Goal: Task Accomplishment & Management: Manage account settings

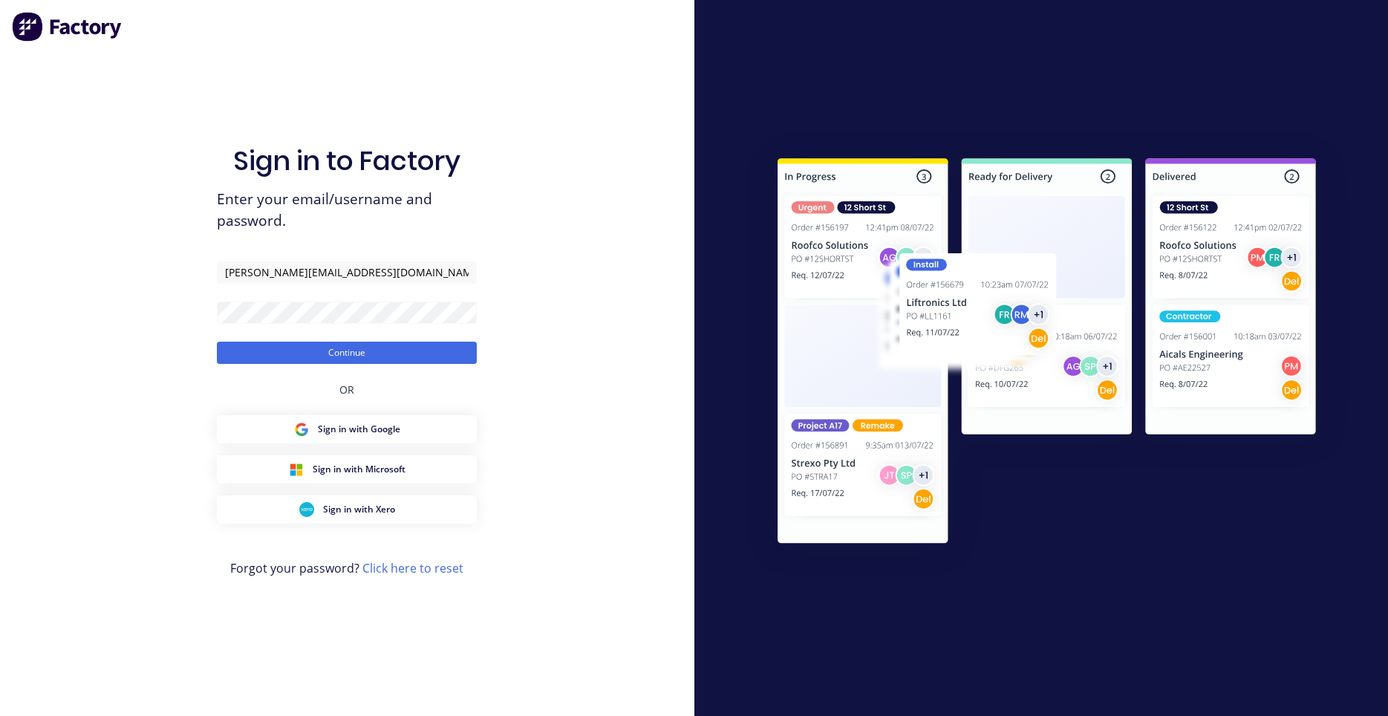
click at [286, 353] on button "Continue" at bounding box center [347, 353] width 260 height 22
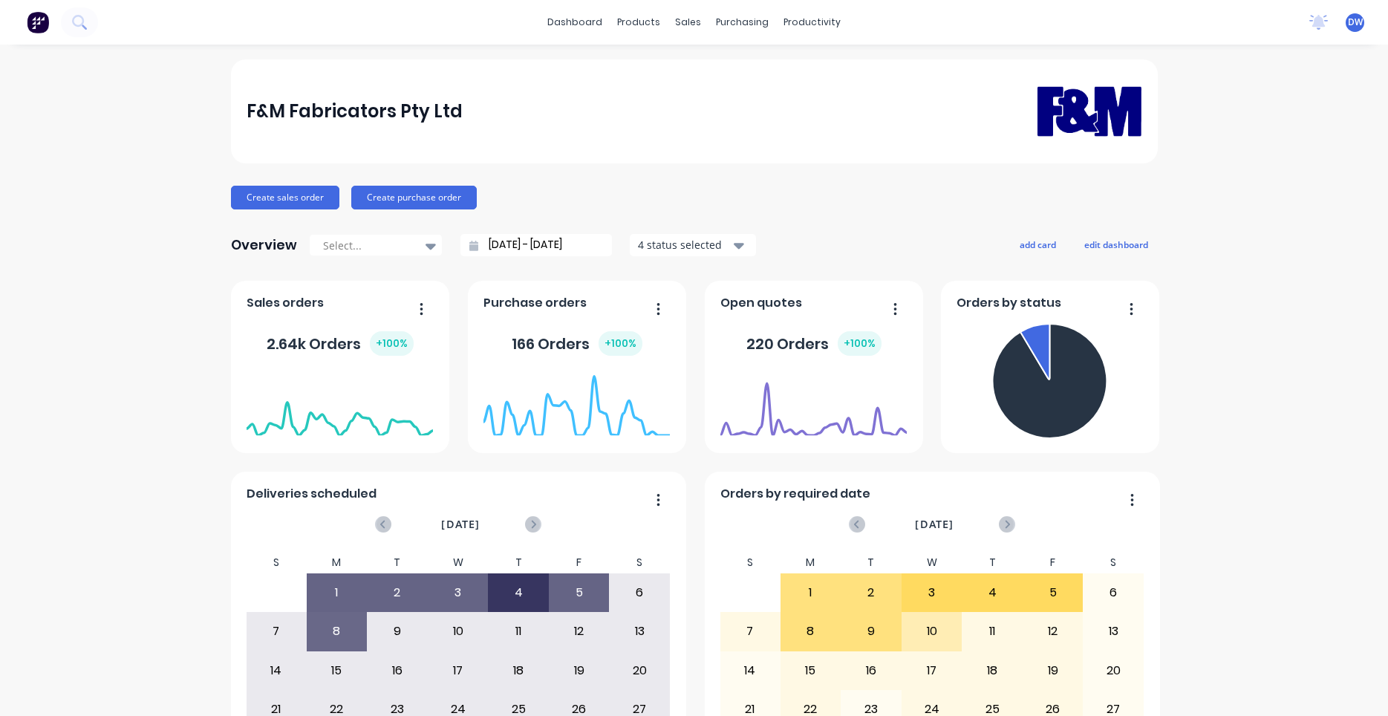
click at [702, 60] on div "F&M Fabricators Pty Ltd" at bounding box center [694, 111] width 927 height 104
click at [85, 19] on button at bounding box center [79, 22] width 37 height 30
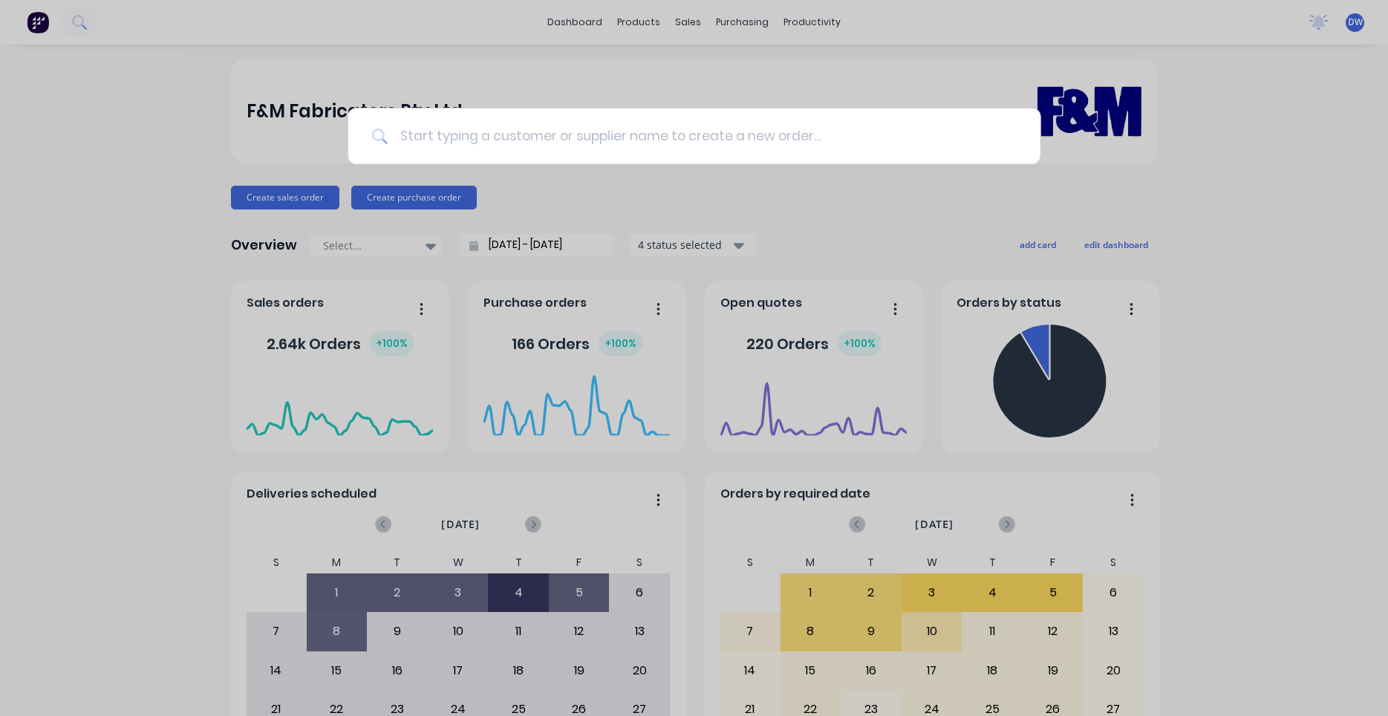
click at [428, 139] on input at bounding box center [702, 136] width 629 height 56
type input "dowbury"
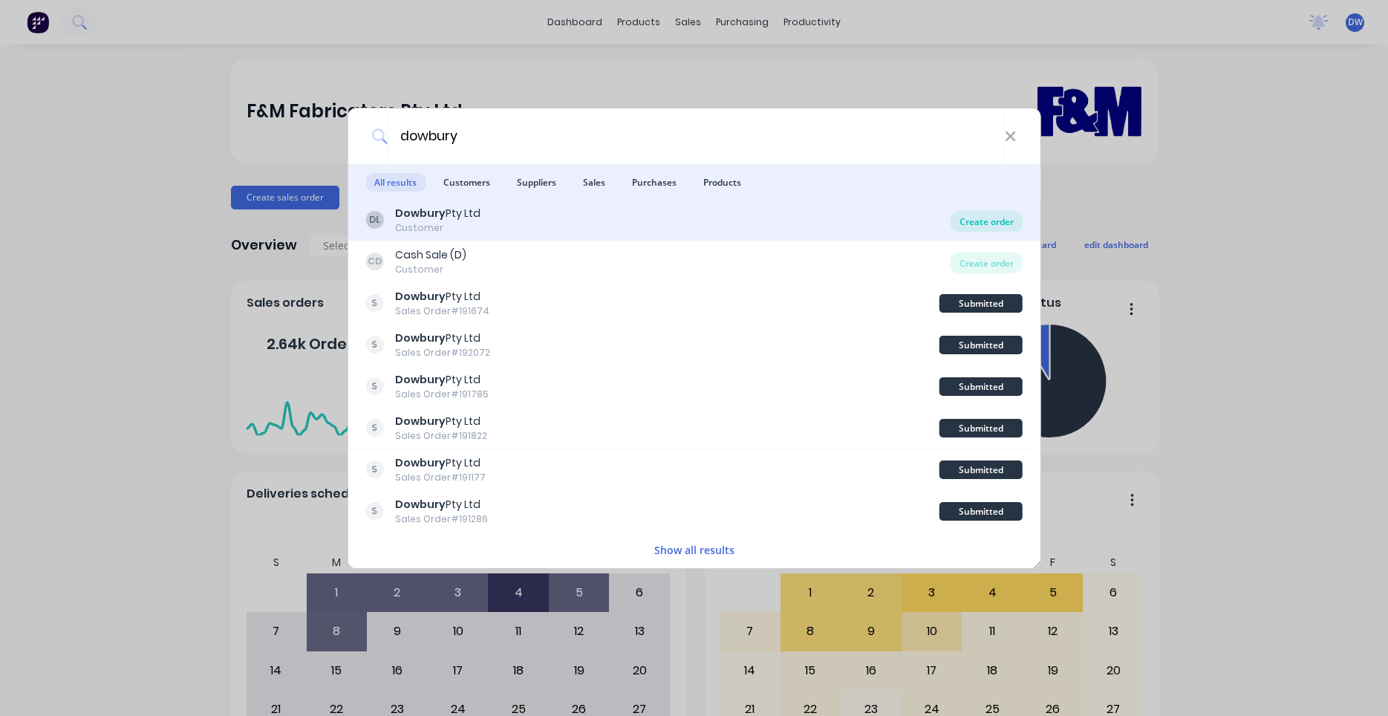
click at [1002, 221] on div "Create order" at bounding box center [986, 221] width 72 height 21
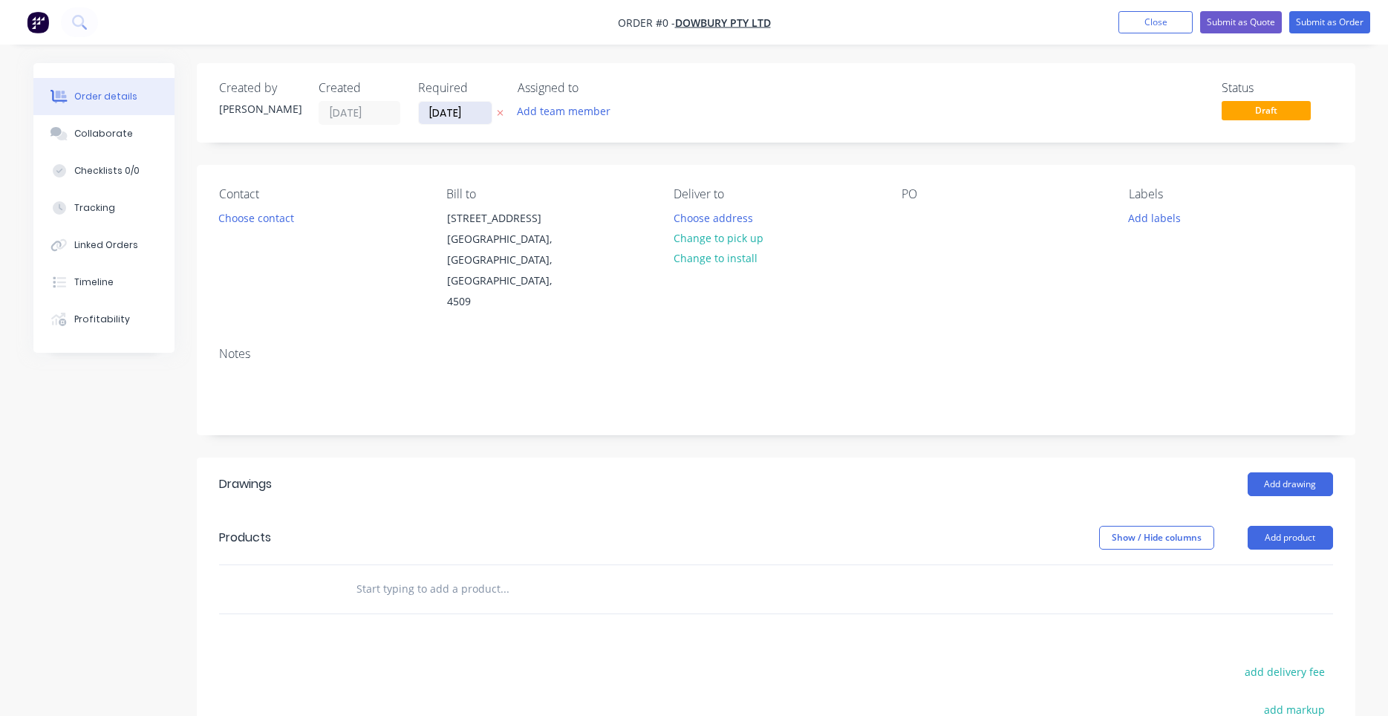
click at [441, 112] on input "[DATE]" at bounding box center [455, 113] width 73 height 22
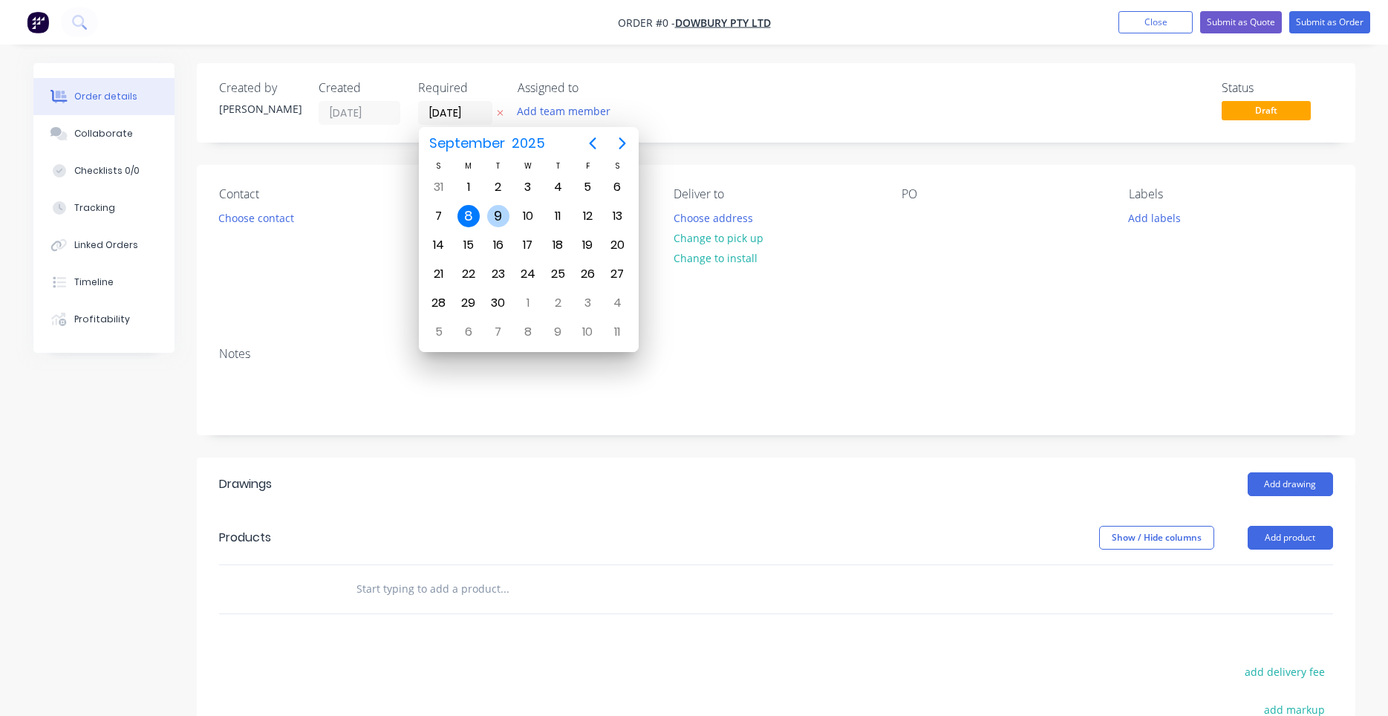
click at [488, 215] on div "9" at bounding box center [498, 216] width 22 height 22
type input "[DATE]"
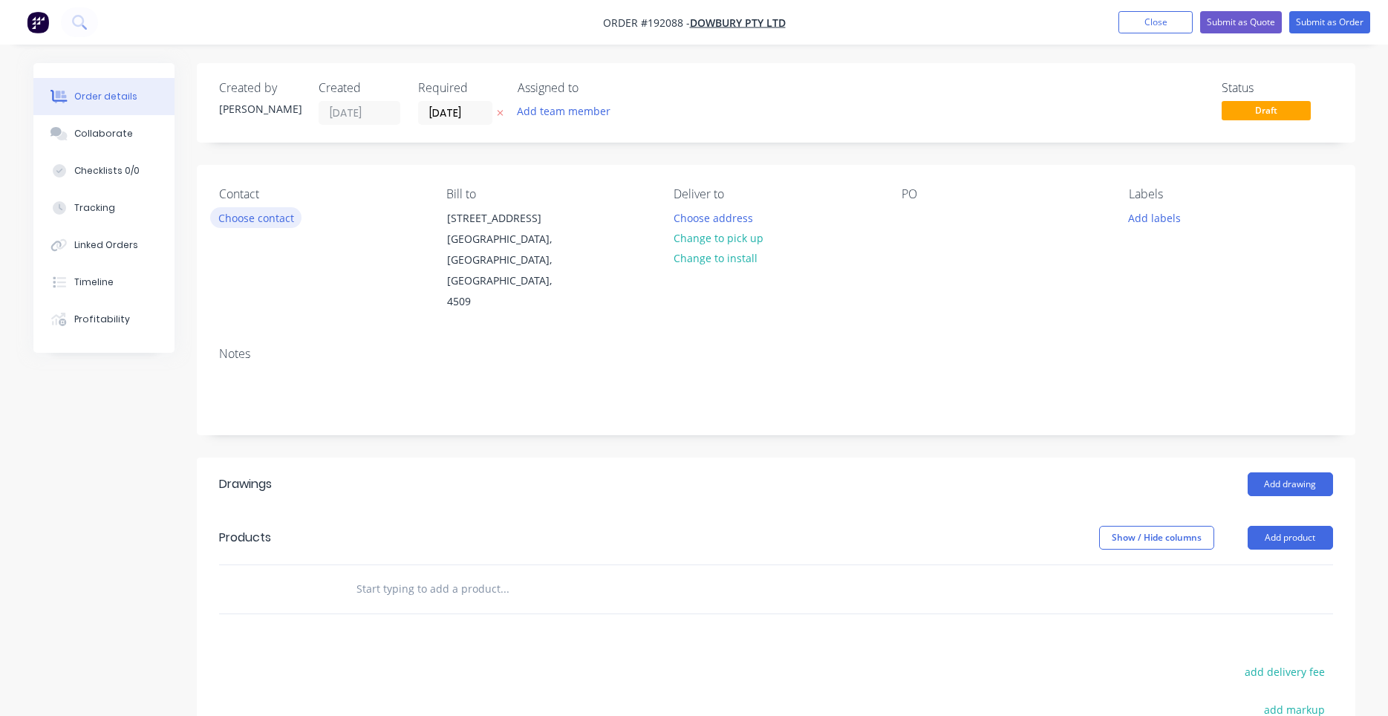
click at [288, 222] on button "Choose contact" at bounding box center [255, 217] width 91 height 20
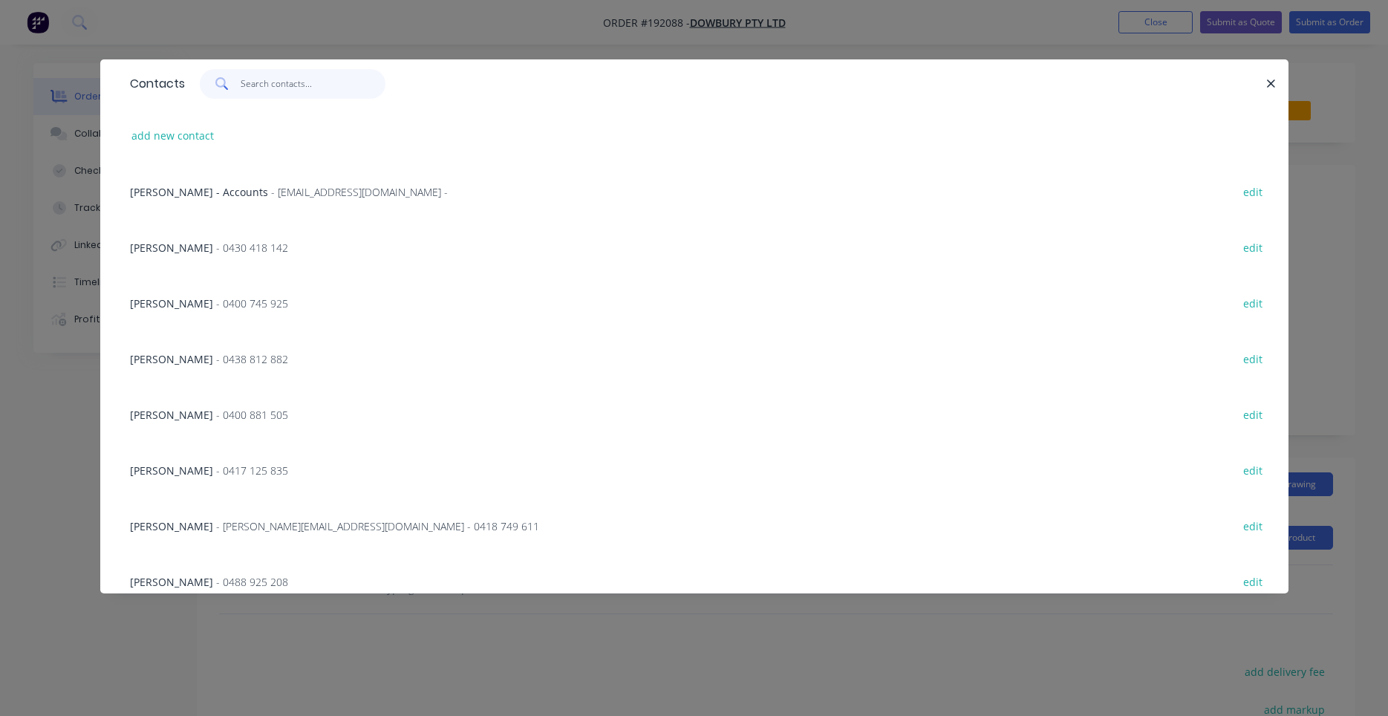
click at [292, 92] on input "text" at bounding box center [313, 84] width 145 height 30
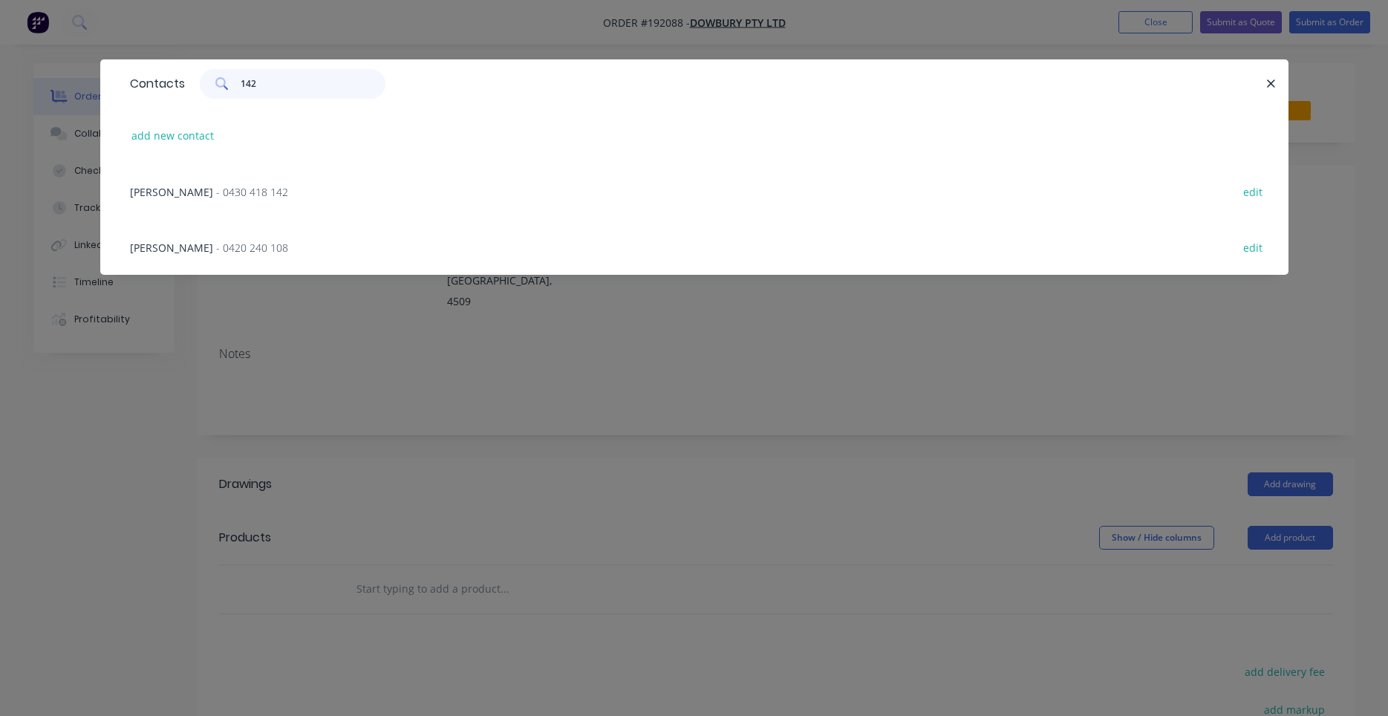
type input "142"
click at [278, 192] on span "- 0430 418 142" at bounding box center [252, 192] width 72 height 14
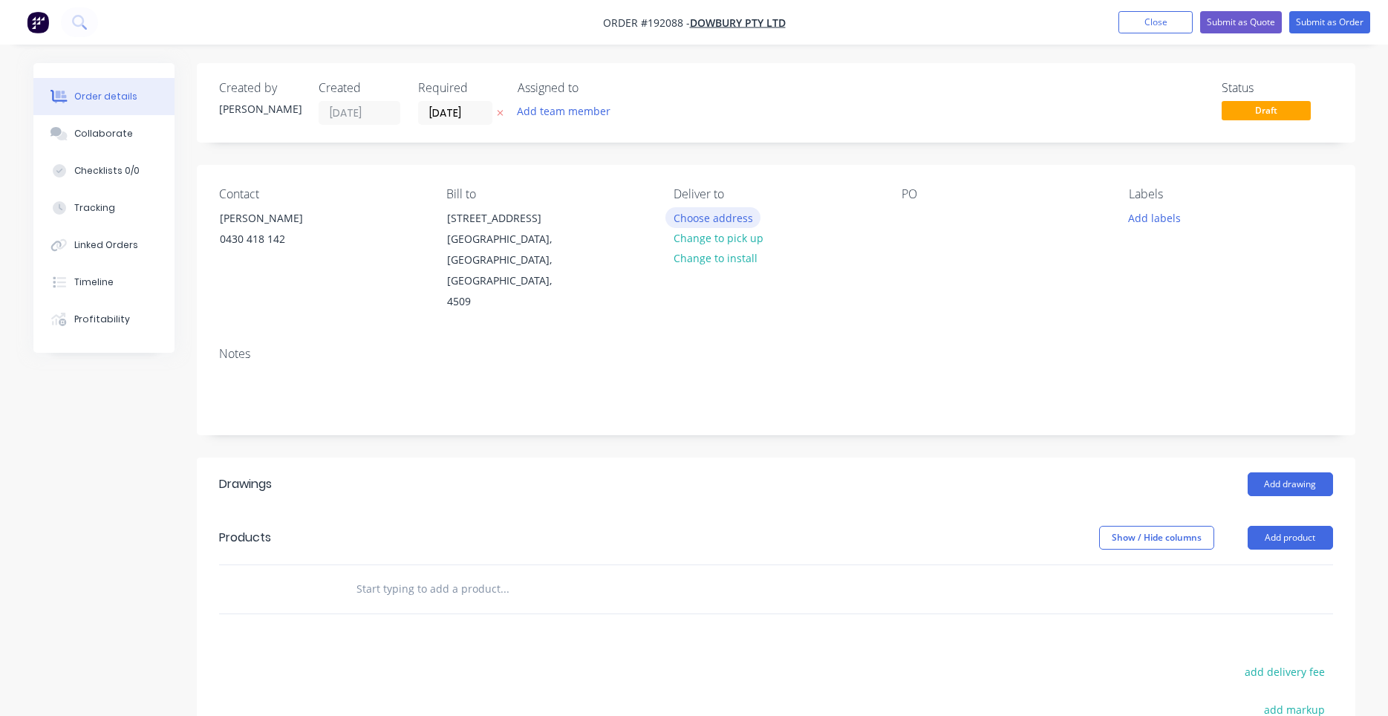
click at [705, 216] on button "Choose address" at bounding box center [712, 217] width 95 height 20
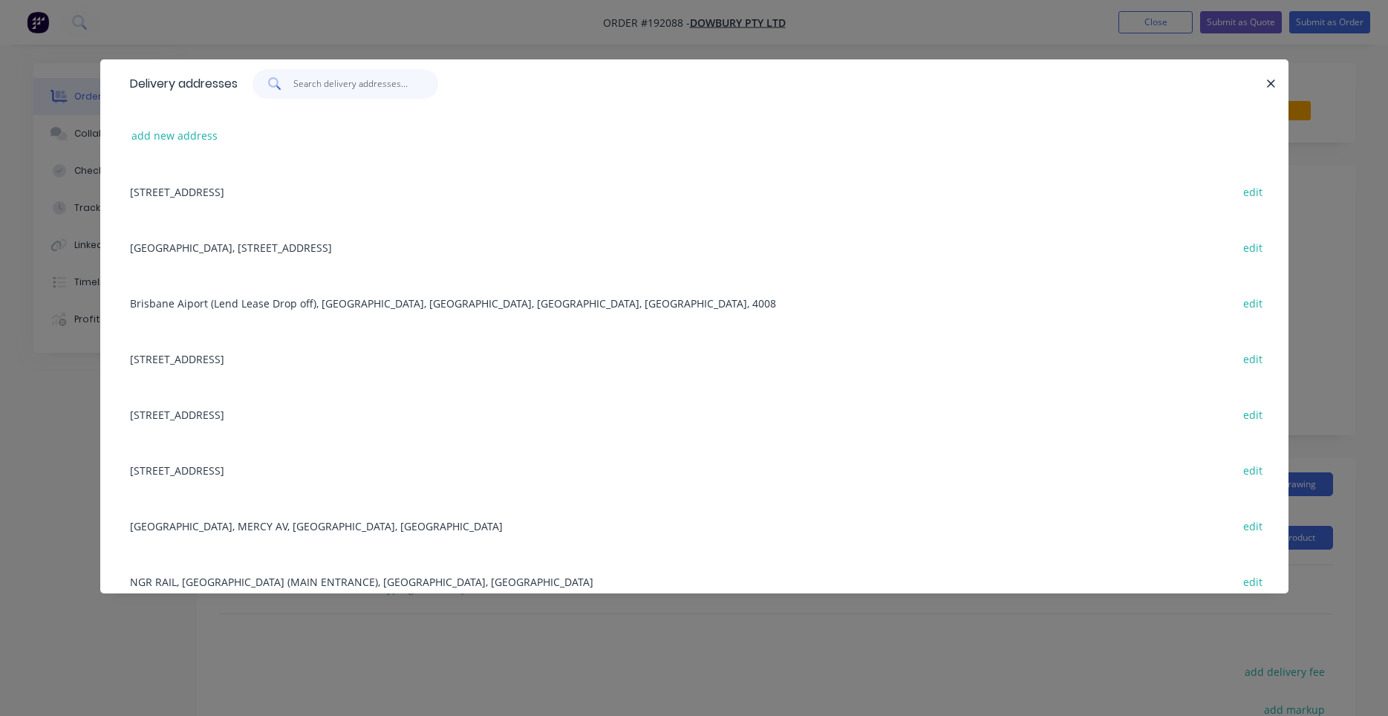
click at [362, 93] on input "text" at bounding box center [365, 84] width 145 height 30
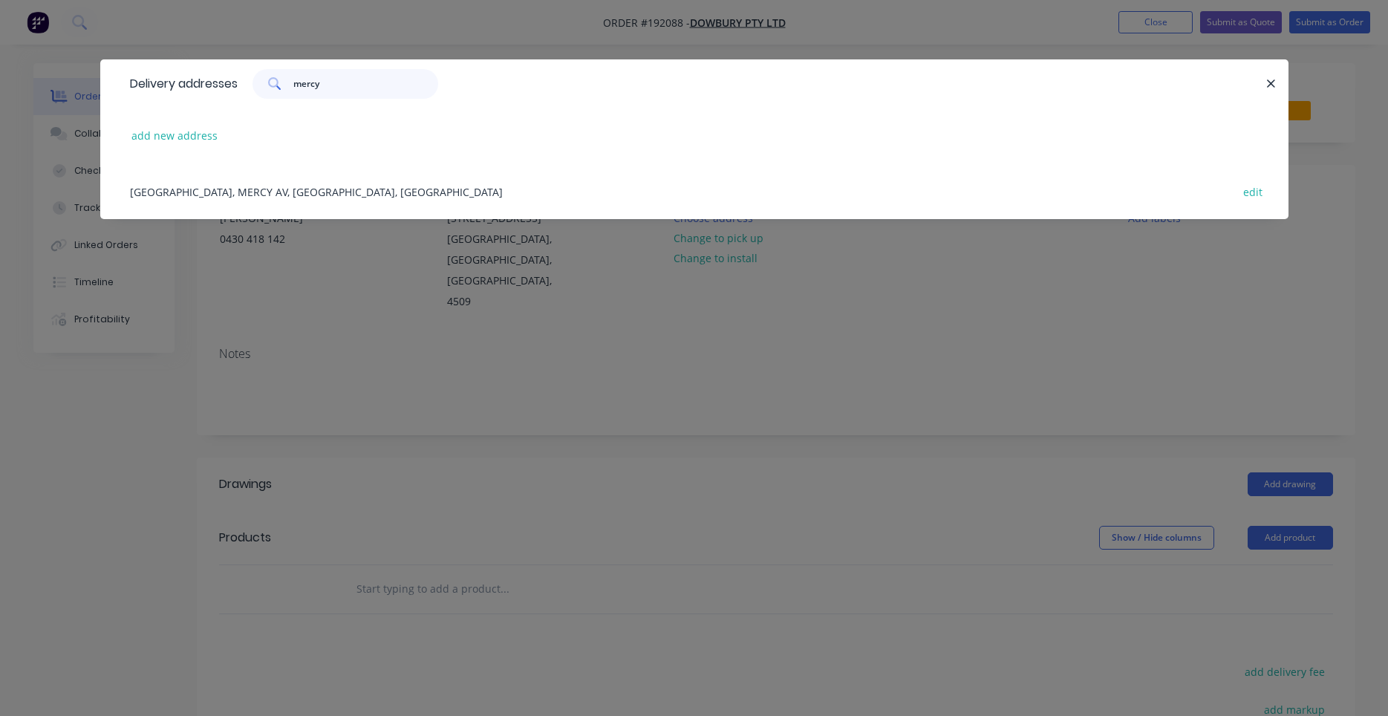
type input "mercy"
click at [356, 181] on div "MATER HOSPITAL, MERCY AV, SPRINGFIELD CENTRAL, Australia edit" at bounding box center [694, 191] width 1143 height 56
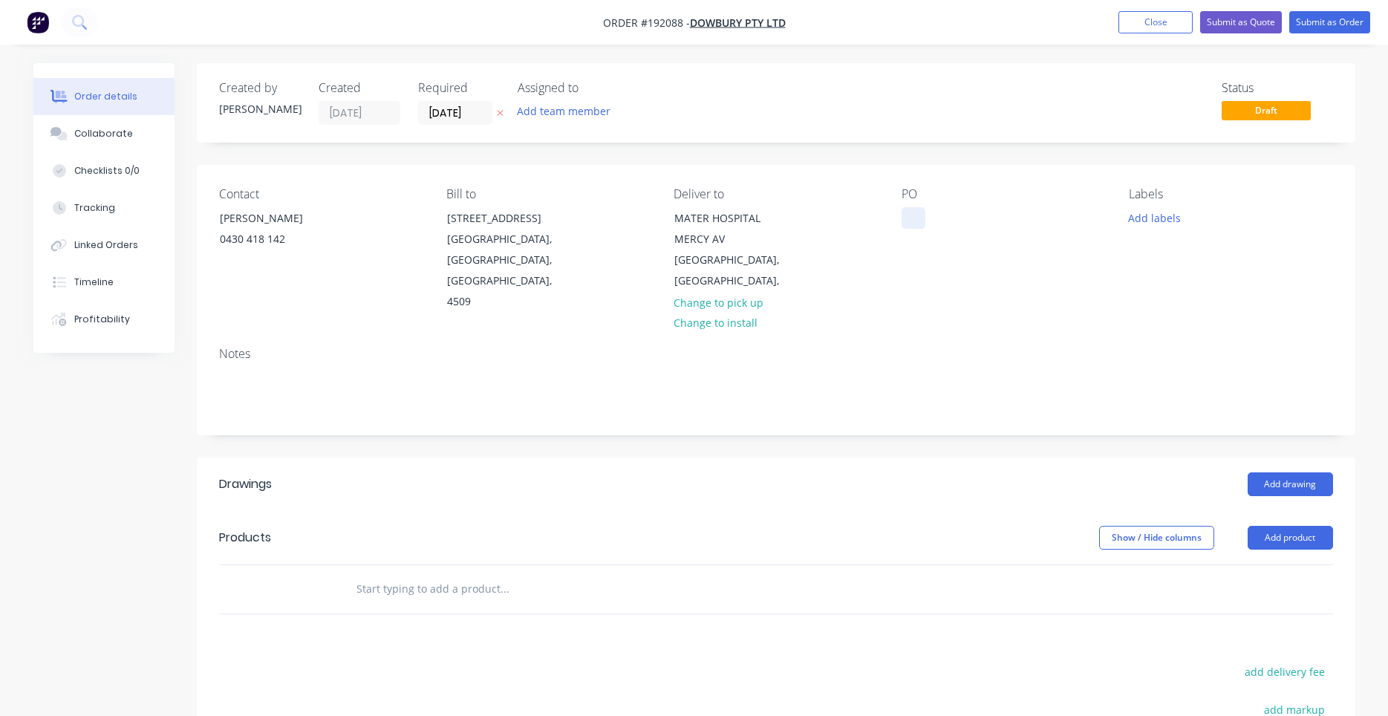
click at [910, 218] on div at bounding box center [913, 218] width 24 height 22
click at [1155, 223] on button "Add labels" at bounding box center [1154, 217] width 68 height 20
click at [1185, 258] on input "text" at bounding box center [1251, 262] width 155 height 30
type input "6"
click at [1158, 353] on div at bounding box center [1155, 351] width 30 height 30
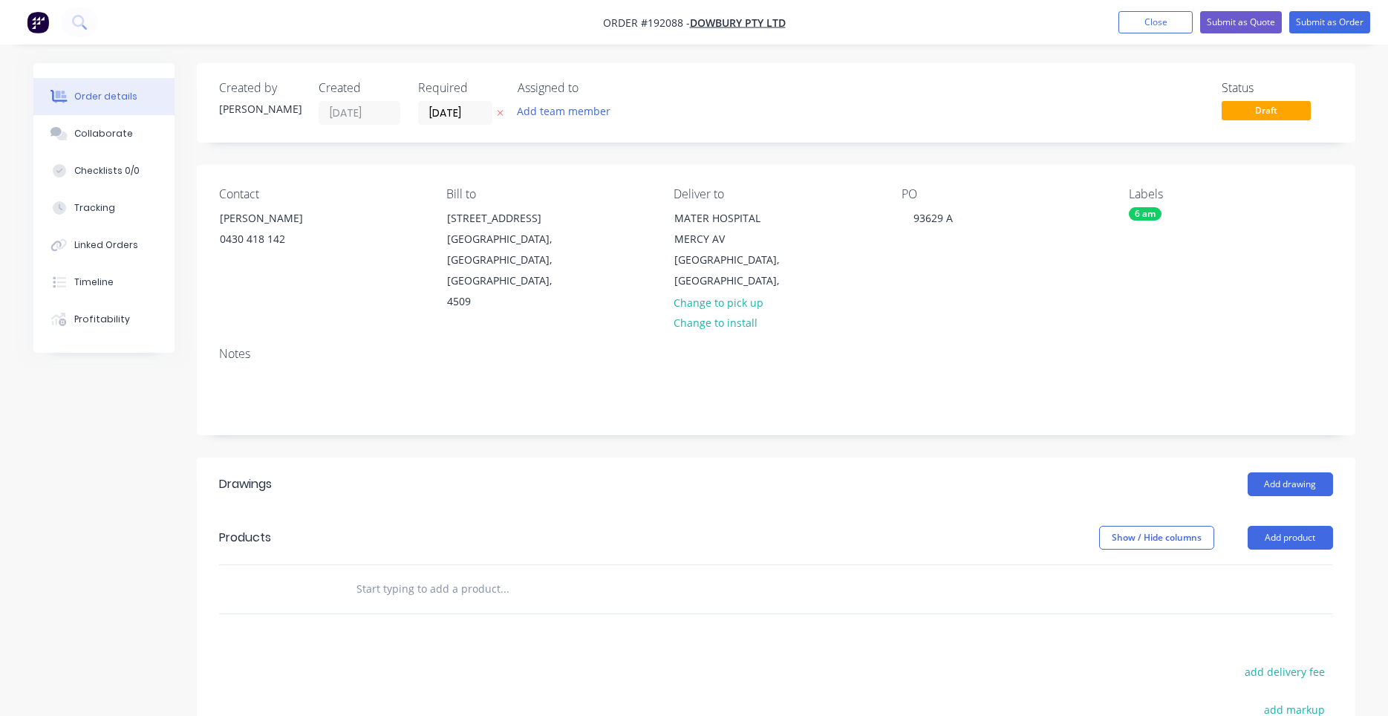
click at [1094, 335] on div "Notes" at bounding box center [776, 384] width 1158 height 99
click at [1265, 472] on button "Add drawing" at bounding box center [1289, 484] width 85 height 24
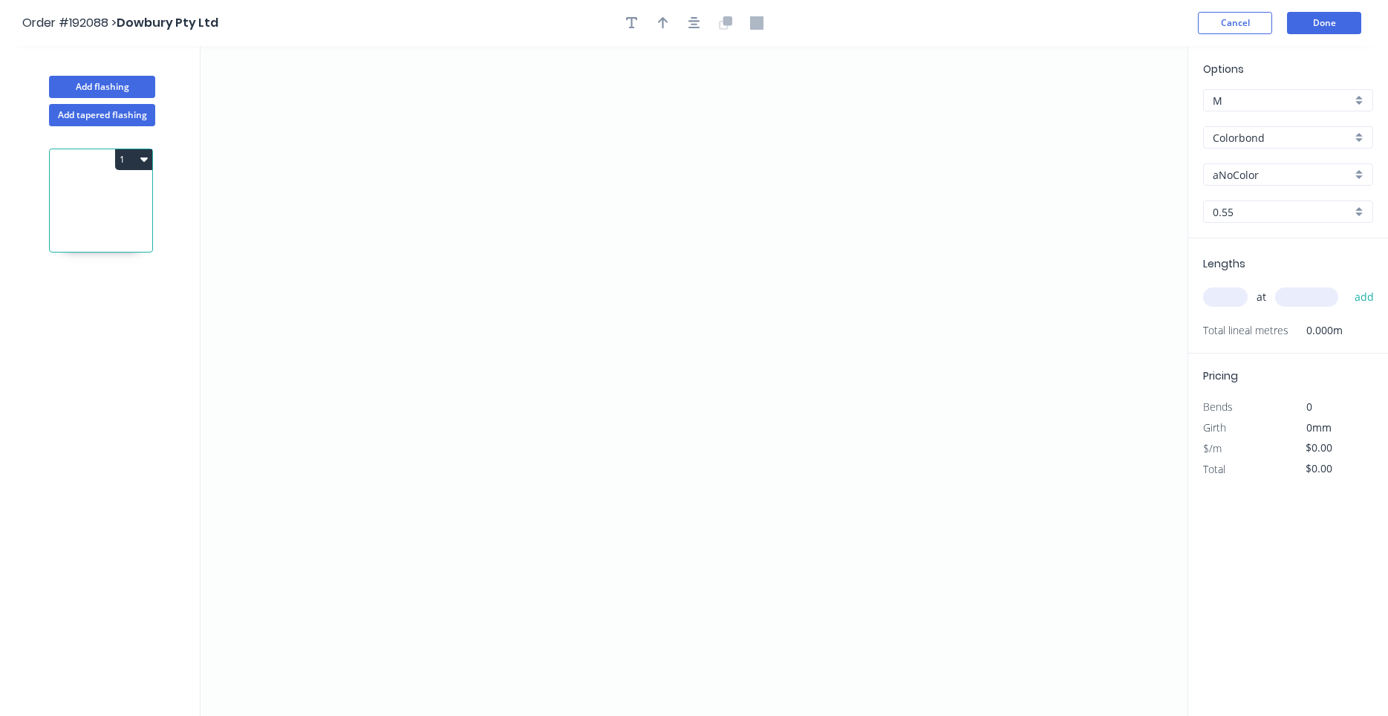
click at [1255, 142] on input "Colorbond" at bounding box center [1282, 138] width 139 height 16
click at [1256, 163] on div "Zincalume" at bounding box center [1288, 166] width 169 height 26
type input "Zincalume"
click at [1230, 295] on input "text" at bounding box center [1225, 296] width 45 height 19
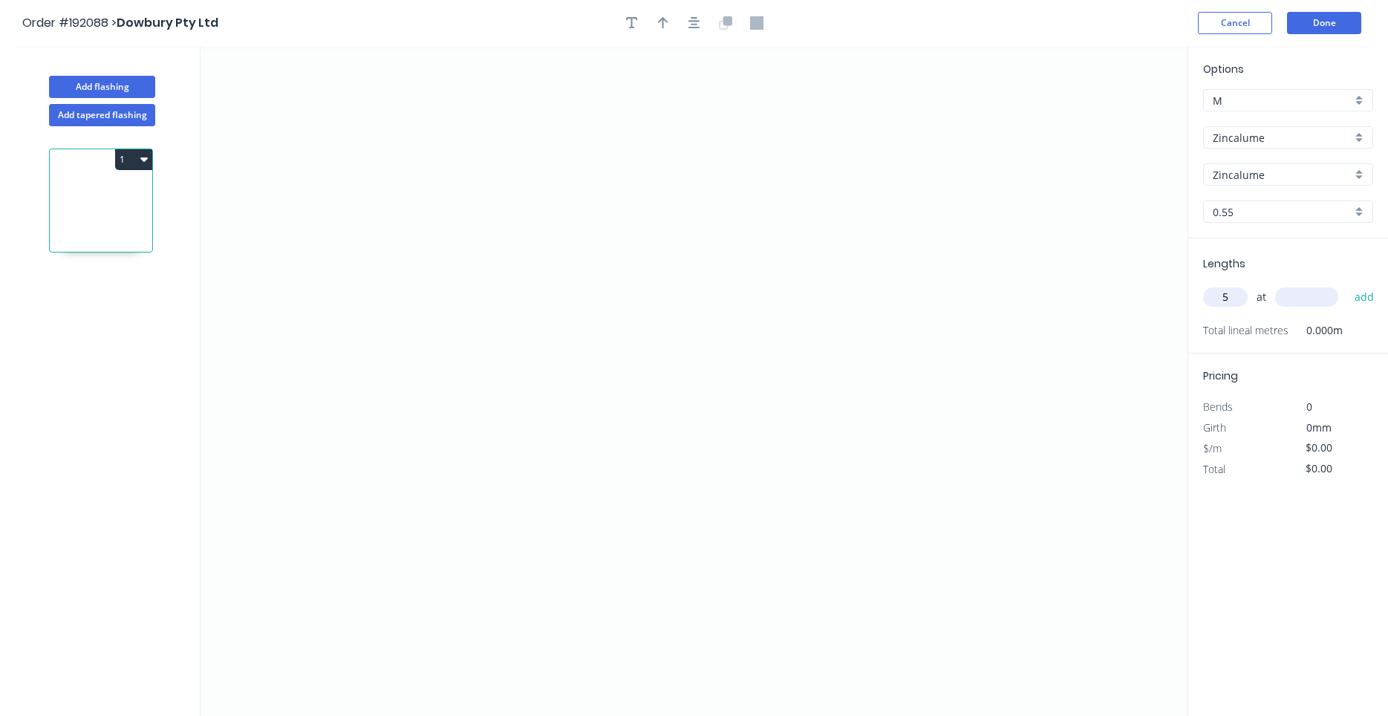
type input "5"
type input "2500"
click at [1347, 284] on button "add" at bounding box center [1364, 296] width 35 height 25
click at [659, 192] on icon "0" at bounding box center [693, 381] width 987 height 670
click at [519, 198] on icon "0" at bounding box center [693, 381] width 987 height 670
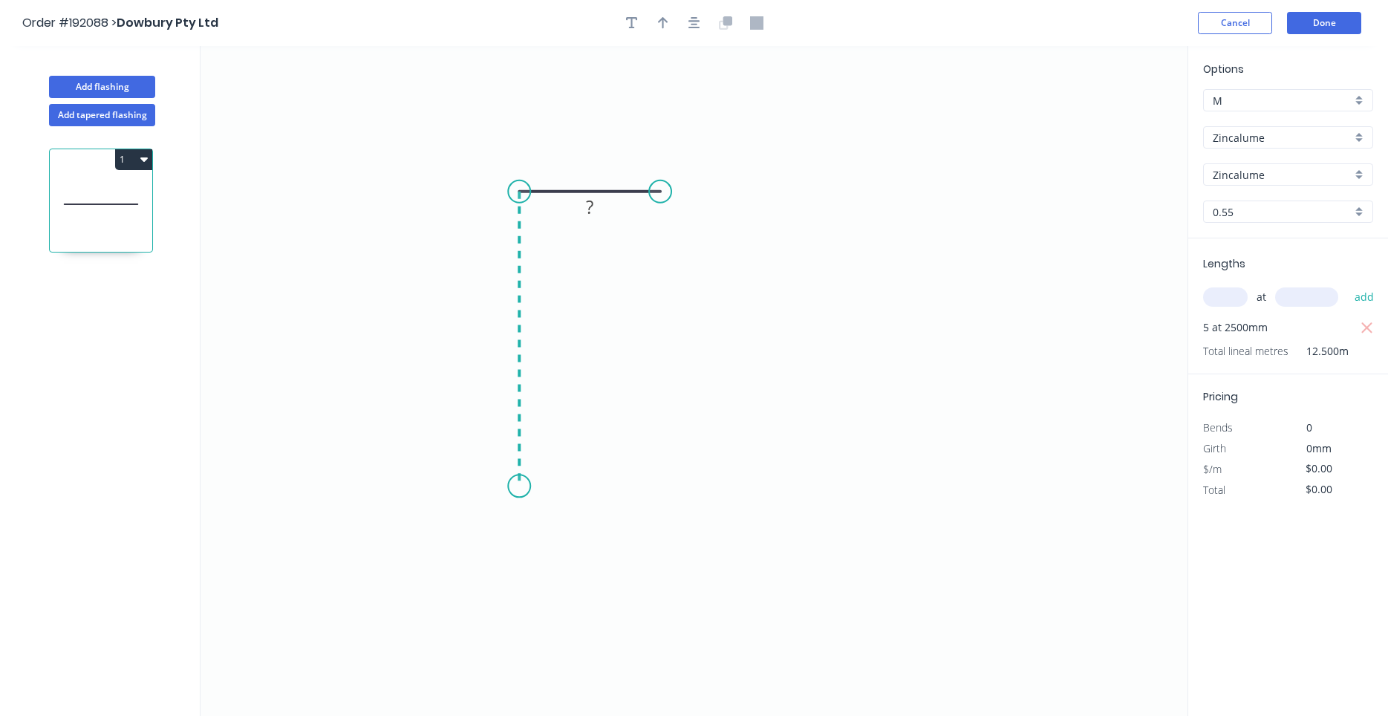
click at [530, 487] on icon "0 ?" at bounding box center [693, 381] width 987 height 670
click at [636, 481] on icon "0 ? ?" at bounding box center [693, 381] width 987 height 670
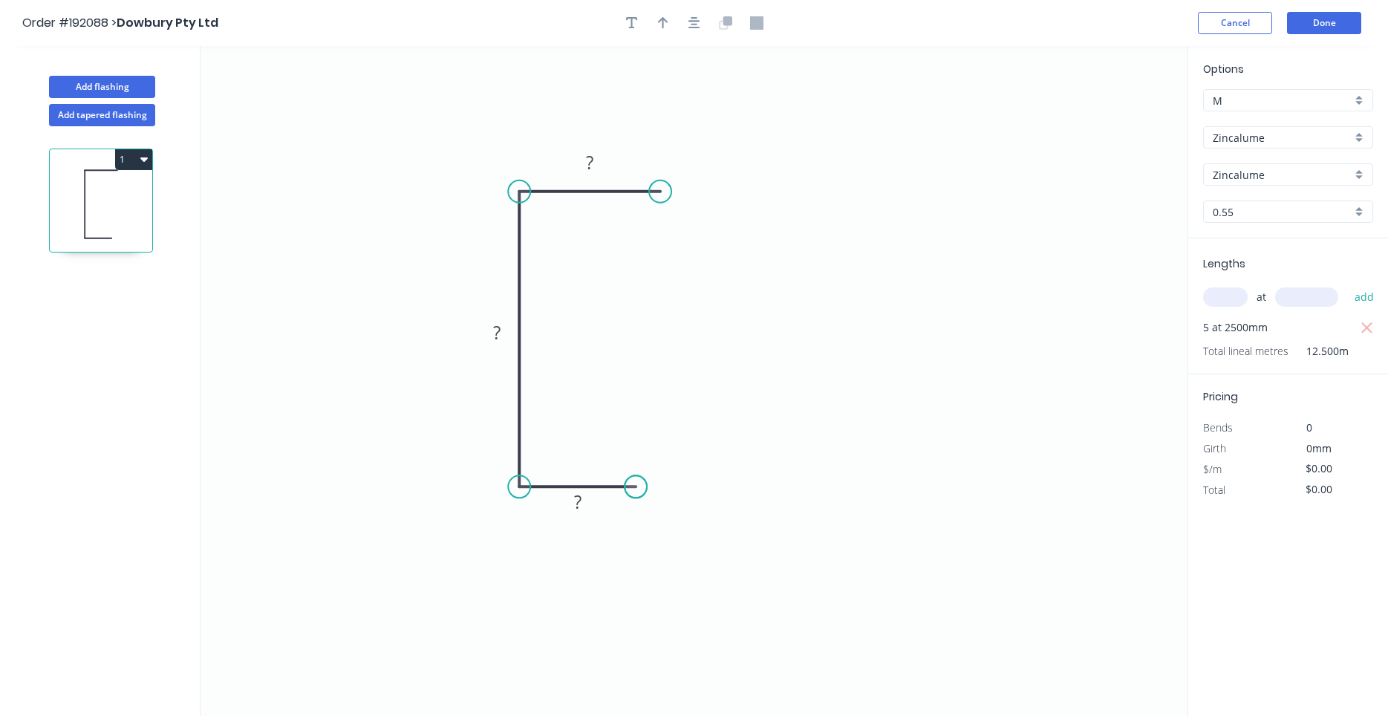
click at [636, 481] on circle at bounding box center [635, 486] width 22 height 22
drag, startPoint x: 638, startPoint y: 480, endPoint x: 665, endPoint y: 479, distance: 26.7
click at [665, 479] on circle at bounding box center [663, 486] width 22 height 22
click at [612, 495] on rect at bounding box center [591, 501] width 48 height 30
click at [602, 500] on rect at bounding box center [589, 503] width 30 height 21
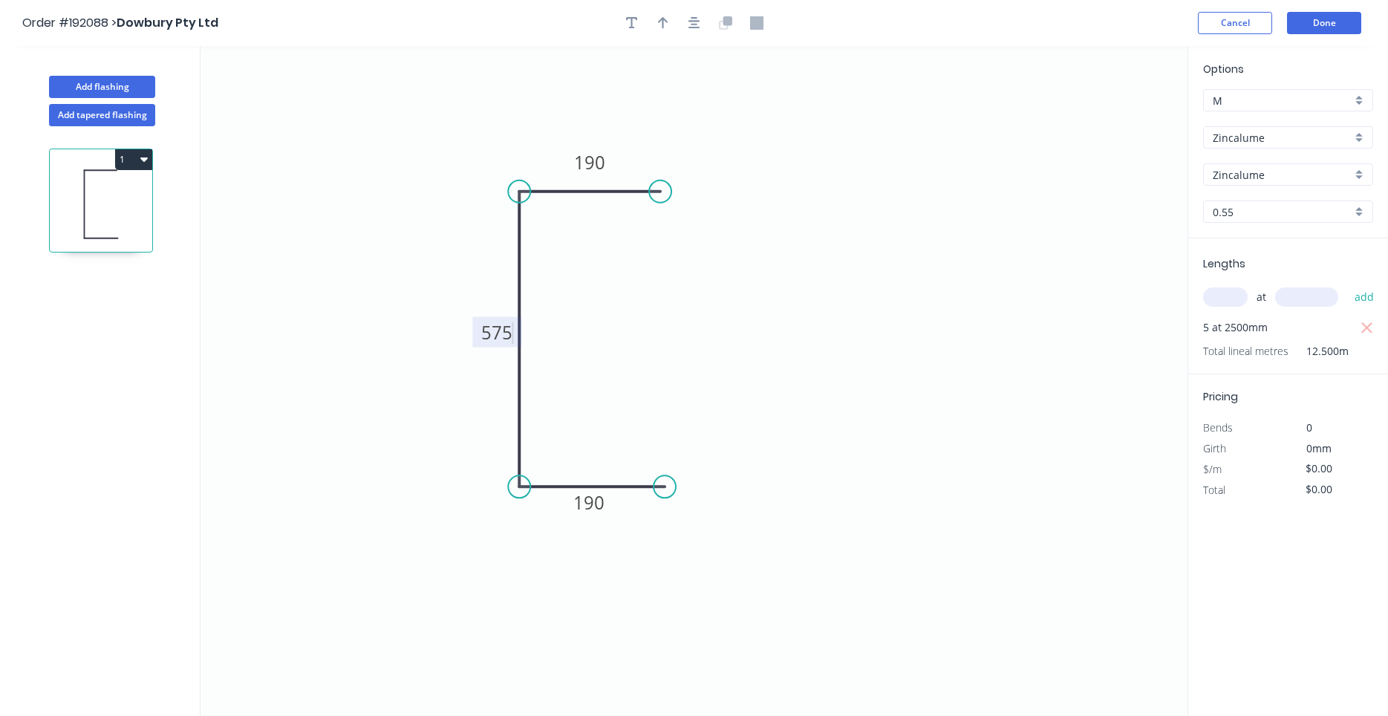
click at [766, 474] on icon "0 190 575 190" at bounding box center [693, 381] width 987 height 670
type input "$19.06"
type input "$238.25"
click at [694, 26] on icon "button" at bounding box center [694, 22] width 12 height 13
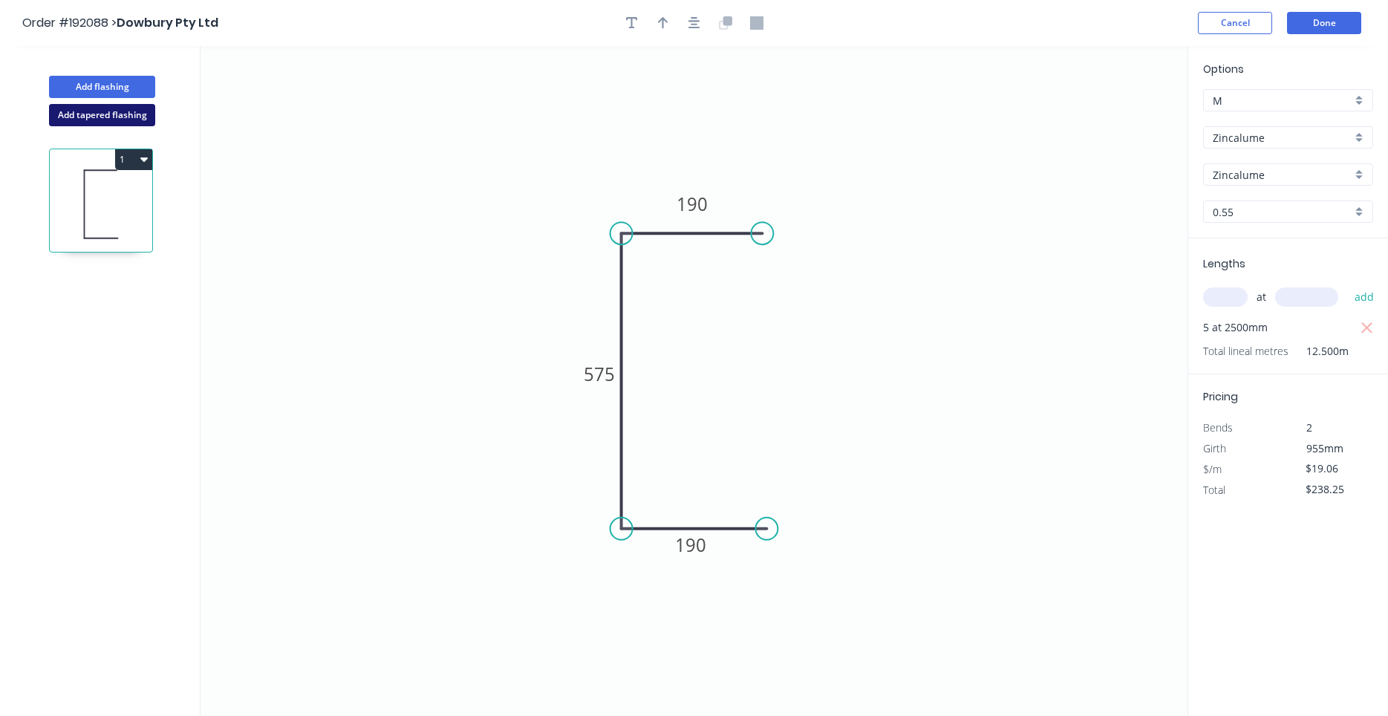
click at [142, 114] on button "Add tapered flashing" at bounding box center [102, 115] width 106 height 22
type input "$0.00"
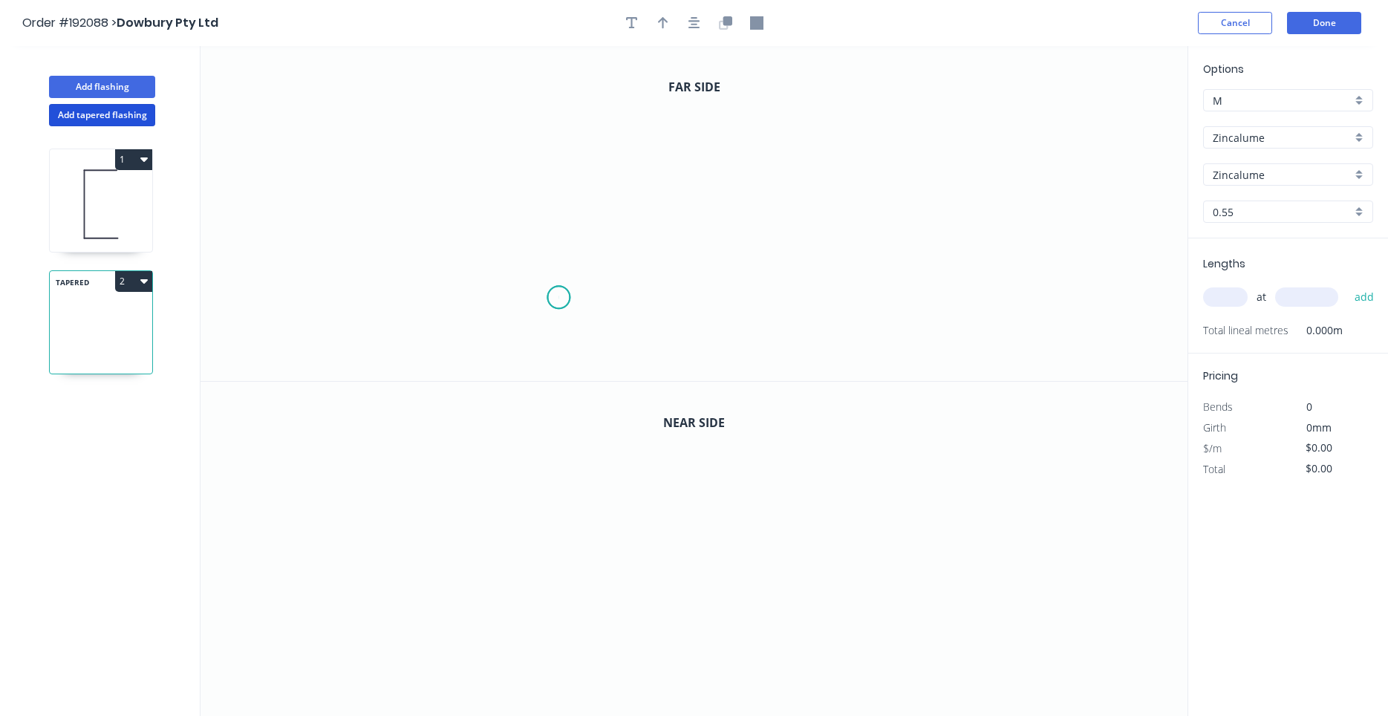
click at [558, 298] on icon "0" at bounding box center [693, 213] width 987 height 335
click at [561, 251] on icon "0" at bounding box center [693, 213] width 987 height 335
click at [497, 247] on icon "0 ?" at bounding box center [693, 213] width 987 height 335
click at [502, 78] on icon "0 ? ?" at bounding box center [693, 213] width 987 height 335
click at [933, 85] on icon "0 ? ? ?" at bounding box center [693, 213] width 987 height 335
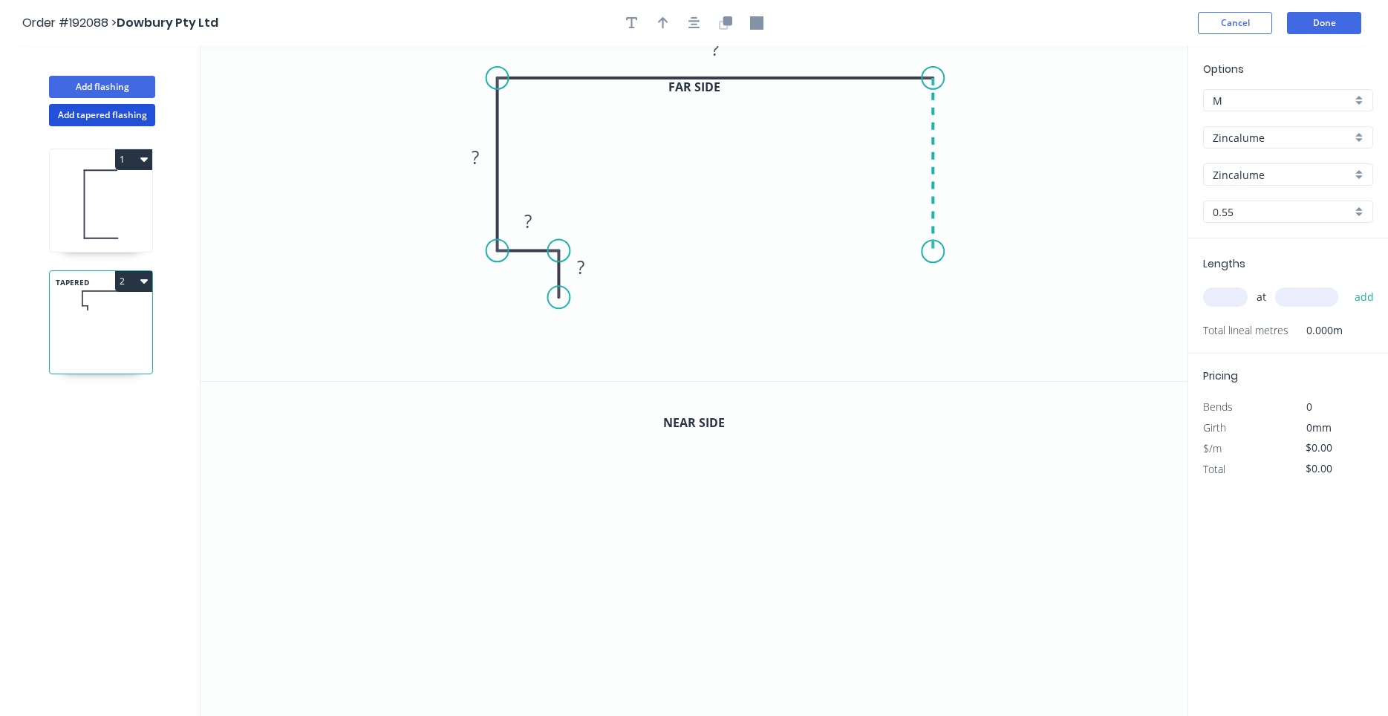
click at [929, 252] on icon "0 ? ? ? ?" at bounding box center [693, 213] width 987 height 335
click at [867, 251] on icon at bounding box center [900, 251] width 66 height 0
click at [869, 298] on icon "0 ? ? ? ? ? ?" at bounding box center [693, 213] width 987 height 335
click at [869, 298] on circle at bounding box center [867, 298] width 22 height 22
click at [699, 27] on icon "button" at bounding box center [694, 22] width 12 height 13
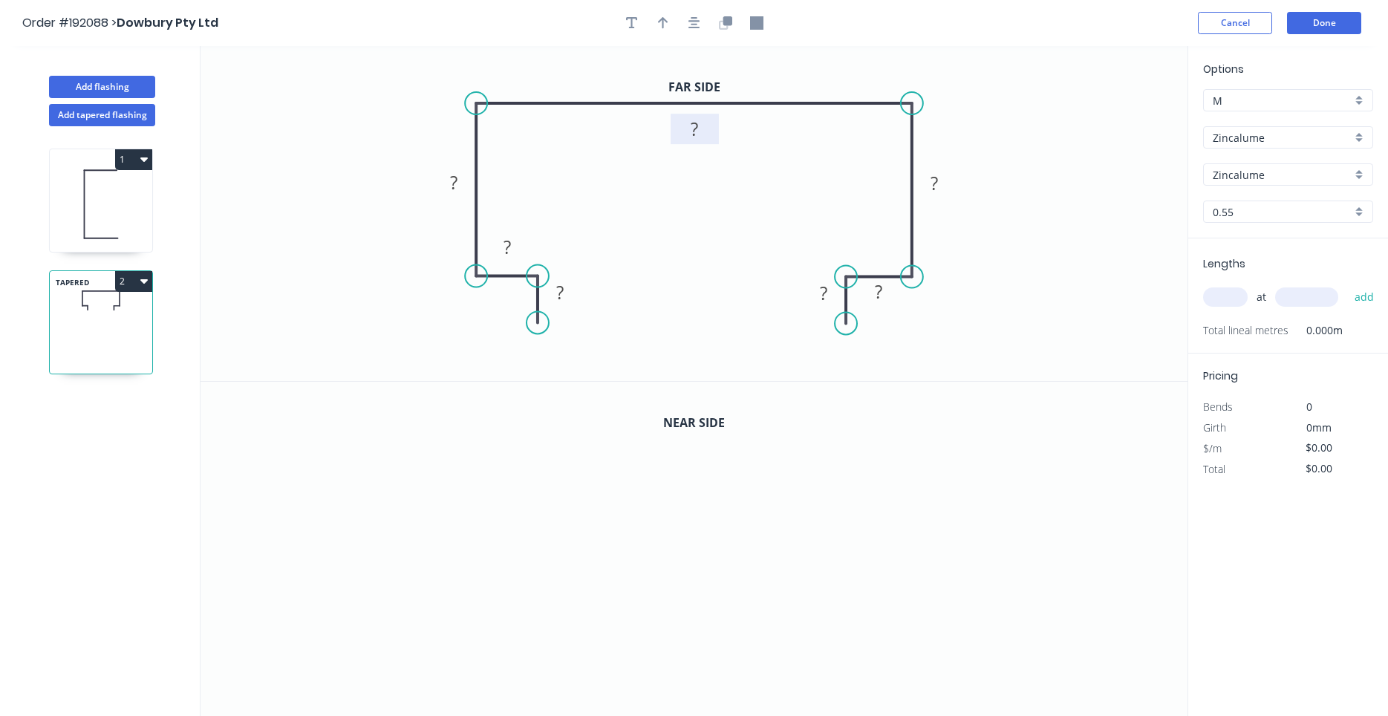
drag, startPoint x: 710, startPoint y: 76, endPoint x: 711, endPoint y: 131, distance: 55.0
click at [711, 131] on rect at bounding box center [694, 129] width 48 height 30
click at [570, 298] on rect at bounding box center [560, 293] width 30 height 21
click at [570, 416] on div "Feather" at bounding box center [611, 423] width 149 height 30
click at [566, 374] on div "Flip bend" at bounding box center [615, 372] width 149 height 30
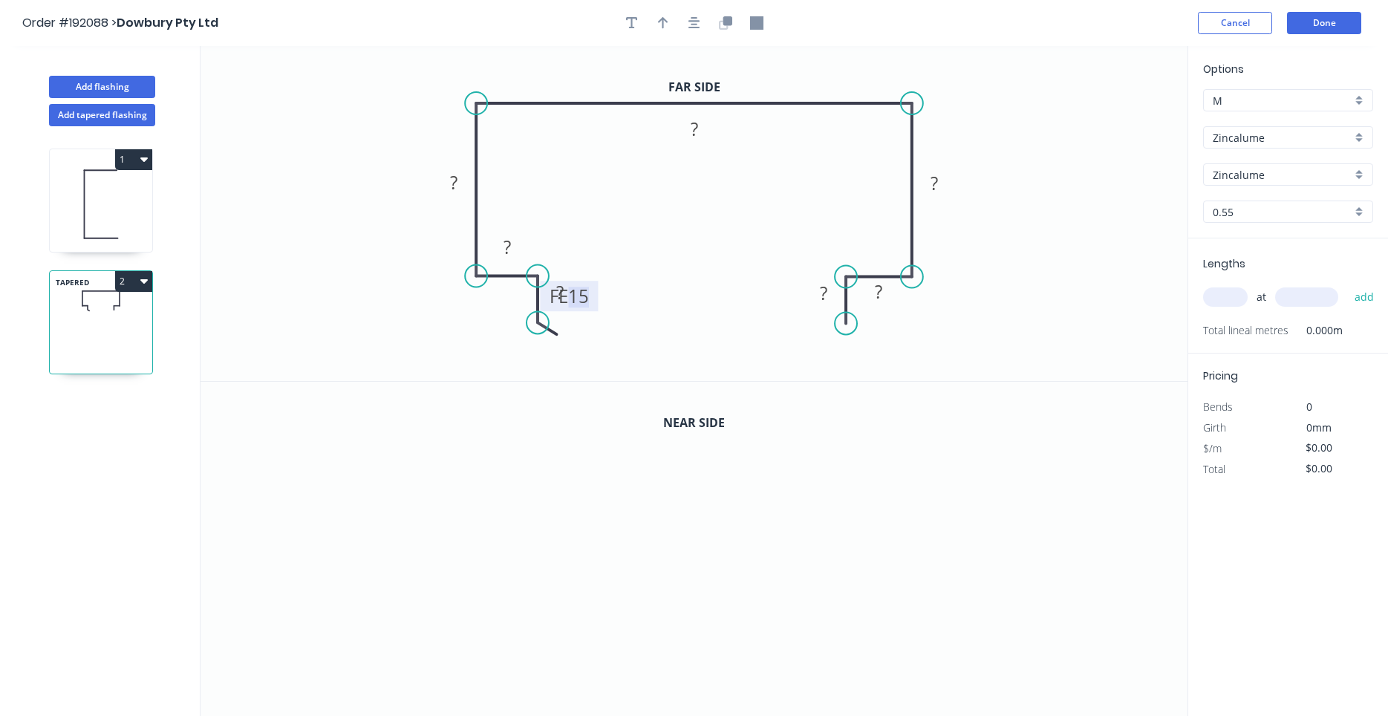
click at [586, 297] on tspan "15" at bounding box center [578, 296] width 21 height 25
drag, startPoint x: 597, startPoint y: 309, endPoint x: 619, endPoint y: 356, distance: 51.8
click at [619, 356] on rect at bounding box center [591, 342] width 58 height 30
drag, startPoint x: 613, startPoint y: 351, endPoint x: 630, endPoint y: 349, distance: 16.5
click at [630, 349] on rect at bounding box center [607, 340] width 58 height 30
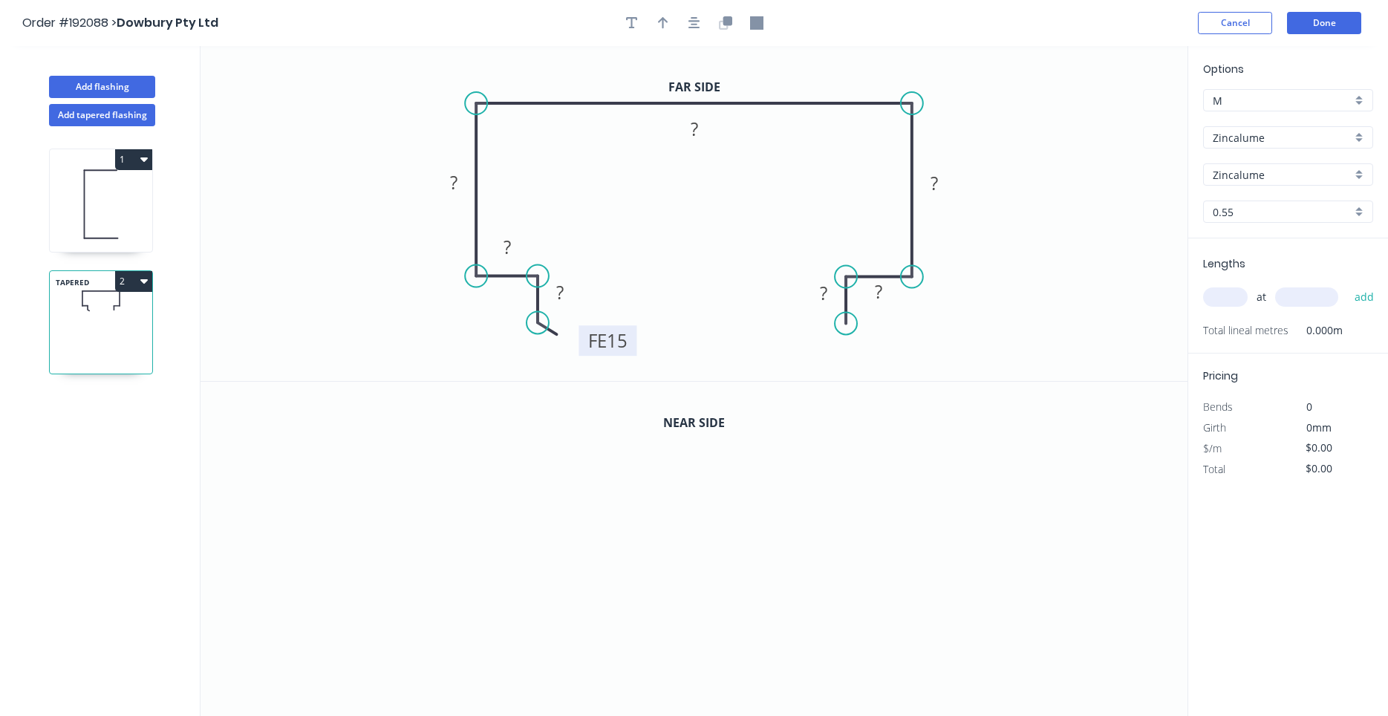
click at [623, 345] on tspan "15" at bounding box center [617, 340] width 21 height 25
click at [879, 420] on div "Feather" at bounding box center [920, 426] width 149 height 30
drag, startPoint x: 789, startPoint y: 299, endPoint x: 752, endPoint y: 342, distance: 56.3
click at [752, 342] on rect at bounding box center [777, 339] width 58 height 30
click at [781, 342] on tspan "15" at bounding box center [786, 339] width 21 height 25
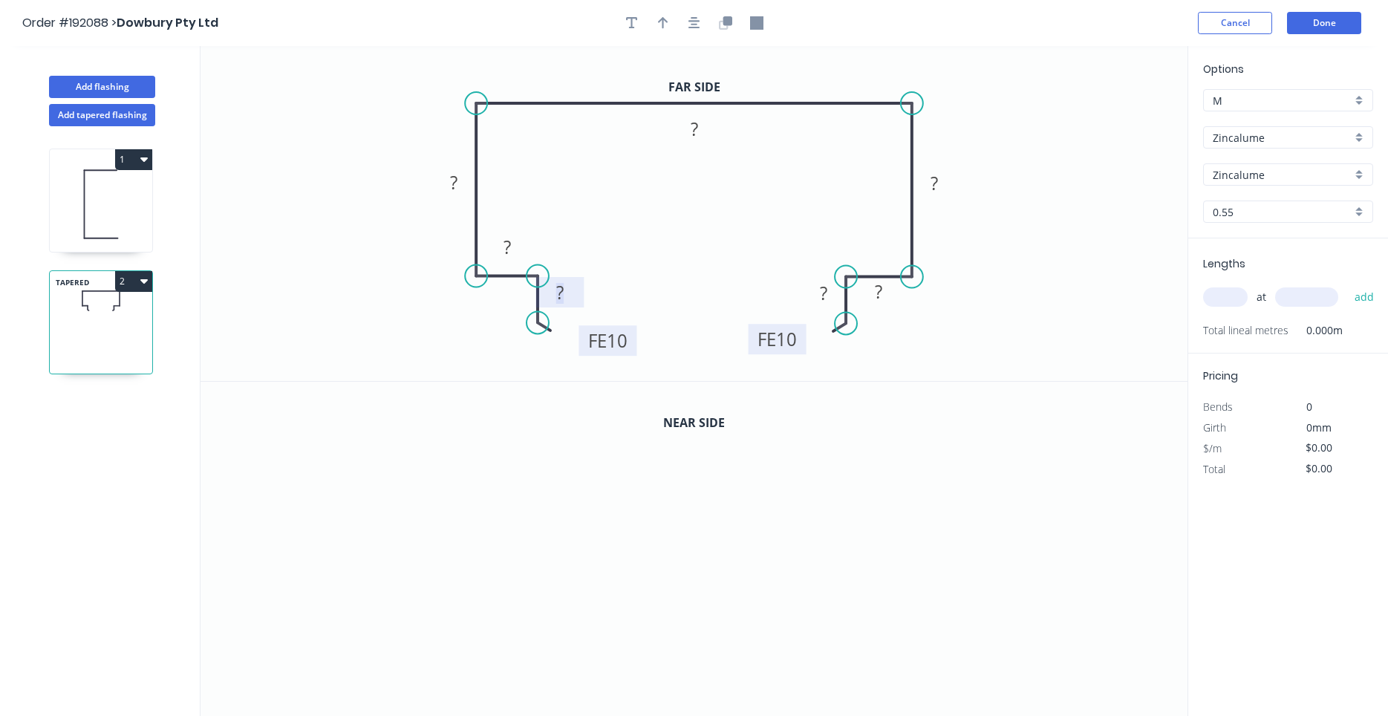
click at [571, 291] on rect at bounding box center [560, 293] width 30 height 21
drag, startPoint x: 475, startPoint y: 274, endPoint x: 458, endPoint y: 274, distance: 17.1
click at [458, 274] on circle at bounding box center [459, 276] width 22 height 22
click at [529, 308] on icon "0 FE 10 10 20 120 ? ? ? FE 10 ? ? º ? º" at bounding box center [693, 213] width 987 height 335
drag, startPoint x: 515, startPoint y: 255, endPoint x: 509, endPoint y: 307, distance: 52.3
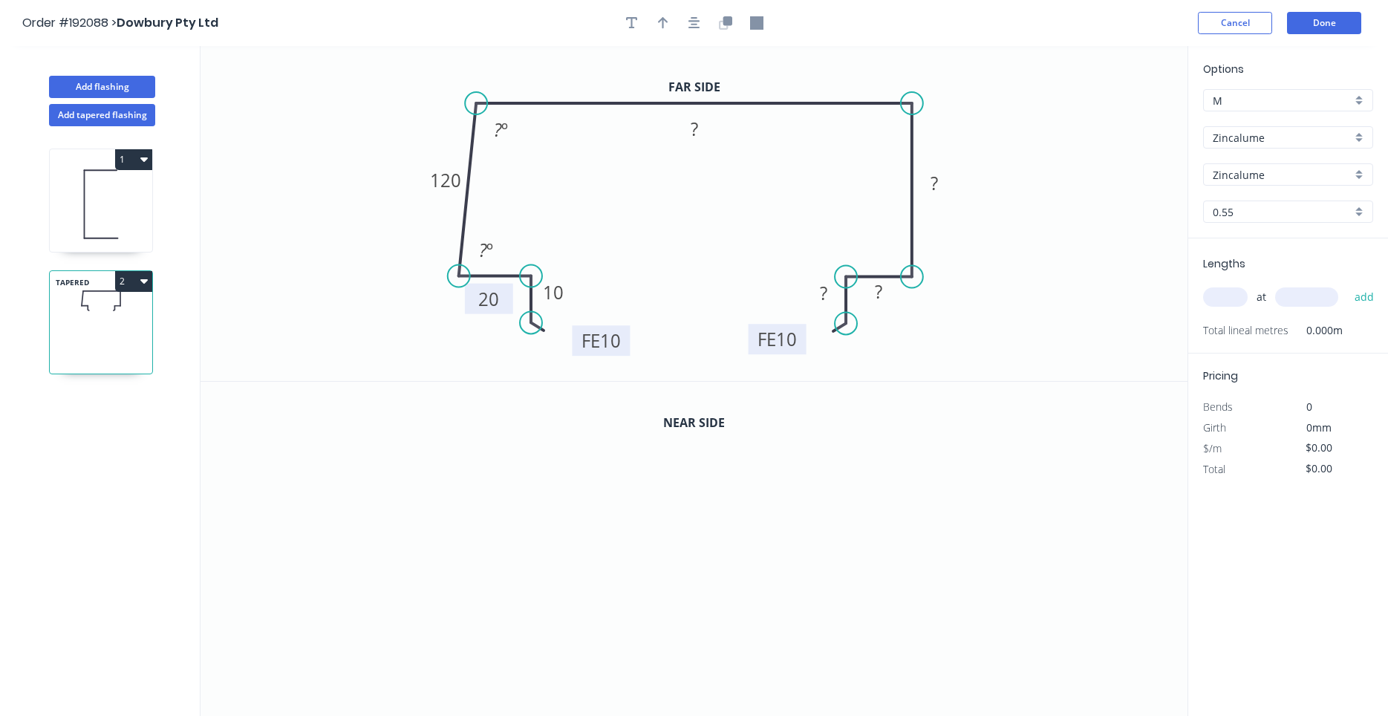
click at [509, 307] on rect at bounding box center [489, 299] width 48 height 30
drag, startPoint x: 912, startPoint y: 275, endPoint x: 890, endPoint y: 276, distance: 22.3
click at [890, 276] on circle at bounding box center [889, 277] width 22 height 22
drag, startPoint x: 846, startPoint y: 309, endPoint x: 821, endPoint y: 309, distance: 24.5
click at [821, 309] on icon at bounding box center [815, 304] width 13 height 54
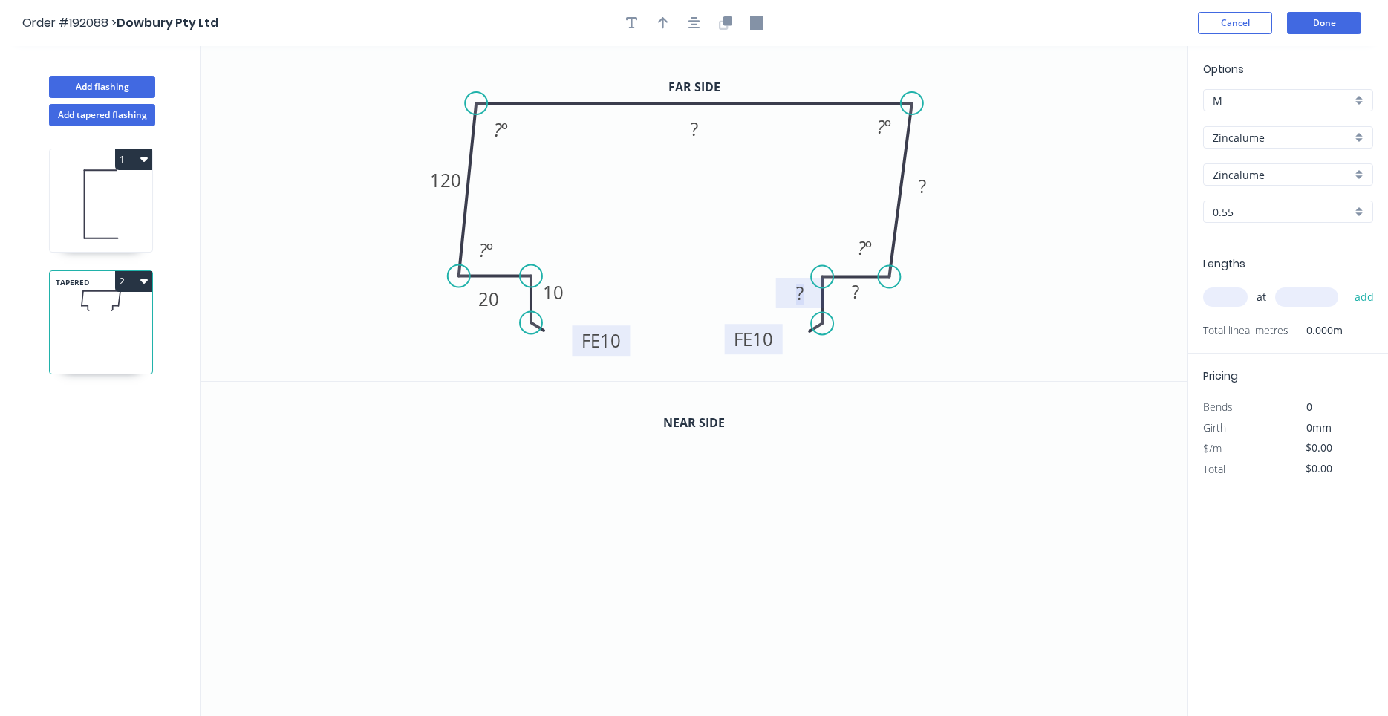
click at [805, 290] on rect at bounding box center [800, 294] width 30 height 21
drag, startPoint x: 529, startPoint y: 310, endPoint x: 529, endPoint y: 318, distance: 8.2
click at [531, 318] on icon at bounding box center [537, 311] width 13 height 54
click at [821, 301] on rect at bounding box center [800, 293] width 48 height 30
drag, startPoint x: 822, startPoint y: 311, endPoint x: 822, endPoint y: 302, distance: 8.9
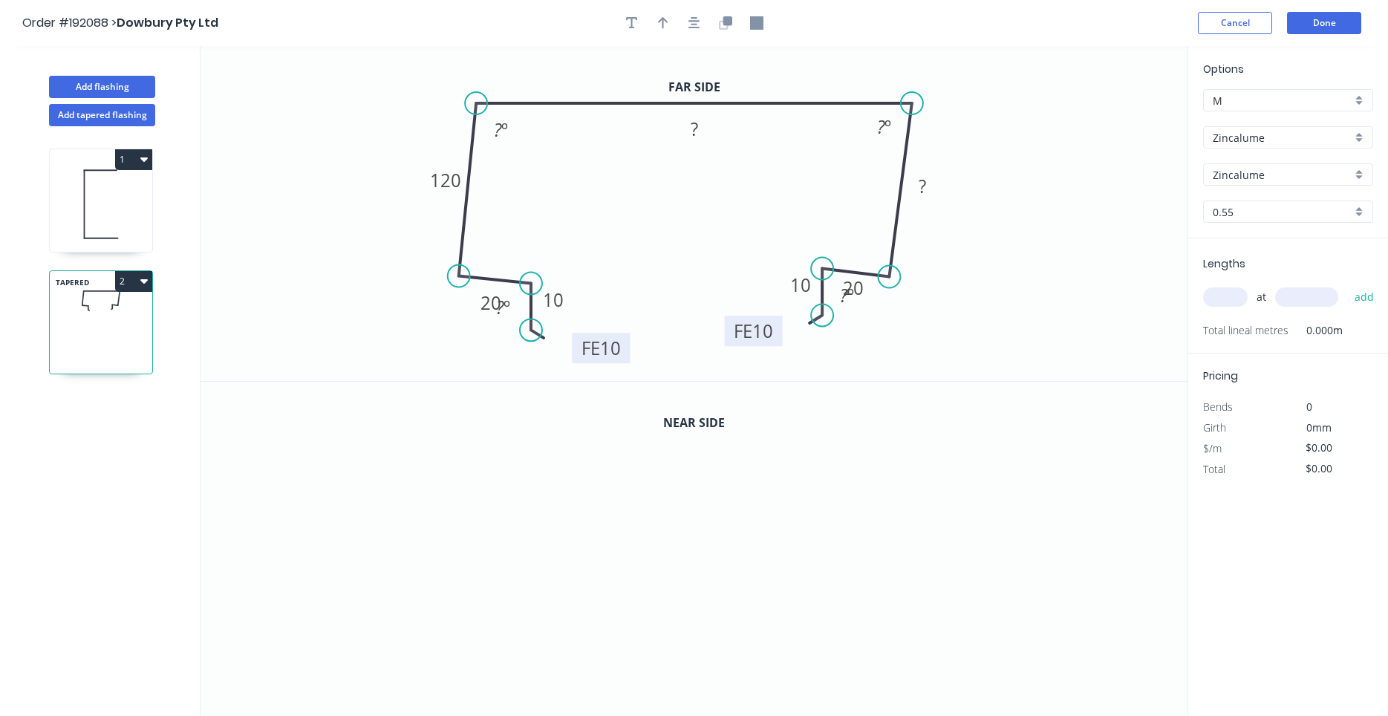
click at [822, 302] on icon at bounding box center [815, 296] width 13 height 54
click at [849, 330] on icon "0 FE 10 10 20 120 ? ? 20 FE 10 10 ? º ? º ? º ? º" at bounding box center [693, 213] width 987 height 335
drag, startPoint x: 872, startPoint y: 287, endPoint x: 879, endPoint y: 244, distance: 43.7
click at [879, 244] on rect at bounding box center [860, 244] width 48 height 30
click at [483, 295] on rect at bounding box center [504, 307] width 48 height 30
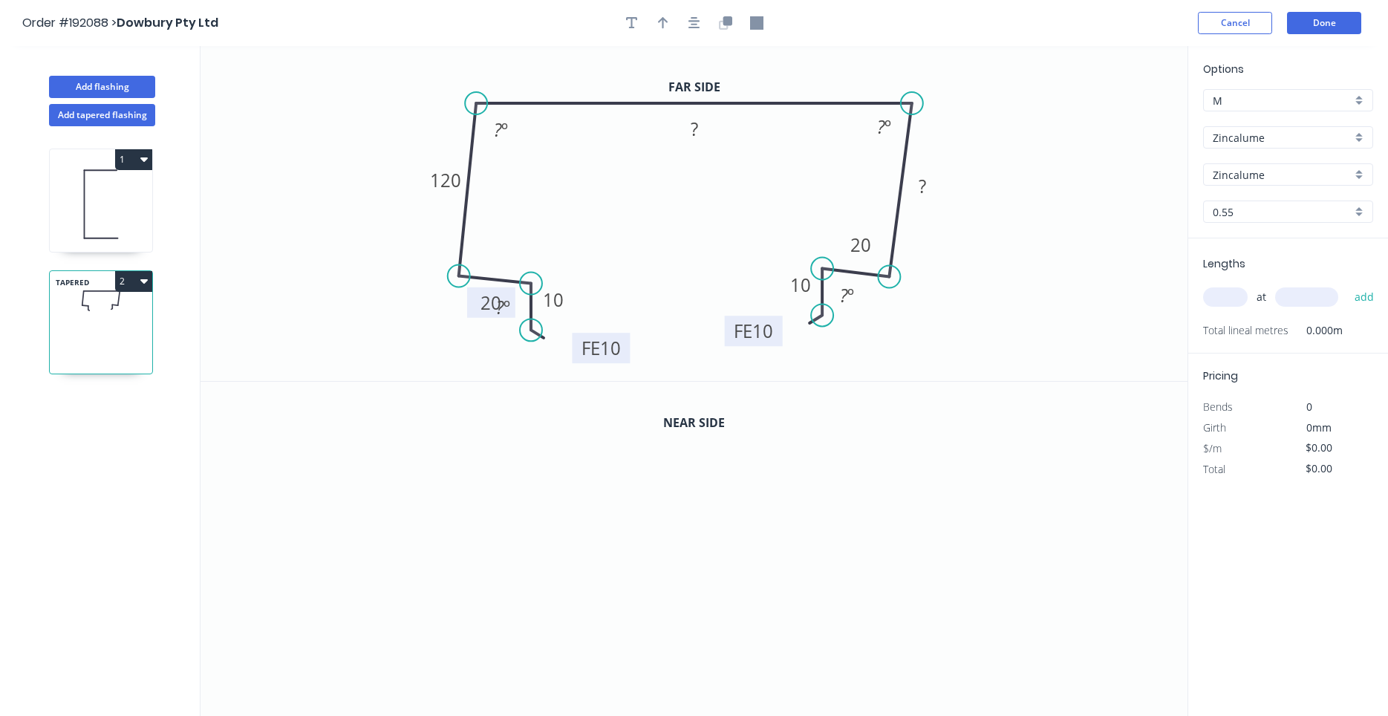
click at [477, 294] on rect at bounding box center [491, 303] width 30 height 21
drag, startPoint x: 474, startPoint y: 293, endPoint x: 486, endPoint y: 250, distance: 44.7
click at [486, 250] on rect at bounding box center [503, 259] width 48 height 30
click at [841, 250] on rect at bounding box center [861, 247] width 48 height 30
click at [1327, 31] on button "Done" at bounding box center [1324, 23] width 74 height 22
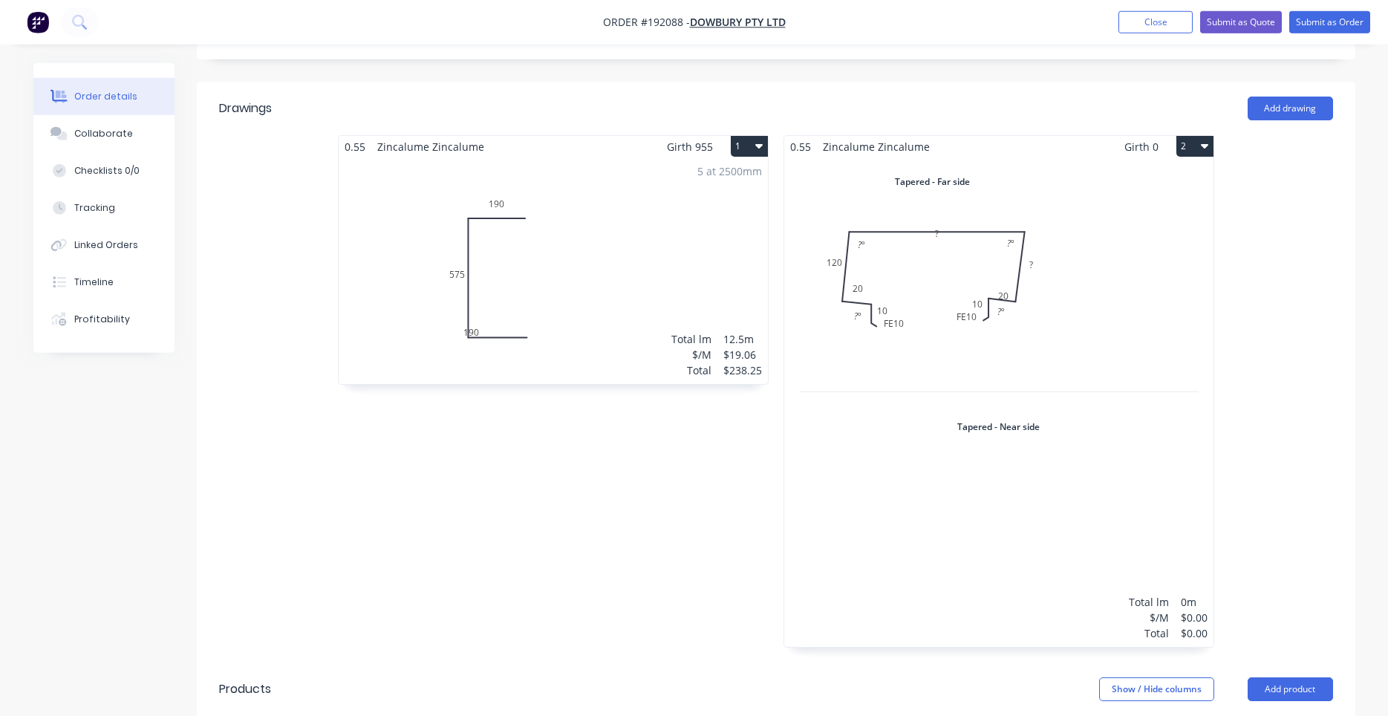
scroll to position [252, 0]
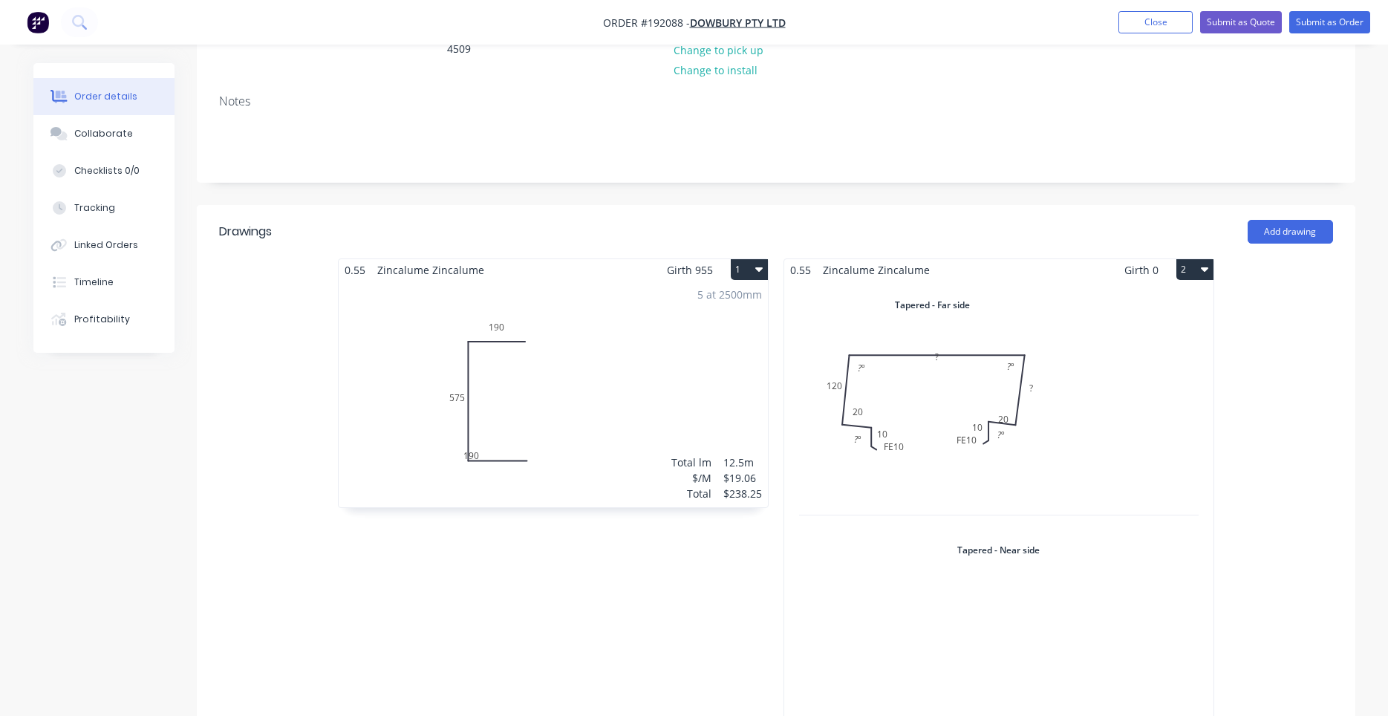
click at [976, 421] on div "Total lm $/M Total 0m $0.00 $0.00" at bounding box center [998, 525] width 429 height 489
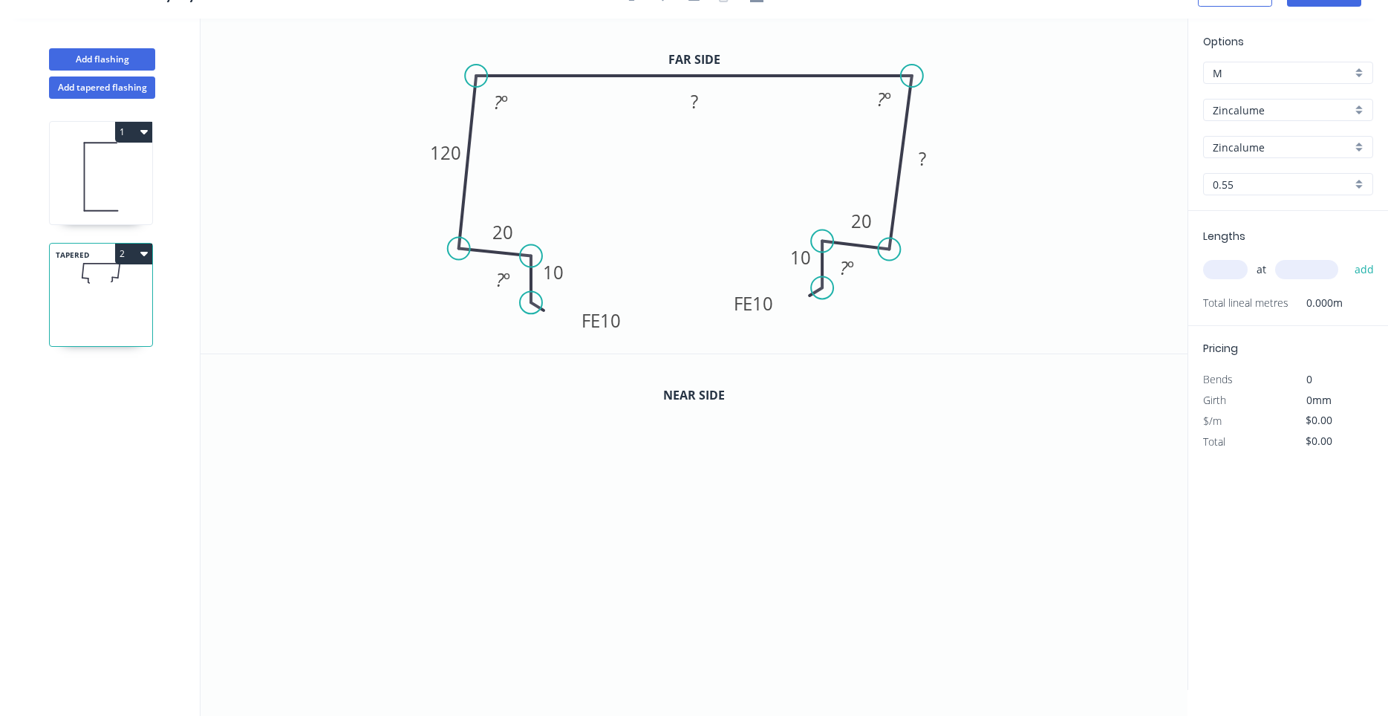
scroll to position [27, 0]
drag, startPoint x: 877, startPoint y: 227, endPoint x: 878, endPoint y: 217, distance: 10.4
click at [878, 217] on rect at bounding box center [862, 210] width 48 height 30
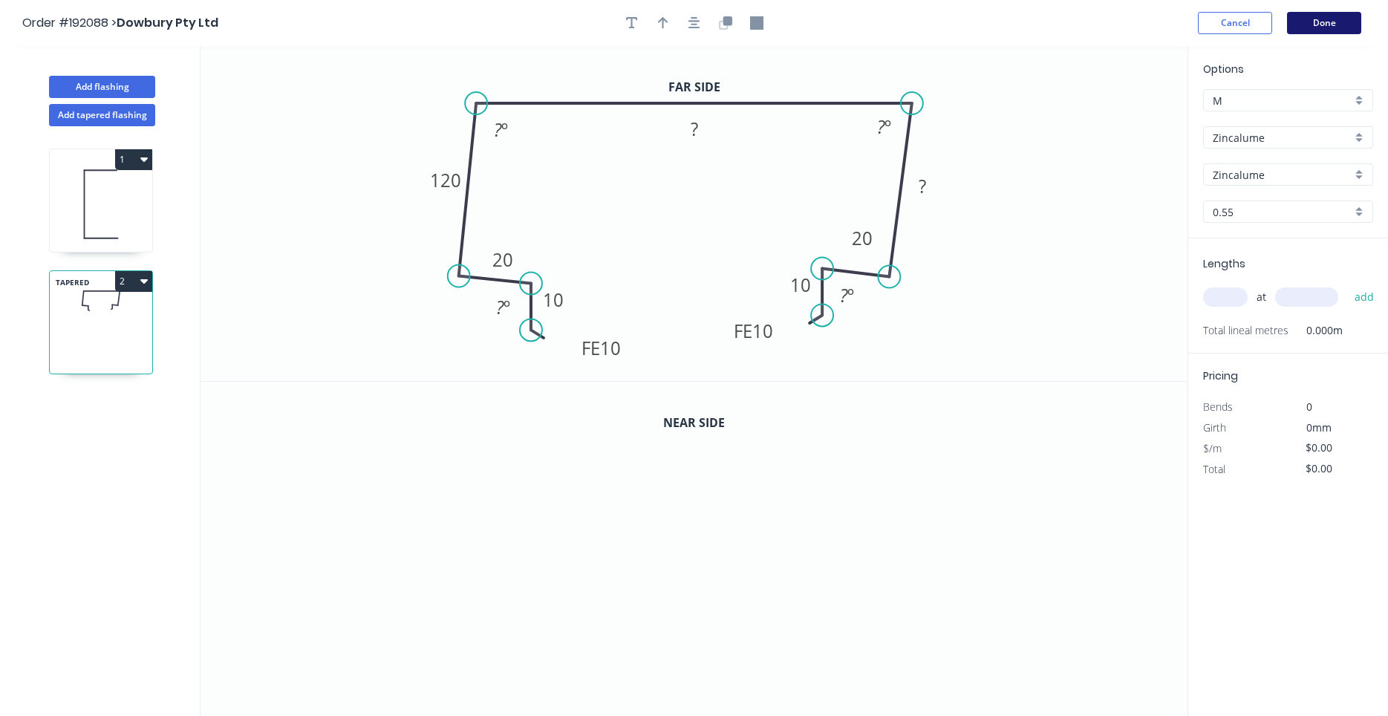
click at [1302, 25] on button "Done" at bounding box center [1324, 23] width 74 height 22
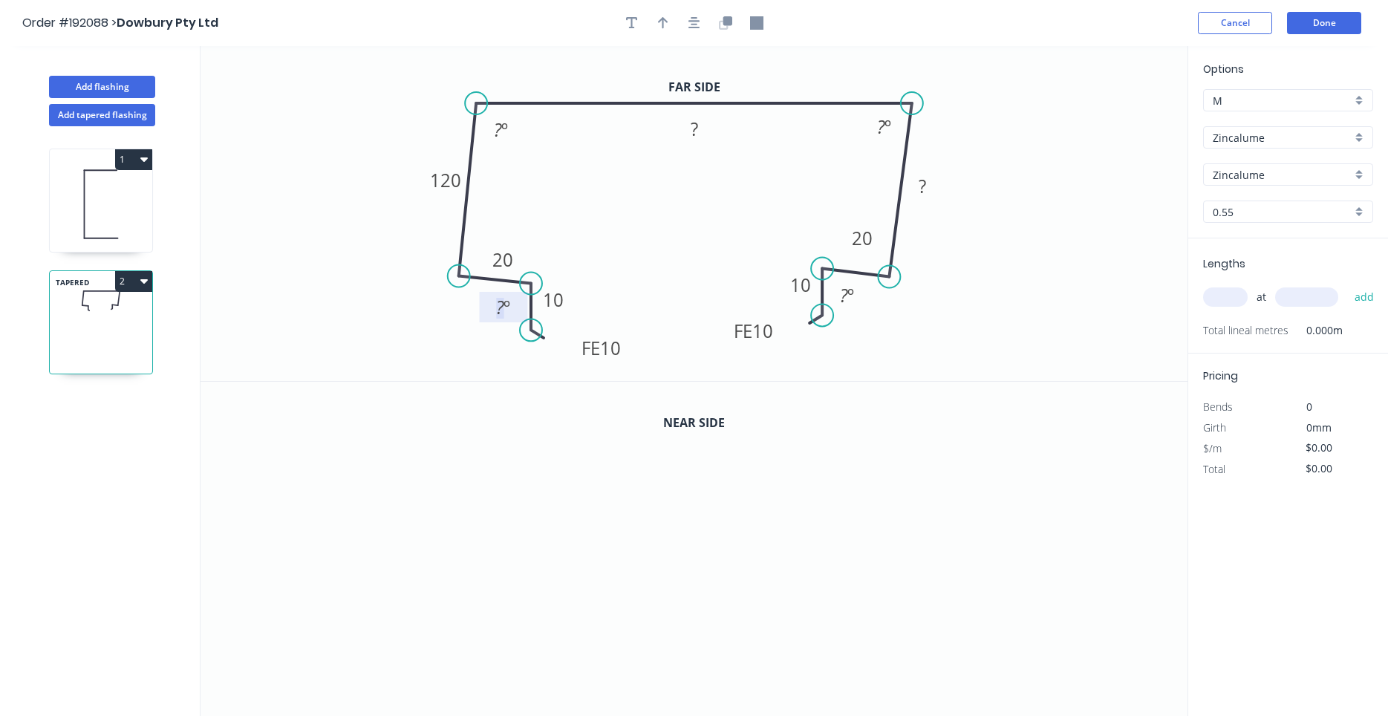
click at [501, 308] on tspan "?" at bounding box center [500, 307] width 8 height 25
click at [525, 331] on circle at bounding box center [526, 330] width 22 height 22
click at [817, 317] on circle at bounding box center [817, 316] width 22 height 22
click at [878, 133] on tspan "?" at bounding box center [881, 126] width 8 height 25
click at [697, 21] on icon "button" at bounding box center [694, 23] width 12 height 12
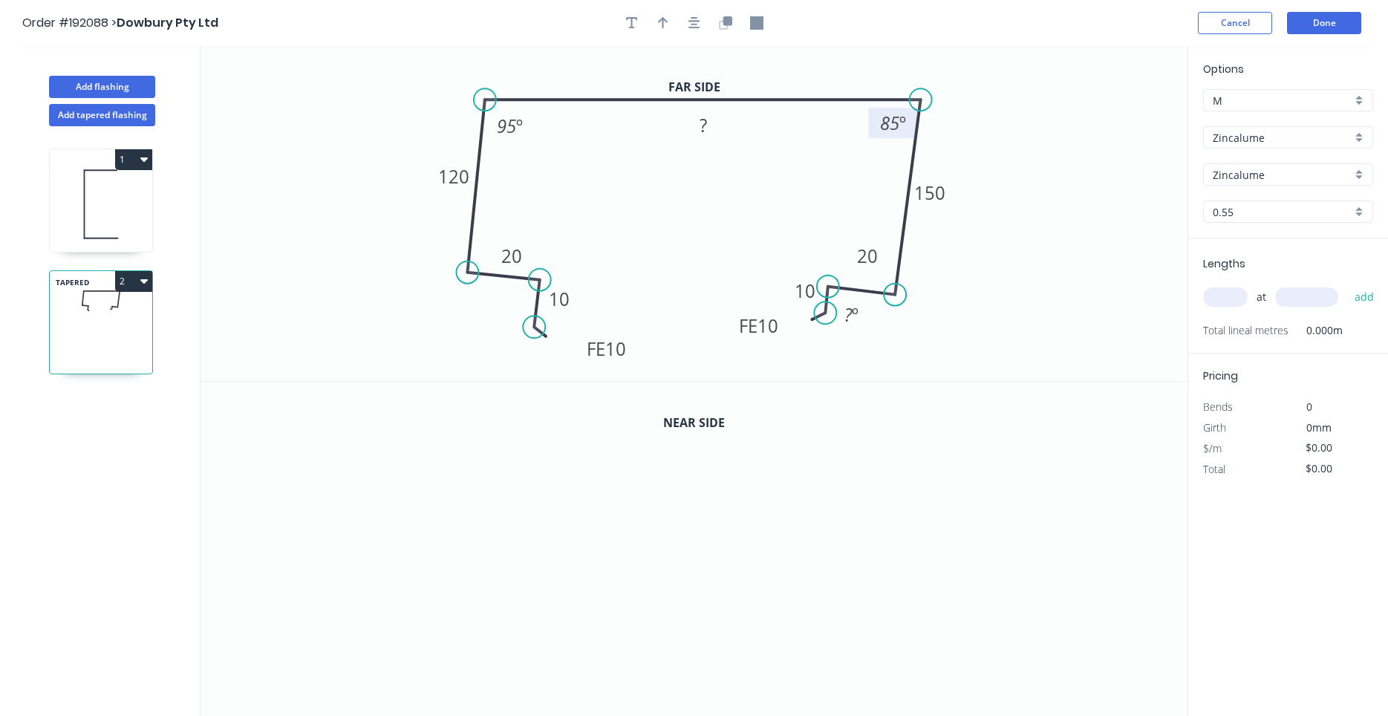
drag, startPoint x: 857, startPoint y: 267, endPoint x: 854, endPoint y: 290, distance: 22.5
click at [854, 290] on icon at bounding box center [861, 291] width 67 height 8
drag, startPoint x: 831, startPoint y: 315, endPoint x: 817, endPoint y: 342, distance: 30.9
click at [817, 342] on circle at bounding box center [817, 341] width 22 height 22
drag, startPoint x: 858, startPoint y: 290, endPoint x: 855, endPoint y: 302, distance: 13.0
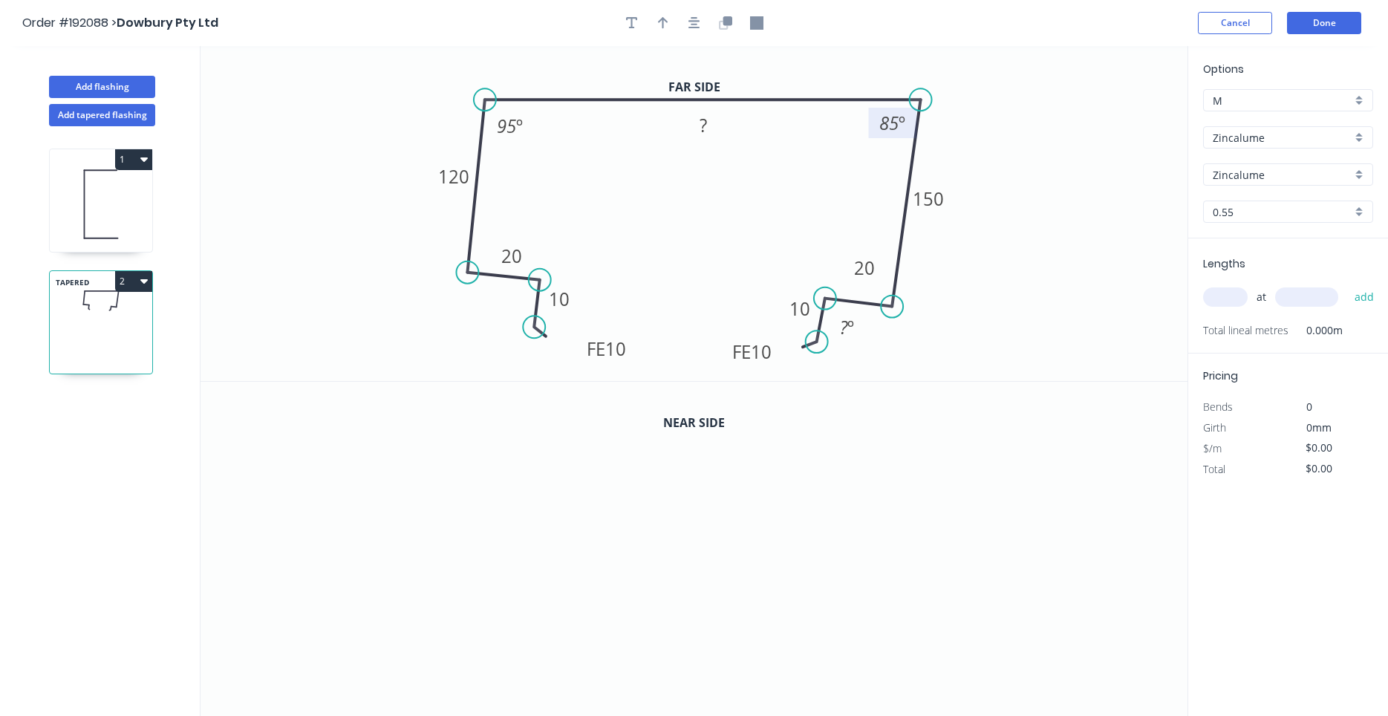
click at [855, 302] on icon at bounding box center [858, 302] width 67 height 8
click at [820, 344] on circle at bounding box center [820, 343] width 22 height 22
click at [690, 21] on icon "button" at bounding box center [694, 23] width 12 height 12
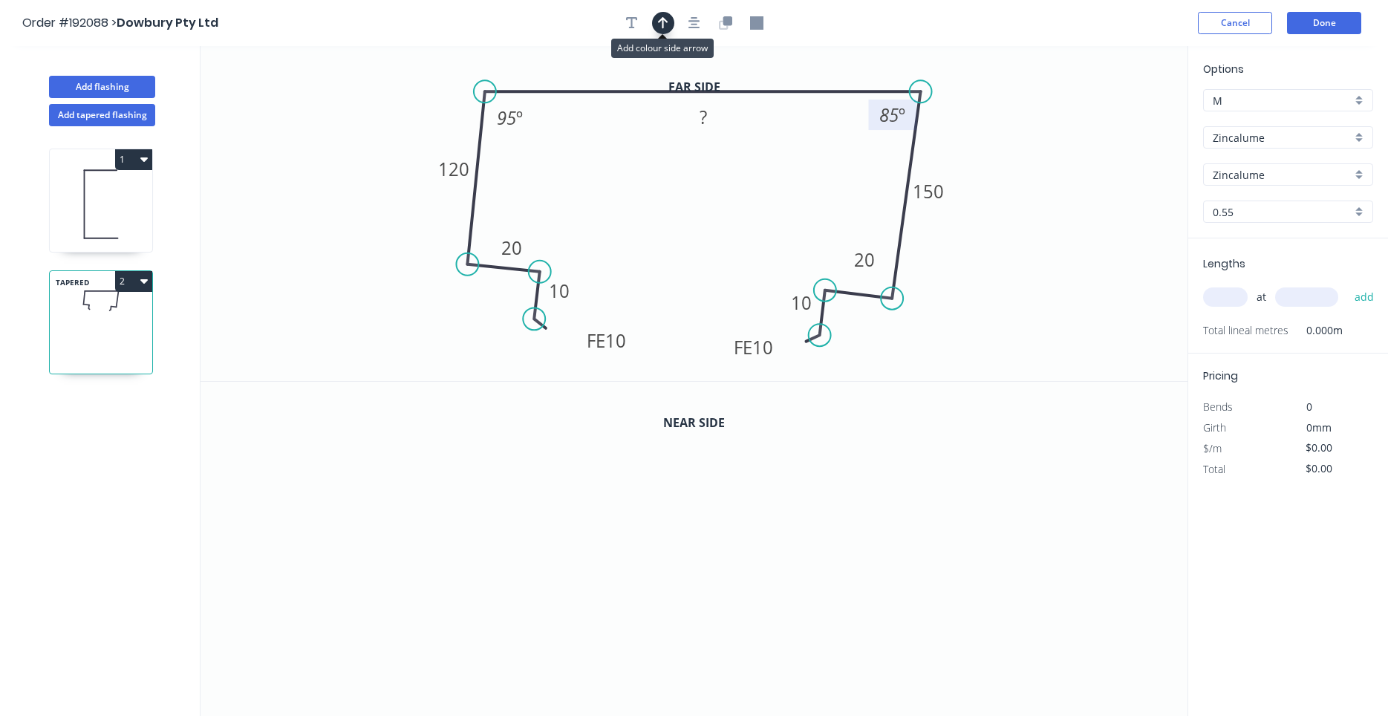
click at [670, 24] on button "button" at bounding box center [663, 23] width 22 height 22
drag, startPoint x: 1109, startPoint y: 117, endPoint x: 830, endPoint y: 67, distance: 283.7
click at [830, 67] on icon at bounding box center [829, 50] width 13 height 48
click at [1256, 140] on input "Zincalume" at bounding box center [1282, 138] width 139 height 16
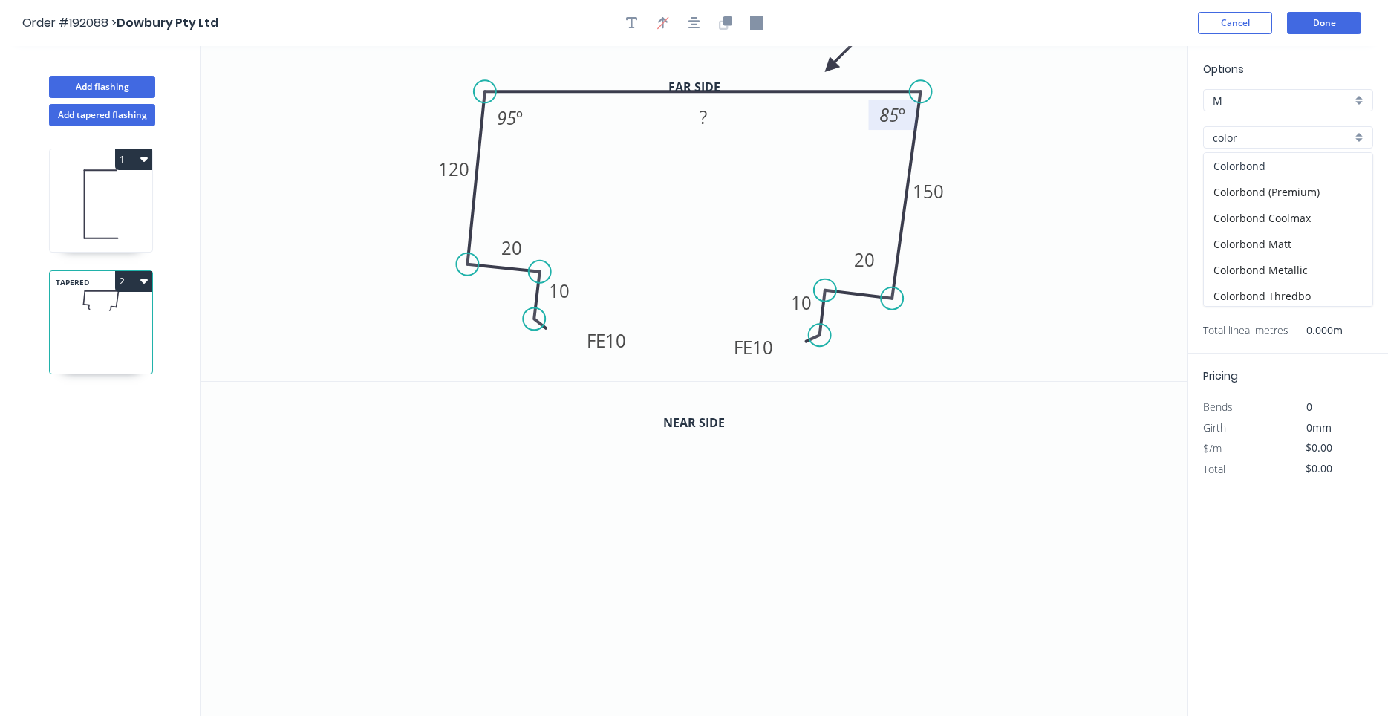
click at [1239, 156] on div "Colorbond" at bounding box center [1288, 166] width 169 height 26
type input "Colorbond"
type input "aNoColor"
click at [1247, 177] on input "aNoColor" at bounding box center [1282, 175] width 139 height 16
click at [1238, 206] on div "Surfmist" at bounding box center [1288, 203] width 169 height 26
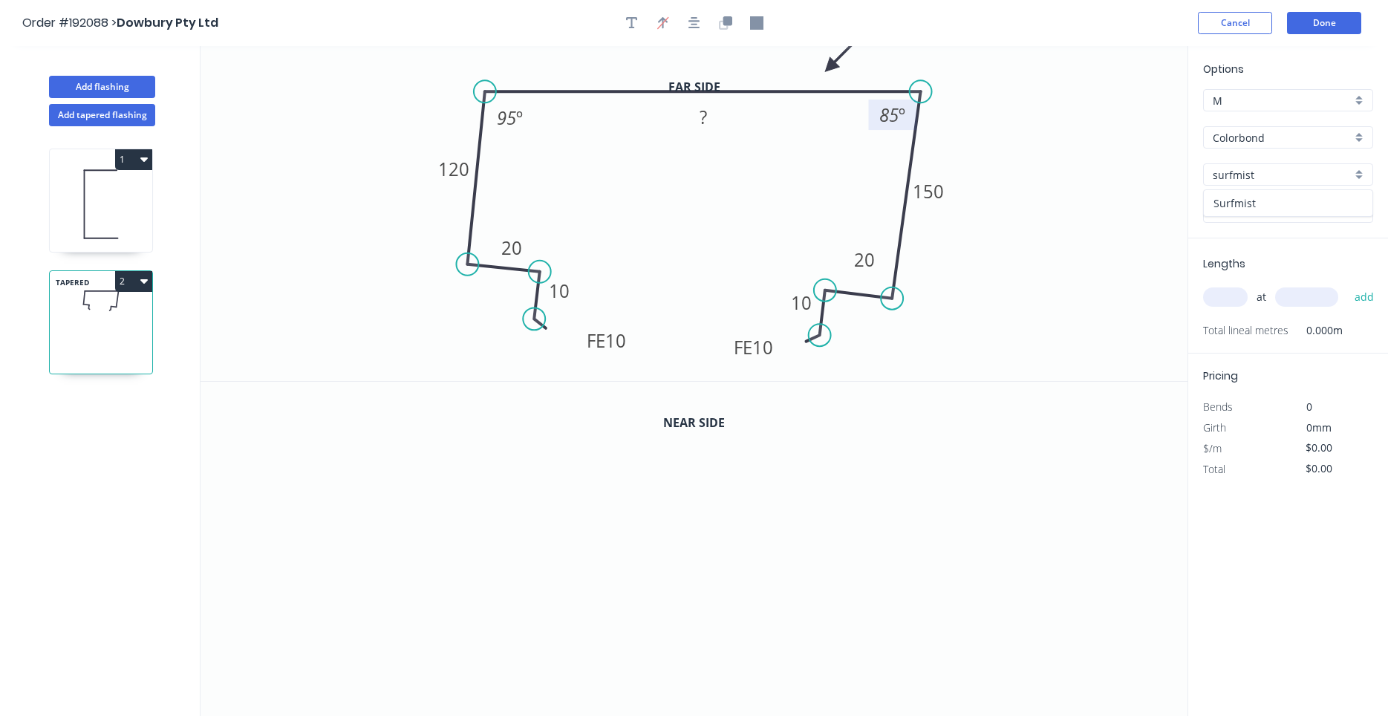
type input "Surfmist"
click at [1233, 300] on input "text" at bounding box center [1225, 296] width 45 height 19
type input "1"
type input "6000"
click at [1347, 284] on button "add" at bounding box center [1364, 296] width 35 height 25
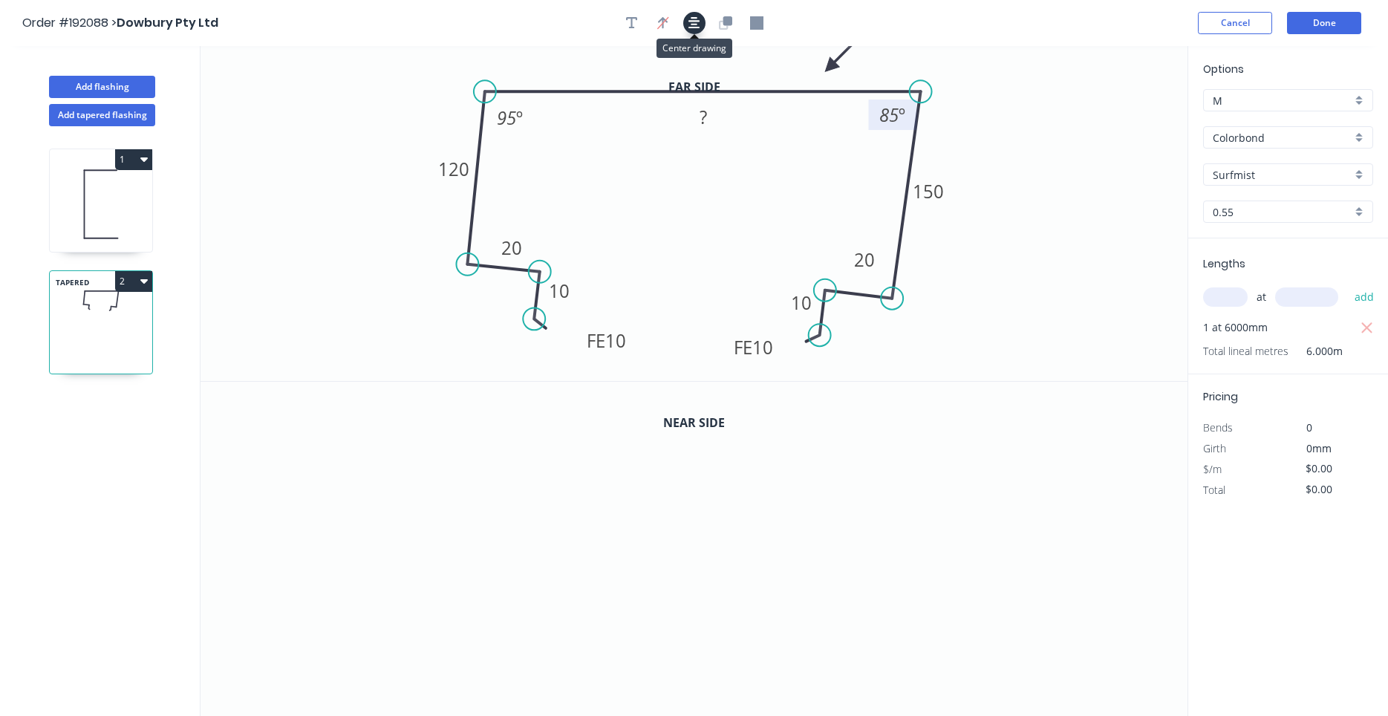
click at [694, 21] on icon "button" at bounding box center [694, 23] width 12 height 12
click at [1293, 23] on button "Done" at bounding box center [1324, 23] width 74 height 22
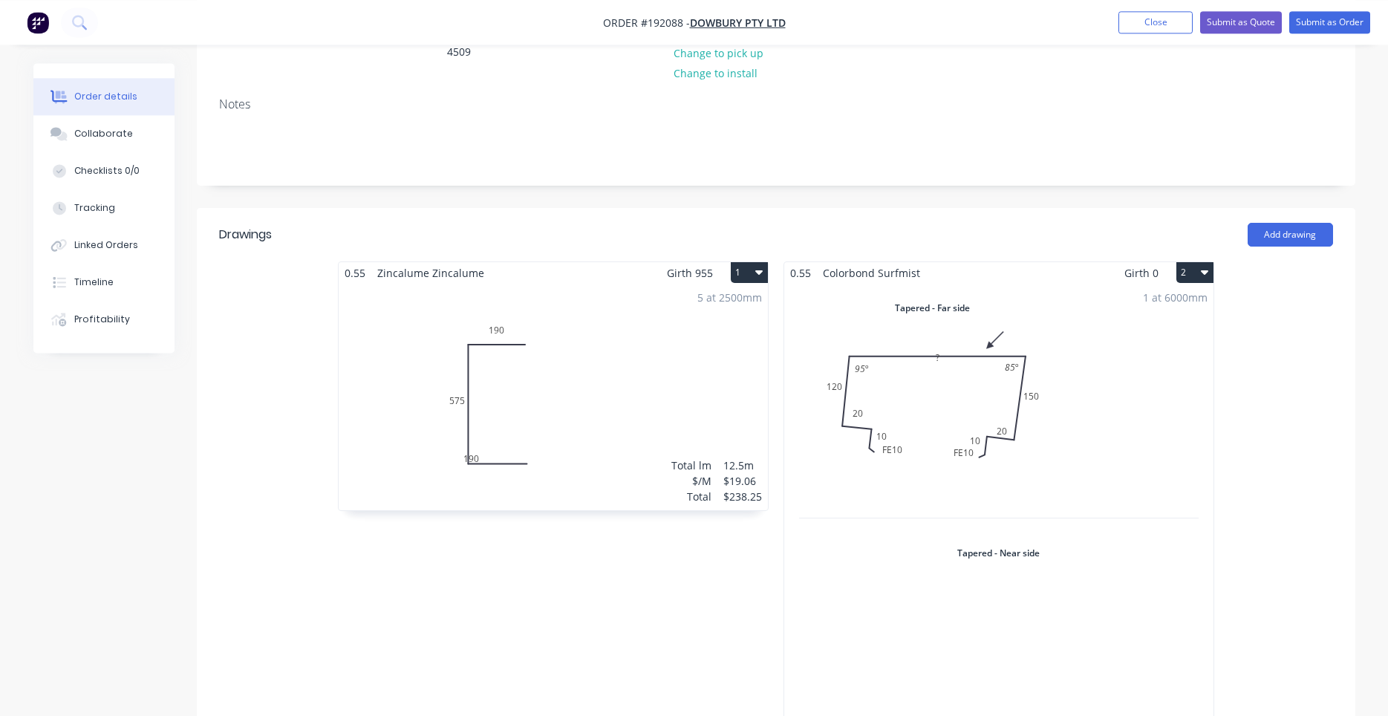
scroll to position [252, 0]
click at [941, 350] on div "1 at 6000mm Total lm $/M Total 6m $0.00 $0.00" at bounding box center [998, 525] width 429 height 489
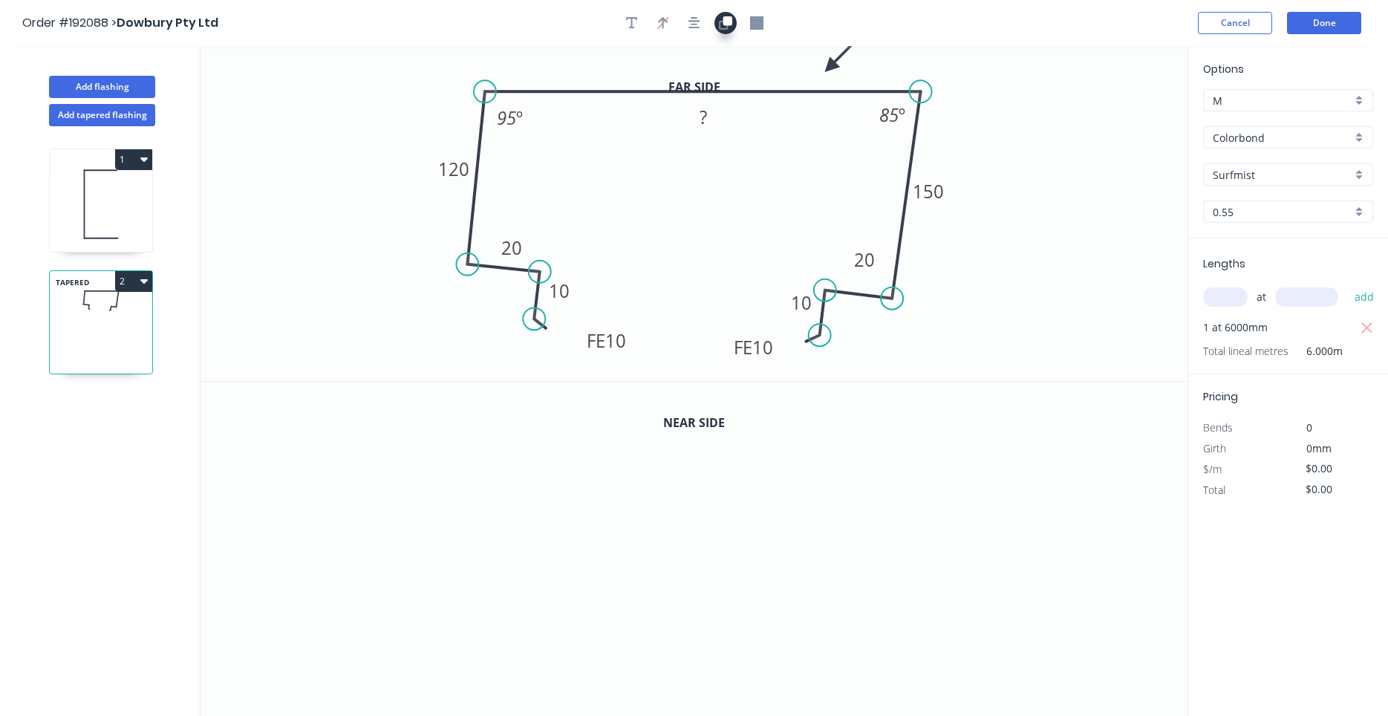
click at [725, 19] on icon "button" at bounding box center [726, 20] width 9 height 9
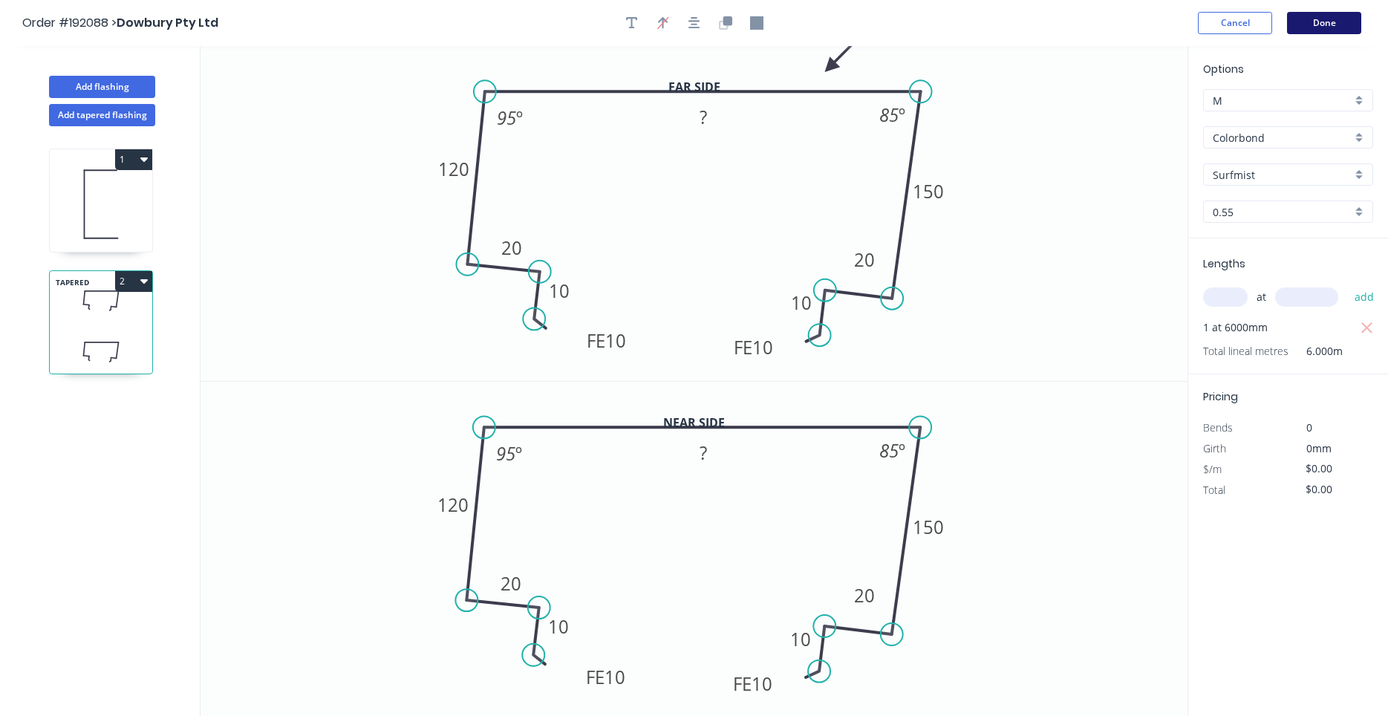
click at [1336, 25] on button "Done" at bounding box center [1324, 23] width 74 height 22
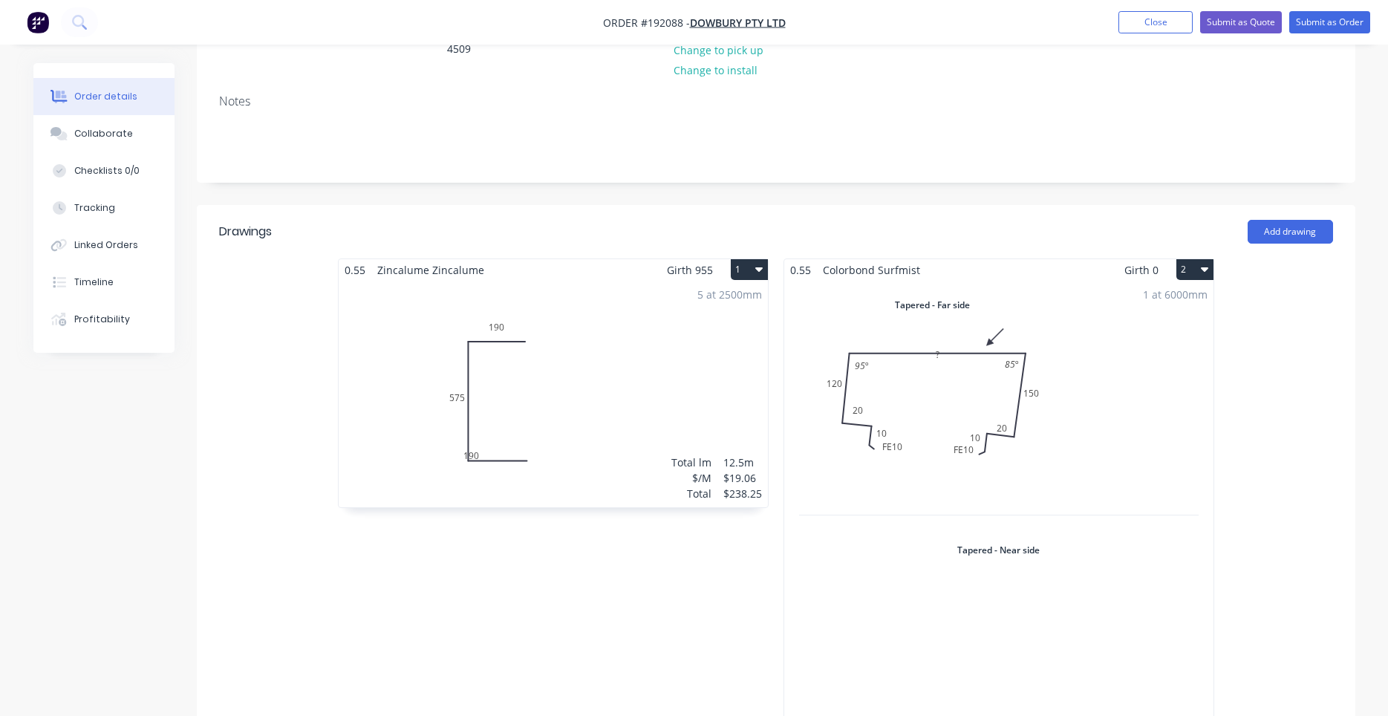
click at [1014, 349] on div "1 at 6000mm Total lm $/M Total 6m $0.00 $0.00" at bounding box center [998, 525] width 429 height 489
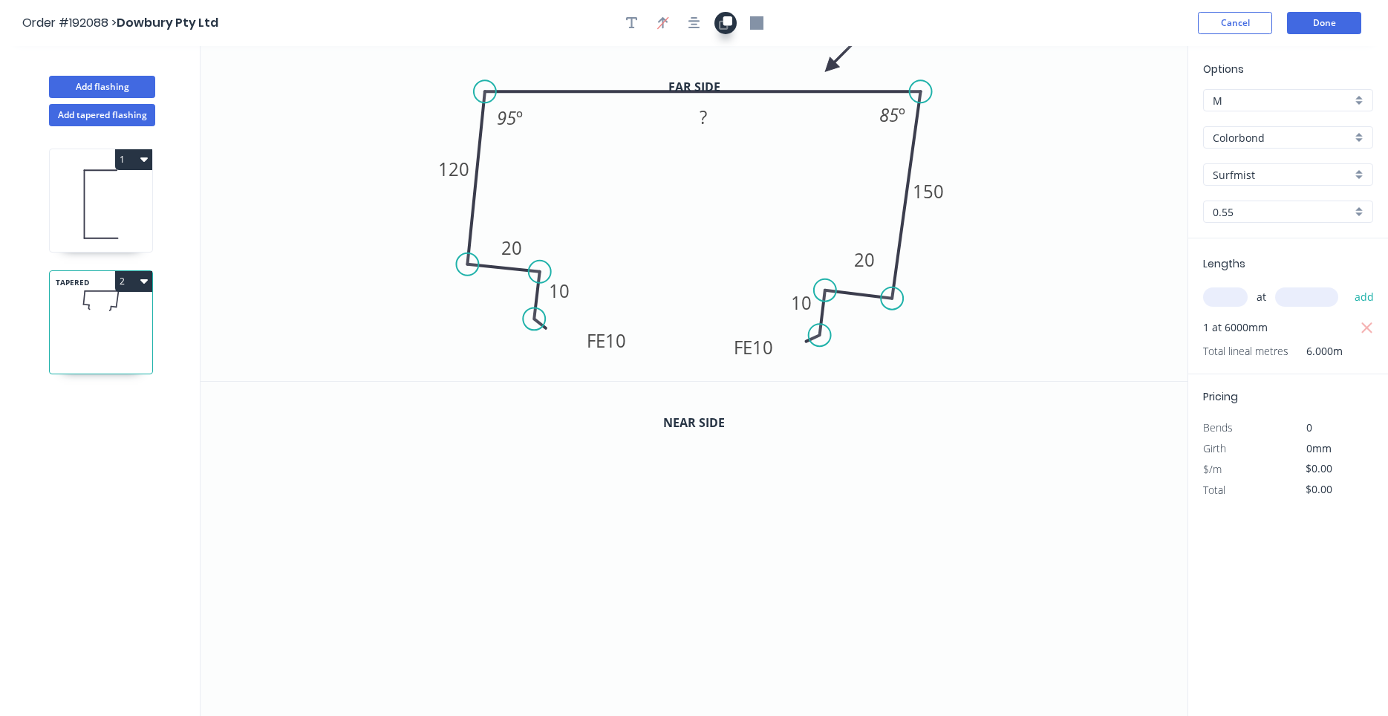
click at [725, 25] on icon "button" at bounding box center [726, 20] width 9 height 9
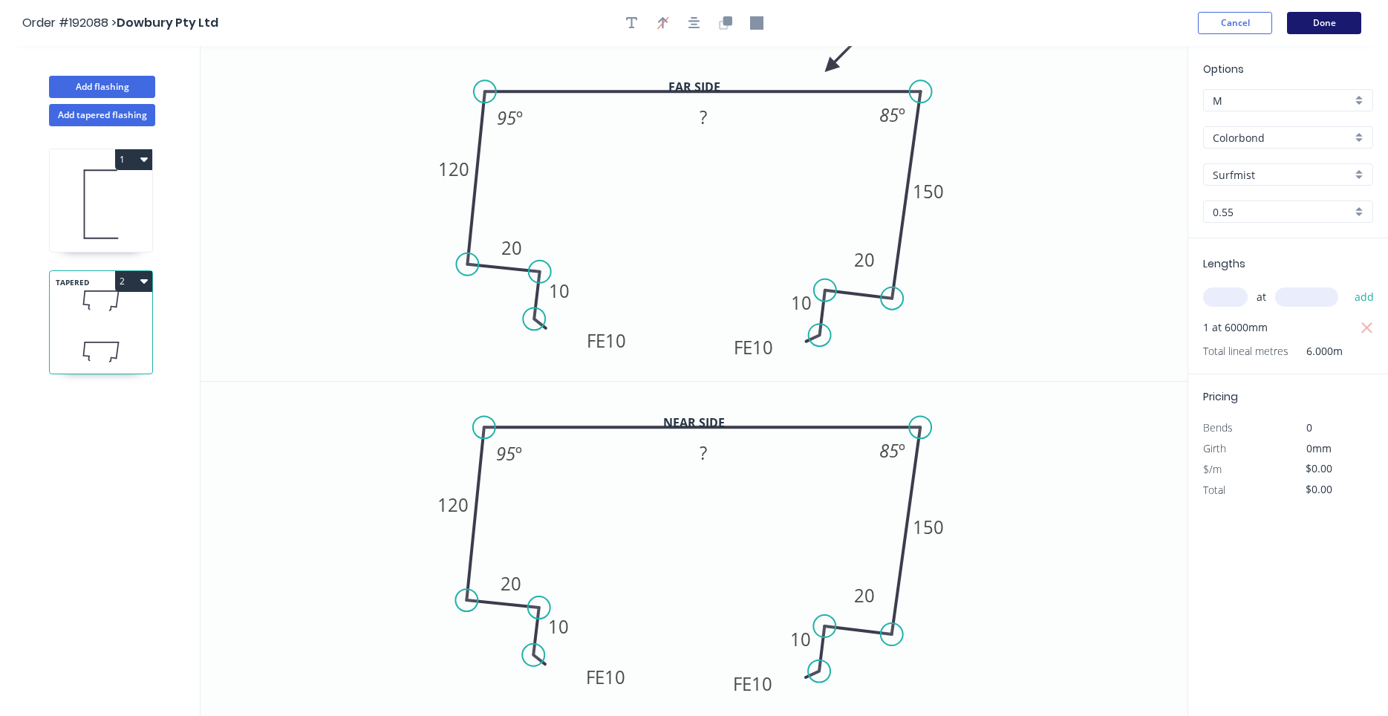
click at [1327, 30] on button "Done" at bounding box center [1324, 23] width 74 height 22
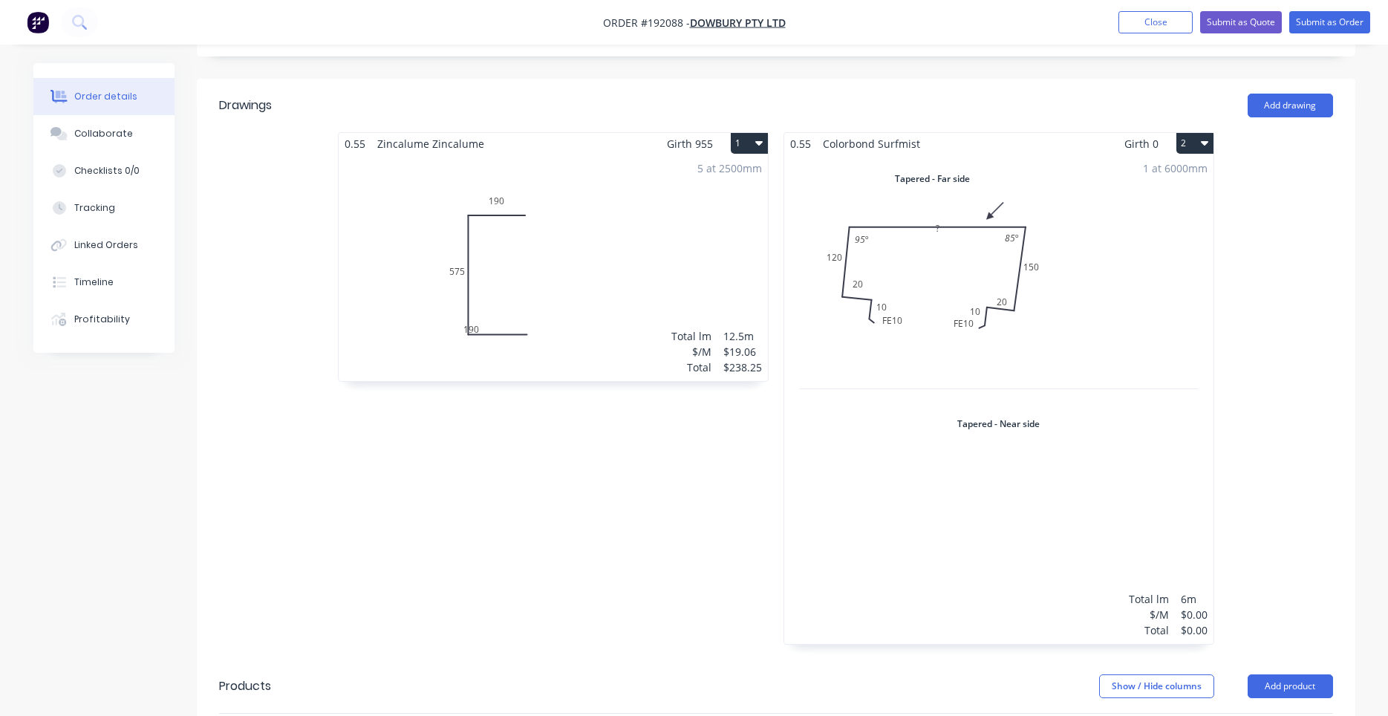
click at [972, 322] on div "1 at 6000mm Total lm $/M Total 6m $0.00 $0.00" at bounding box center [998, 398] width 429 height 489
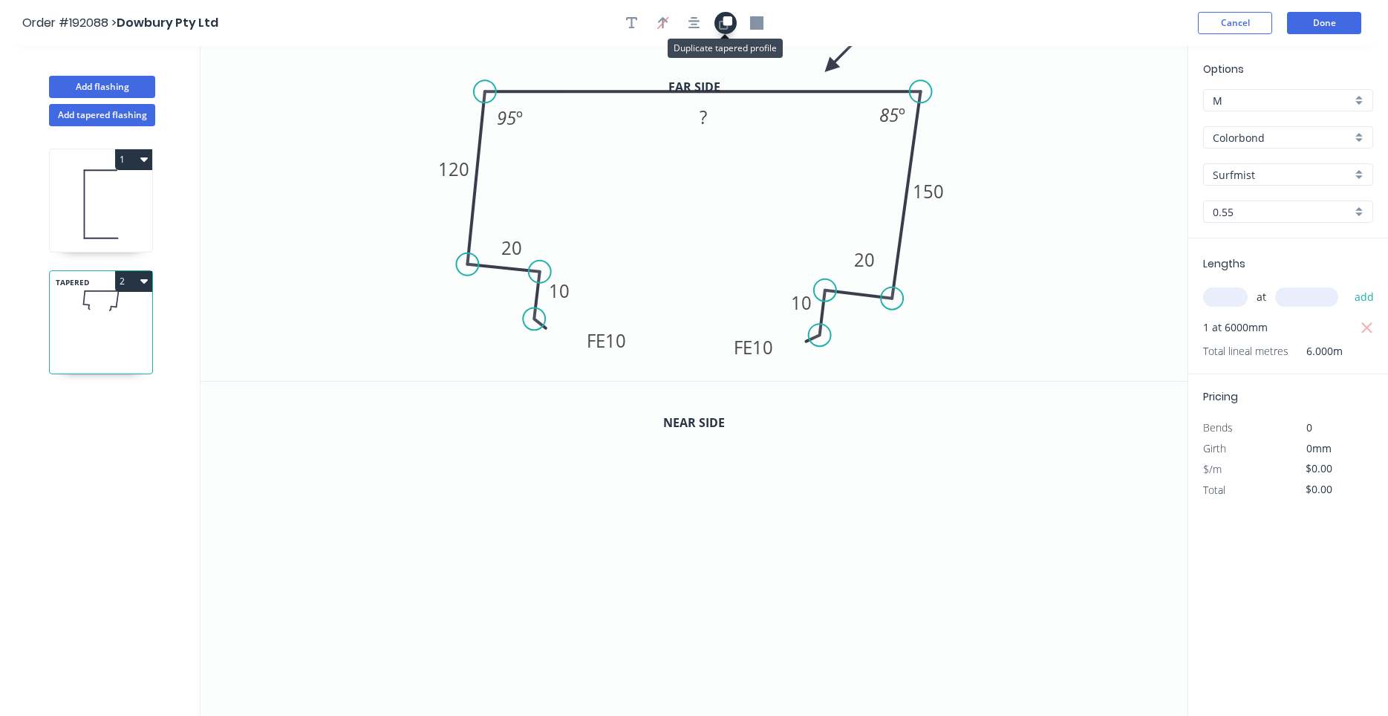
click at [726, 23] on icon "button" at bounding box center [726, 20] width 9 height 9
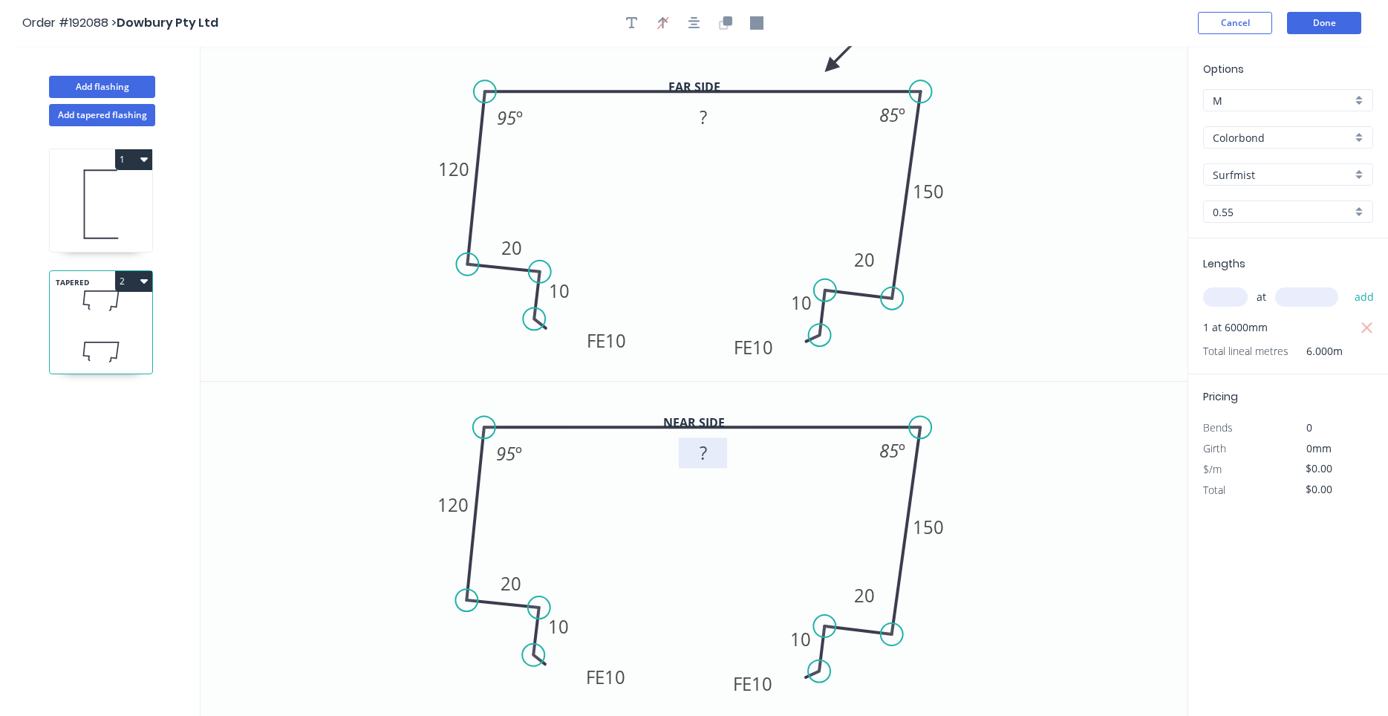
click at [703, 463] on tspan "?" at bounding box center [702, 452] width 7 height 25
click at [756, 403] on icon "0 FE 10 10 20 120 ? 150 20 FE 10 10 95 º 85 º" at bounding box center [693, 550] width 987 height 336
click at [1300, 22] on button "Done" at bounding box center [1324, 23] width 74 height 22
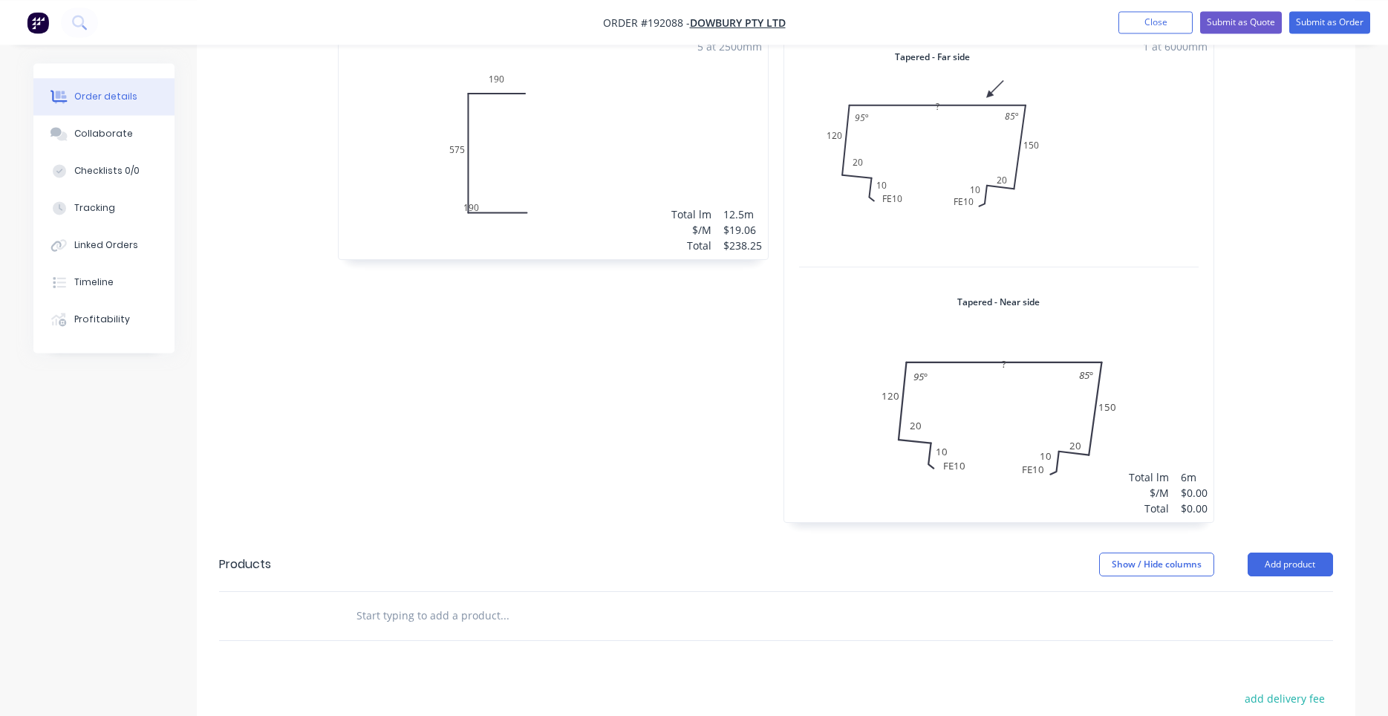
scroll to position [505, 0]
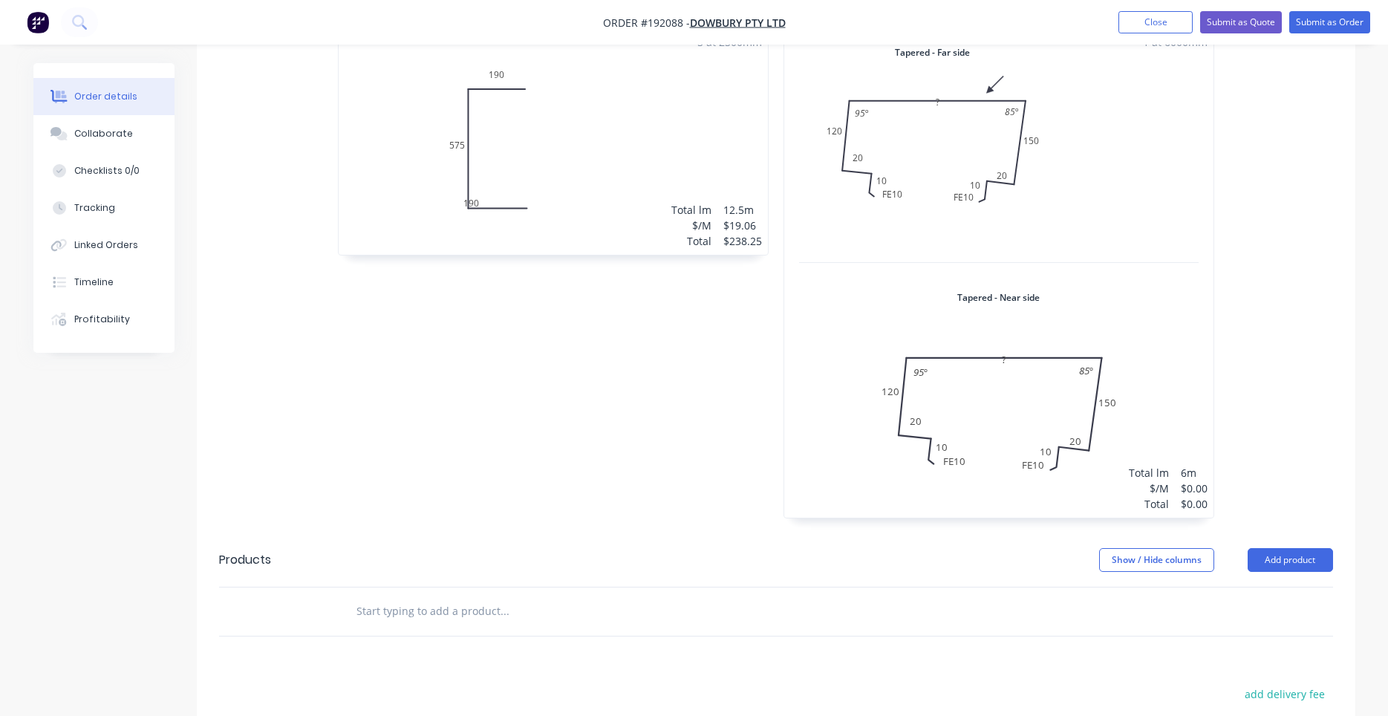
click at [1007, 271] on div "1 at 6000mm Total lm $/M Total 6m $0.00 $0.00" at bounding box center [998, 272] width 429 height 489
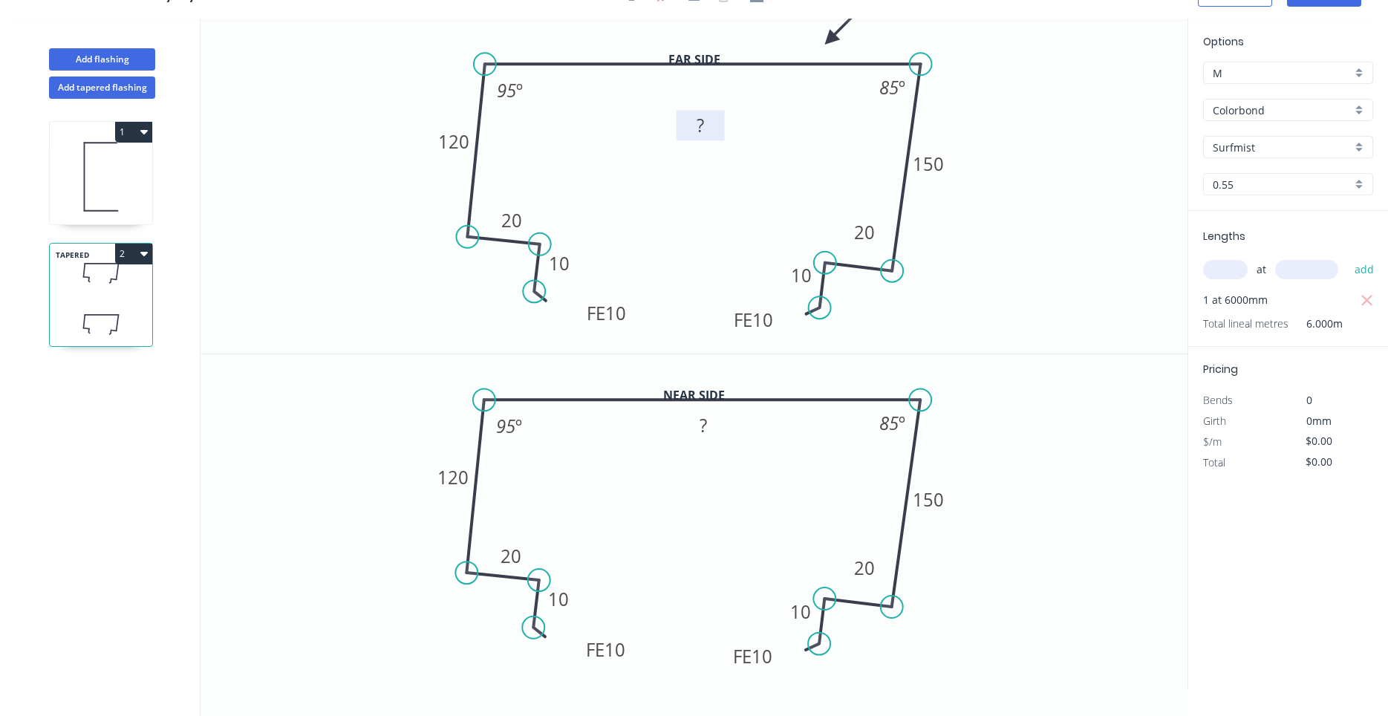
drag, startPoint x: 722, startPoint y: 103, endPoint x: 719, endPoint y: 139, distance: 35.8
click at [719, 139] on rect at bounding box center [700, 125] width 48 height 30
drag, startPoint x: 725, startPoint y: 418, endPoint x: 722, endPoint y: 449, distance: 31.3
click at [722, 449] on rect at bounding box center [700, 456] width 48 height 30
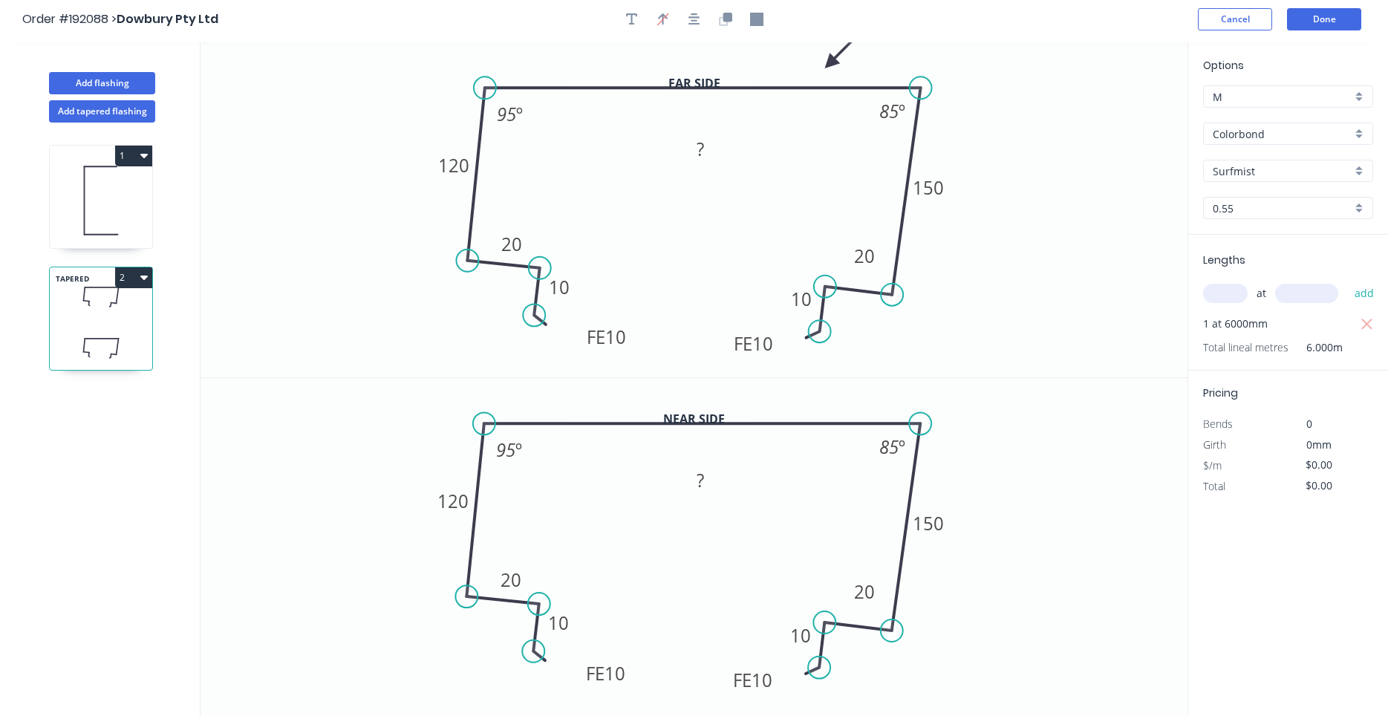
scroll to position [0, 0]
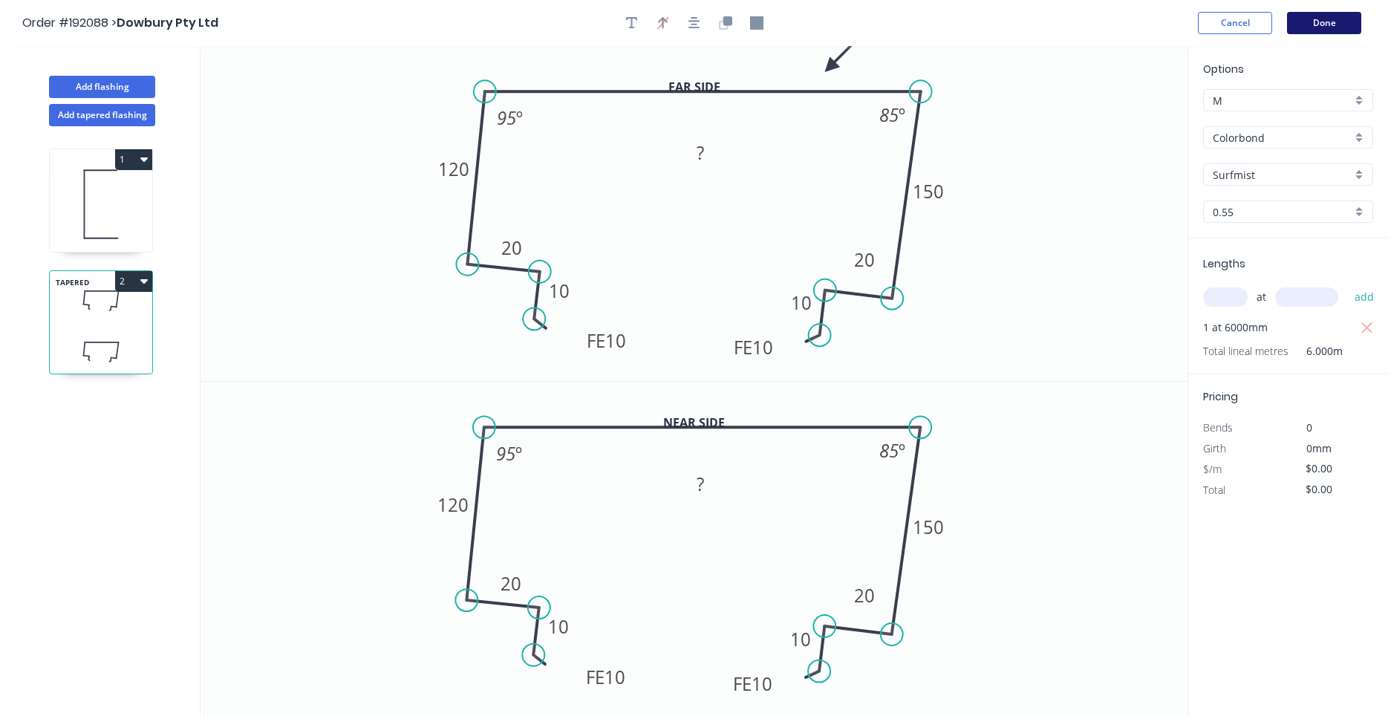
click at [1312, 20] on button "Done" at bounding box center [1324, 23] width 74 height 22
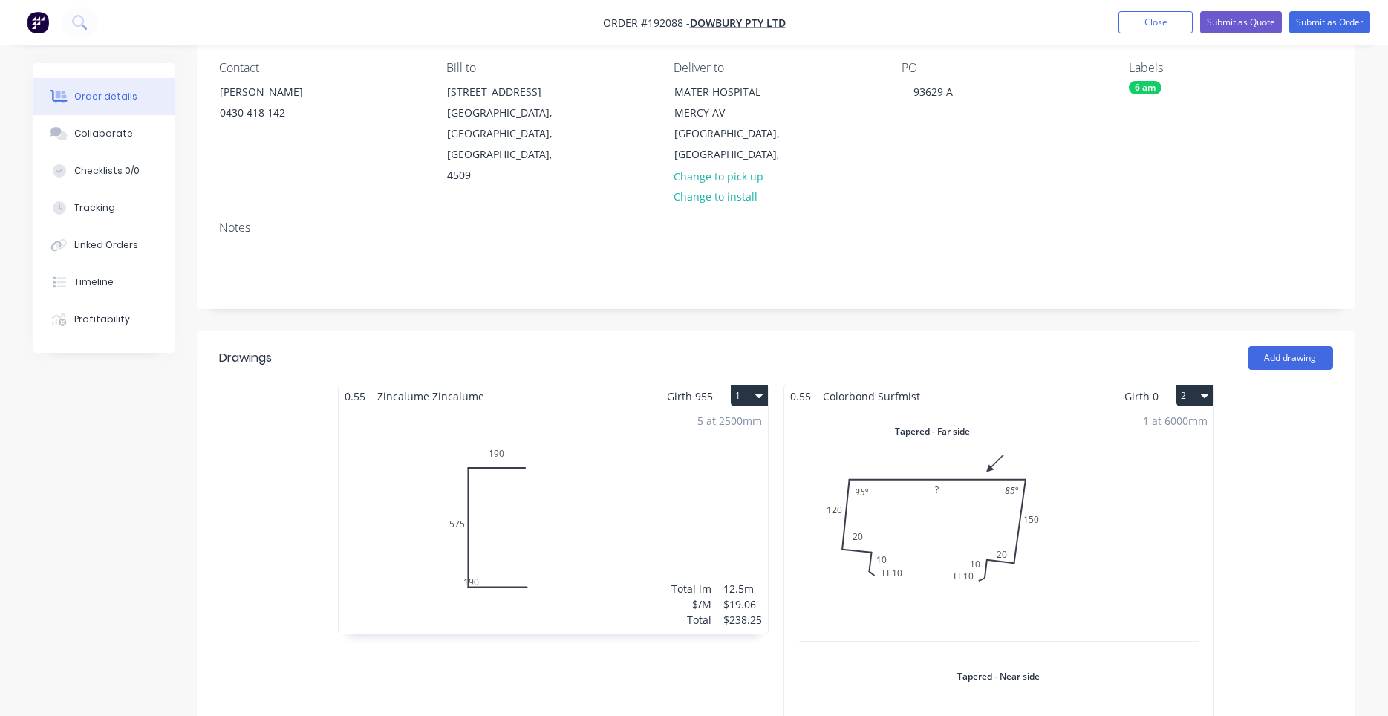
click at [930, 451] on div "1 at 6000mm Total lm $/M Total 6m $0.00 $0.00" at bounding box center [998, 651] width 429 height 489
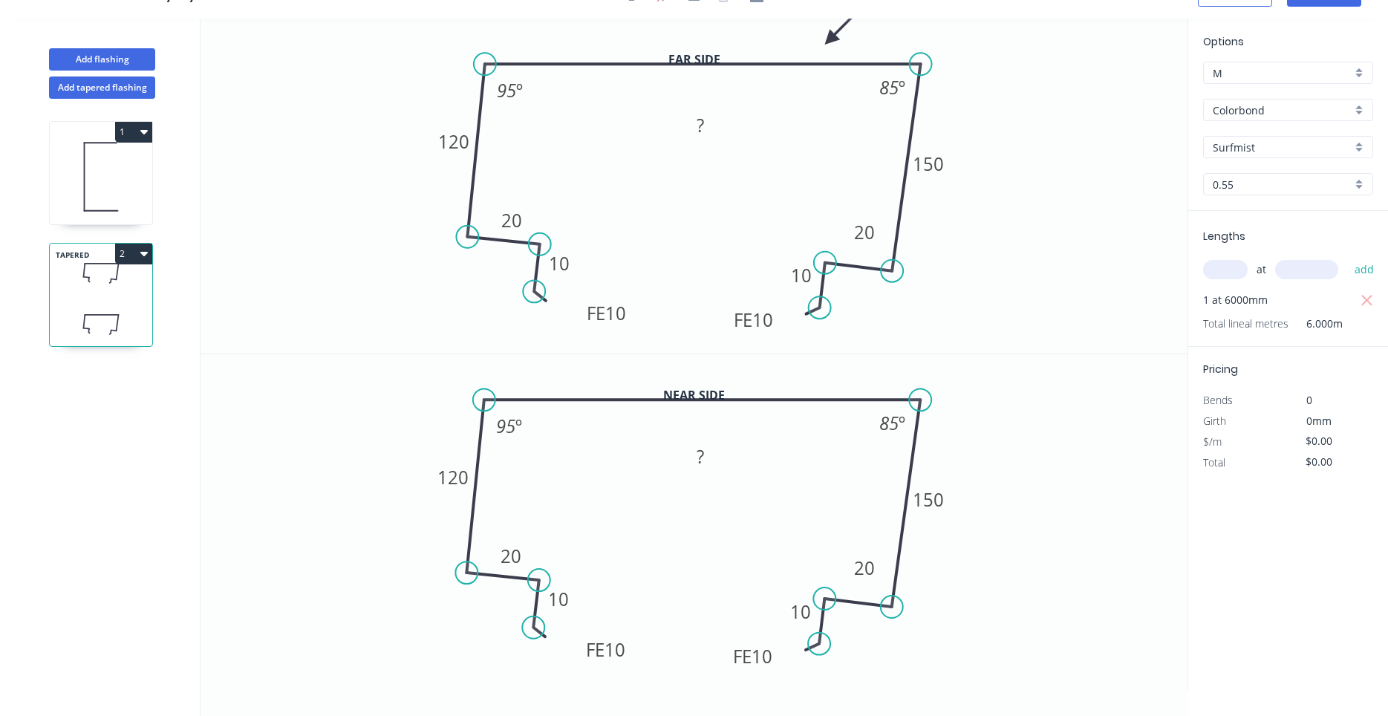
scroll to position [27, 0]
click at [146, 258] on icon "button" at bounding box center [143, 253] width 7 height 12
click at [142, 287] on button "Duplicate" at bounding box center [81, 290] width 141 height 30
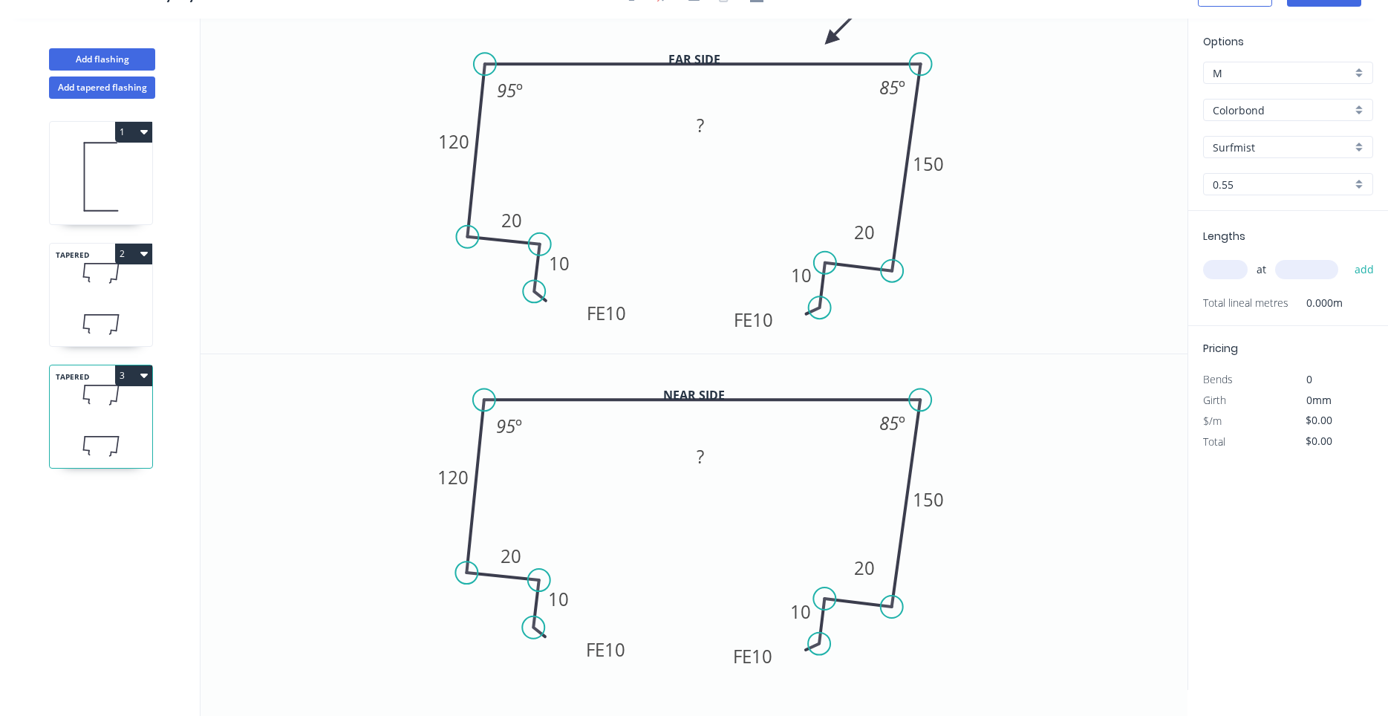
click at [146, 255] on icon "button" at bounding box center [143, 253] width 7 height 12
click at [134, 281] on div "Duplicate" at bounding box center [82, 291] width 114 height 22
click at [145, 256] on icon "button" at bounding box center [143, 253] width 7 height 12
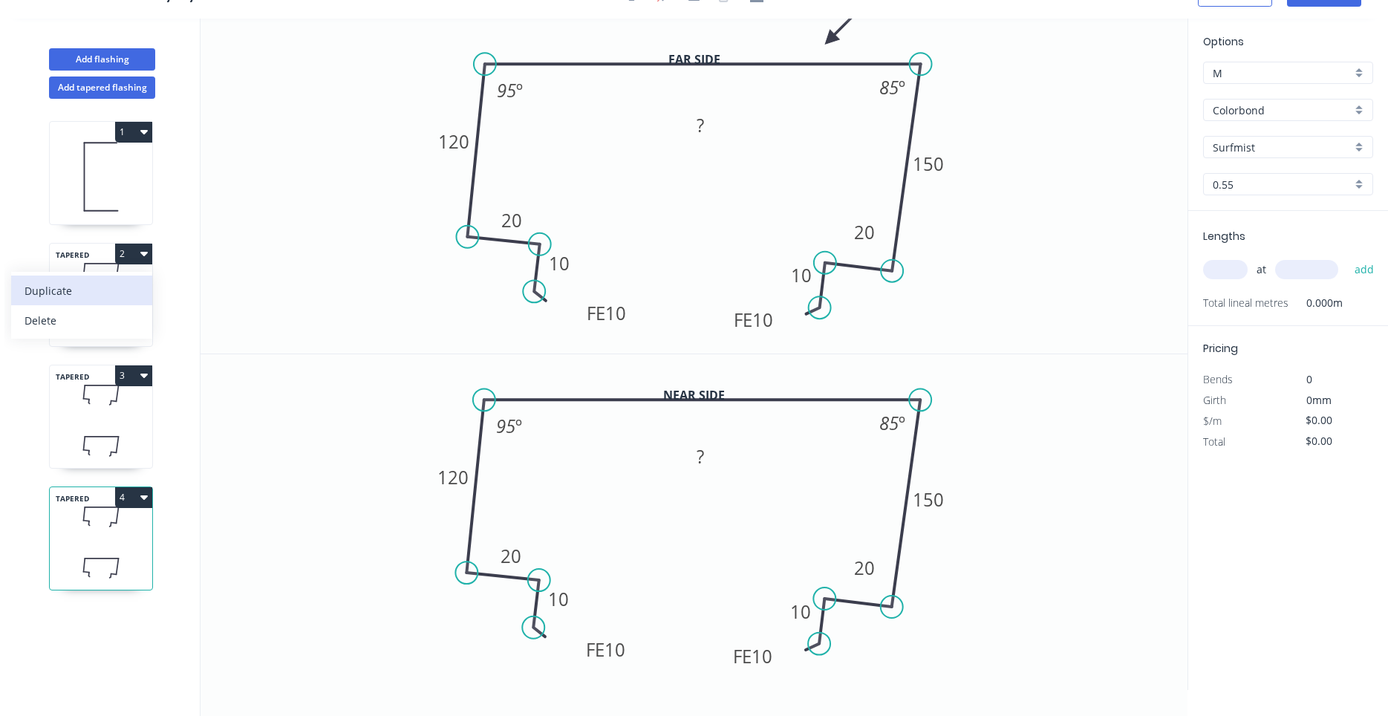
click at [133, 279] on button "Duplicate" at bounding box center [81, 290] width 141 height 30
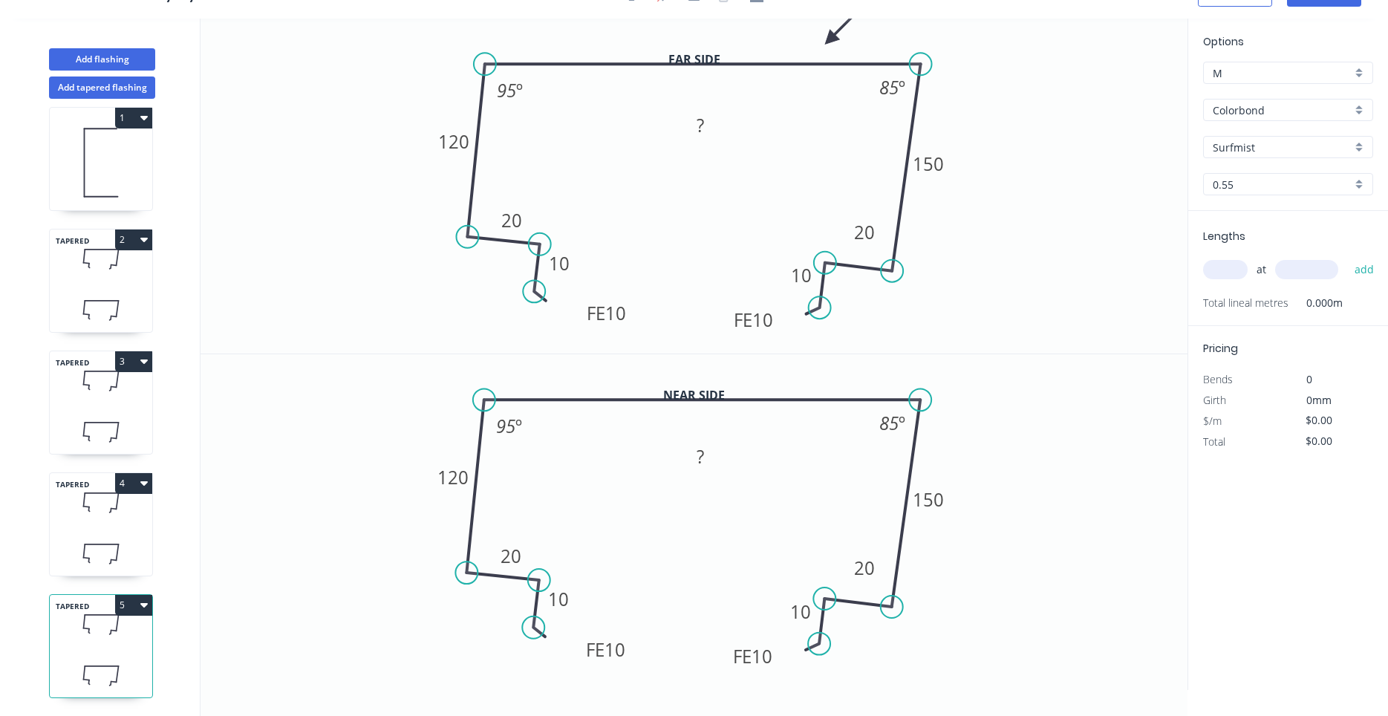
scroll to position [0, 0]
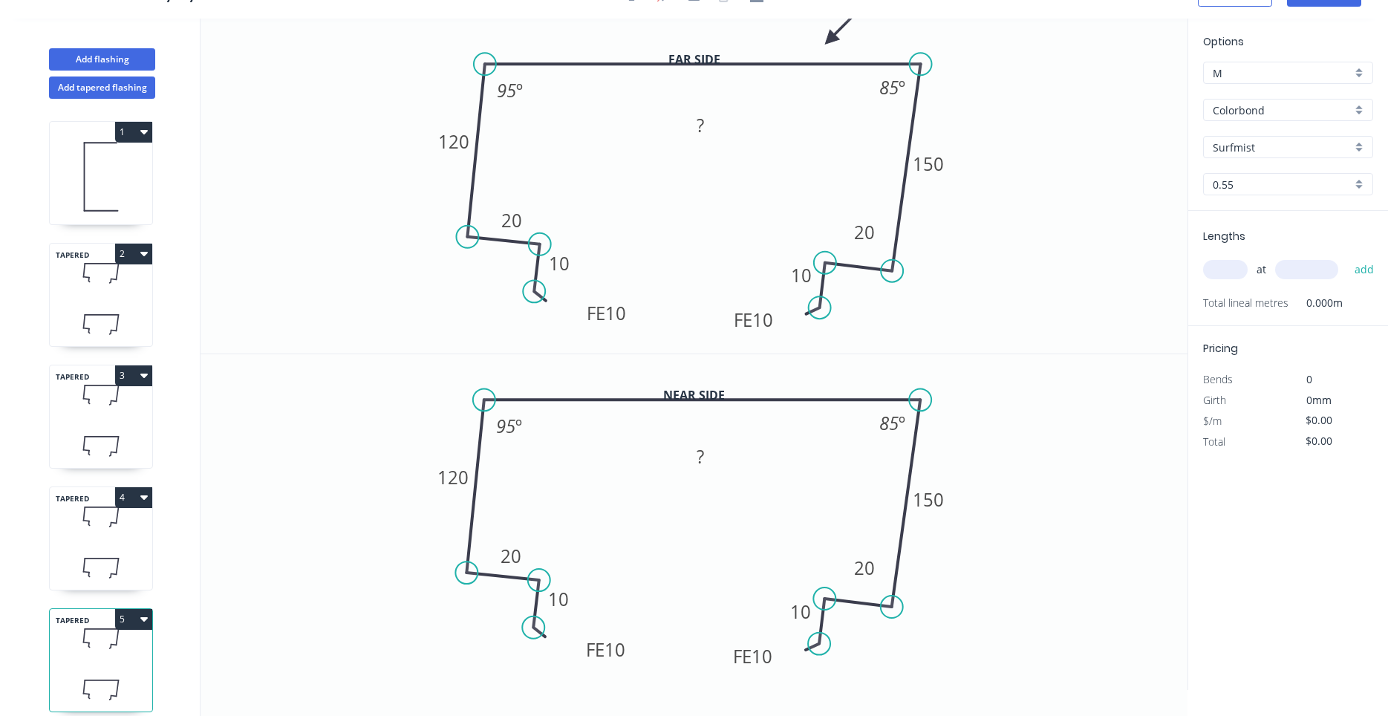
click at [146, 259] on button "2" at bounding box center [133, 254] width 37 height 21
click at [134, 284] on div "Duplicate" at bounding box center [82, 291] width 114 height 22
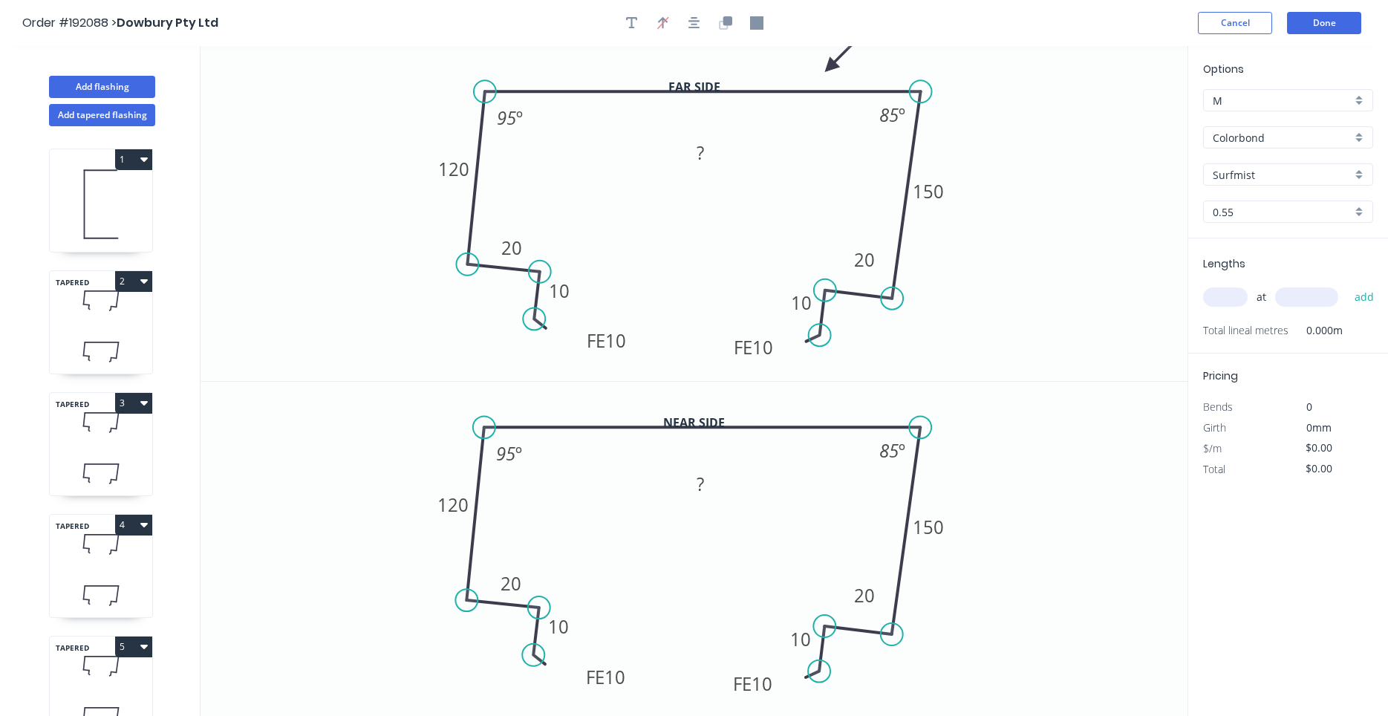
click at [128, 339] on icon at bounding box center [101, 352] width 102 height 44
click at [690, 157] on rect at bounding box center [700, 153] width 30 height 21
click at [698, 490] on tspan "?" at bounding box center [699, 483] width 7 height 25
type input "$26.64"
type input "$159.84"
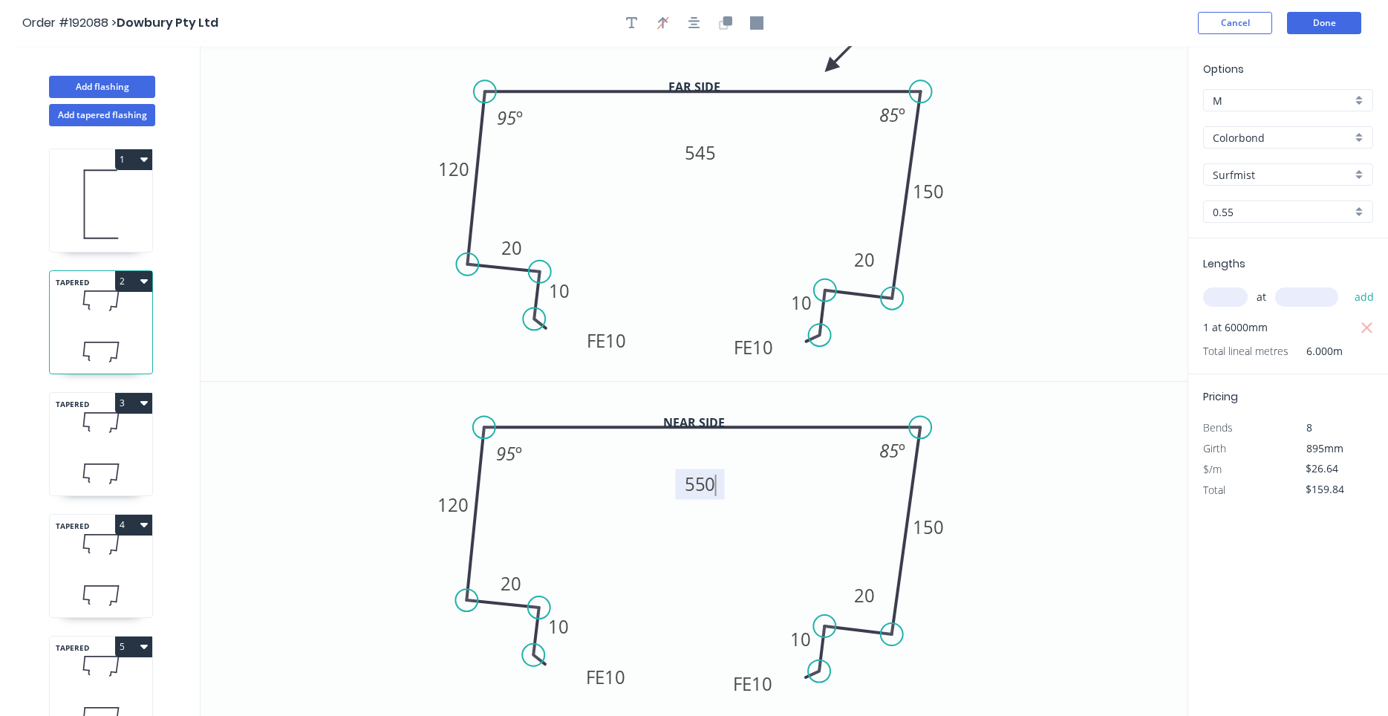
click at [735, 479] on icon "0 FE 10 10 20 120 550 150 20 FE 10 10 95 º 85 º" at bounding box center [693, 550] width 987 height 336
click at [118, 461] on icon at bounding box center [101, 473] width 102 height 44
type input "$0.00"
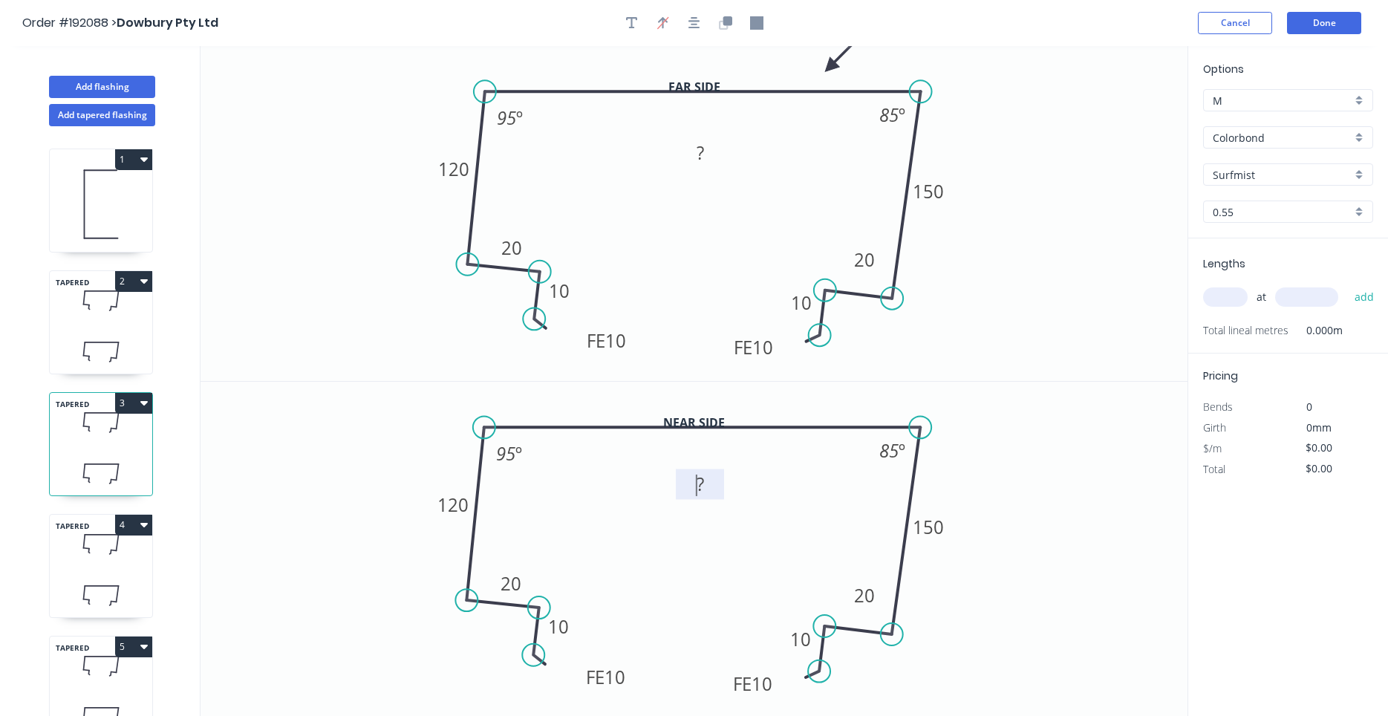
click at [694, 480] on rect at bounding box center [700, 484] width 30 height 21
click at [694, 486] on rect at bounding box center [700, 484] width 30 height 21
click at [699, 147] on tspan "?" at bounding box center [699, 152] width 7 height 25
click at [705, 486] on g "?" at bounding box center [701, 483] width 38 height 25
click at [705, 161] on rect at bounding box center [700, 153] width 30 height 21
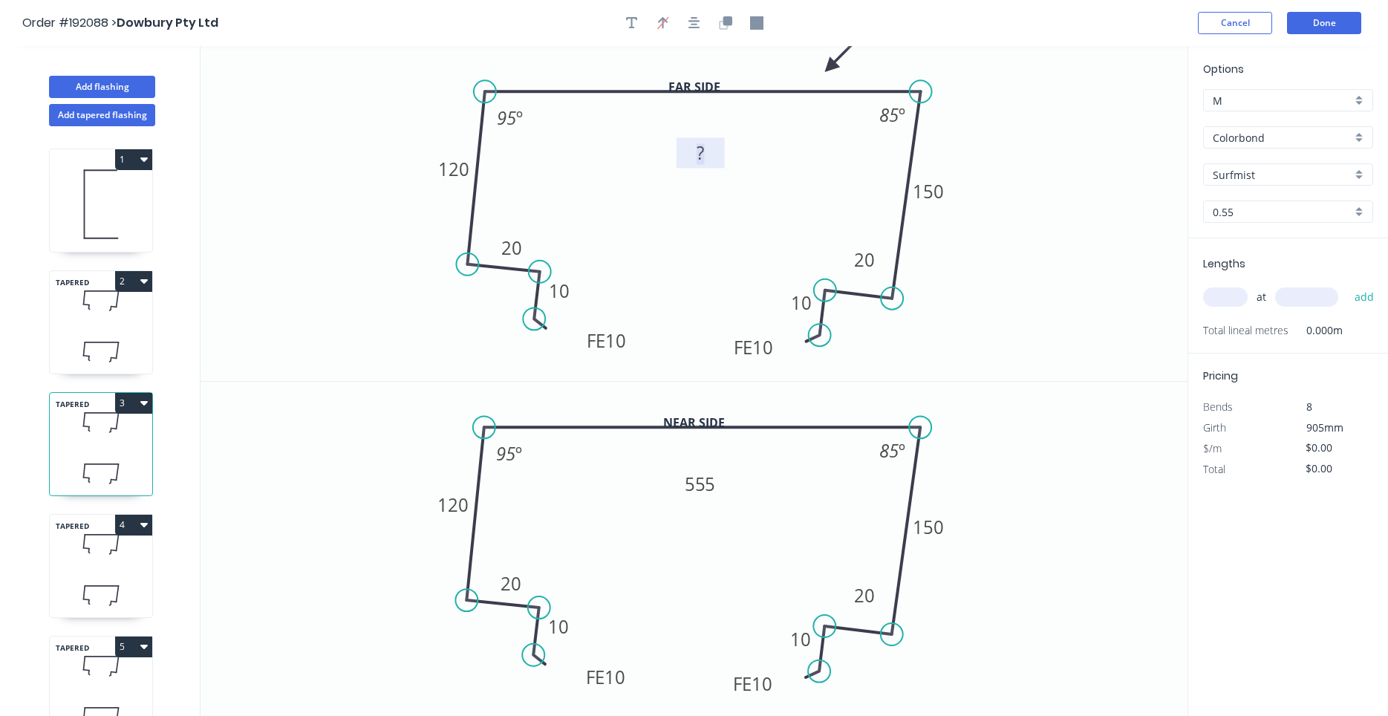
type input "$26.64"
click at [1210, 304] on input "text" at bounding box center [1225, 296] width 45 height 19
type input "1"
type input "6050"
click at [1347, 284] on button "add" at bounding box center [1364, 296] width 35 height 25
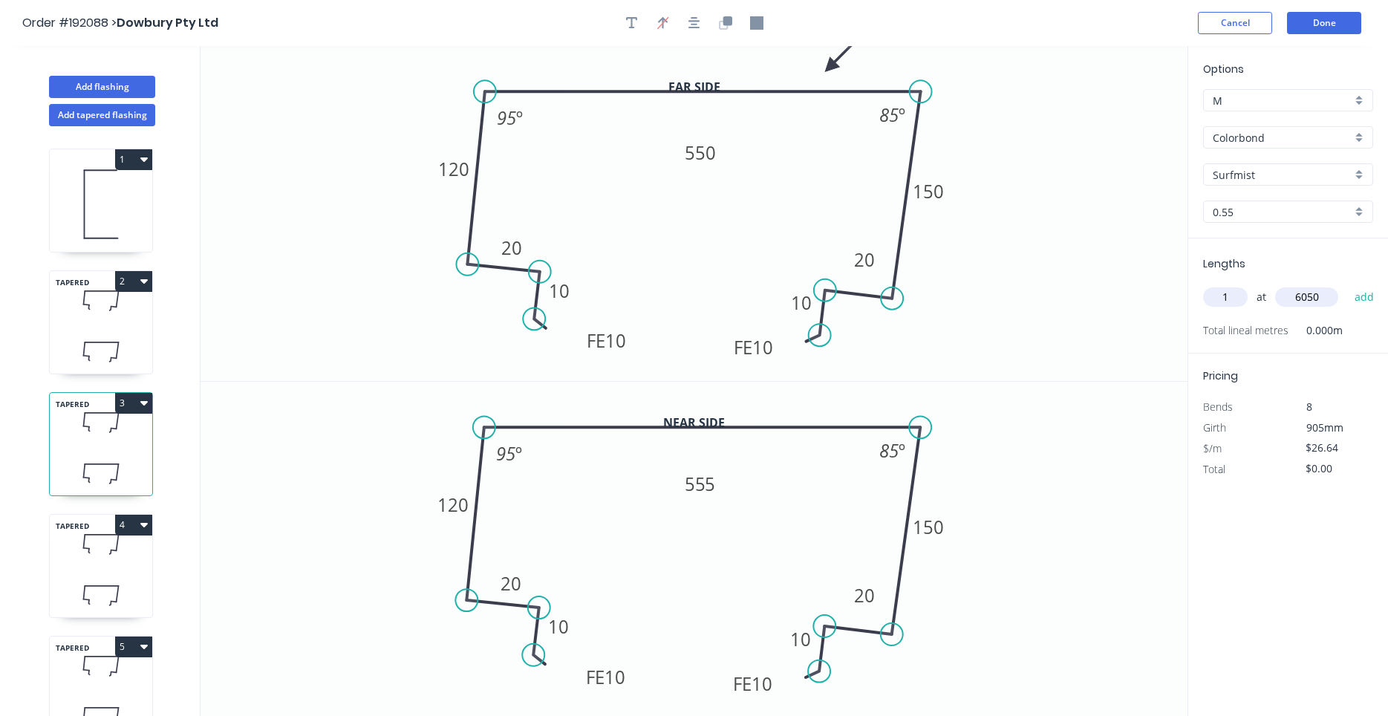
type input "$161.17"
click at [137, 566] on div "TAPERED 4" at bounding box center [101, 566] width 104 height 104
type input "$0.00"
click at [714, 153] on rect at bounding box center [700, 153] width 30 height 21
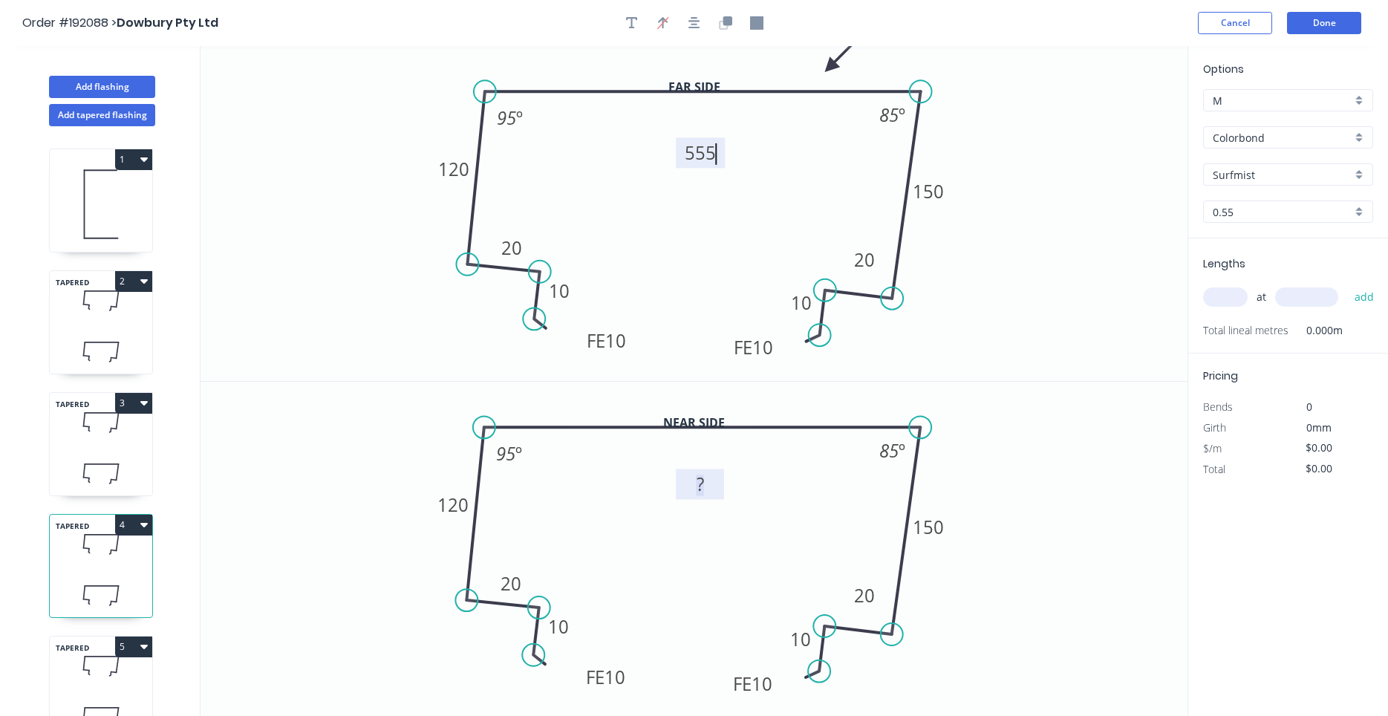
click at [700, 475] on tspan "?" at bounding box center [699, 483] width 7 height 25
type input "$26.64"
click at [1233, 302] on input "text" at bounding box center [1225, 296] width 45 height 19
type input "1"
type input "6050"
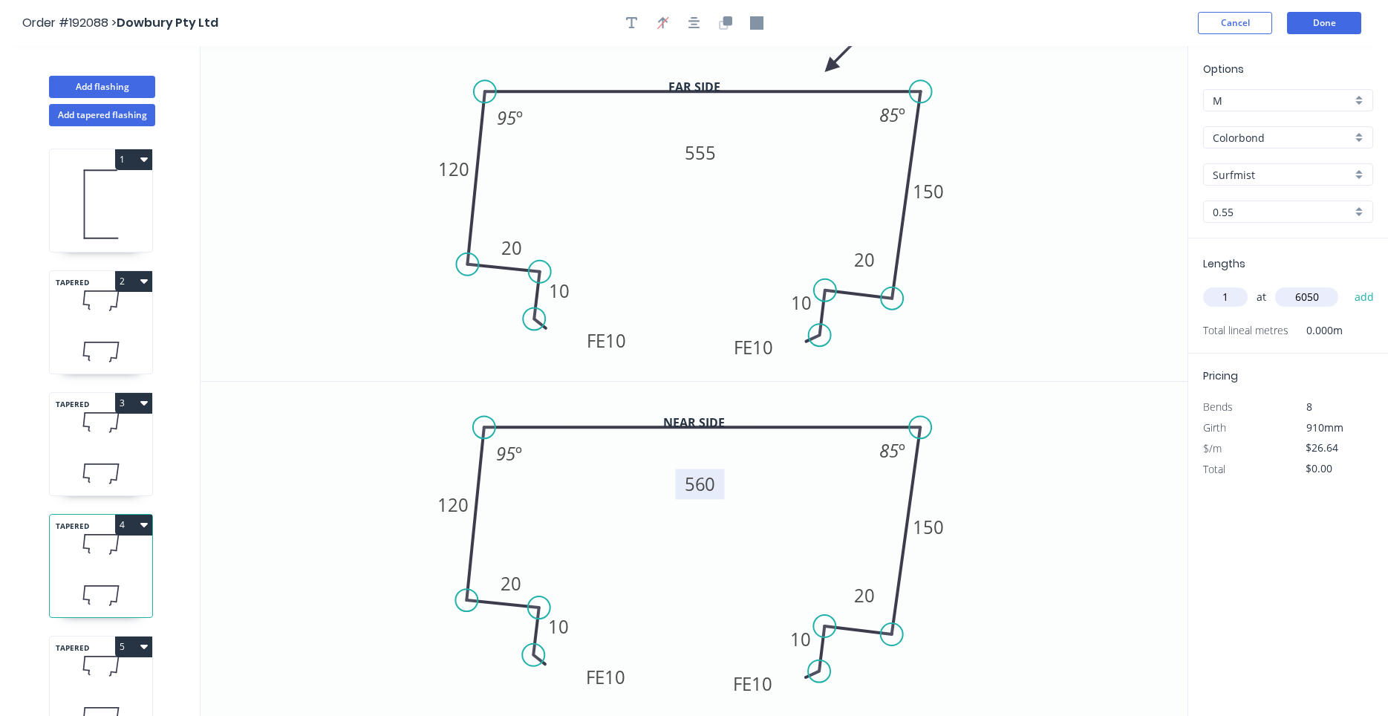
click at [1347, 284] on button "add" at bounding box center [1364, 296] width 35 height 25
type input "$161.17"
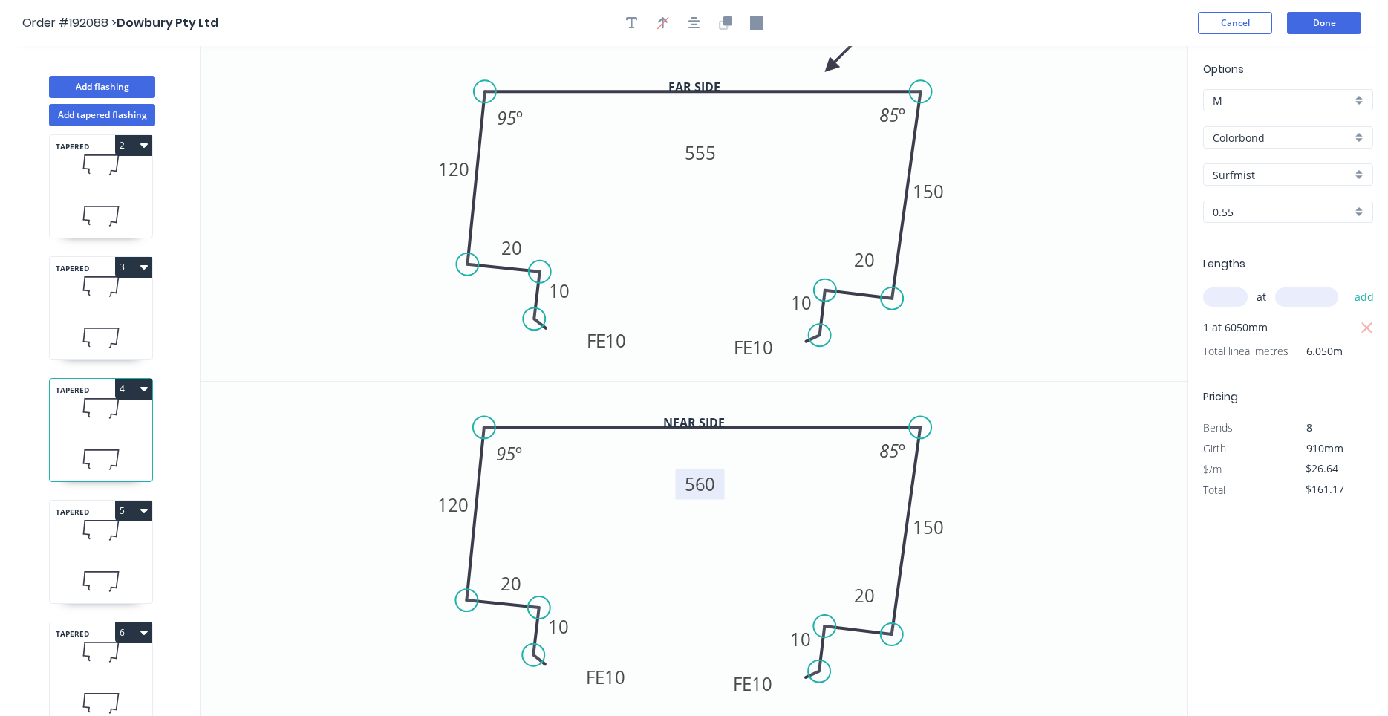
click at [105, 560] on icon at bounding box center [101, 581] width 102 height 44
type input "$0.00"
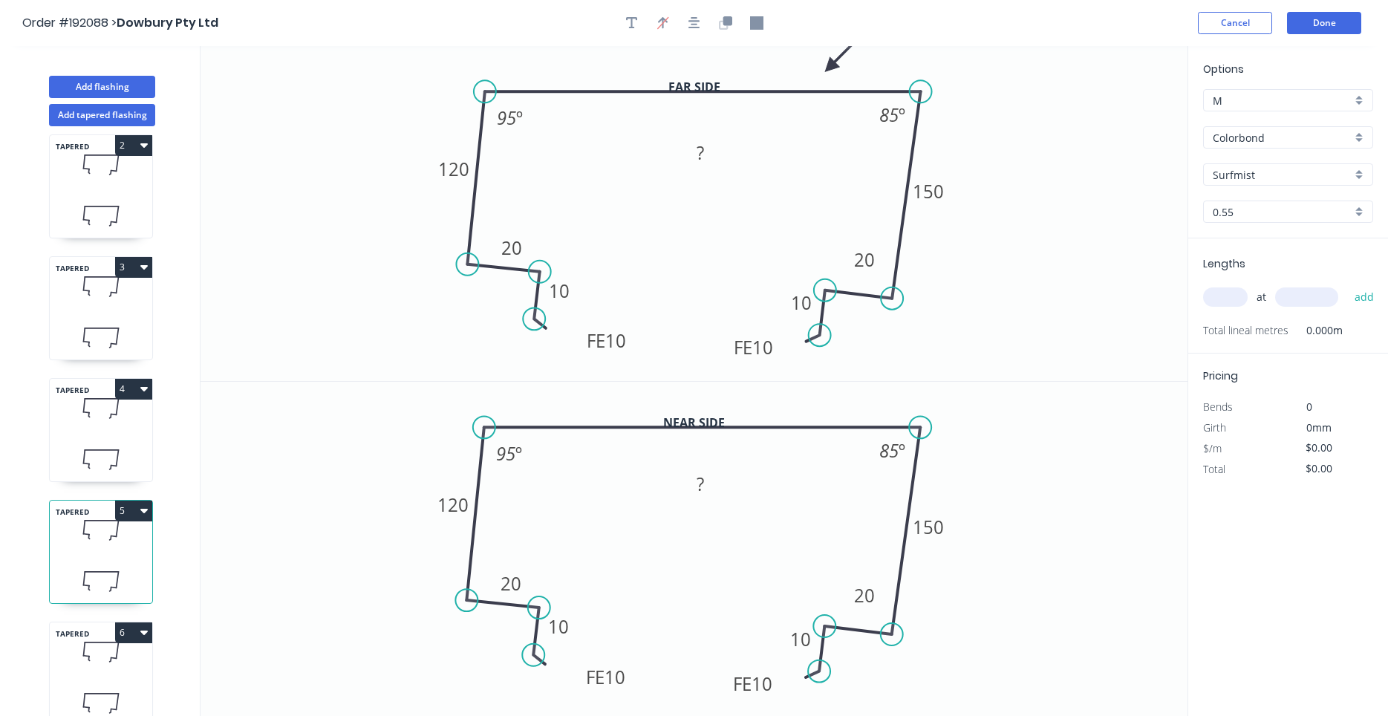
scroll to position [27, 0]
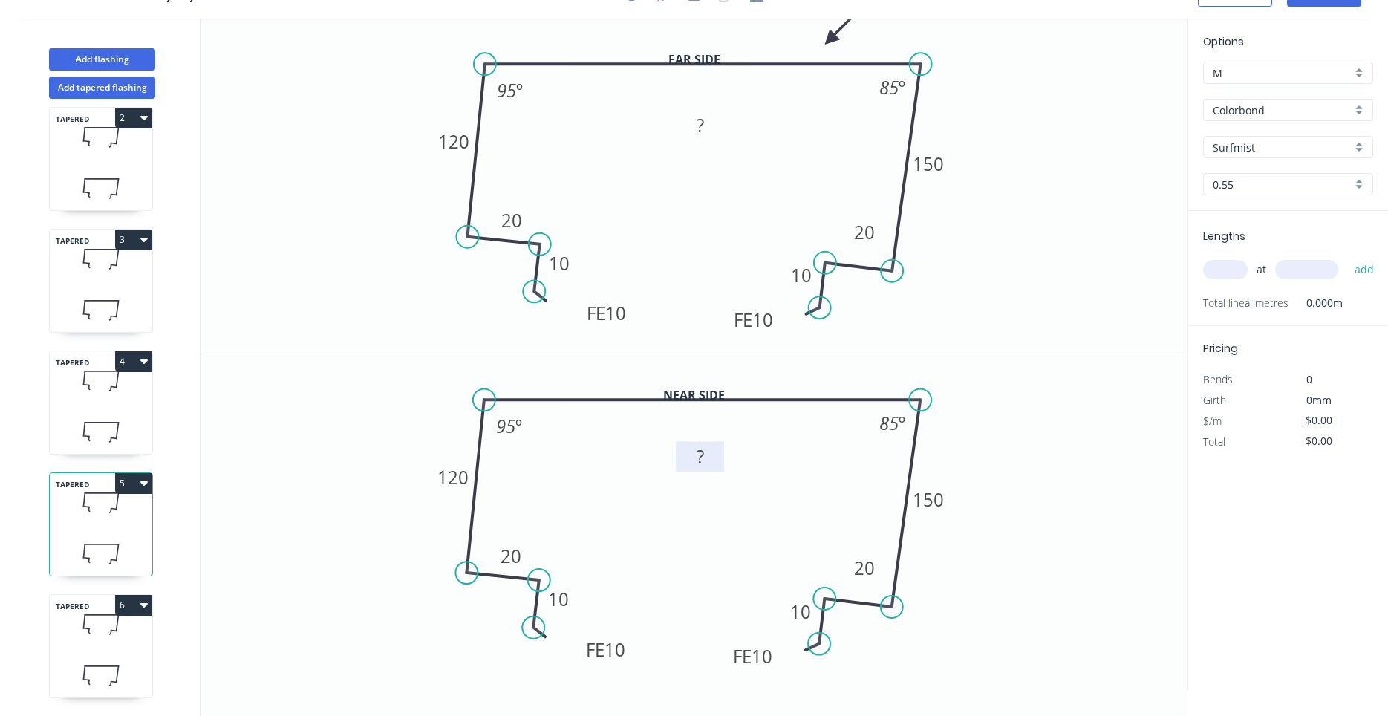
click at [698, 455] on g "?" at bounding box center [700, 456] width 30 height 25
click at [702, 128] on tspan "?" at bounding box center [699, 125] width 7 height 25
type input "$26.64"
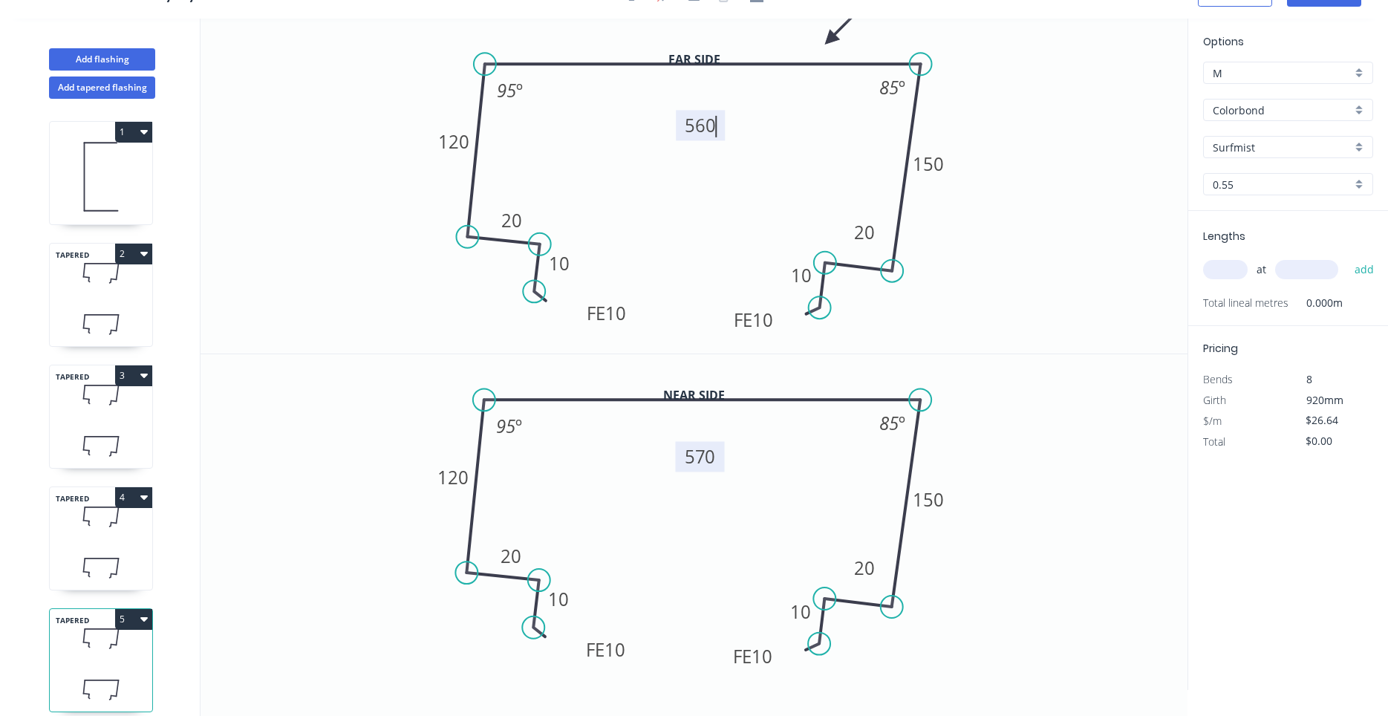
scroll to position [136, 0]
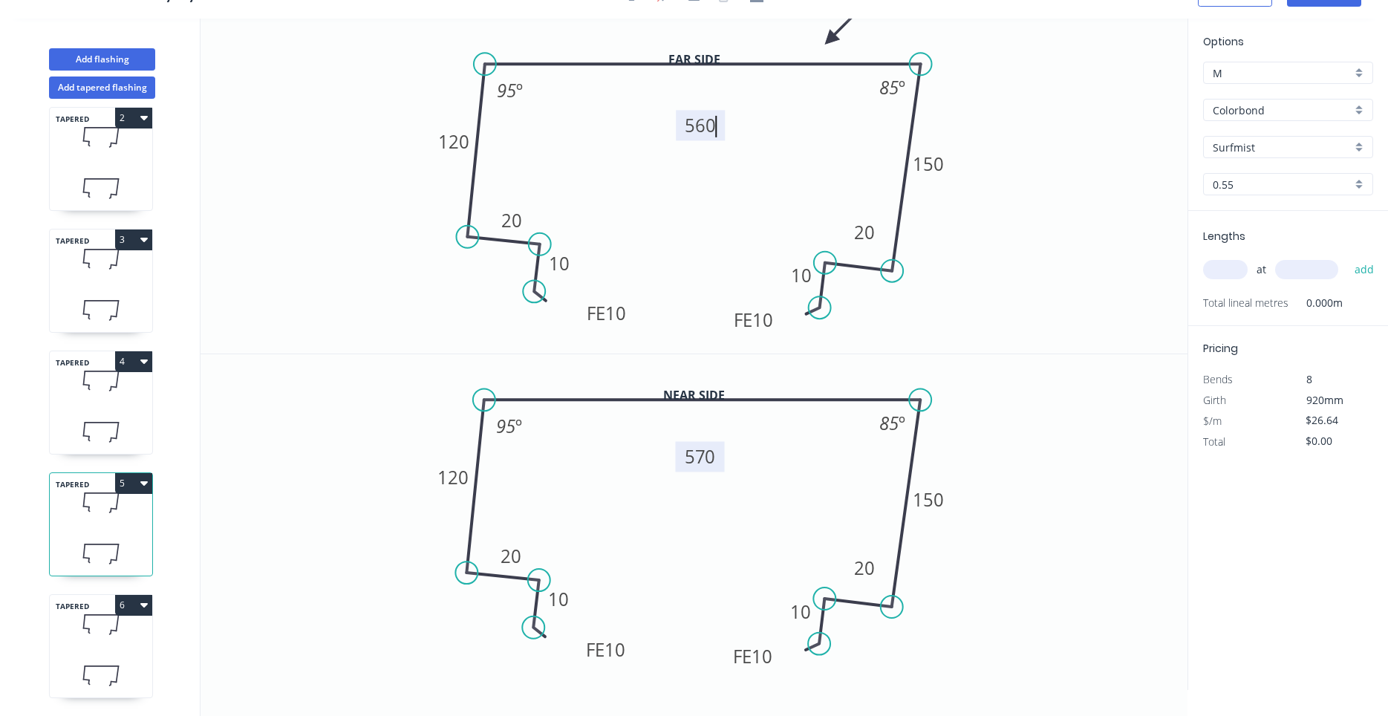
click at [1211, 278] on input "text" at bounding box center [1225, 269] width 45 height 19
type input "1"
type input "5000"
click at [1347, 257] on button "add" at bounding box center [1364, 269] width 35 height 25
type input "$133.20"
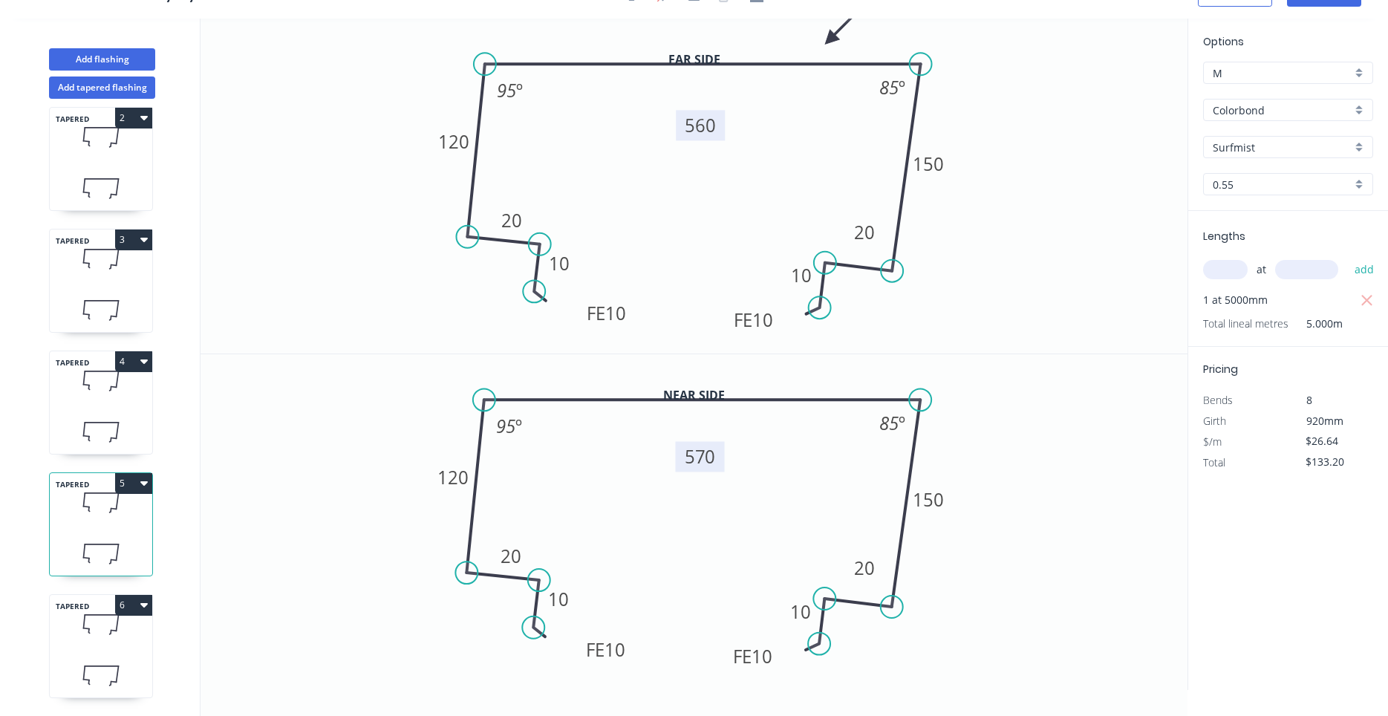
click at [115, 663] on icon at bounding box center [101, 675] width 102 height 44
type input "$0.00"
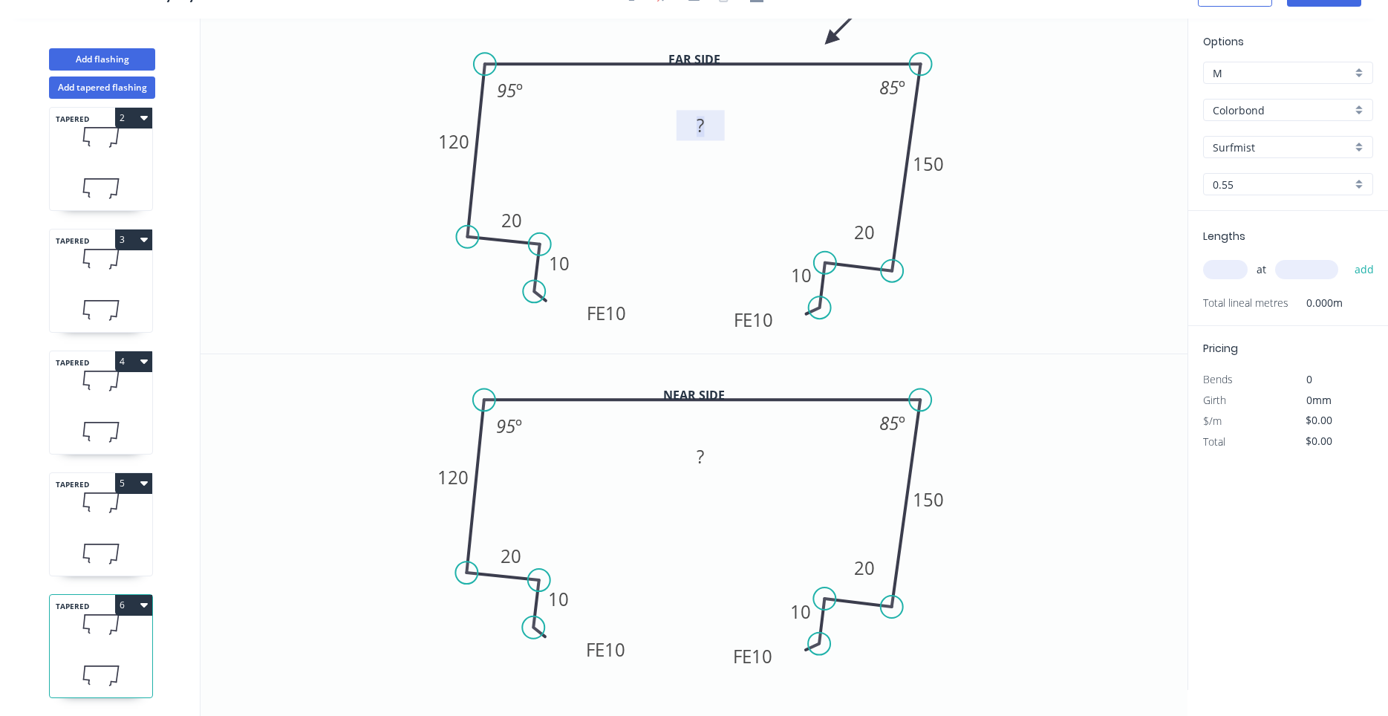
click at [704, 135] on tspan "?" at bounding box center [699, 125] width 7 height 25
click at [698, 447] on tspan "?" at bounding box center [699, 456] width 7 height 25
type input "$26.64"
click at [698, 448] on tspan "?" at bounding box center [699, 456] width 7 height 25
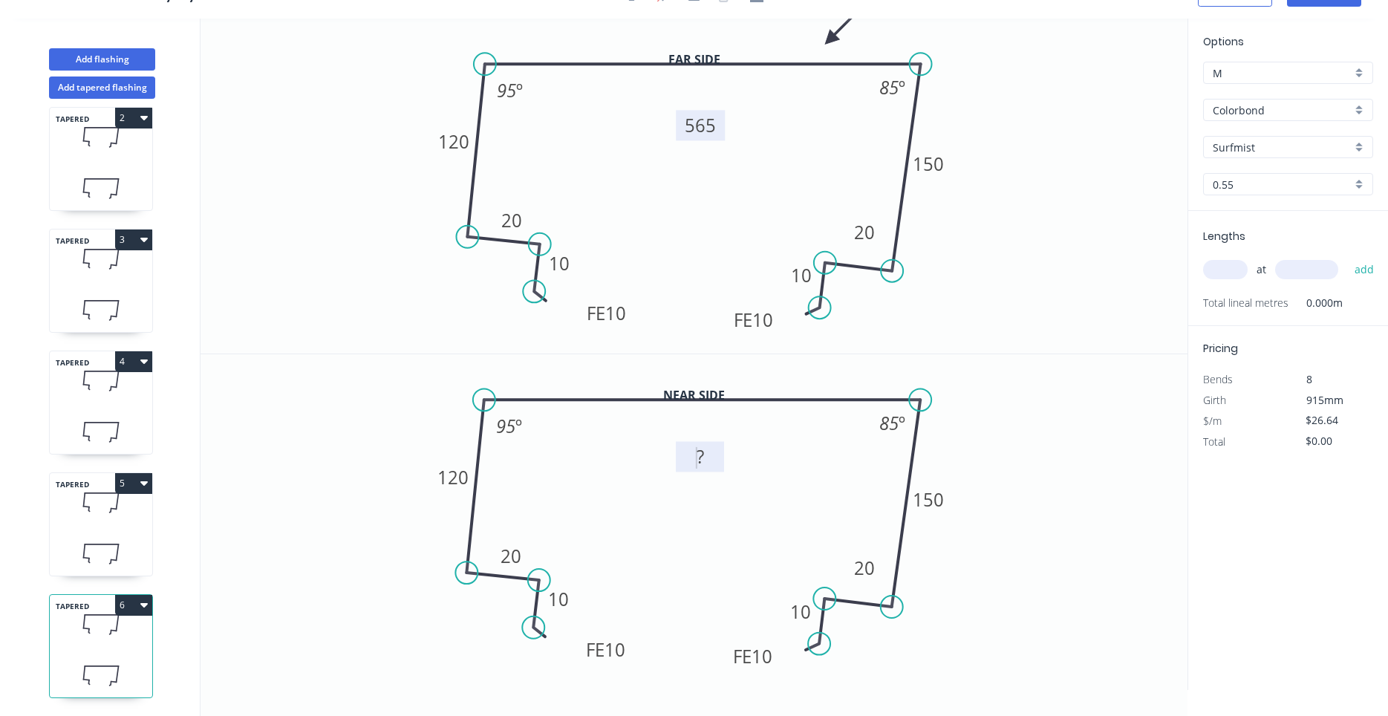
click at [708, 454] on rect at bounding box center [700, 457] width 30 height 21
drag, startPoint x: 708, startPoint y: 454, endPoint x: 683, endPoint y: 466, distance: 27.6
click at [683, 466] on g "?" at bounding box center [700, 456] width 48 height 30
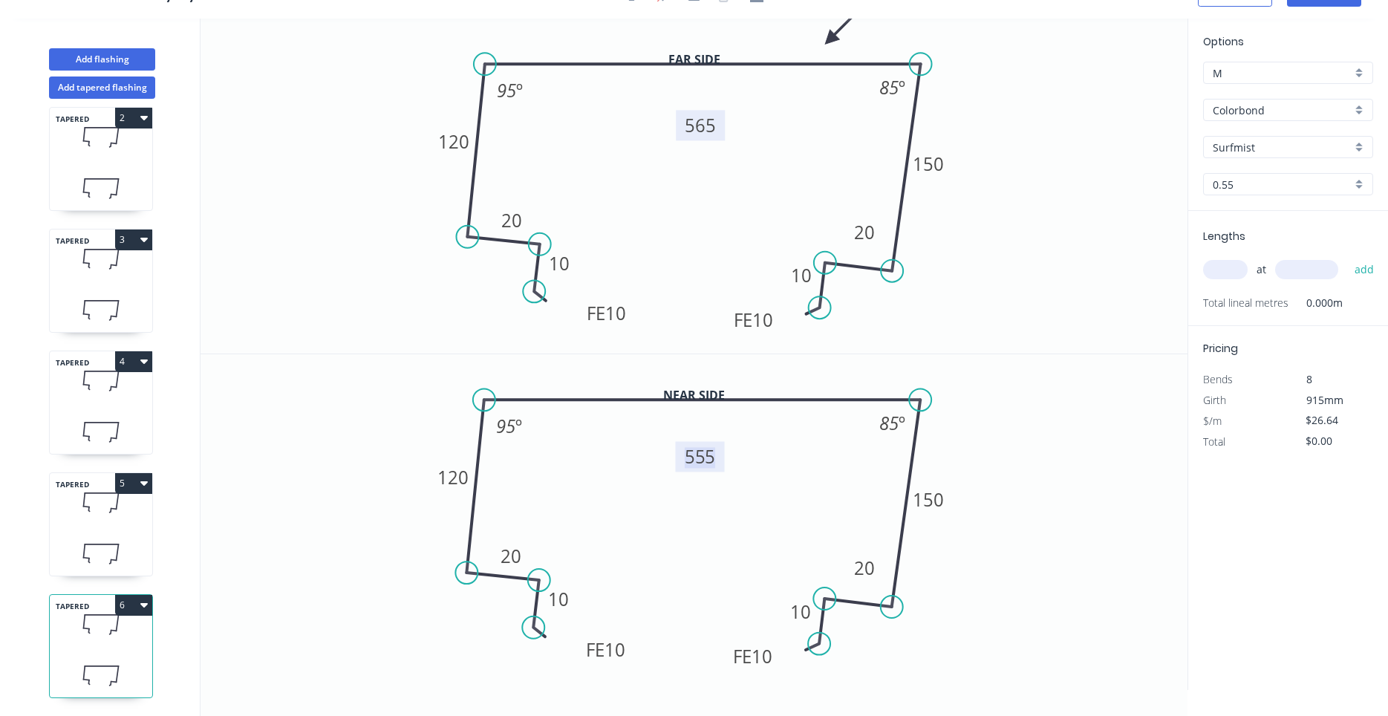
click at [1221, 276] on input "text" at bounding box center [1225, 269] width 45 height 19
type input "1"
type input "6000"
click at [1347, 257] on button "add" at bounding box center [1364, 269] width 35 height 25
type input "$159.84"
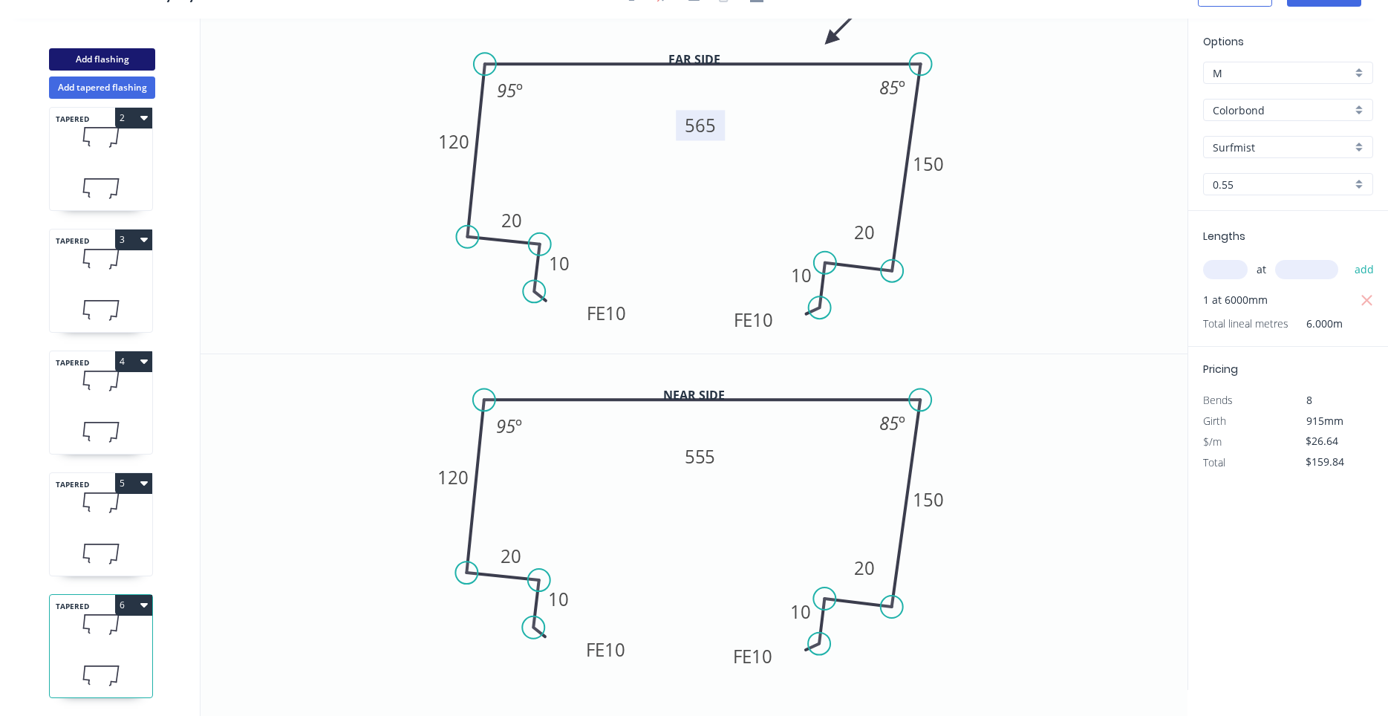
click at [139, 61] on button "Add flashing" at bounding box center [102, 59] width 106 height 22
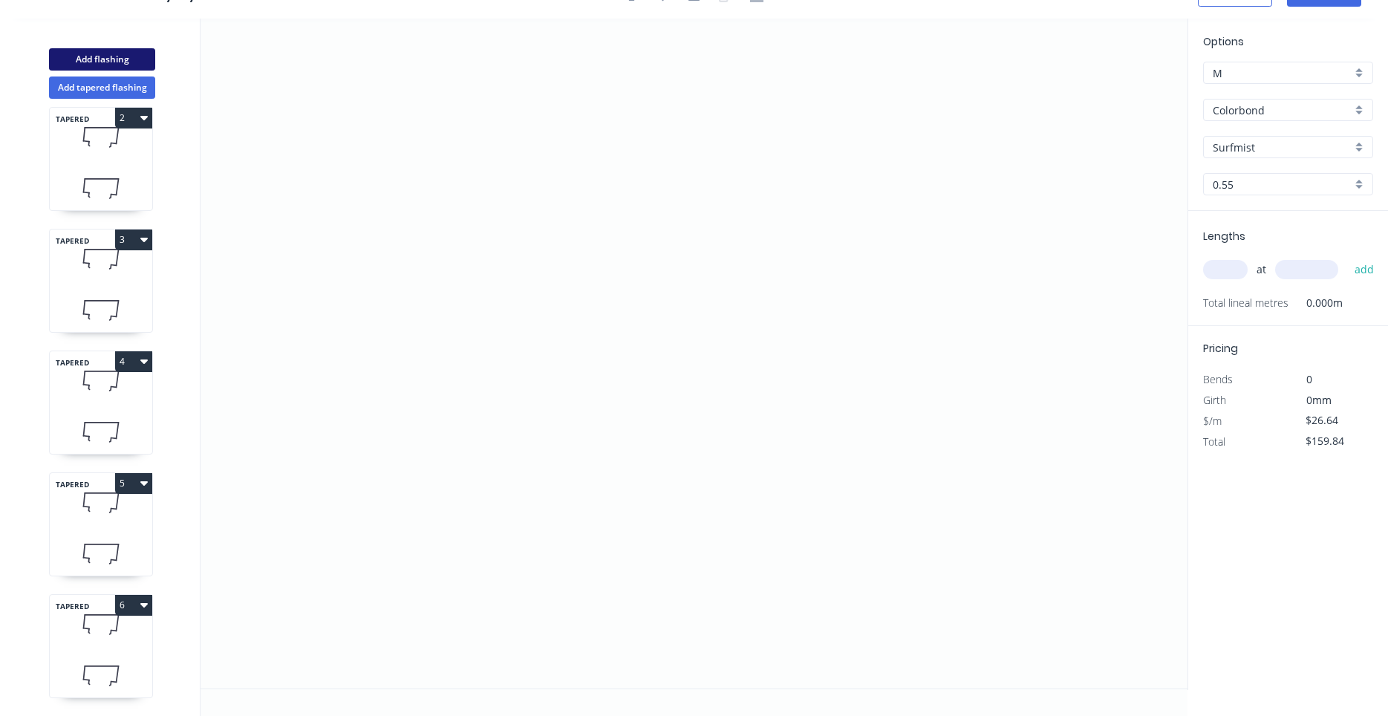
type input "$0.00"
click at [521, 408] on icon "0" at bounding box center [693, 354] width 987 height 670
click at [521, 362] on icon at bounding box center [521, 384] width 0 height 46
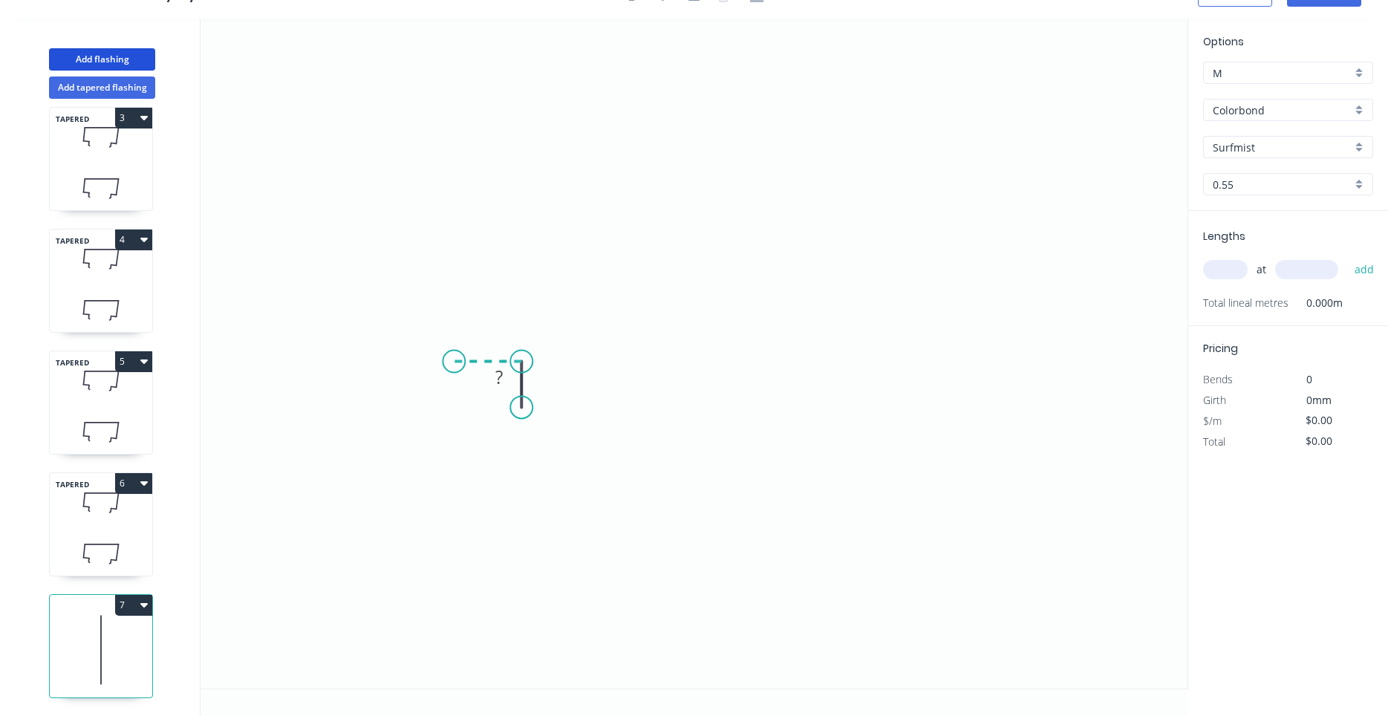
click at [454, 357] on icon "0 ?" at bounding box center [693, 354] width 987 height 670
click at [474, 94] on icon "0 ? ?" at bounding box center [693, 354] width 987 height 670
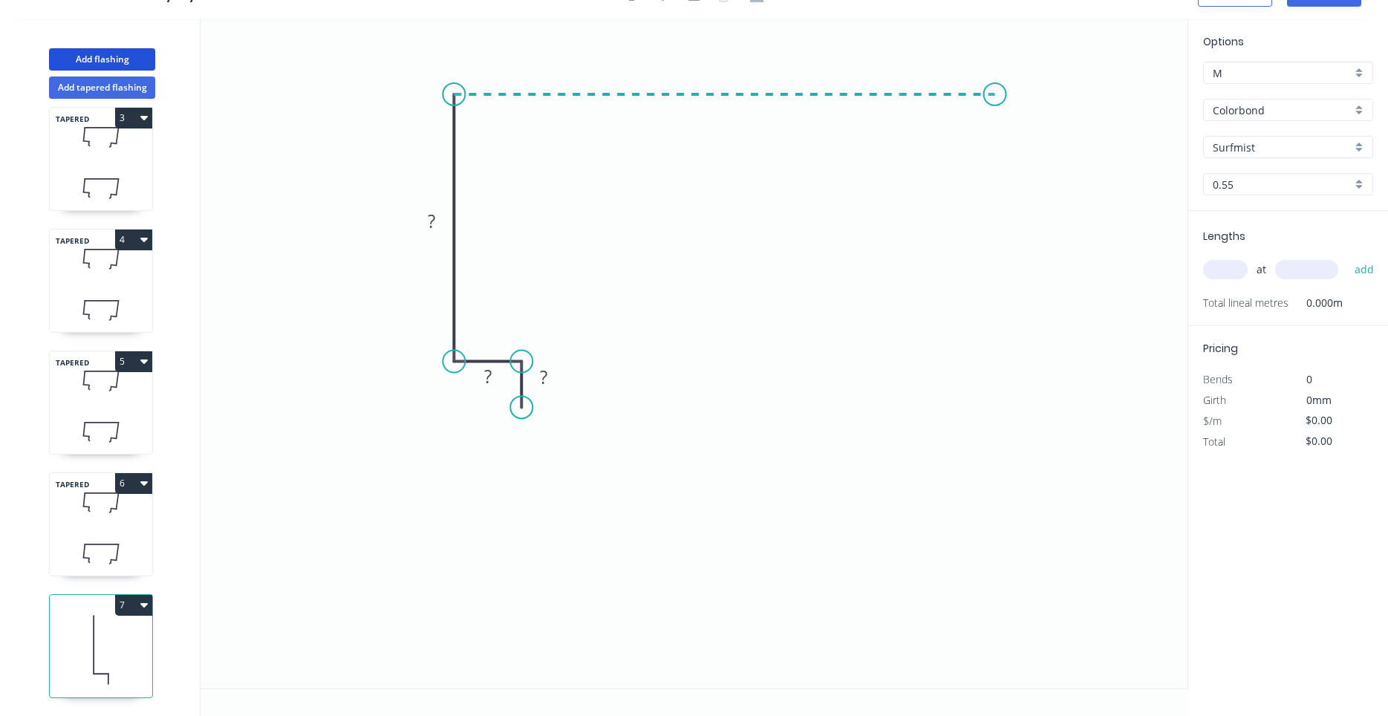
click at [996, 119] on icon "0 ? ? ?" at bounding box center [693, 354] width 987 height 670
click at [999, 99] on circle at bounding box center [996, 94] width 22 height 22
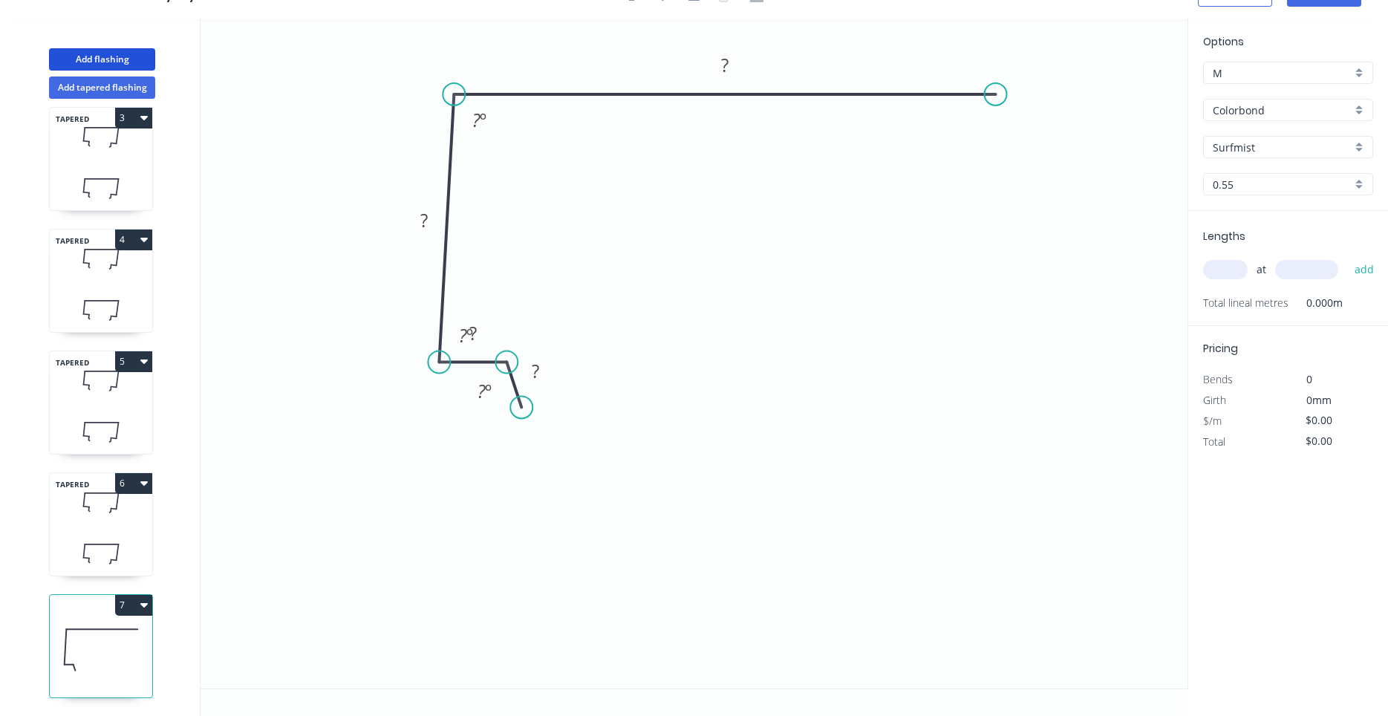
drag, startPoint x: 483, startPoint y: 362, endPoint x: 468, endPoint y: 363, distance: 15.6
click at [468, 362] on icon at bounding box center [473, 362] width 68 height 0
drag, startPoint x: 524, startPoint y: 402, endPoint x: 502, endPoint y: 406, distance: 22.6
click at [502, 406] on circle at bounding box center [502, 405] width 22 height 22
click at [503, 406] on circle at bounding box center [506, 405] width 22 height 22
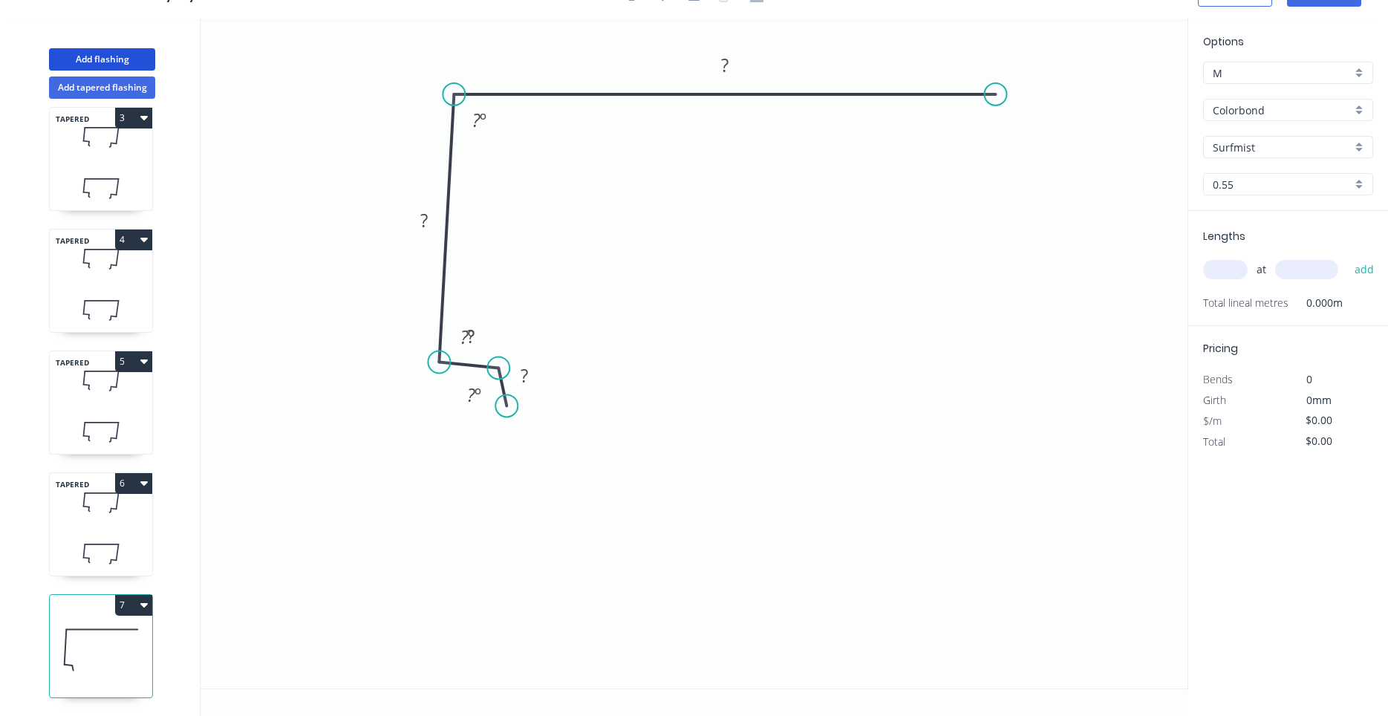
drag, startPoint x: 505, startPoint y: 362, endPoint x: 498, endPoint y: 368, distance: 8.9
click at [498, 368] on circle at bounding box center [498, 367] width 22 height 22
drag, startPoint x: 503, startPoint y: 402, endPoint x: 490, endPoint y: 408, distance: 14.3
click at [490, 408] on circle at bounding box center [490, 407] width 22 height 22
click at [489, 411] on circle at bounding box center [488, 410] width 22 height 22
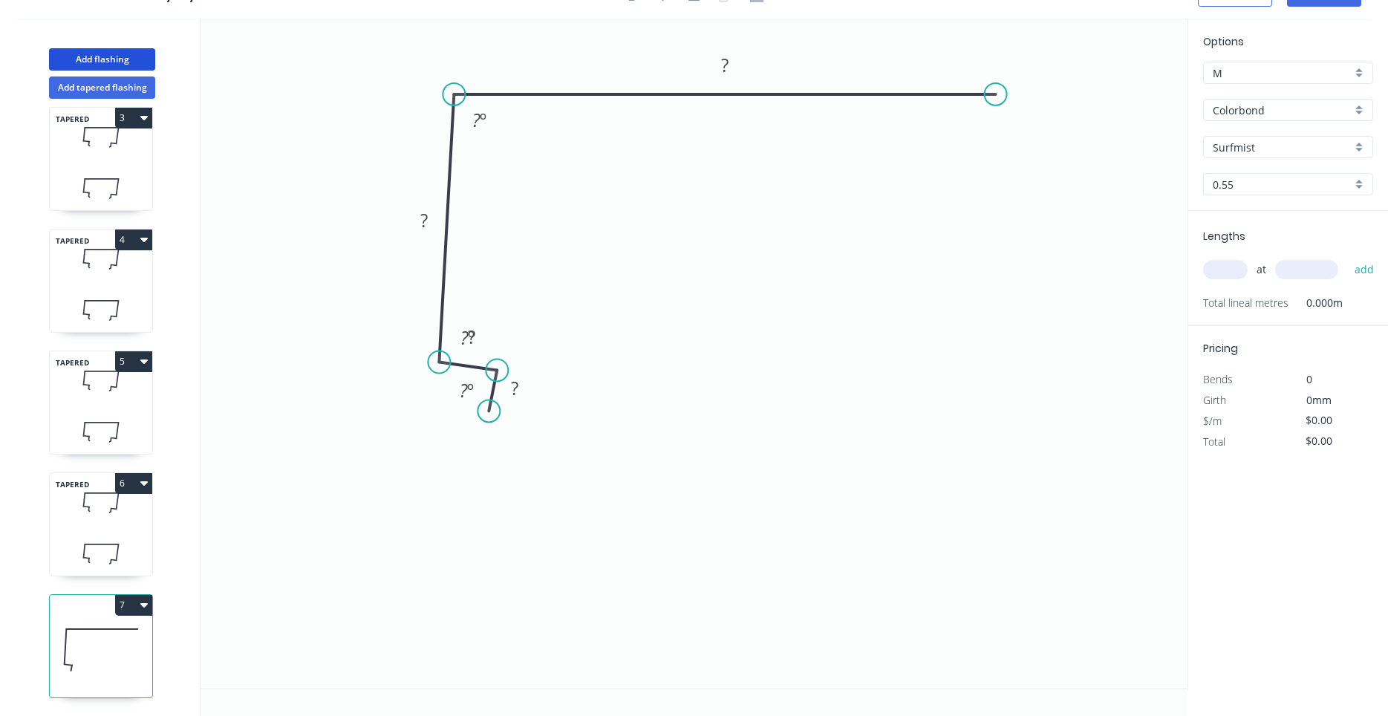
click at [497, 371] on circle at bounding box center [497, 370] width 22 height 22
drag, startPoint x: 437, startPoint y: 359, endPoint x: 425, endPoint y: 359, distance: 11.9
click at [425, 359] on circle at bounding box center [425, 359] width 22 height 22
drag, startPoint x: 490, startPoint y: 369, endPoint x: 499, endPoint y: 368, distance: 8.9
click at [499, 368] on circle at bounding box center [499, 367] width 22 height 22
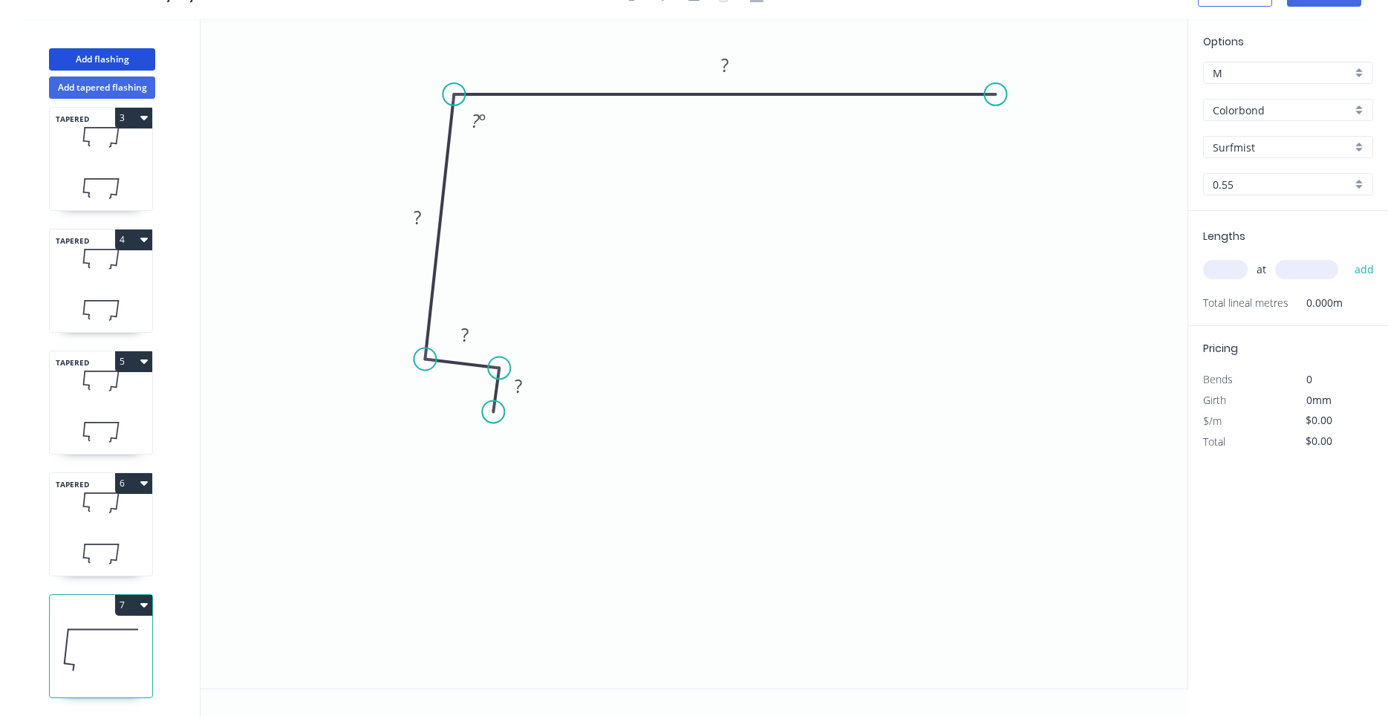
click at [493, 412] on circle at bounding box center [493, 411] width 22 height 22
click at [993, 101] on circle at bounding box center [996, 94] width 22 height 22
click at [957, 384] on icon "0 ? ? ? ? ? º" at bounding box center [693, 354] width 987 height 670
click at [872, 372] on icon "0 ? ? ? ? ? ? º ? º" at bounding box center [693, 354] width 987 height 670
click at [872, 376] on circle at bounding box center [872, 371] width 22 height 22
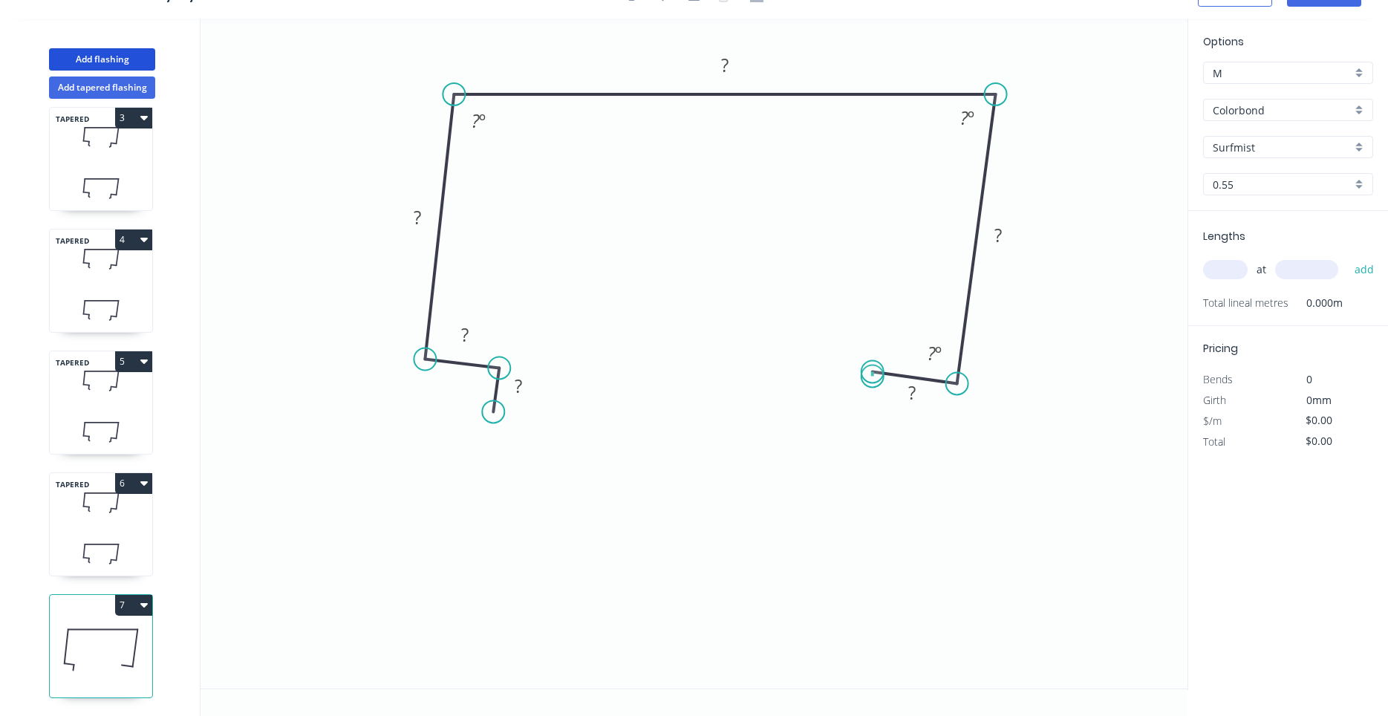
click at [872, 376] on circle at bounding box center [872, 371] width 22 height 22
click at [871, 373] on circle at bounding box center [871, 373] width 22 height 22
click at [865, 415] on icon "0 ? ? ? ? ? ? ? º ? º" at bounding box center [693, 354] width 987 height 670
click at [865, 415] on circle at bounding box center [865, 414] width 22 height 22
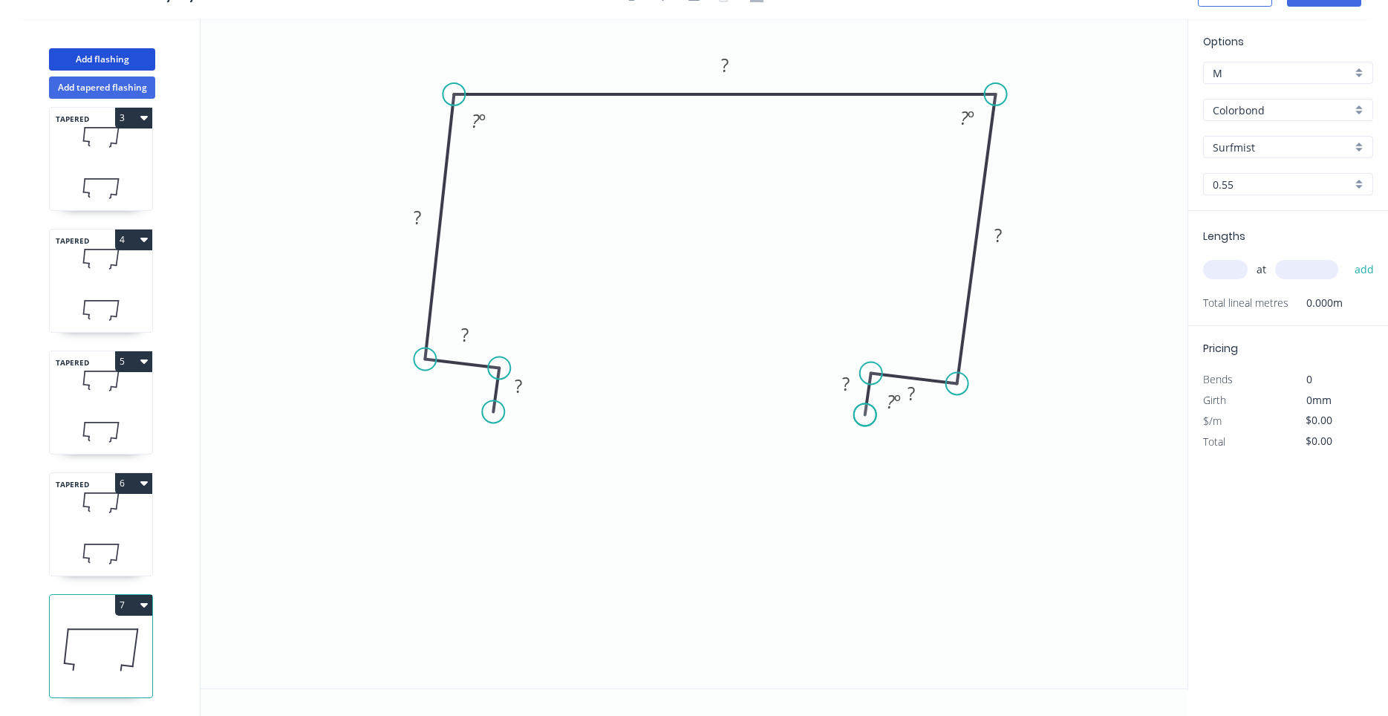
click at [865, 415] on circle at bounding box center [865, 414] width 22 height 22
click at [866, 417] on circle at bounding box center [866, 416] width 22 height 22
click at [515, 517] on div "Feather" at bounding box center [566, 523] width 149 height 30
click at [515, 462] on div "Flip bend" at bounding box center [563, 463] width 149 height 30
drag, startPoint x: 549, startPoint y: 390, endPoint x: 567, endPoint y: 463, distance: 75.6
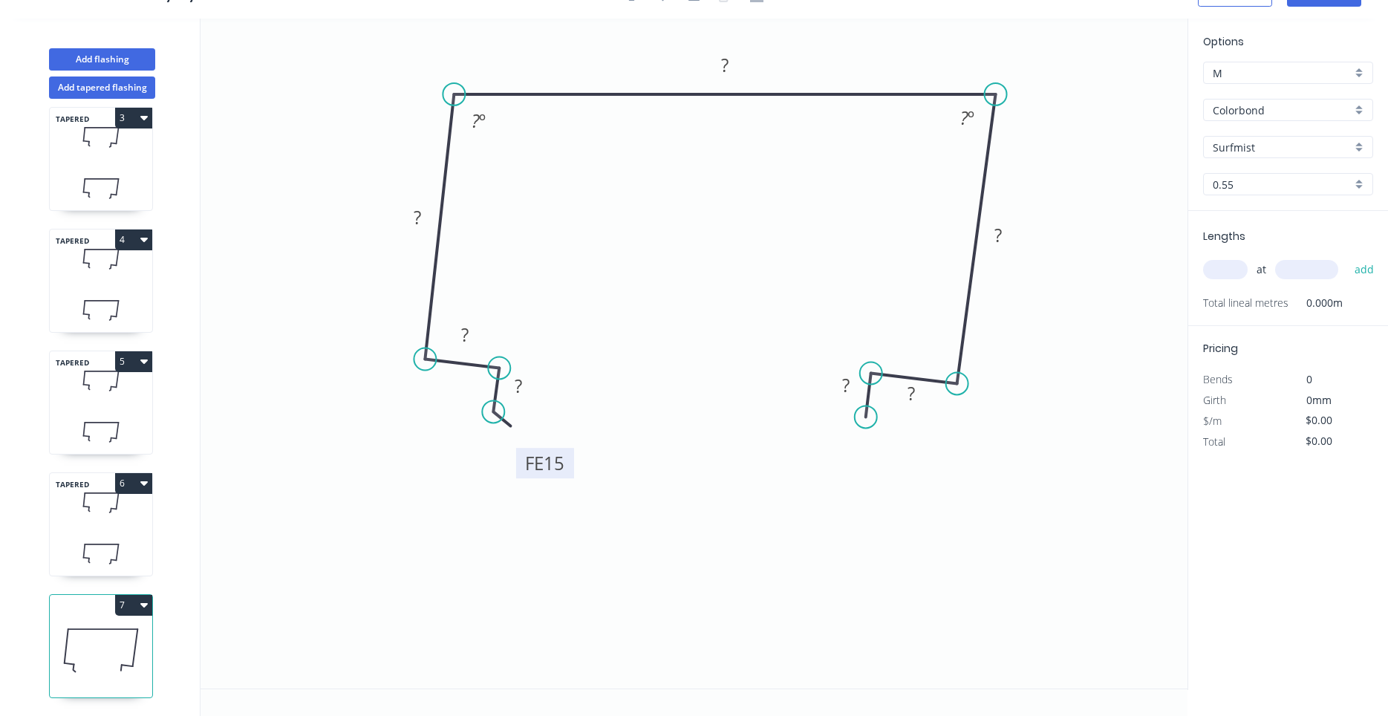
click at [567, 463] on rect at bounding box center [545, 463] width 58 height 30
click at [562, 466] on tspan "15" at bounding box center [554, 463] width 21 height 25
click at [887, 529] on div "Feather" at bounding box center [936, 530] width 149 height 30
drag, startPoint x: 814, startPoint y: 395, endPoint x: 775, endPoint y: 460, distance: 75.3
click at [775, 460] on rect at bounding box center [798, 451] width 58 height 30
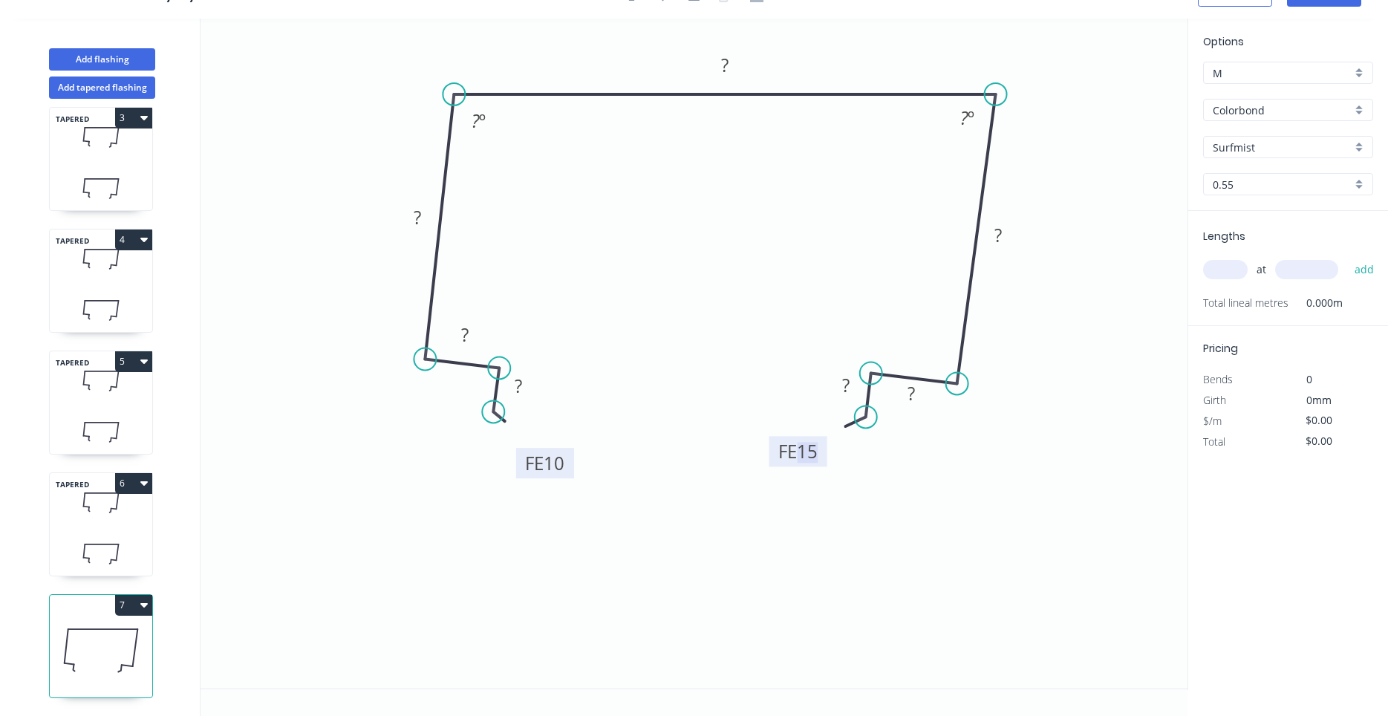
click at [809, 460] on tspan "15" at bounding box center [807, 451] width 21 height 25
click at [852, 489] on icon "0 FE 10 ? ? ? ? ? ? FE 10 ? ? º ? º" at bounding box center [693, 354] width 987 height 670
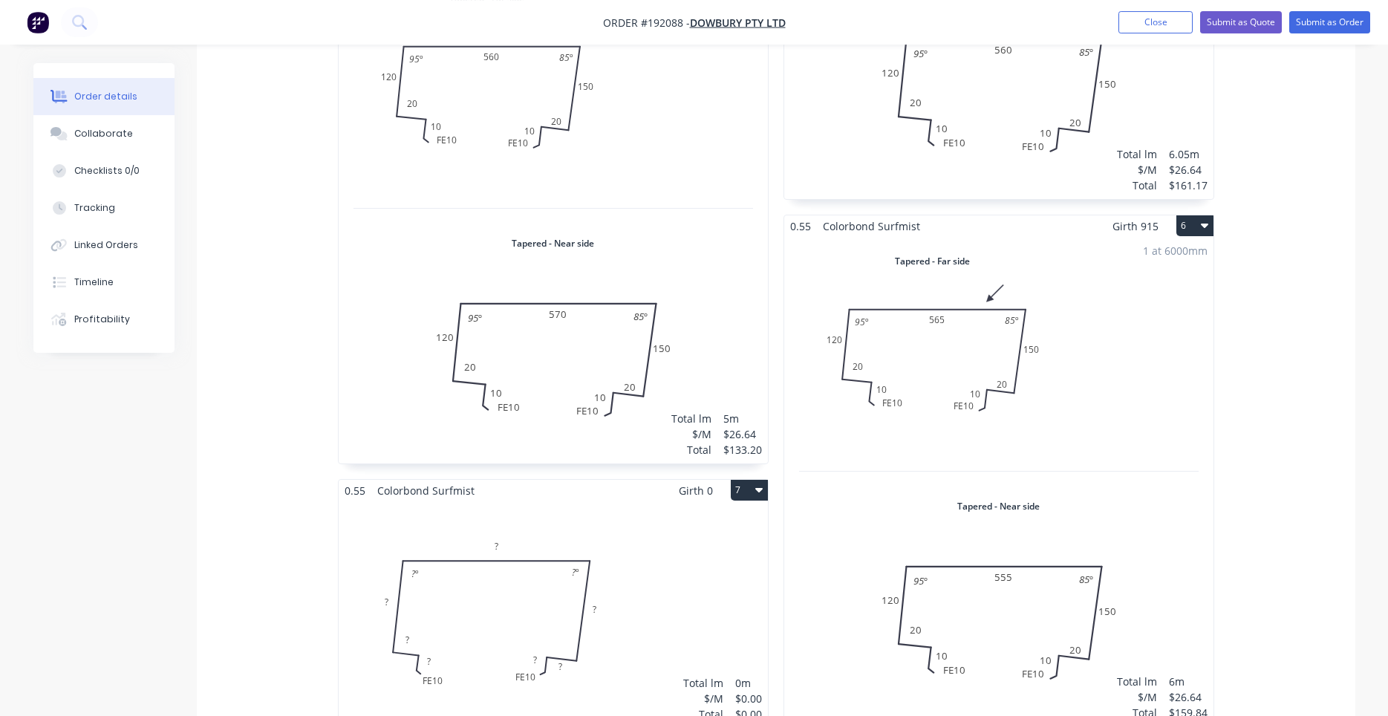
scroll to position [1388, 0]
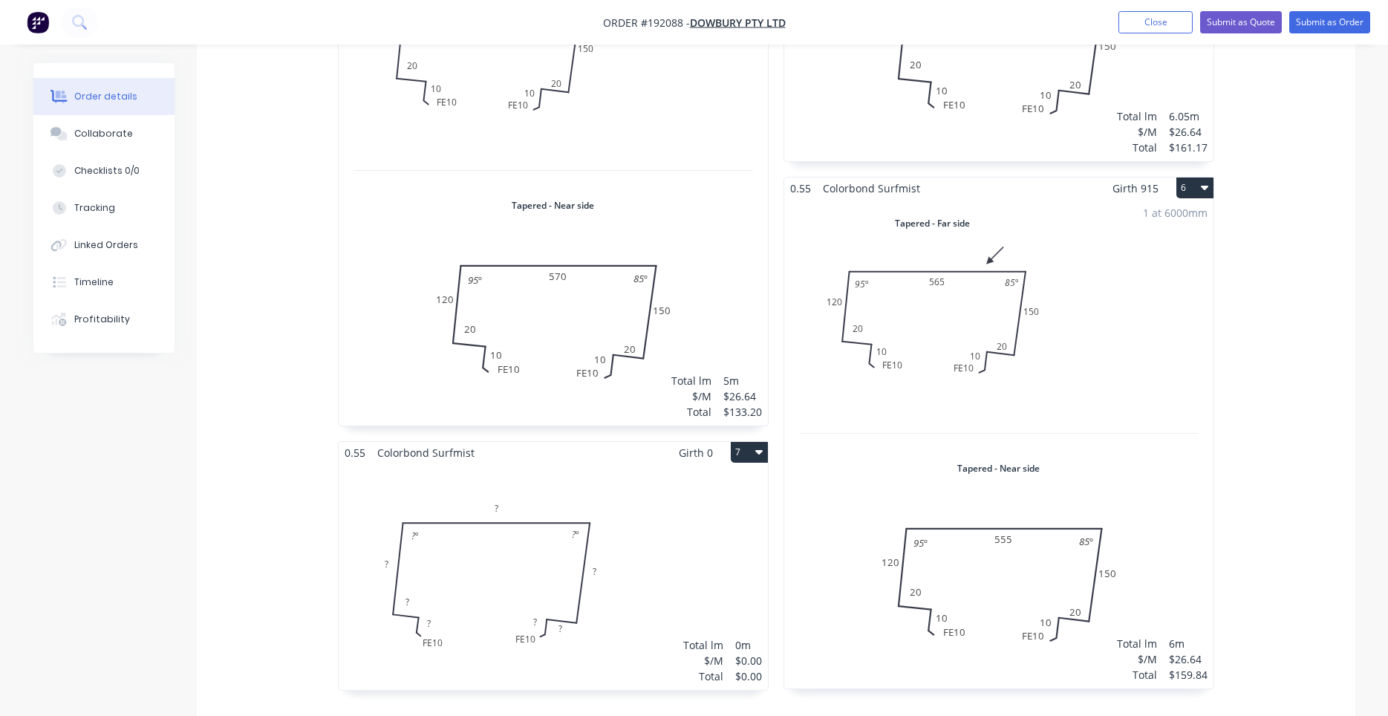
click at [611, 525] on div "Total lm $/M Total 0m $0.00 $0.00" at bounding box center [553, 576] width 429 height 226
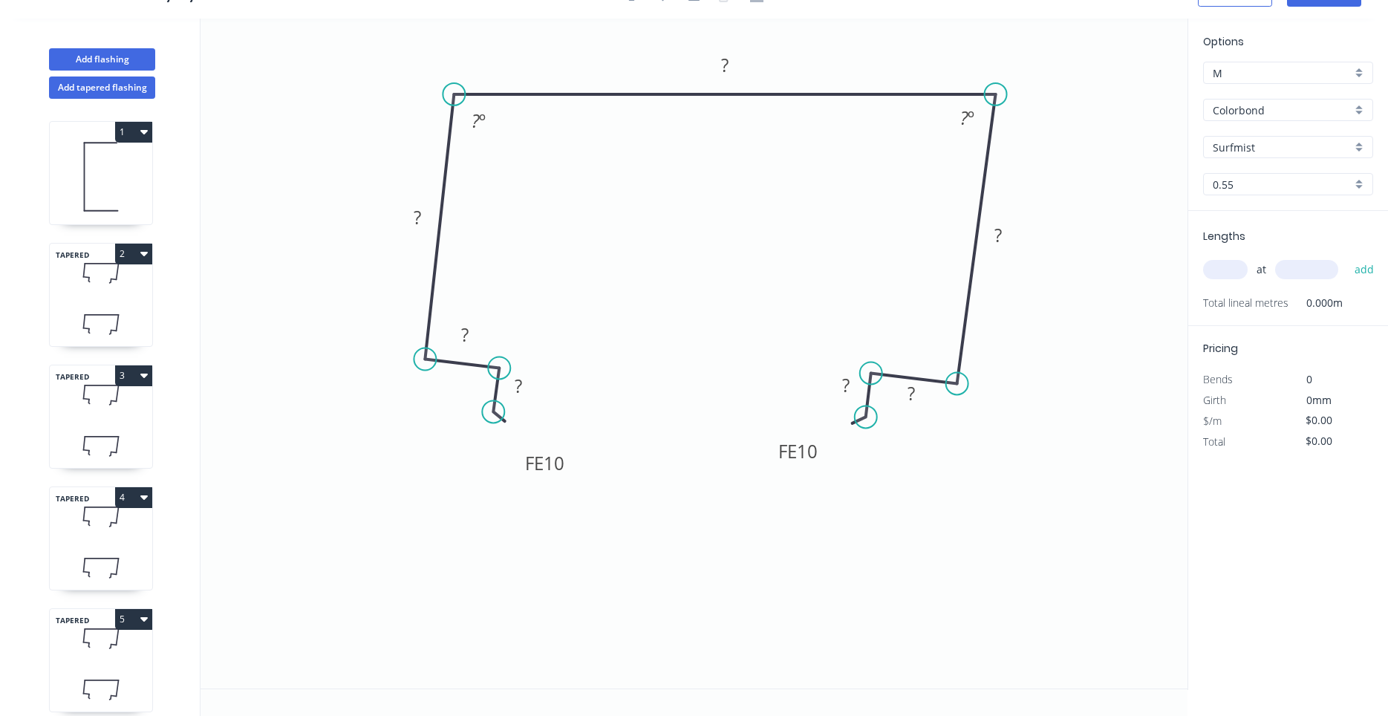
scroll to position [27, 0]
click at [523, 388] on rect at bounding box center [518, 386] width 30 height 21
type input "$25.27"
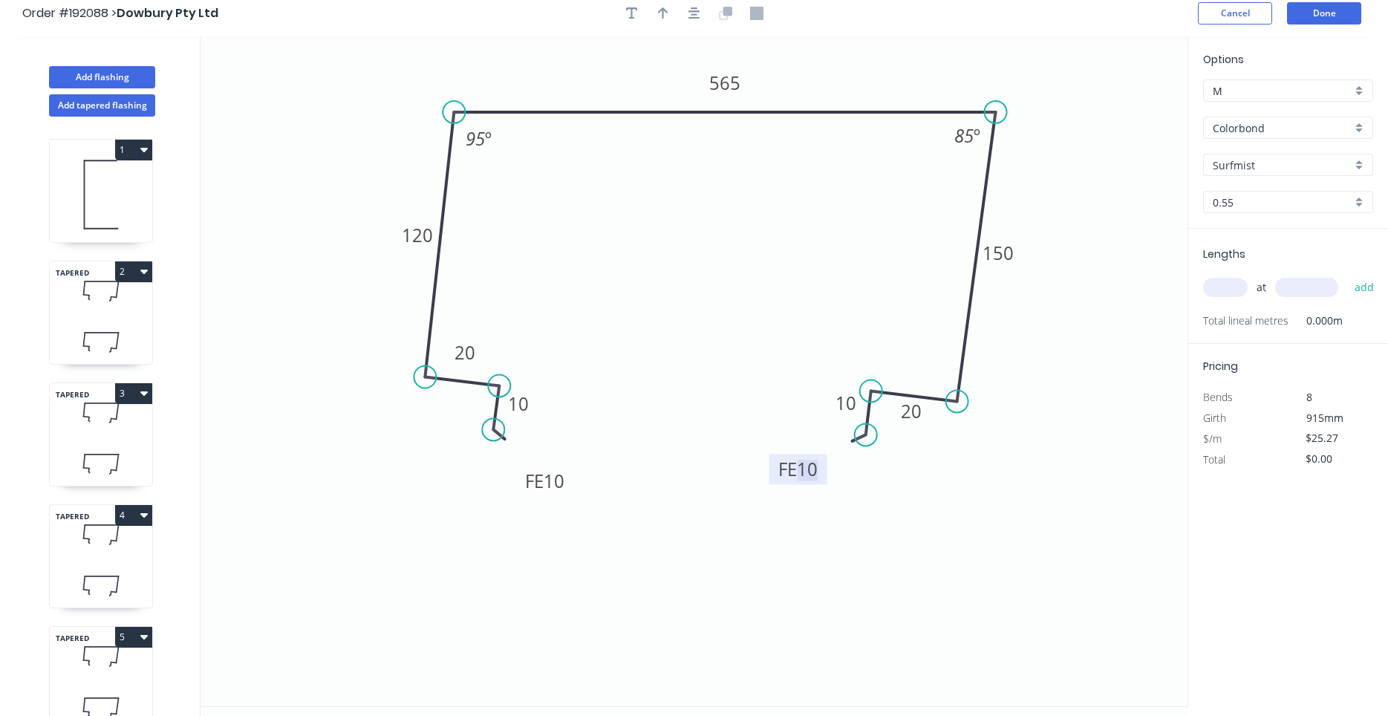
scroll to position [0, 0]
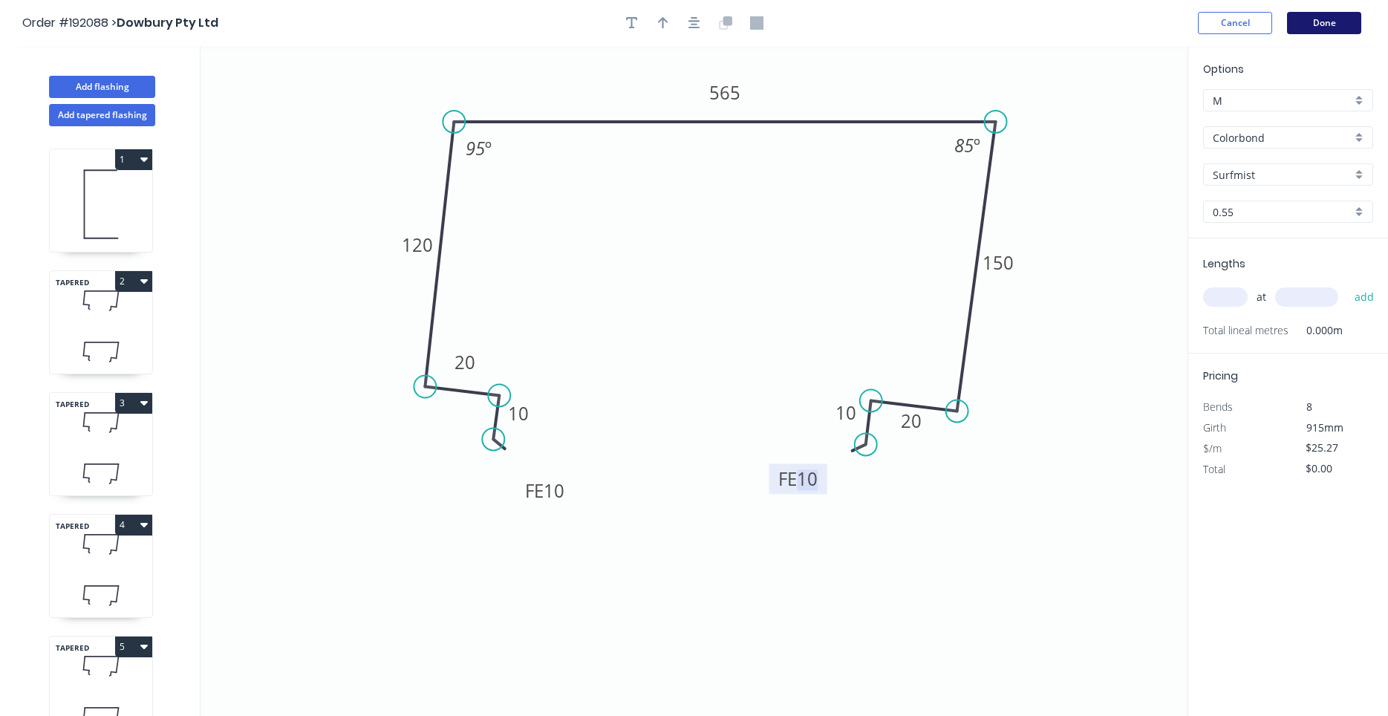
click at [1298, 32] on button "Done" at bounding box center [1324, 23] width 74 height 22
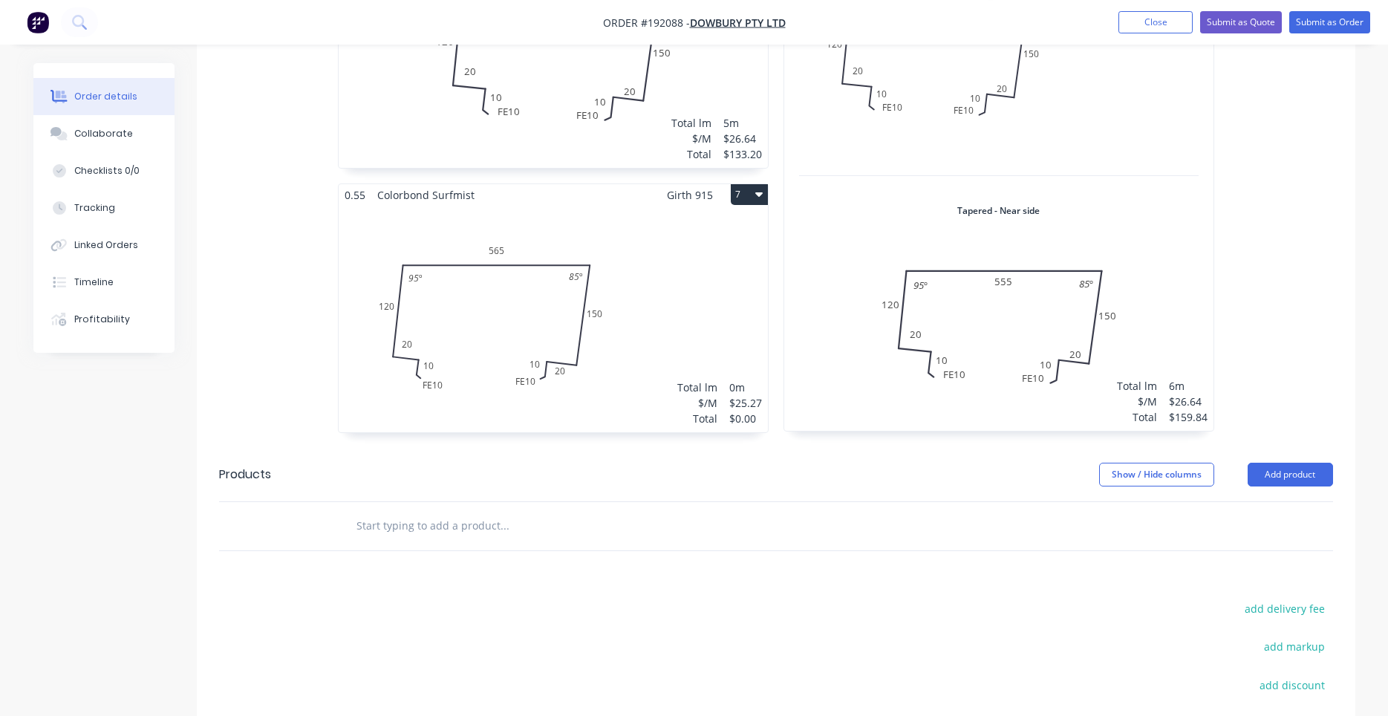
scroll to position [1587, 0]
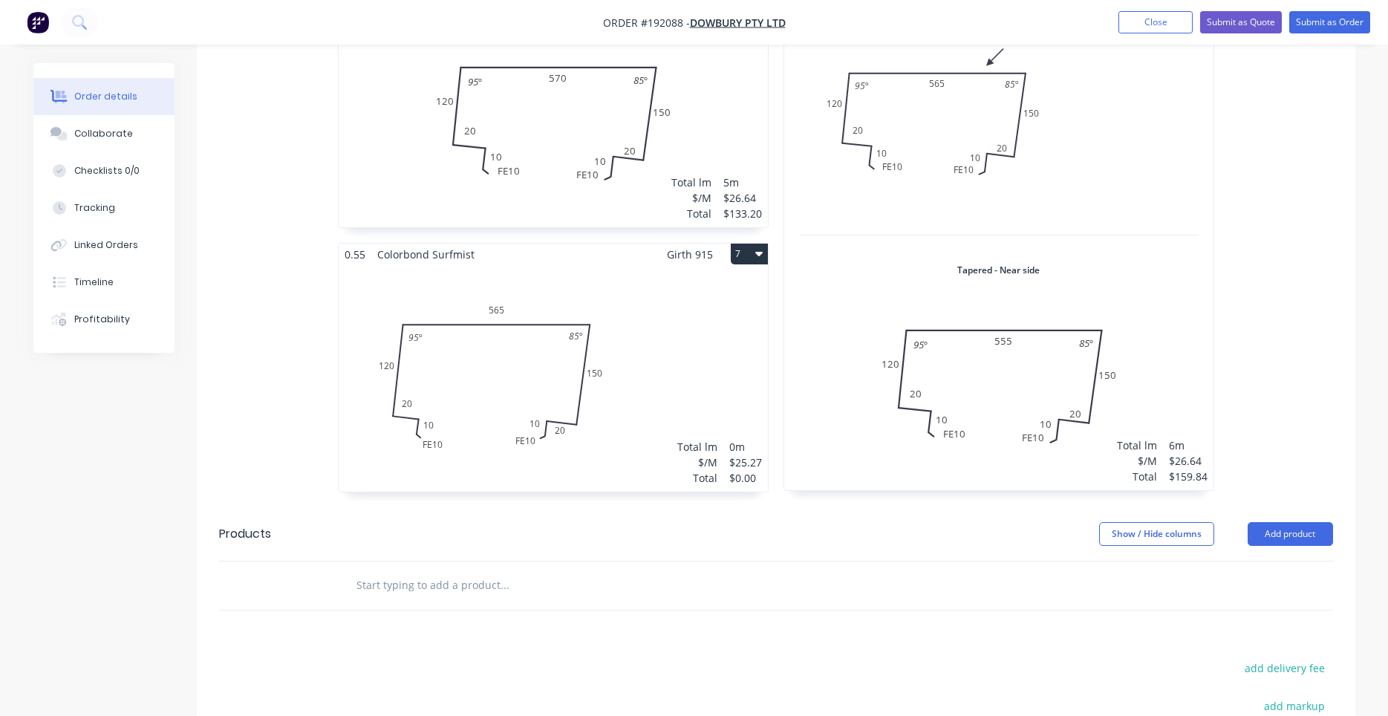
click at [1072, 341] on div "1 at 6000mm Total lm $/M Total 6m $26.64 $159.84" at bounding box center [998, 245] width 429 height 489
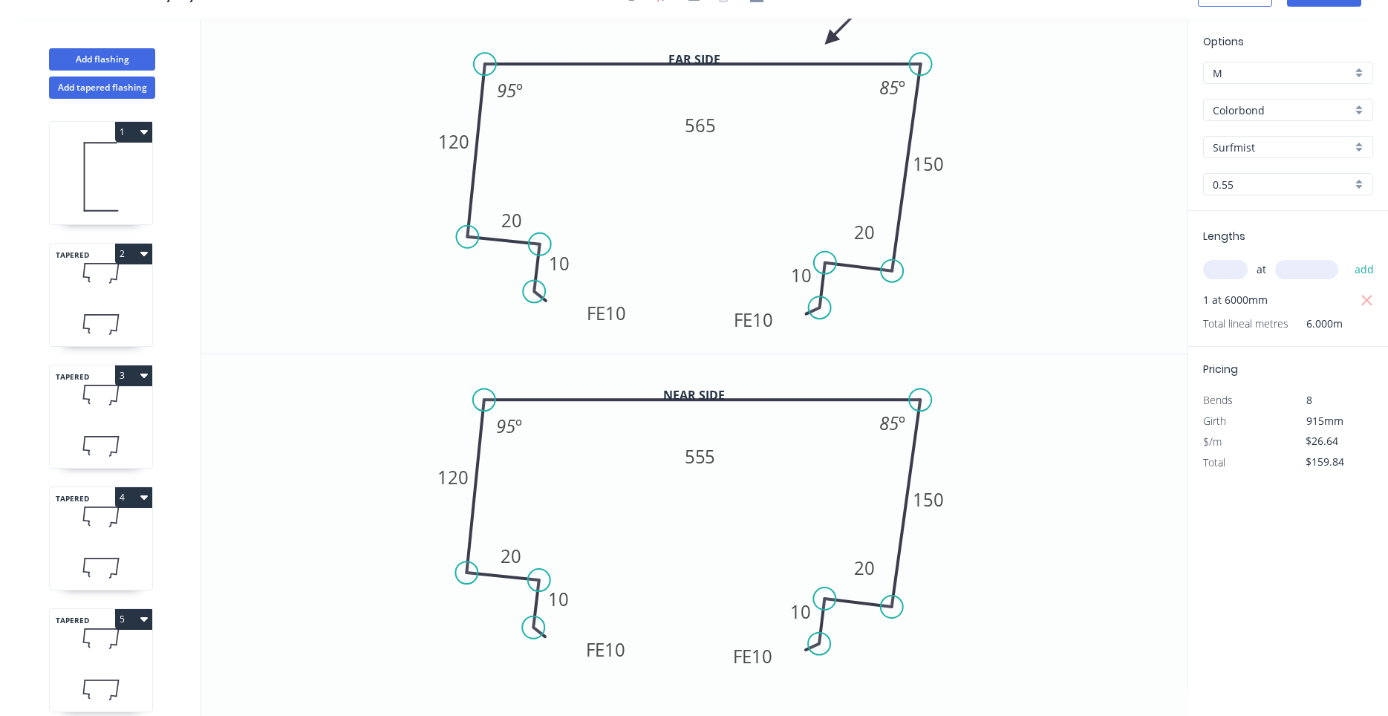
scroll to position [258, 0]
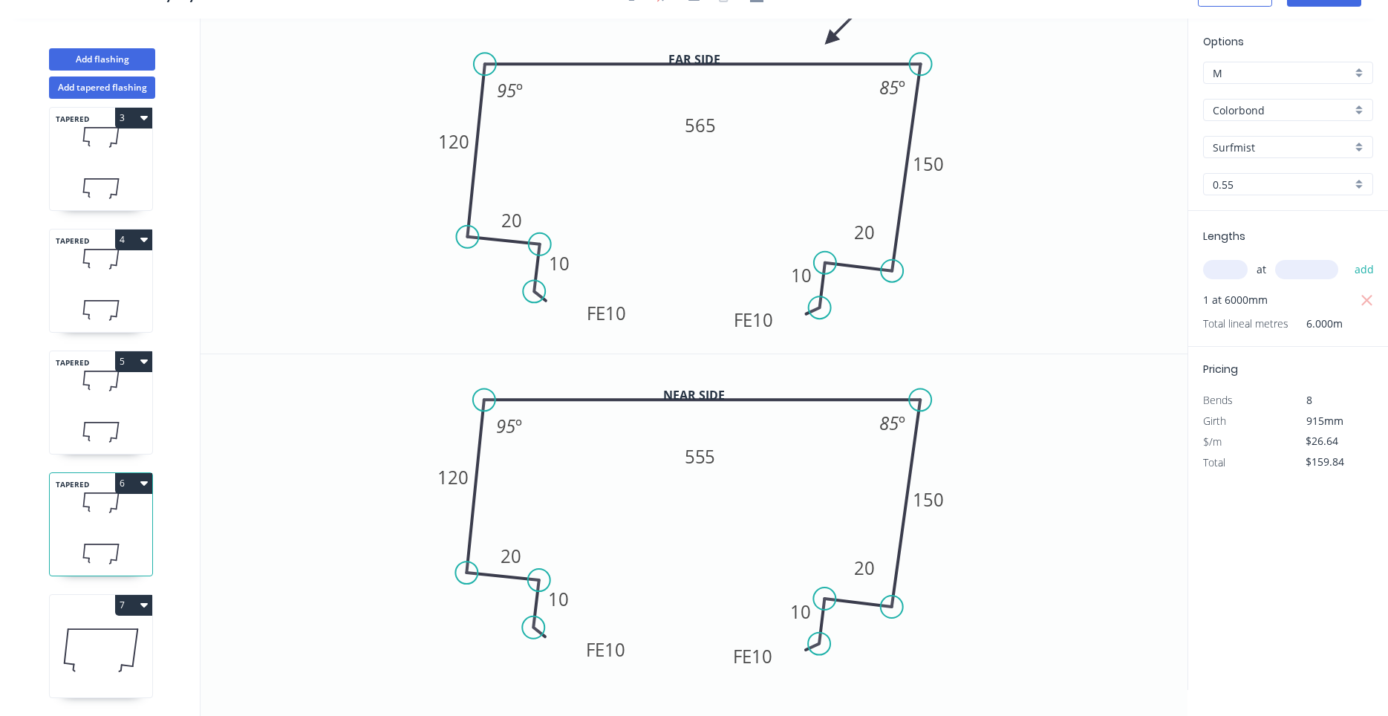
click at [120, 643] on icon at bounding box center [101, 649] width 102 height 95
type input "$25.27"
type input "$0.00"
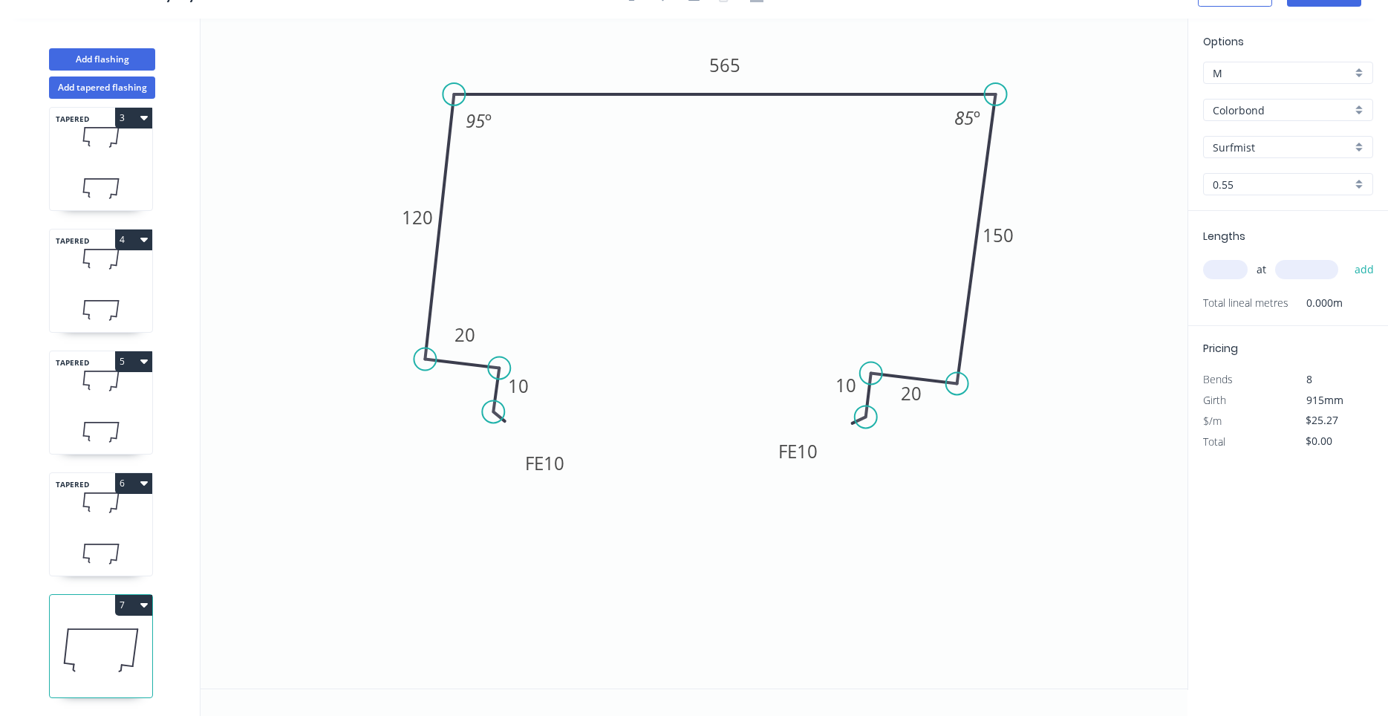
click at [1233, 275] on input "text" at bounding box center [1225, 269] width 45 height 19
type input "2"
type input "6050"
click at [1347, 257] on button "add" at bounding box center [1364, 269] width 35 height 25
type input "$305.77"
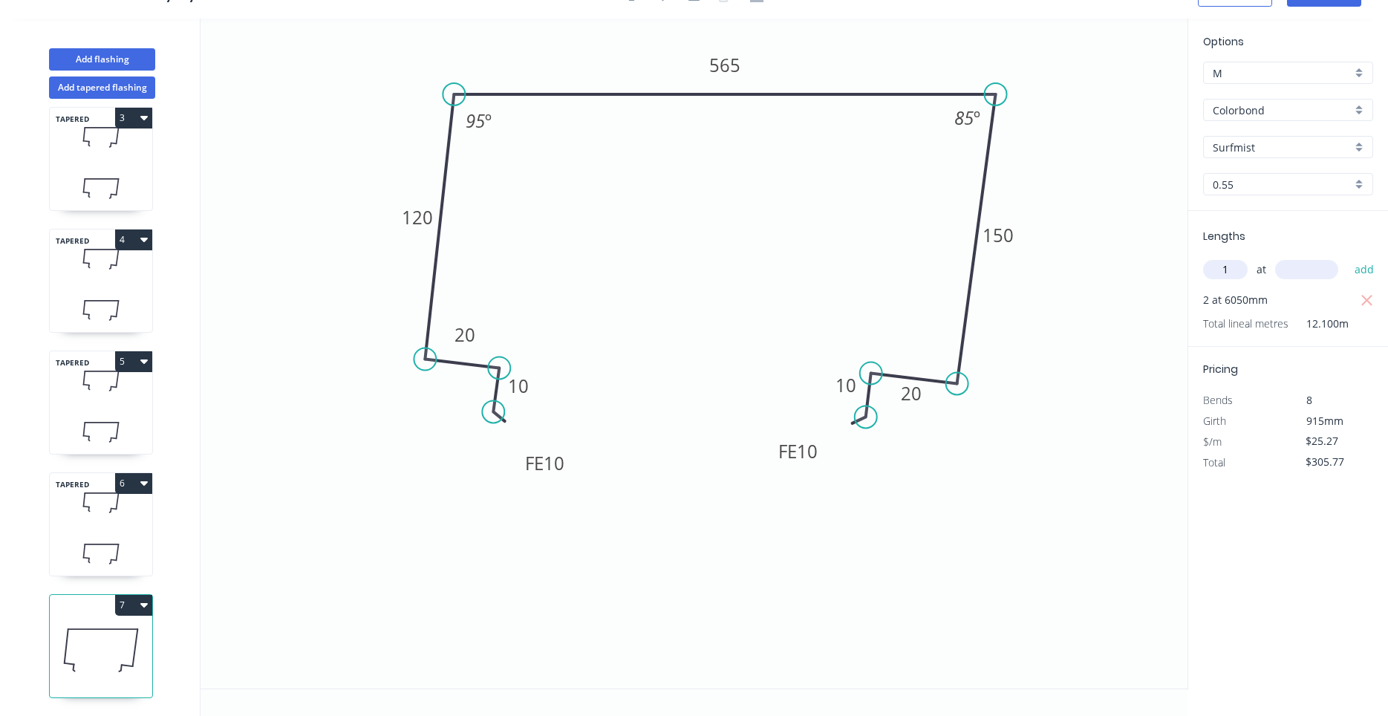
type input "1"
type input "5000"
click at [1347, 257] on button "add" at bounding box center [1364, 269] width 35 height 25
type input "$432.12"
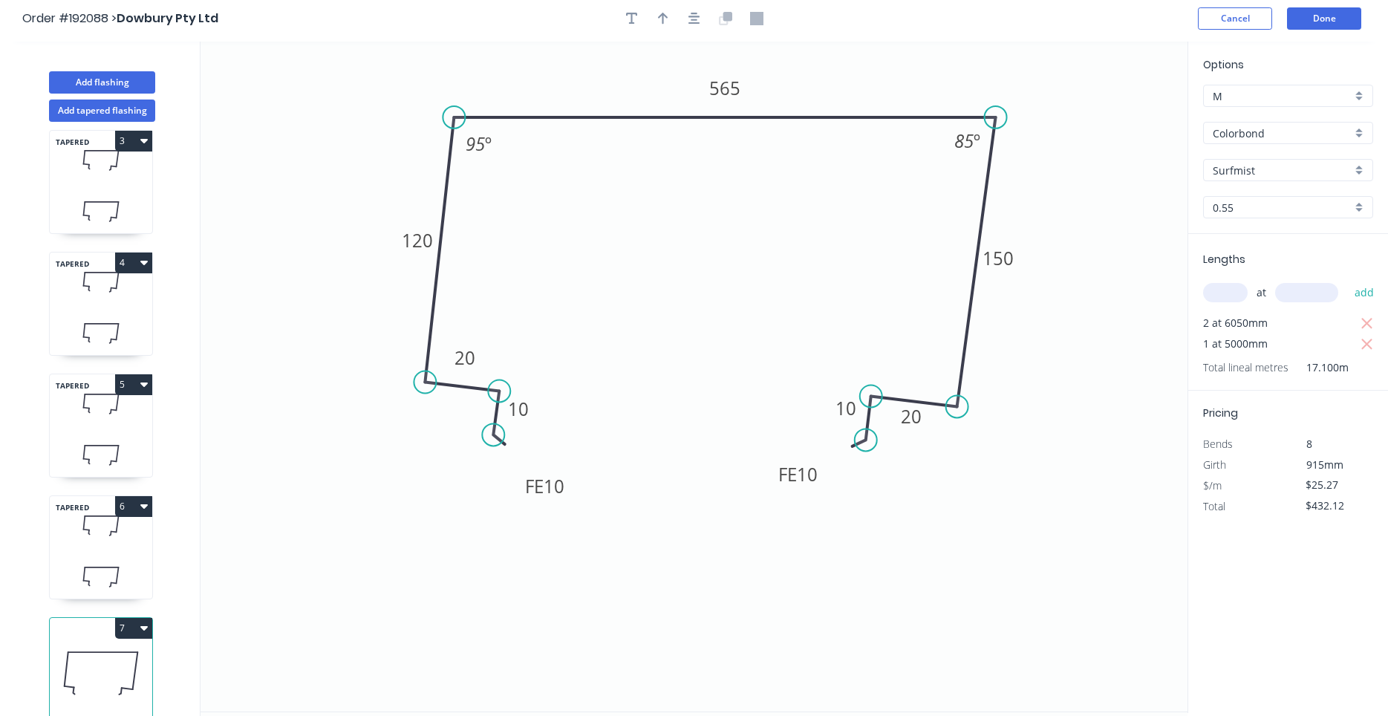
scroll to position [0, 0]
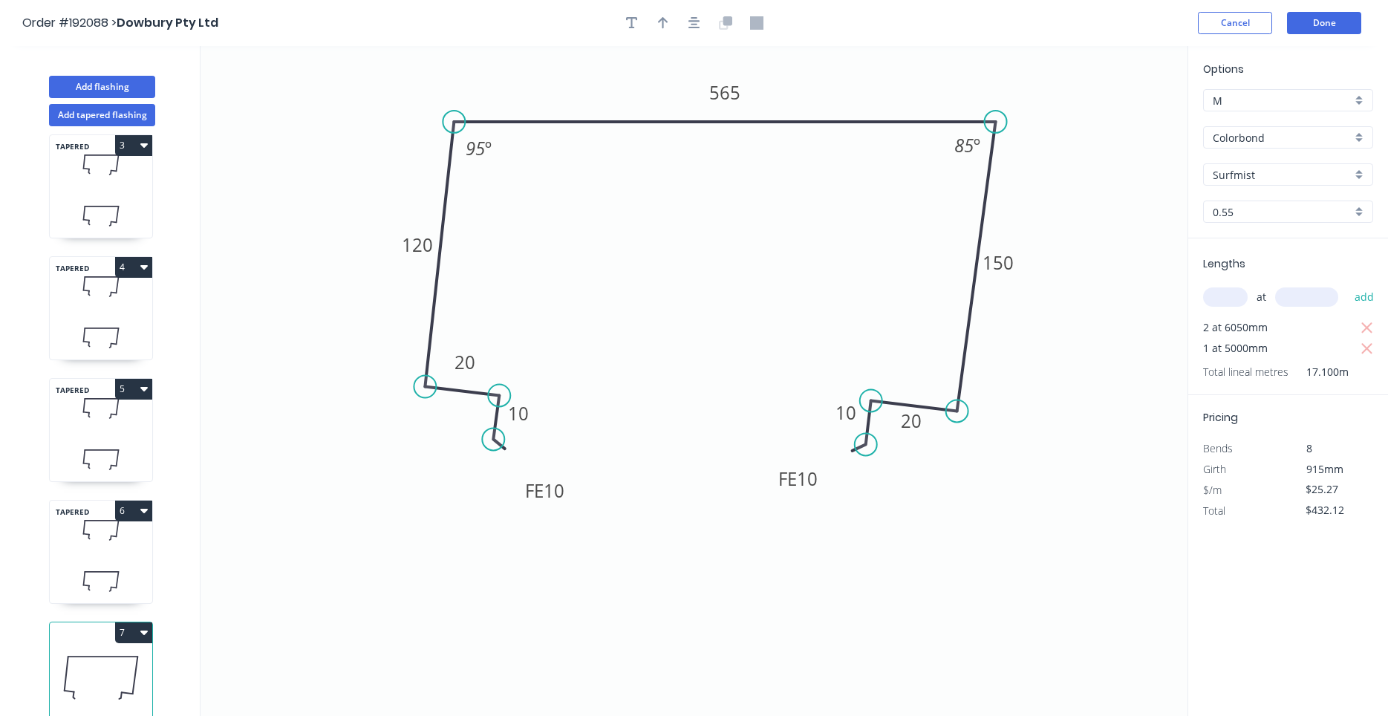
click at [1327, 42] on header "Order #192088 > Dowbury Pty Ltd Cancel Done" at bounding box center [694, 23] width 1388 height 46
click at [1331, 25] on button "Done" at bounding box center [1324, 23] width 74 height 22
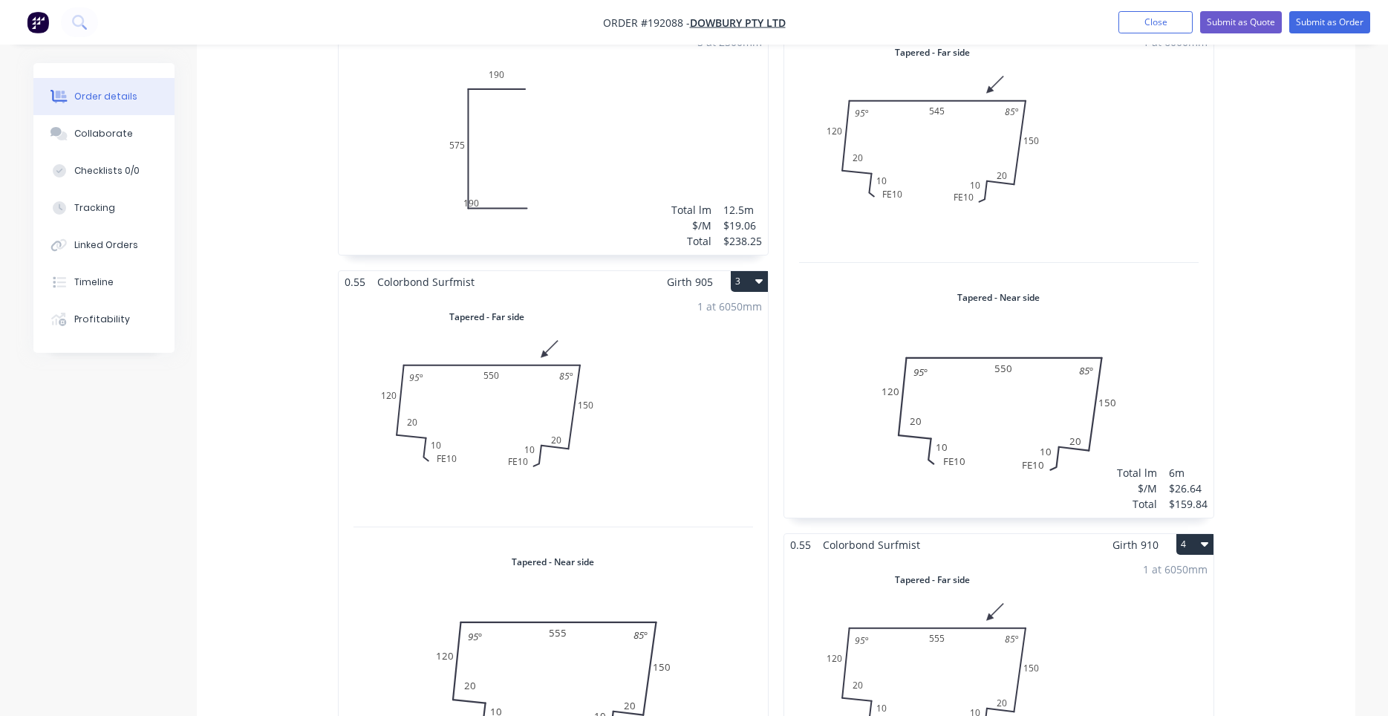
scroll to position [252, 0]
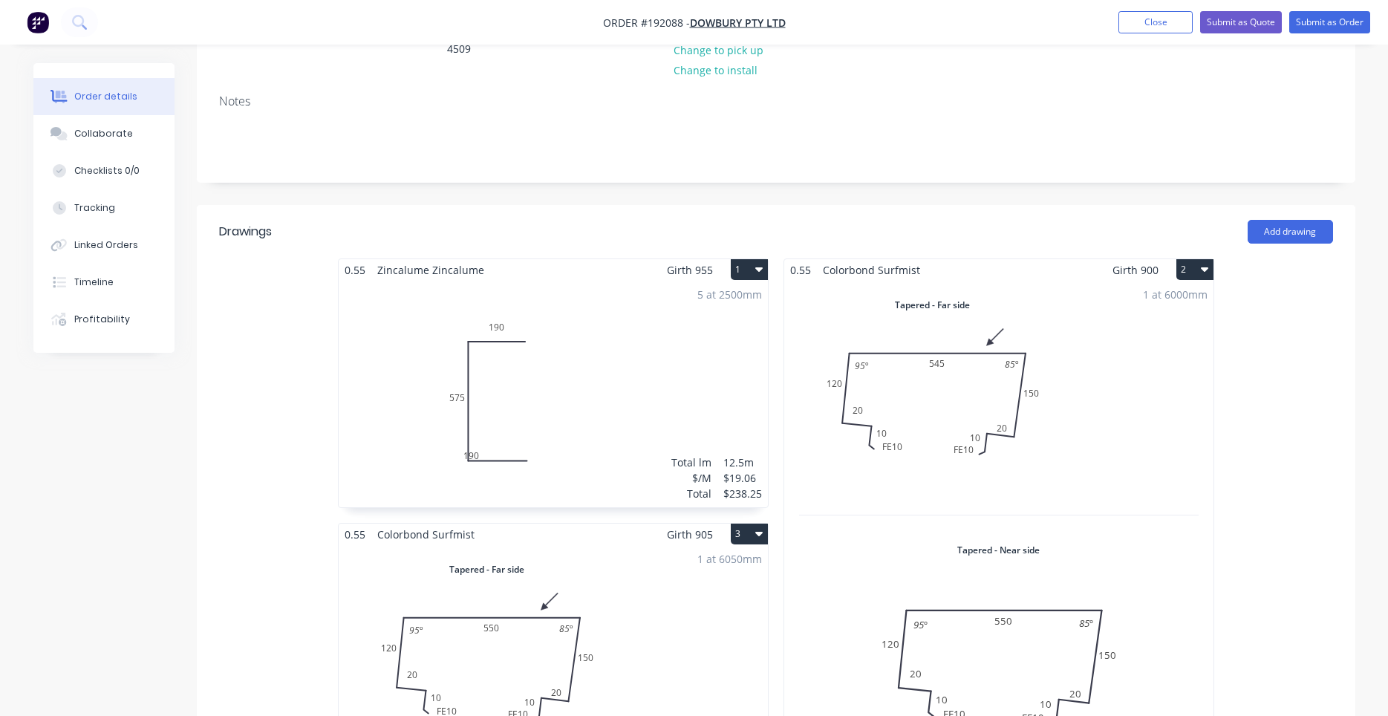
click at [665, 374] on div "5 at 2500mm Total lm $/M Total 12.5m $19.06 $238.25" at bounding box center [553, 394] width 429 height 226
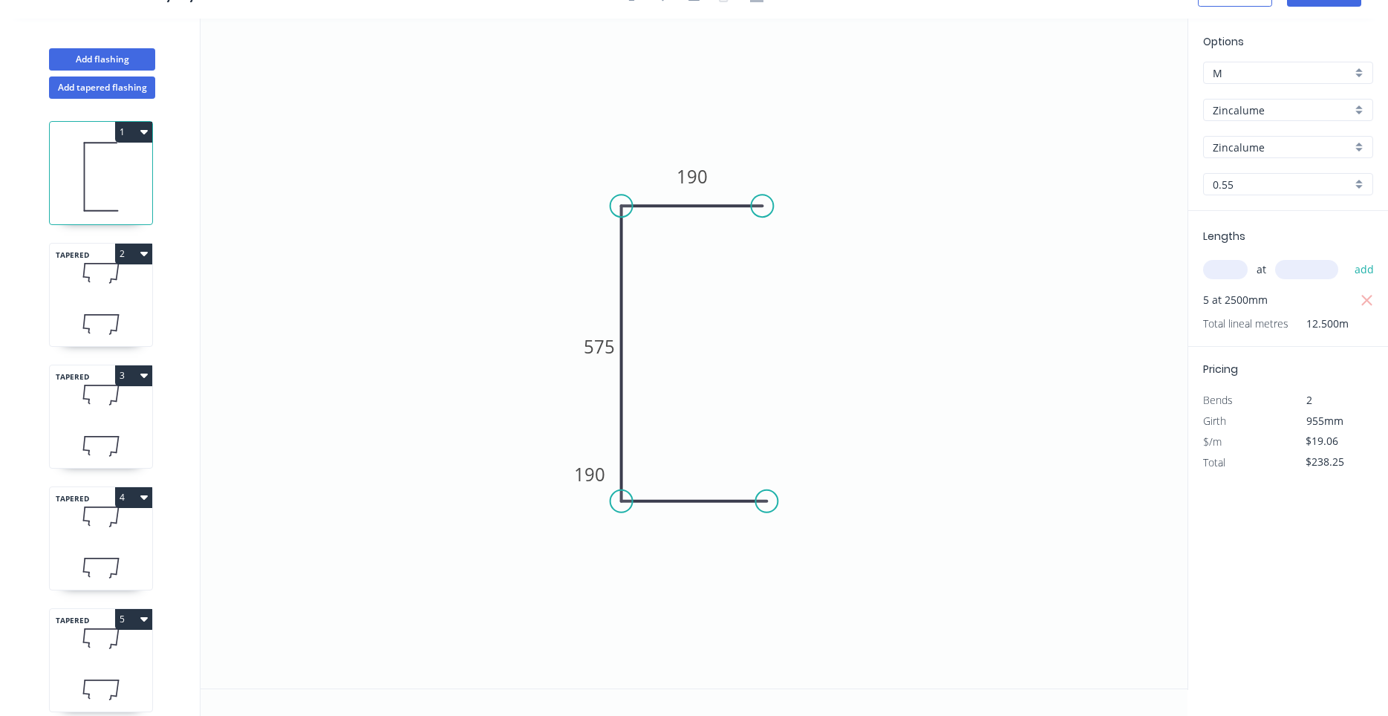
scroll to position [27, 0]
drag, startPoint x: 608, startPoint y: 477, endPoint x: 705, endPoint y: 477, distance: 97.3
click at [705, 477] on rect at bounding box center [686, 475] width 49 height 30
click at [116, 301] on div "TAPERED 2" at bounding box center [101, 295] width 104 height 104
type input "Colorbond"
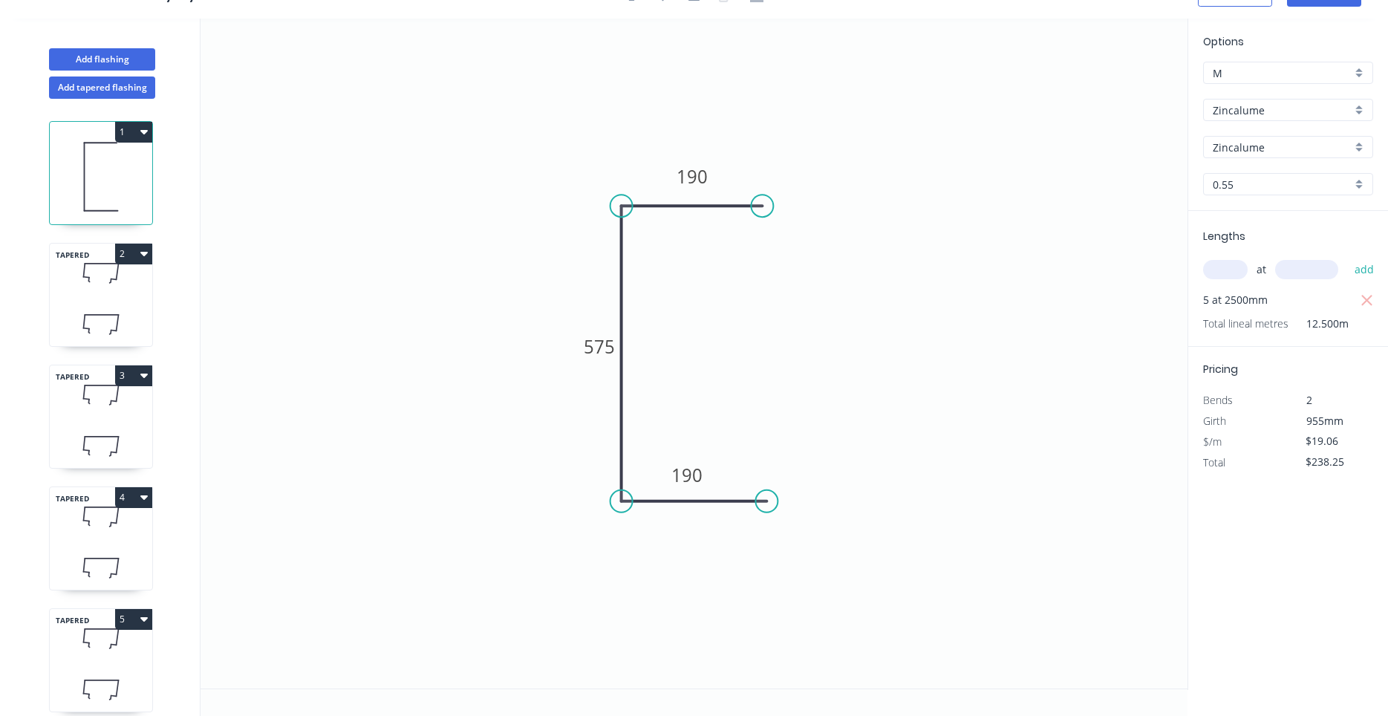
type input "Surfmist"
type input "$26.64"
type input "$159.84"
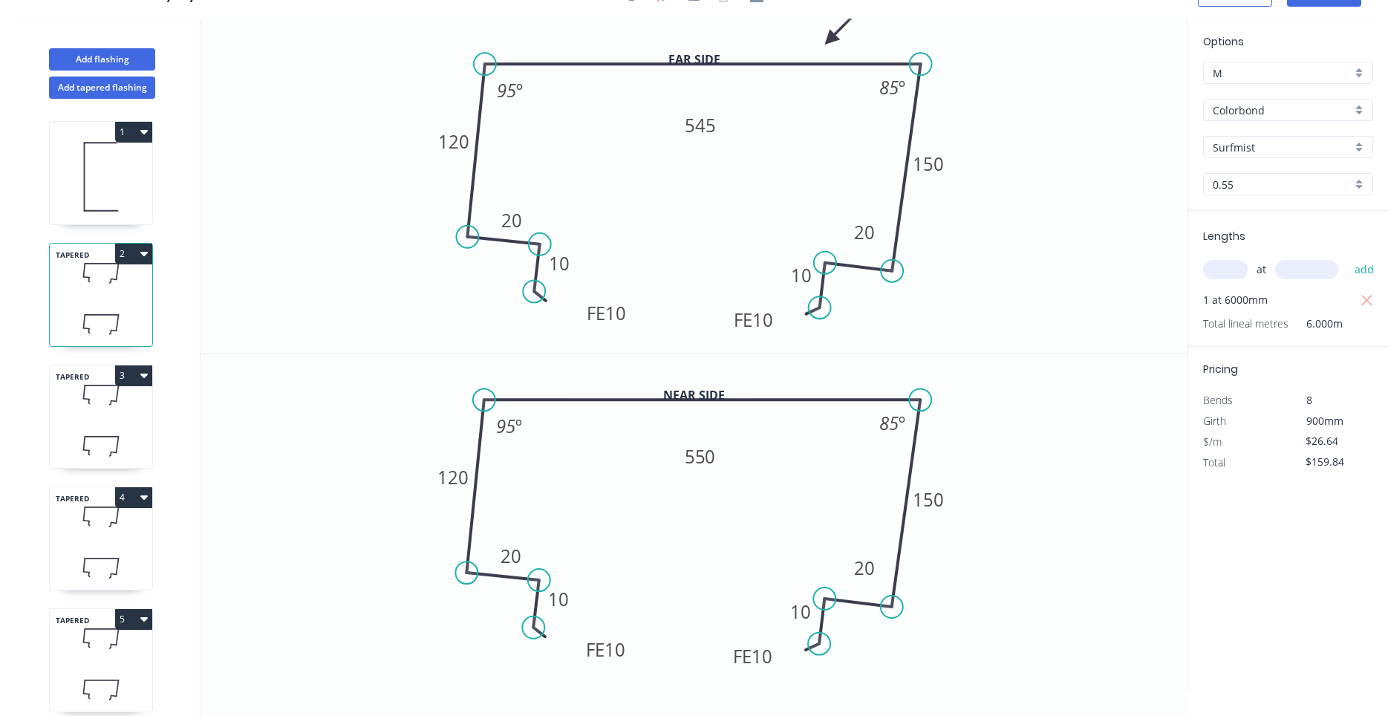
click at [111, 174] on icon at bounding box center [101, 176] width 102 height 95
type input "Zincalume"
type input "$19.06"
type input "$238.25"
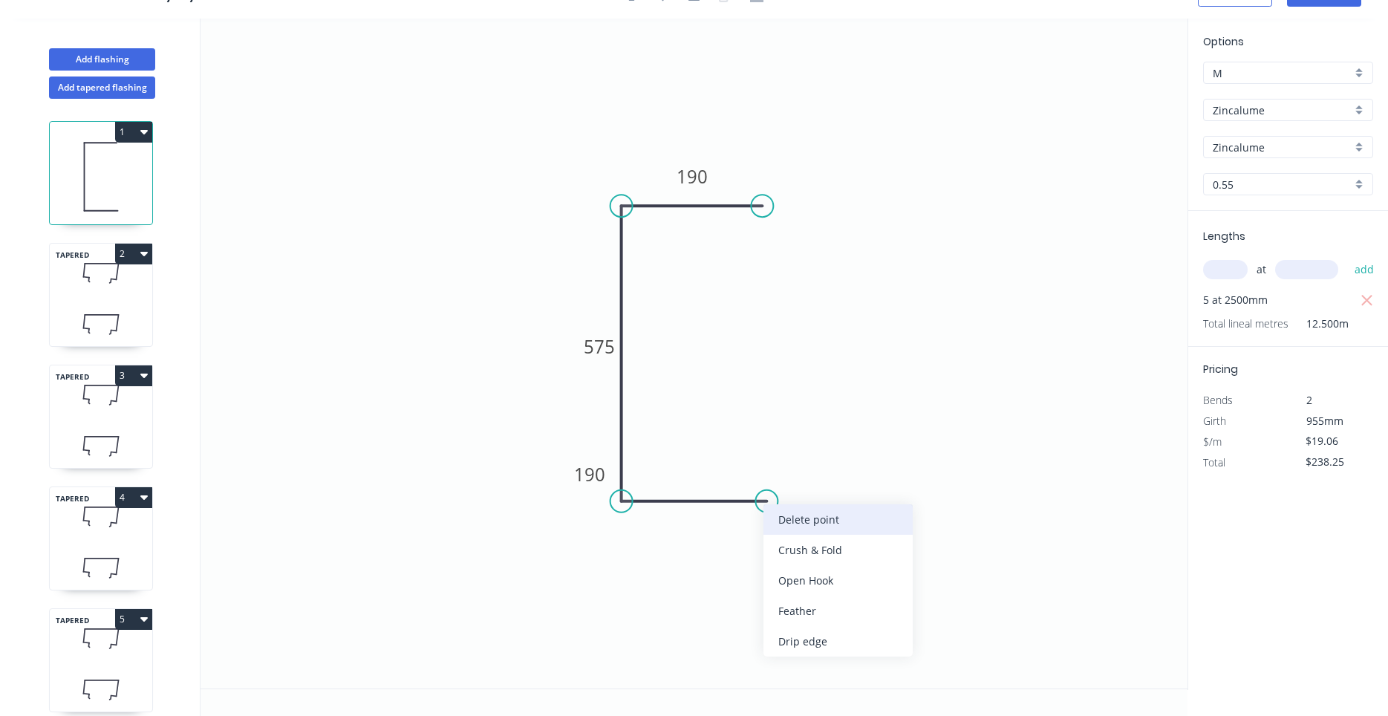
click at [776, 512] on div "Delete point" at bounding box center [837, 519] width 149 height 30
type input "$0.00"
click at [627, 498] on circle at bounding box center [621, 501] width 22 height 22
click at [780, 497] on icon "0 575 190" at bounding box center [693, 354] width 987 height 670
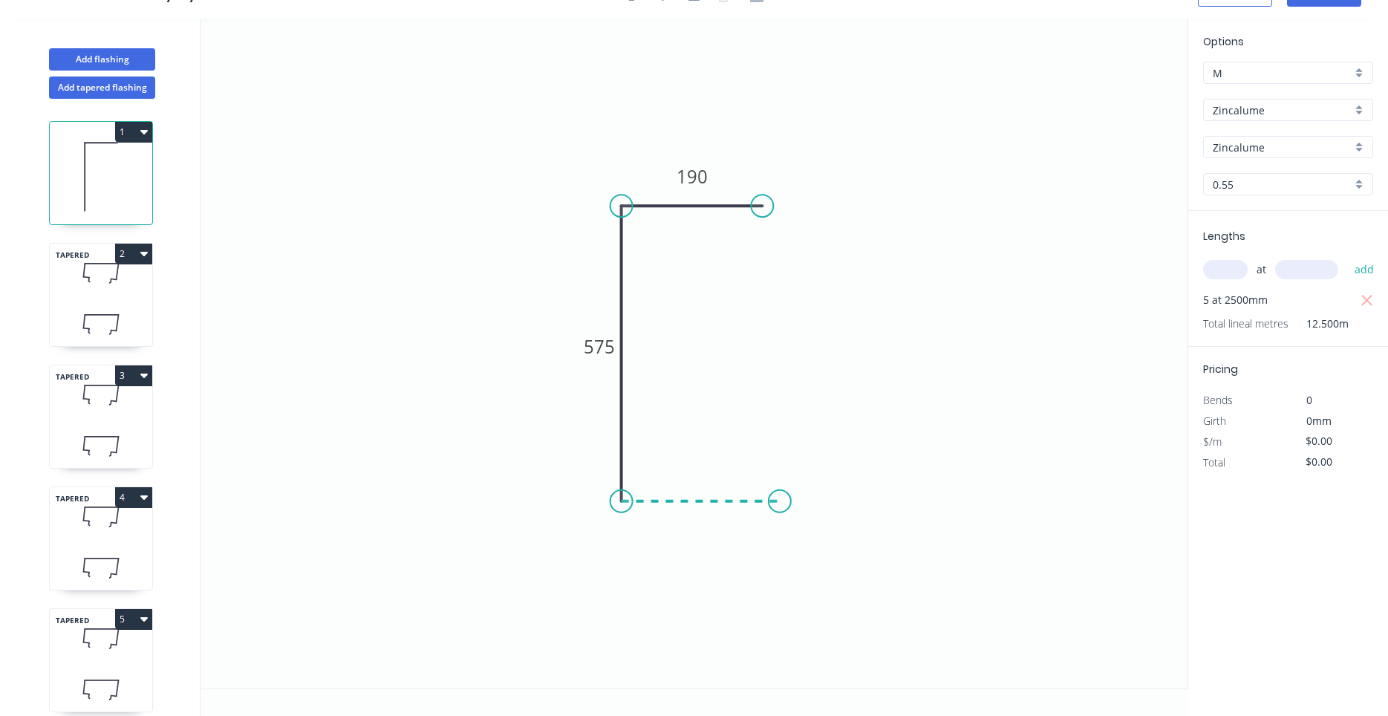
type input "$15.98"
type input "$199.75"
click at [780, 497] on circle at bounding box center [779, 501] width 22 height 22
type input "$0.00"
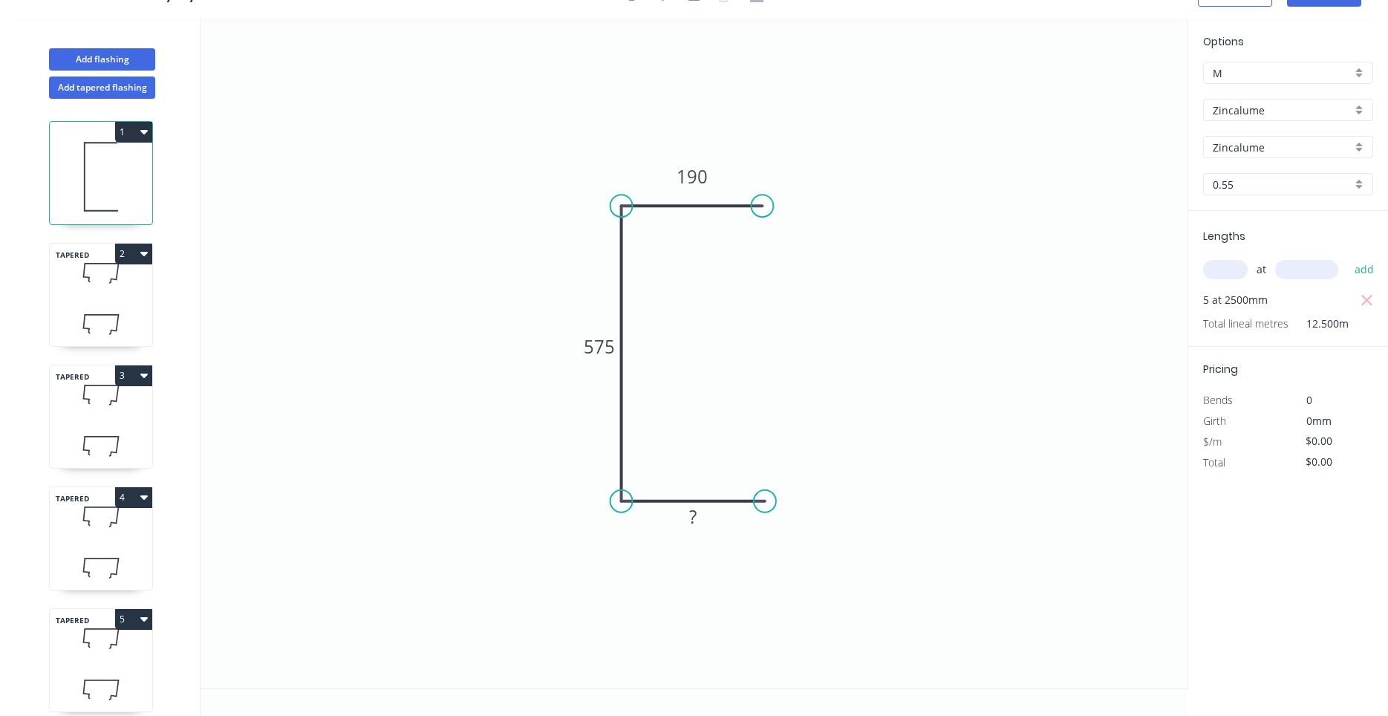
drag, startPoint x: 781, startPoint y: 498, endPoint x: 765, endPoint y: 497, distance: 16.4
click at [765, 497] on circle at bounding box center [765, 501] width 22 height 22
click at [705, 524] on rect at bounding box center [693, 517] width 30 height 21
type input "$19.06"
type input "$238.25"
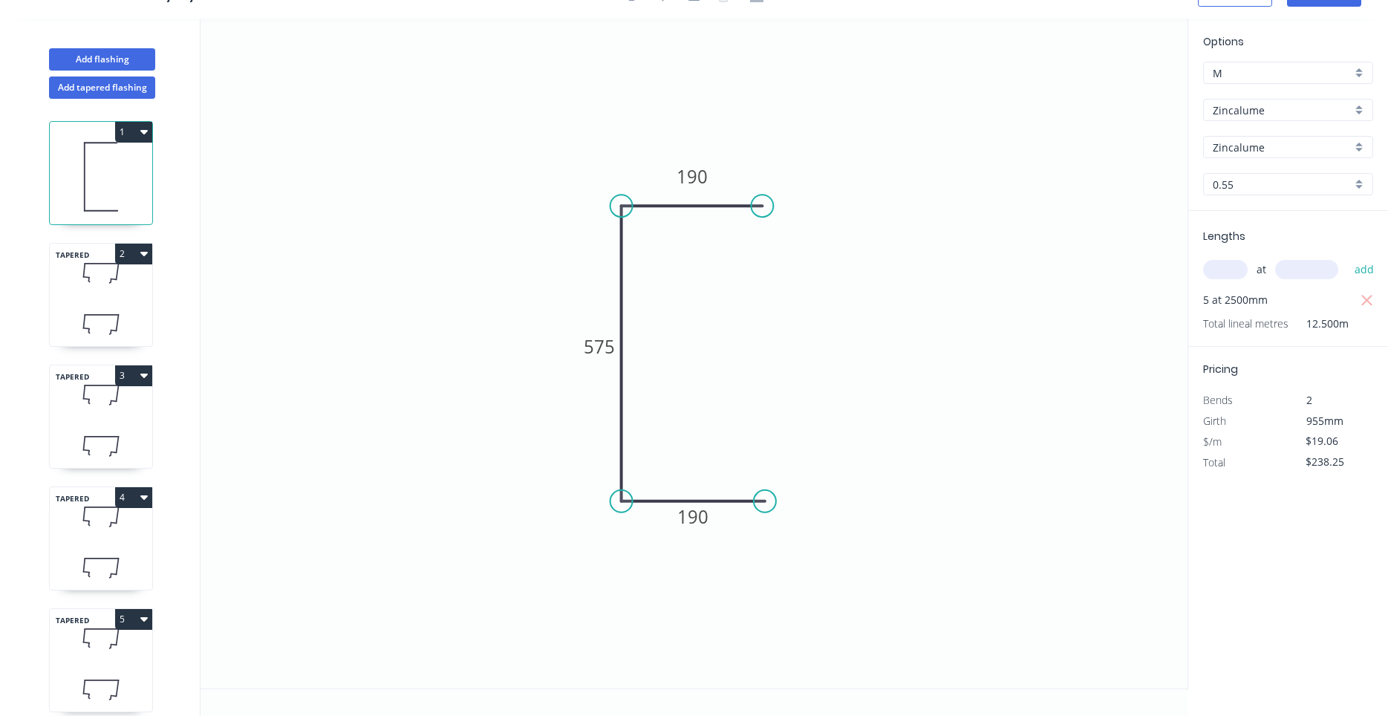
click at [105, 304] on icon at bounding box center [101, 324] width 102 height 44
type input "Colorbond"
type input "Surfmist"
type input "$26.64"
type input "$159.84"
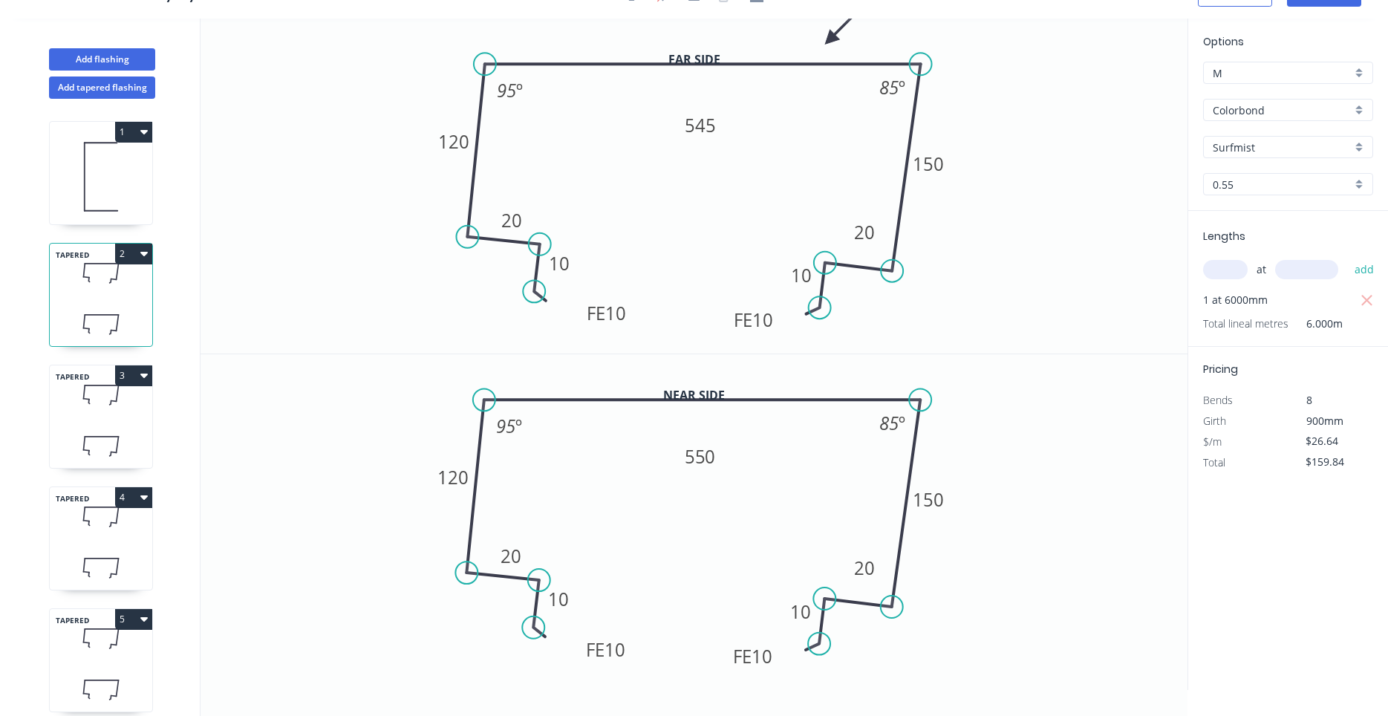
click at [79, 186] on icon at bounding box center [101, 176] width 102 height 95
type input "Zincalume"
type input "$19.06"
type input "$238.25"
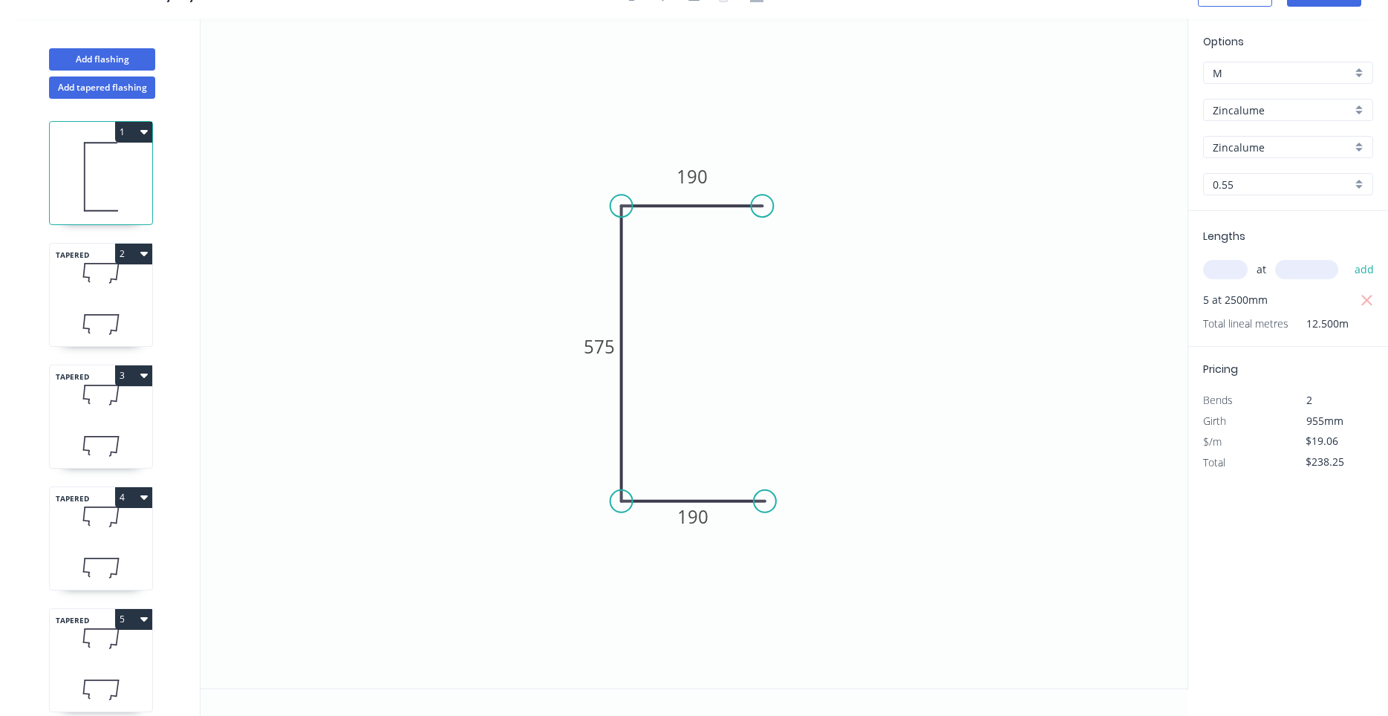
click at [148, 316] on icon at bounding box center [101, 324] width 102 height 44
type input "Colorbond"
type input "Surfmist"
type input "$26.64"
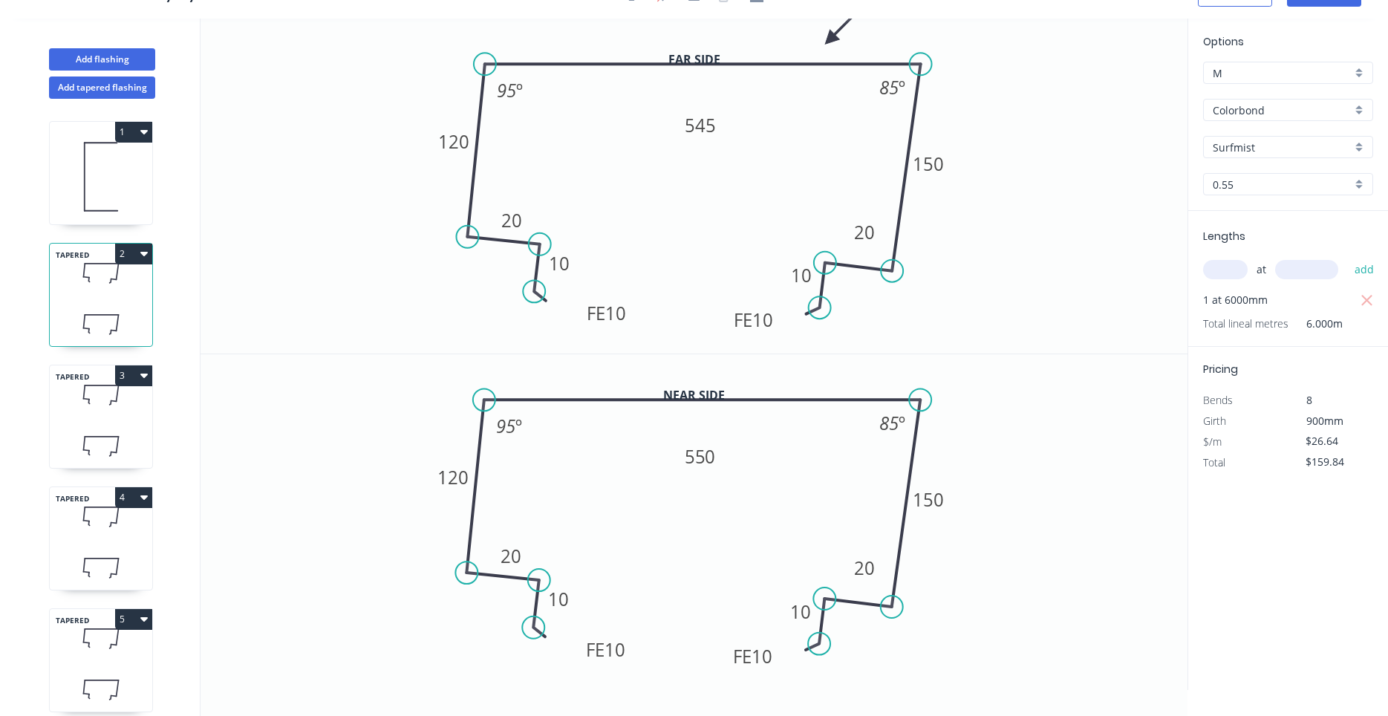
click at [123, 396] on icon at bounding box center [101, 395] width 102 height 44
click at [104, 529] on icon at bounding box center [101, 517] width 102 height 44
click at [102, 641] on icon at bounding box center [101, 638] width 102 height 44
click at [111, 528] on icon at bounding box center [101, 517] width 102 height 44
click at [77, 619] on div "5" at bounding box center [101, 619] width 102 height 21
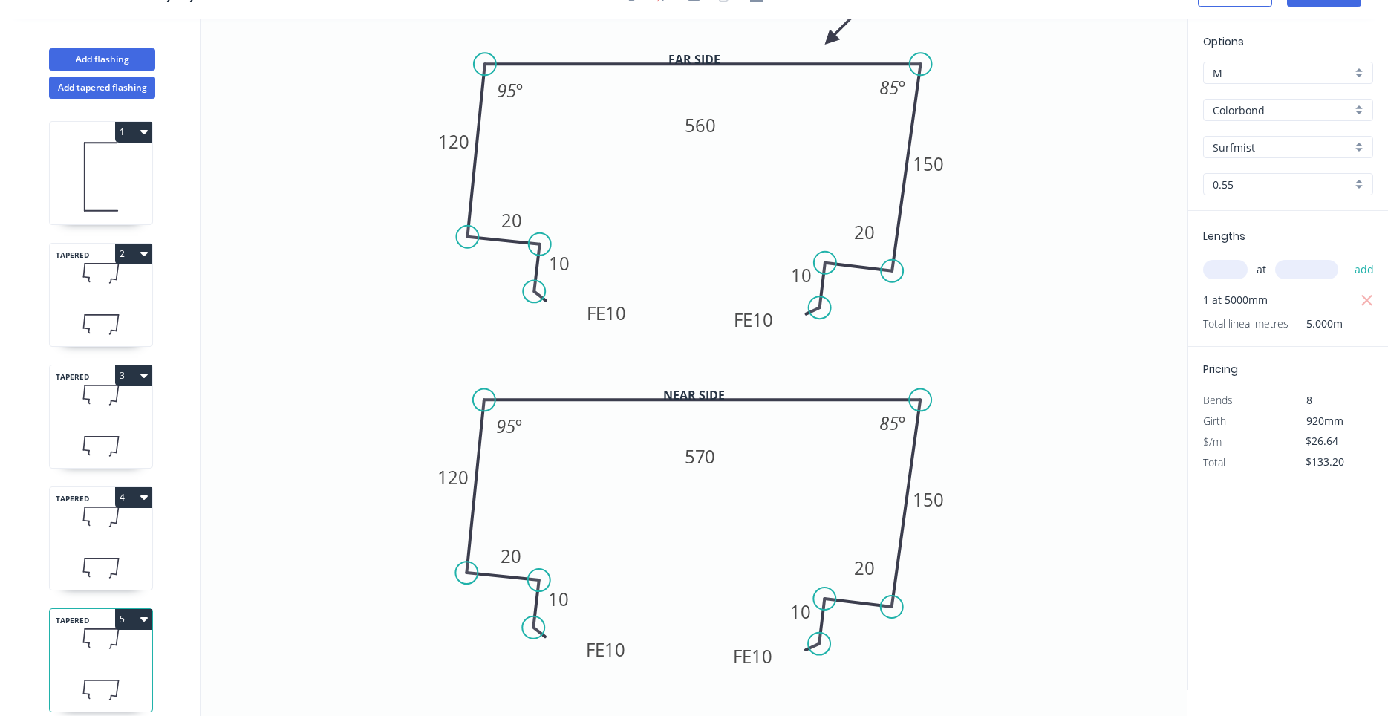
scroll to position [0, 0]
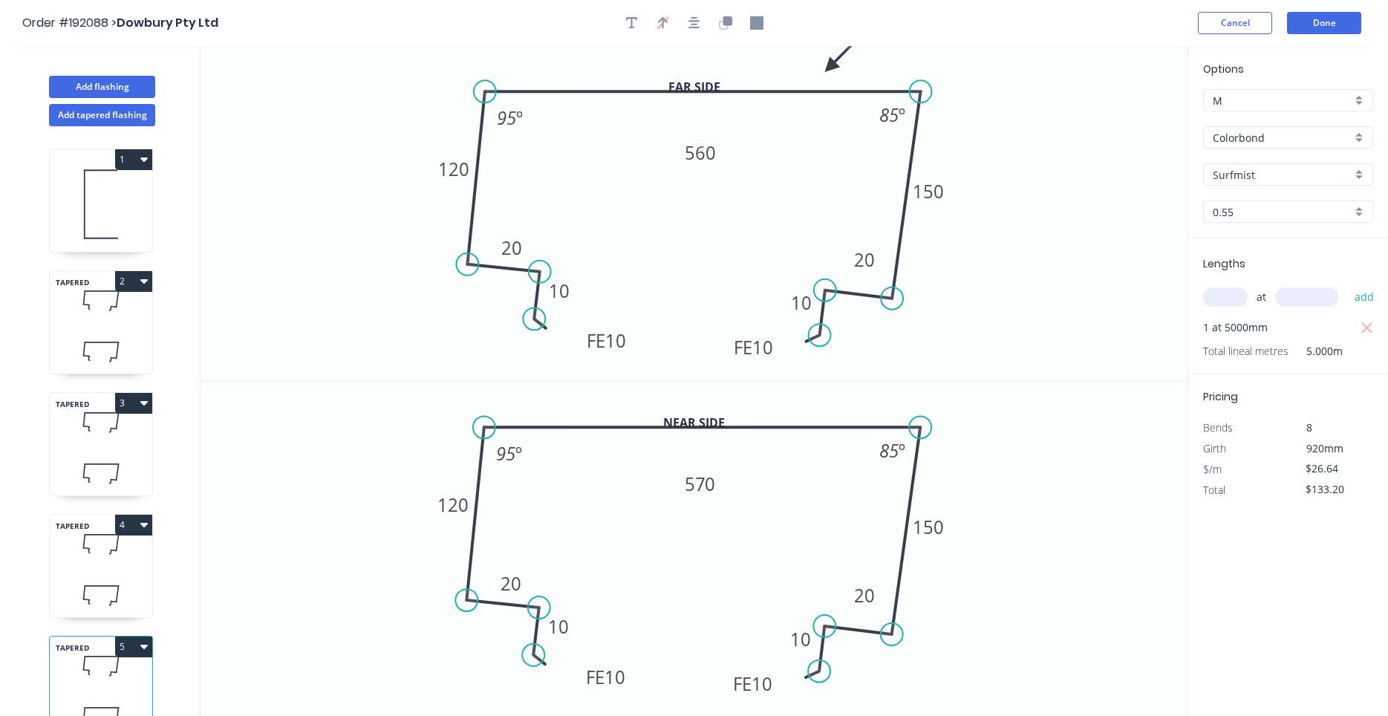
click at [78, 298] on icon at bounding box center [101, 300] width 102 height 44
click at [110, 459] on icon at bounding box center [101, 473] width 102 height 44
click at [99, 325] on div "TAPERED 2" at bounding box center [101, 322] width 104 height 104
type input "$159.84"
click at [1295, 19] on button "Done" at bounding box center [1324, 23] width 74 height 22
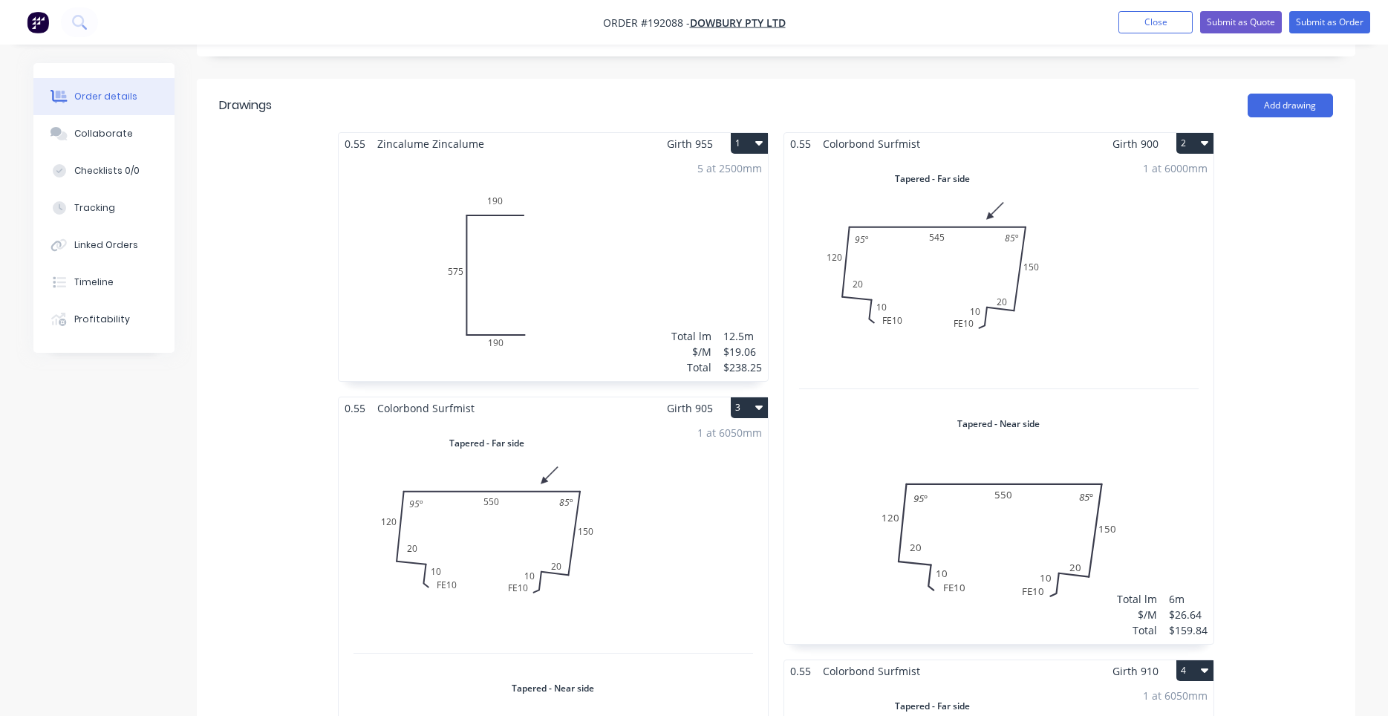
click at [606, 254] on div "5 at 2500mm Total lm $/M Total 12.5m $19.06 $238.25" at bounding box center [553, 267] width 429 height 226
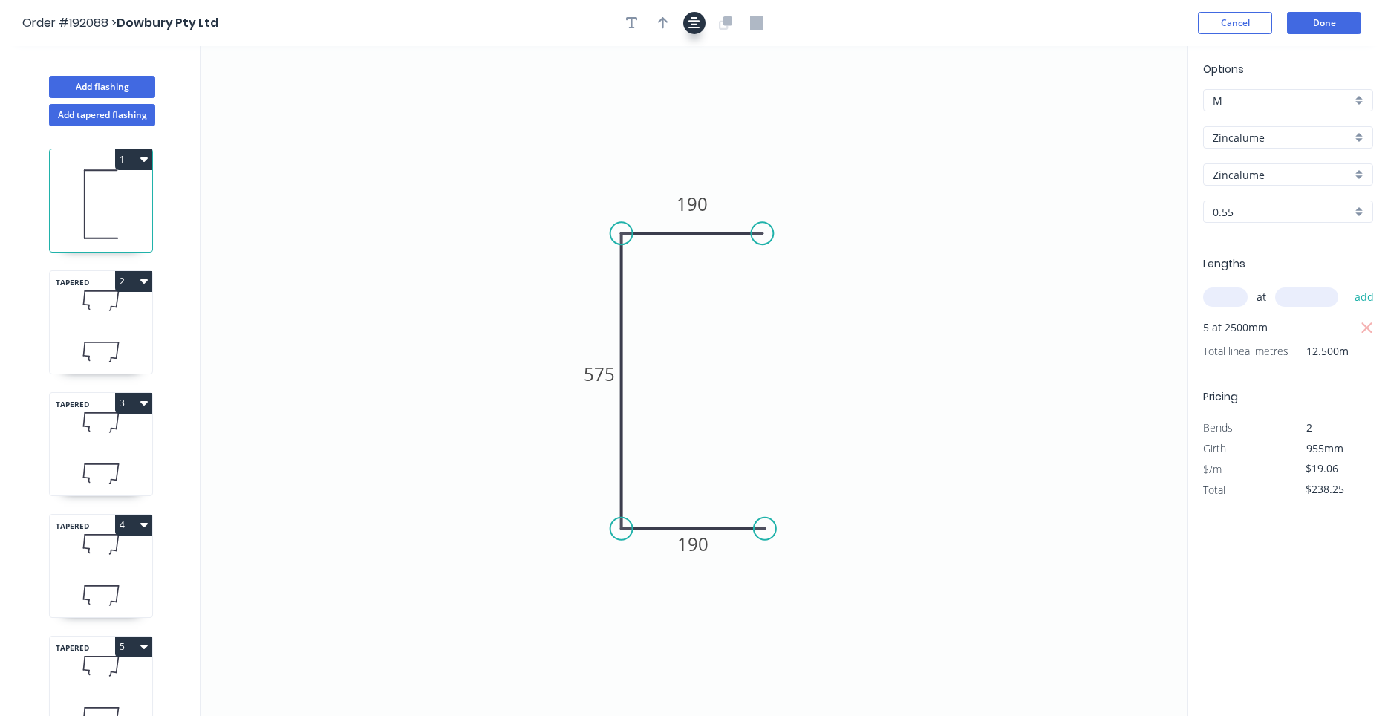
click at [691, 29] on icon "button" at bounding box center [694, 22] width 12 height 13
click at [655, 18] on button "button" at bounding box center [663, 23] width 22 height 22
drag, startPoint x: 1116, startPoint y: 111, endPoint x: 1034, endPoint y: 137, distance: 85.9
click at [1034, 137] on icon "0 190 575 190" at bounding box center [693, 381] width 987 height 670
drag, startPoint x: 1109, startPoint y: 119, endPoint x: 556, endPoint y: 210, distance: 560.7
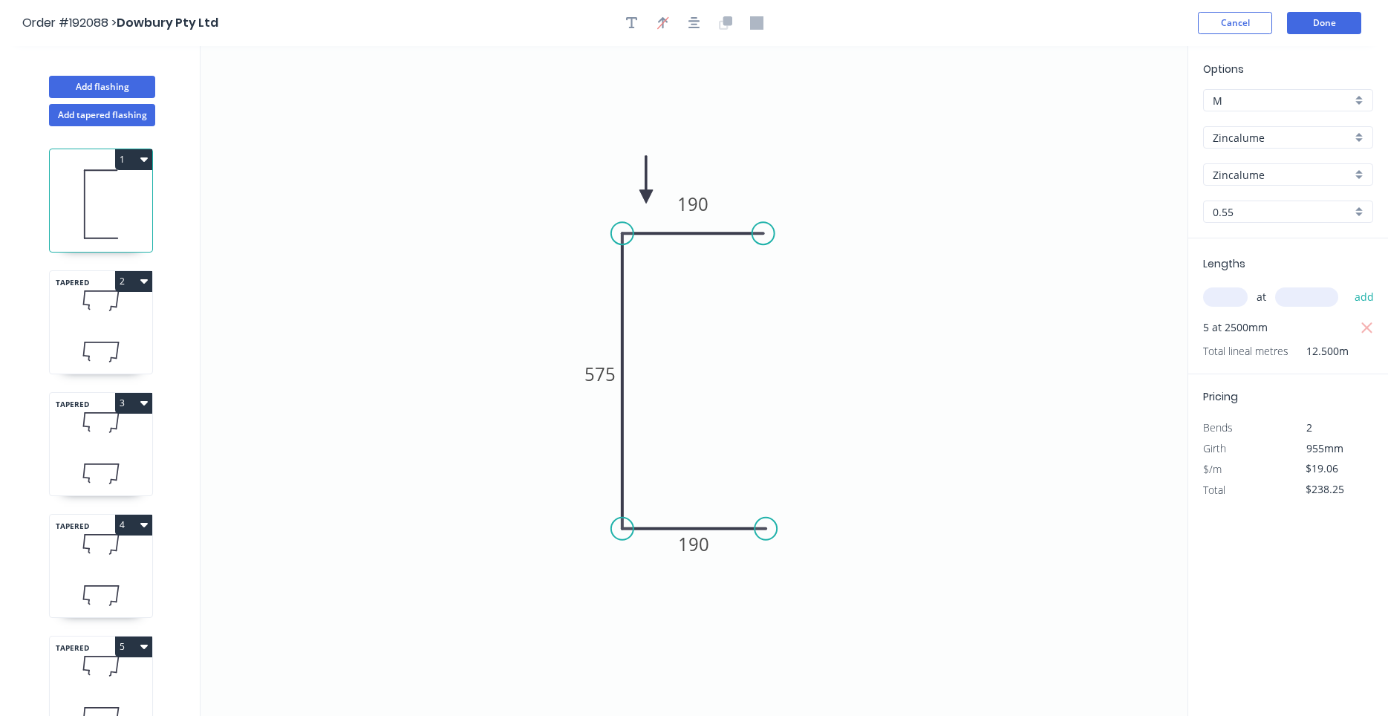
click at [639, 203] on icon at bounding box center [645, 180] width 13 height 48
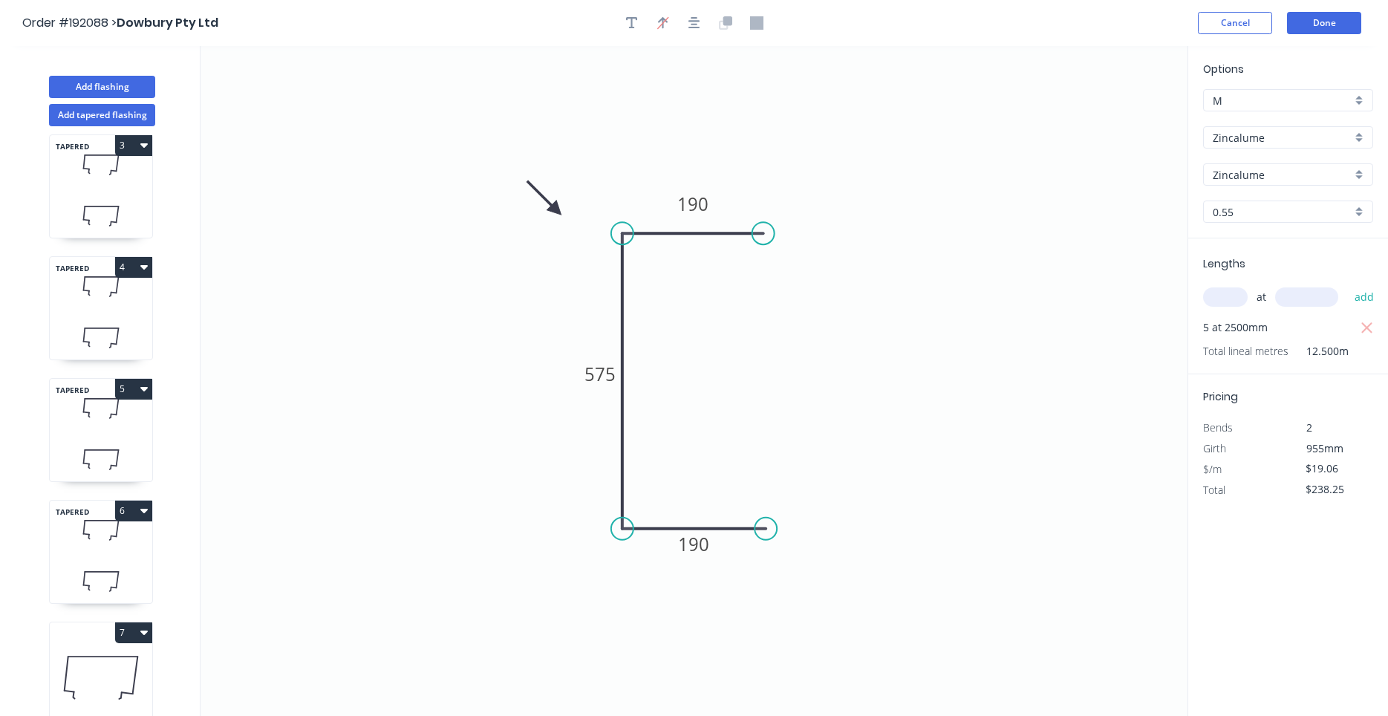
scroll to position [27, 0]
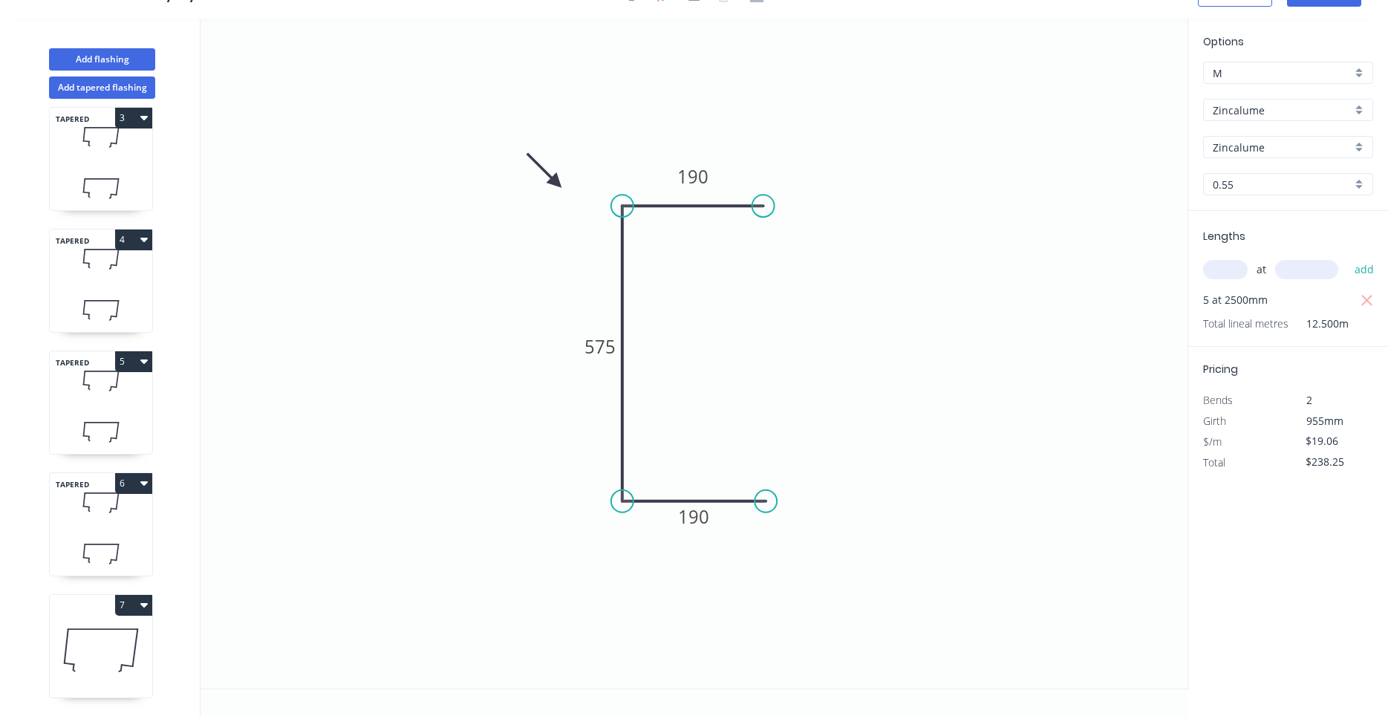
click at [90, 630] on icon at bounding box center [101, 649] width 102 height 95
type input "Colorbond"
type input "Surfmist"
type input "$25.27"
type input "$432.12"
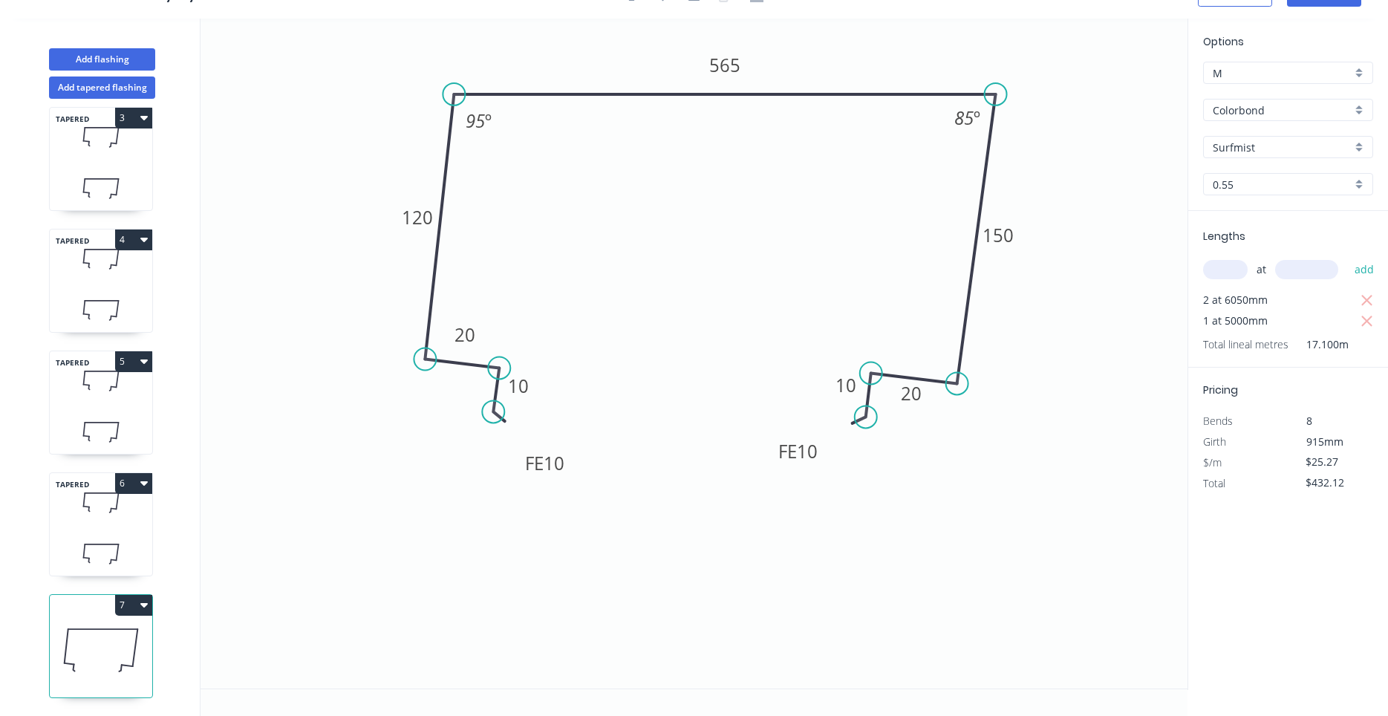
click at [94, 558] on icon at bounding box center [101, 554] width 102 height 44
type input "$26.64"
type input "$159.84"
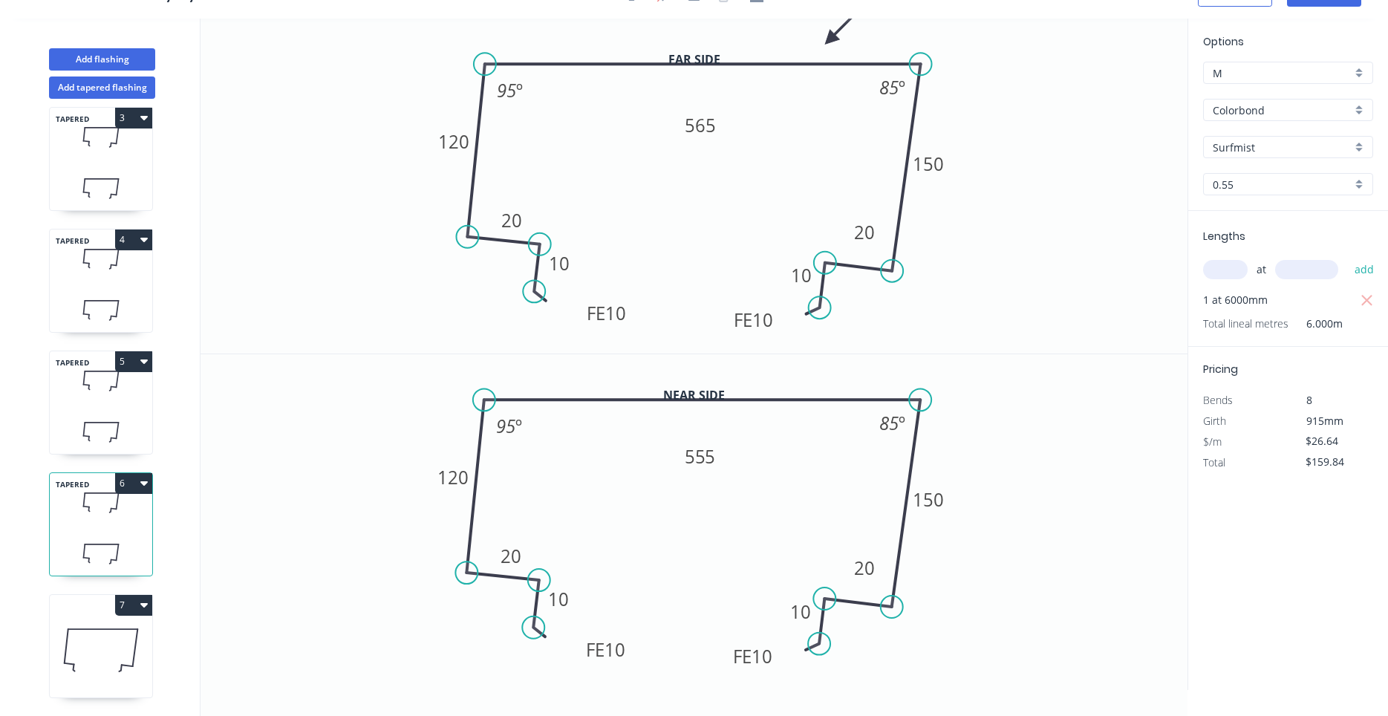
click at [90, 634] on icon at bounding box center [101, 649] width 102 height 95
type input "$25.27"
type input "$432.12"
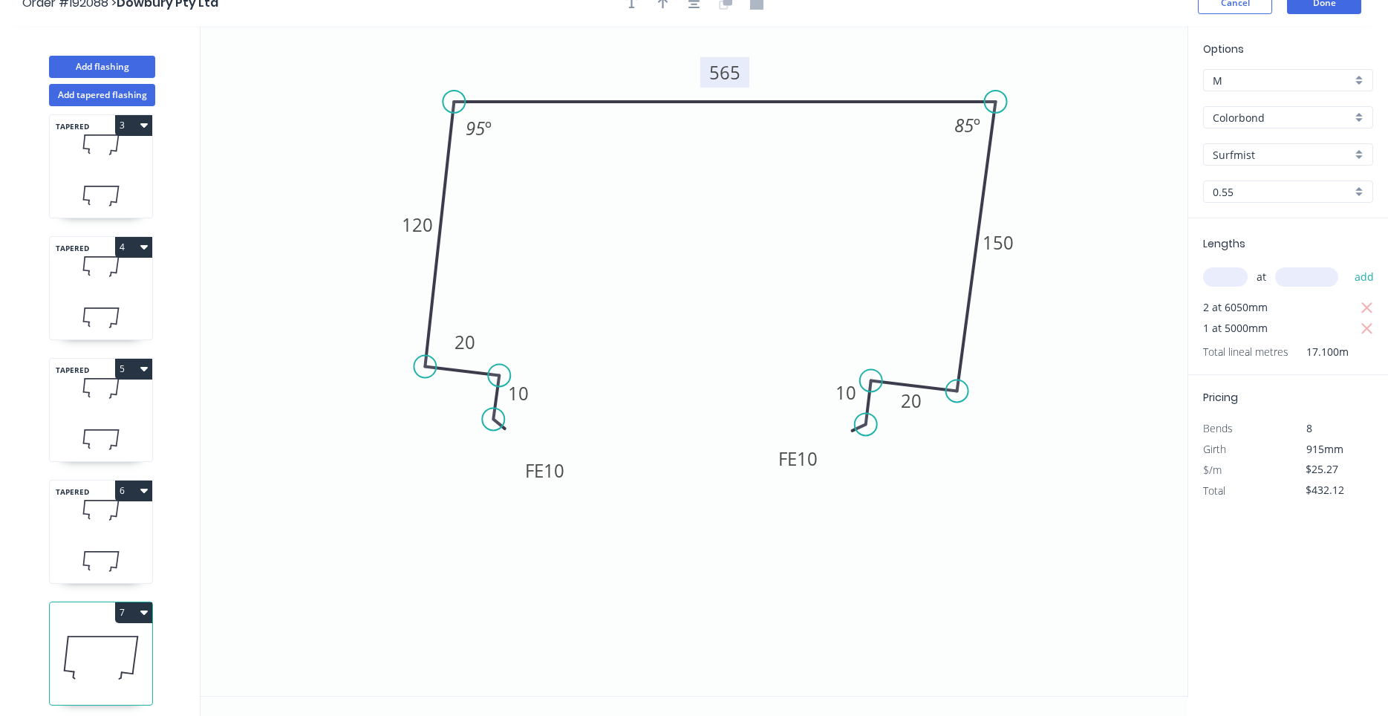
scroll to position [0, 0]
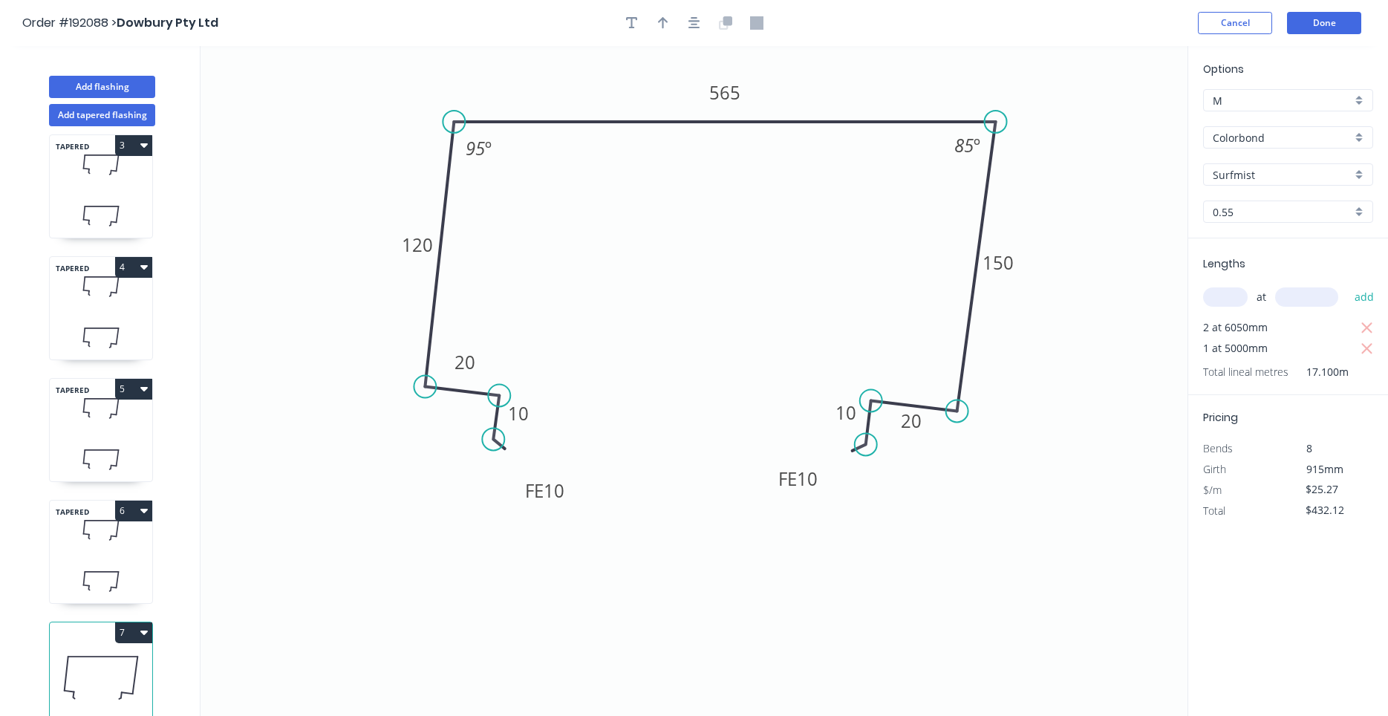
click at [703, 15] on div at bounding box center [694, 23] width 156 height 22
click at [698, 19] on button "button" at bounding box center [694, 23] width 22 height 22
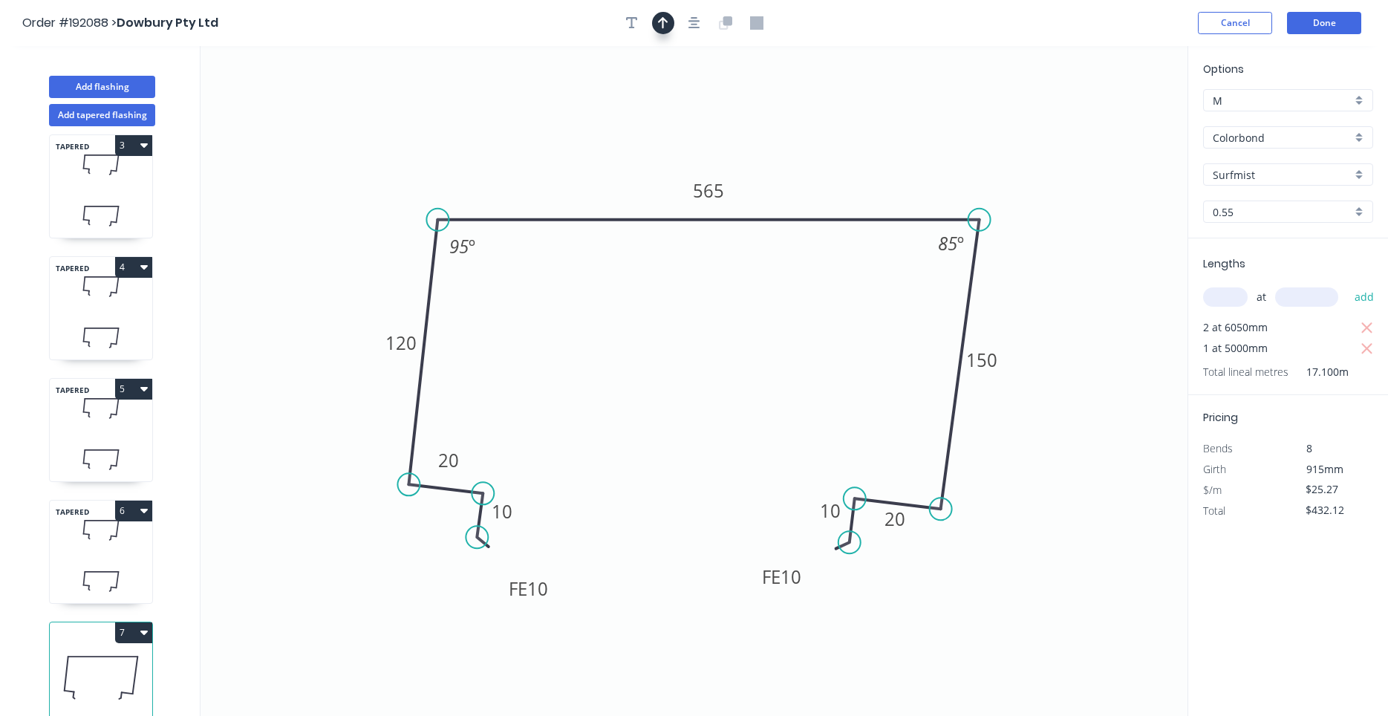
click at [656, 27] on button "button" at bounding box center [663, 23] width 22 height 22
drag, startPoint x: 1112, startPoint y: 117, endPoint x: 816, endPoint y: 158, distance: 299.2
click at [816, 158] on icon at bounding box center [815, 141] width 13 height 48
click at [1319, 33] on button "Done" at bounding box center [1324, 23] width 74 height 22
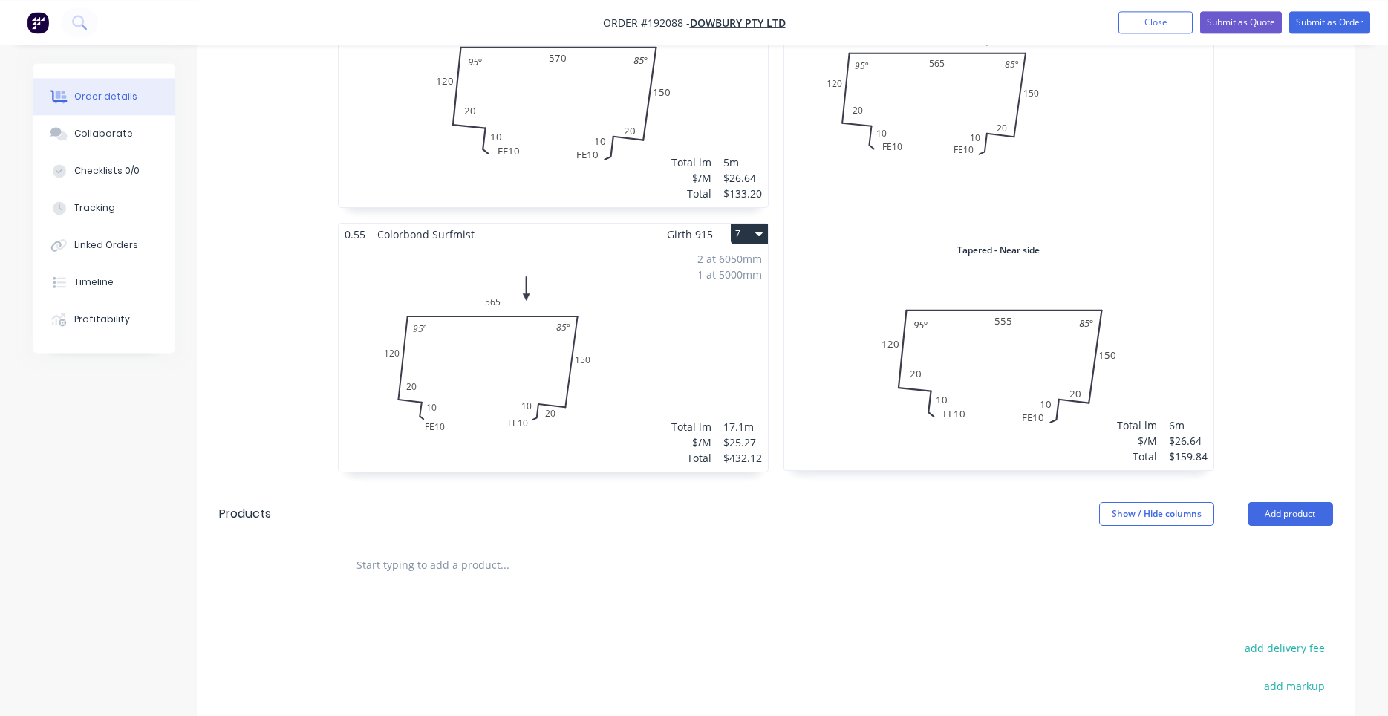
scroll to position [1587, 0]
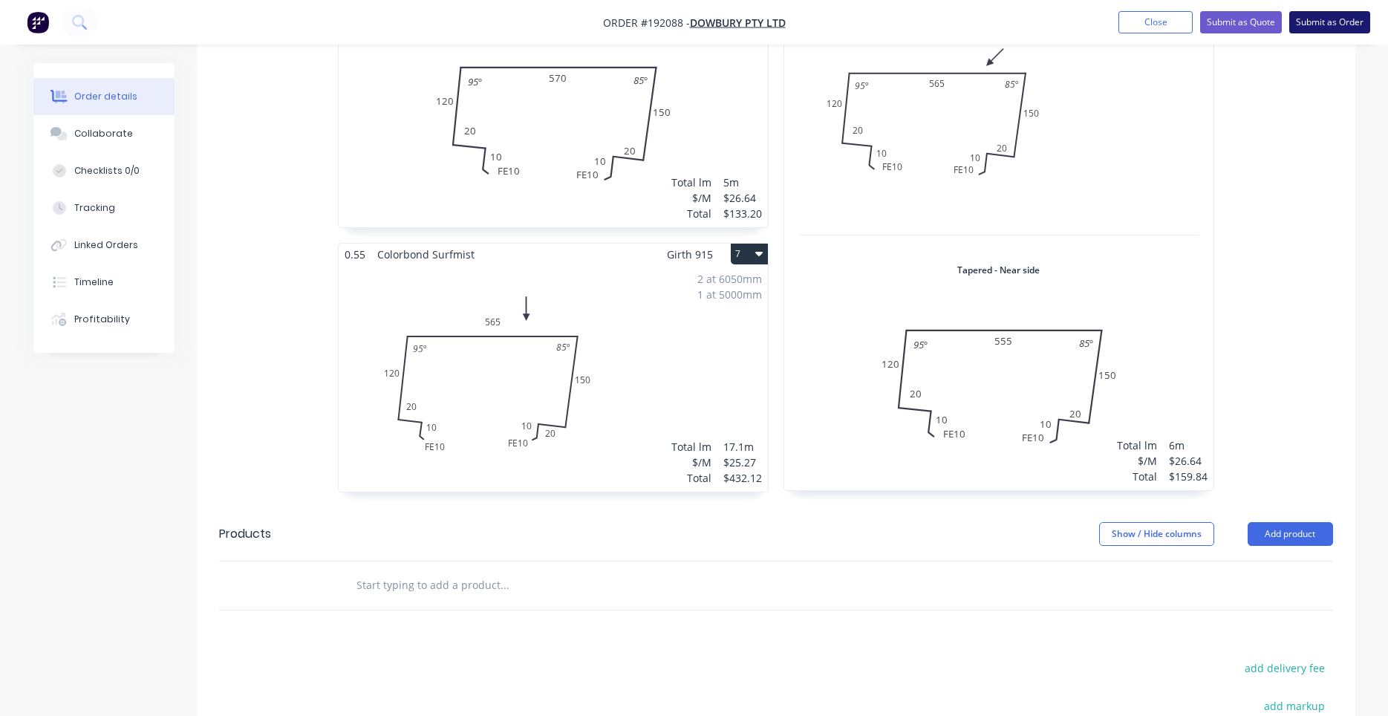
click at [1306, 17] on button "Submit as Order" at bounding box center [1329, 22] width 81 height 22
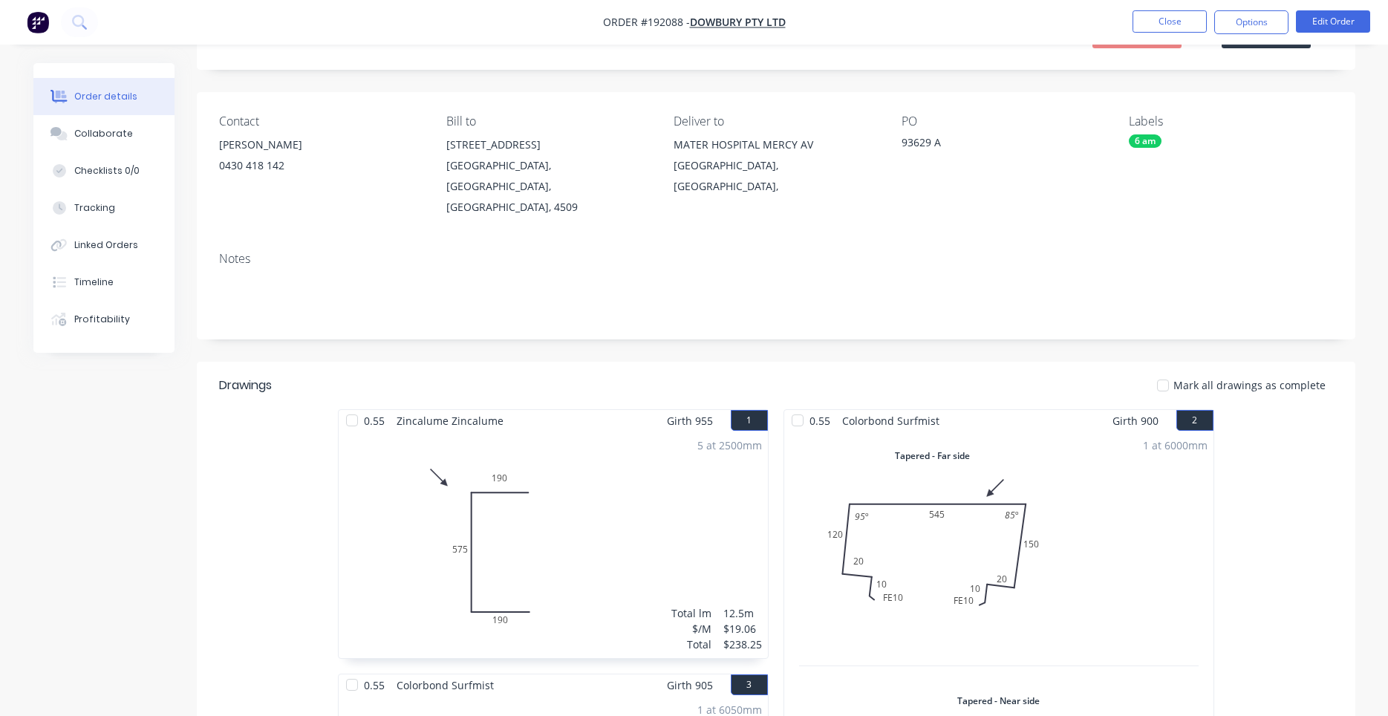
scroll to position [0, 0]
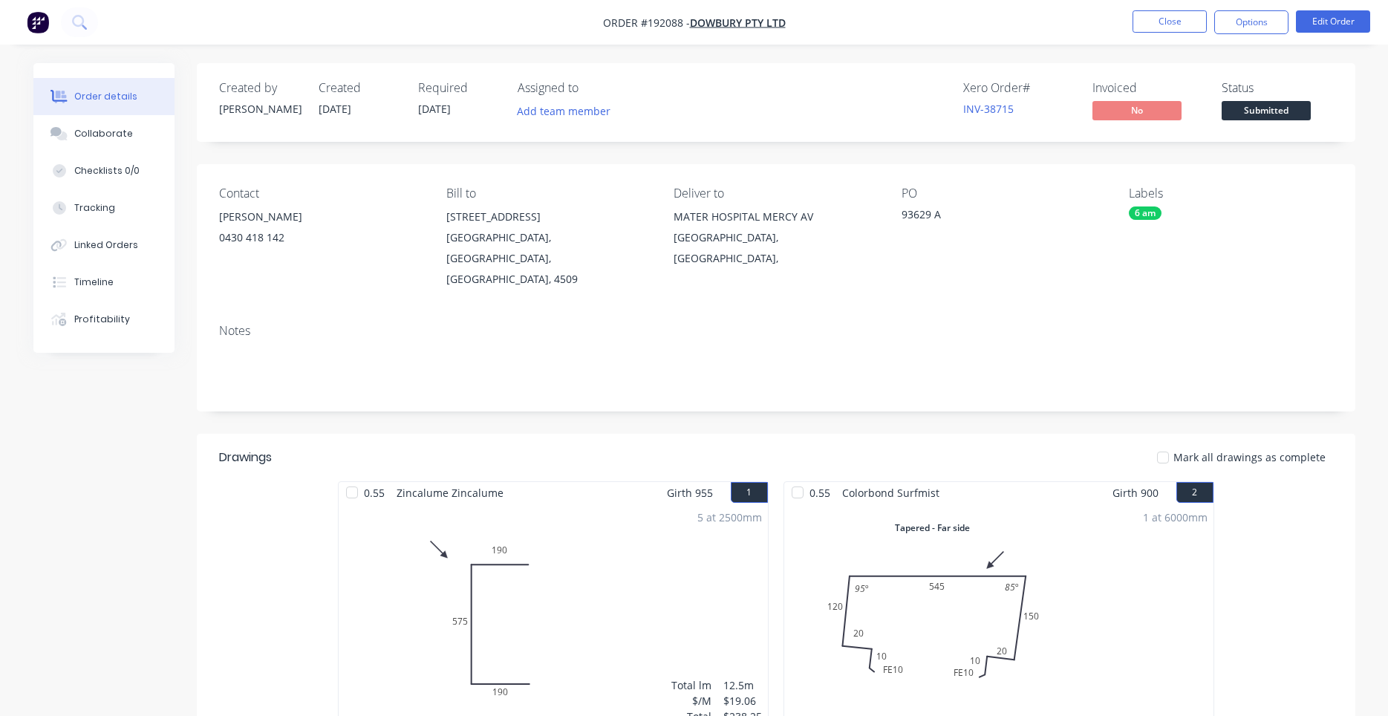
click at [1269, 9] on nav "Order #192088 - Dowbury Pty Ltd Close Options Edit Order" at bounding box center [694, 22] width 1388 height 45
click at [1264, 16] on button "Options" at bounding box center [1251, 22] width 74 height 24
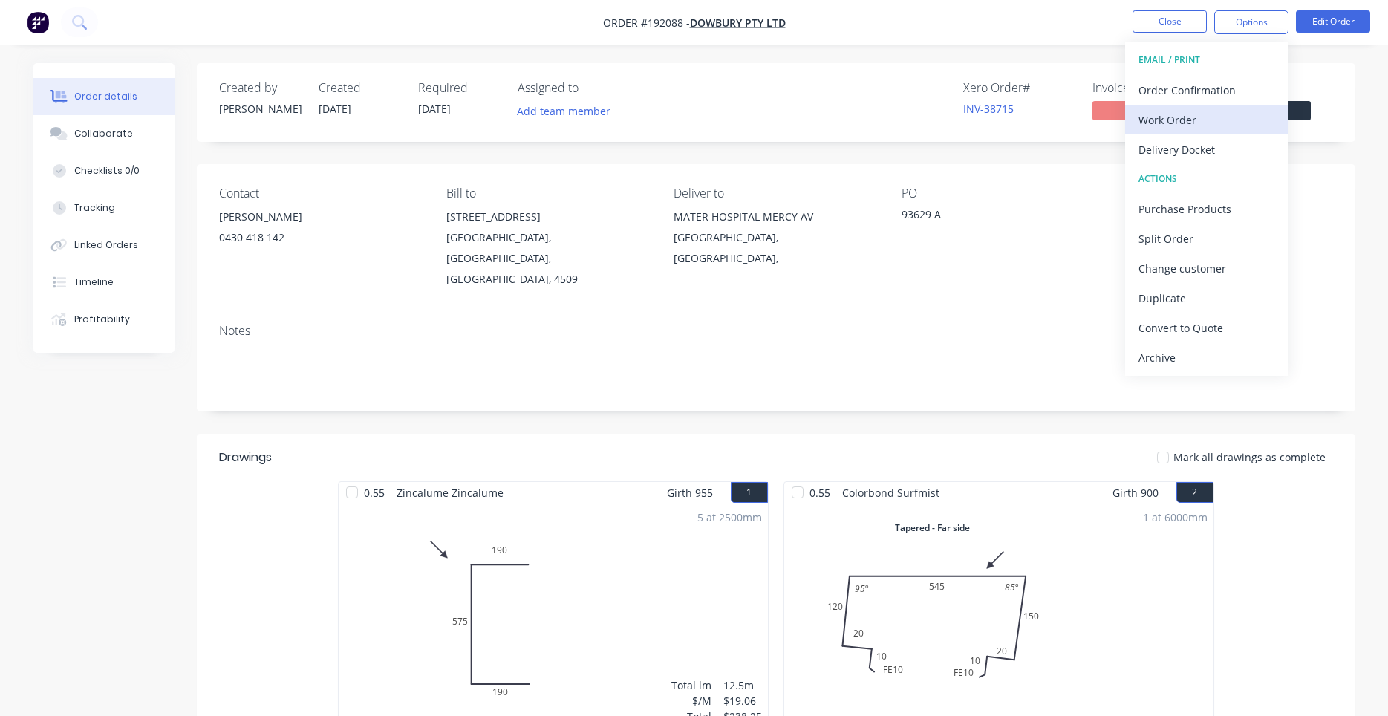
click at [1205, 108] on button "Work Order" at bounding box center [1206, 120] width 163 height 30
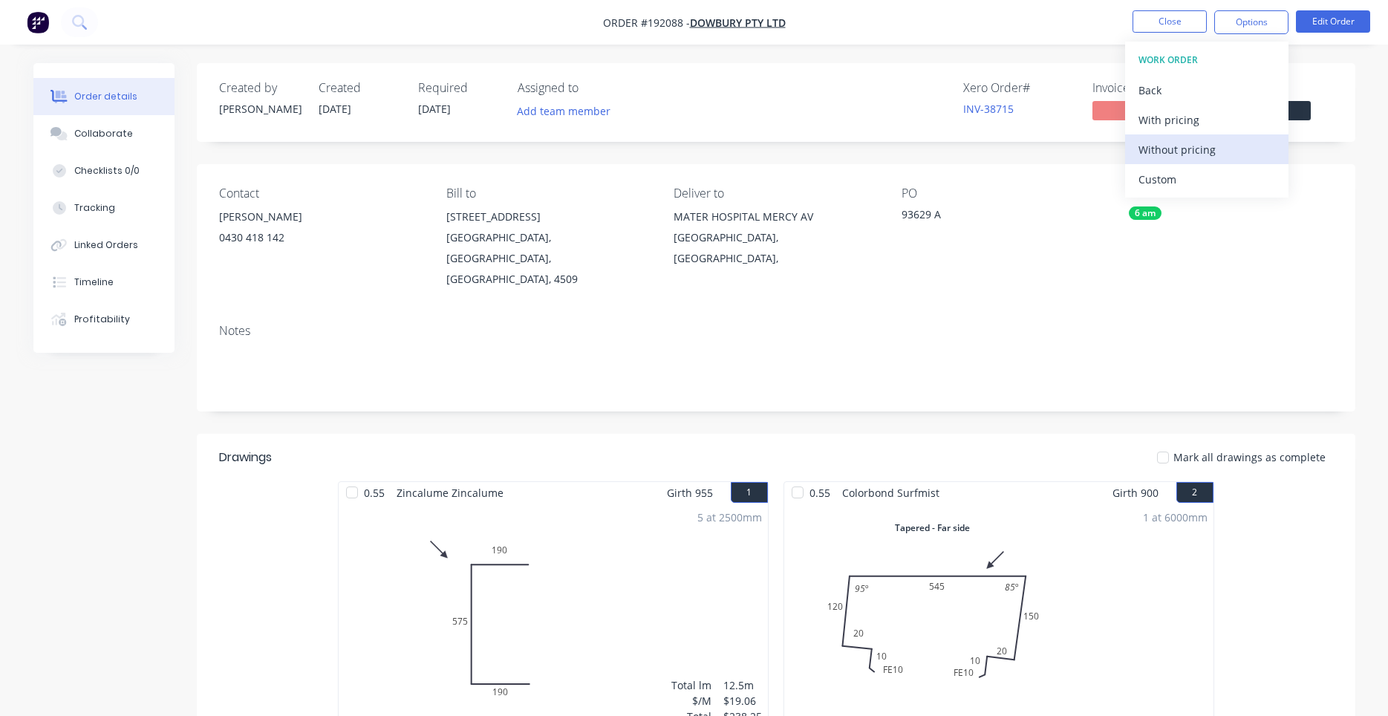
click at [1176, 140] on div "Without pricing" at bounding box center [1206, 150] width 137 height 22
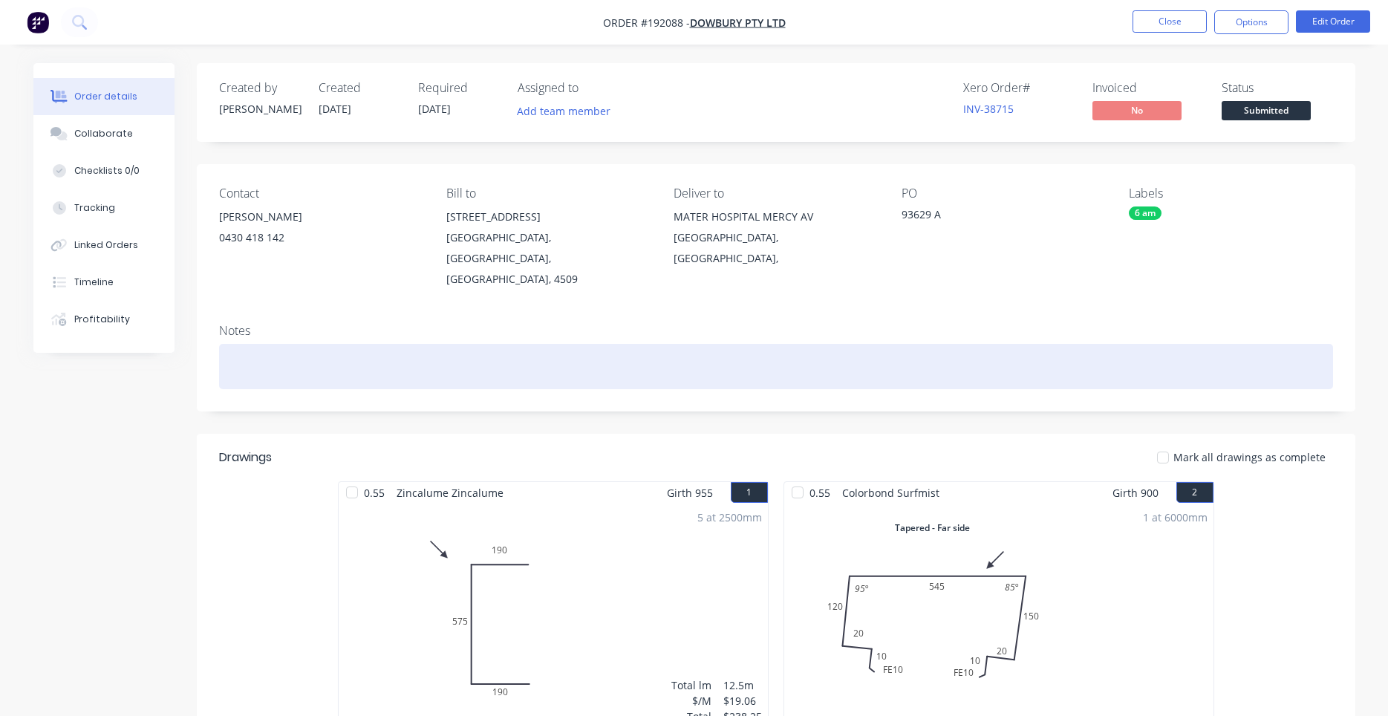
click at [753, 344] on div at bounding box center [776, 366] width 1114 height 45
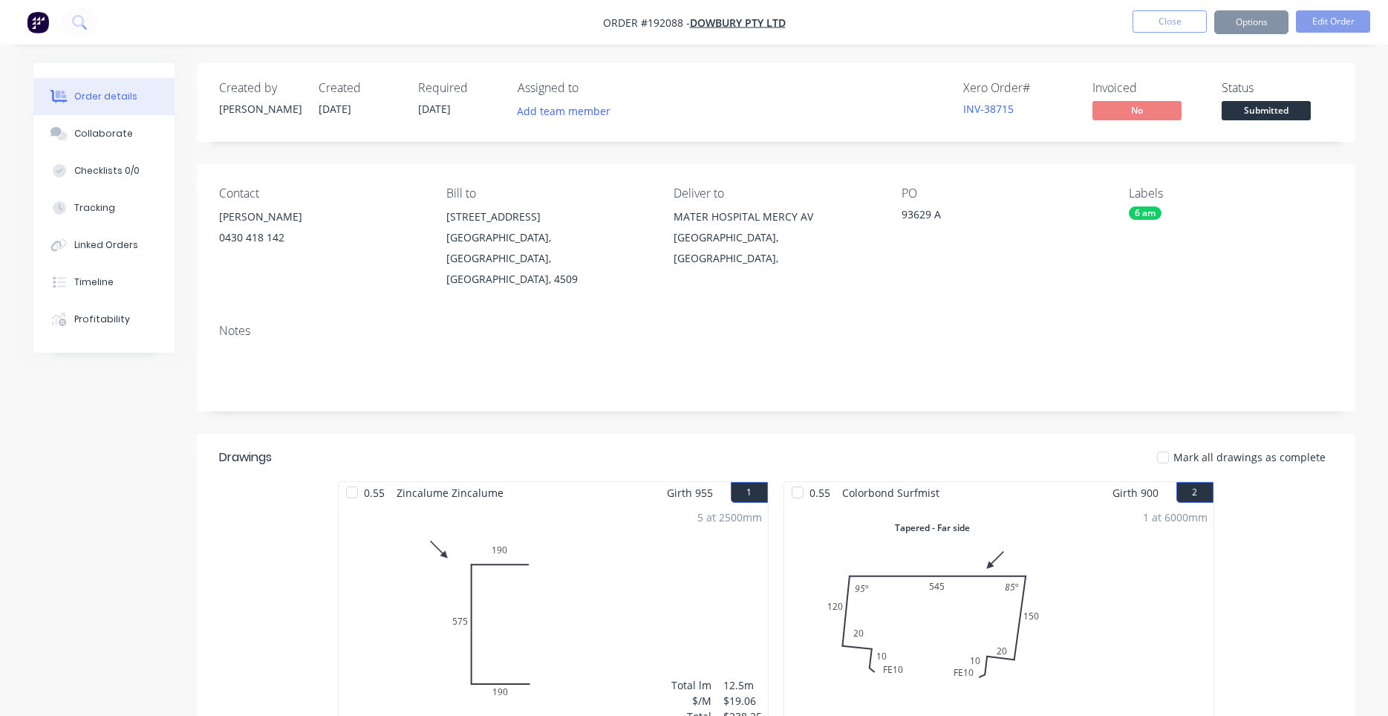
click at [1164, 30] on button "Close" at bounding box center [1169, 21] width 74 height 22
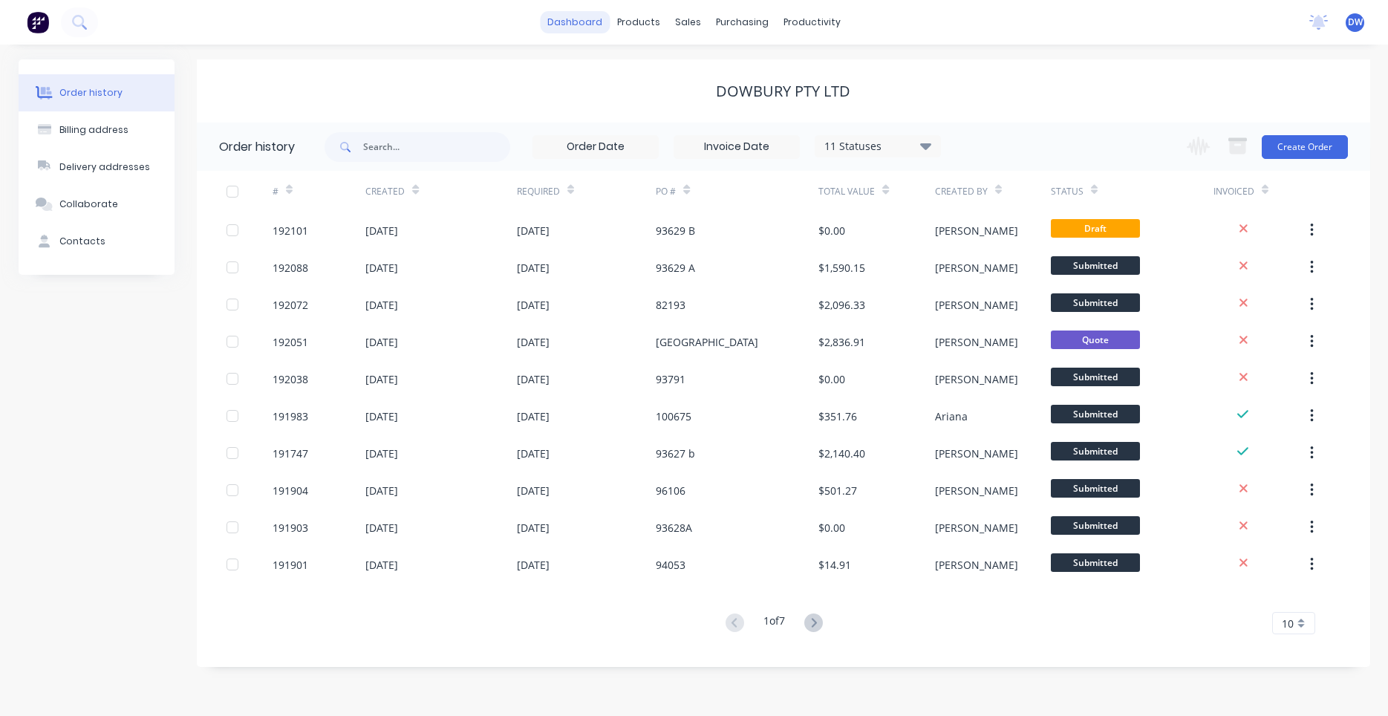
click at [598, 25] on link "dashboard" at bounding box center [575, 22] width 70 height 22
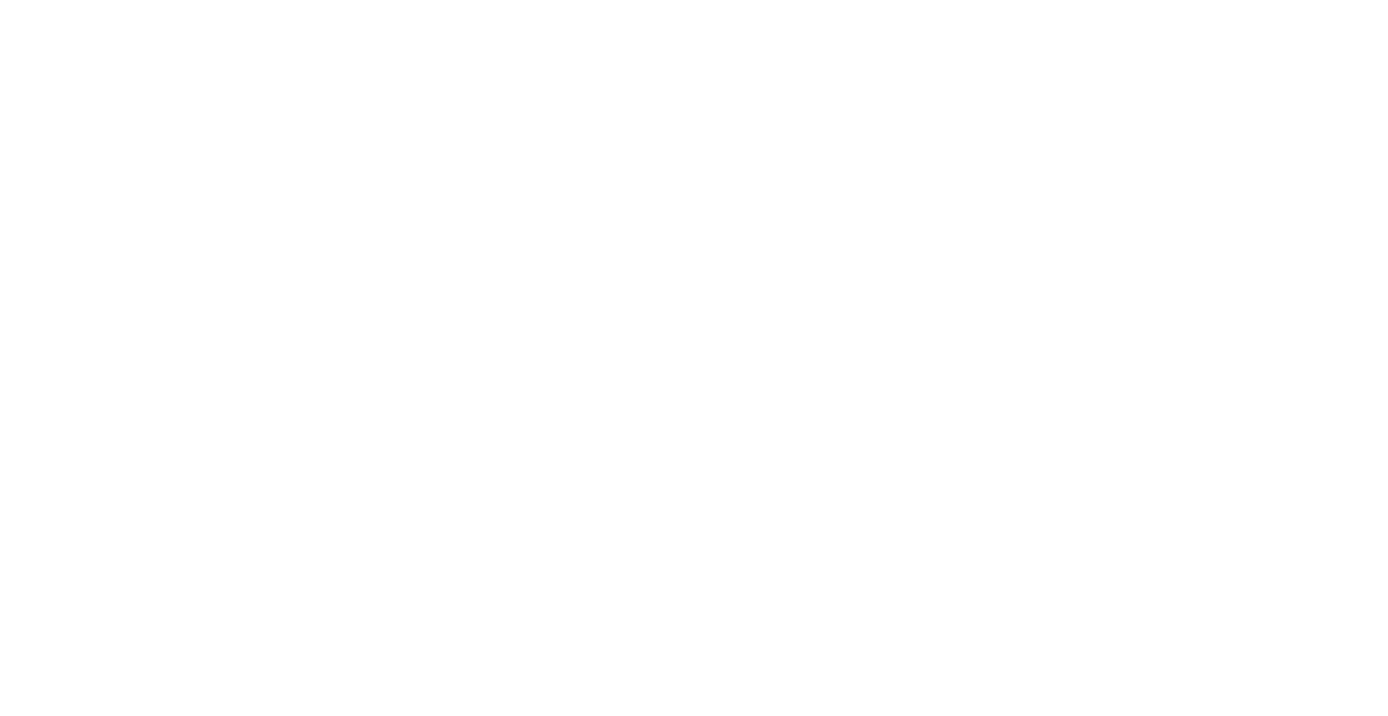
click at [104, 0] on html at bounding box center [694, 0] width 1388 height 0
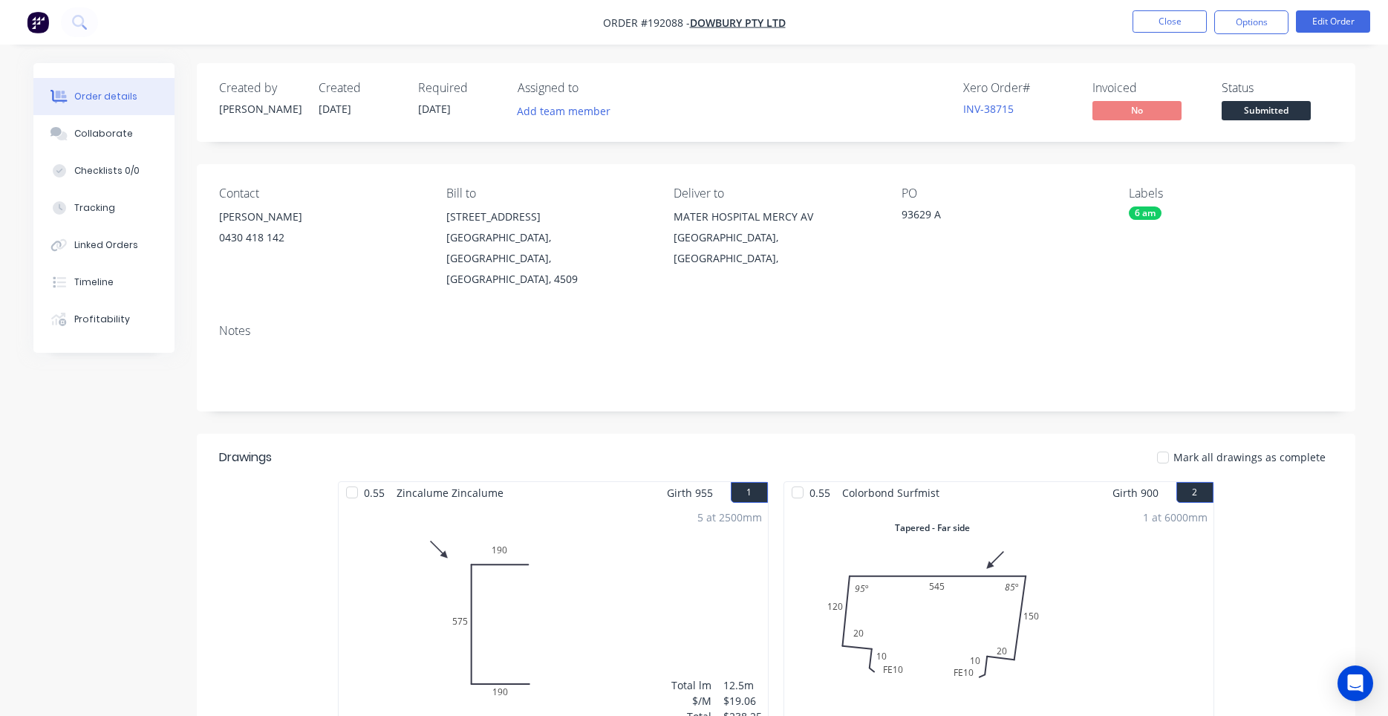
click at [41, 29] on img "button" at bounding box center [38, 22] width 22 height 22
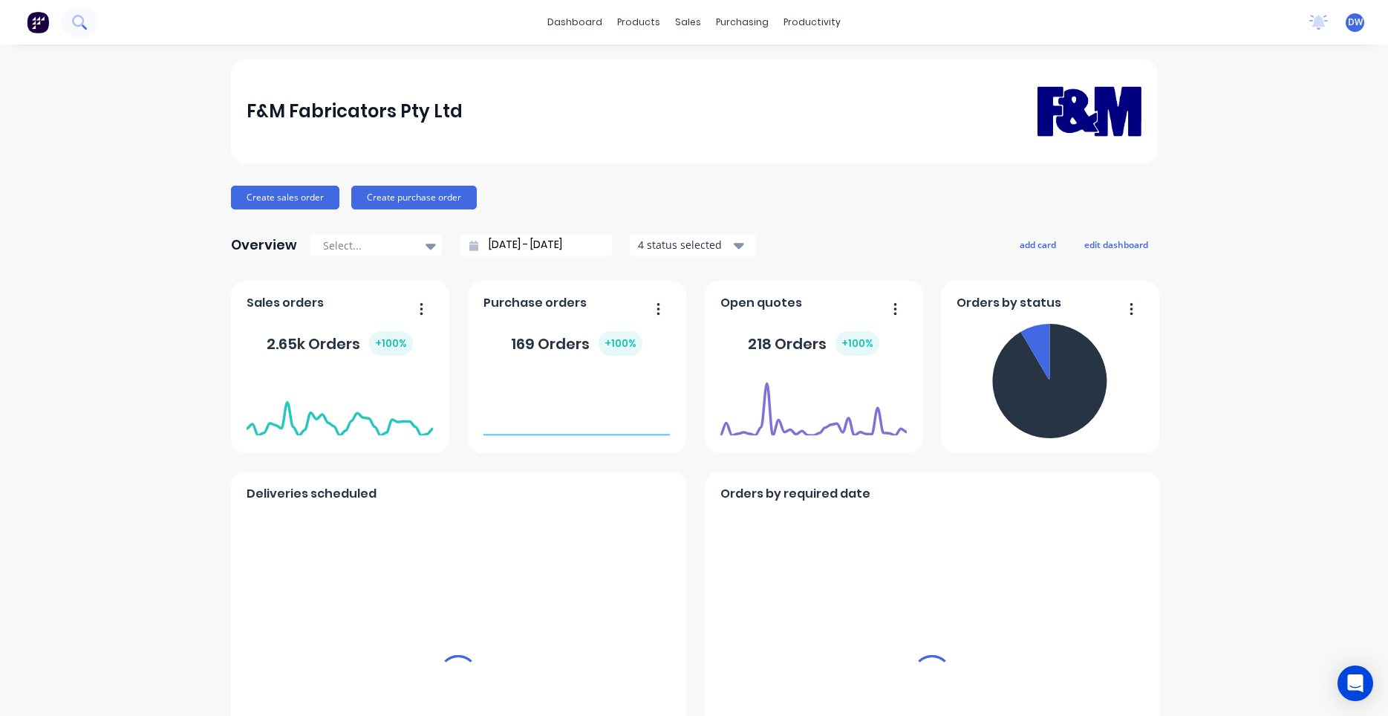
click at [85, 25] on button at bounding box center [79, 22] width 37 height 30
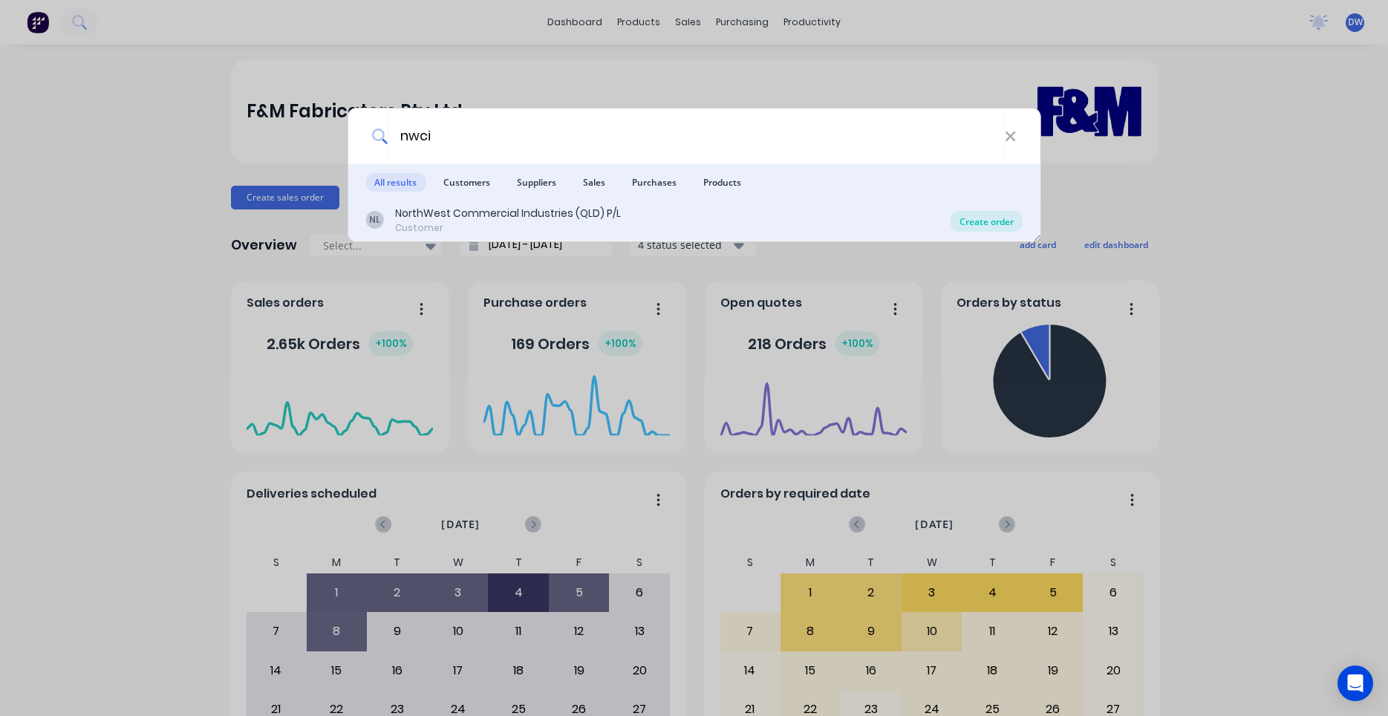
type input "nwci"
click at [984, 213] on div "Create order" at bounding box center [986, 221] width 72 height 21
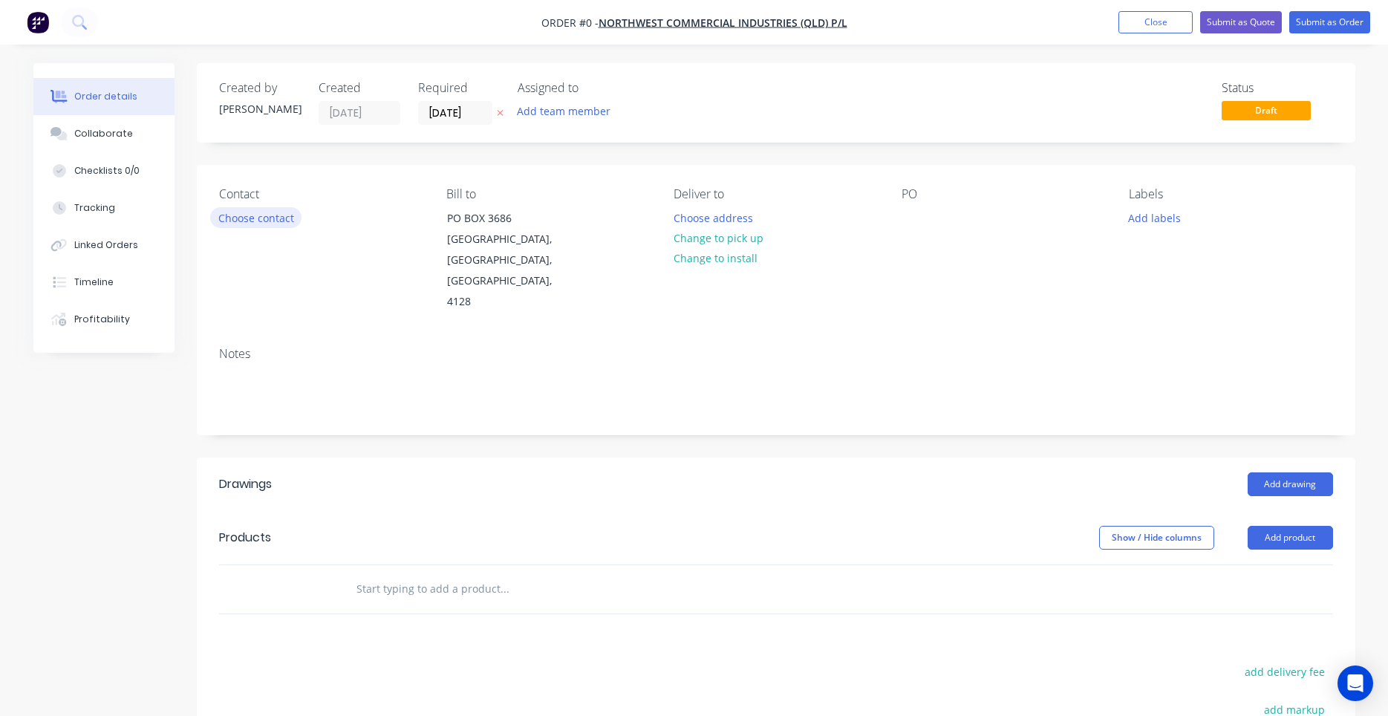
click at [290, 216] on button "Choose contact" at bounding box center [255, 217] width 91 height 20
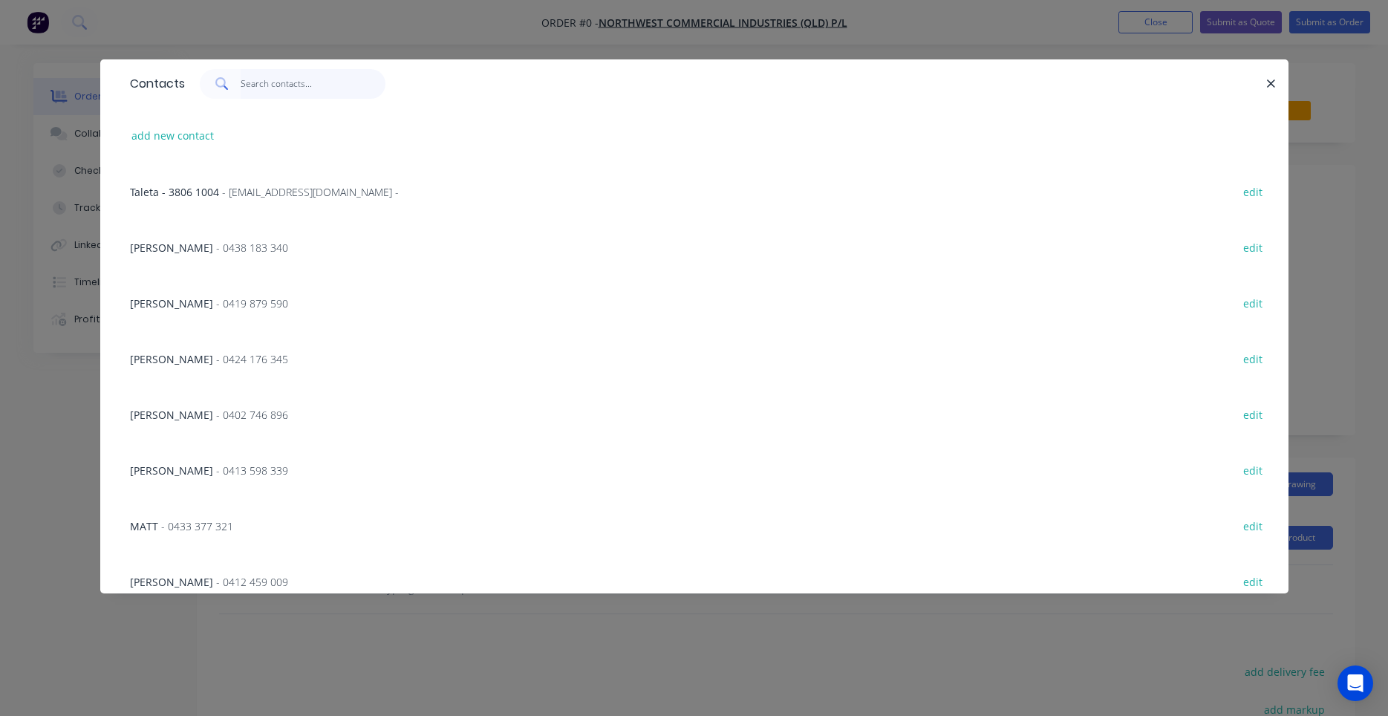
click at [301, 88] on input "text" at bounding box center [313, 84] width 145 height 30
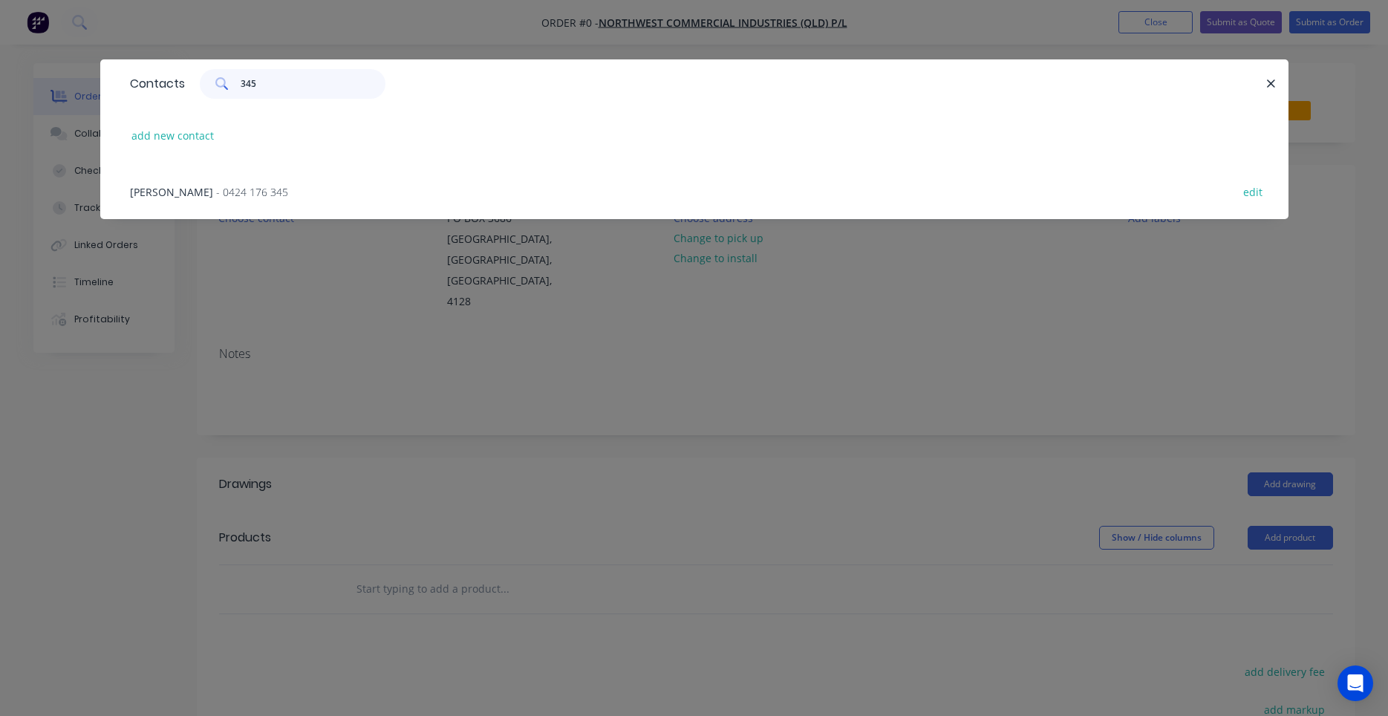
type input "345"
click at [288, 190] on span "- 0424 176 345" at bounding box center [252, 192] width 72 height 14
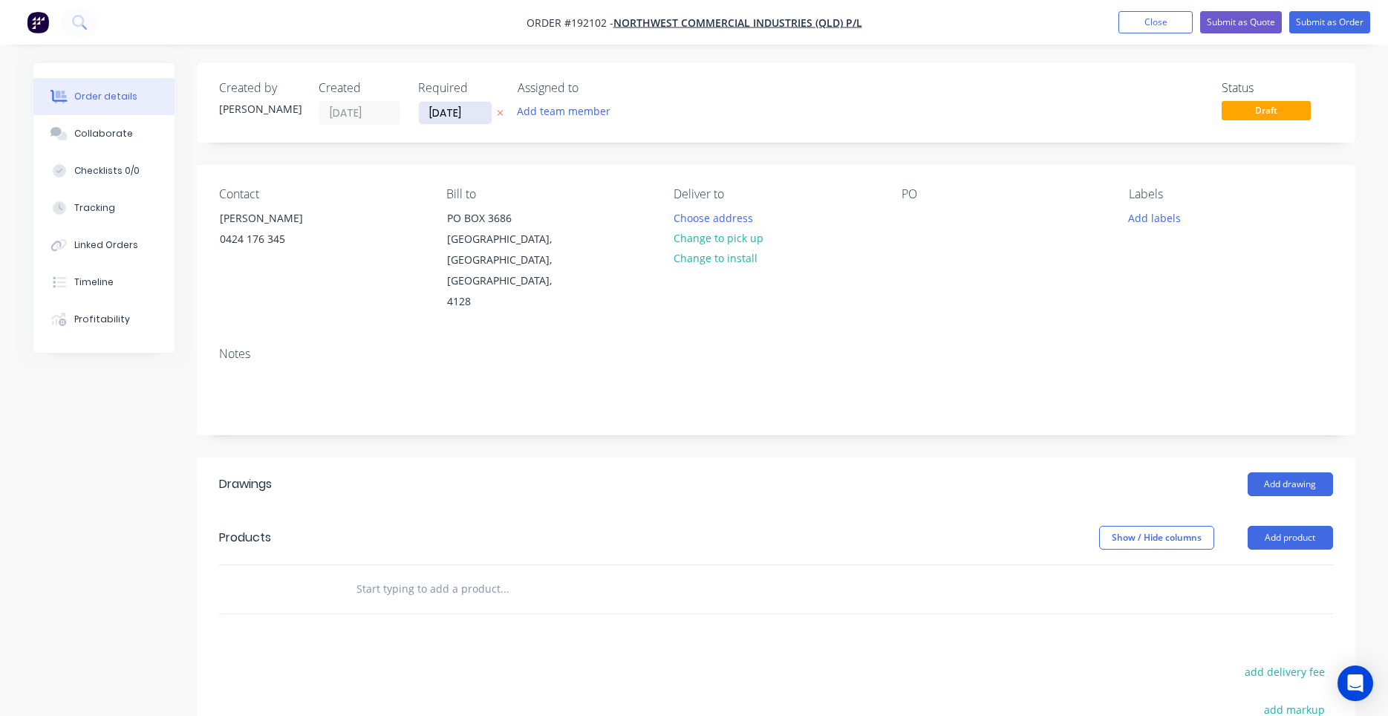
click at [474, 111] on input "[DATE]" at bounding box center [455, 113] width 73 height 22
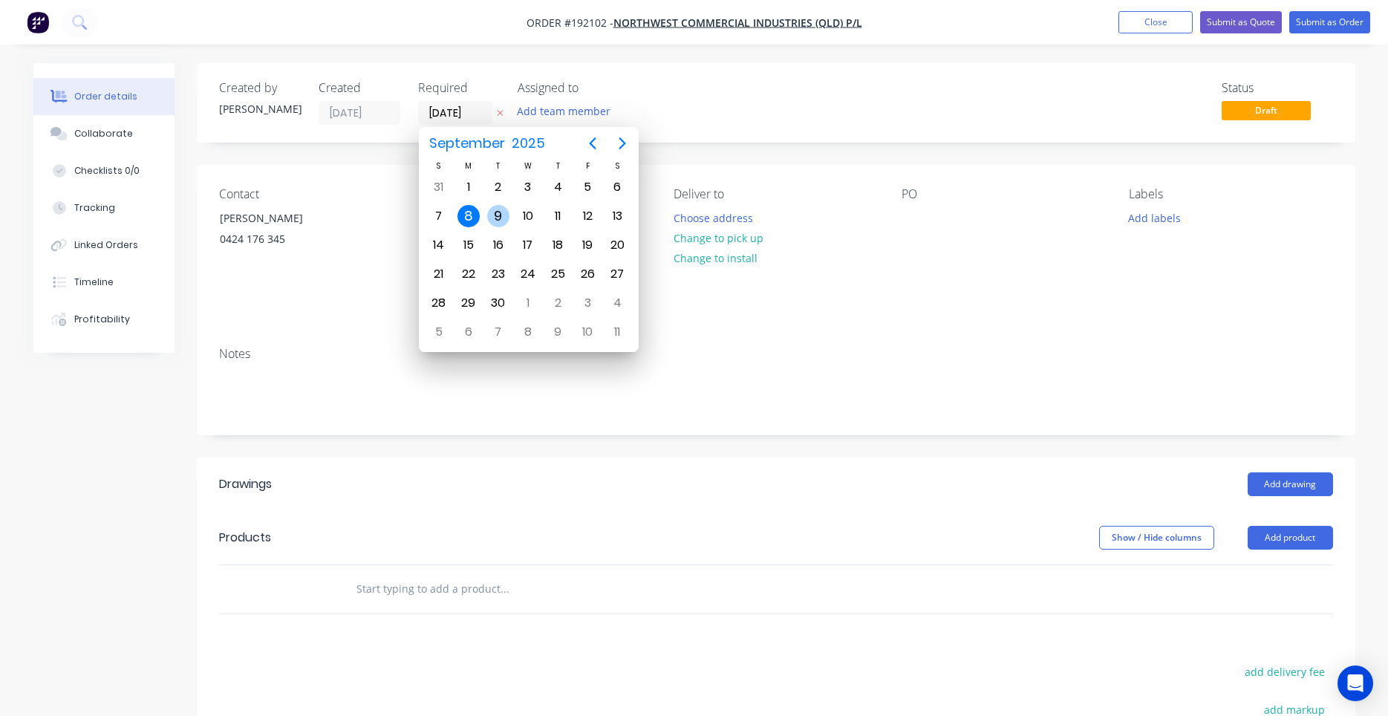
click at [506, 221] on div "9" at bounding box center [498, 216] width 22 height 22
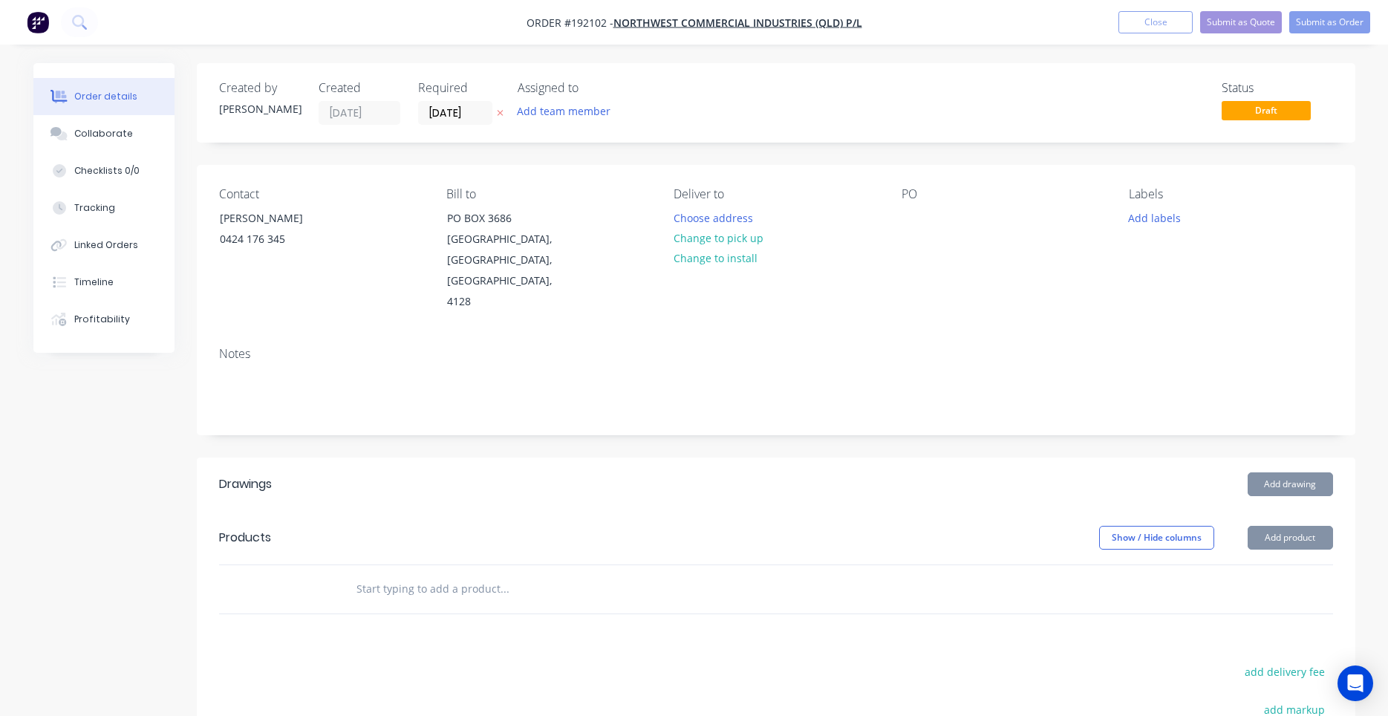
type input "[DATE]"
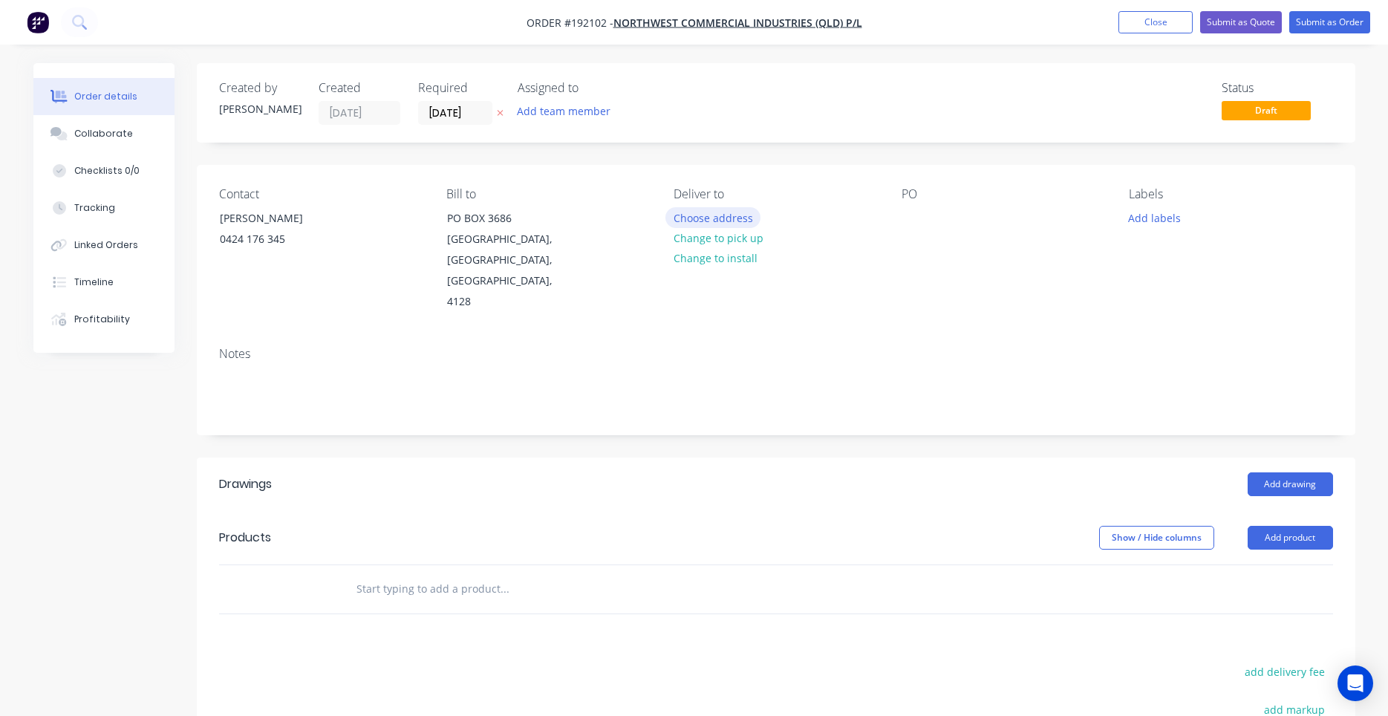
click at [680, 217] on button "Choose address" at bounding box center [712, 217] width 95 height 20
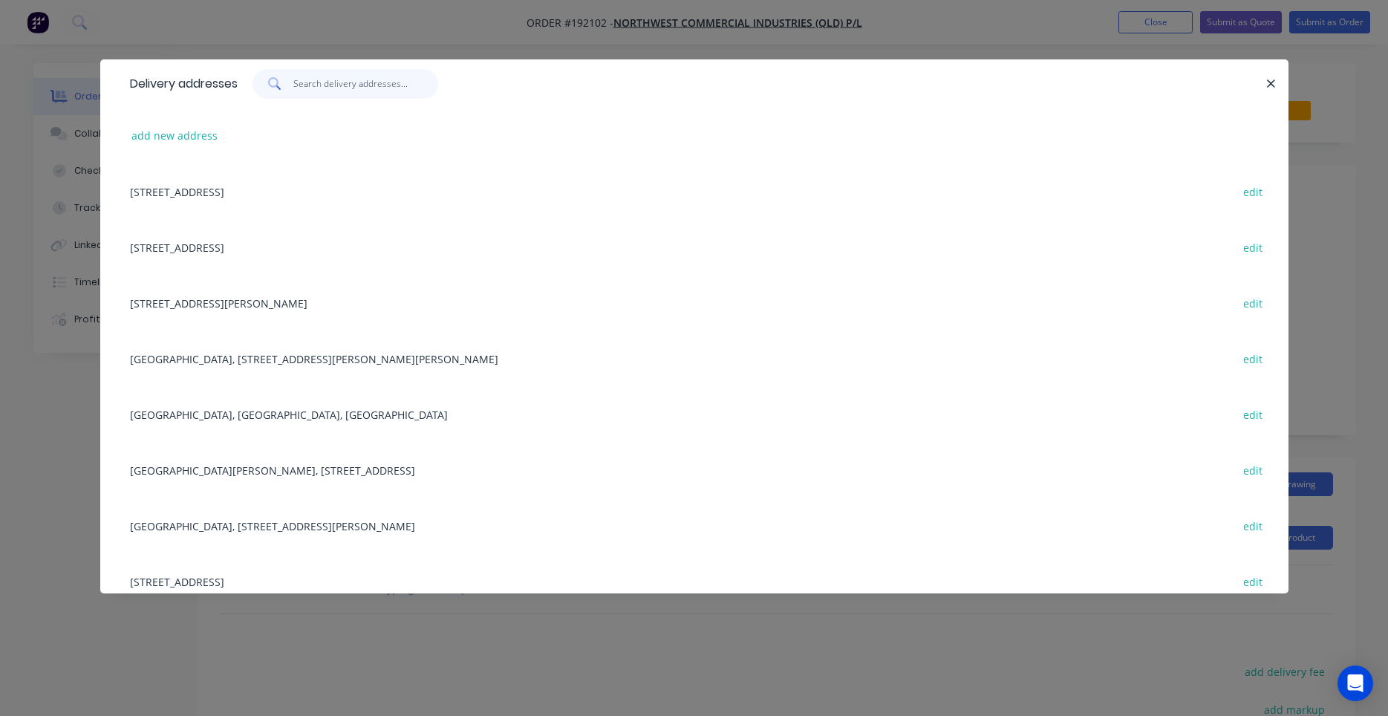
click at [351, 91] on input "text" at bounding box center [365, 84] width 145 height 30
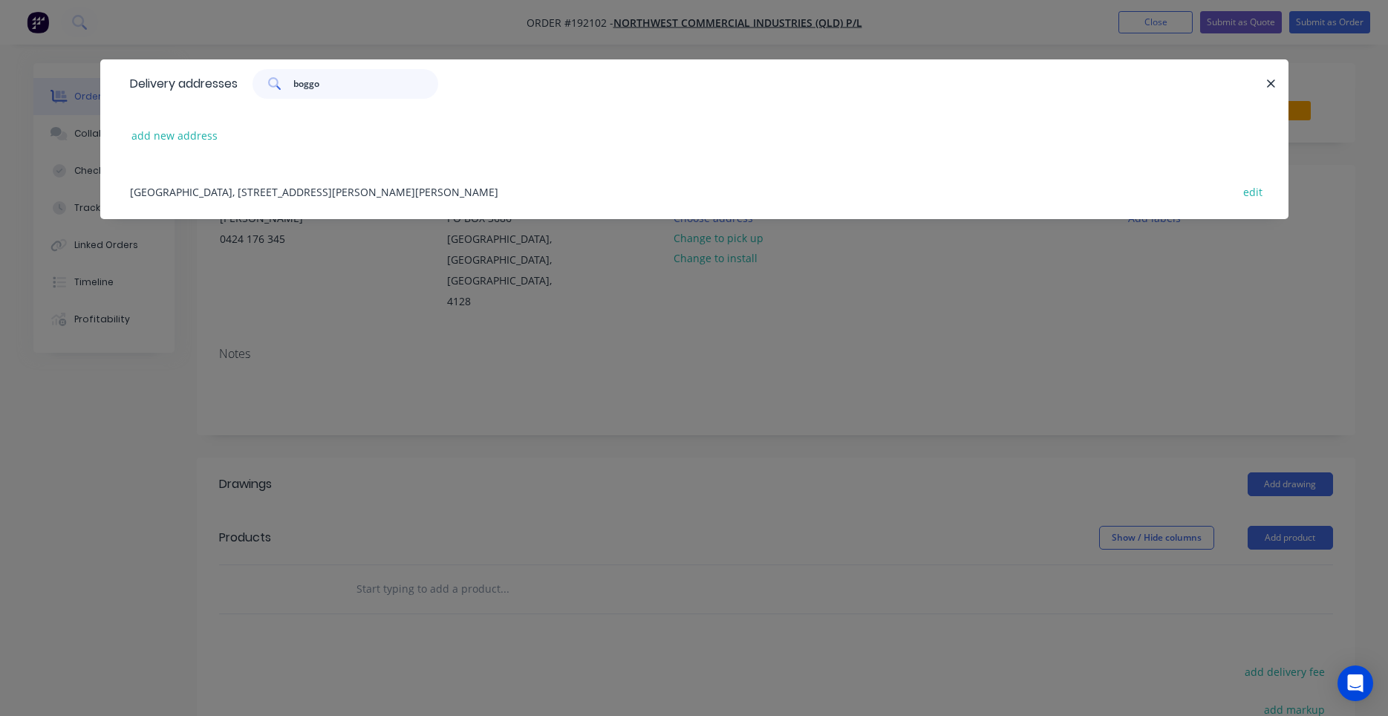
type input "boggo"
click at [411, 192] on div "[GEOGRAPHIC_DATA], [STREET_ADDRESS][PERSON_NAME][PERSON_NAME] edit" at bounding box center [694, 191] width 1143 height 56
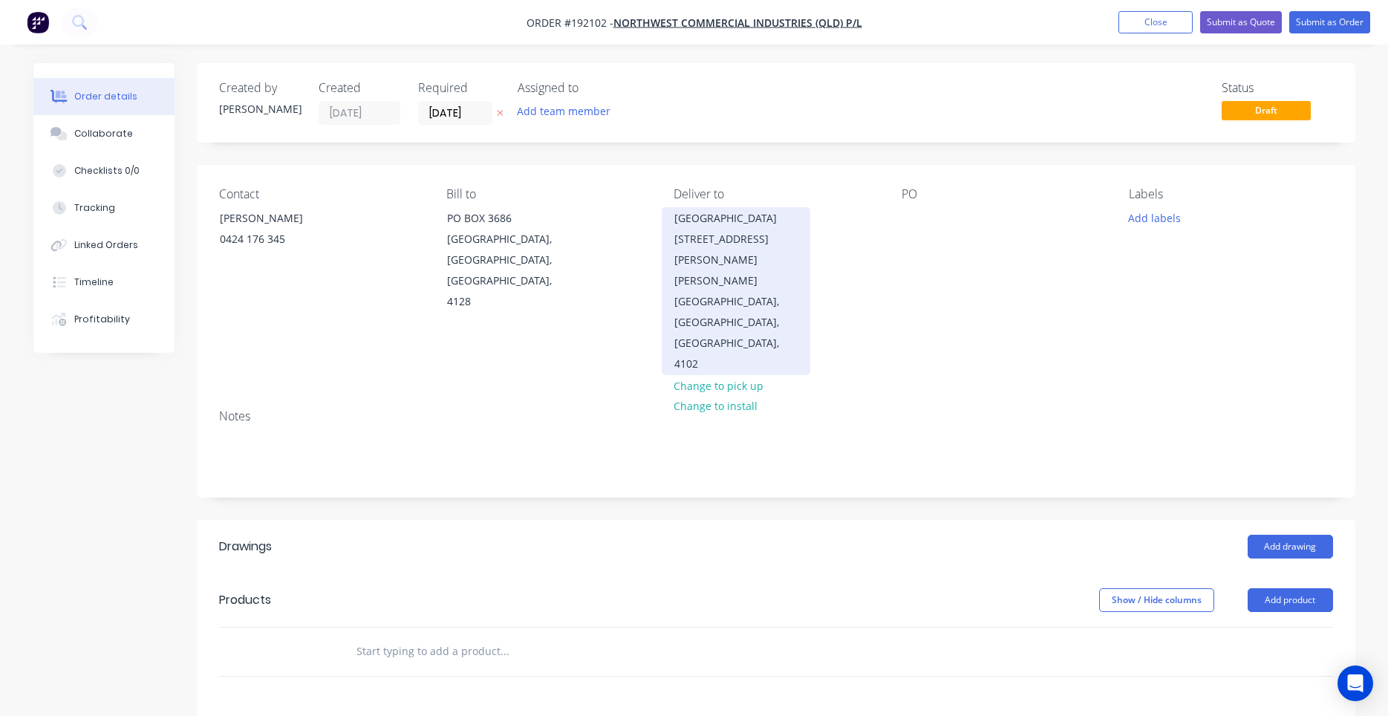
click at [768, 275] on div "[PERSON_NAME][GEOGRAPHIC_DATA], [GEOGRAPHIC_DATA], [GEOGRAPHIC_DATA], 4102" at bounding box center [735, 322] width 123 height 104
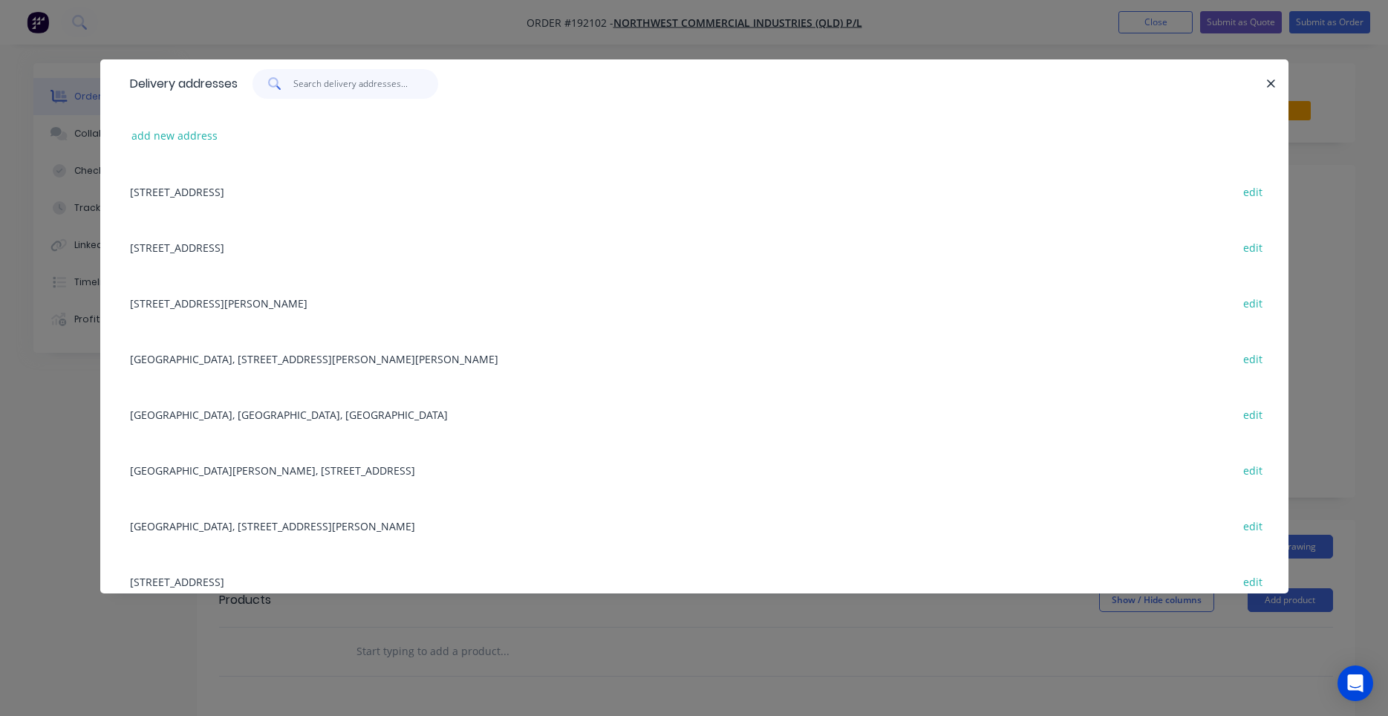
click at [340, 88] on input "text" at bounding box center [365, 84] width 145 height 30
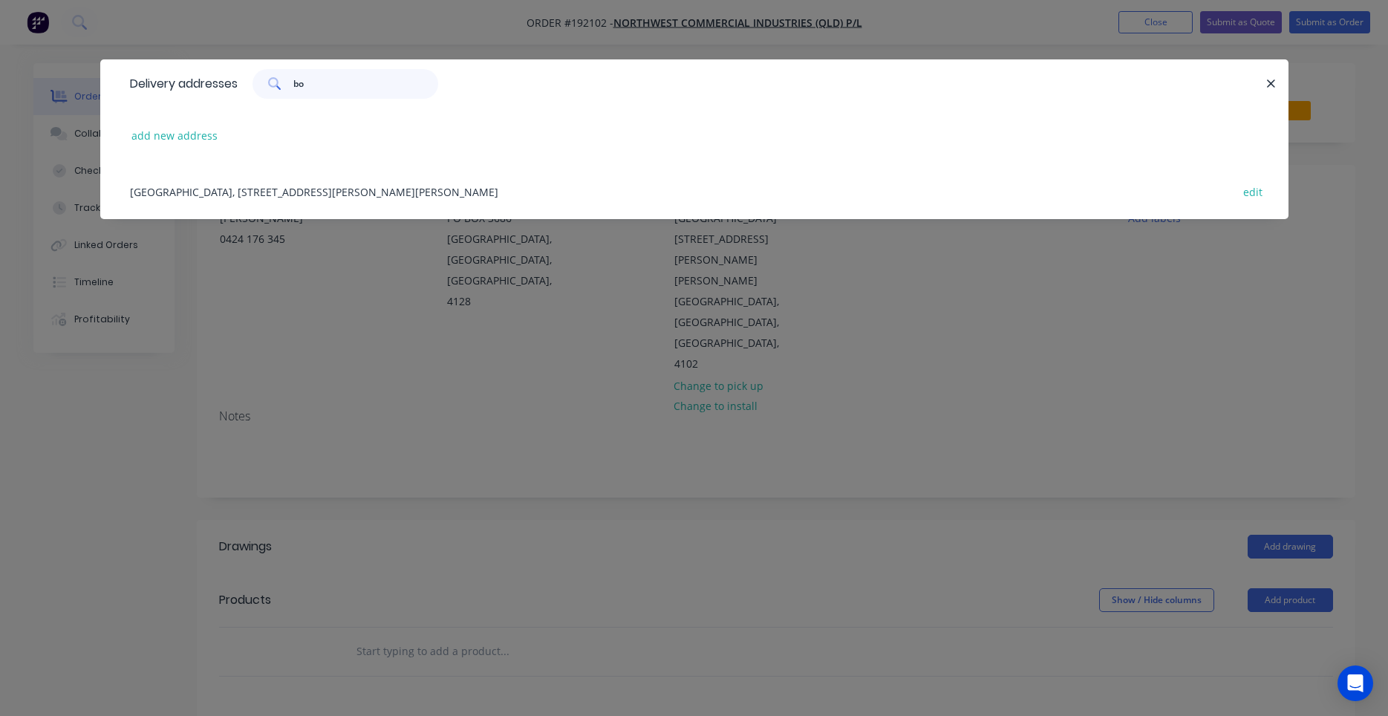
type input "b"
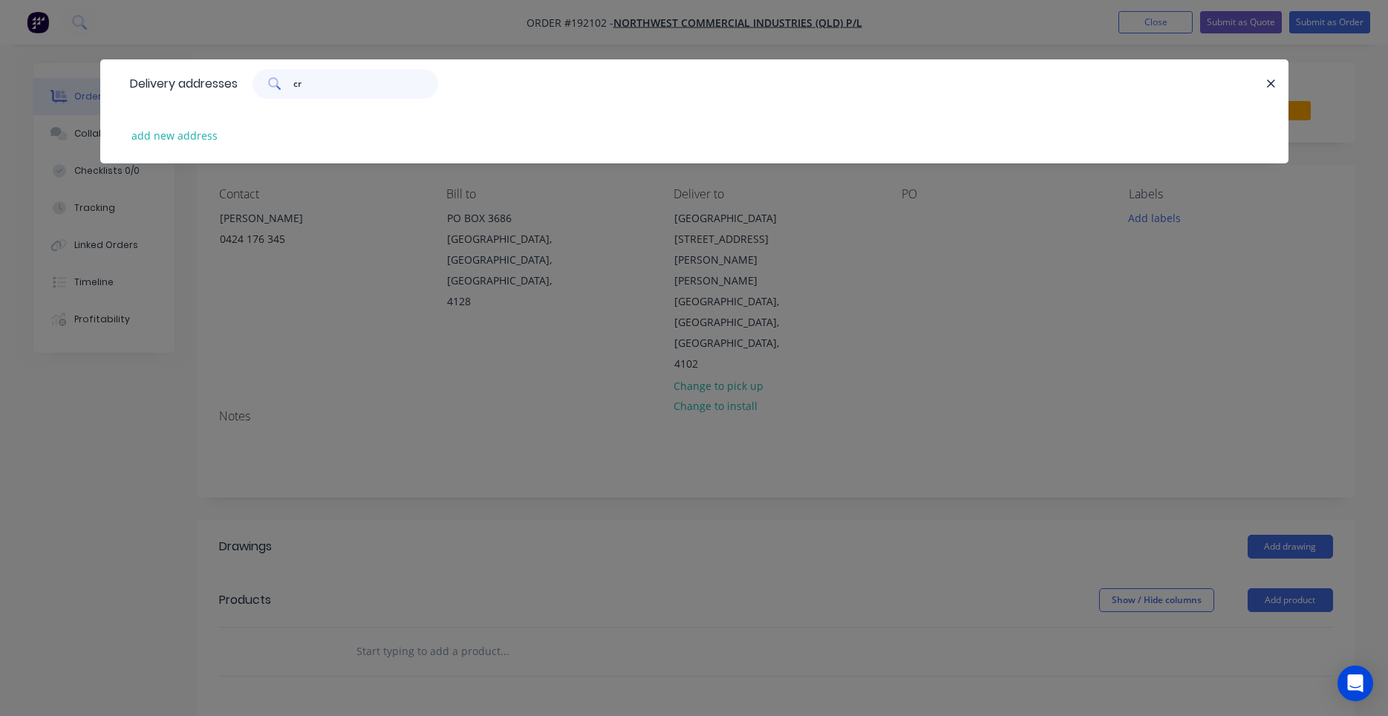
type input "c"
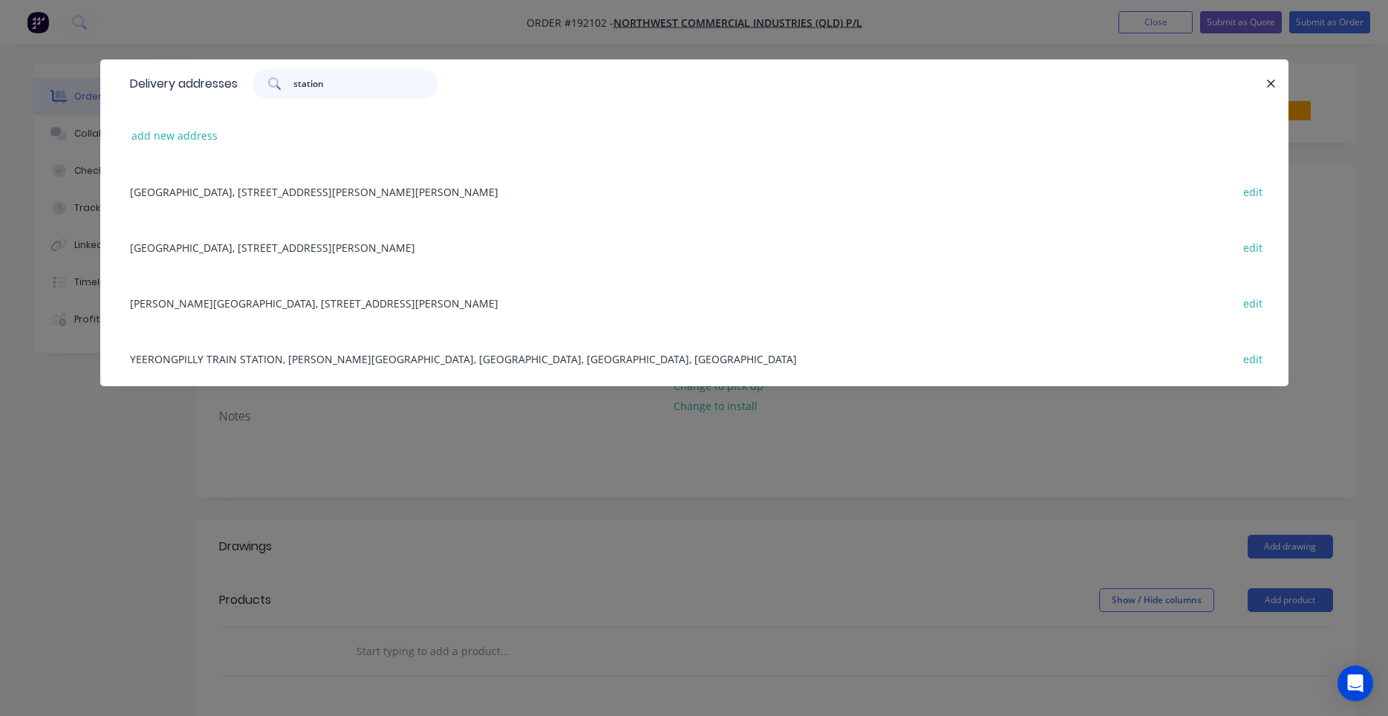
type input "station"
click at [333, 188] on div "[GEOGRAPHIC_DATA], [STREET_ADDRESS][PERSON_NAME][PERSON_NAME] edit" at bounding box center [694, 191] width 1143 height 56
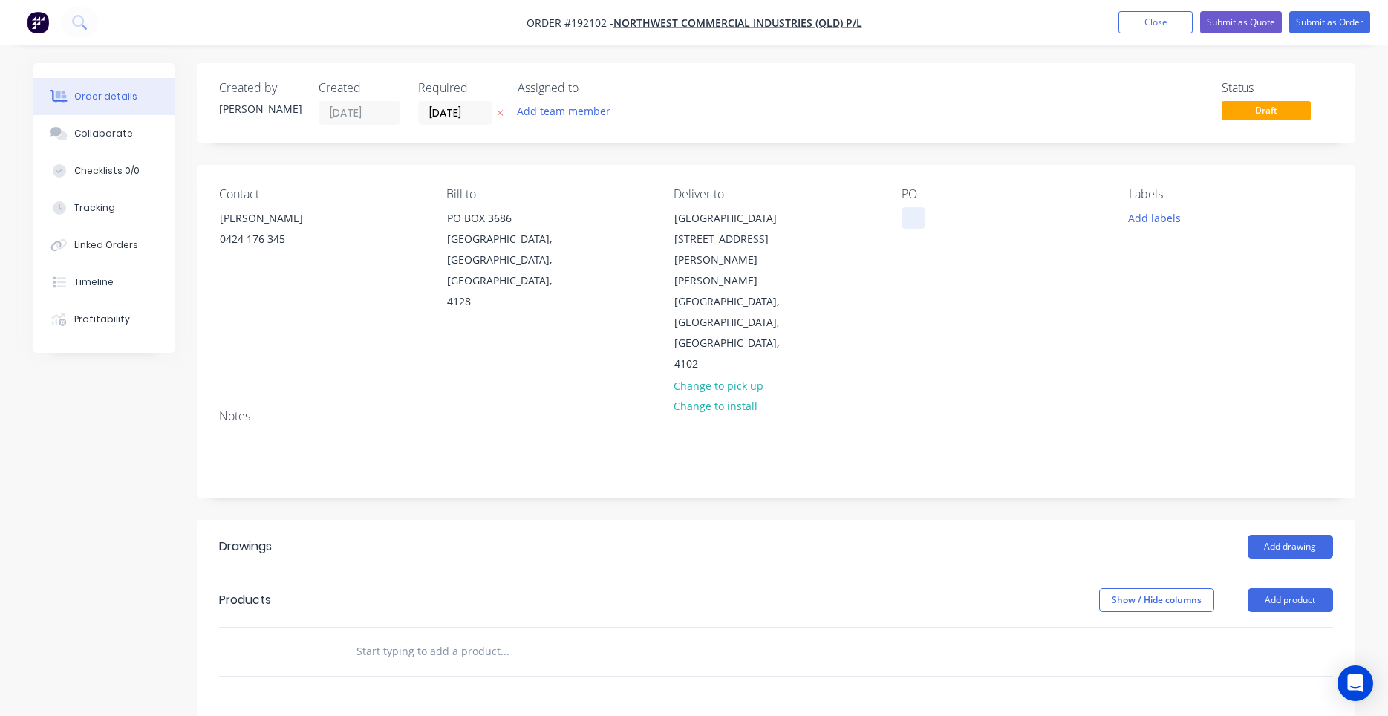
click at [921, 223] on div at bounding box center [913, 218] width 24 height 22
click at [974, 279] on div "PO 20660549" at bounding box center [1002, 281] width 203 height 188
click at [1135, 216] on button "Add labels" at bounding box center [1154, 217] width 68 height 20
click at [1177, 252] on input "text" at bounding box center [1251, 262] width 155 height 30
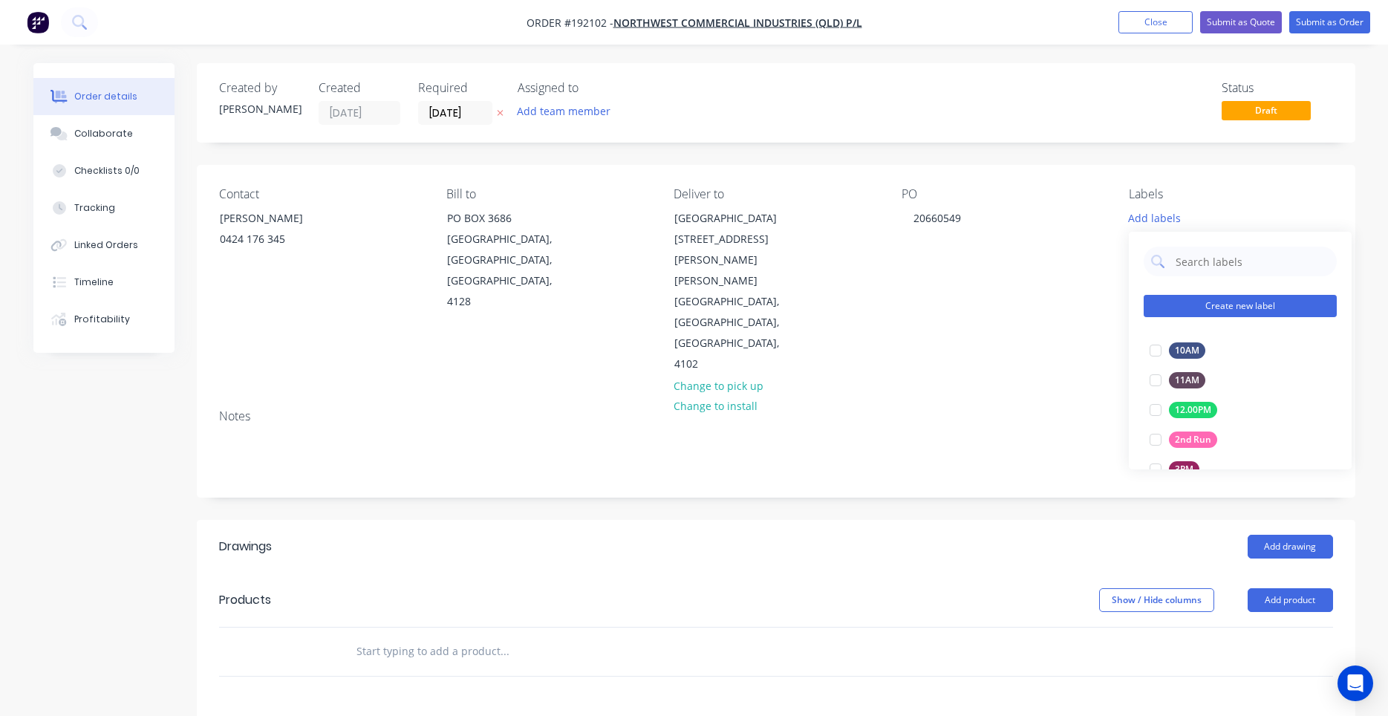
type input "9"
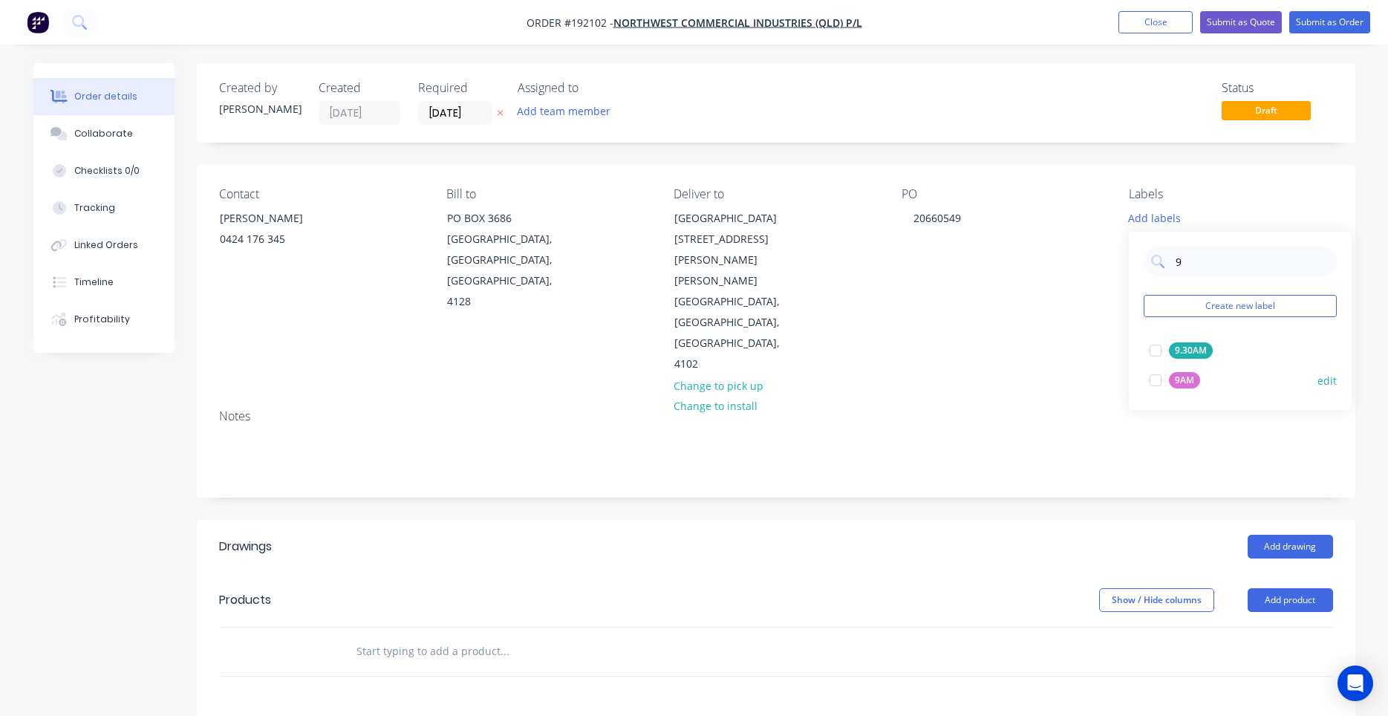
click at [1154, 371] on div at bounding box center [1155, 380] width 30 height 30
click at [1205, 192] on div "Labels" at bounding box center [1230, 194] width 203 height 14
click at [1282, 535] on button "Add drawing" at bounding box center [1289, 547] width 85 height 24
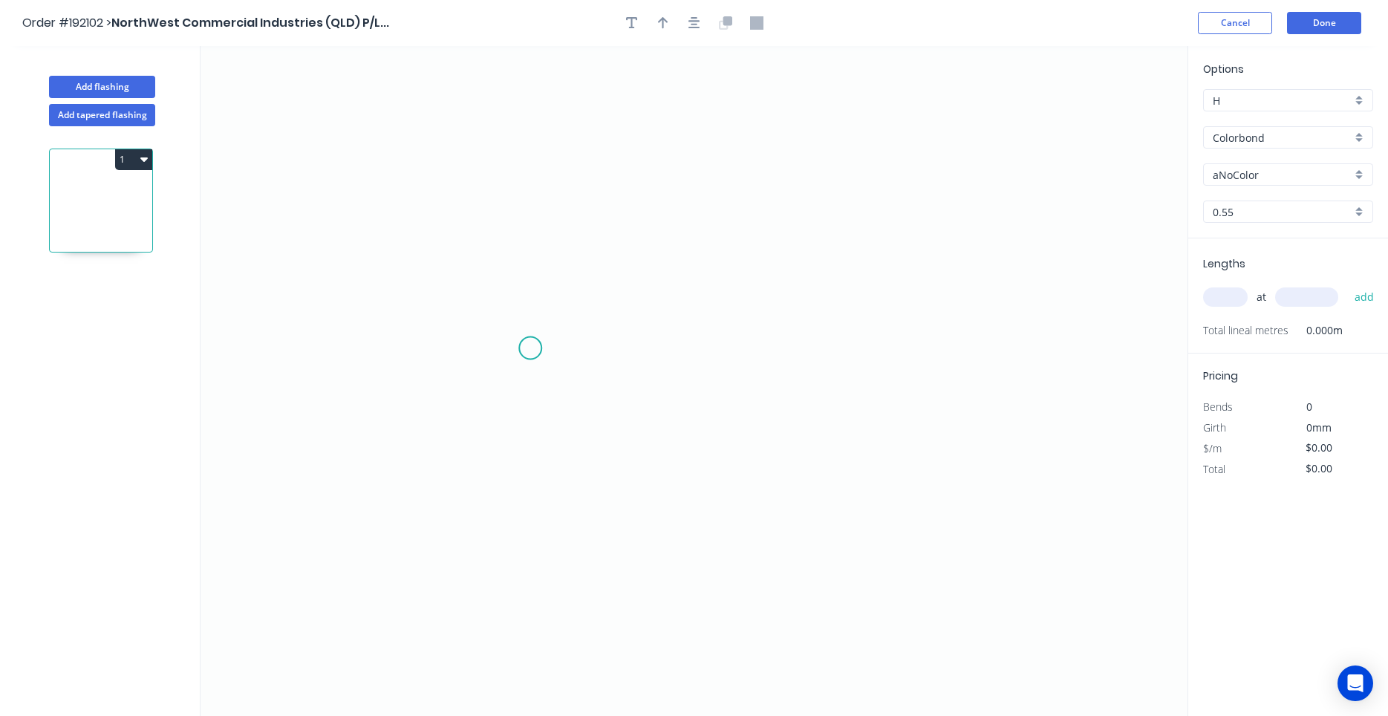
click at [530, 348] on icon "0" at bounding box center [693, 381] width 987 height 670
click at [750, 339] on icon "0" at bounding box center [693, 381] width 987 height 670
click at [750, 339] on circle at bounding box center [750, 348] width 22 height 22
drag, startPoint x: 765, startPoint y: 344, endPoint x: 898, endPoint y: 340, distance: 133.0
click at [898, 340] on circle at bounding box center [898, 348] width 22 height 22
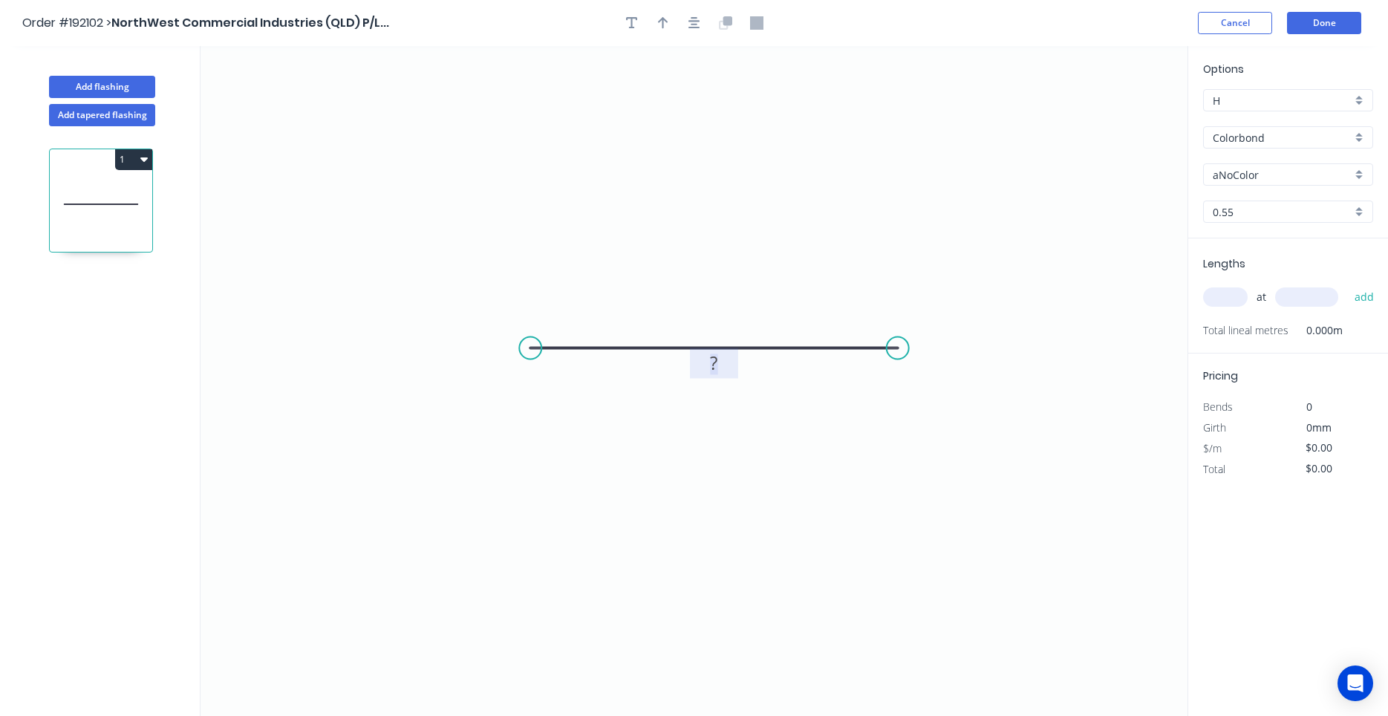
click at [724, 363] on rect at bounding box center [714, 363] width 30 height 21
click at [1210, 296] on input "text" at bounding box center [1225, 296] width 45 height 19
type input "$10.51"
type input "20"
type input "1200"
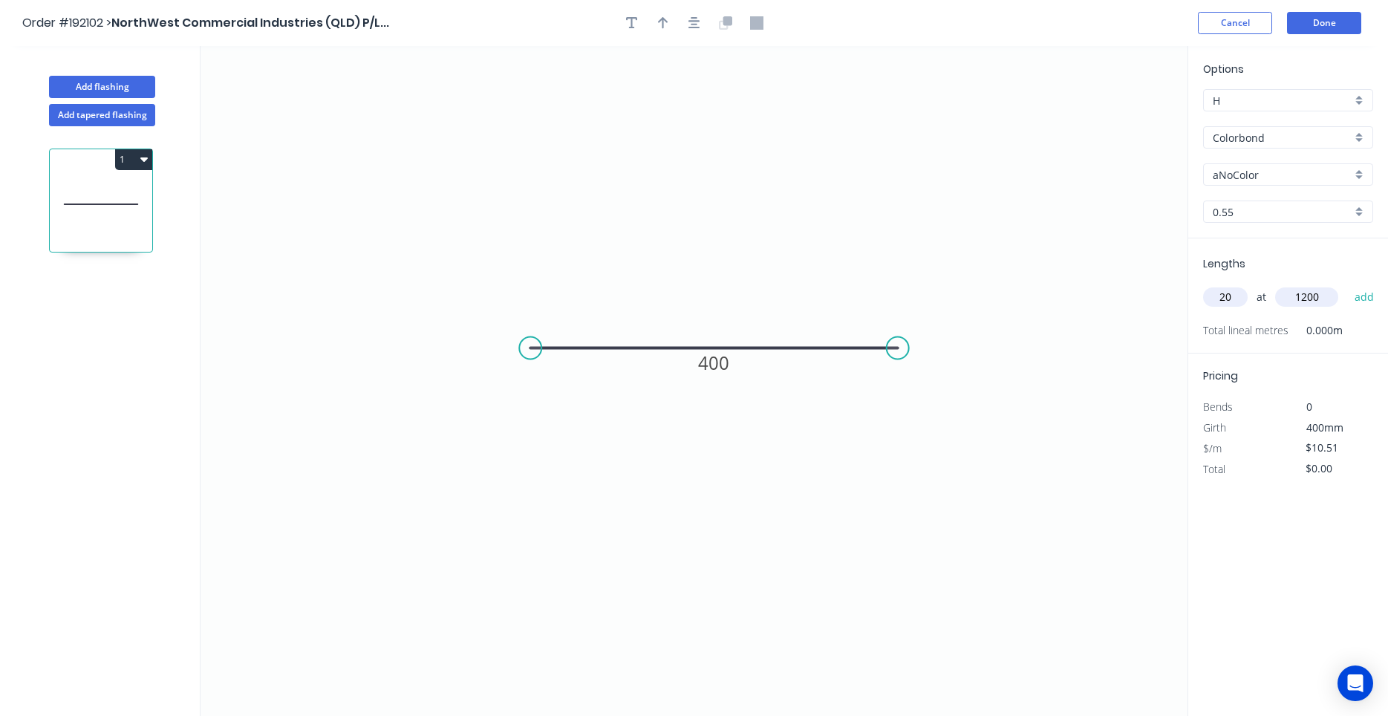
click at [1347, 284] on button "add" at bounding box center [1364, 296] width 35 height 25
type input "$252.24"
click at [691, 22] on icon "button" at bounding box center [694, 23] width 12 height 12
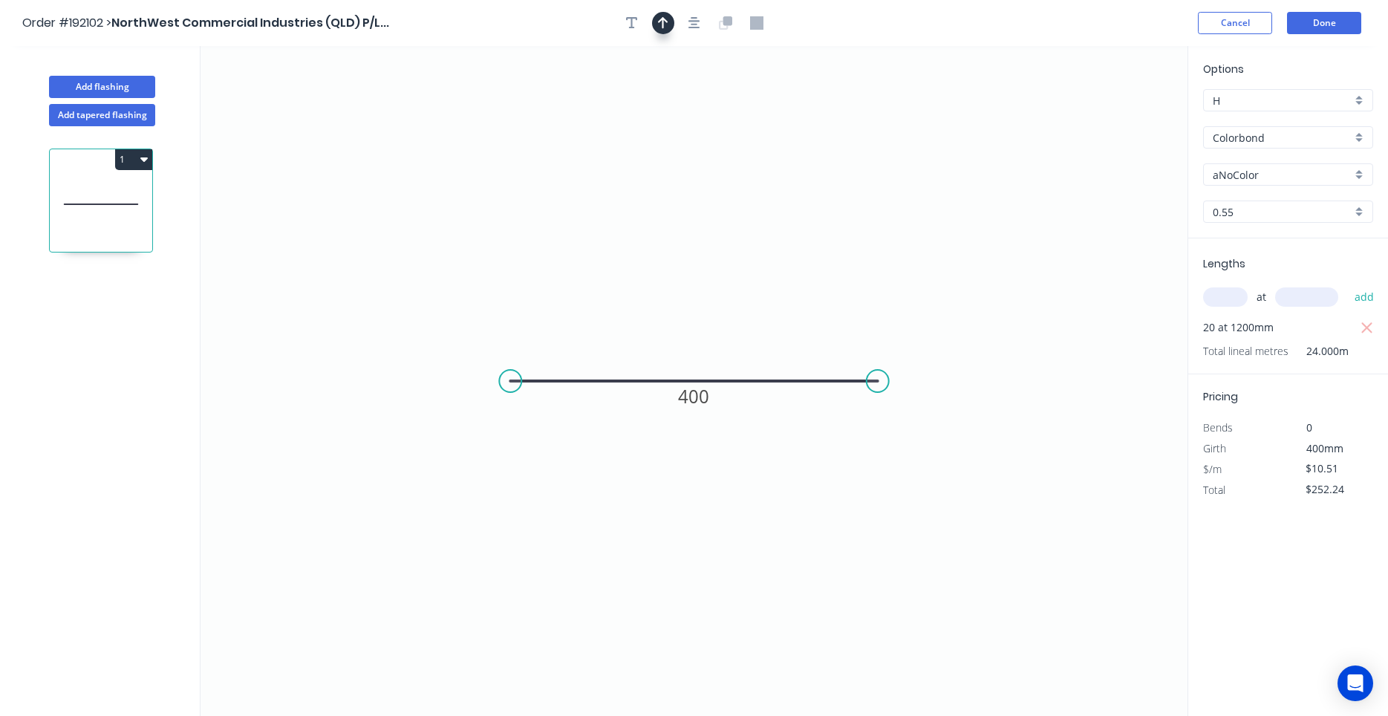
click at [665, 22] on icon "button" at bounding box center [663, 23] width 10 height 12
drag, startPoint x: 1109, startPoint y: 120, endPoint x: 778, endPoint y: 277, distance: 366.7
click at [778, 277] on icon at bounding box center [784, 260] width 13 height 48
click at [778, 277] on icon at bounding box center [777, 260] width 13 height 48
click at [1298, 140] on input "Colorbond" at bounding box center [1282, 138] width 139 height 16
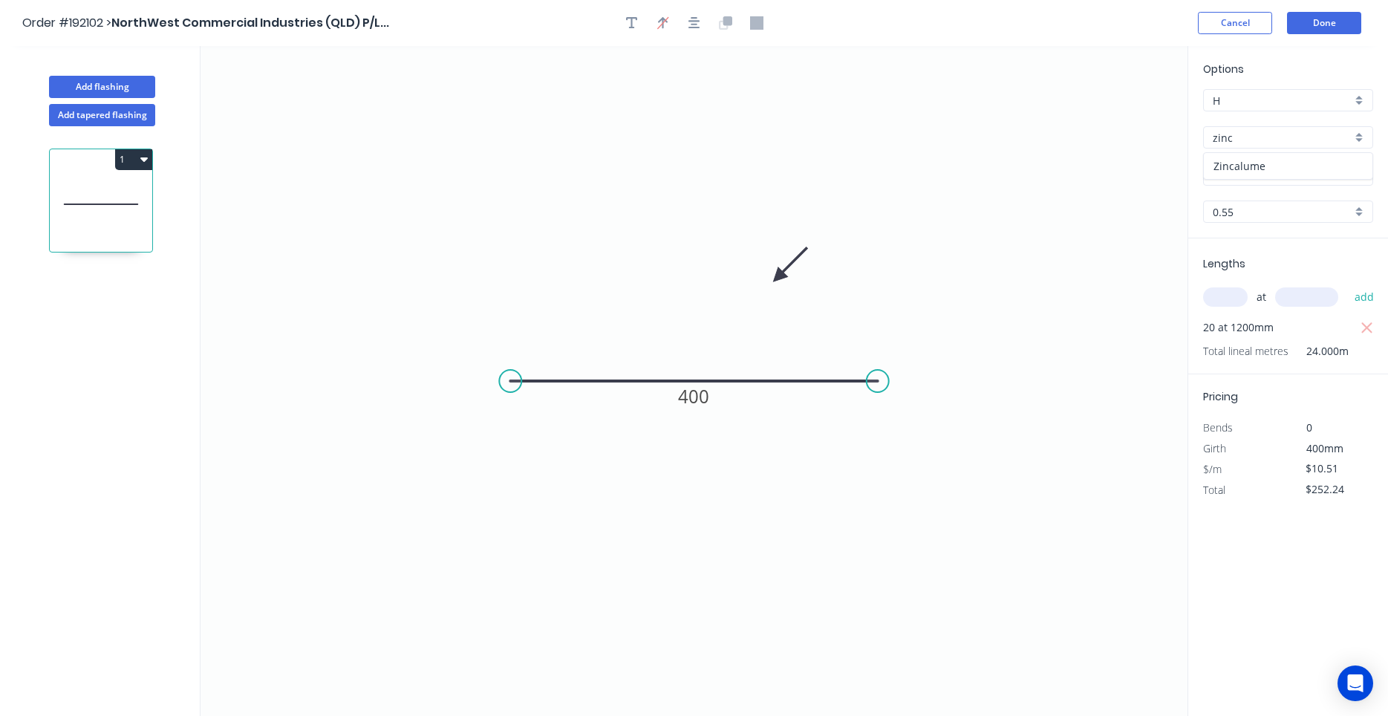
click at [1292, 167] on div "Zincalume" at bounding box center [1288, 166] width 169 height 26
type input "Zincalume"
type input "$9.55"
type input "$229.20"
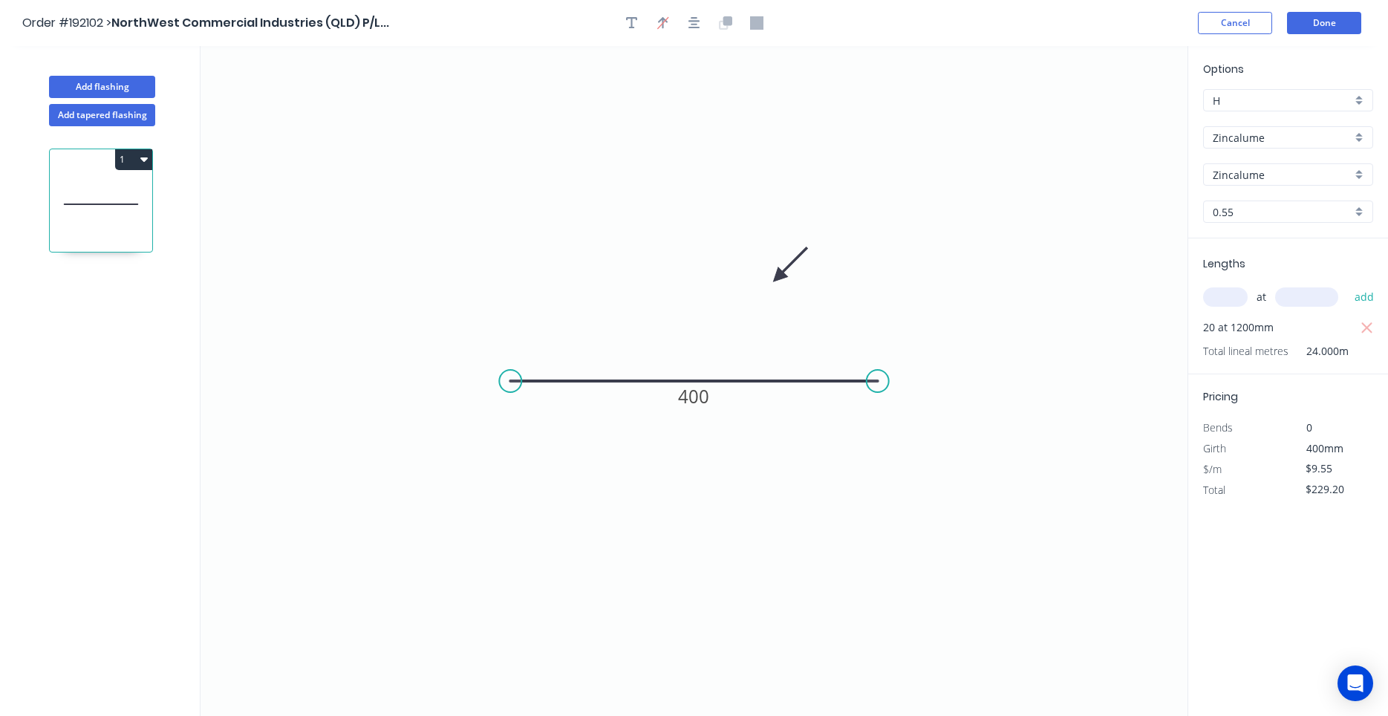
click at [1283, 215] on input "0.55" at bounding box center [1282, 212] width 139 height 16
click at [1269, 288] on div "1.0" at bounding box center [1288, 292] width 169 height 26
type input "1.0"
type input "$18.78"
type input "$450.72"
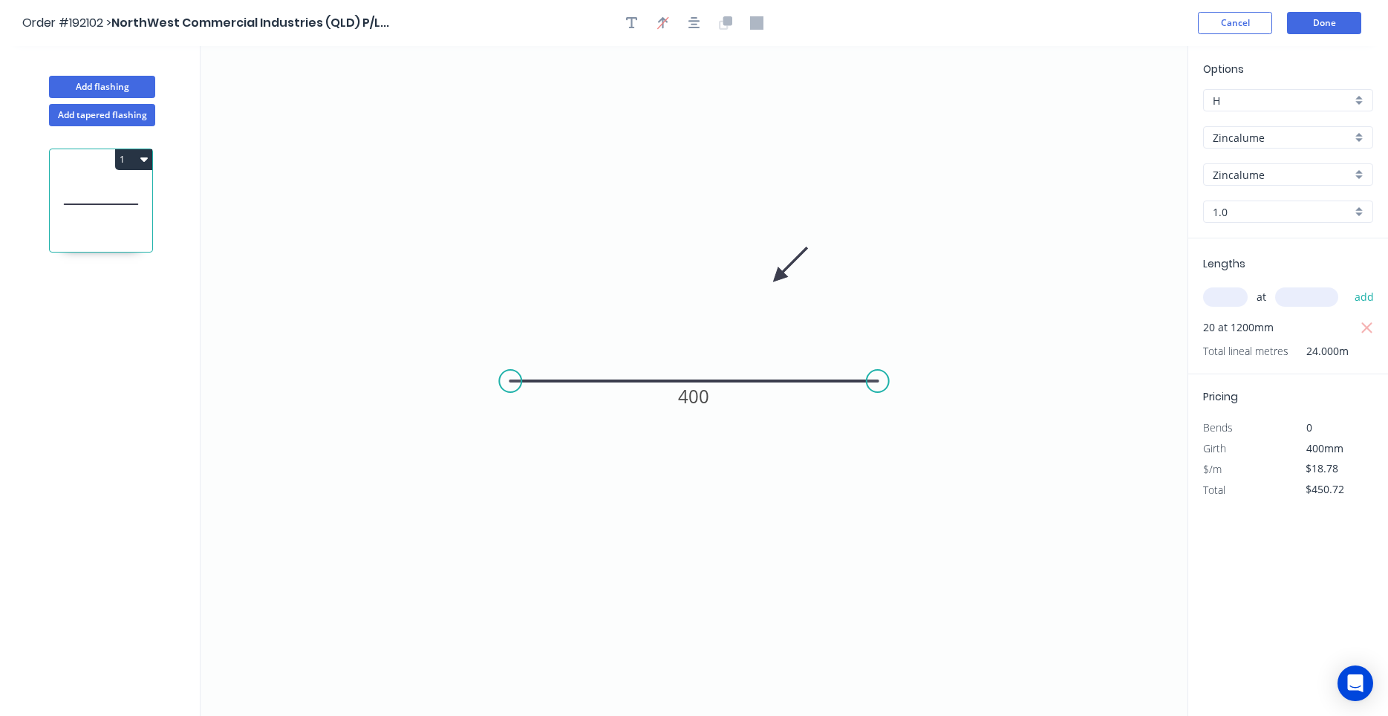
click at [1299, 173] on input "Zincalume" at bounding box center [1282, 175] width 139 height 16
click at [1299, 173] on input "text" at bounding box center [1282, 175] width 139 height 16
click at [1297, 33] on button "Done" at bounding box center [1324, 23] width 74 height 22
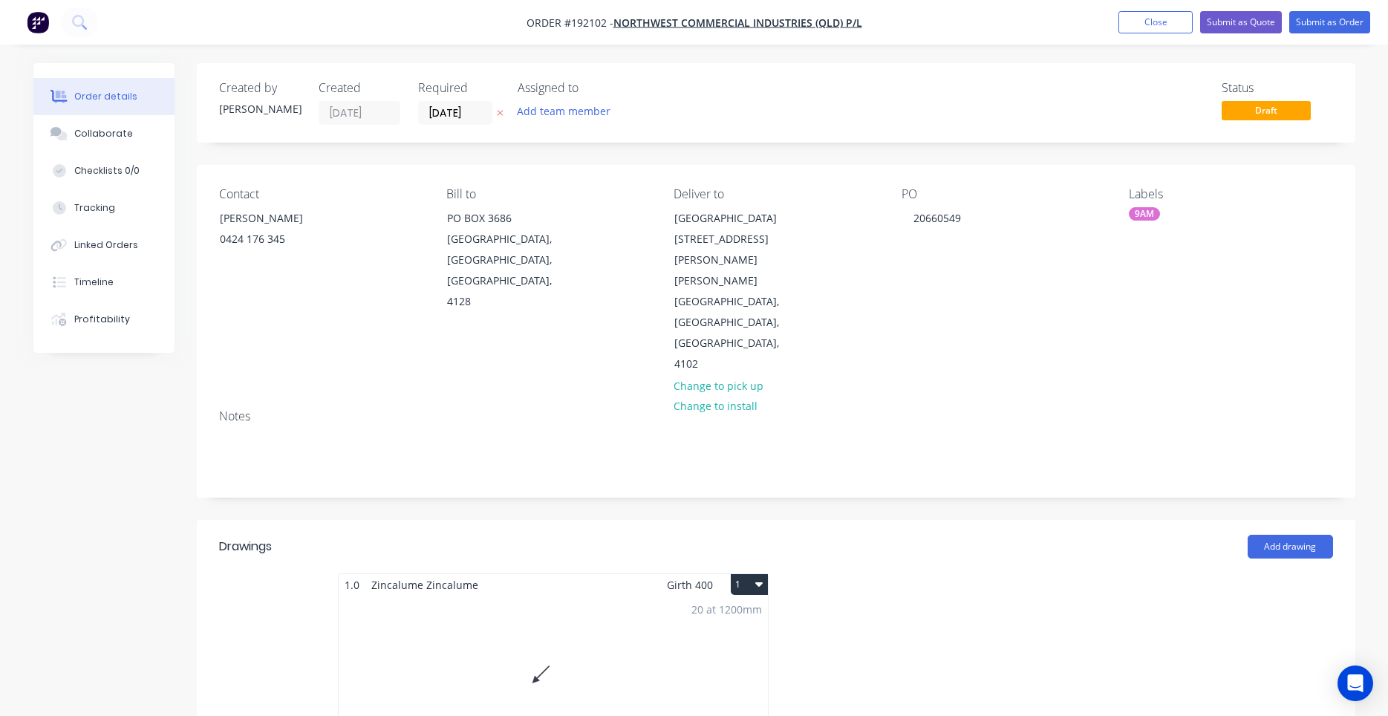
click at [764, 574] on button "1" at bounding box center [749, 584] width 37 height 21
click at [749, 610] on div "Use larger box size" at bounding box center [697, 621] width 114 height 22
click at [1350, 31] on button "Submit as Order" at bounding box center [1329, 22] width 81 height 22
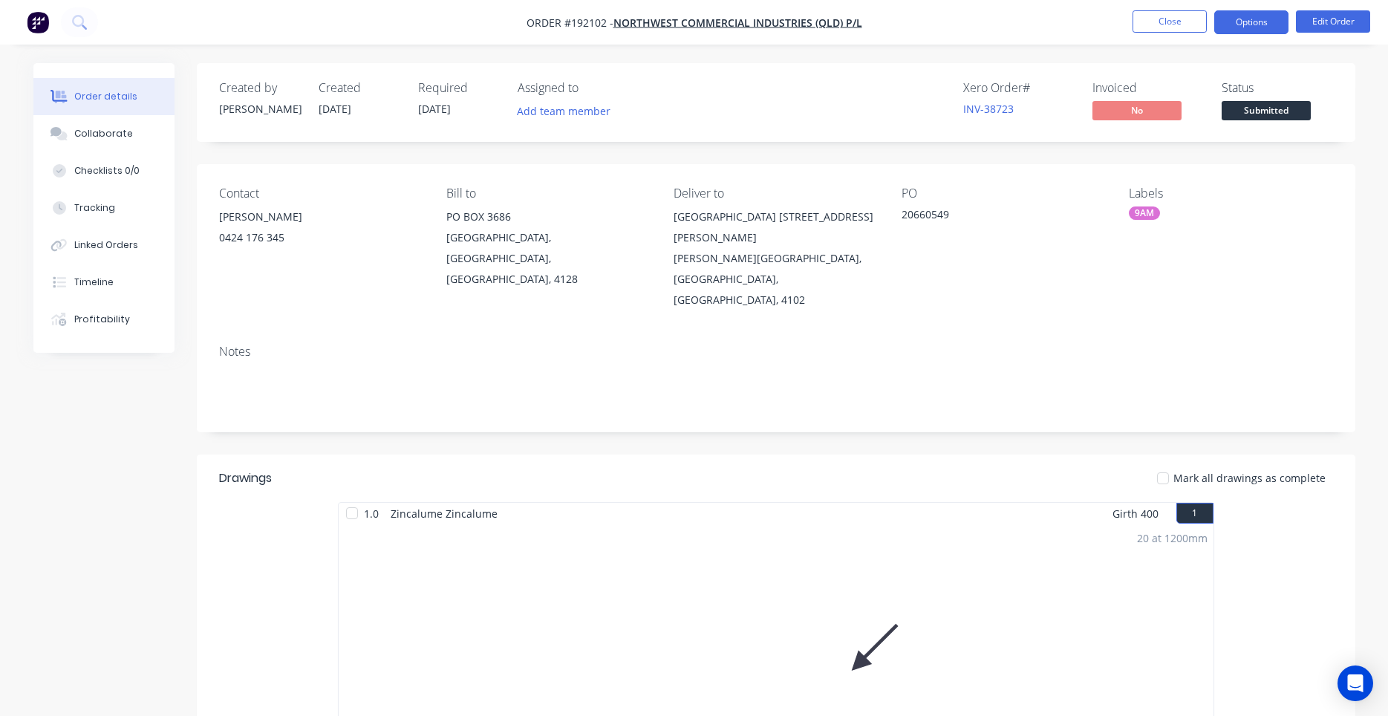
click at [1275, 19] on button "Options" at bounding box center [1251, 22] width 74 height 24
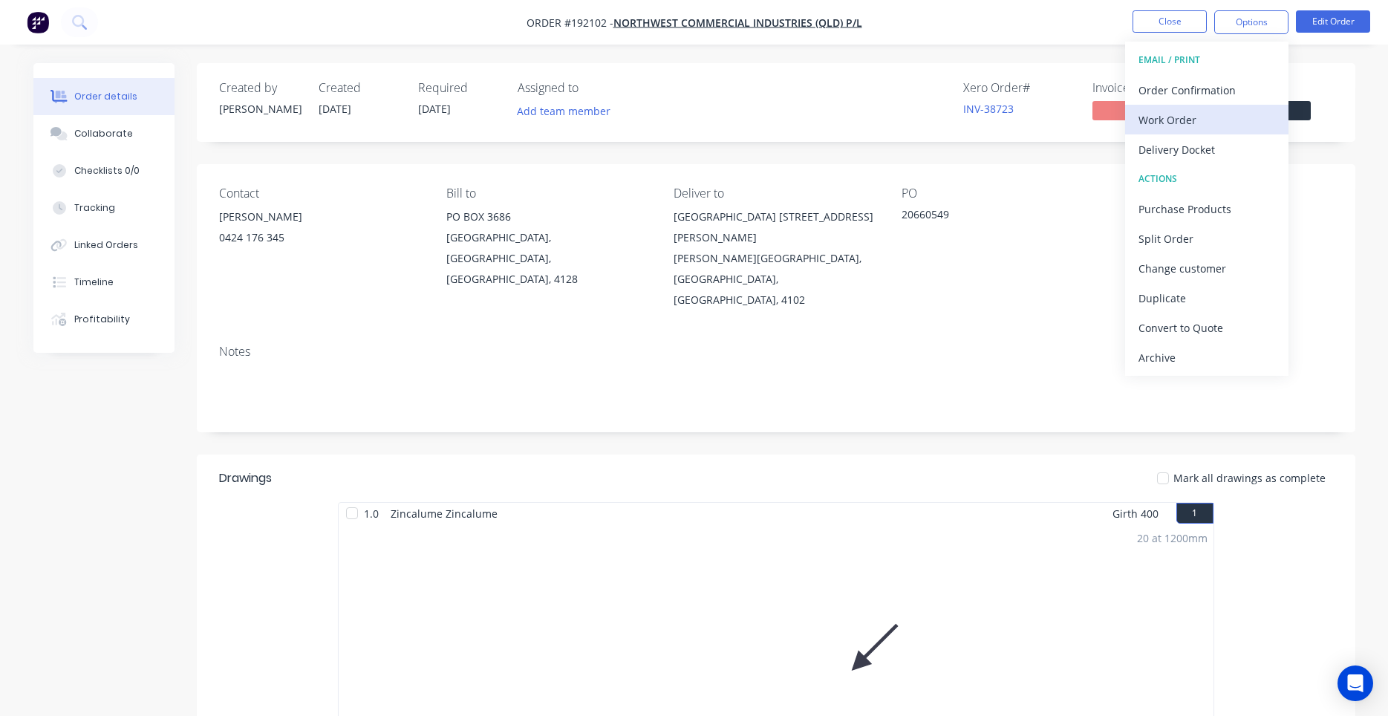
click at [1199, 114] on div "Work Order" at bounding box center [1206, 120] width 137 height 22
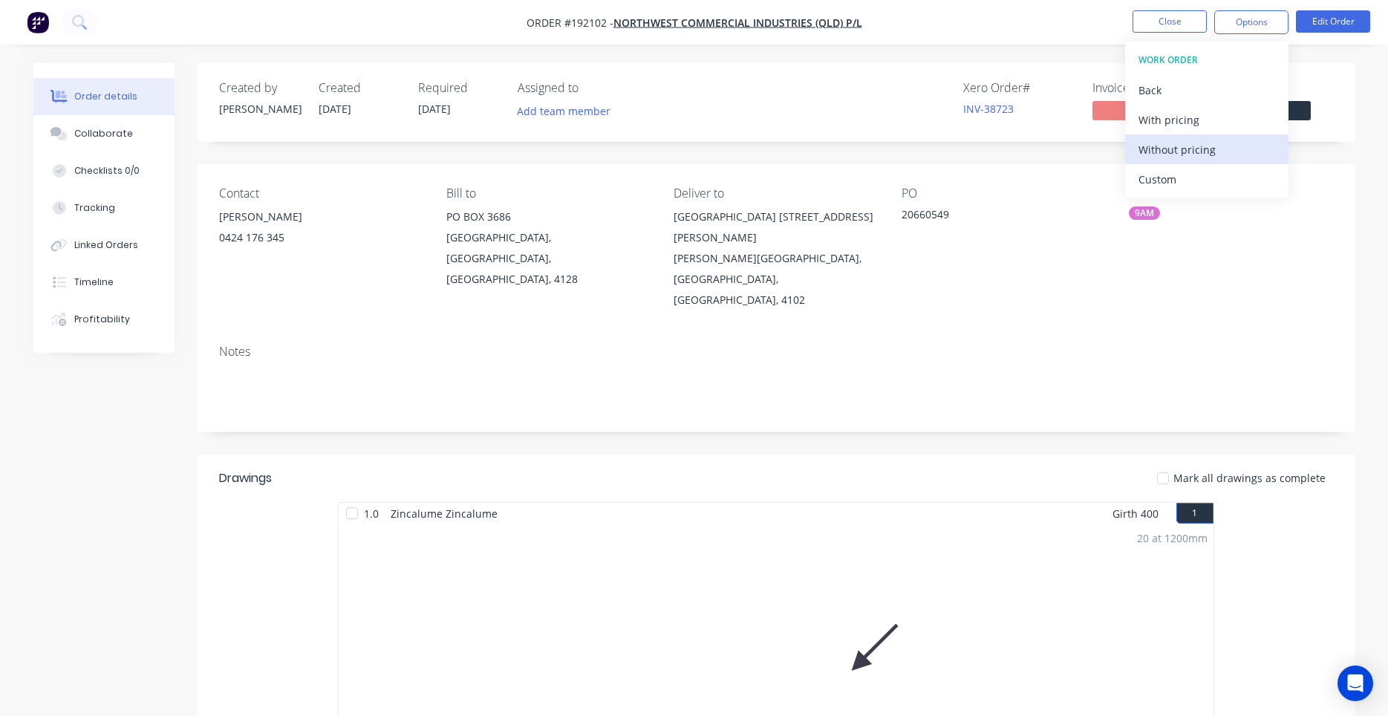
click at [1180, 145] on div "Without pricing" at bounding box center [1206, 150] width 137 height 22
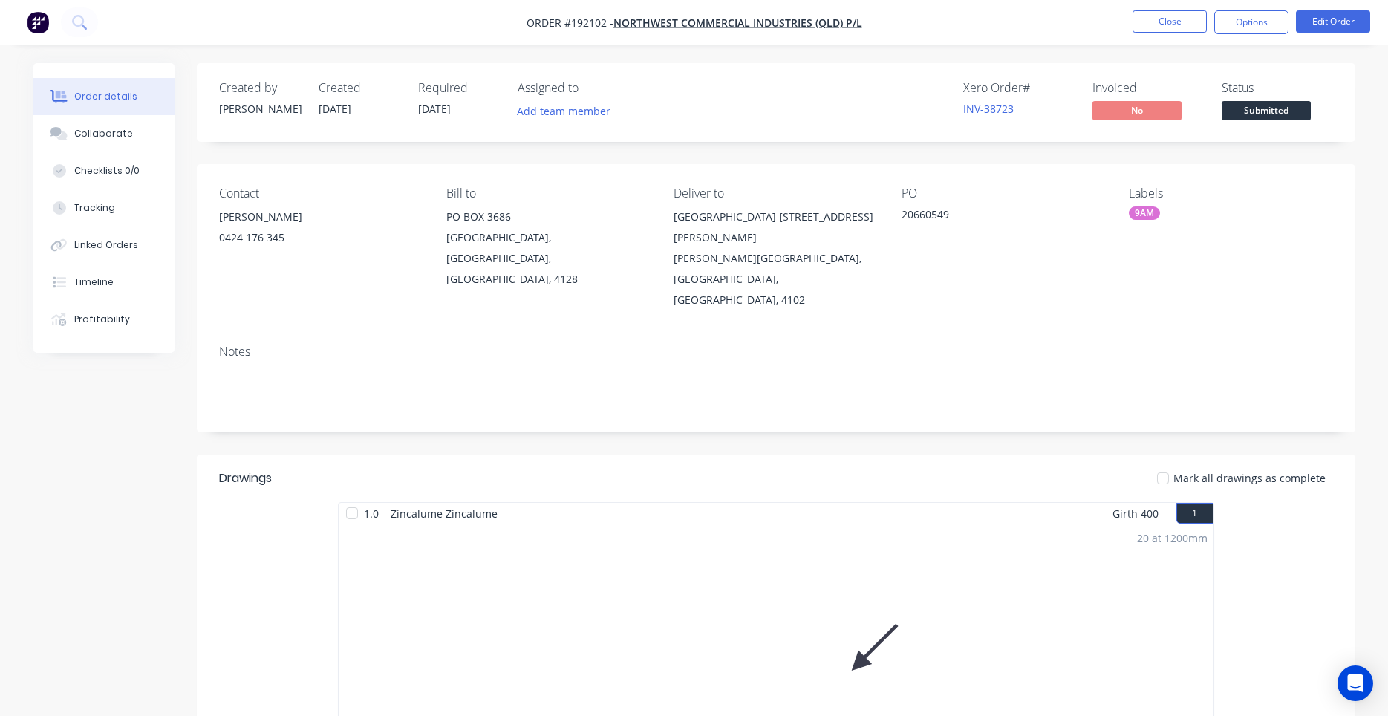
click at [45, 27] on img "button" at bounding box center [38, 22] width 22 height 22
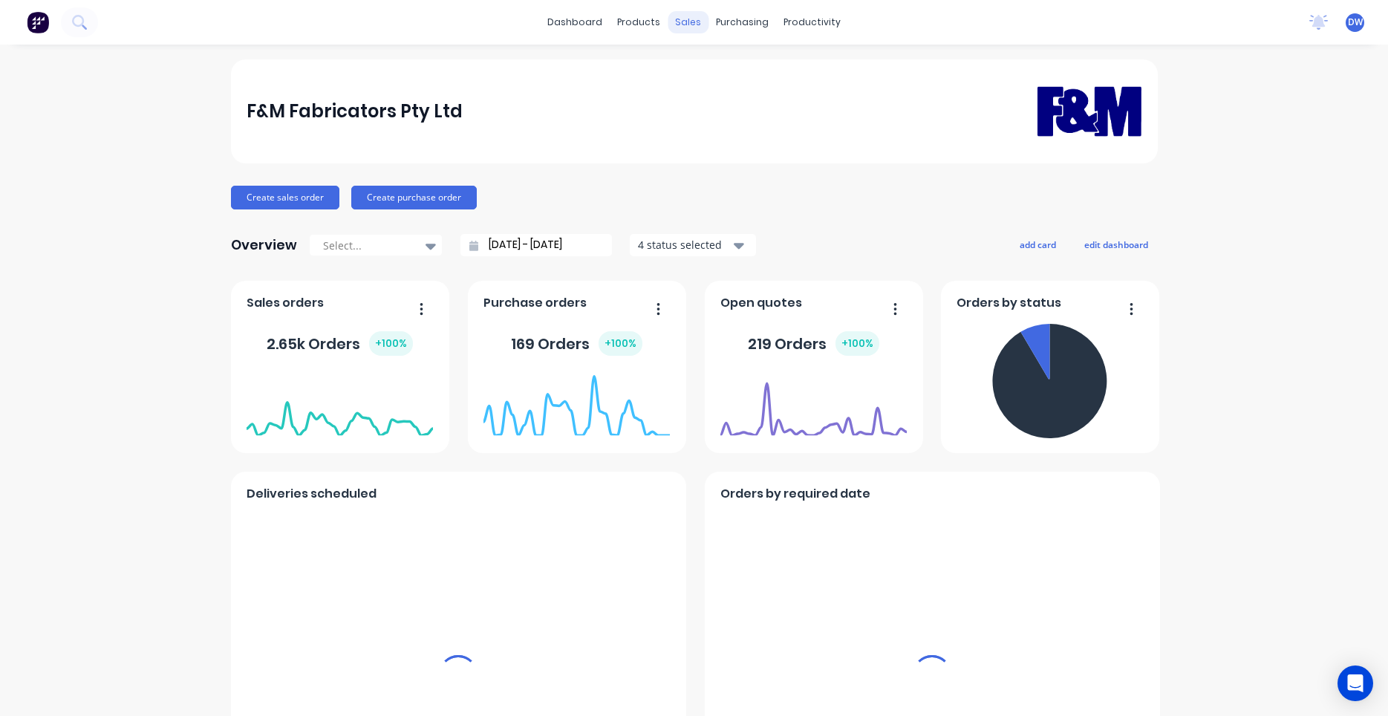
click at [683, 26] on div "sales" at bounding box center [688, 22] width 41 height 22
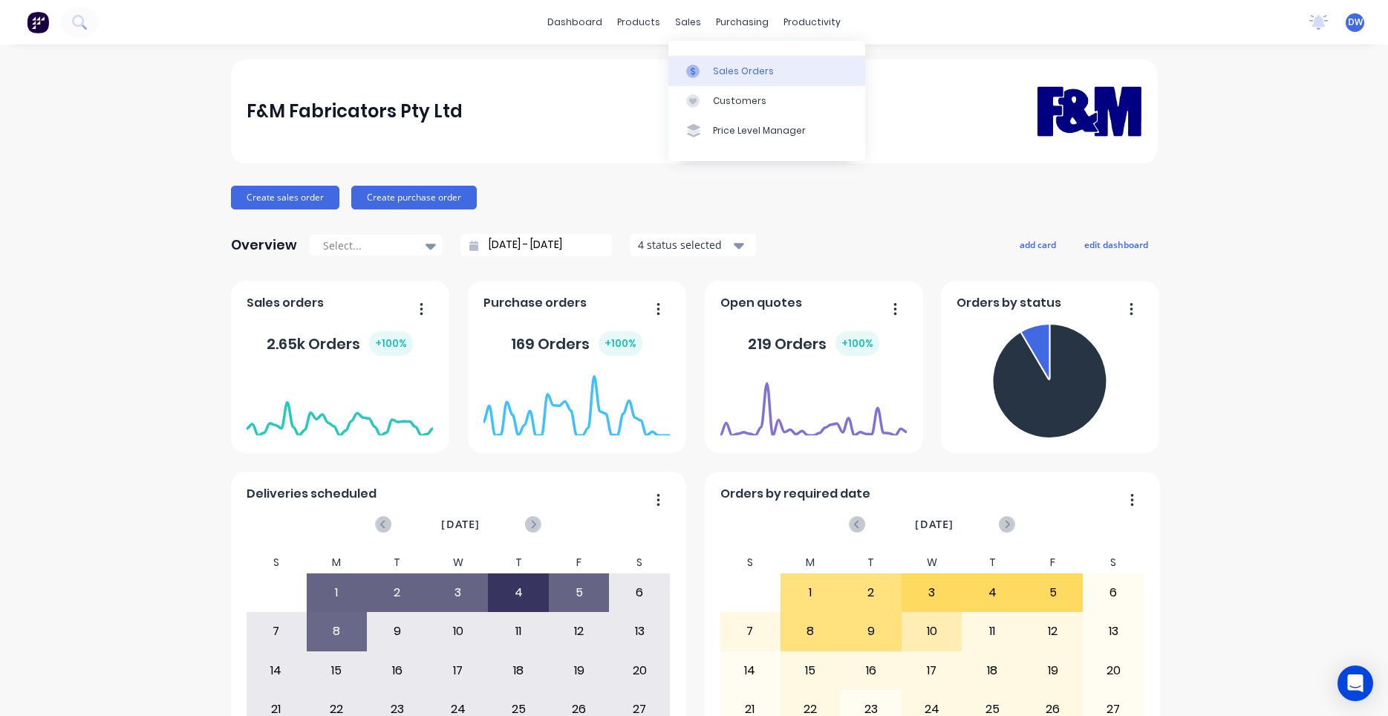
click at [697, 65] on icon at bounding box center [692, 71] width 13 height 13
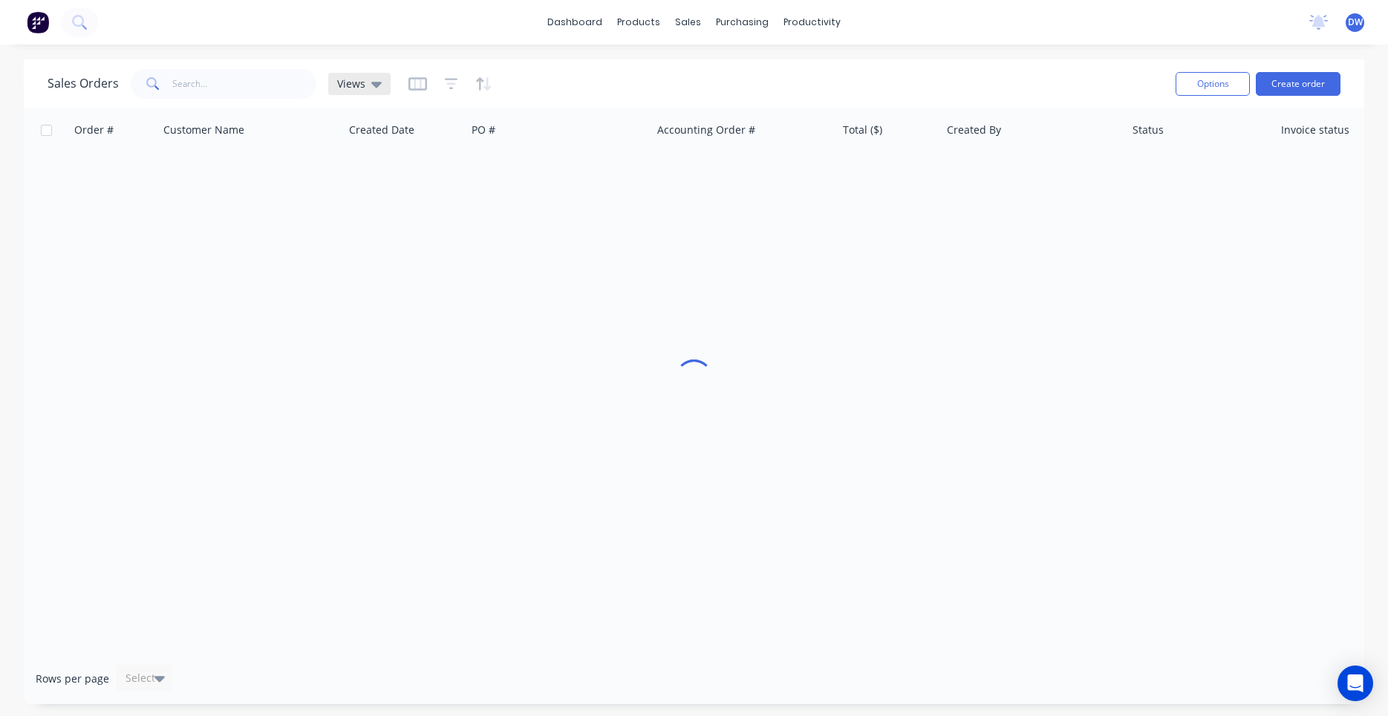
click at [357, 94] on div "Views" at bounding box center [359, 84] width 62 height 22
click at [359, 233] on button "New Hires" at bounding box center [417, 240] width 169 height 17
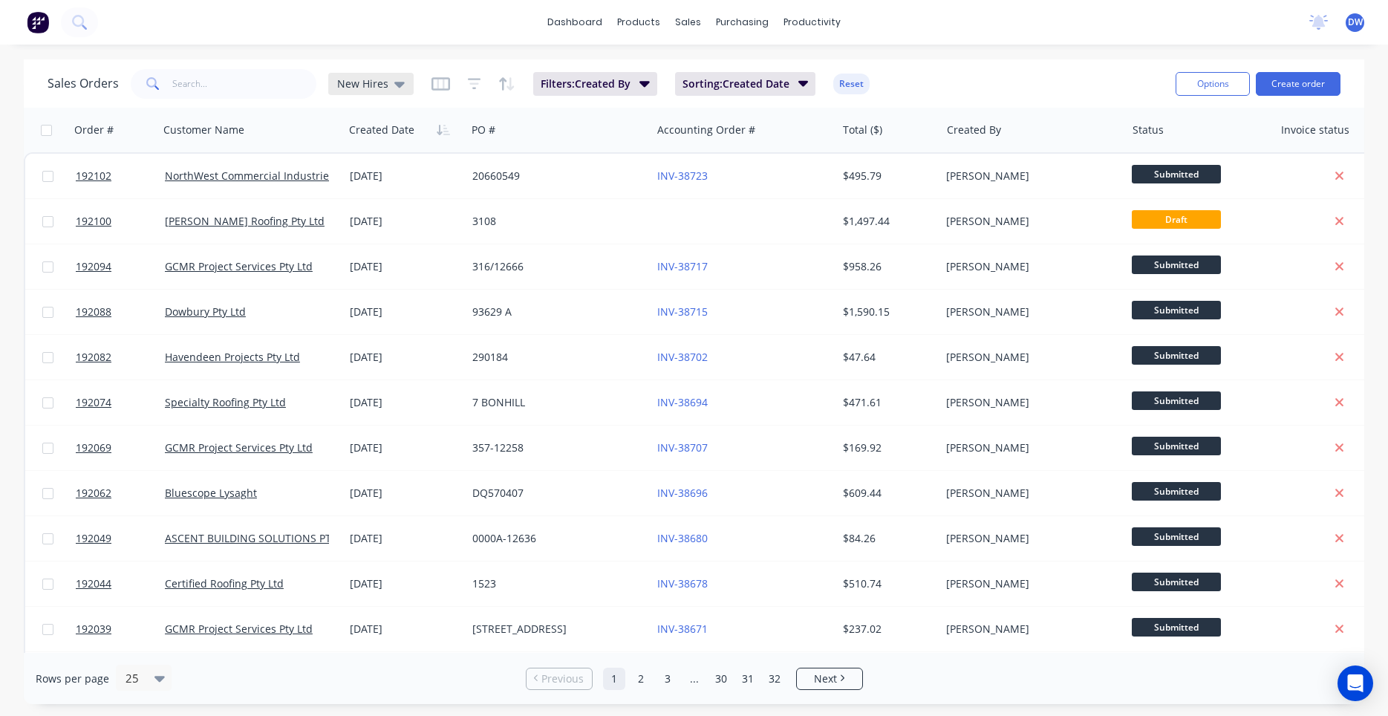
click at [398, 77] on icon at bounding box center [399, 84] width 10 height 16
click at [363, 204] on button "None (Default)" at bounding box center [417, 210] width 169 height 17
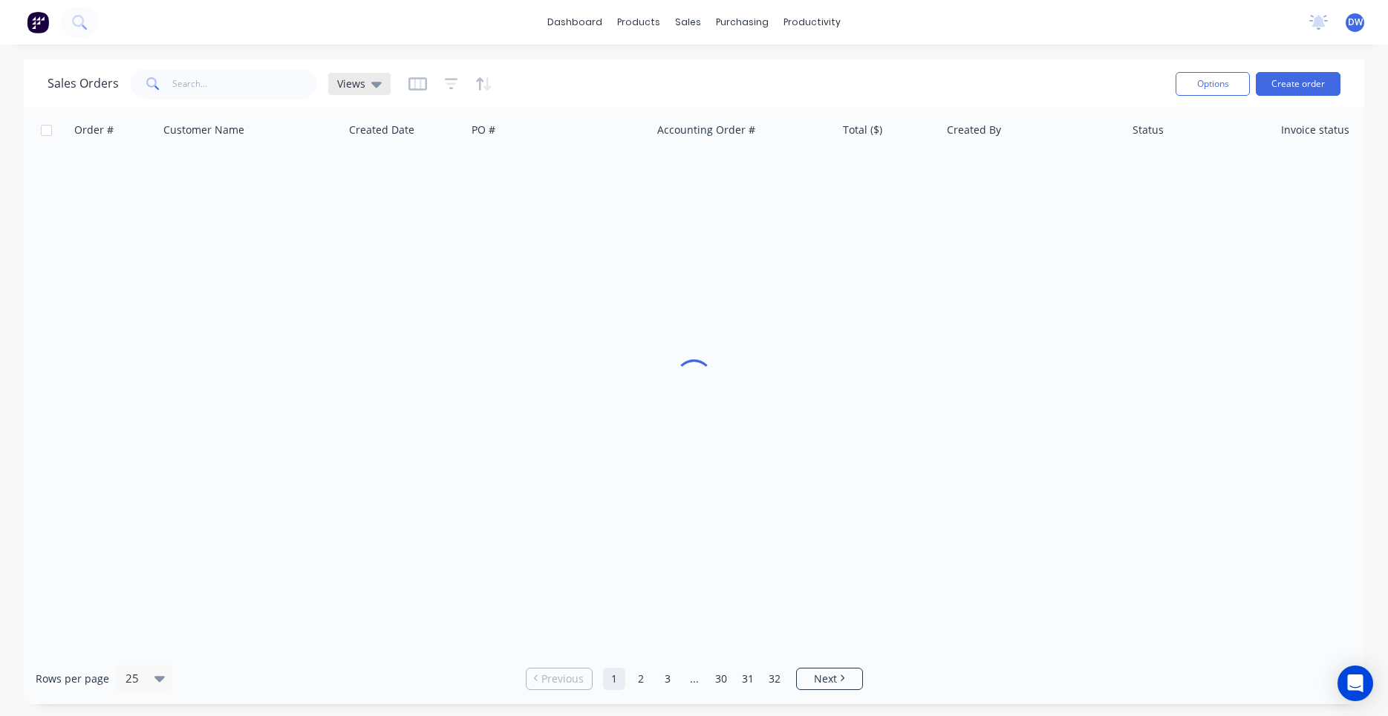
click at [377, 90] on icon at bounding box center [376, 84] width 10 height 16
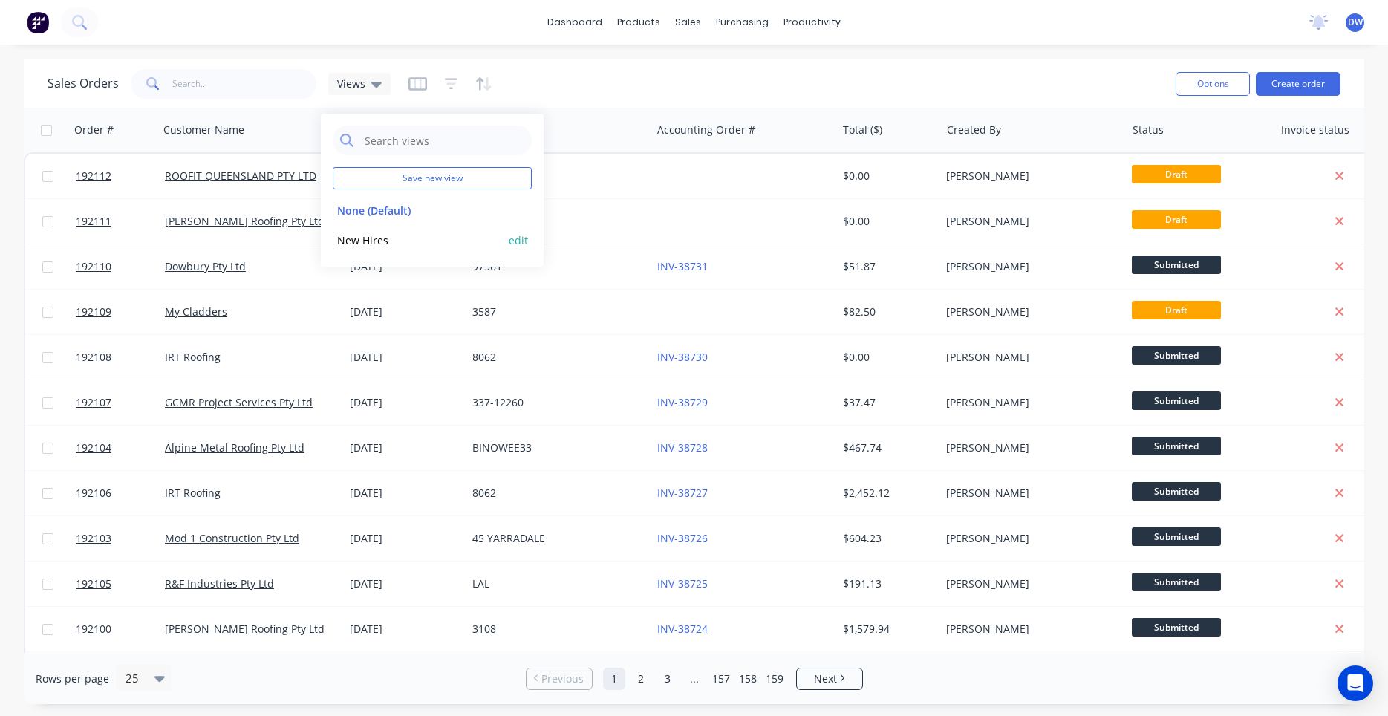
click at [371, 233] on button "New Hires" at bounding box center [417, 240] width 169 height 17
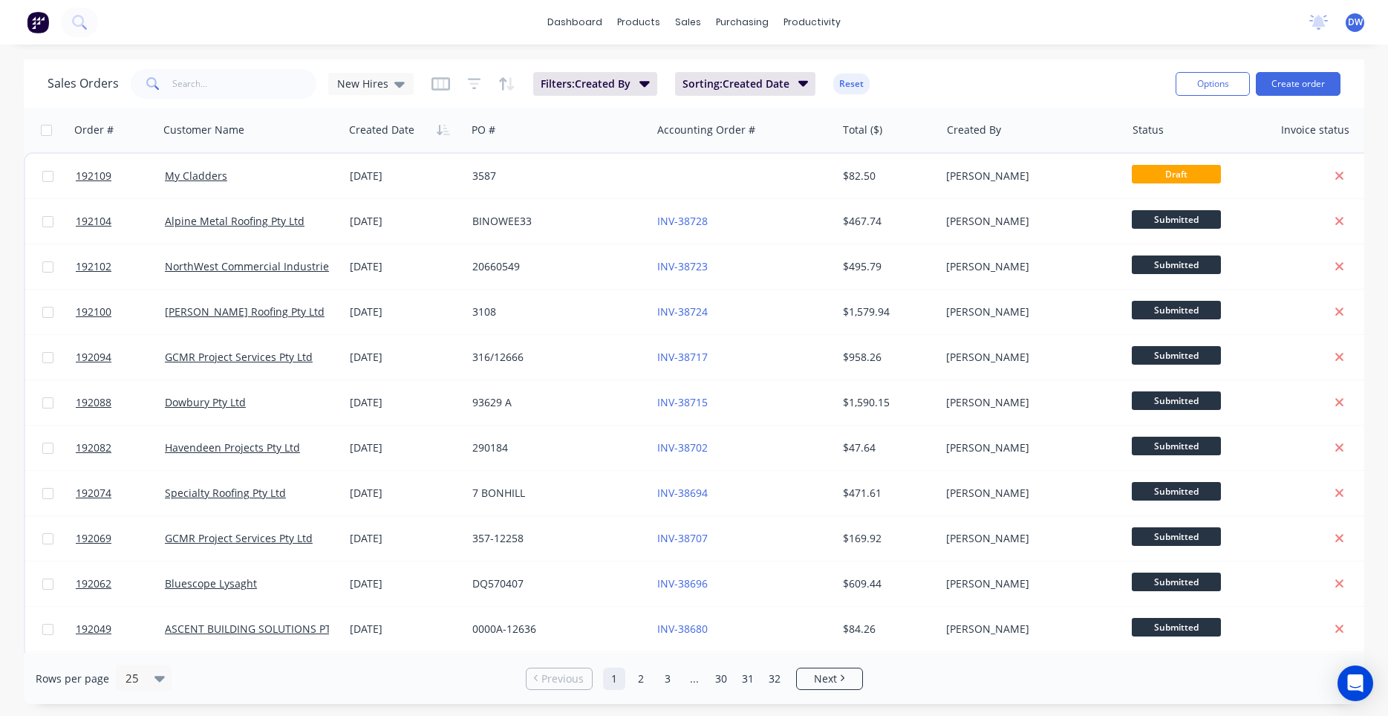
click at [406, 98] on div "Sales Orders New Hires" at bounding box center [231, 84] width 366 height 30
click at [398, 79] on icon at bounding box center [399, 84] width 10 height 16
click at [391, 209] on button "None (Default)" at bounding box center [417, 210] width 169 height 17
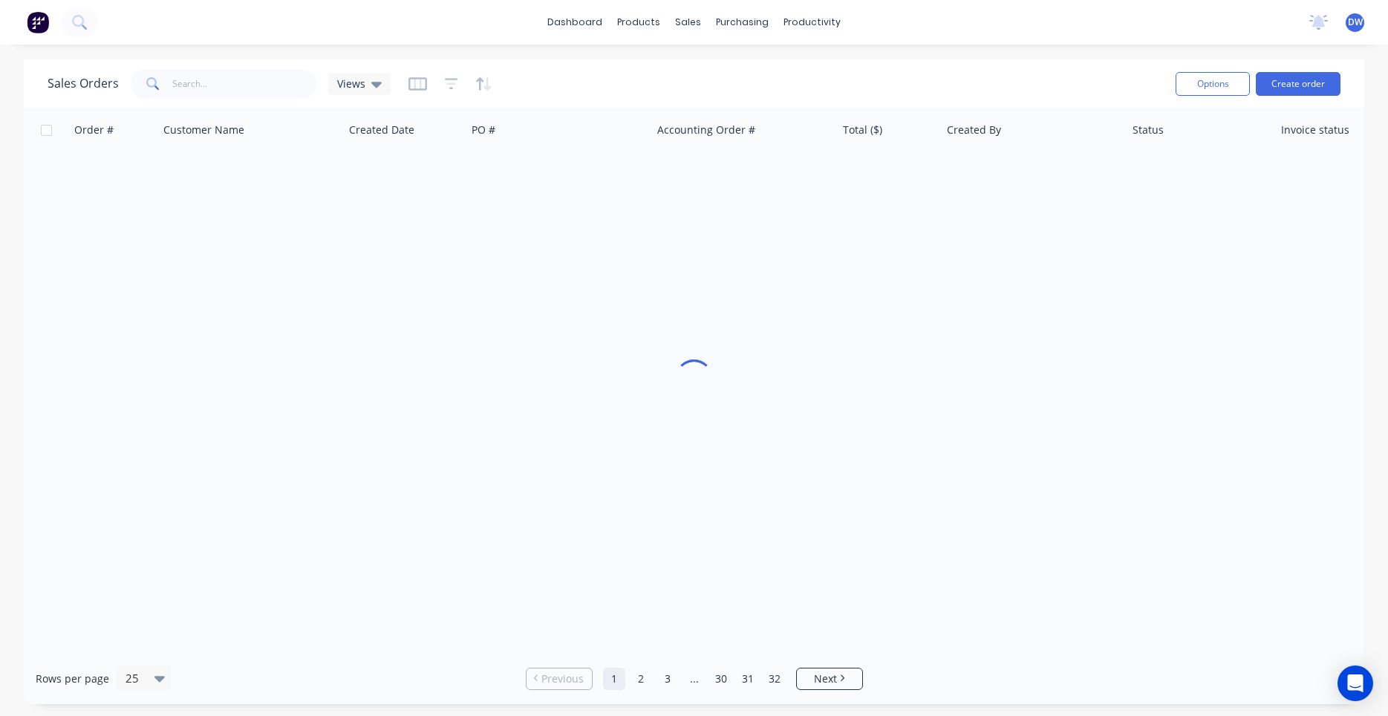
click at [364, 71] on div "Sales Orders Views" at bounding box center [219, 84] width 343 height 30
click at [368, 85] on div "Views" at bounding box center [359, 83] width 45 height 13
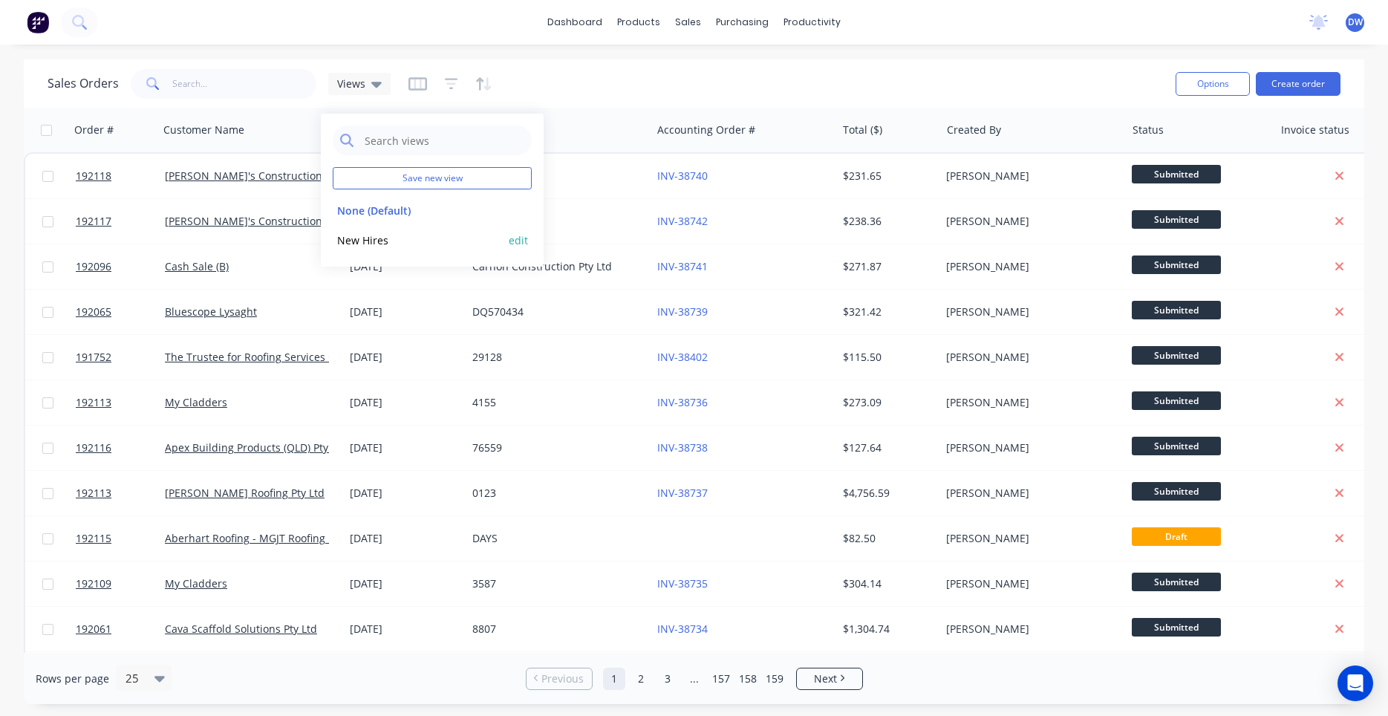
click at [373, 235] on button "New Hires" at bounding box center [417, 240] width 169 height 17
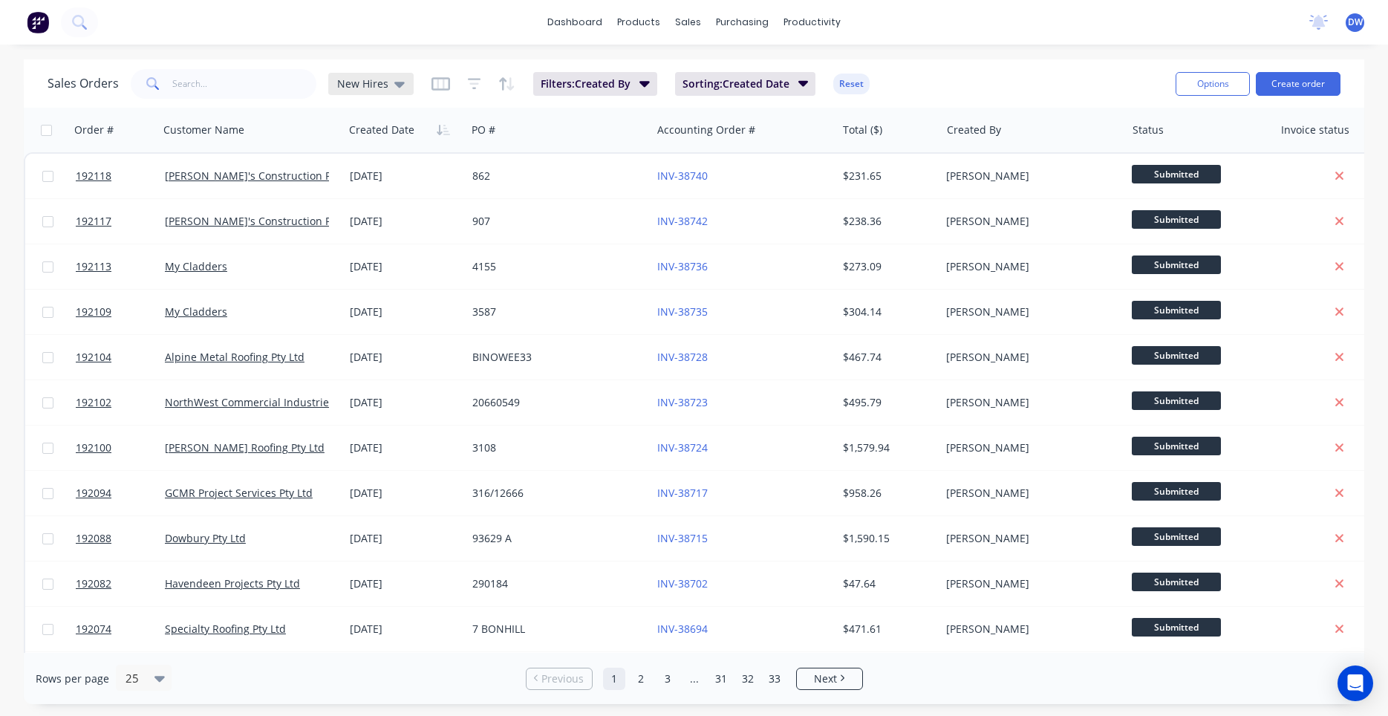
click at [403, 87] on div "New Hires" at bounding box center [370, 84] width 85 height 22
click at [380, 205] on button "None (Default)" at bounding box center [417, 210] width 169 height 17
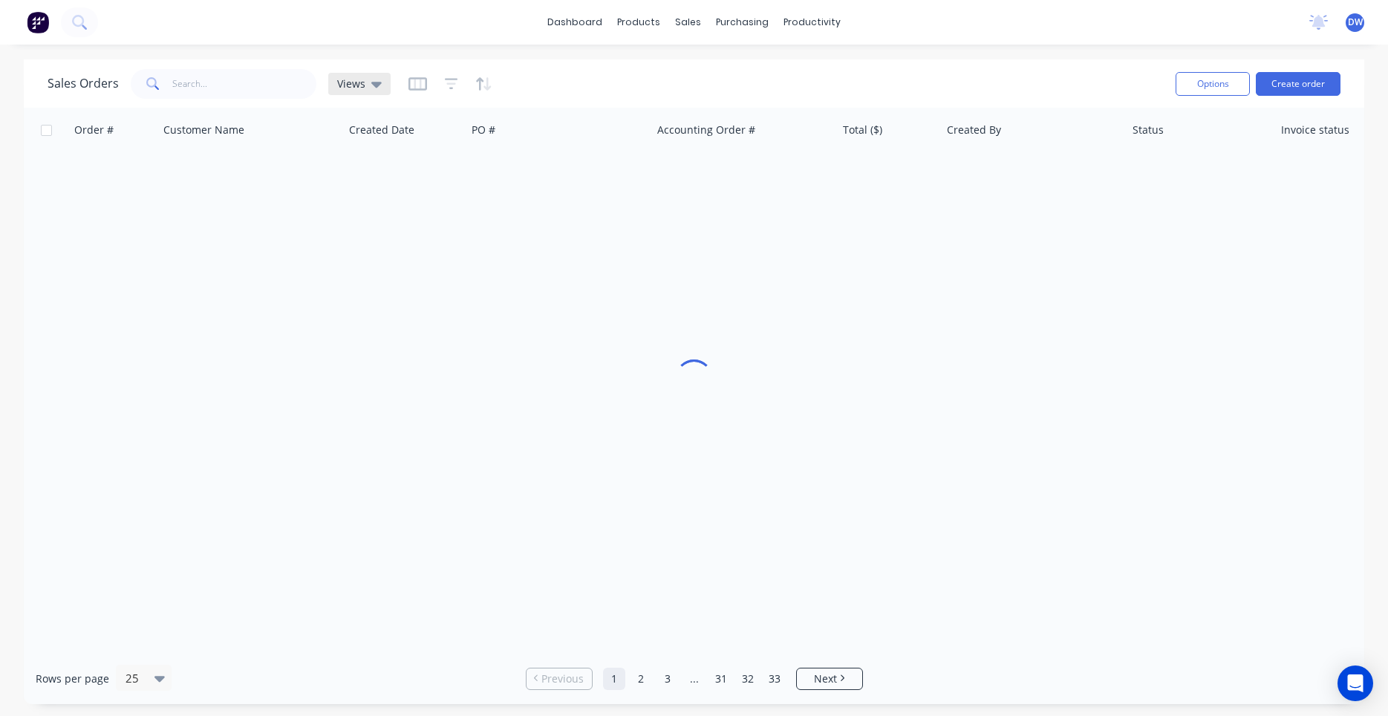
click at [368, 85] on div "Views" at bounding box center [359, 83] width 45 height 13
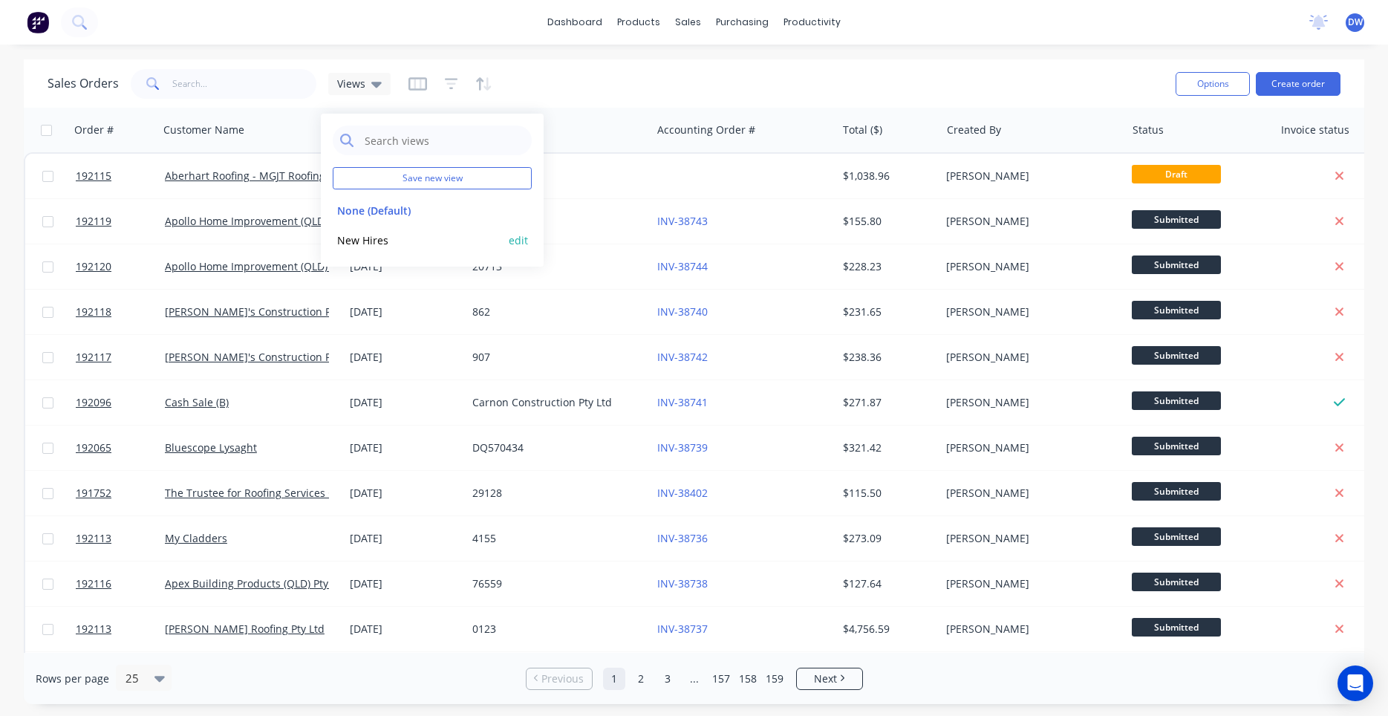
click at [373, 240] on button "New Hires" at bounding box center [417, 240] width 169 height 17
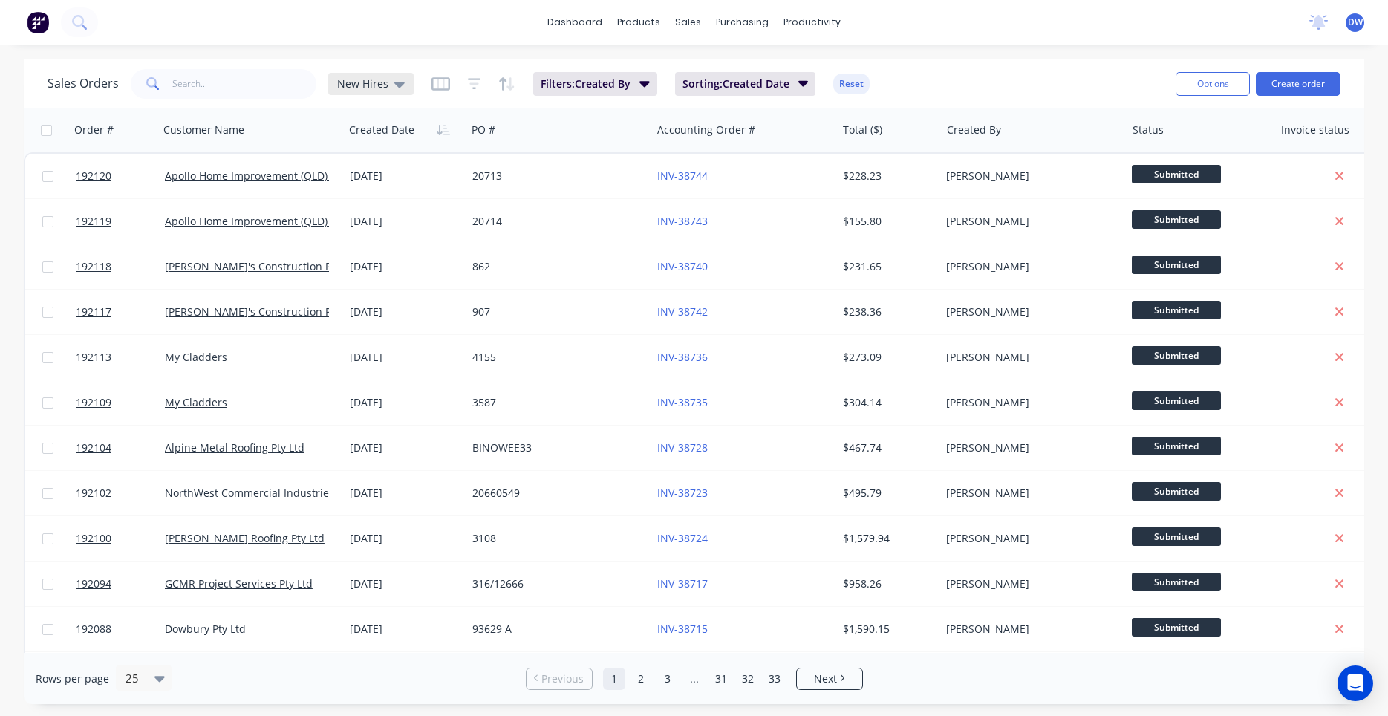
click at [368, 91] on div "New Hires" at bounding box center [370, 84] width 85 height 22
click at [379, 215] on button "None (Default)" at bounding box center [417, 210] width 169 height 17
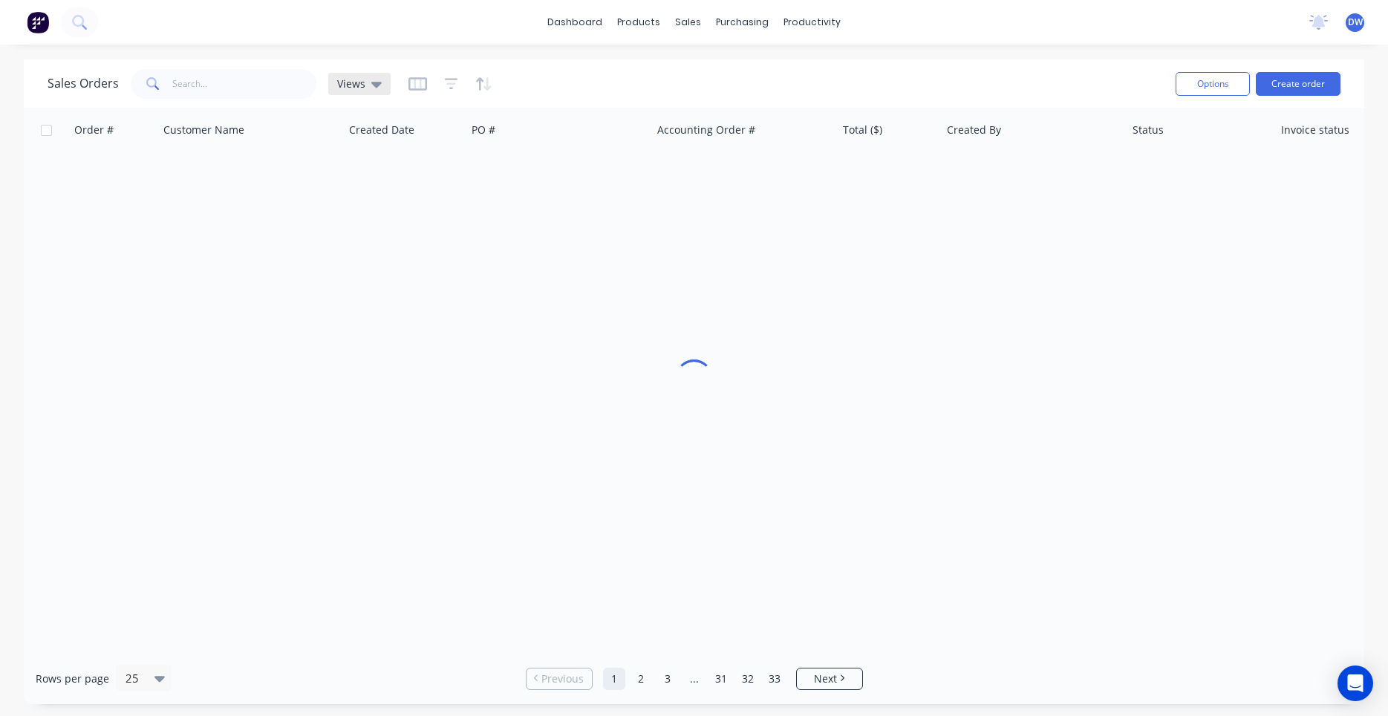
click at [366, 87] on div "Views" at bounding box center [359, 83] width 45 height 13
click at [364, 238] on button "New Hires" at bounding box center [417, 240] width 169 height 17
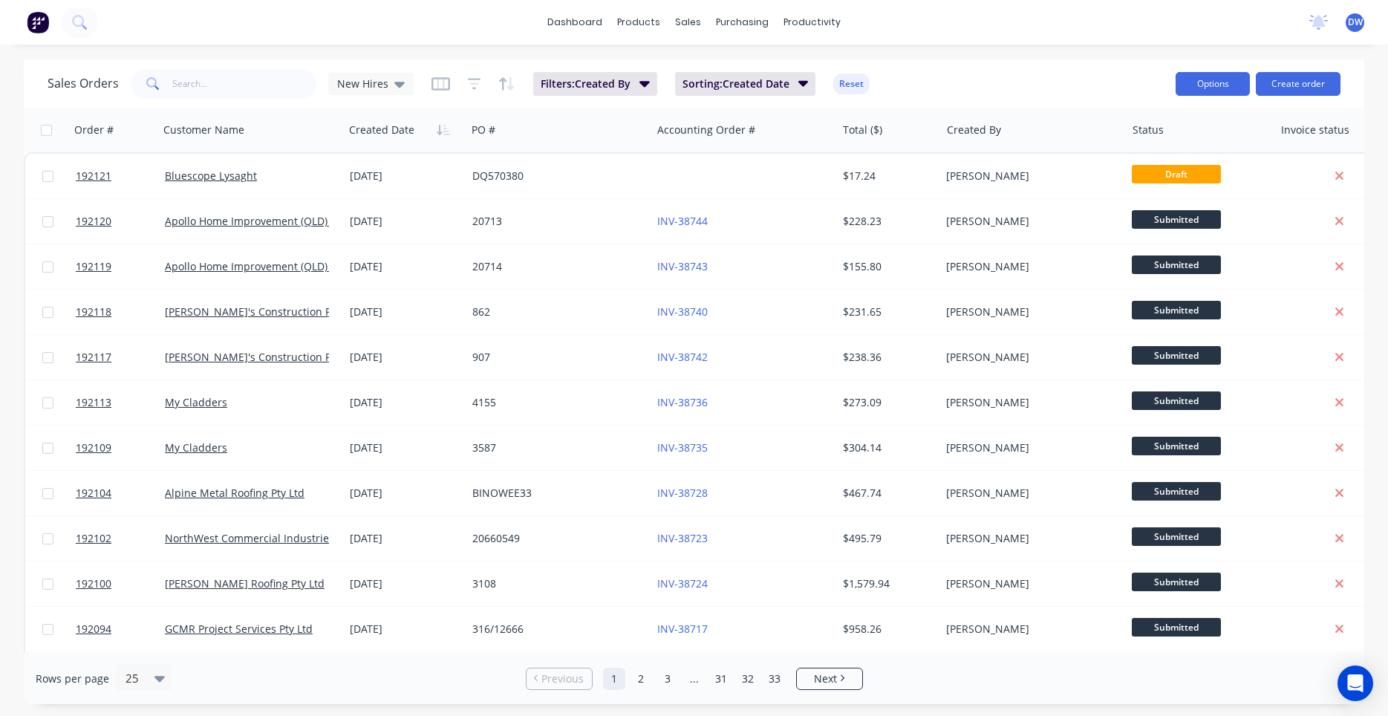
click at [1198, 91] on button "Options" at bounding box center [1212, 84] width 74 height 24
click at [1172, 179] on div "Export" at bounding box center [1168, 181] width 137 height 22
click at [391, 88] on div "New Hires" at bounding box center [371, 83] width 68 height 13
click at [438, 96] on div "Sales Orders New Hires Filters: Created By Sorting: Created Date Reset" at bounding box center [606, 83] width 1116 height 36
click at [463, 88] on div "Filters: Created By Sorting: Created Date Reset" at bounding box center [650, 84] width 439 height 24
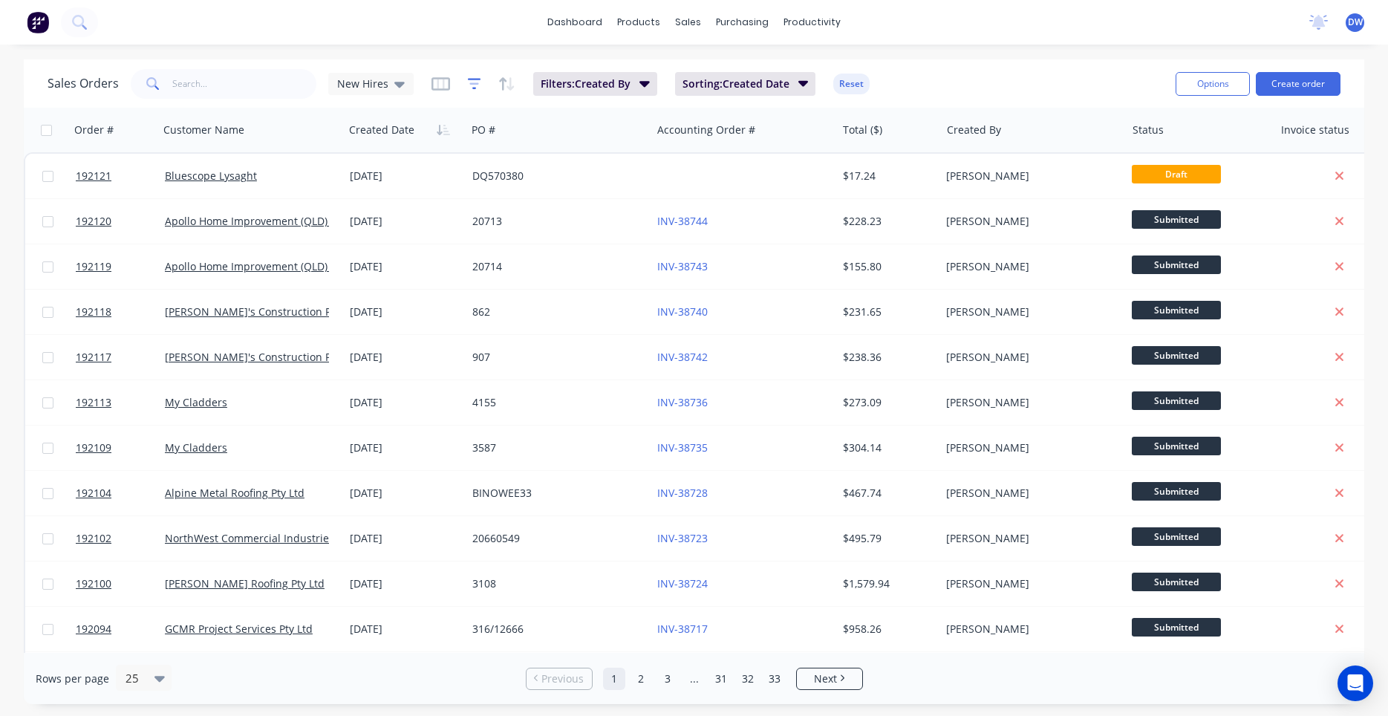
click at [471, 85] on icon "button" at bounding box center [474, 83] width 13 height 15
click at [576, 82] on span "Filters: Created By" at bounding box center [586, 83] width 90 height 15
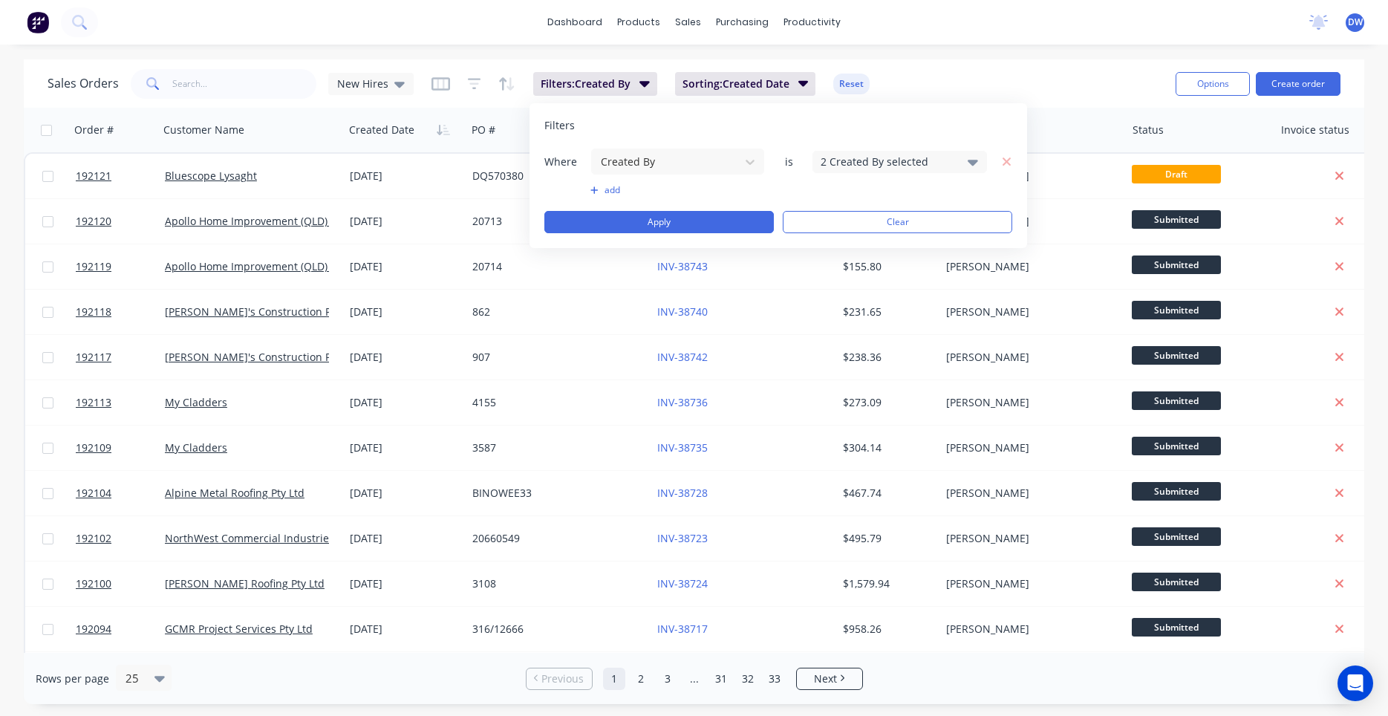
click at [851, 154] on div "2 Created By selected" at bounding box center [887, 162] width 134 height 16
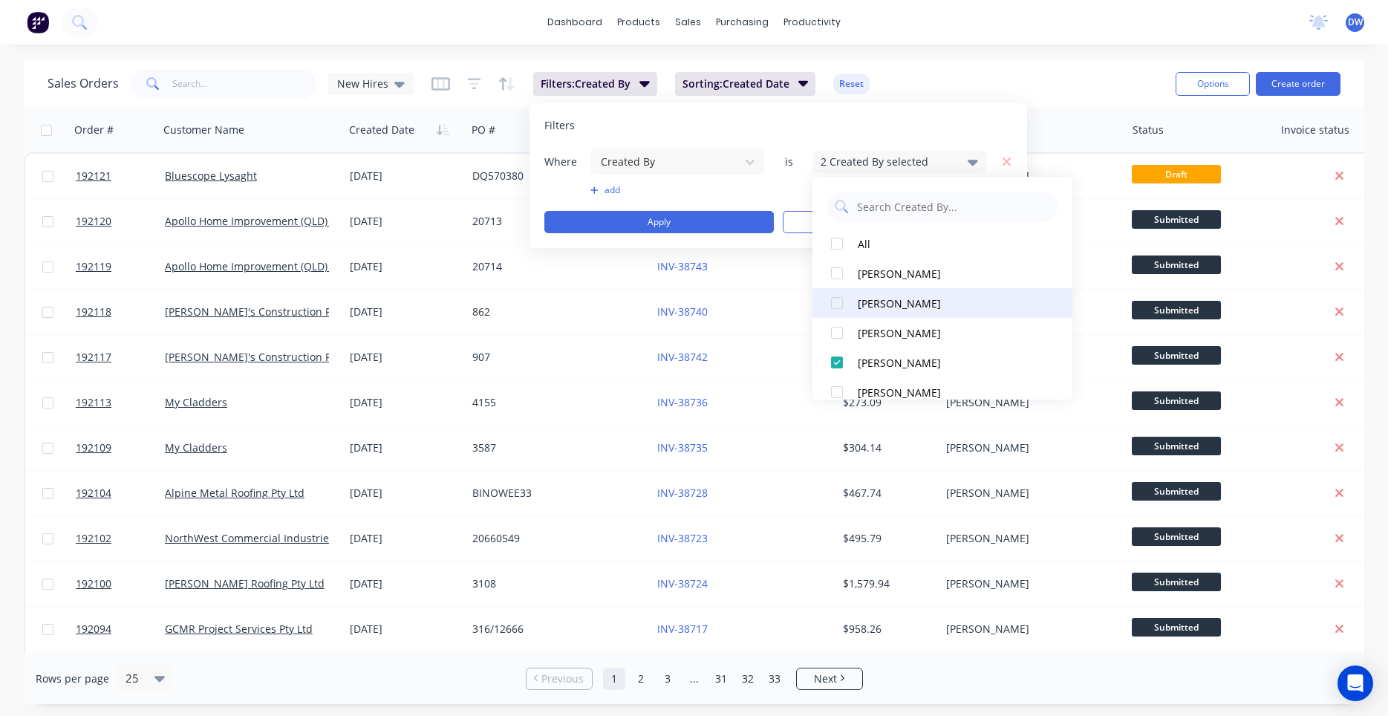
click at [845, 303] on div at bounding box center [837, 303] width 30 height 30
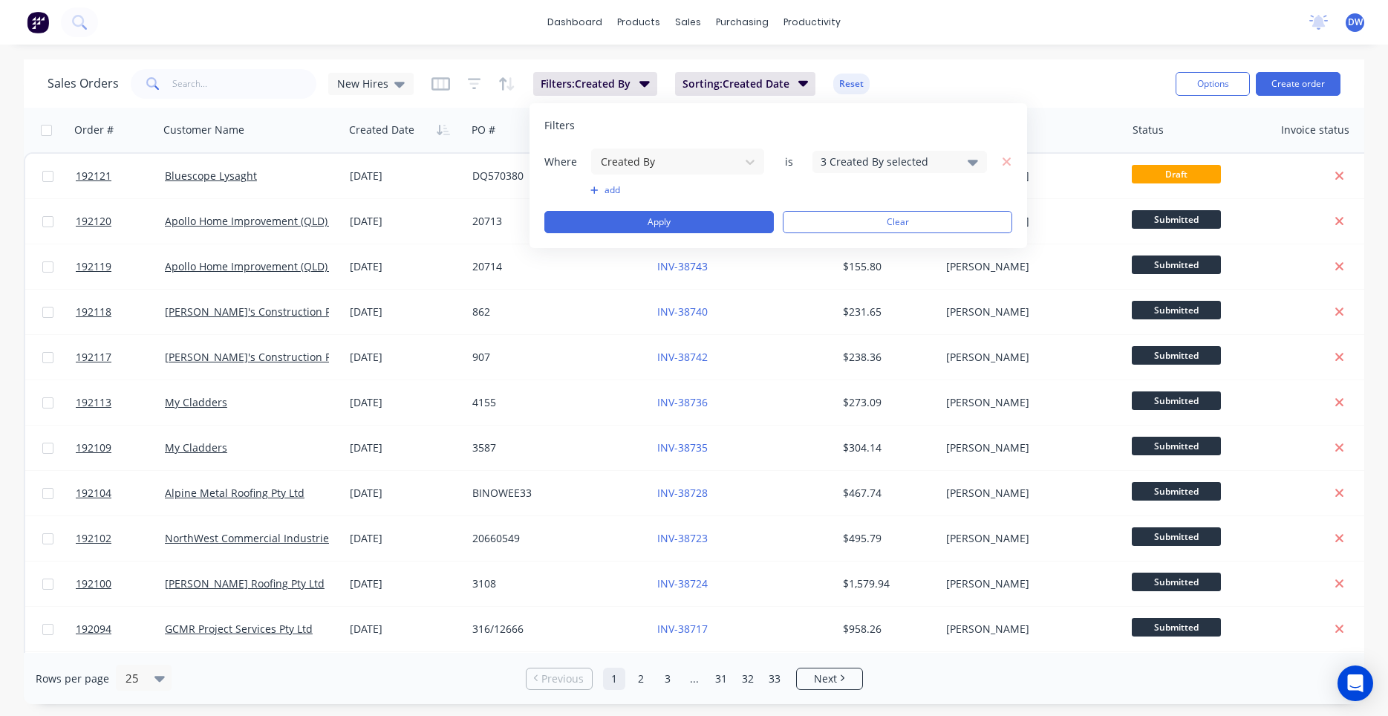
click at [740, 190] on button "add" at bounding box center [677, 190] width 174 height 12
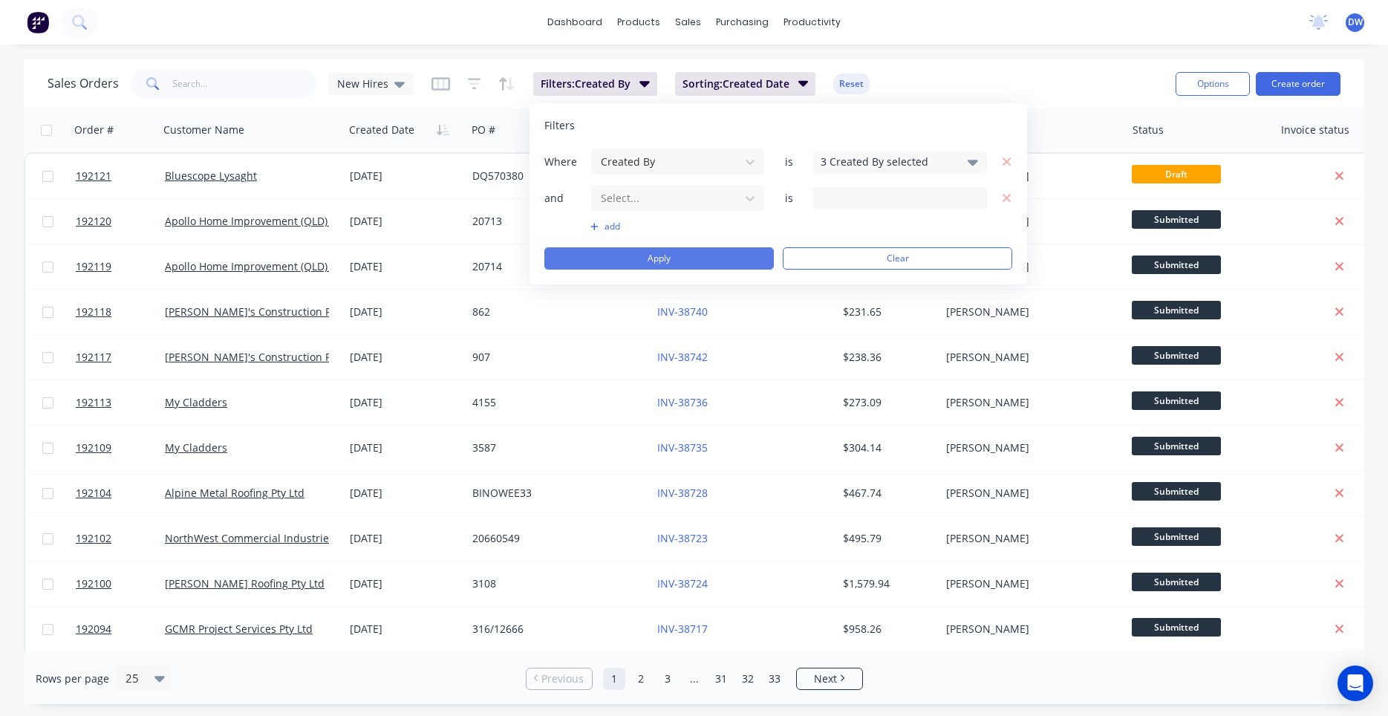
click at [709, 257] on button "Apply" at bounding box center [658, 258] width 229 height 22
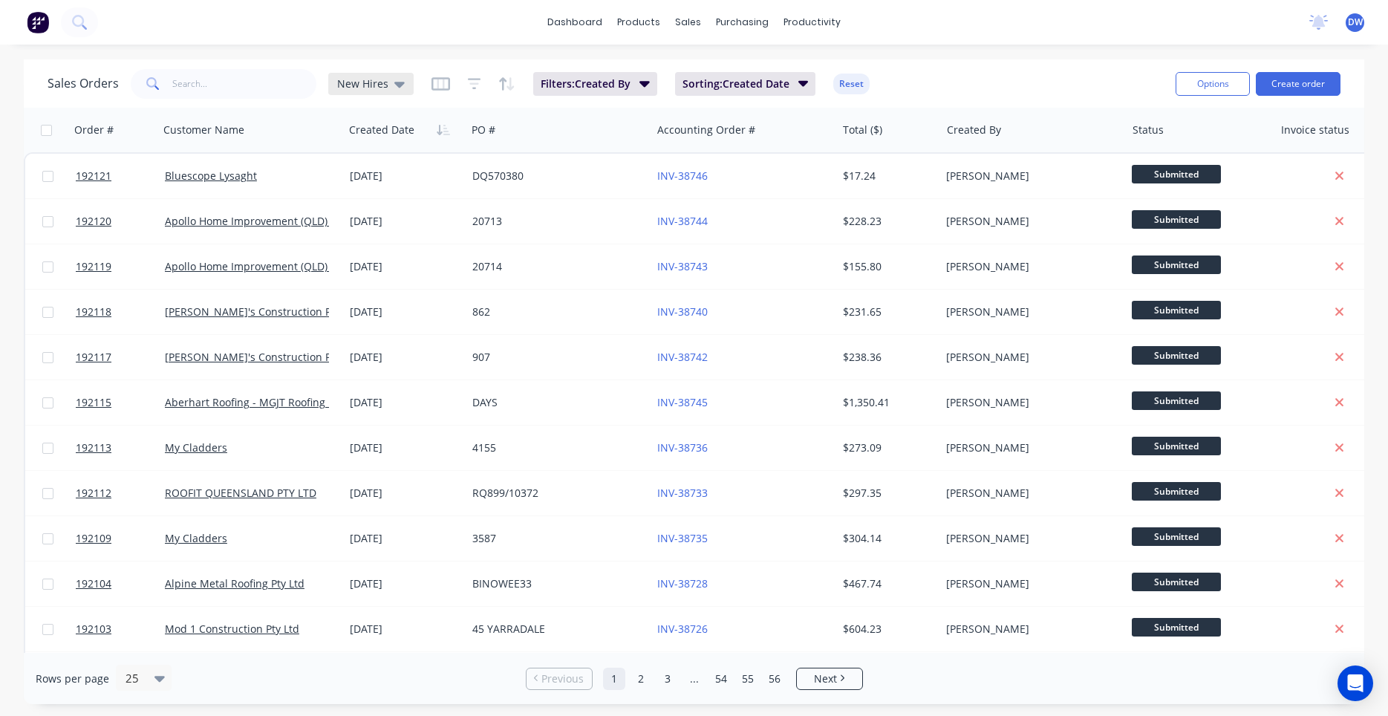
click at [388, 93] on div "New Hires" at bounding box center [370, 84] width 85 height 22
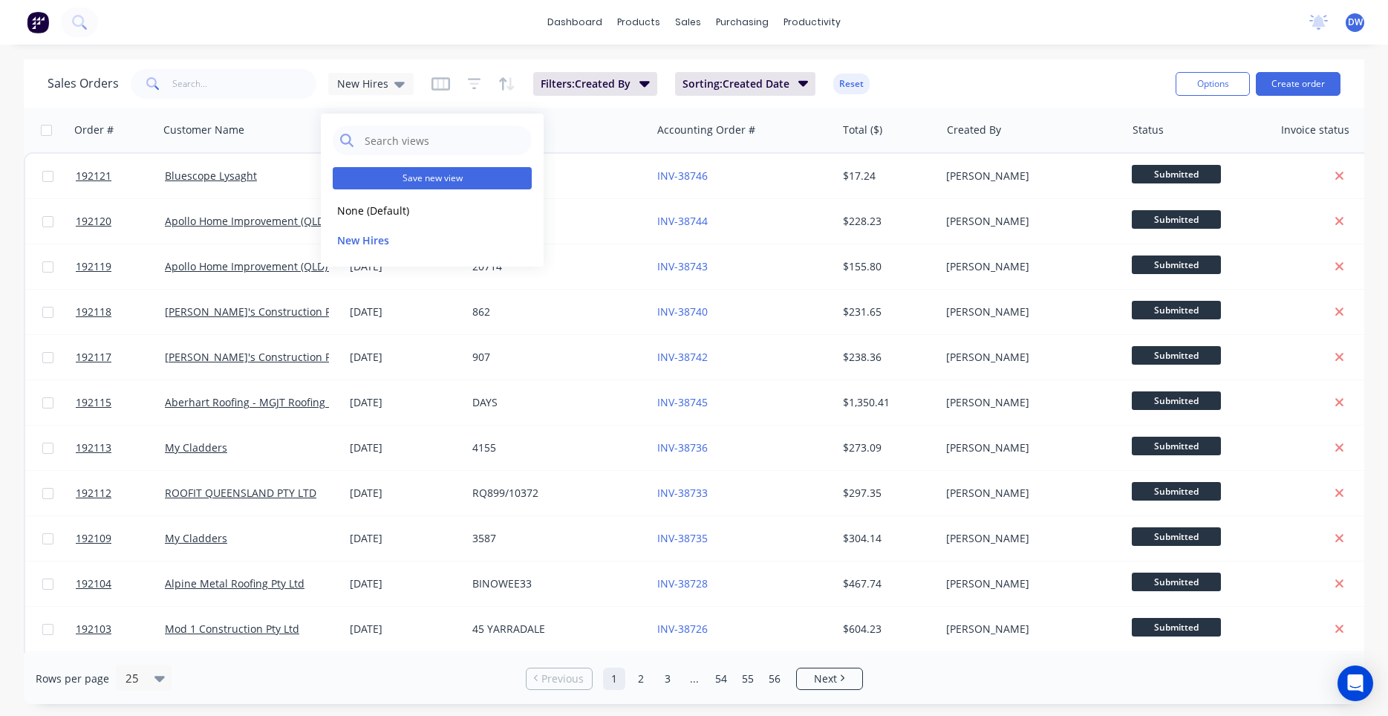
click at [402, 173] on button "Save new view" at bounding box center [432, 178] width 199 height 22
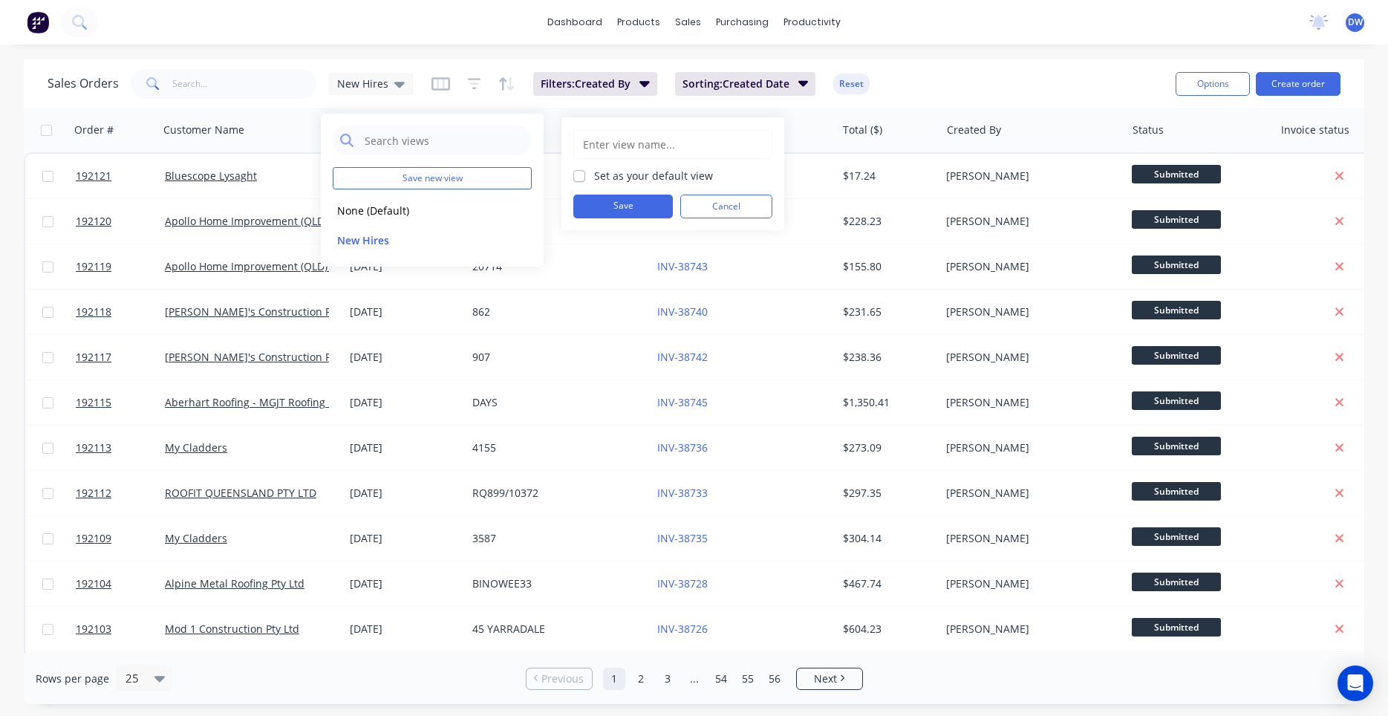
click at [640, 141] on input "text" at bounding box center [672, 144] width 183 height 28
type input "Processing Team"
click at [633, 200] on button "Save" at bounding box center [622, 207] width 99 height 24
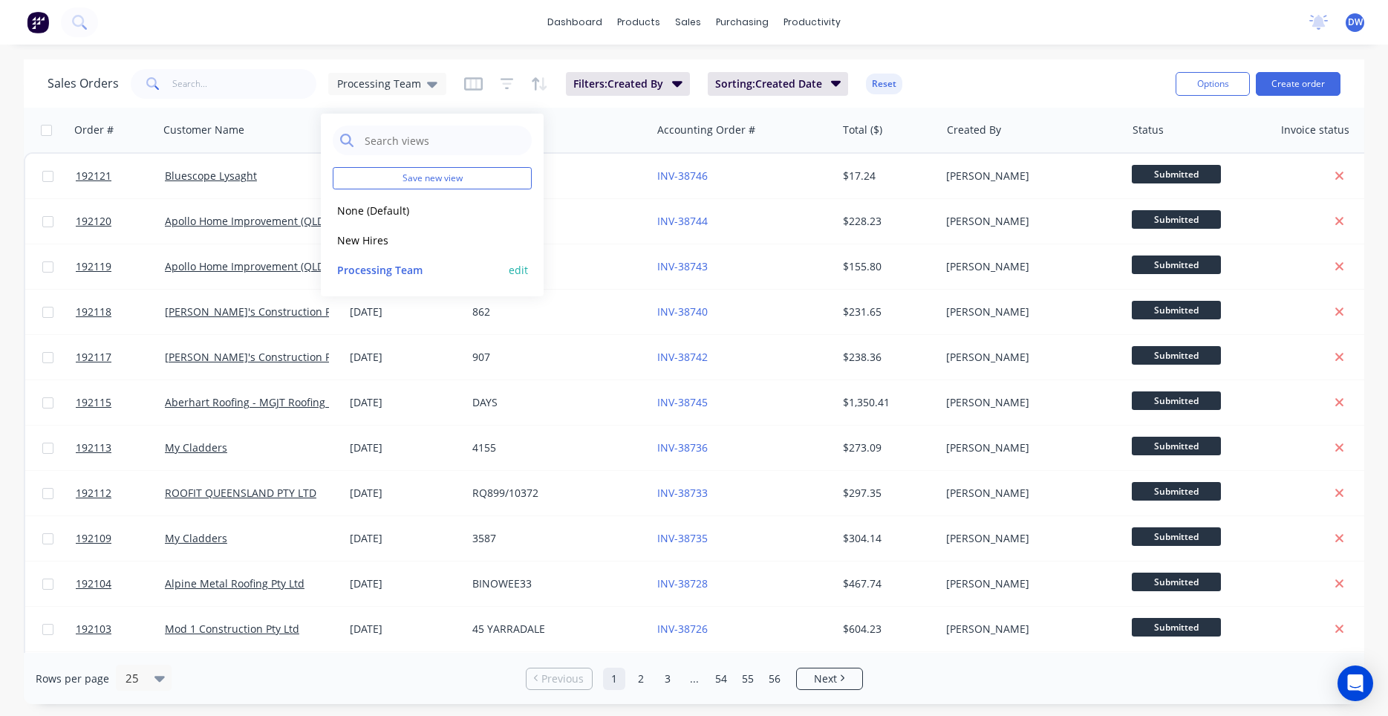
click at [405, 267] on button "Processing Team" at bounding box center [417, 269] width 169 height 17
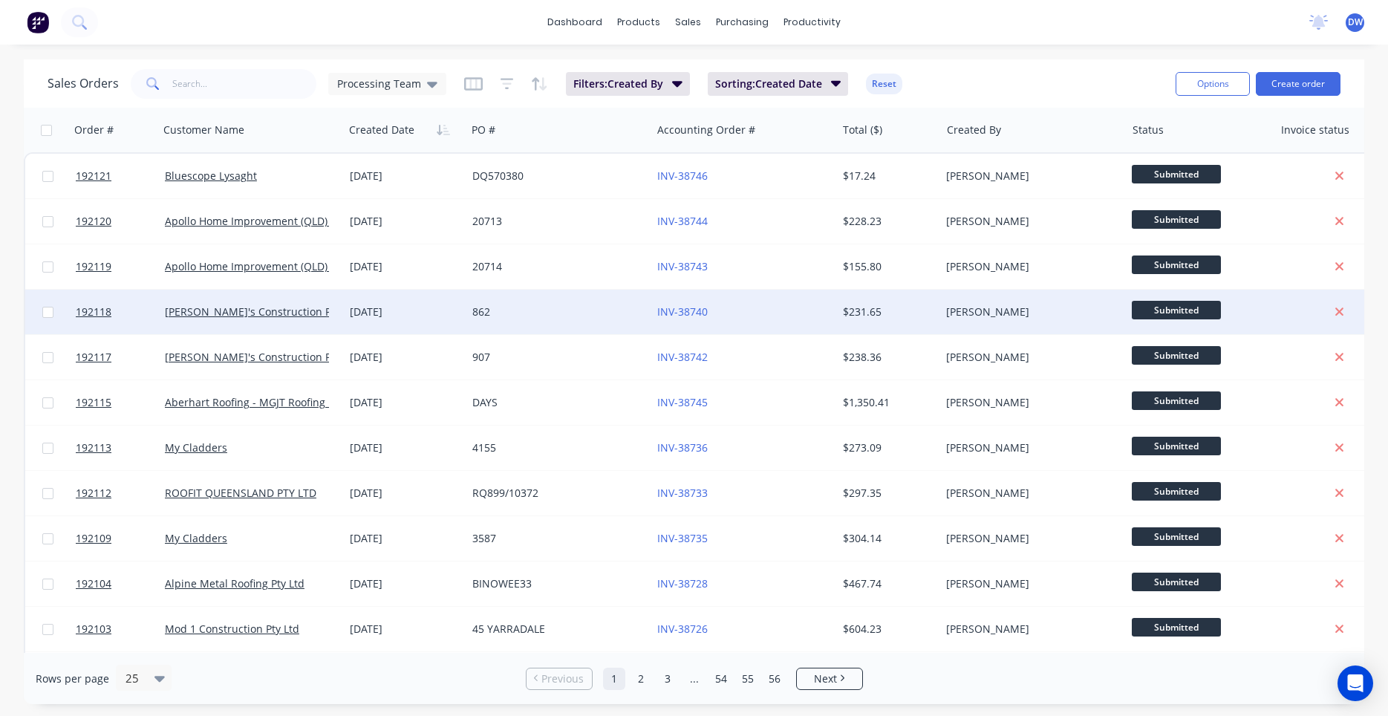
scroll to position [632, 0]
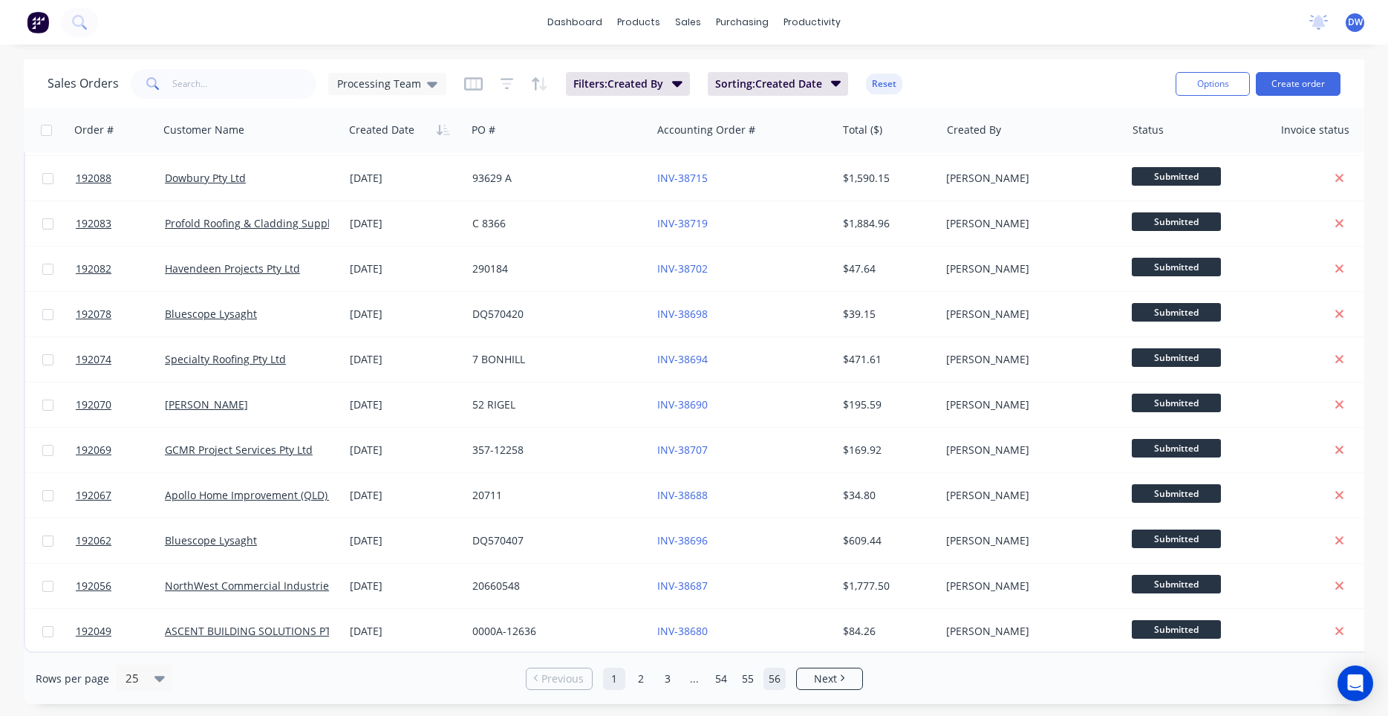
click at [776, 676] on link "56" at bounding box center [774, 679] width 22 height 22
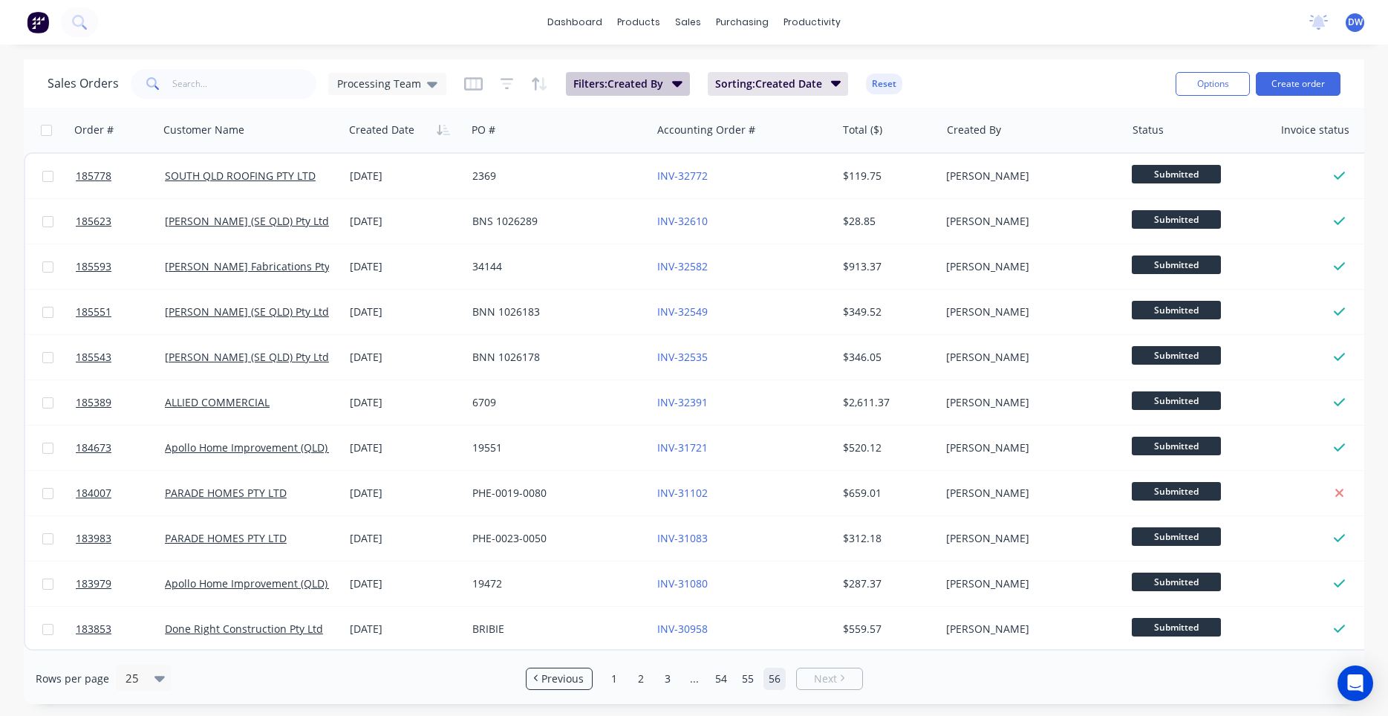
click at [678, 86] on icon "button" at bounding box center [677, 83] width 10 height 16
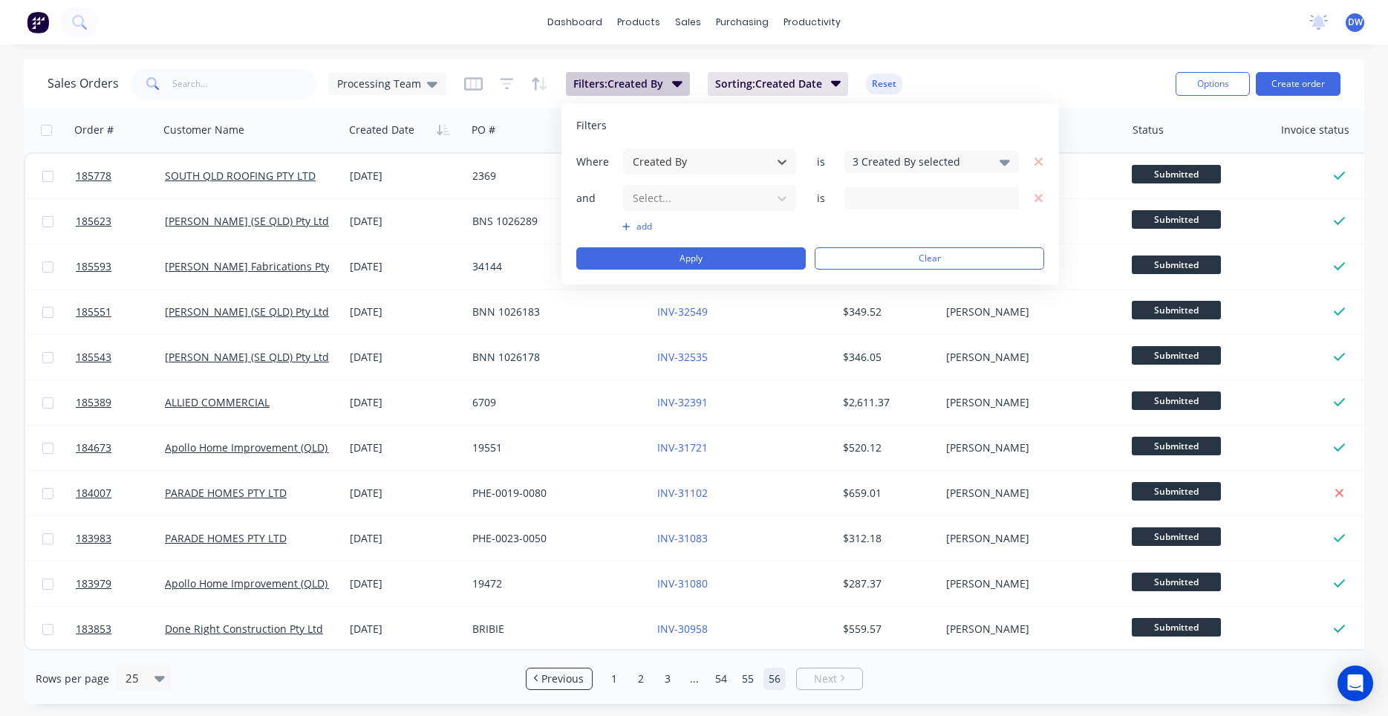
click at [678, 86] on icon "button" at bounding box center [677, 83] width 10 height 16
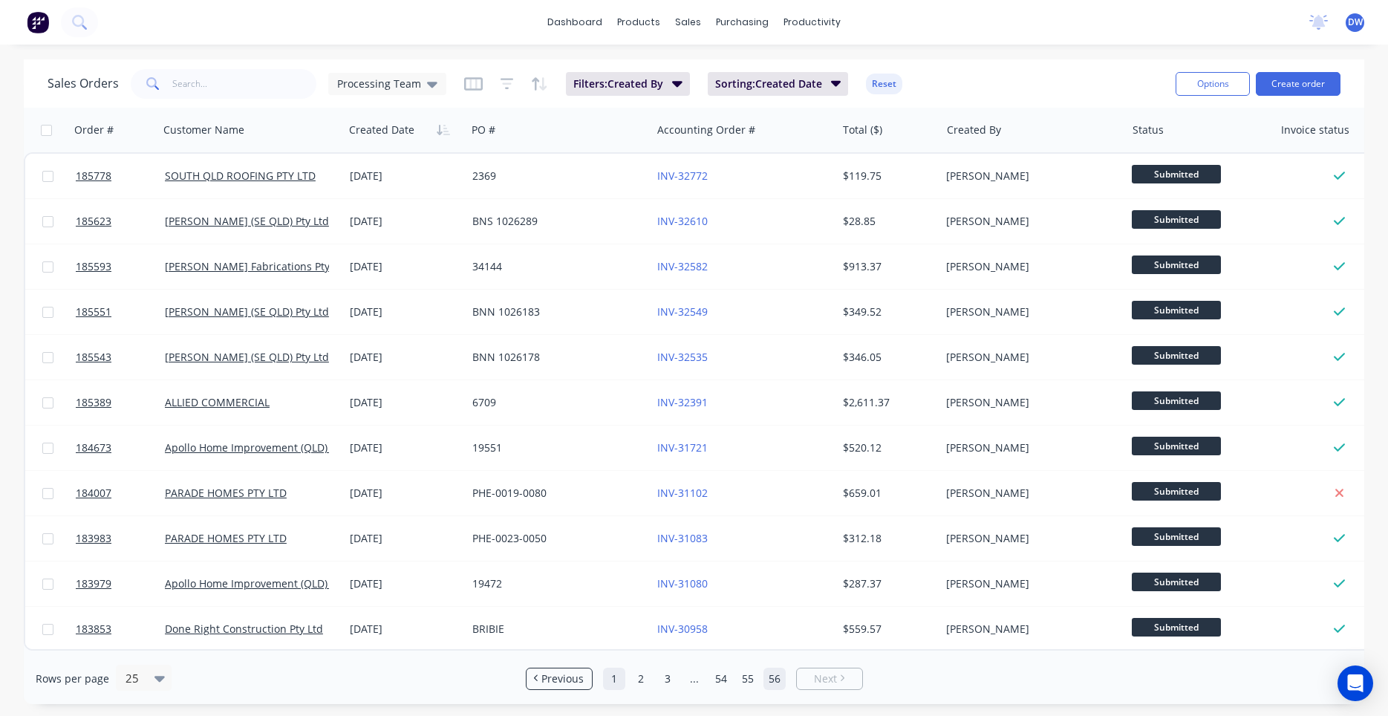
click at [615, 674] on link "1" at bounding box center [614, 679] width 22 height 22
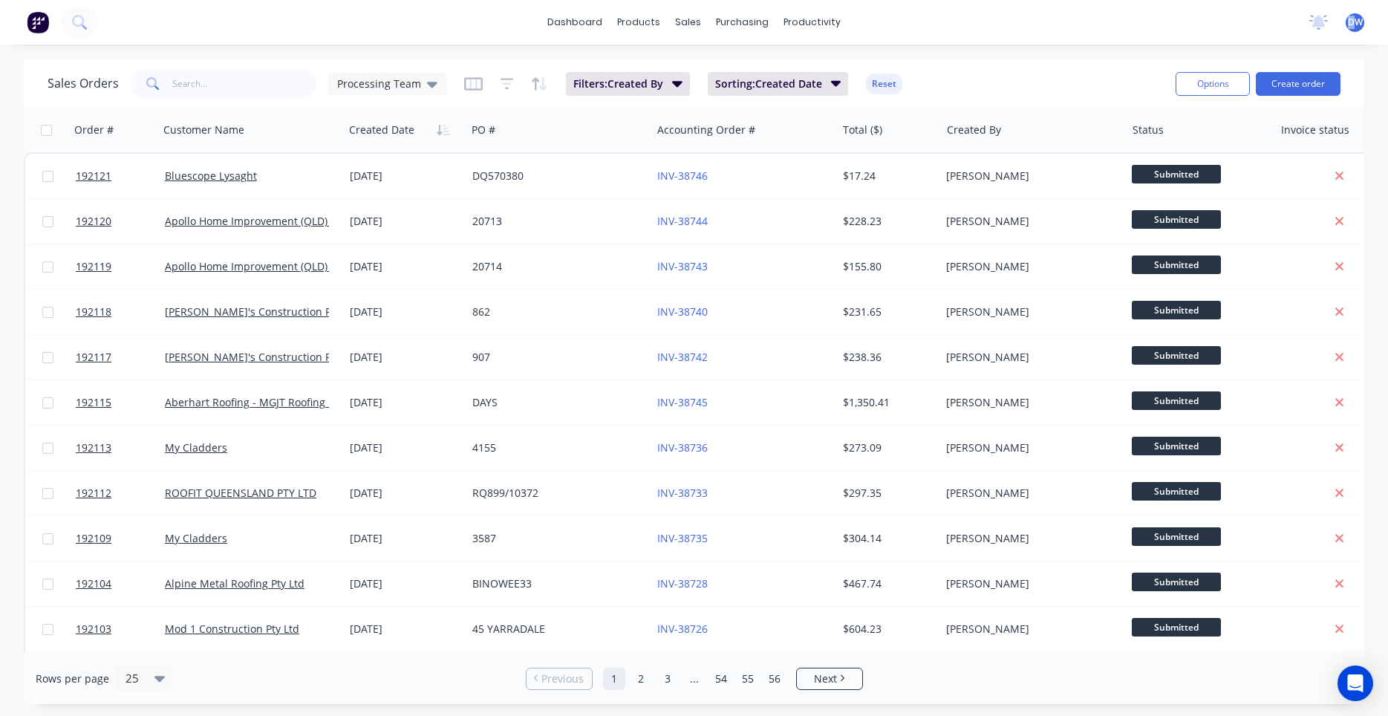
click at [1351, 26] on span "DW" at bounding box center [1355, 22] width 15 height 13
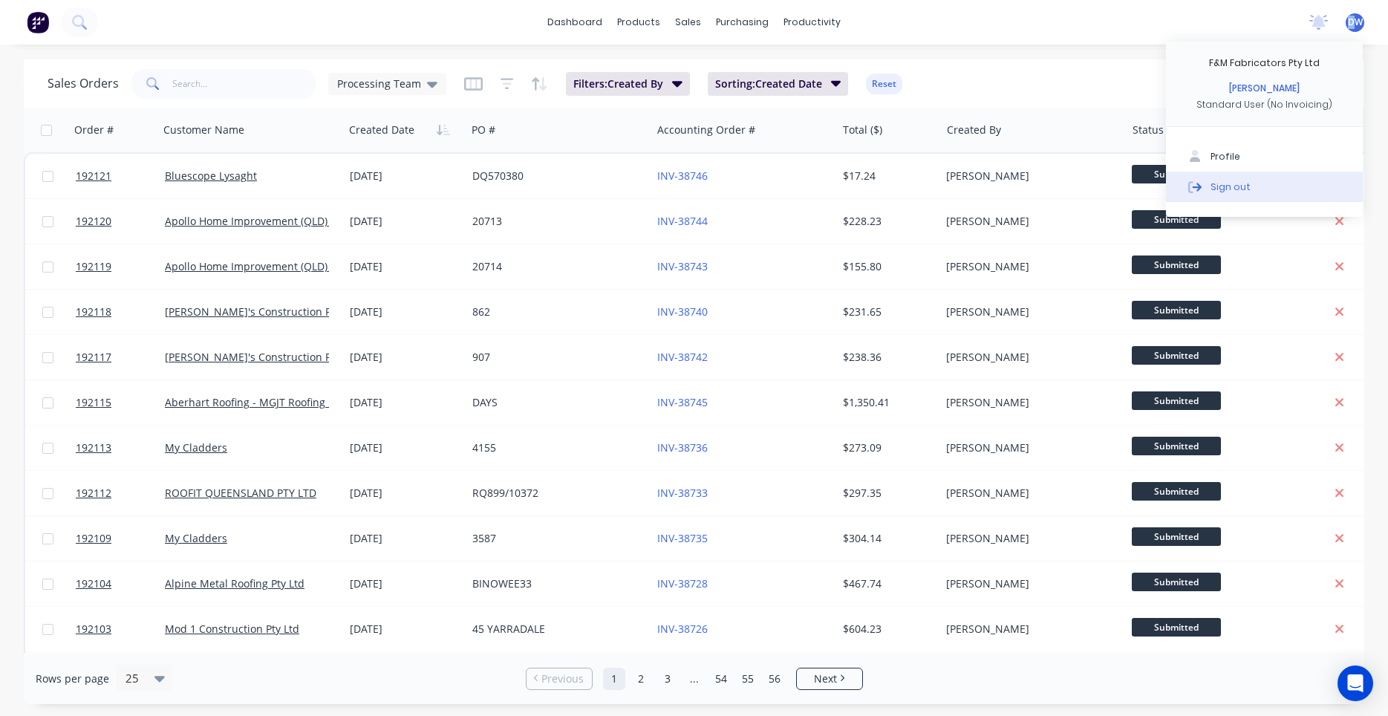
click at [1240, 184] on div "Sign out" at bounding box center [1230, 186] width 40 height 13
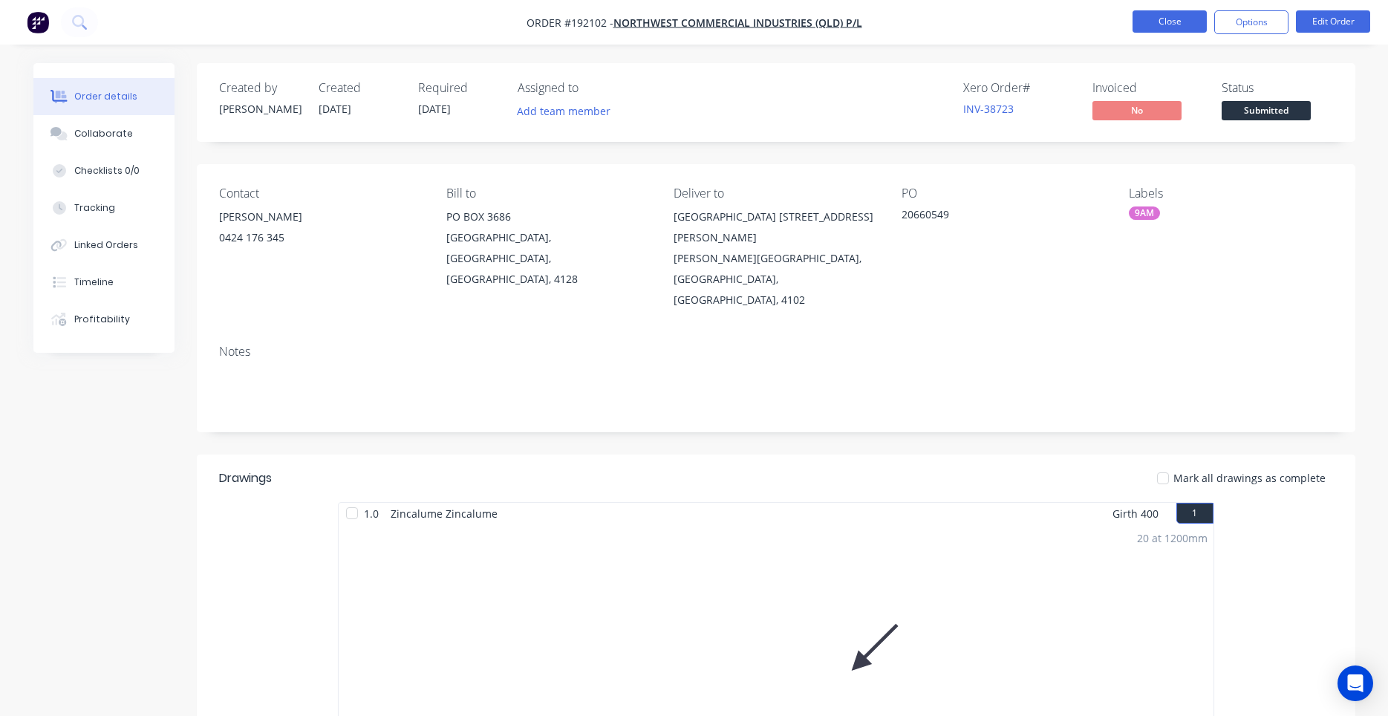
click at [1185, 17] on button "Close" at bounding box center [1169, 21] width 74 height 22
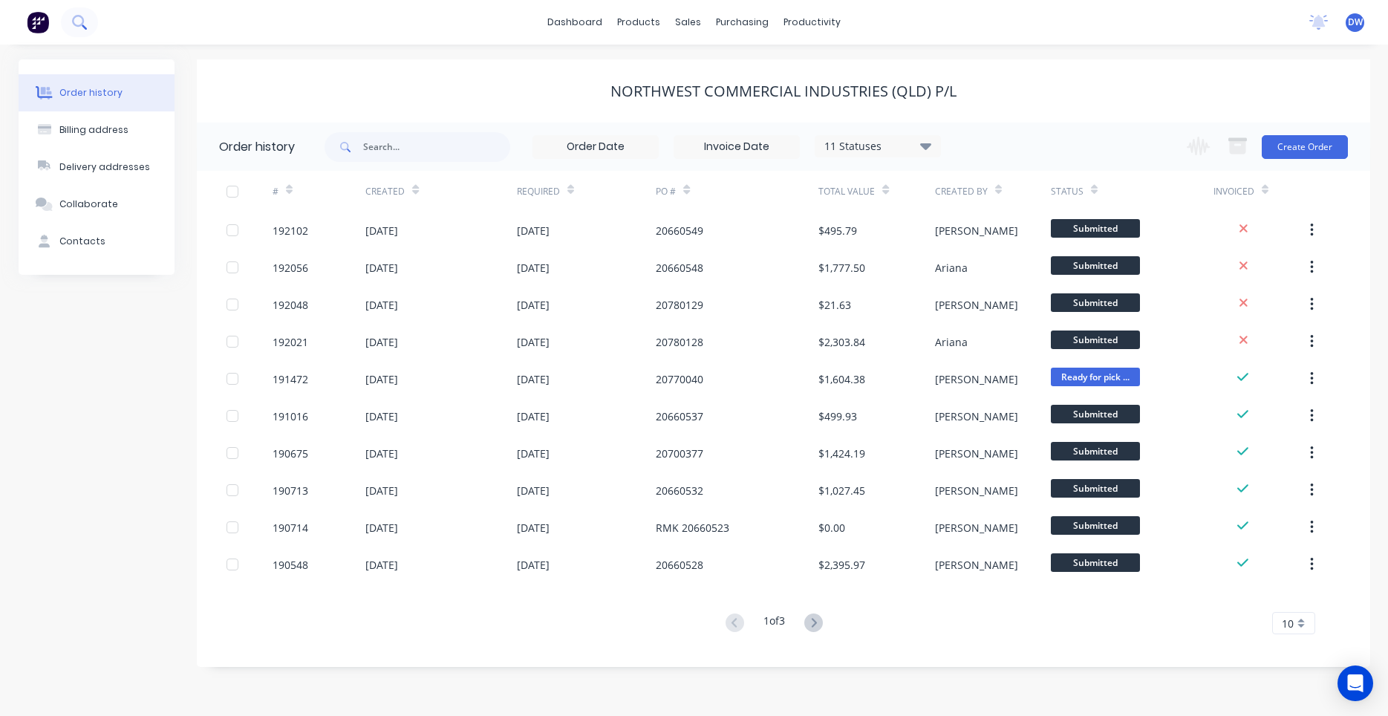
click at [74, 19] on icon at bounding box center [79, 22] width 14 height 14
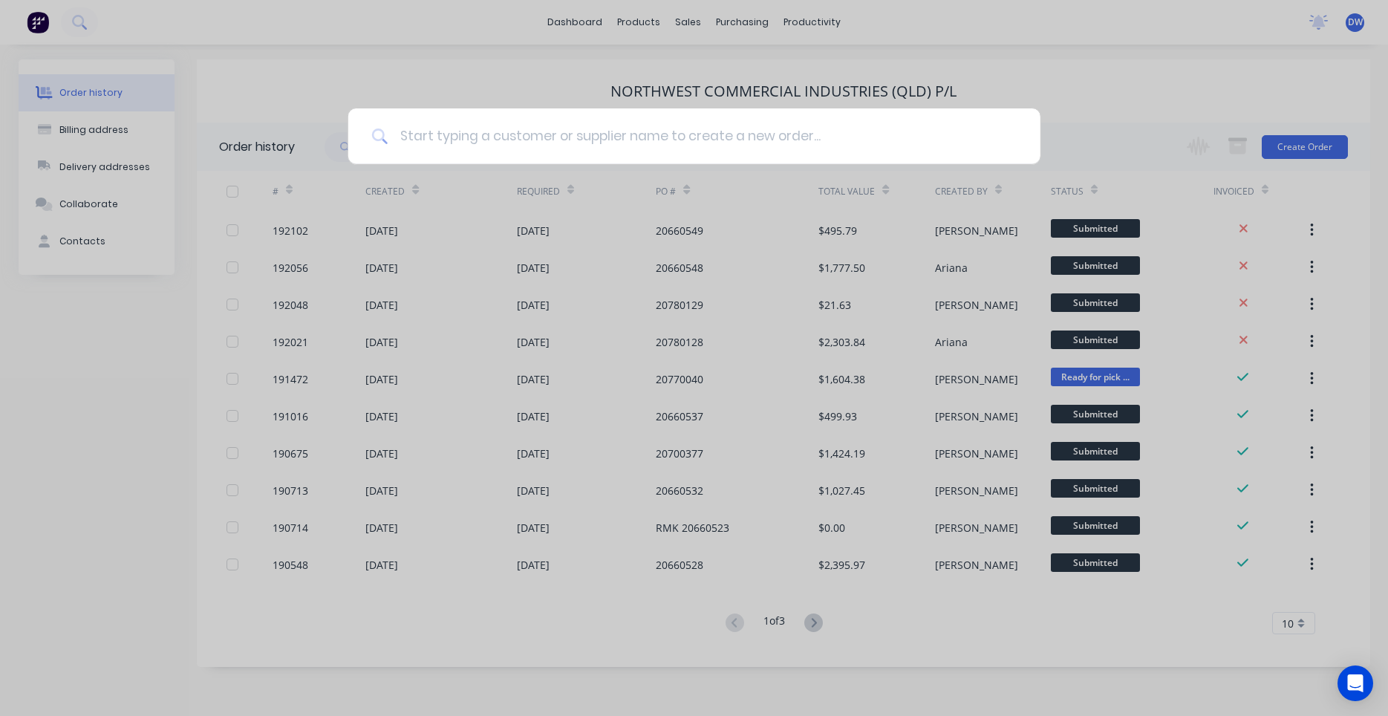
click at [431, 134] on input at bounding box center [702, 136] width 629 height 56
type input "alpine"
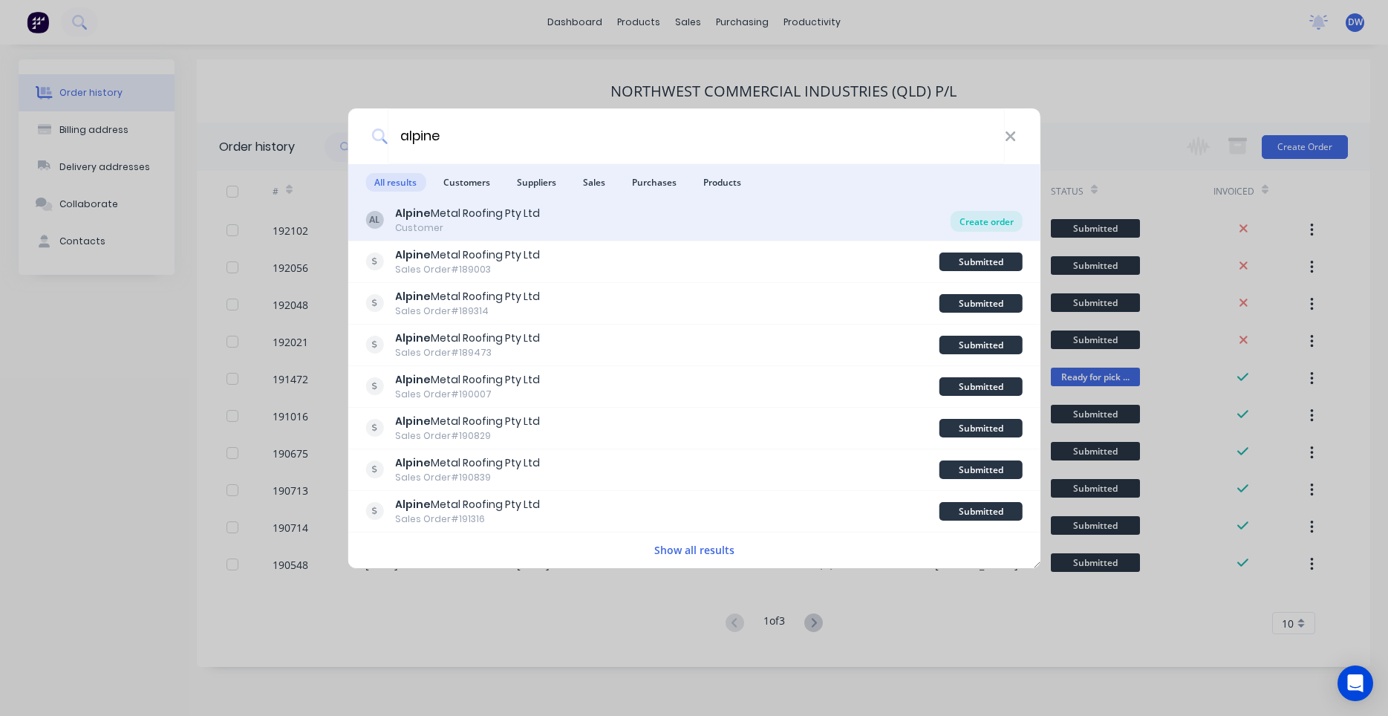
click at [982, 218] on div "Create order" at bounding box center [986, 221] width 72 height 21
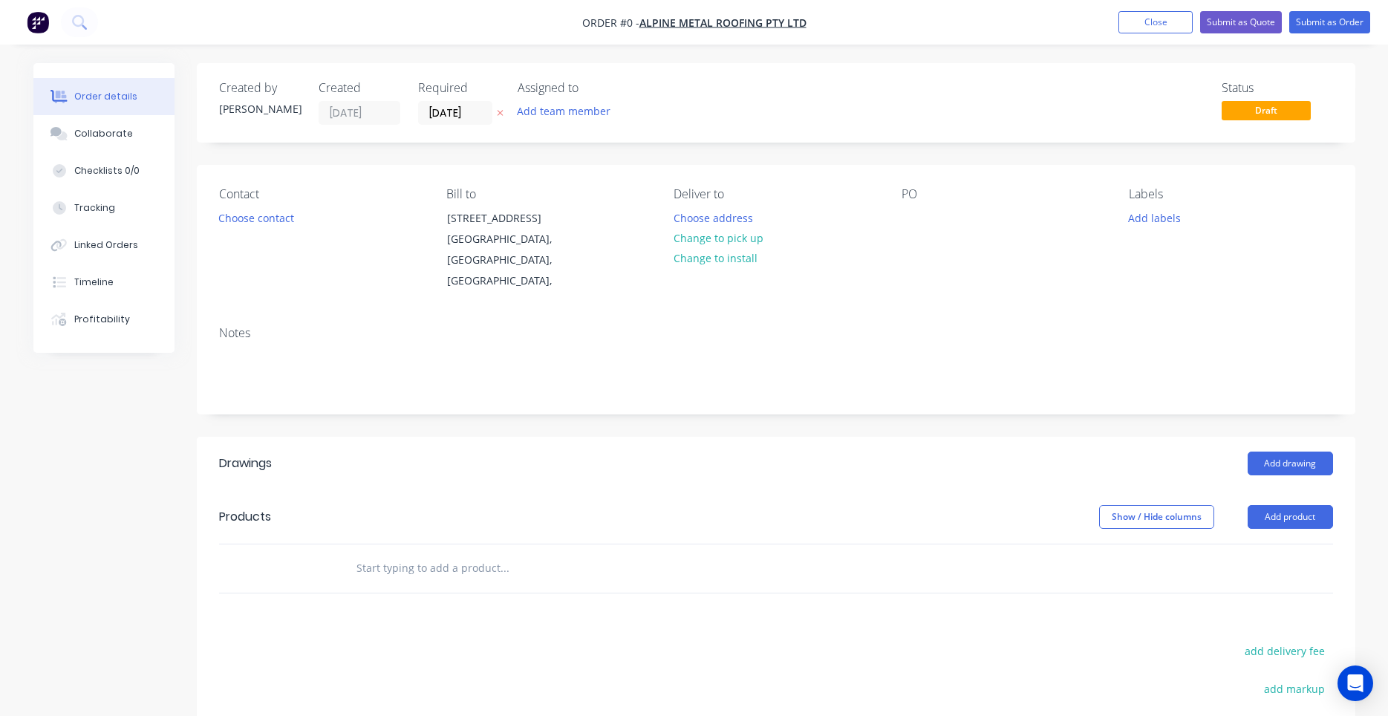
click at [904, 267] on div "PO" at bounding box center [1002, 239] width 203 height 105
click at [481, 119] on input "[DATE]" at bounding box center [455, 113] width 73 height 22
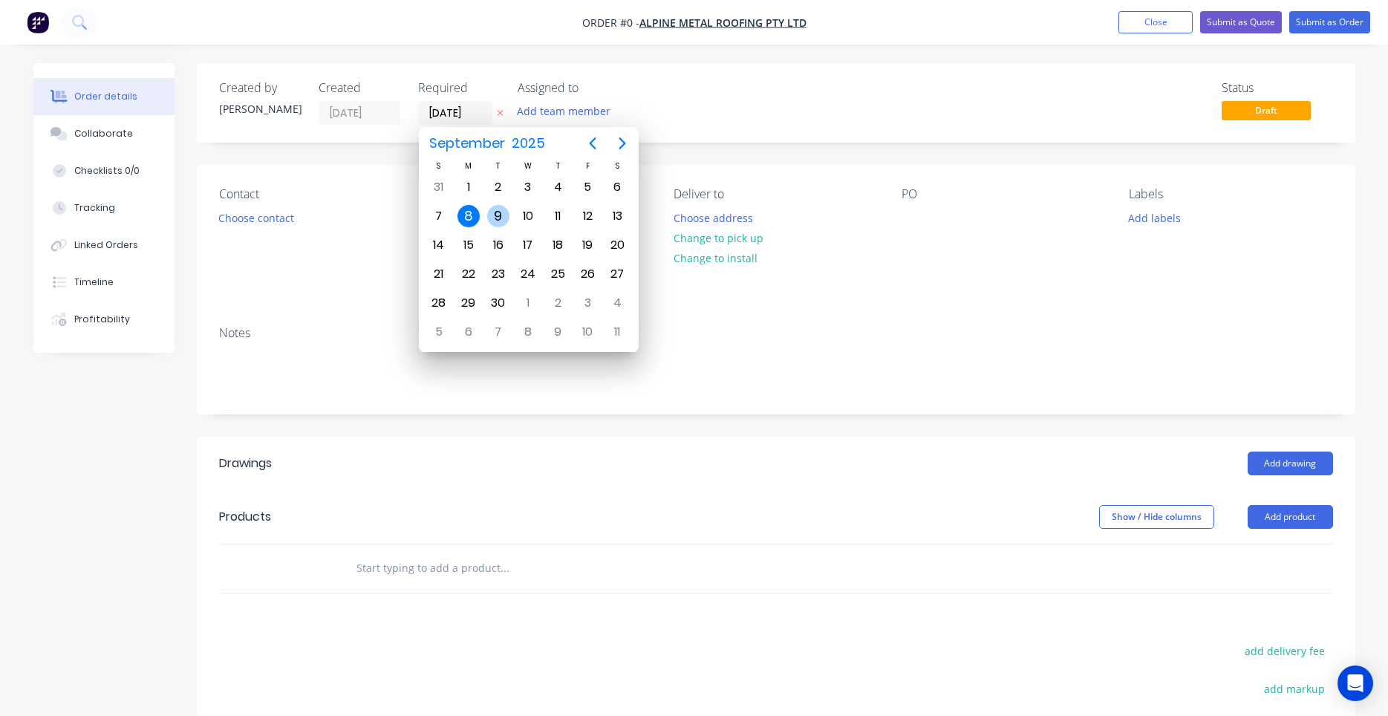
click at [494, 222] on div "9" at bounding box center [498, 216] width 22 height 22
type input "[DATE]"
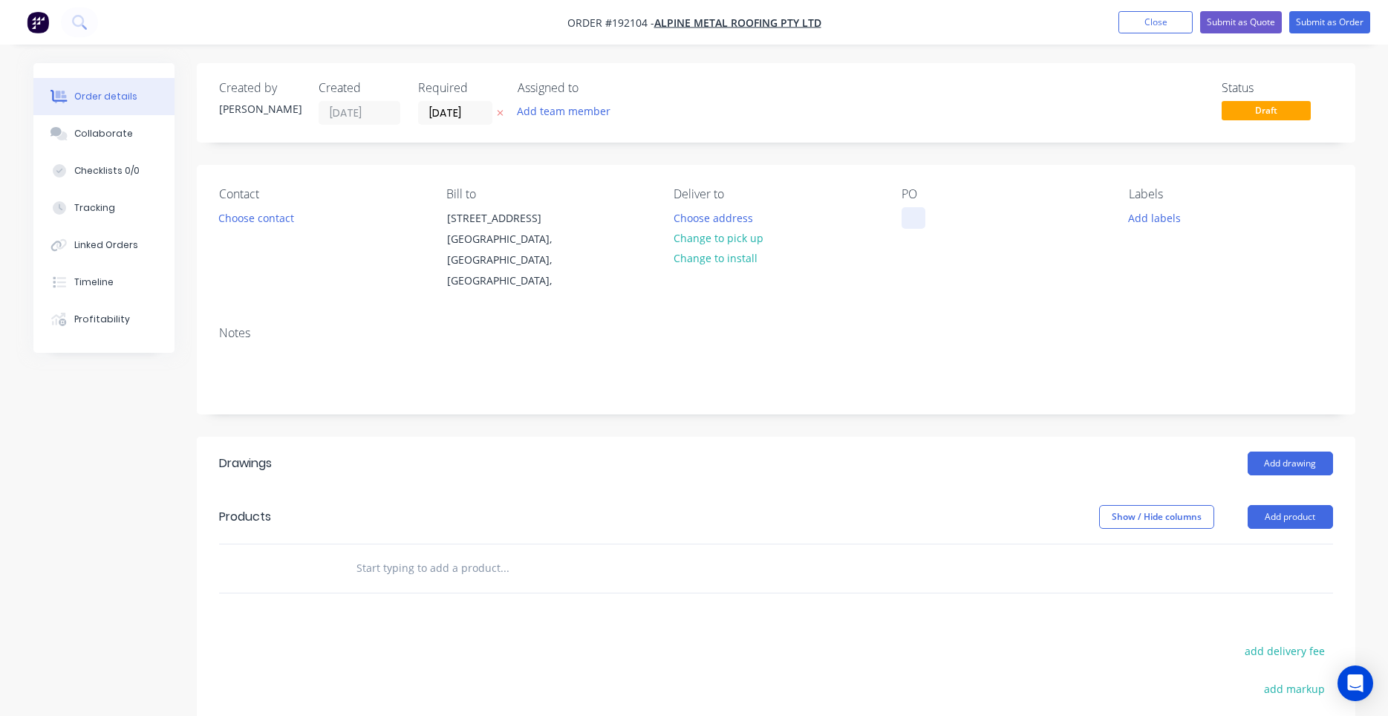
click at [909, 214] on div at bounding box center [913, 218] width 24 height 22
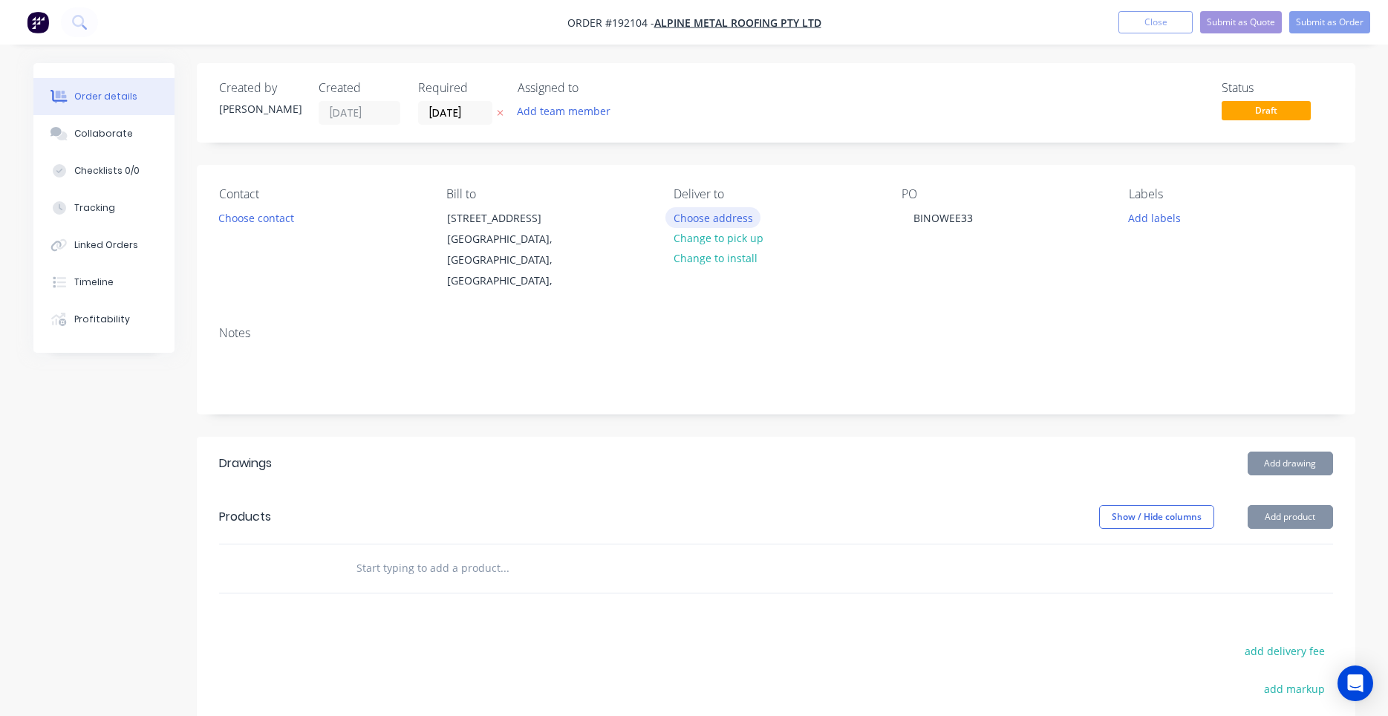
click at [737, 219] on button "Choose address" at bounding box center [712, 217] width 95 height 20
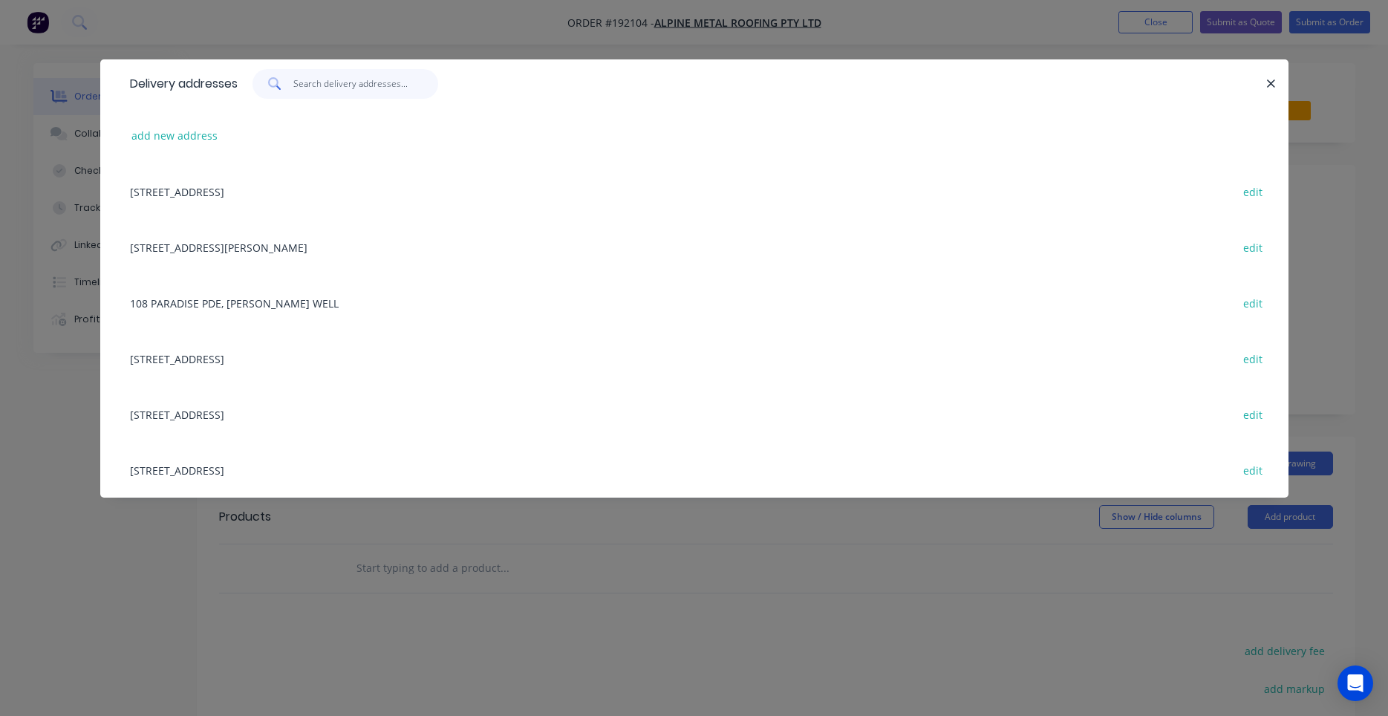
click at [327, 97] on input "text" at bounding box center [365, 84] width 145 height 30
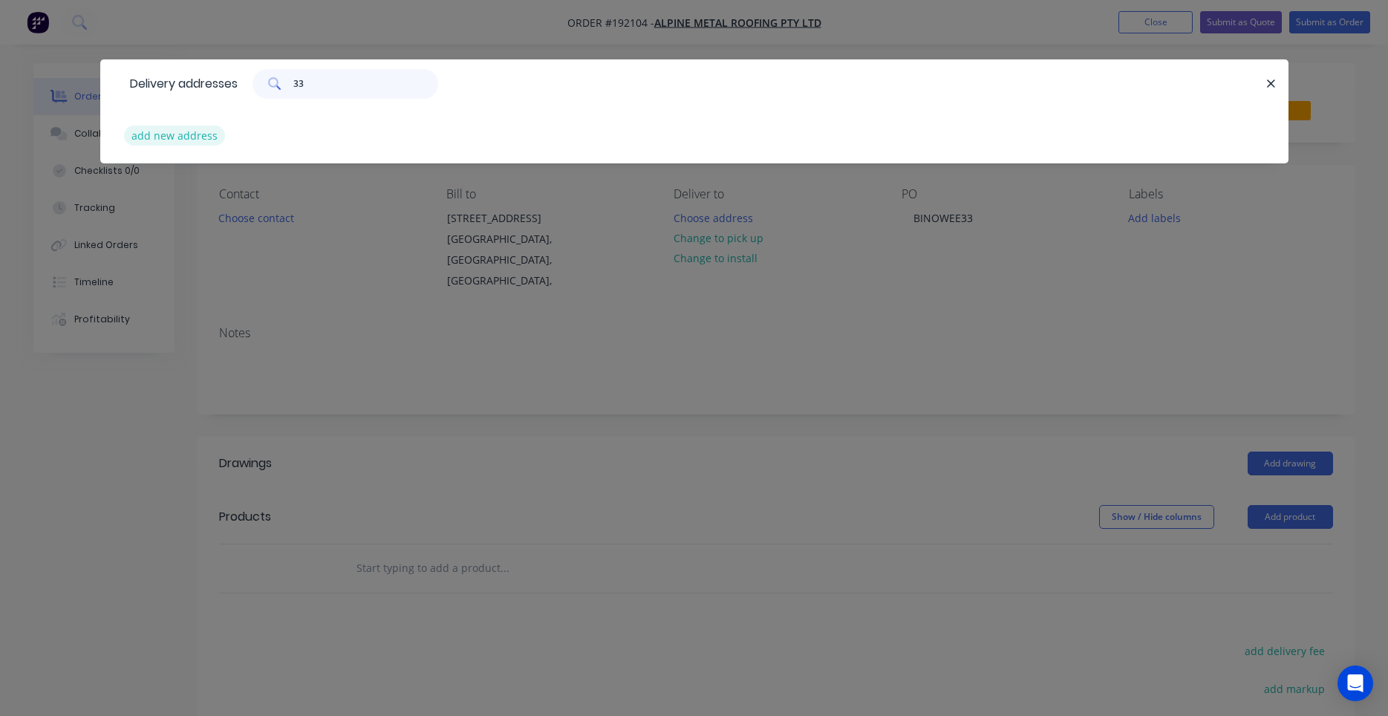
type input "33"
click at [187, 135] on button "add new address" at bounding box center [175, 135] width 102 height 20
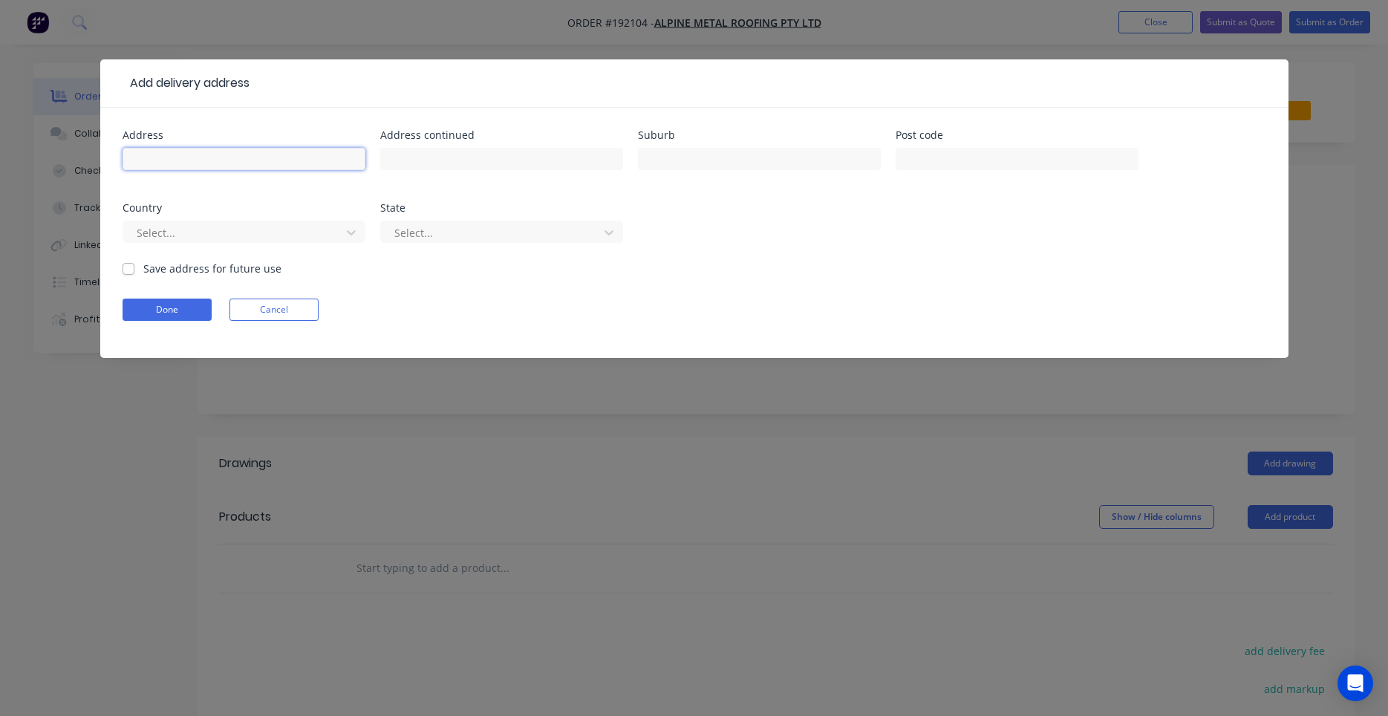
click at [237, 169] on input "text" at bounding box center [244, 159] width 243 height 22
type input "33 Binowee St"
type input "ASPLEY"
type input "a"
type input "q"
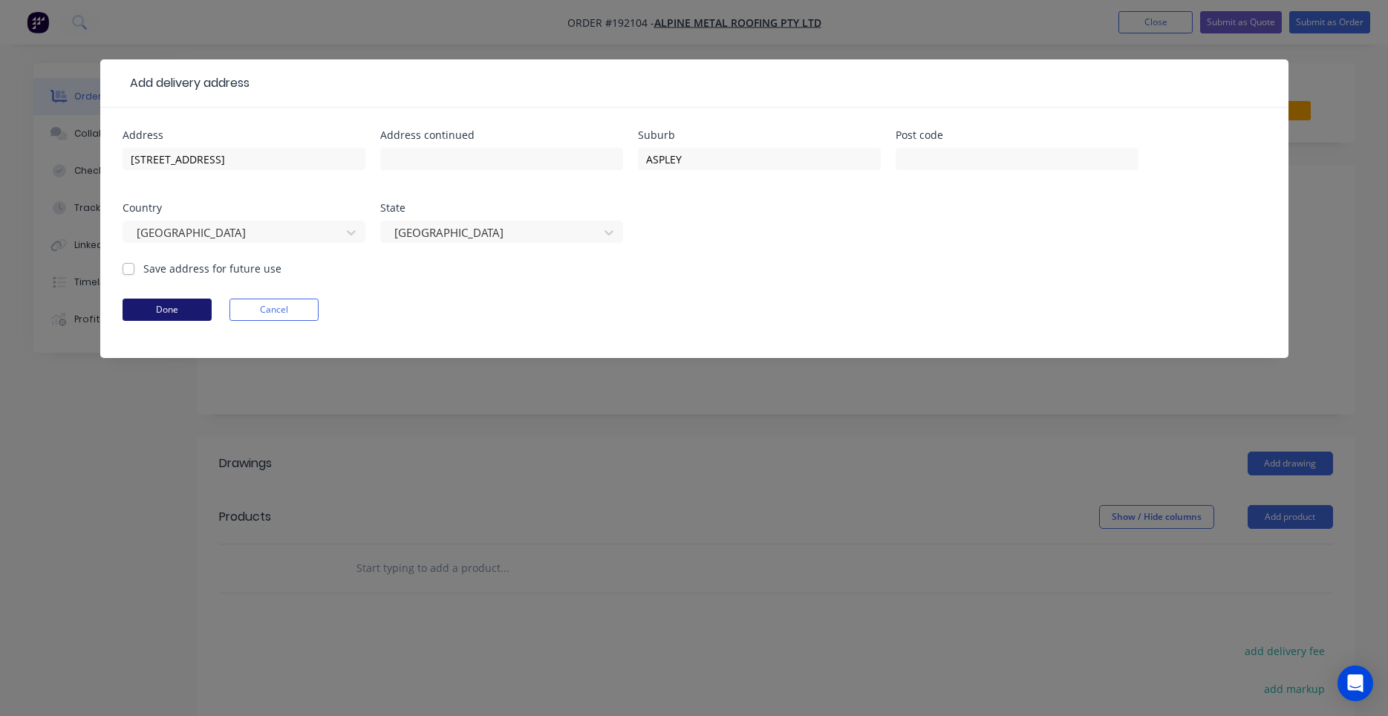
click at [171, 301] on button "Done" at bounding box center [167, 309] width 89 height 22
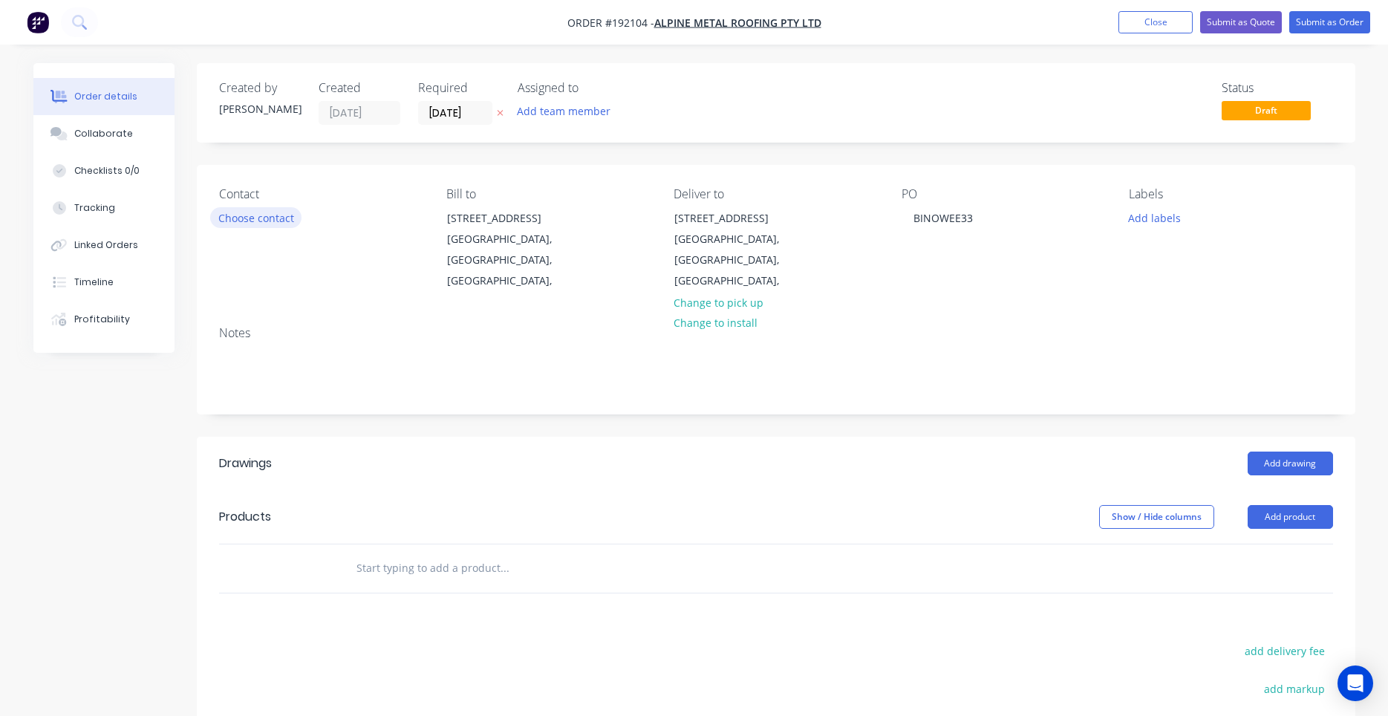
click at [281, 215] on button "Choose contact" at bounding box center [255, 217] width 91 height 20
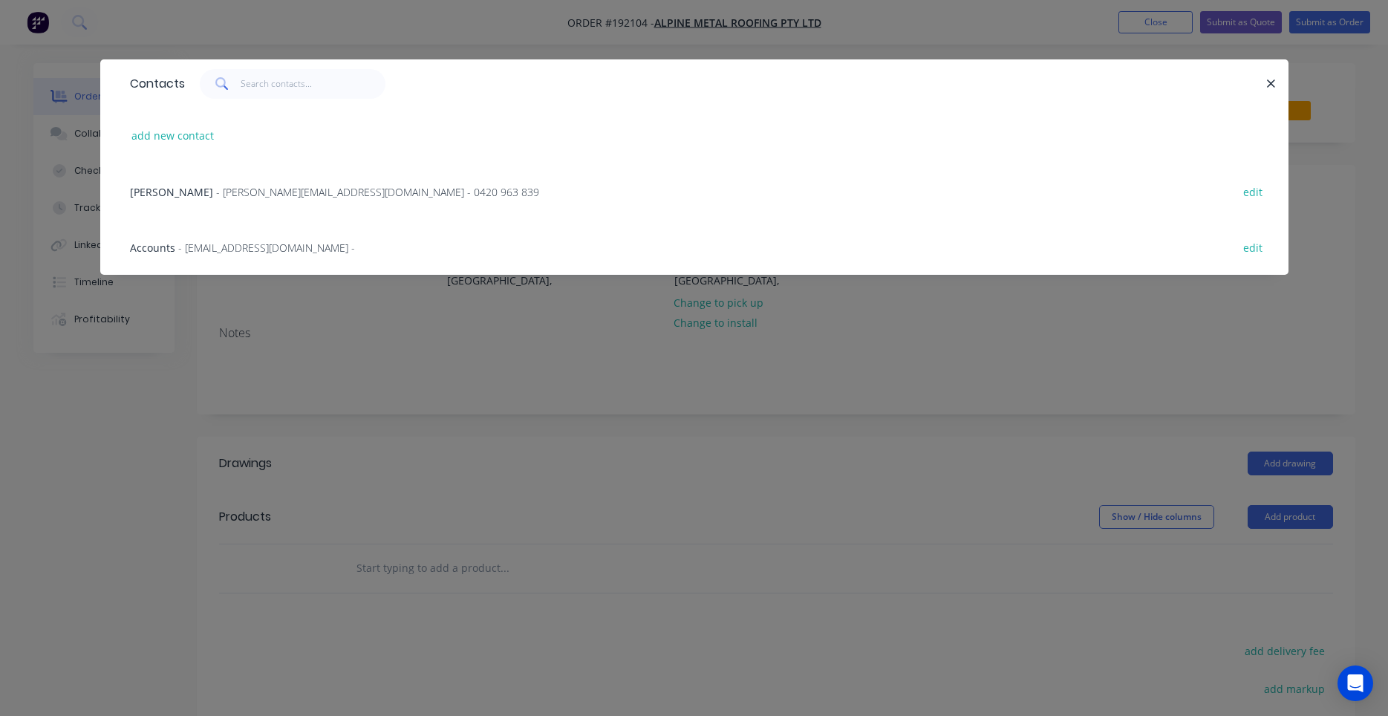
click at [411, 186] on span "- jamie@alpinemetalroofing.com.au - 0420 963 839" at bounding box center [377, 192] width 323 height 14
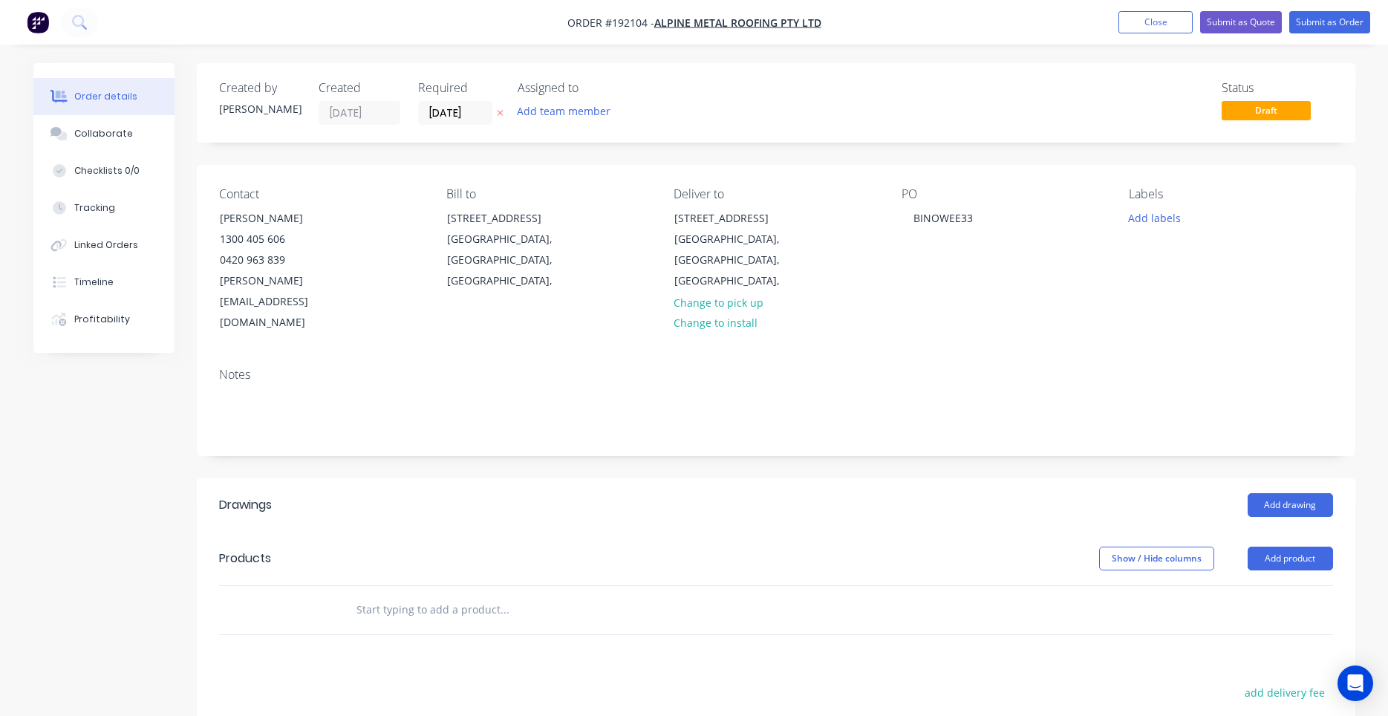
click at [685, 493] on div "Add drawing" at bounding box center [893, 505] width 877 height 24
click at [479, 595] on input "text" at bounding box center [504, 610] width 297 height 30
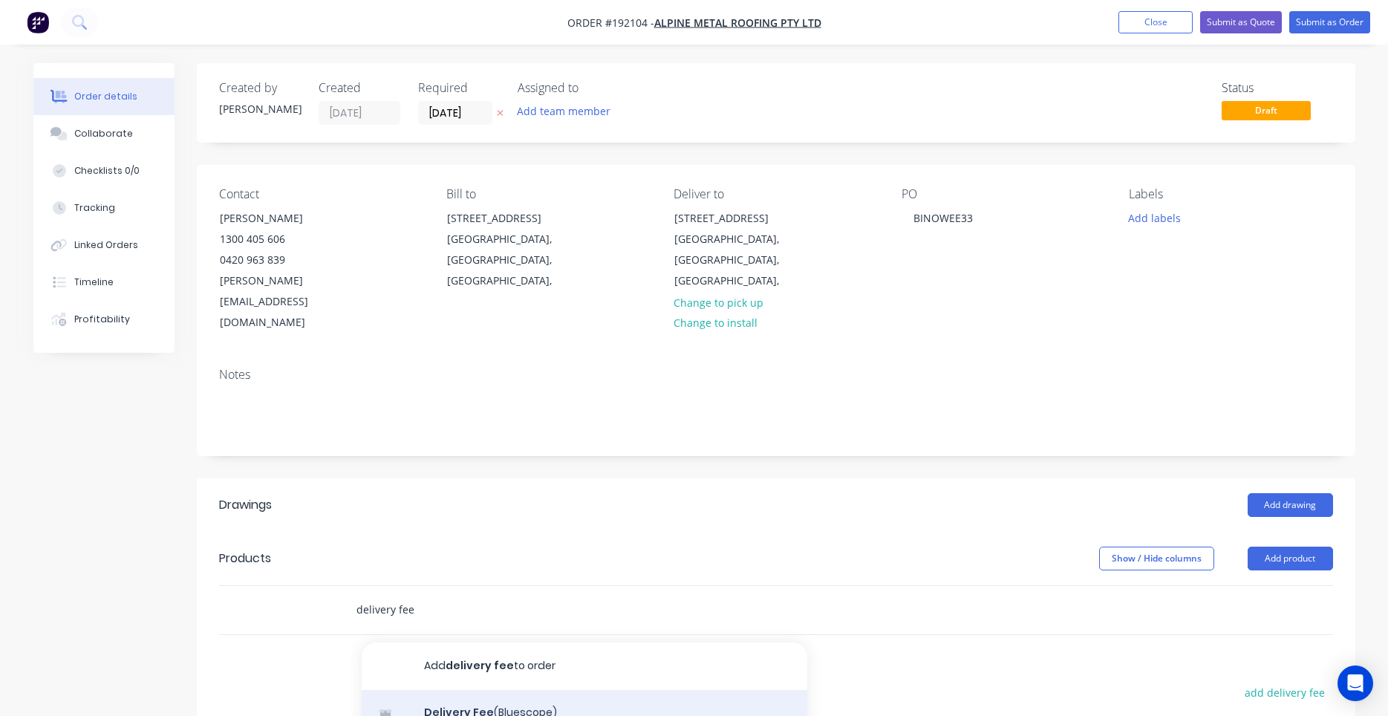
scroll to position [141, 0]
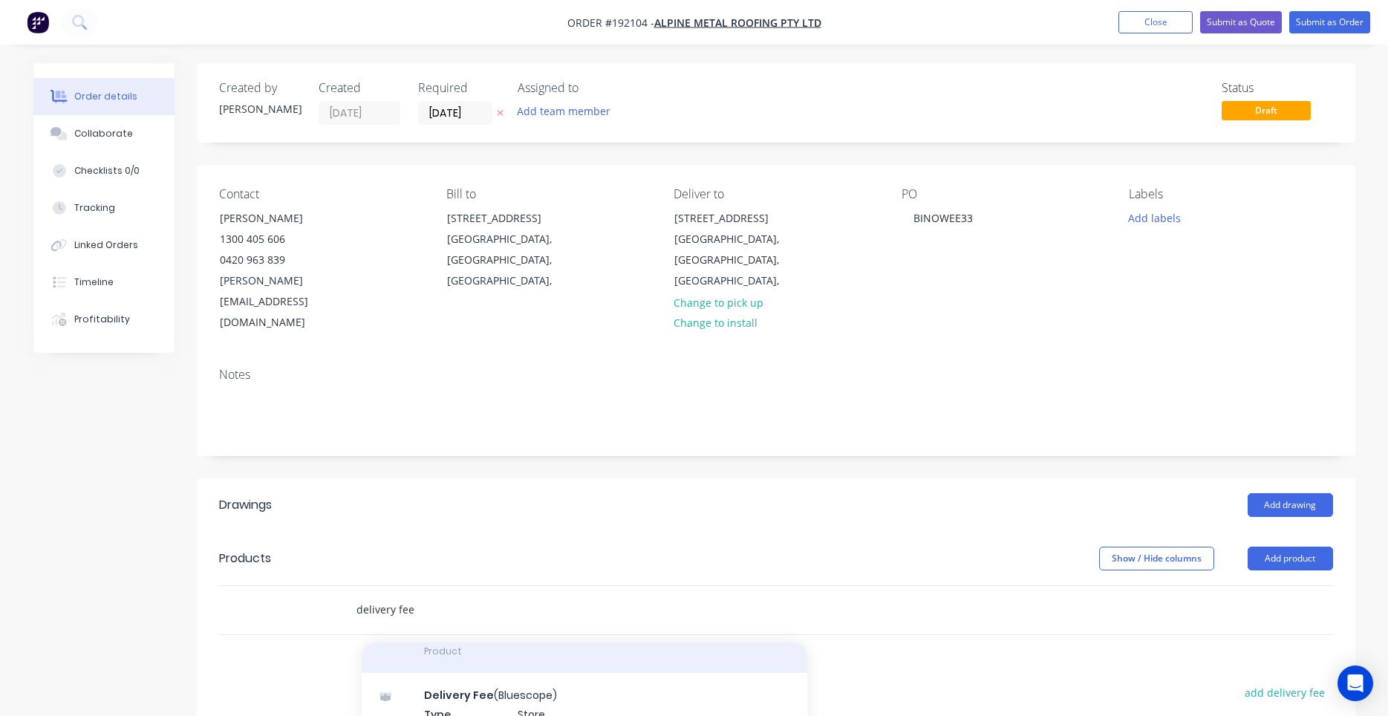
type input "delivery fee"
click at [502, 624] on div "Delivery Fee Product" at bounding box center [585, 641] width 446 height 62
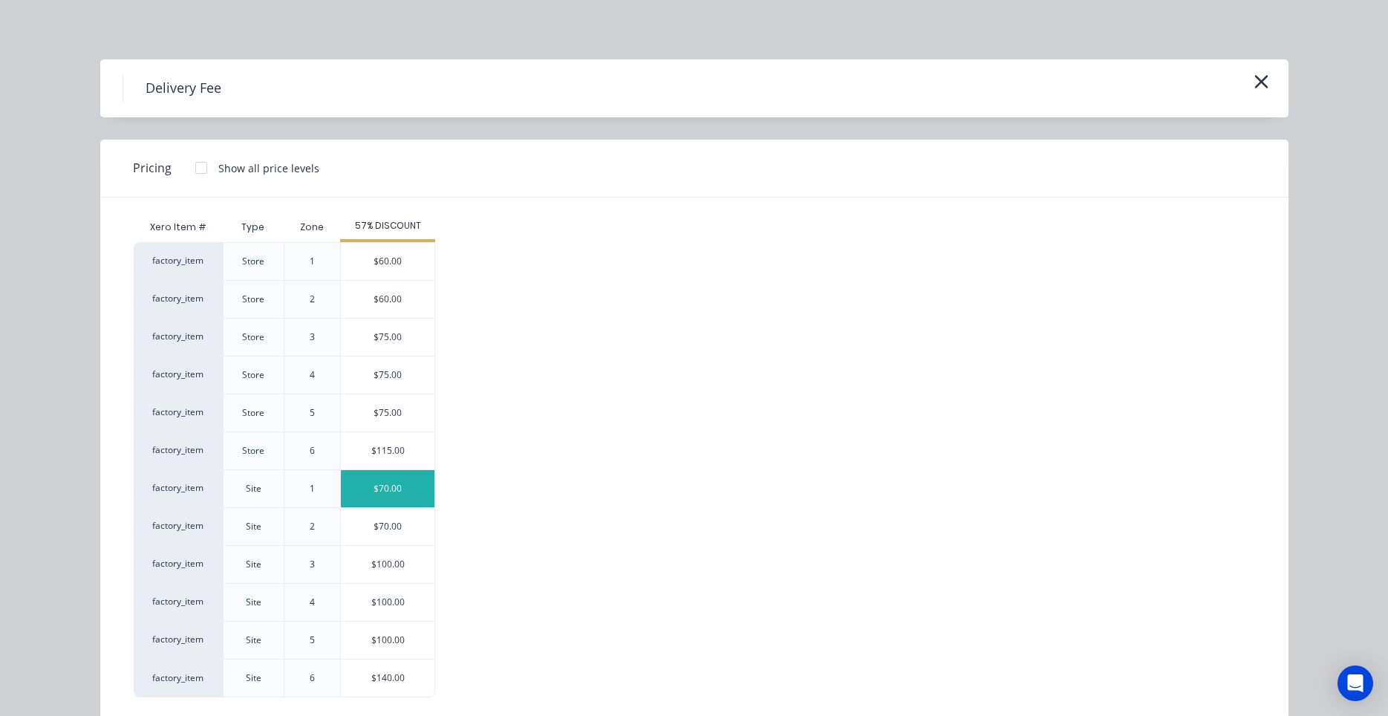
click at [388, 483] on div "$70.00" at bounding box center [388, 488] width 94 height 37
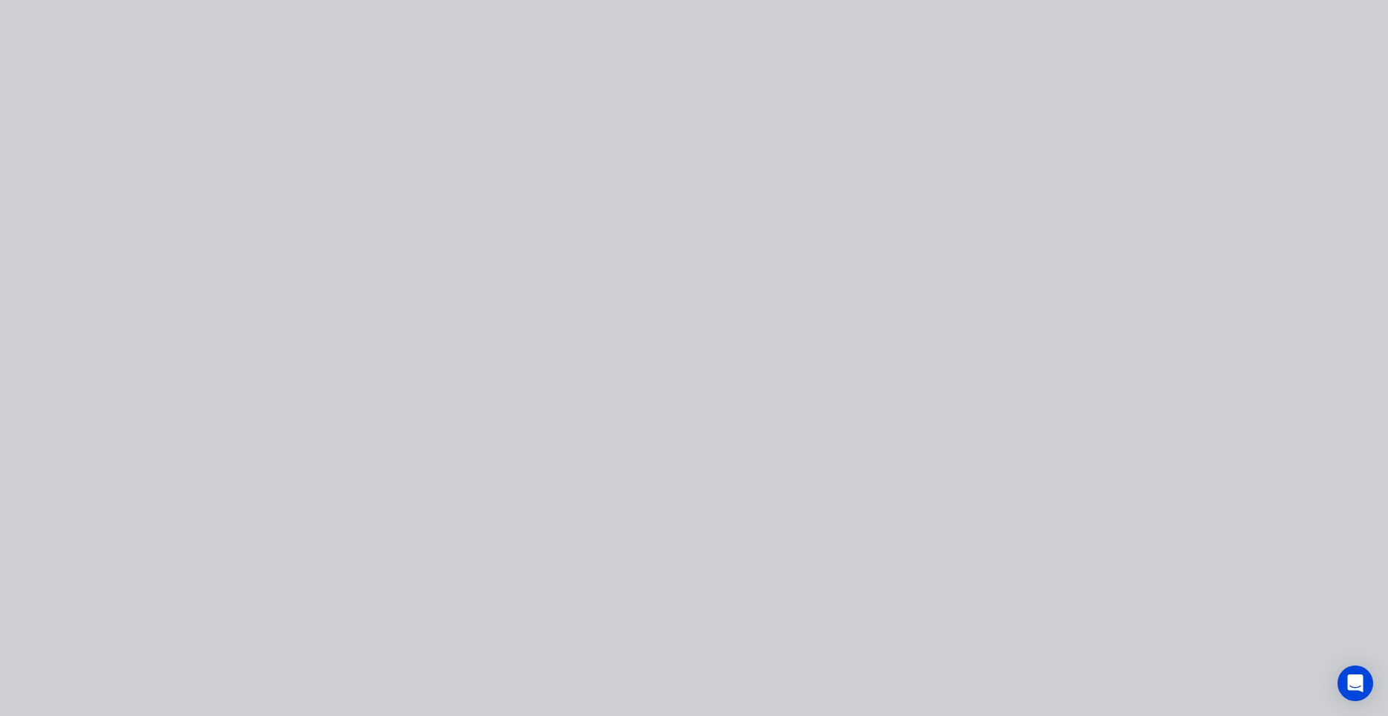
type input "$70.00"
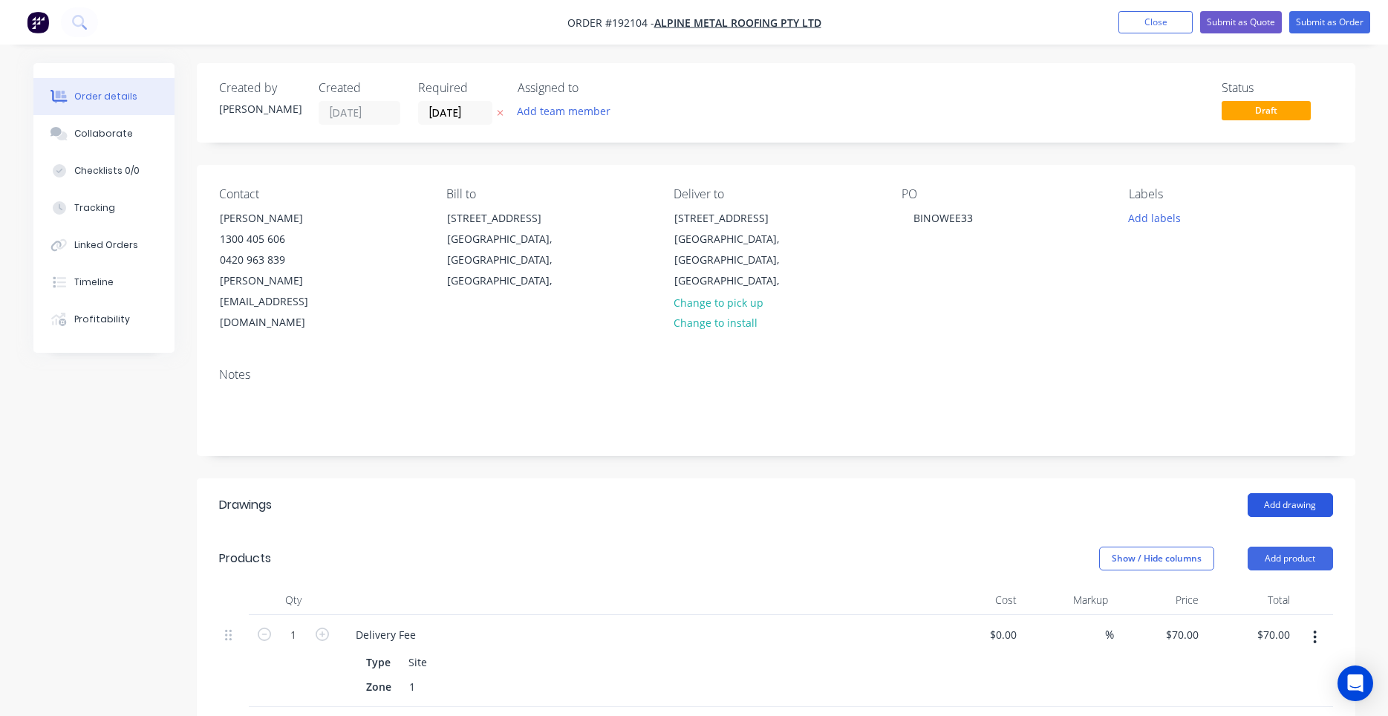
click at [1282, 493] on button "Add drawing" at bounding box center [1289, 505] width 85 height 24
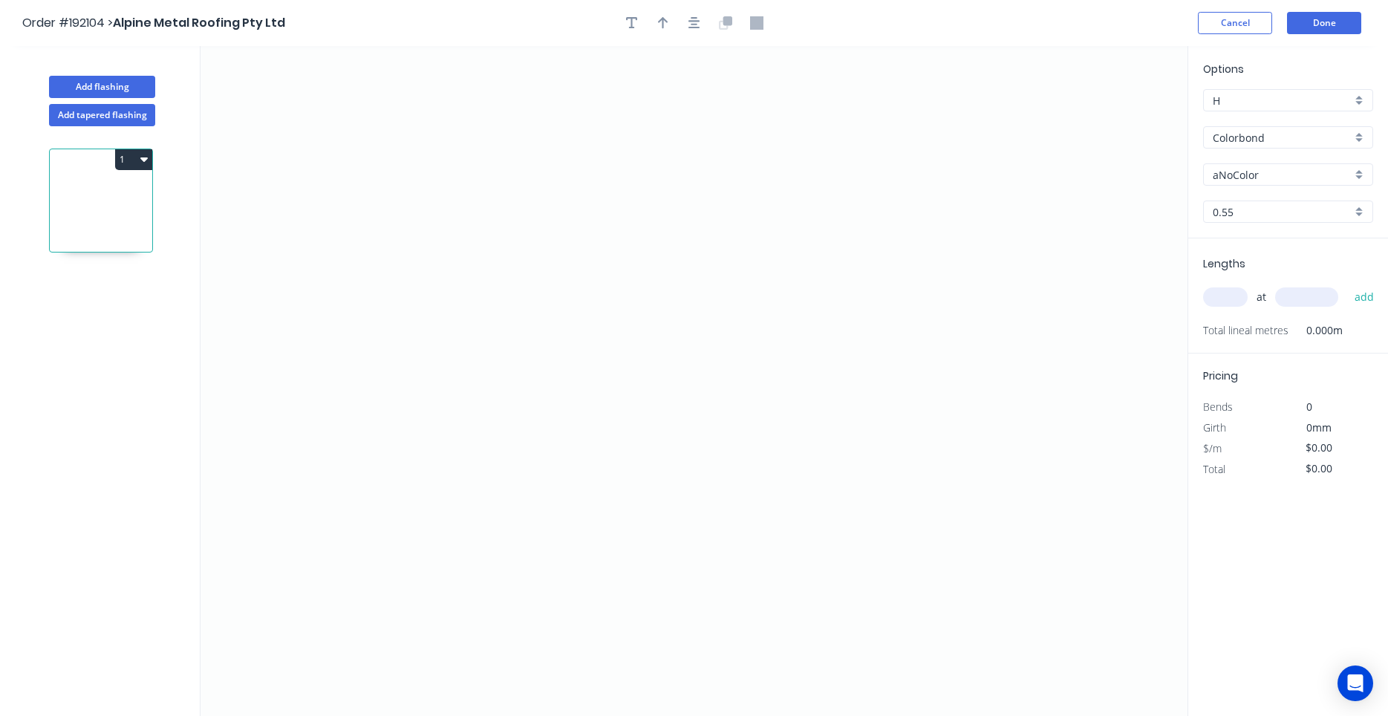
click at [1267, 186] on div "Options H H Colorbond Colorbond Colorbond (Premium) Colorbond Coolmax Colorbond…" at bounding box center [1288, 149] width 200 height 177
click at [1272, 174] on input "aNoColor" at bounding box center [1282, 175] width 139 height 16
click at [1279, 203] on div "Evening Haze" at bounding box center [1288, 203] width 169 height 26
type input "Evening Haze"
click at [448, 212] on icon "0" at bounding box center [693, 381] width 987 height 670
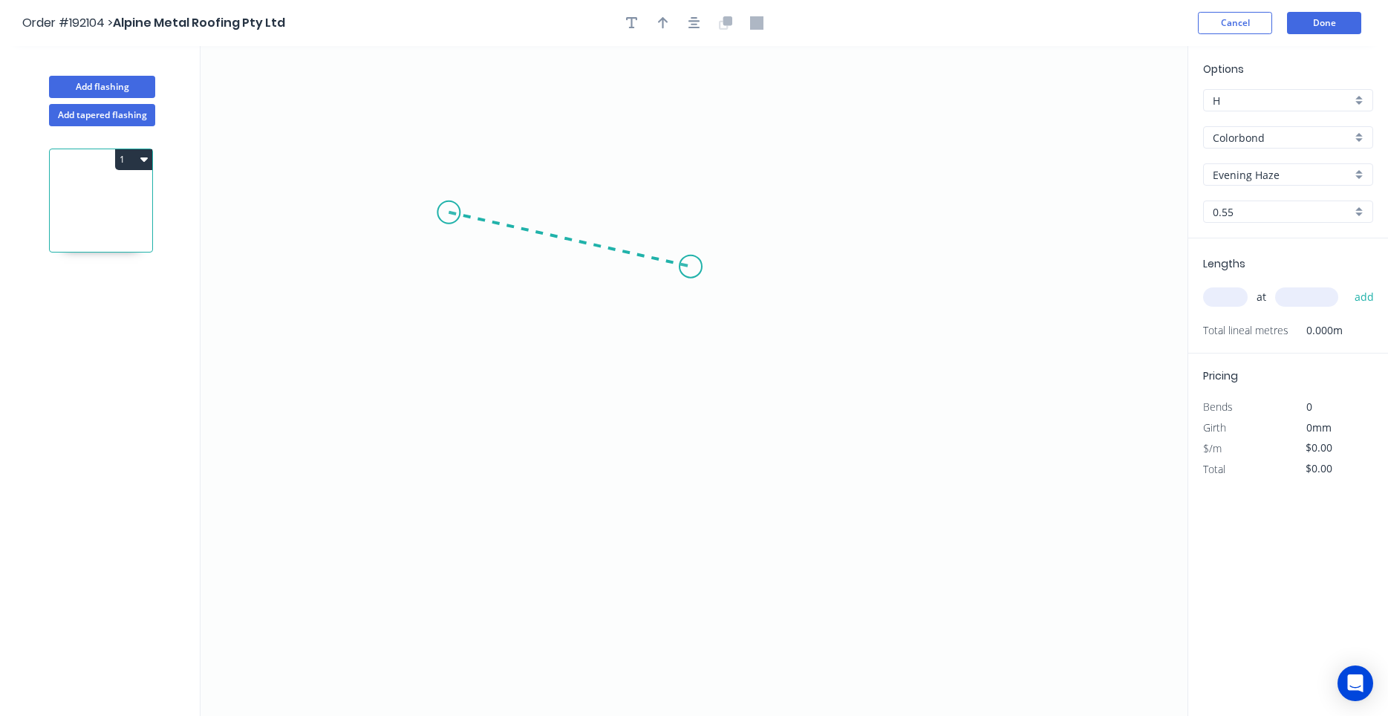
click at [691, 267] on icon "0" at bounding box center [693, 381] width 987 height 670
click at [690, 509] on icon "0 ?" at bounding box center [693, 381] width 987 height 670
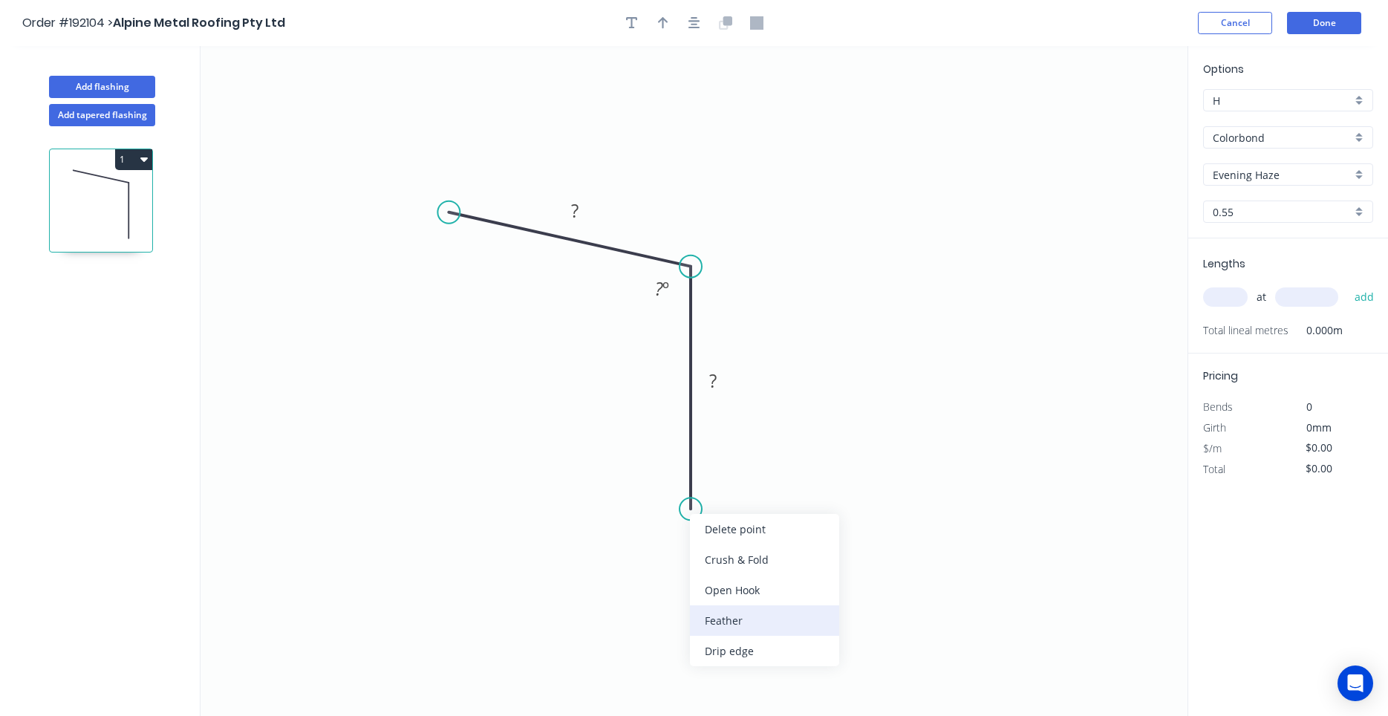
click at [724, 607] on div "Feather" at bounding box center [764, 620] width 149 height 30
click at [668, 477] on tspan "15" at bounding box center [668, 482] width 21 height 25
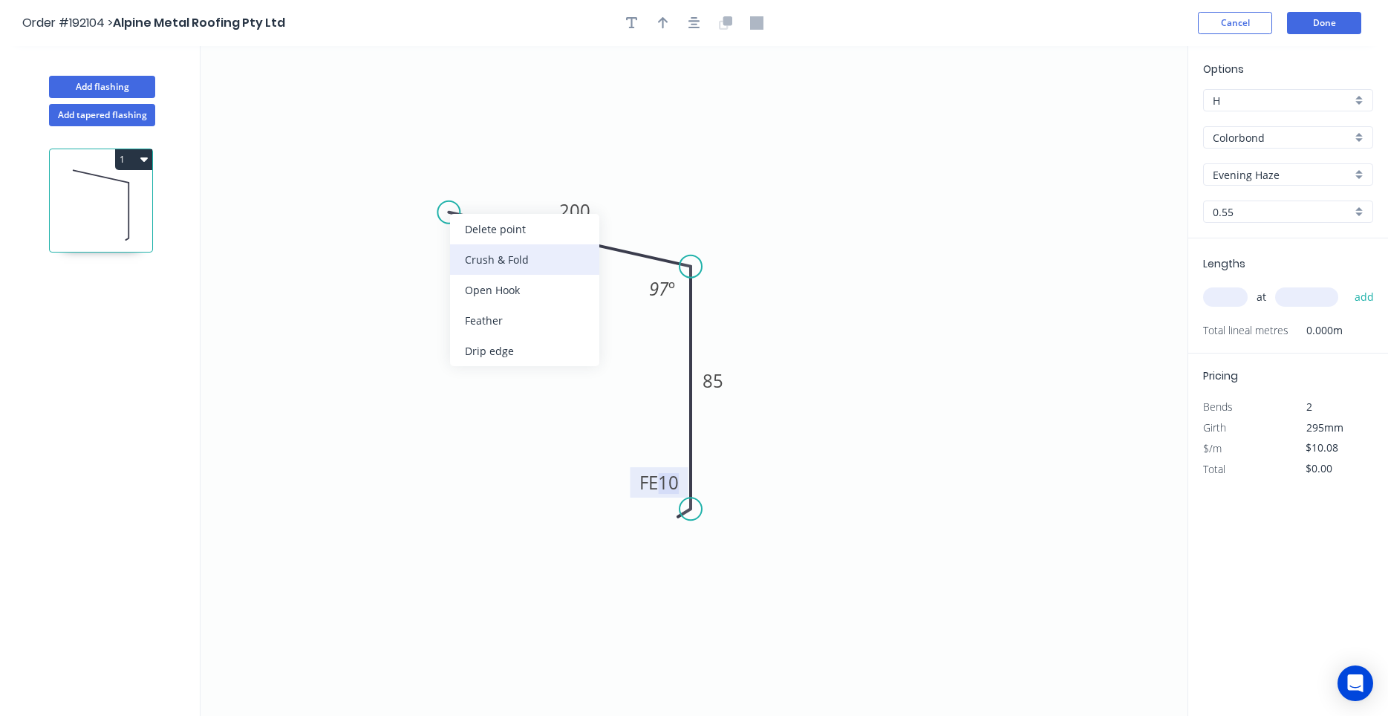
click at [484, 268] on div "Crush & Fold" at bounding box center [524, 259] width 149 height 30
type input "$13.61"
click at [478, 254] on div "Flip bend" at bounding box center [534, 263] width 149 height 30
click at [476, 233] on tspan "10" at bounding box center [470, 240] width 21 height 25
click at [696, 28] on icon "button" at bounding box center [694, 23] width 12 height 12
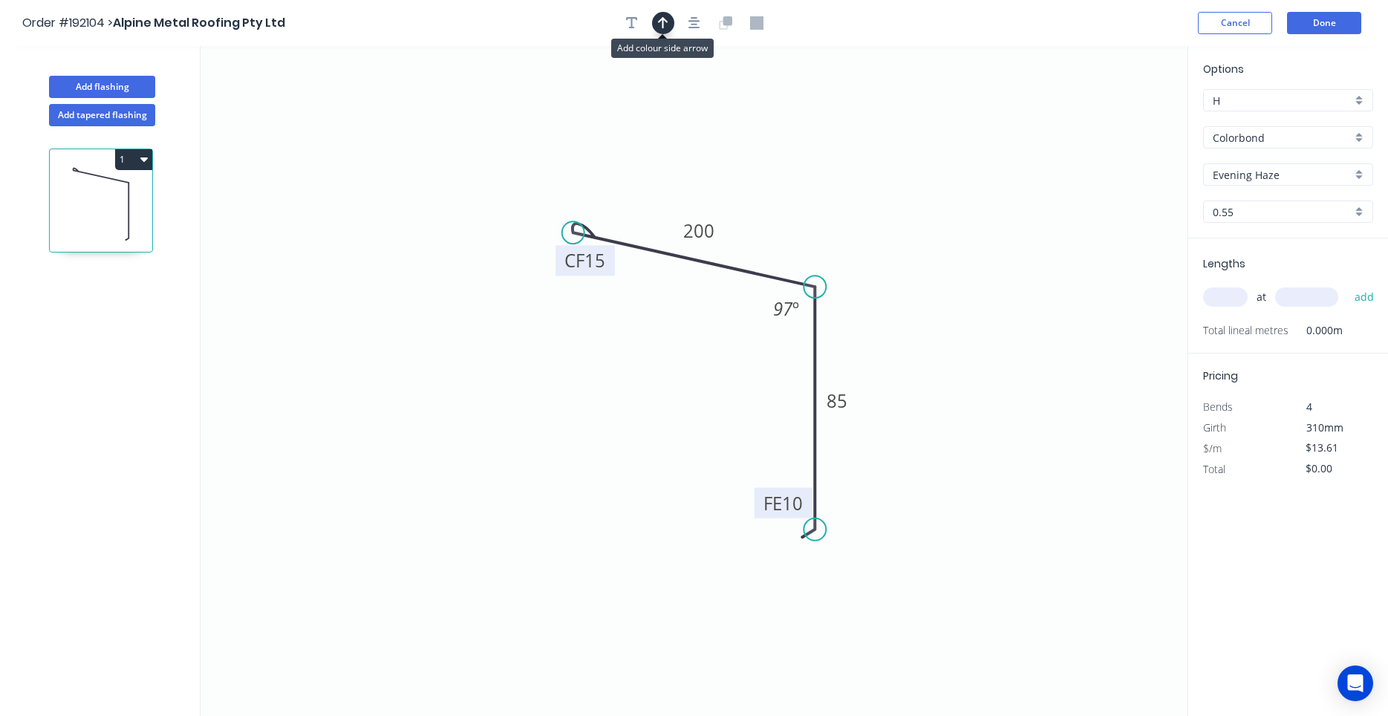
click at [670, 22] on button "button" at bounding box center [663, 23] width 22 height 22
click at [1109, 114] on icon at bounding box center [1112, 103] width 13 height 48
drag, startPoint x: 1110, startPoint y: 114, endPoint x: 935, endPoint y: 157, distance: 180.3
click at [895, 187] on icon "0 CF 15 200 FE 10 85 97 º" at bounding box center [693, 381] width 987 height 670
drag, startPoint x: 1111, startPoint y: 114, endPoint x: 923, endPoint y: 152, distance: 191.6
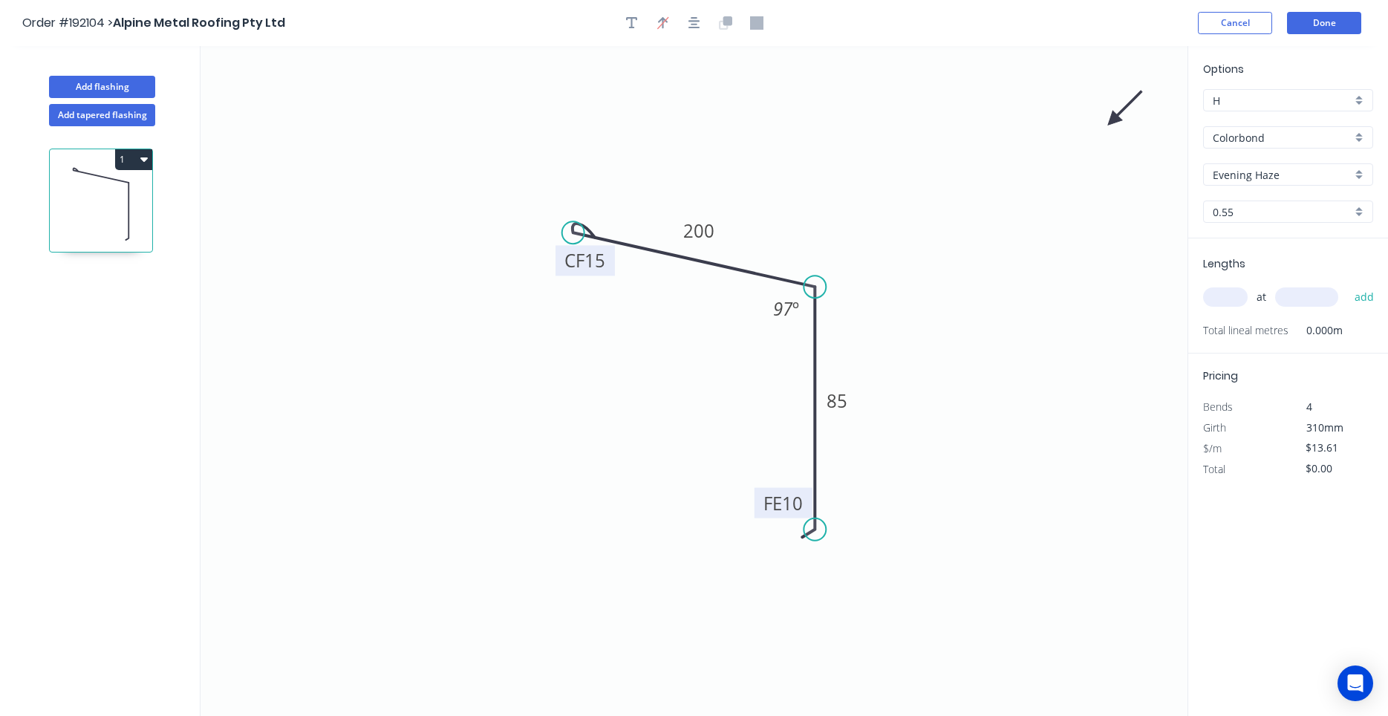
click at [867, 185] on icon "0 CF 15 200 FE 10 85 97 º" at bounding box center [693, 381] width 987 height 670
drag, startPoint x: 1120, startPoint y: 114, endPoint x: 831, endPoint y: 201, distance: 301.6
click at [831, 201] on icon at bounding box center [842, 189] width 43 height 43
click at [1232, 296] on input "text" at bounding box center [1225, 296] width 45 height 19
type input "3"
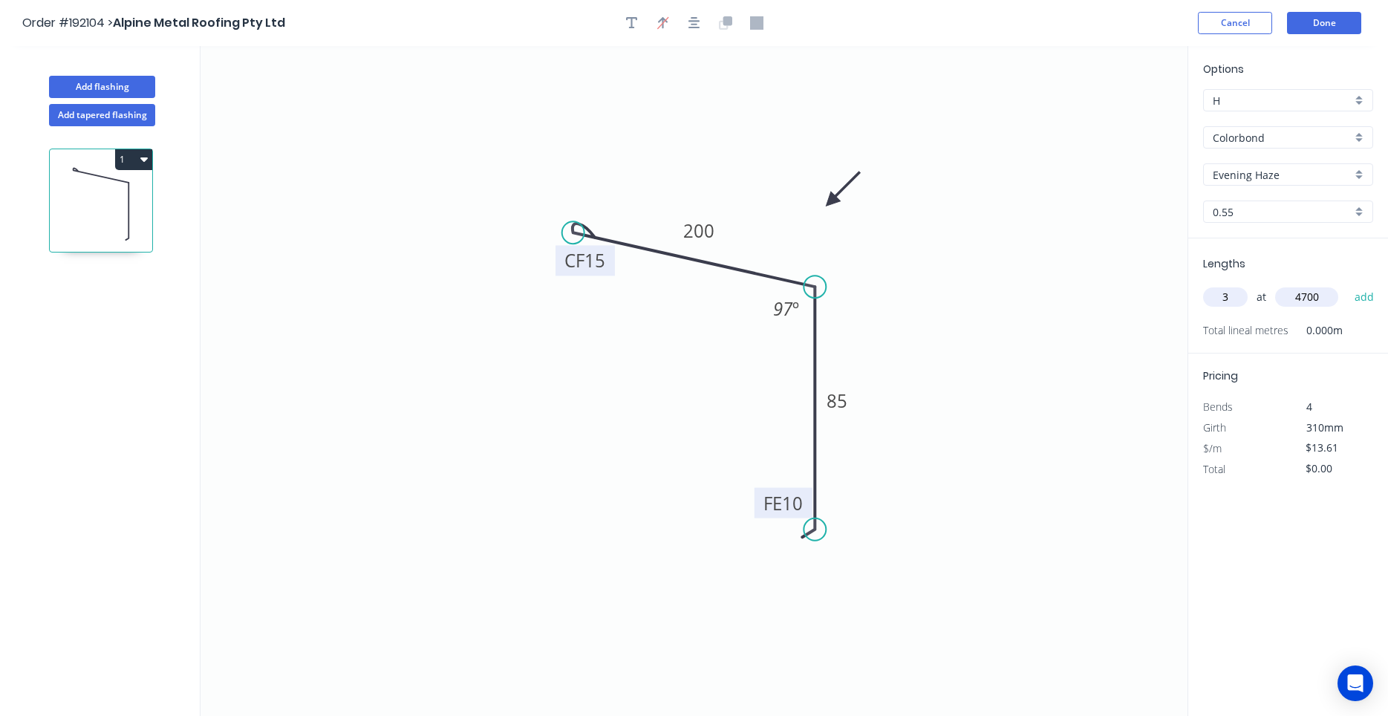
type input "4700"
click at [1347, 284] on button "add" at bounding box center [1364, 296] width 35 height 25
type input "$191.90"
type input "3"
type input "4000"
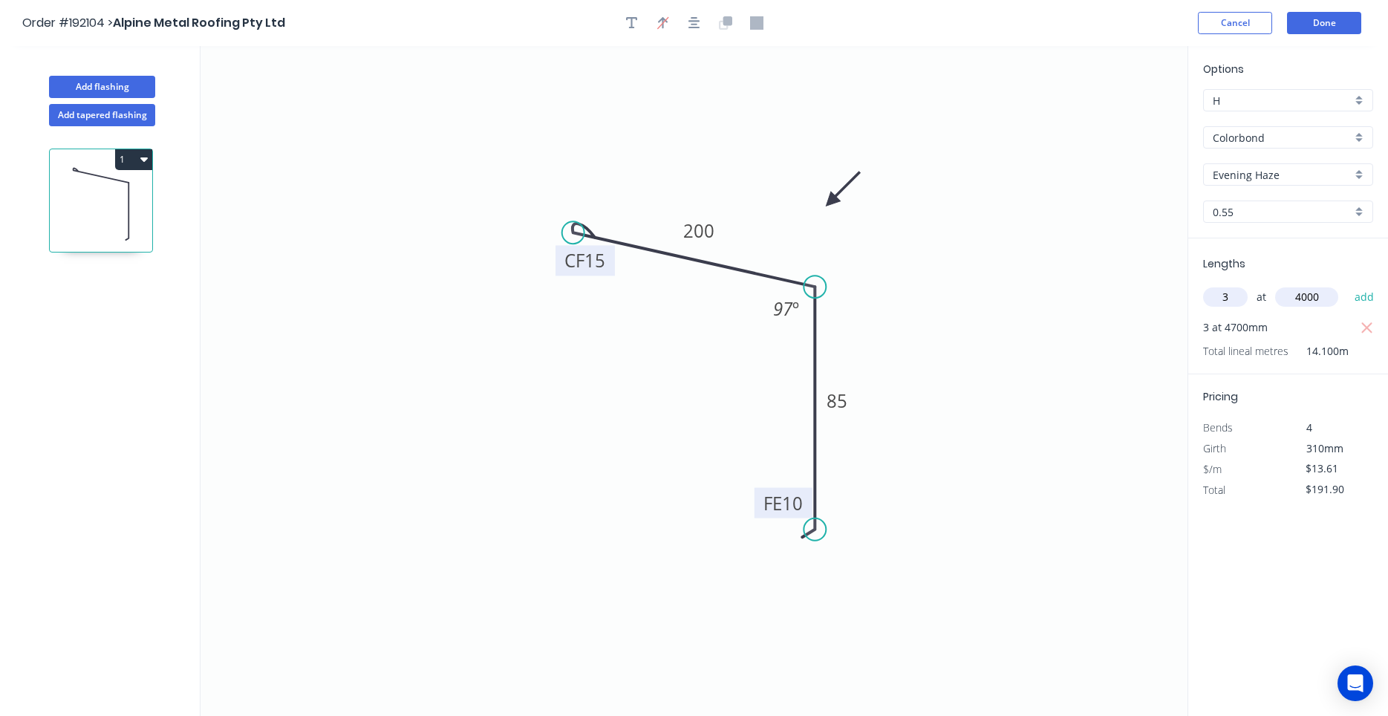
click at [1347, 284] on button "add" at bounding box center [1364, 296] width 35 height 25
type input "$355.22"
click at [1327, 23] on button "Done" at bounding box center [1324, 23] width 74 height 22
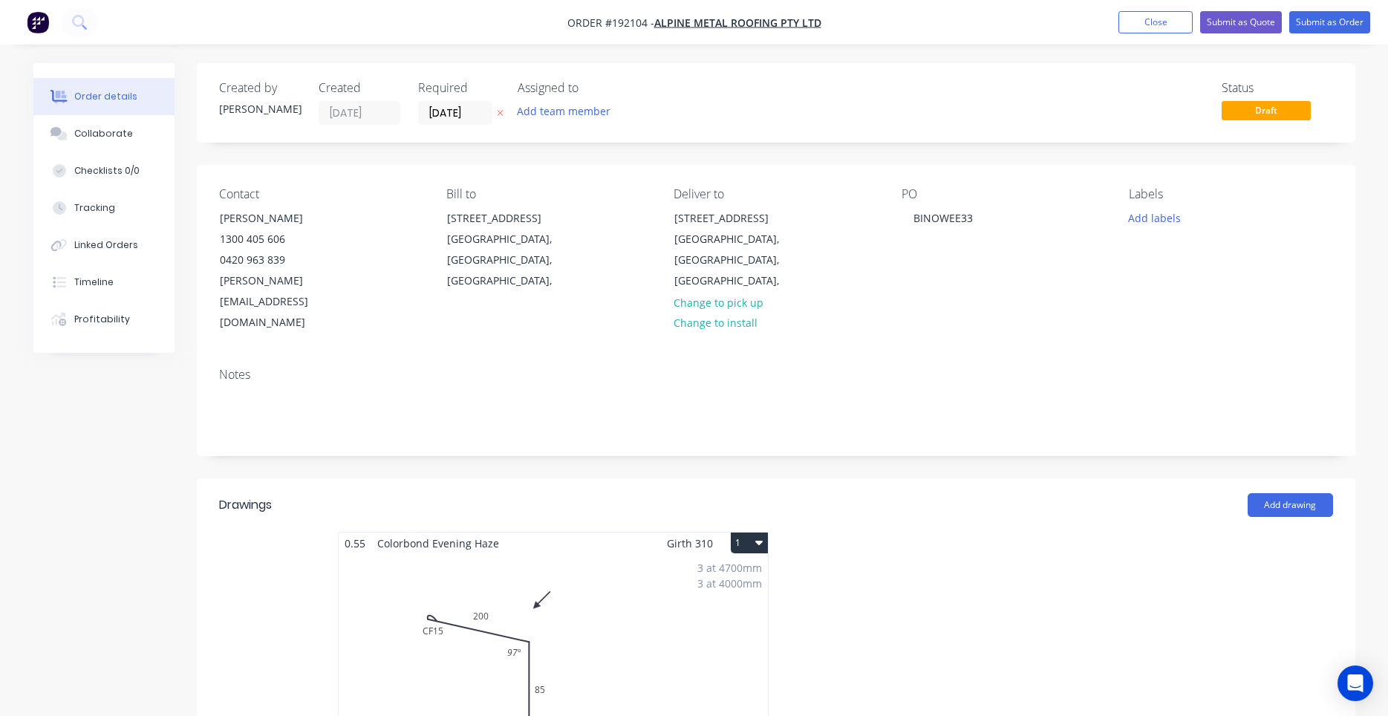
click at [758, 536] on icon "button" at bounding box center [758, 542] width 7 height 12
click at [738, 568] on div "Use larger box size" at bounding box center [697, 579] width 114 height 22
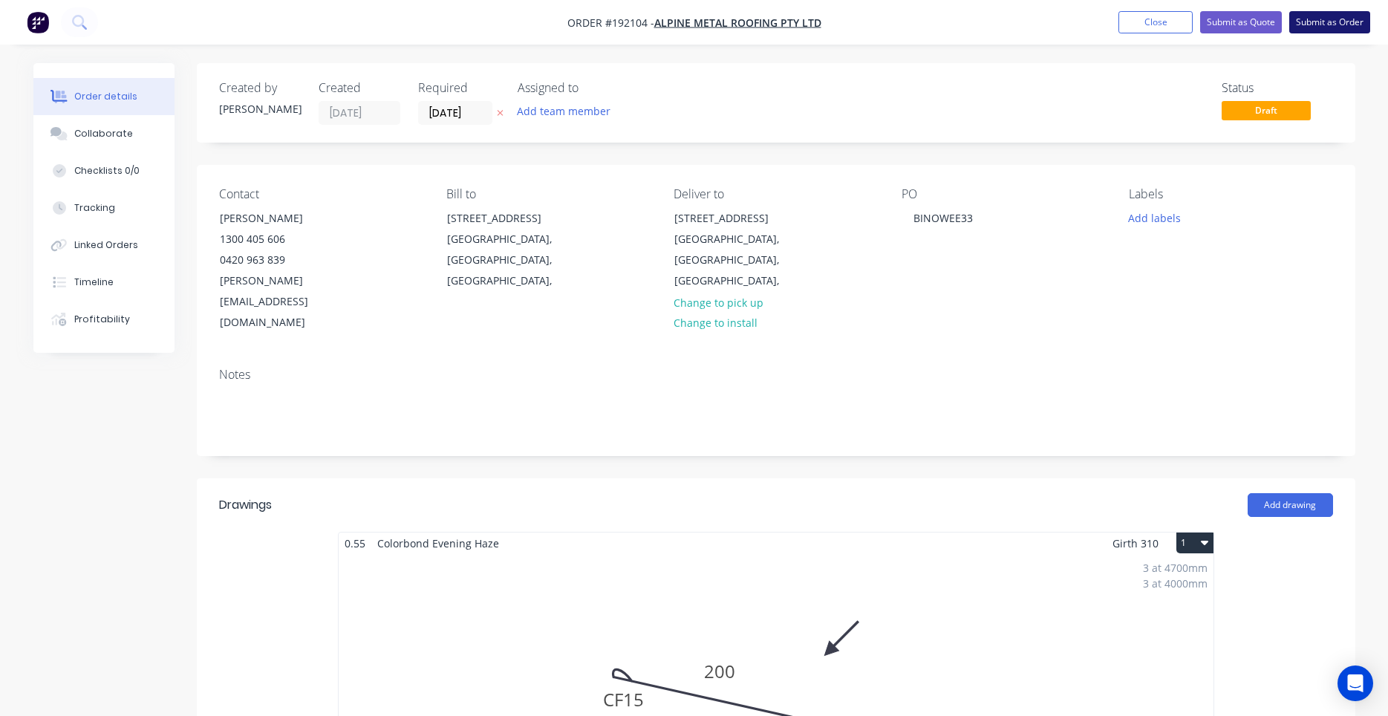
click at [1333, 29] on button "Submit as Order" at bounding box center [1329, 22] width 81 height 22
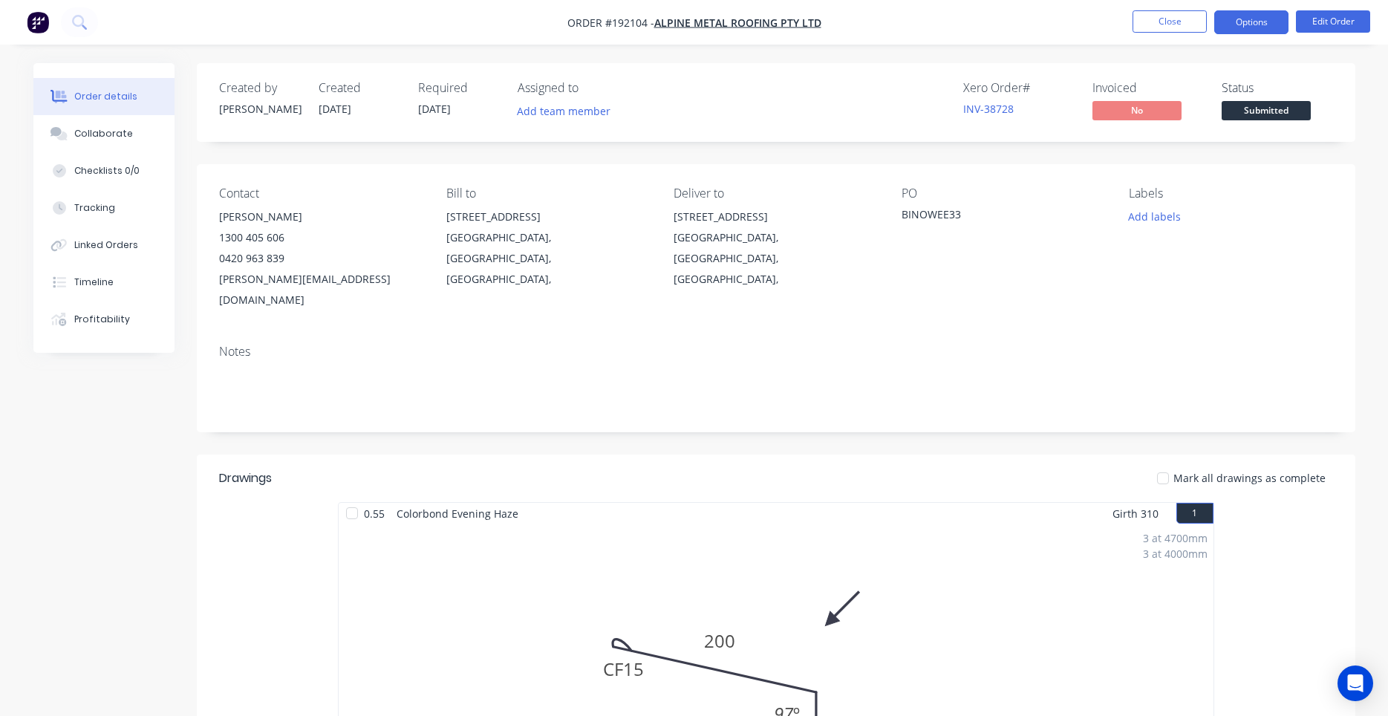
click at [1231, 22] on button "Options" at bounding box center [1251, 22] width 74 height 24
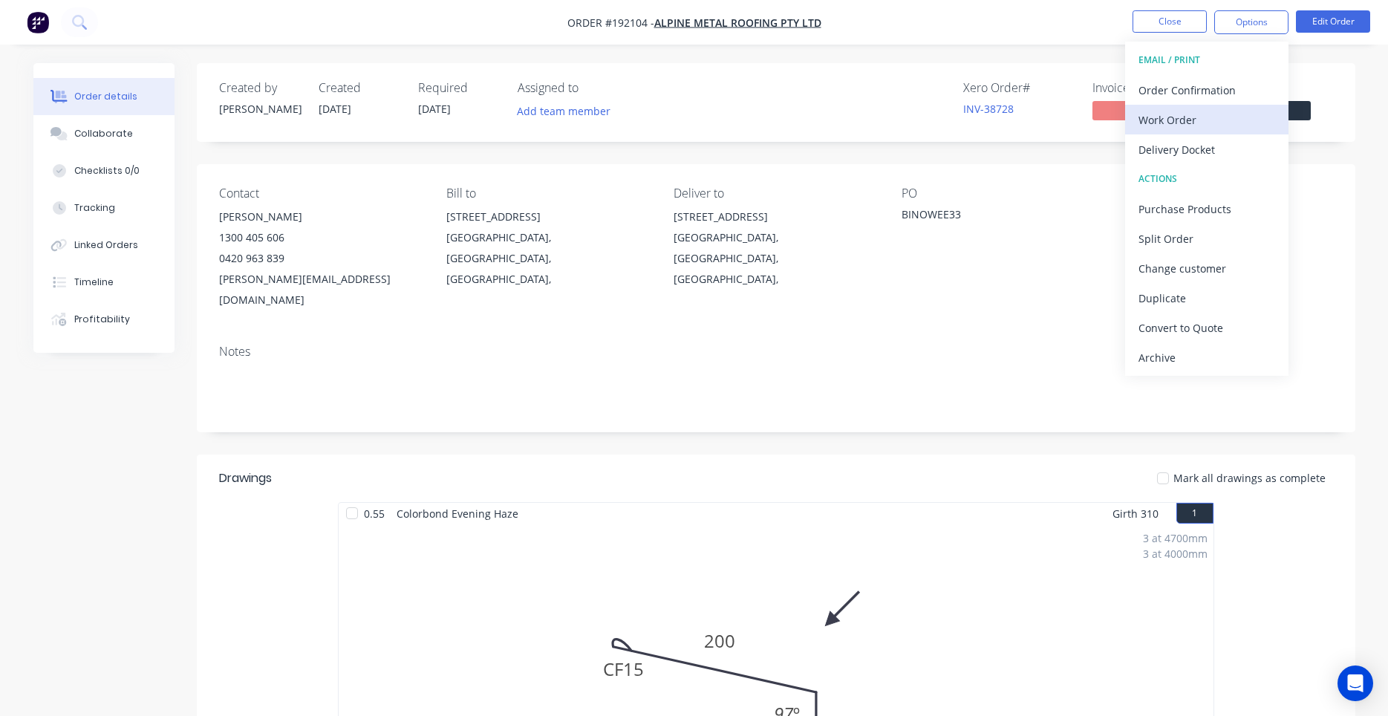
click at [1172, 108] on button "Work Order" at bounding box center [1206, 120] width 163 height 30
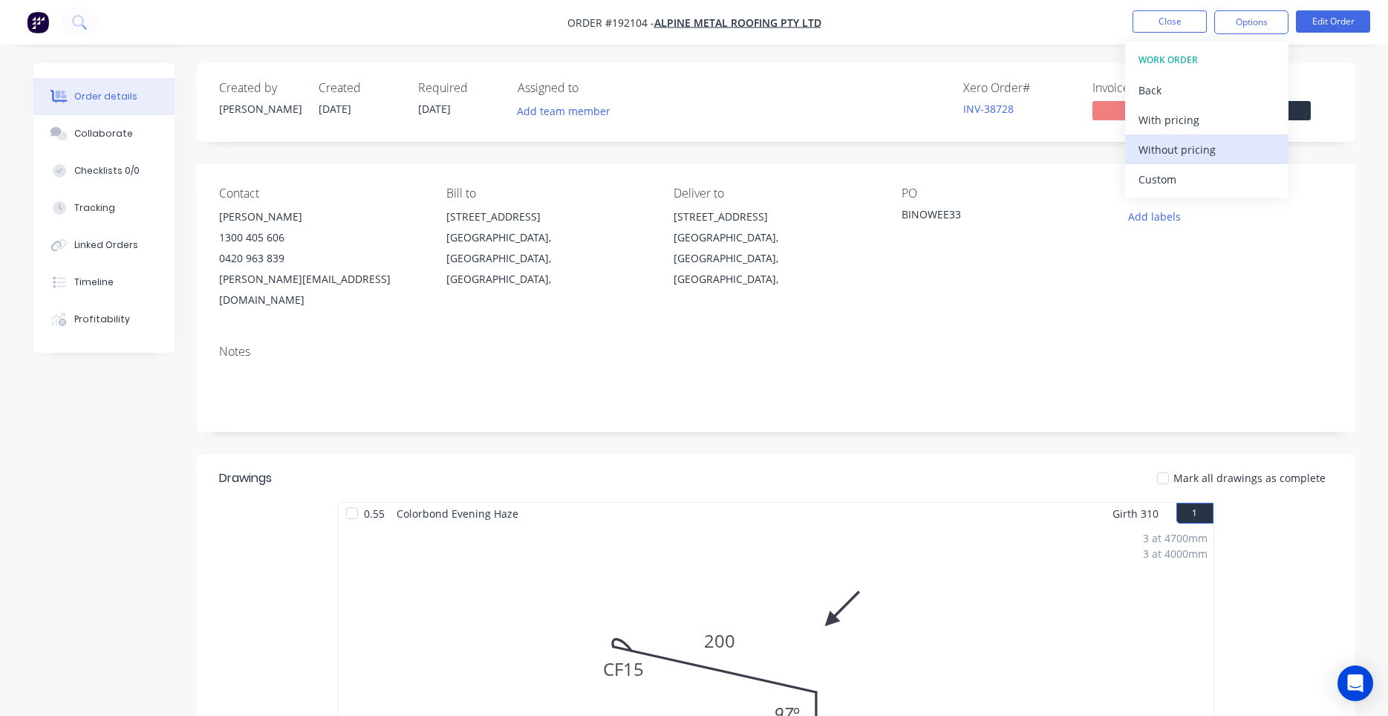
click at [1155, 144] on div "Without pricing" at bounding box center [1206, 150] width 137 height 22
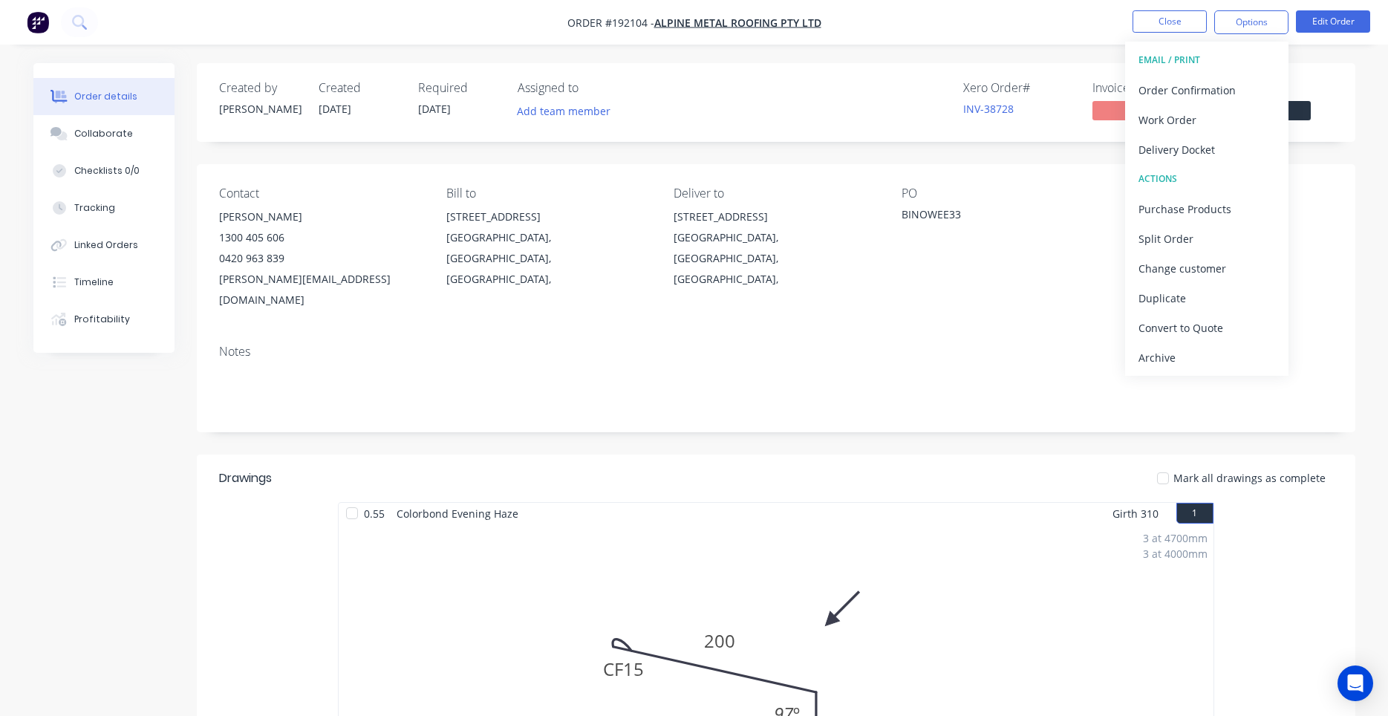
click at [996, 271] on div "PO BINOWEE33" at bounding box center [1002, 248] width 203 height 124
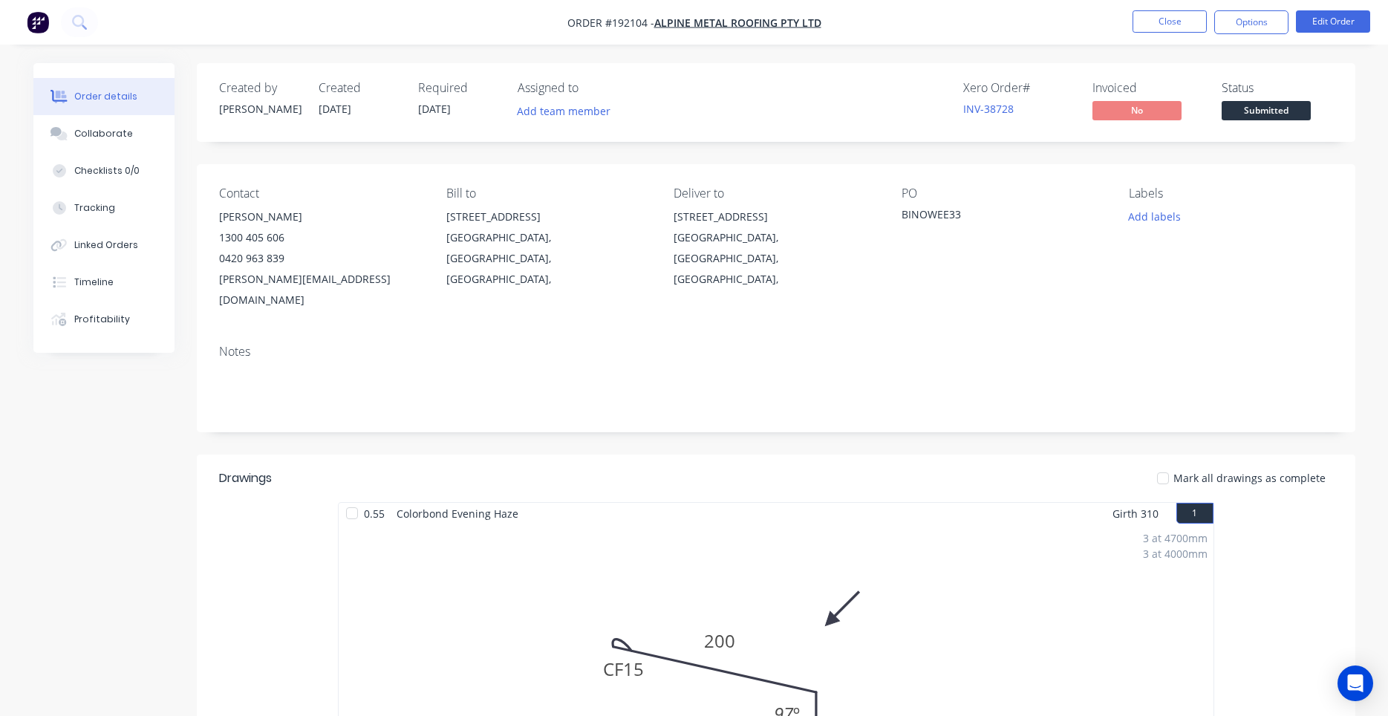
click at [1143, 9] on nav "Order #192104 - Alpine Metal Roofing Pty Ltd Close Options Edit Order" at bounding box center [694, 22] width 1388 height 45
click at [1143, 22] on button "Close" at bounding box center [1169, 21] width 74 height 22
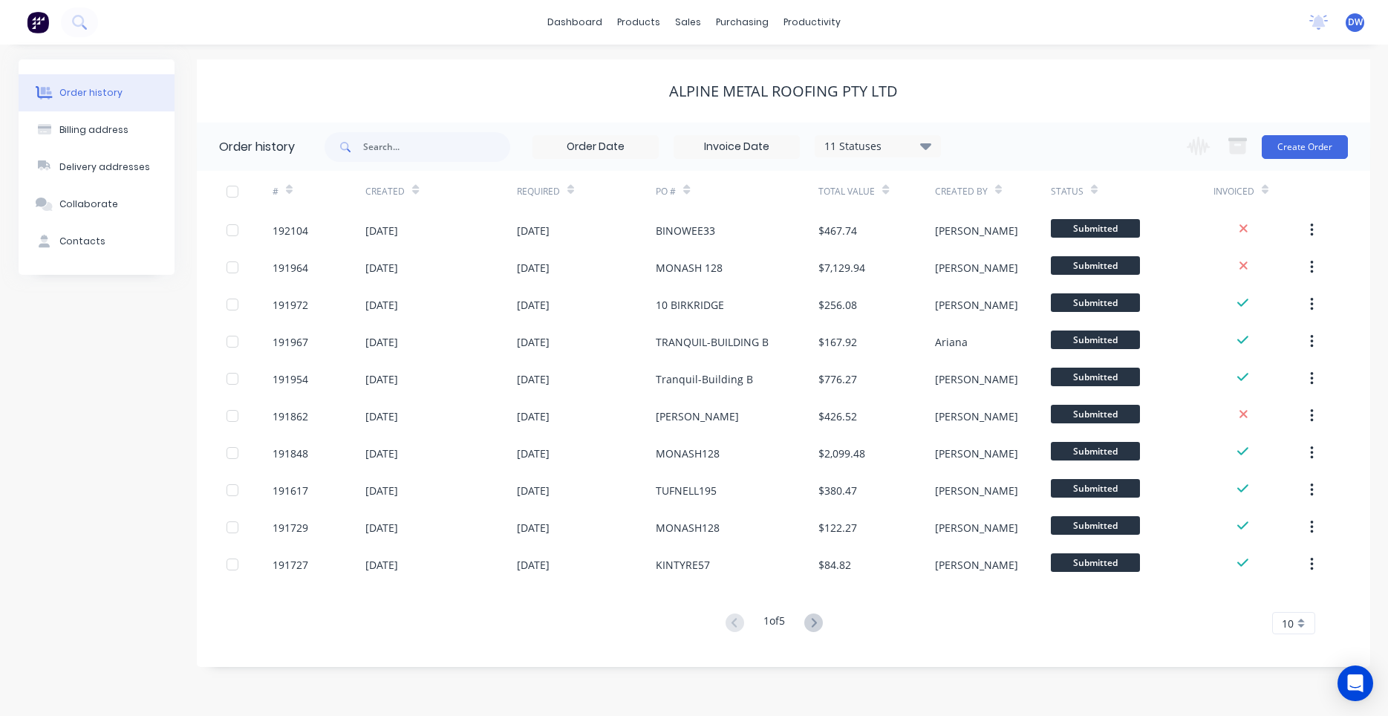
click at [795, 90] on div "Alpine Metal Roofing Pty Ltd" at bounding box center [783, 91] width 229 height 18
click at [88, 22] on button at bounding box center [79, 22] width 37 height 30
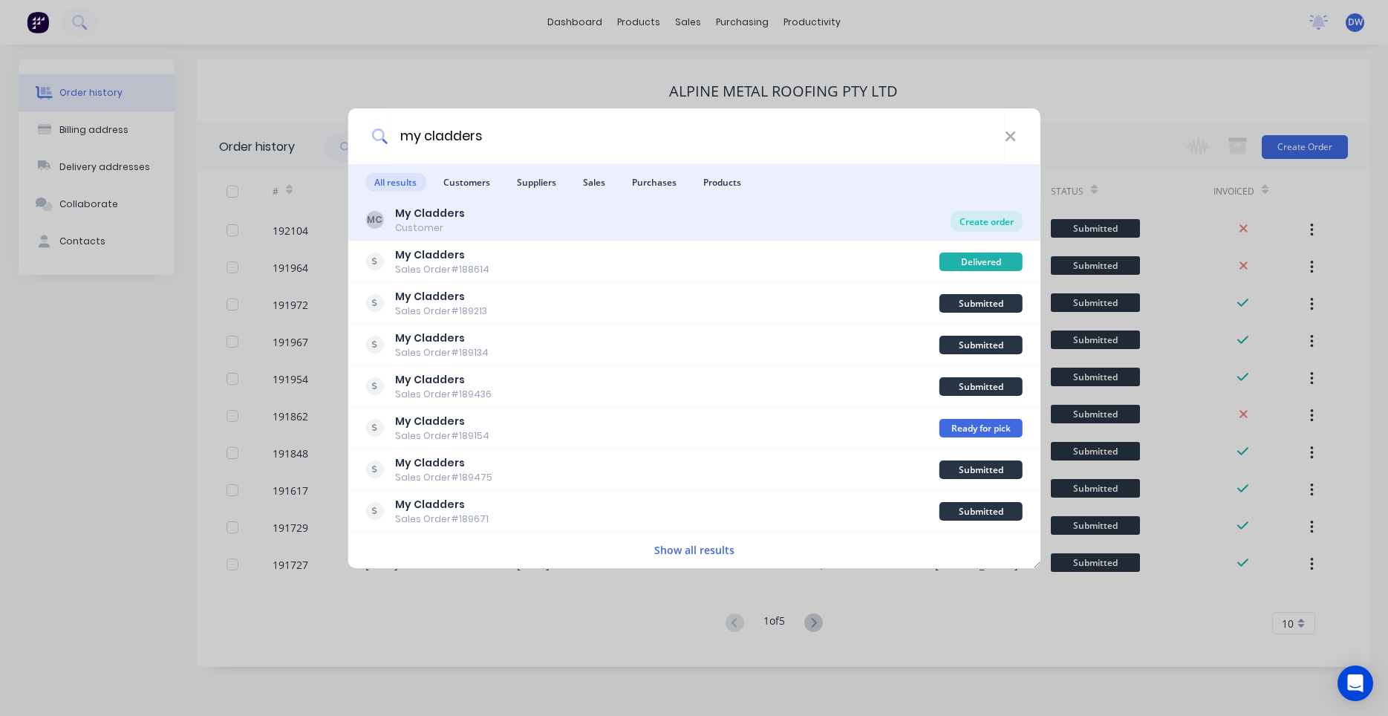
type input "my cladders"
click at [968, 217] on div "Create order" at bounding box center [986, 221] width 72 height 21
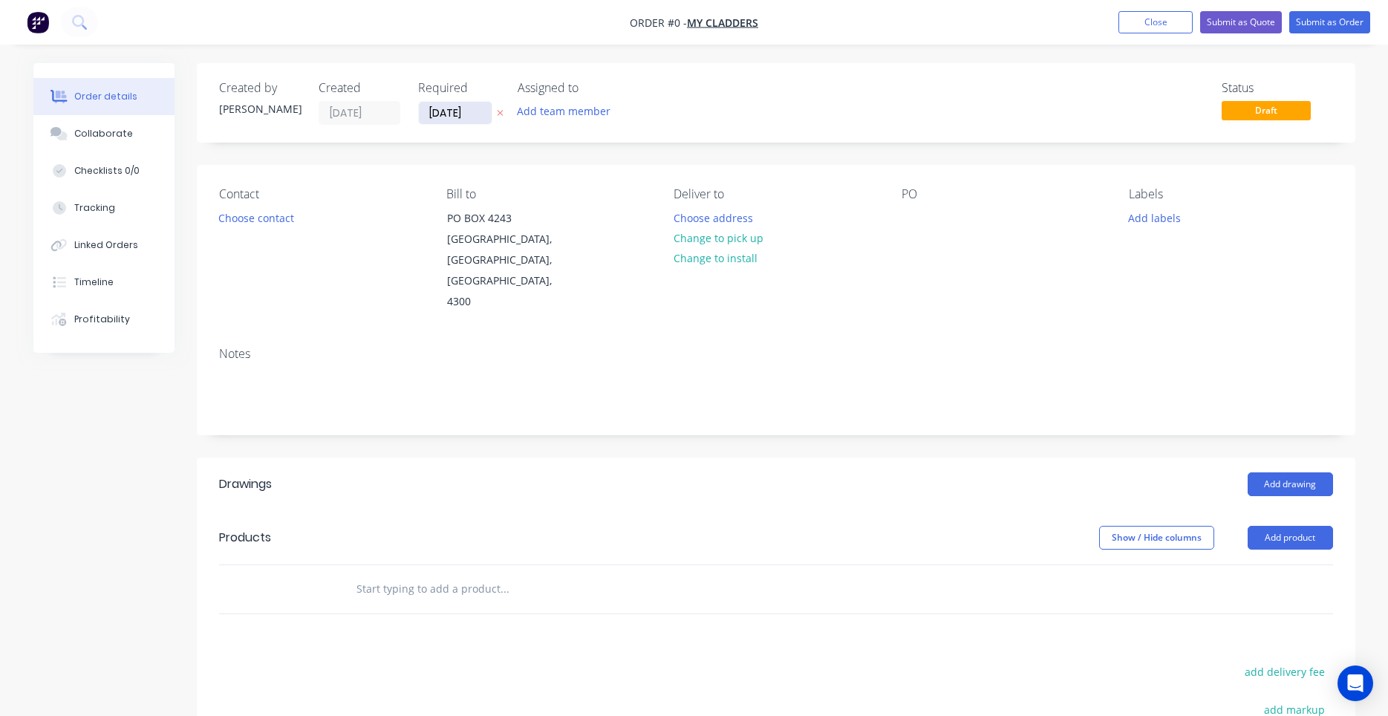
click at [433, 115] on input "[DATE]" at bounding box center [455, 113] width 73 height 22
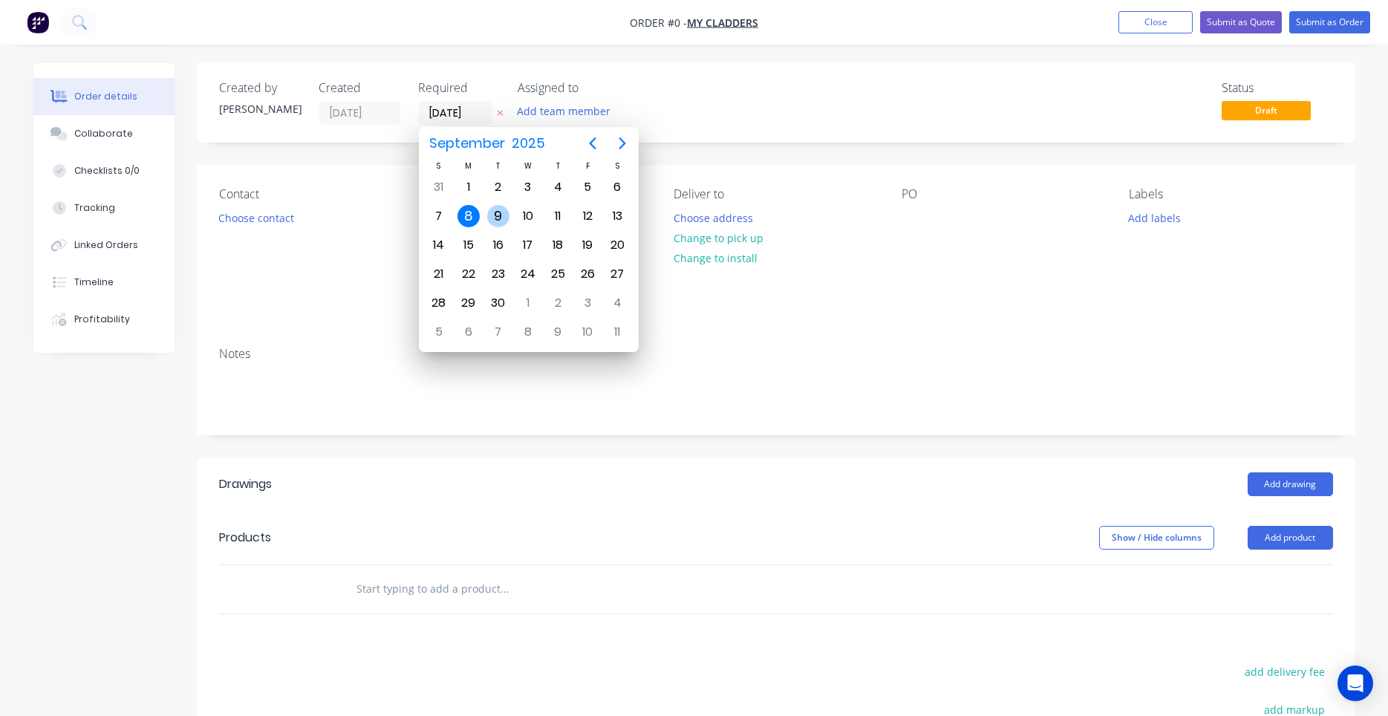
click at [500, 214] on div "9" at bounding box center [498, 216] width 22 height 22
type input "[DATE]"
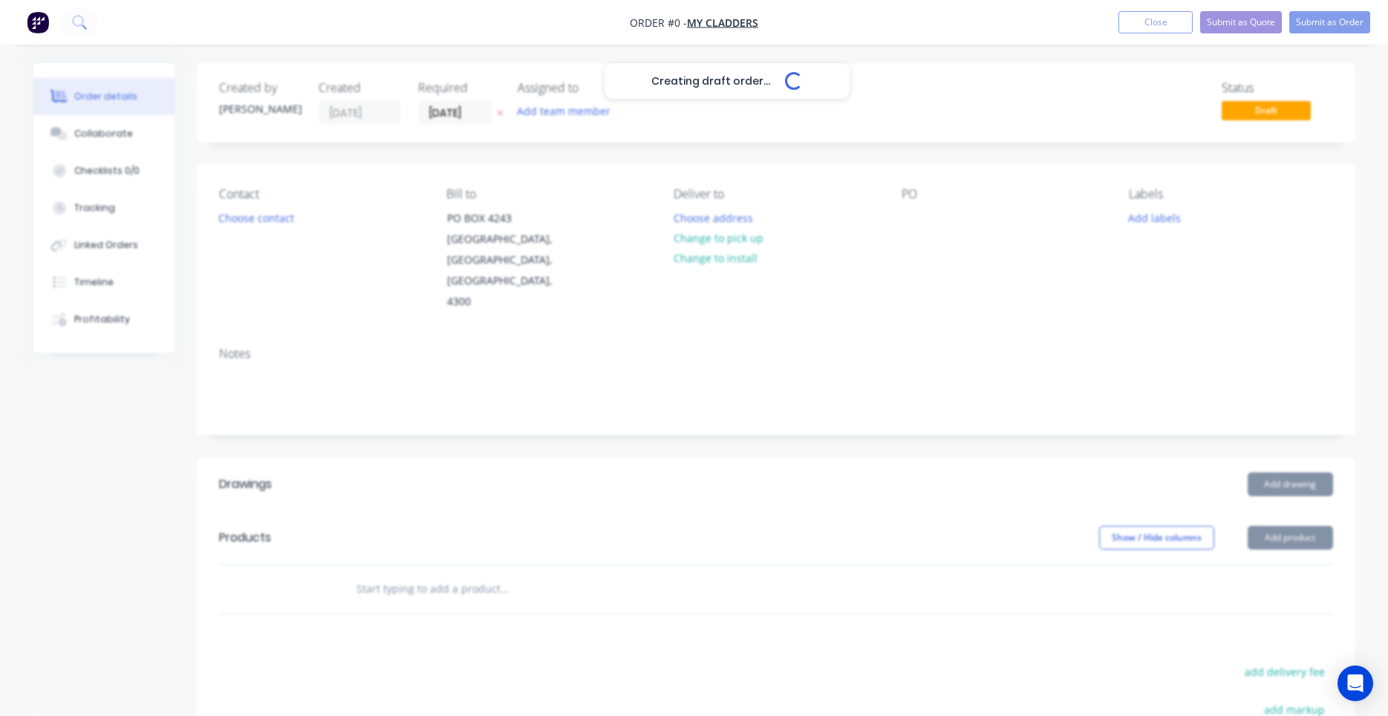
click at [1161, 226] on div "Creating draft order... Loading..." at bounding box center [727, 421] width 1388 height 716
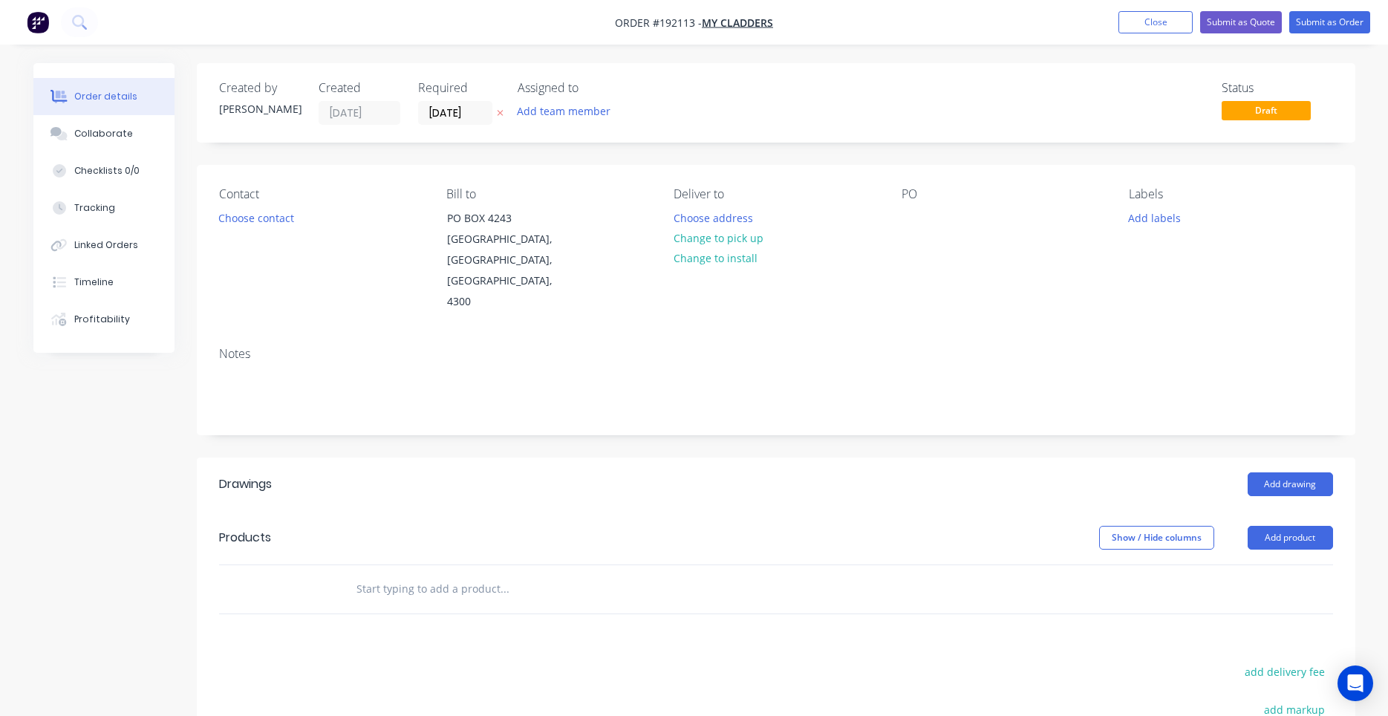
click at [1161, 226] on button "Add labels" at bounding box center [1154, 217] width 68 height 20
click at [1187, 264] on input "text" at bounding box center [1251, 262] width 155 height 30
type input "2"
click at [1155, 376] on div at bounding box center [1155, 380] width 30 height 30
click at [275, 218] on button "Choose contact" at bounding box center [255, 217] width 91 height 20
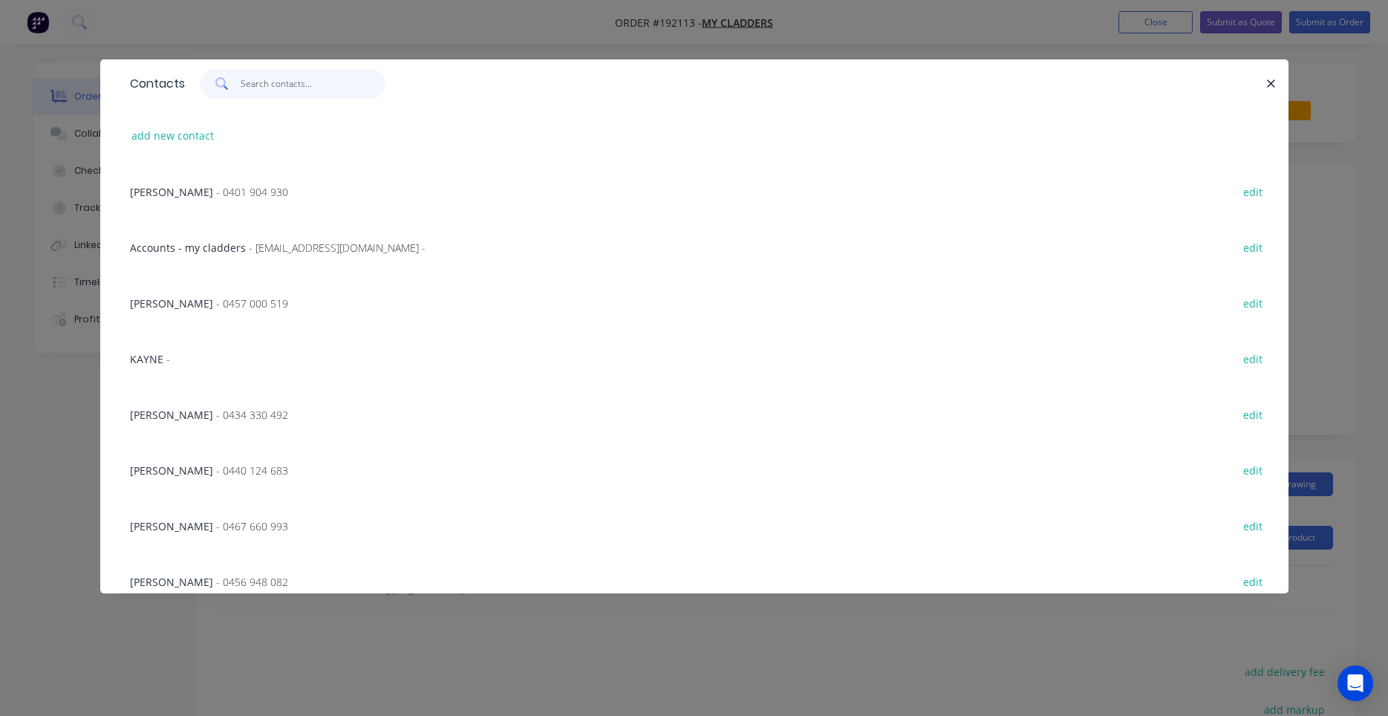
click at [327, 88] on input "text" at bounding box center [313, 84] width 145 height 30
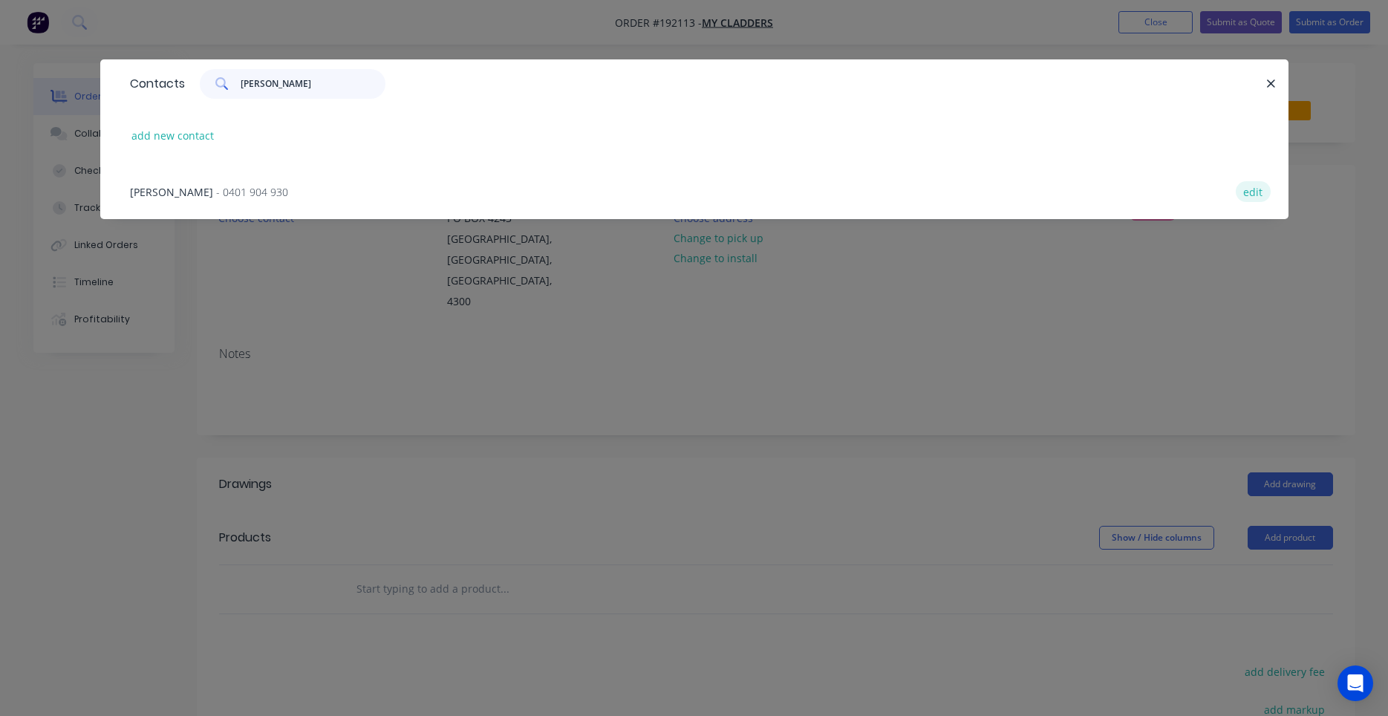
type input "josh"
click at [1259, 183] on button "edit" at bounding box center [1253, 191] width 35 height 20
select select "AU"
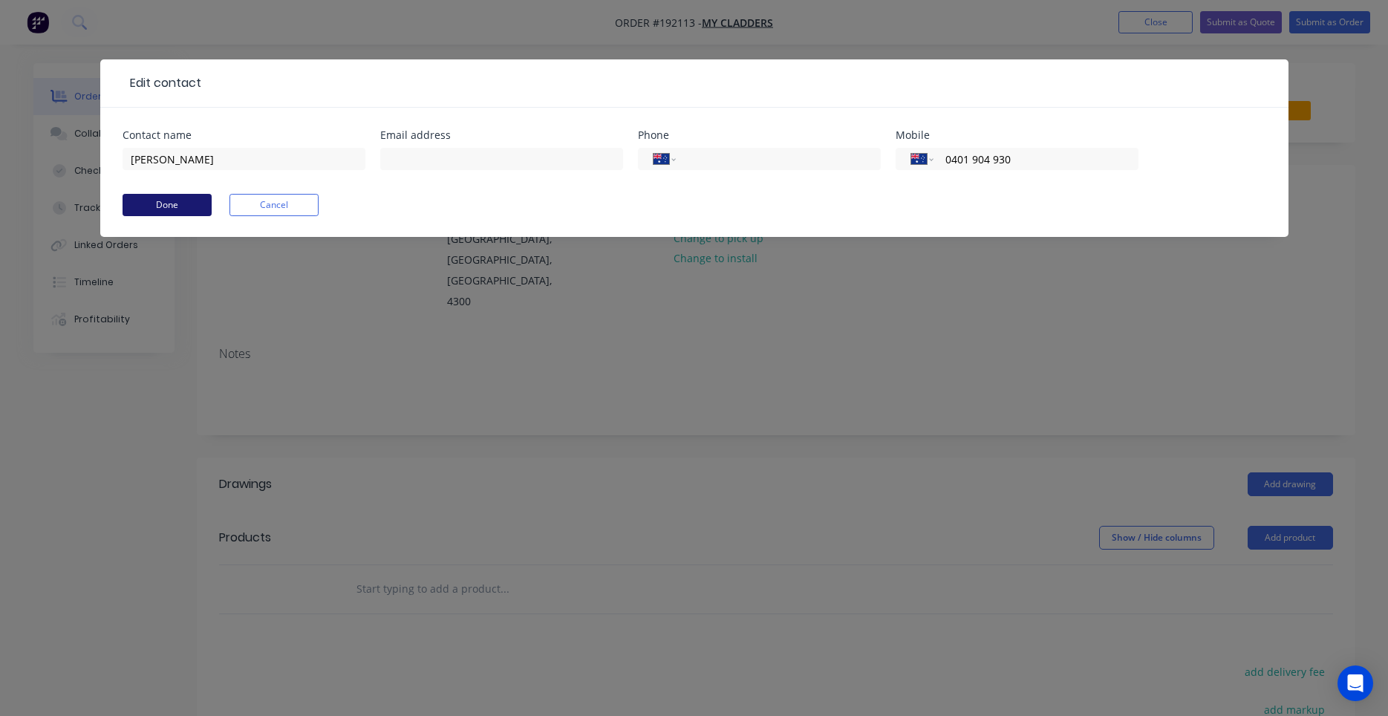
click at [187, 202] on button "Done" at bounding box center [167, 205] width 89 height 22
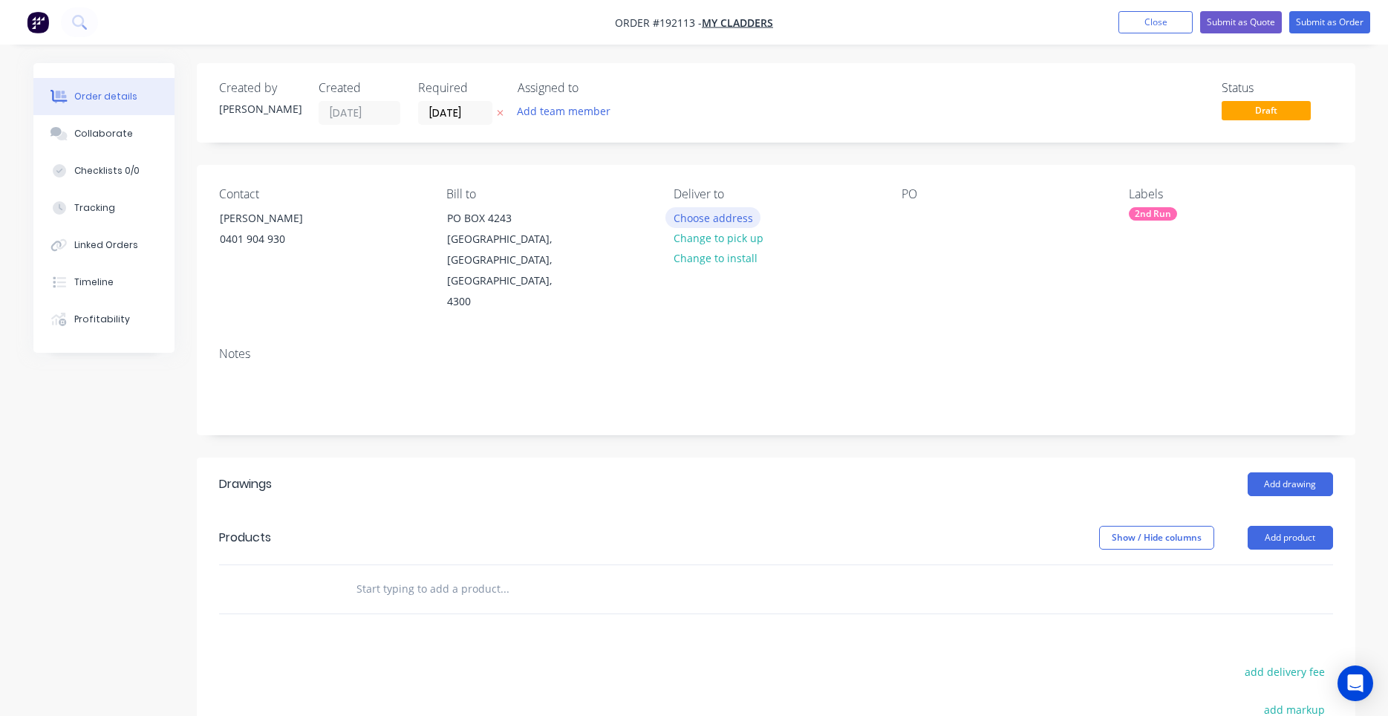
click at [694, 208] on button "Choose address" at bounding box center [712, 217] width 95 height 20
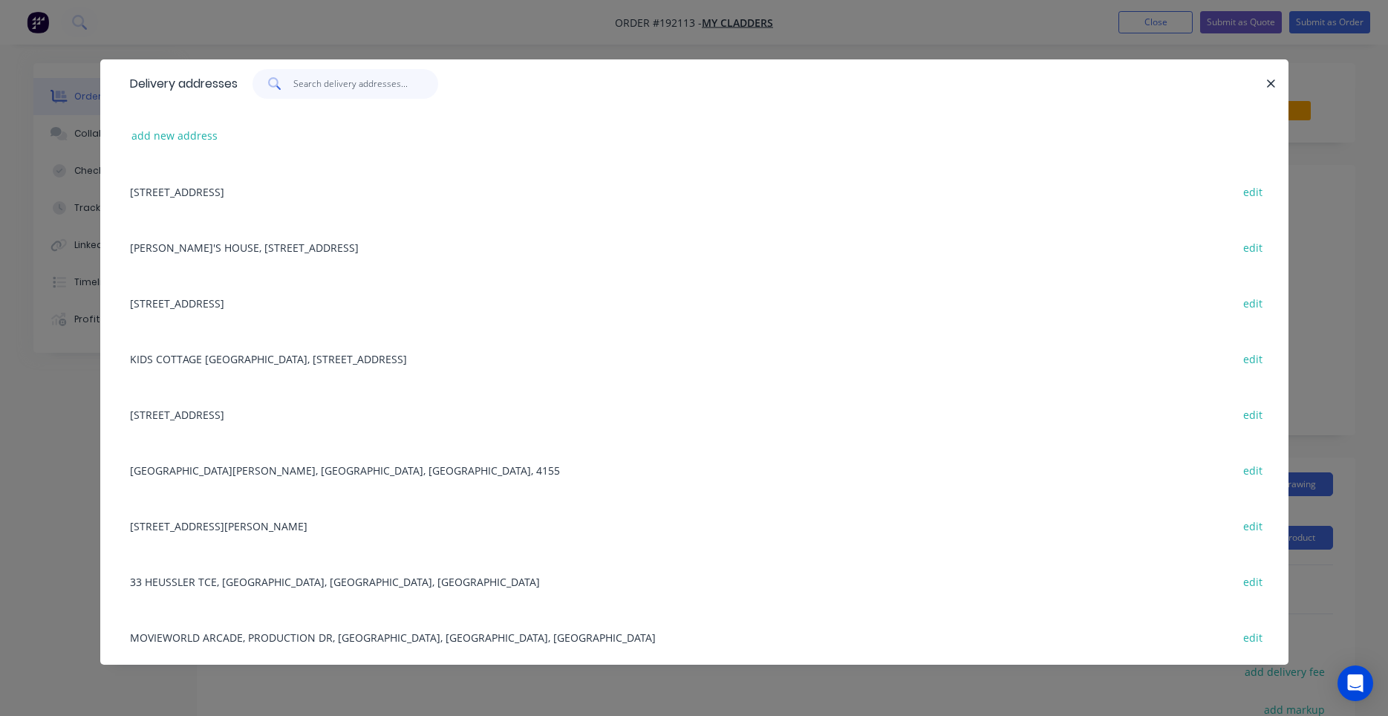
click at [384, 95] on input "text" at bounding box center [365, 84] width 145 height 30
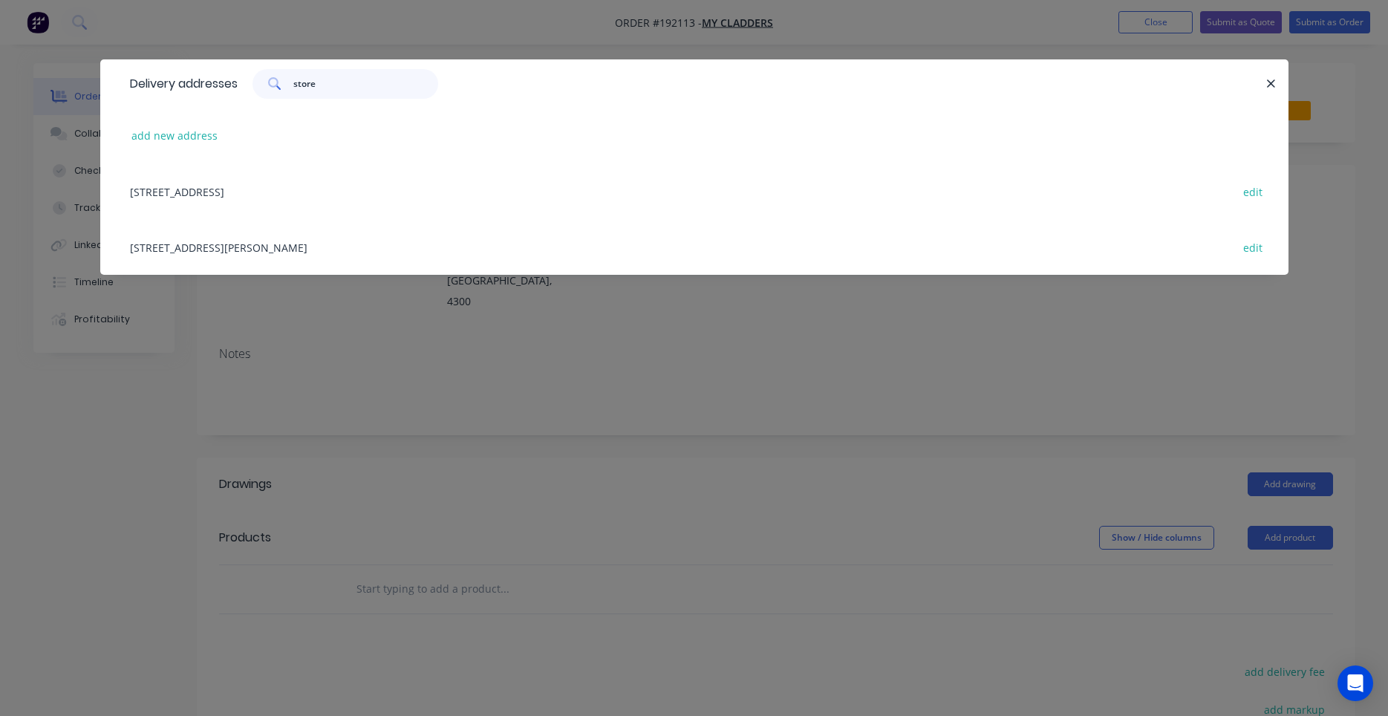
type input "store"
click at [473, 196] on div "14/24 TECHNOLOGY DR, (STORE), AUGUSTINE HEIGHTS, Queensland, Australia, 4300 ed…" at bounding box center [694, 191] width 1143 height 56
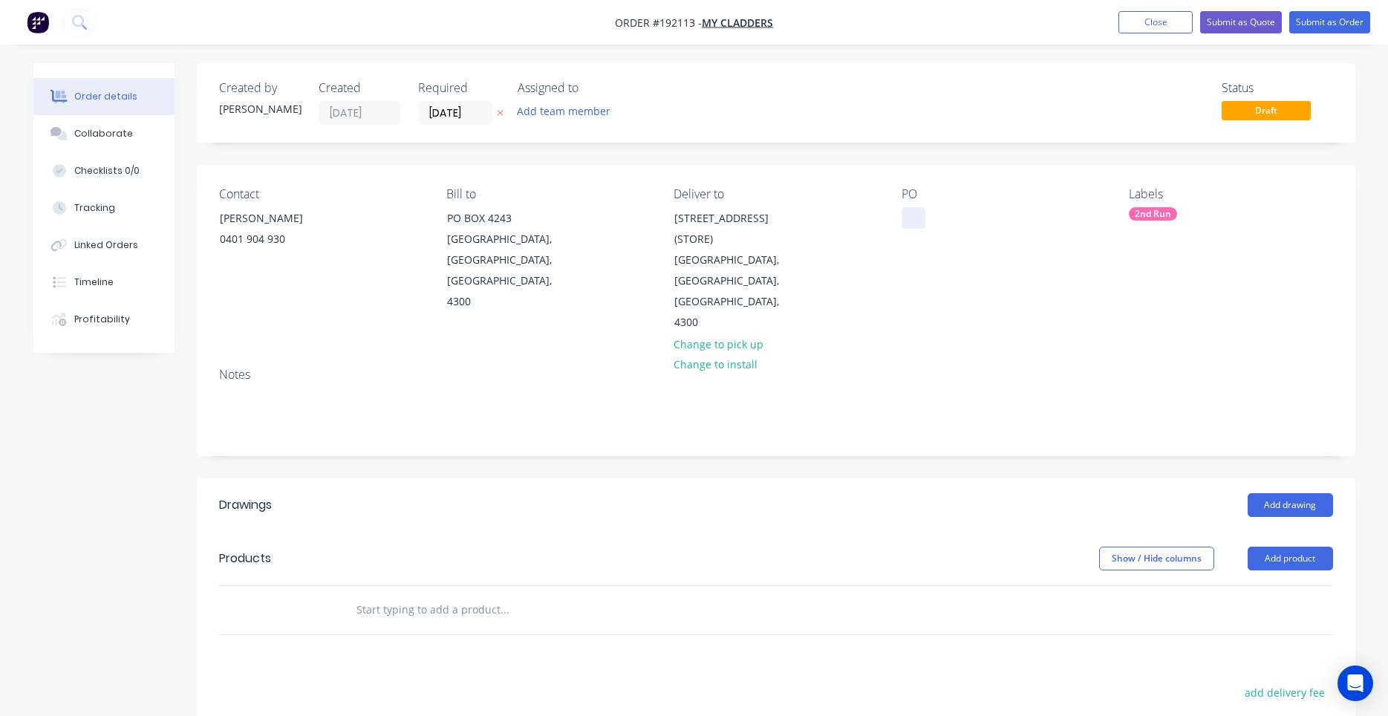
click at [904, 213] on div at bounding box center [913, 218] width 24 height 22
click at [740, 532] on header "Products Show / Hide columns Add product" at bounding box center [776, 558] width 1158 height 53
click at [486, 595] on input "text" at bounding box center [504, 610] width 297 height 30
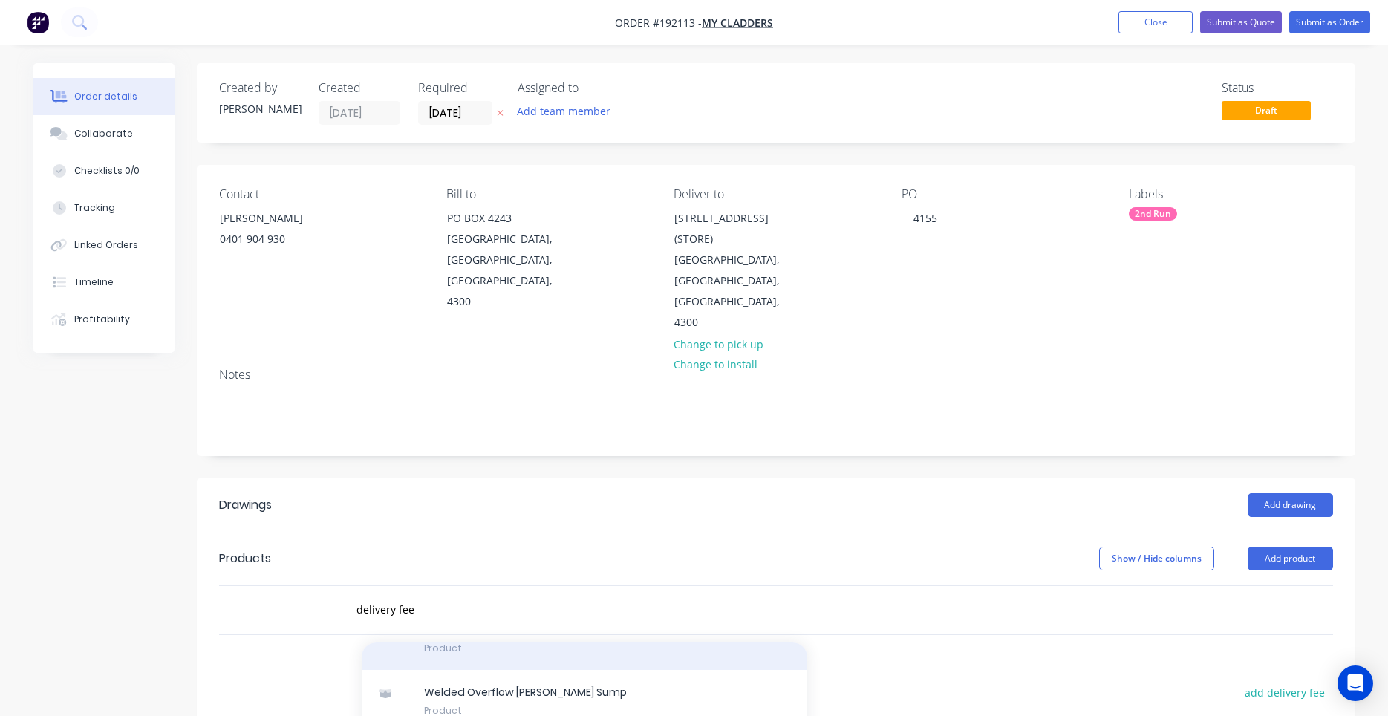
click at [521, 644] on div "Welded Drop to Box Gutter Product" at bounding box center [585, 638] width 446 height 62
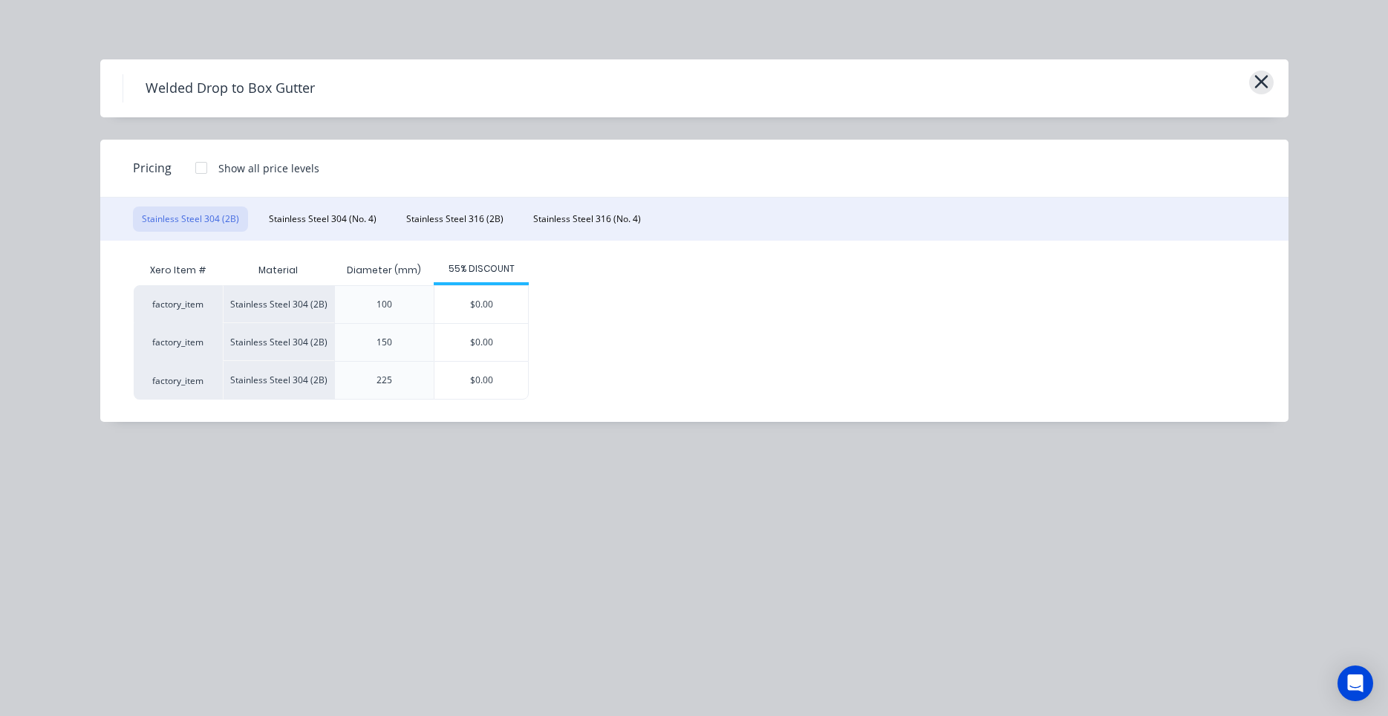
click at [1261, 91] on icon "button" at bounding box center [1261, 81] width 16 height 21
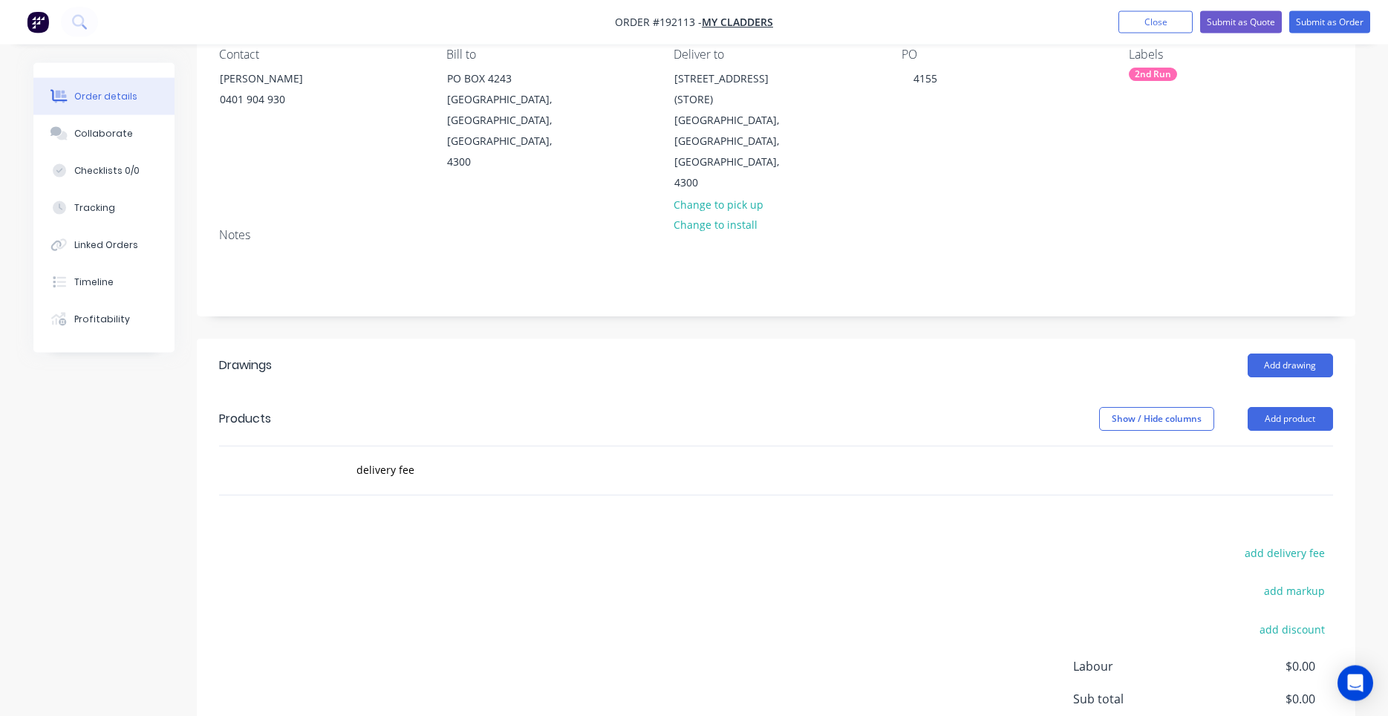
scroll to position [126, 0]
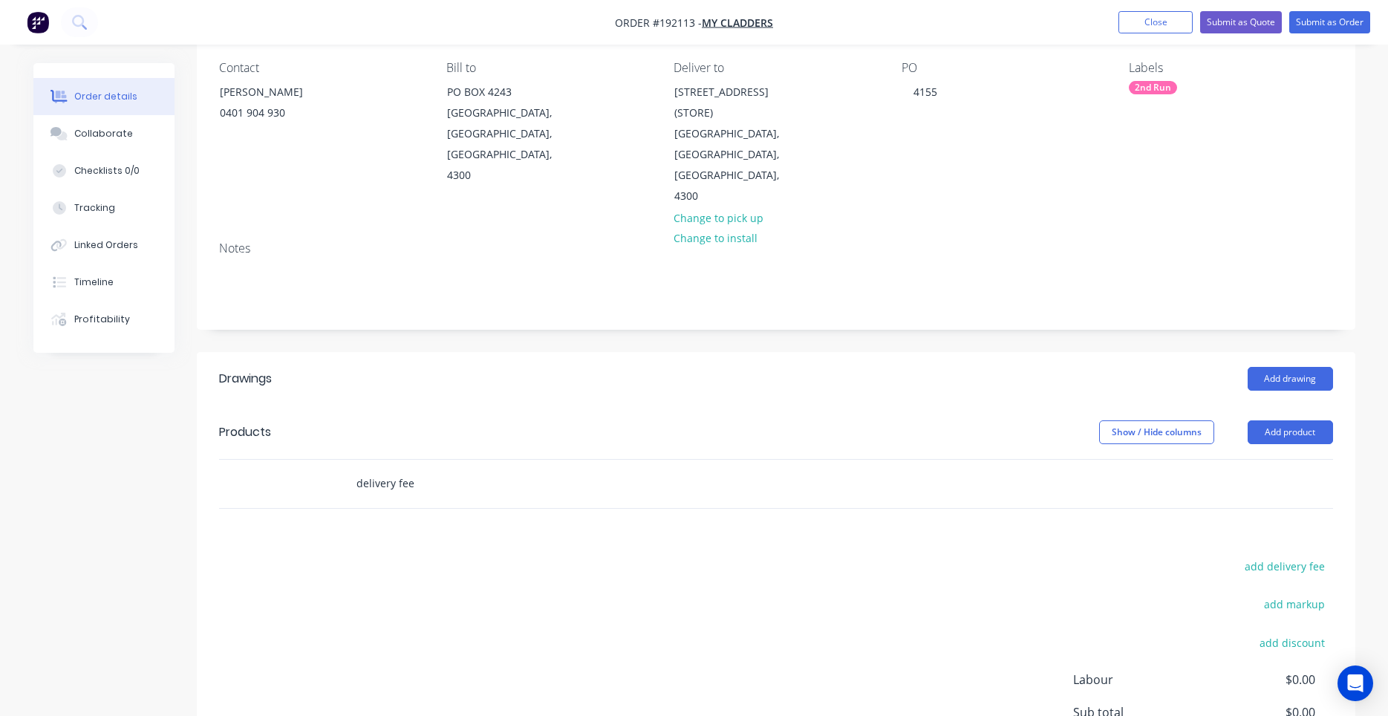
click at [436, 469] on input "delivery fee" at bounding box center [504, 484] width 297 height 30
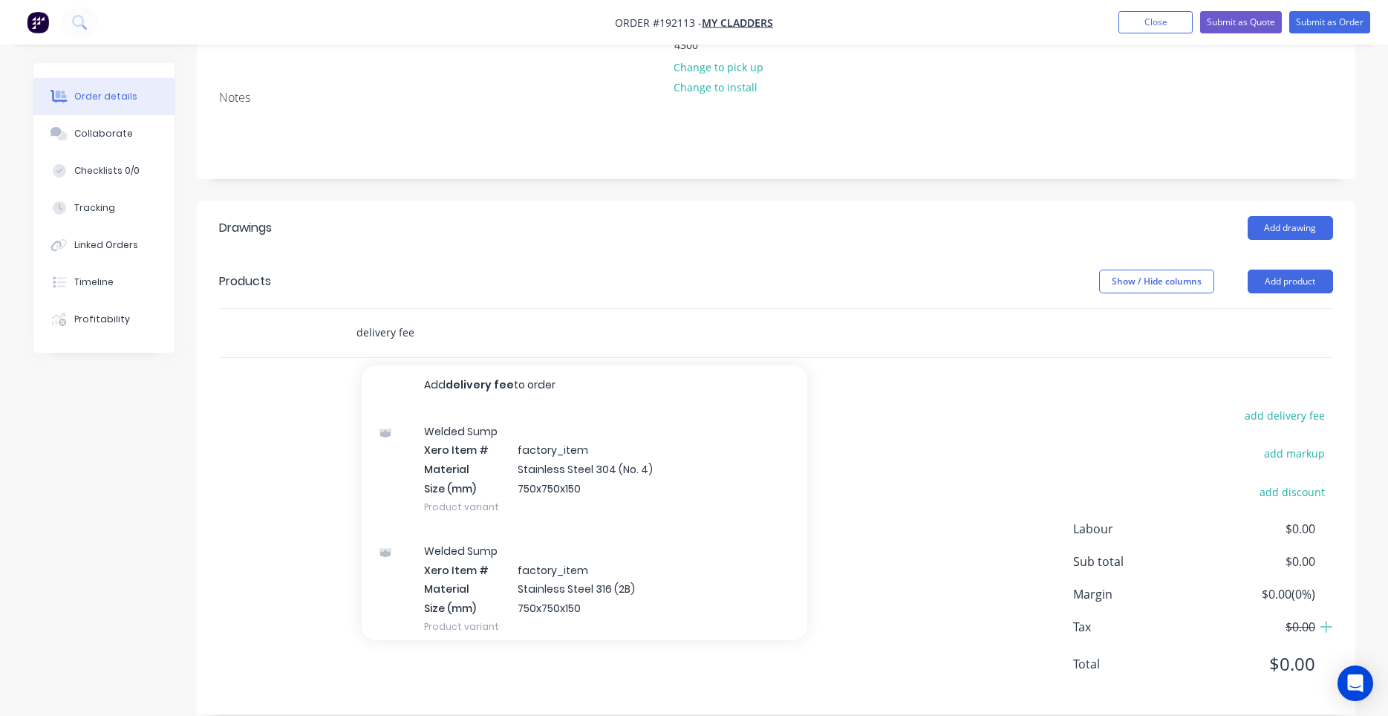
scroll to position [0, 0]
click at [440, 318] on input "delivery fee" at bounding box center [504, 333] width 297 height 30
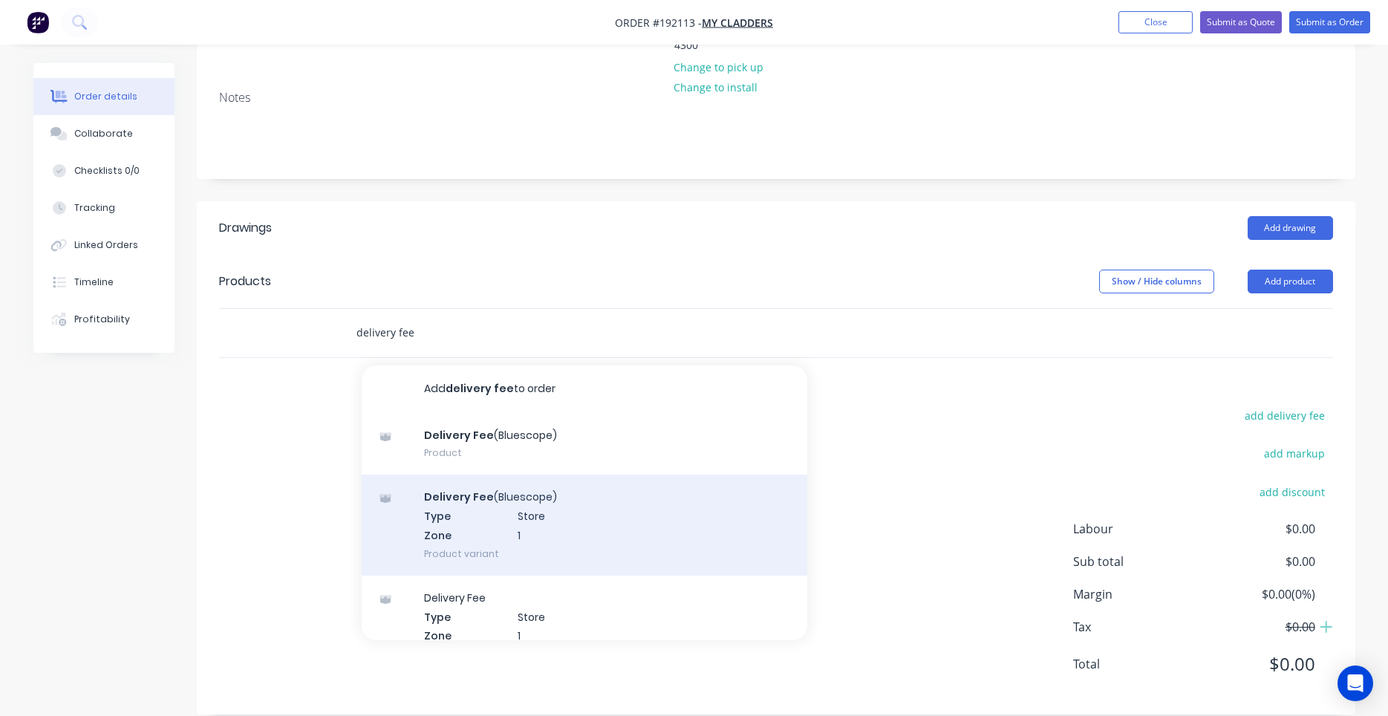
type input "delivery fee"
click at [567, 526] on div "Delivery Fee (Bluescope) Type Store Zone 1 Product variant" at bounding box center [585, 524] width 446 height 100
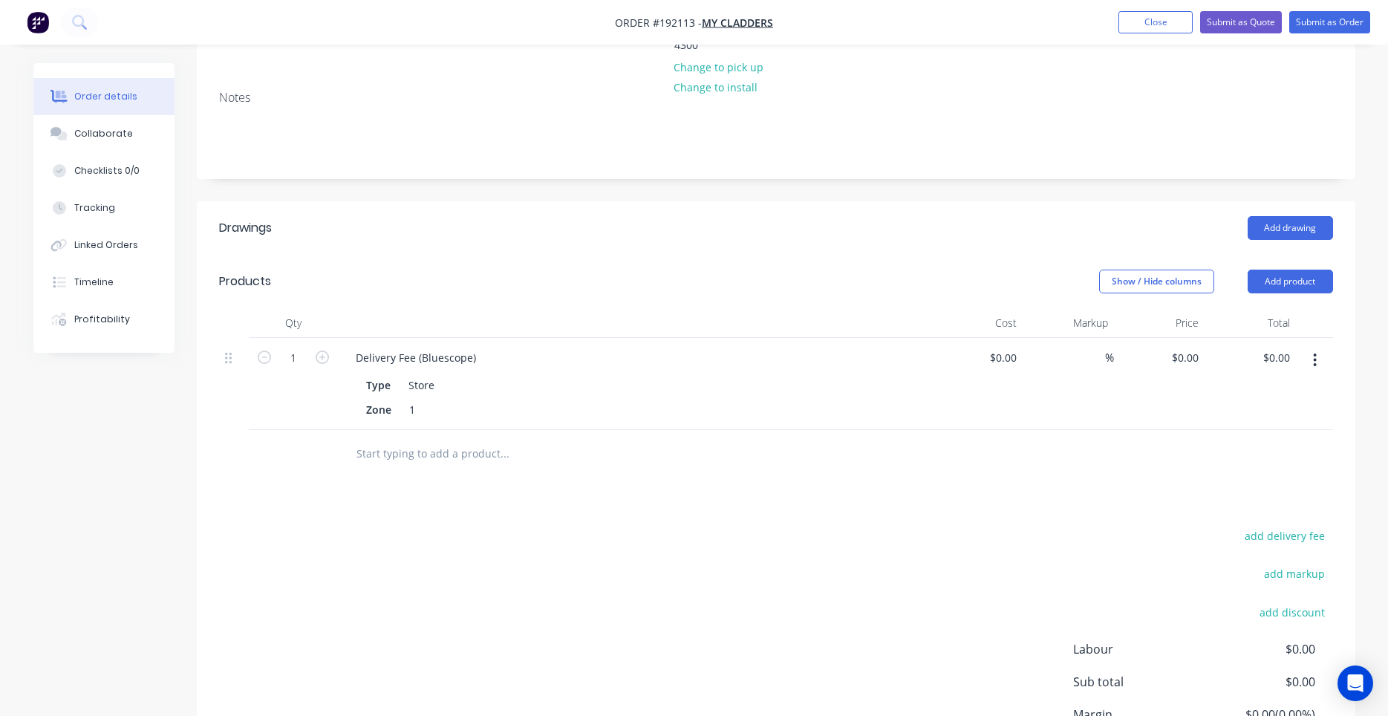
click at [448, 374] on div "Type Store" at bounding box center [632, 385] width 544 height 22
click at [451, 347] on div "Delivery Fee (Bluescope) Type Store Zone 1" at bounding box center [635, 384] width 594 height 92
click at [460, 347] on div "Delivery Fee (Bluescope)" at bounding box center [416, 358] width 144 height 22
click at [1322, 347] on button "button" at bounding box center [1314, 360] width 35 height 27
click at [1287, 388] on div "Edit" at bounding box center [1262, 399] width 114 height 22
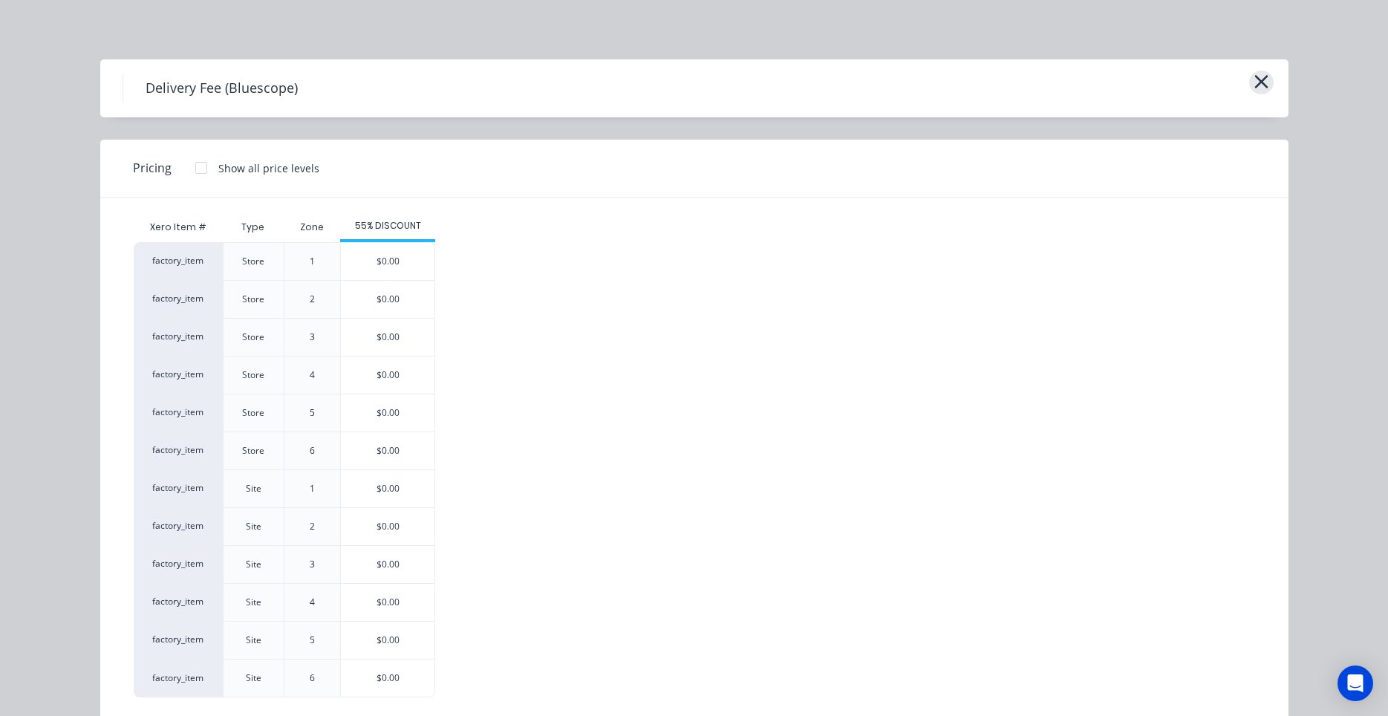
click at [1263, 76] on icon "button" at bounding box center [1261, 81] width 16 height 21
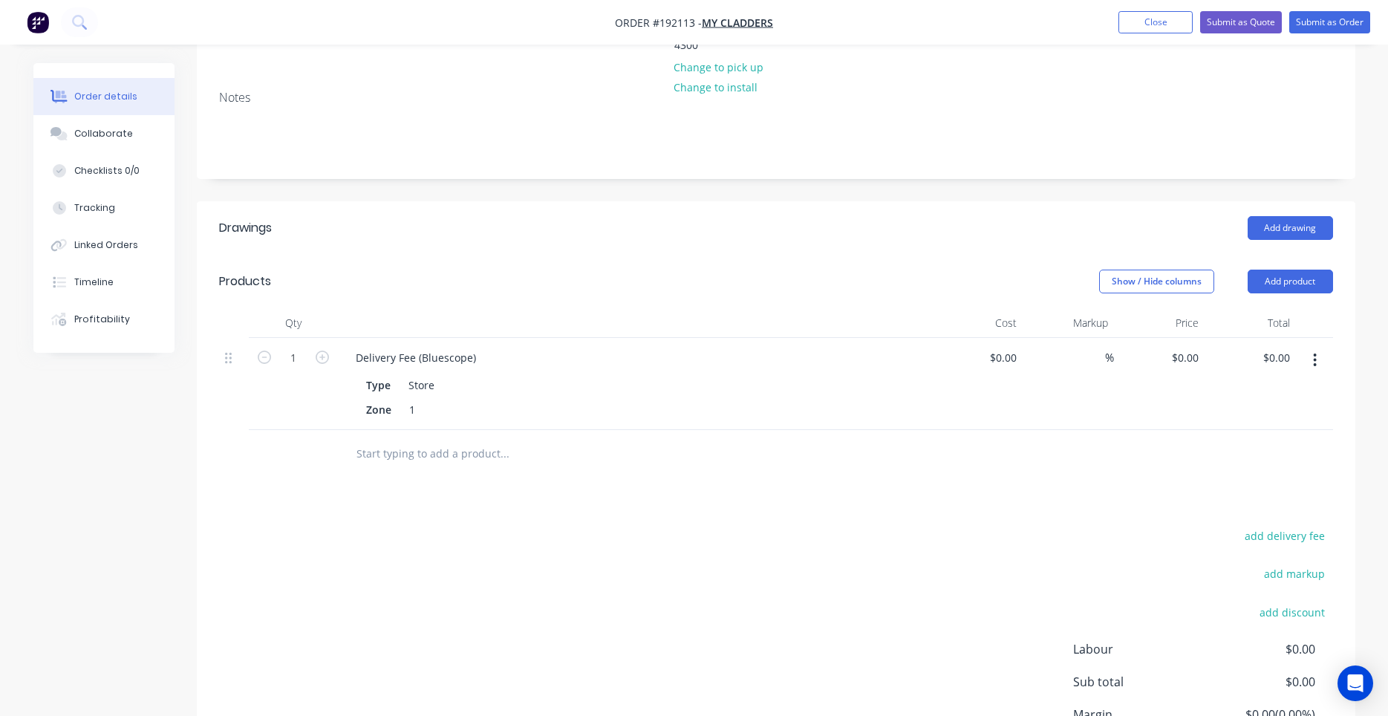
click at [1307, 347] on button "button" at bounding box center [1314, 360] width 35 height 27
click at [1249, 477] on div "Delete" at bounding box center [1262, 488] width 114 height 22
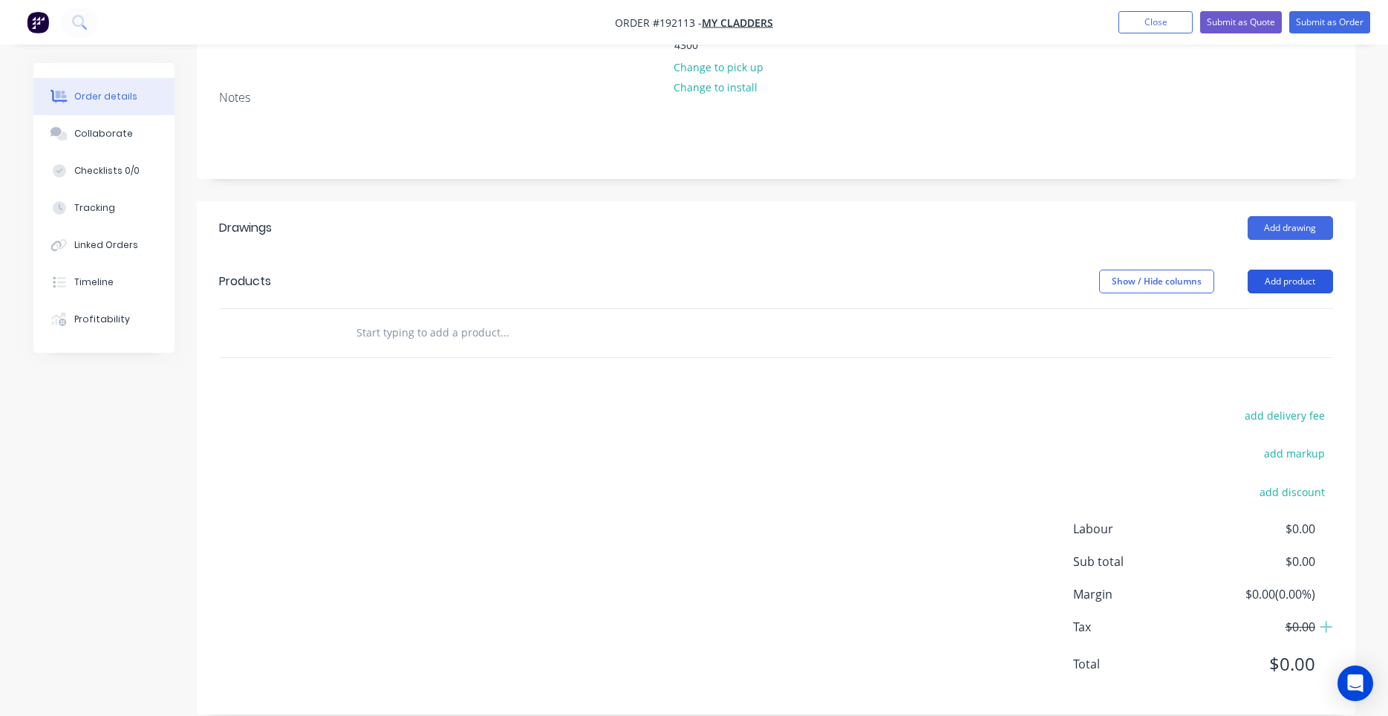
click at [1308, 270] on button "Add product" at bounding box center [1289, 282] width 85 height 24
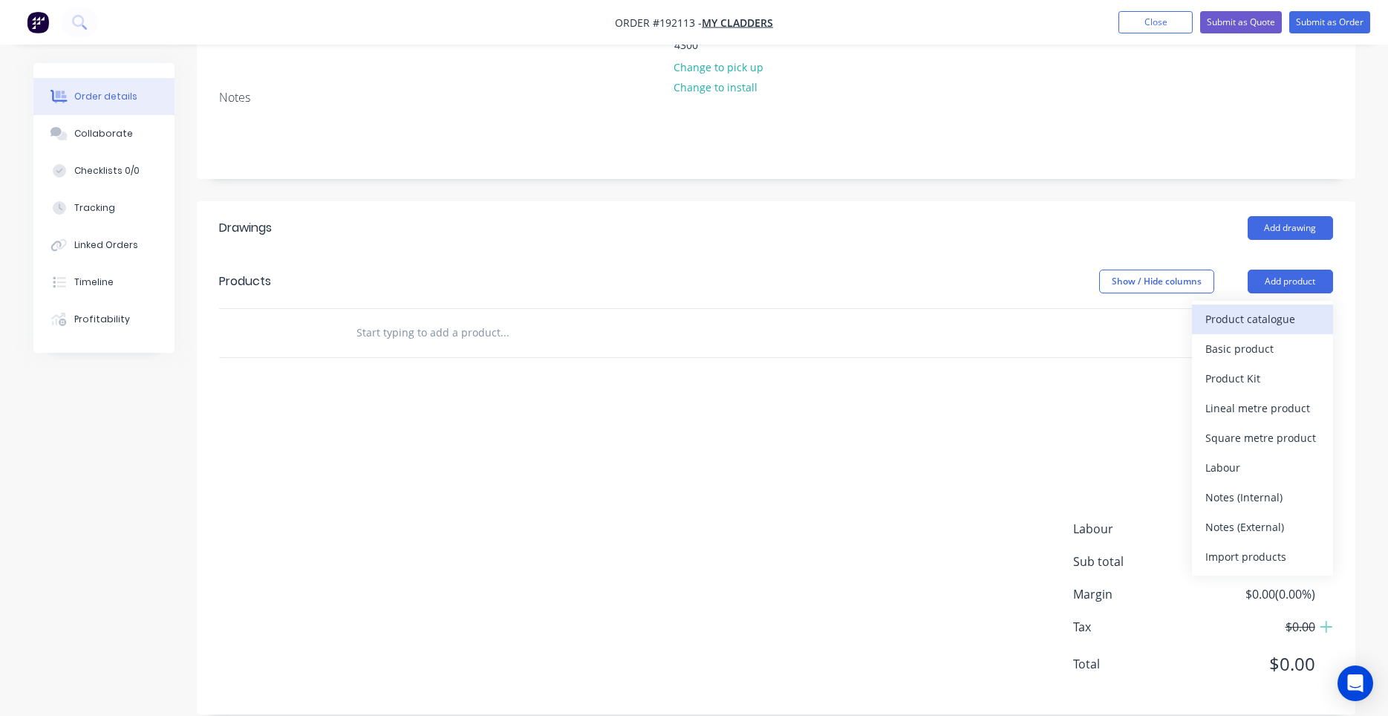
click at [1250, 308] on div "Product catalogue" at bounding box center [1262, 319] width 114 height 22
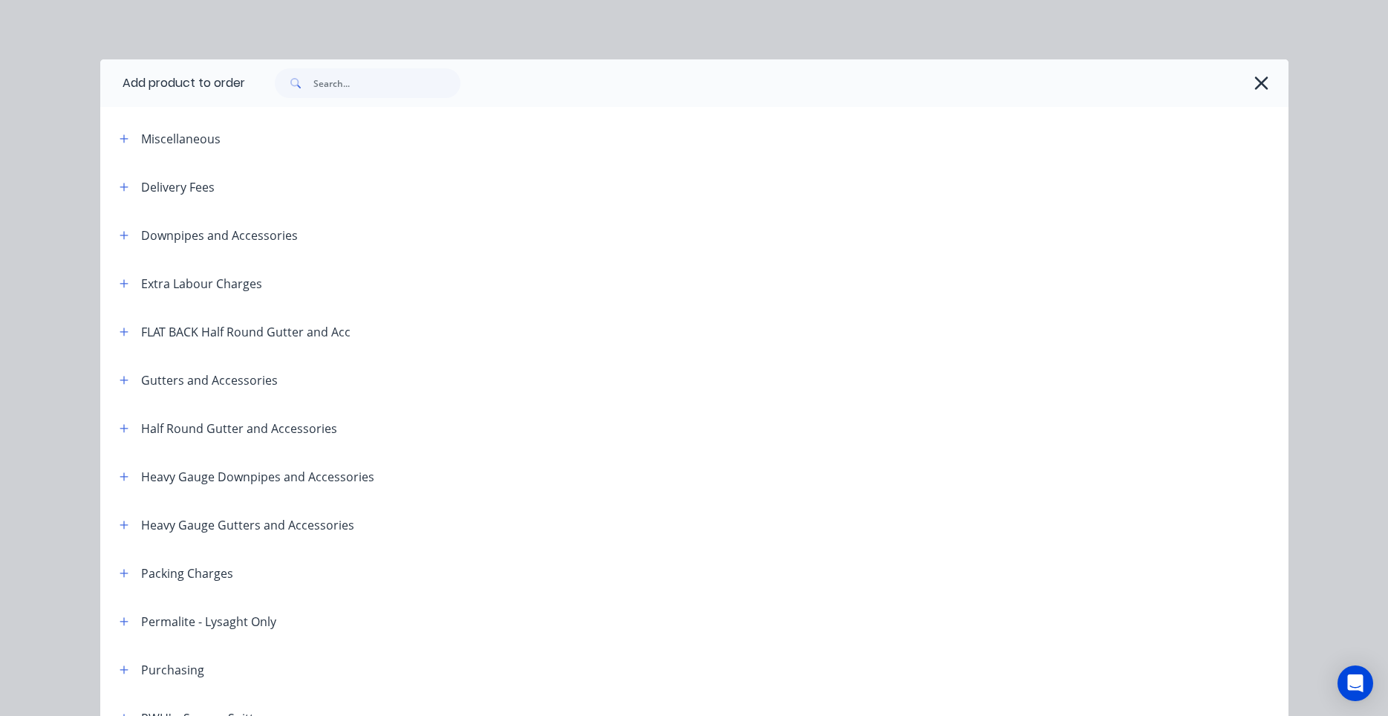
click at [198, 204] on header "Delivery Fees" at bounding box center [694, 187] width 1188 height 48
click at [191, 187] on div "Delivery Fees" at bounding box center [178, 187] width 74 height 18
click at [133, 189] on span at bounding box center [124, 186] width 19 height 19
click at [120, 185] on icon "button" at bounding box center [124, 187] width 9 height 10
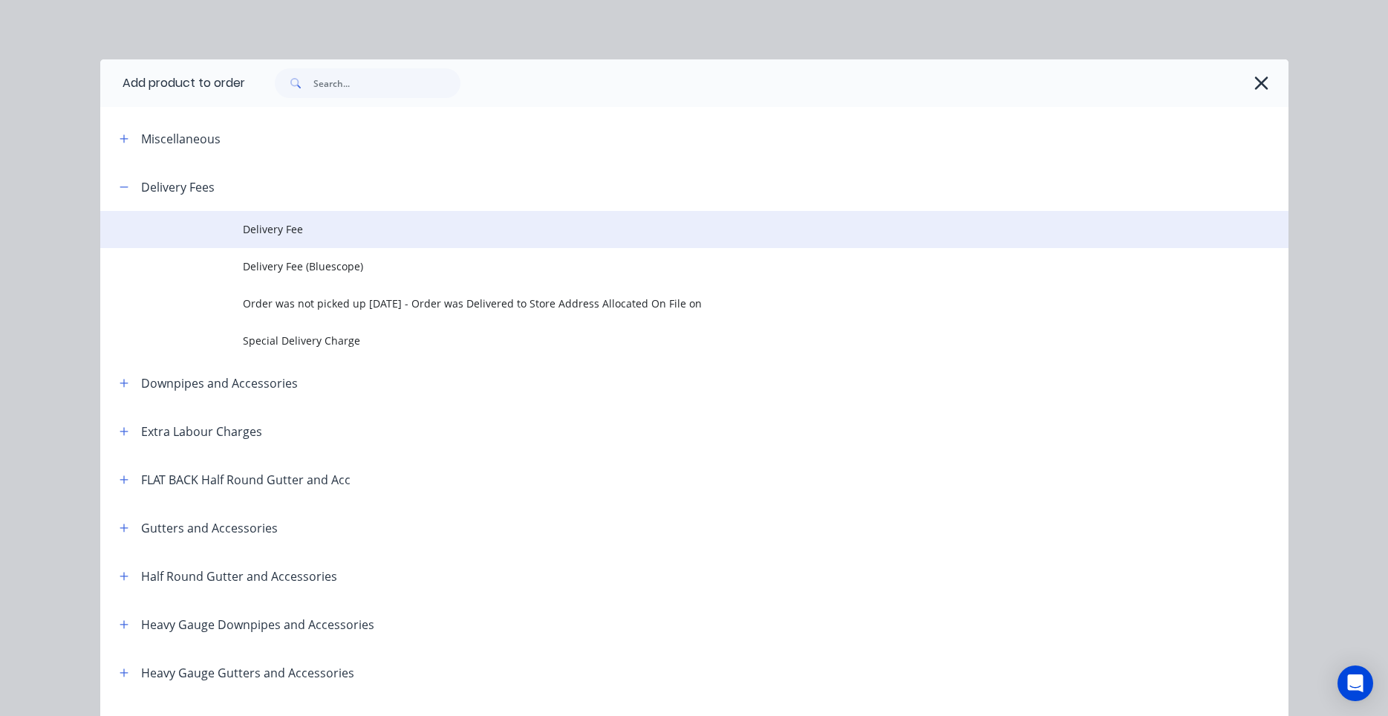
click at [224, 227] on td at bounding box center [171, 229] width 143 height 37
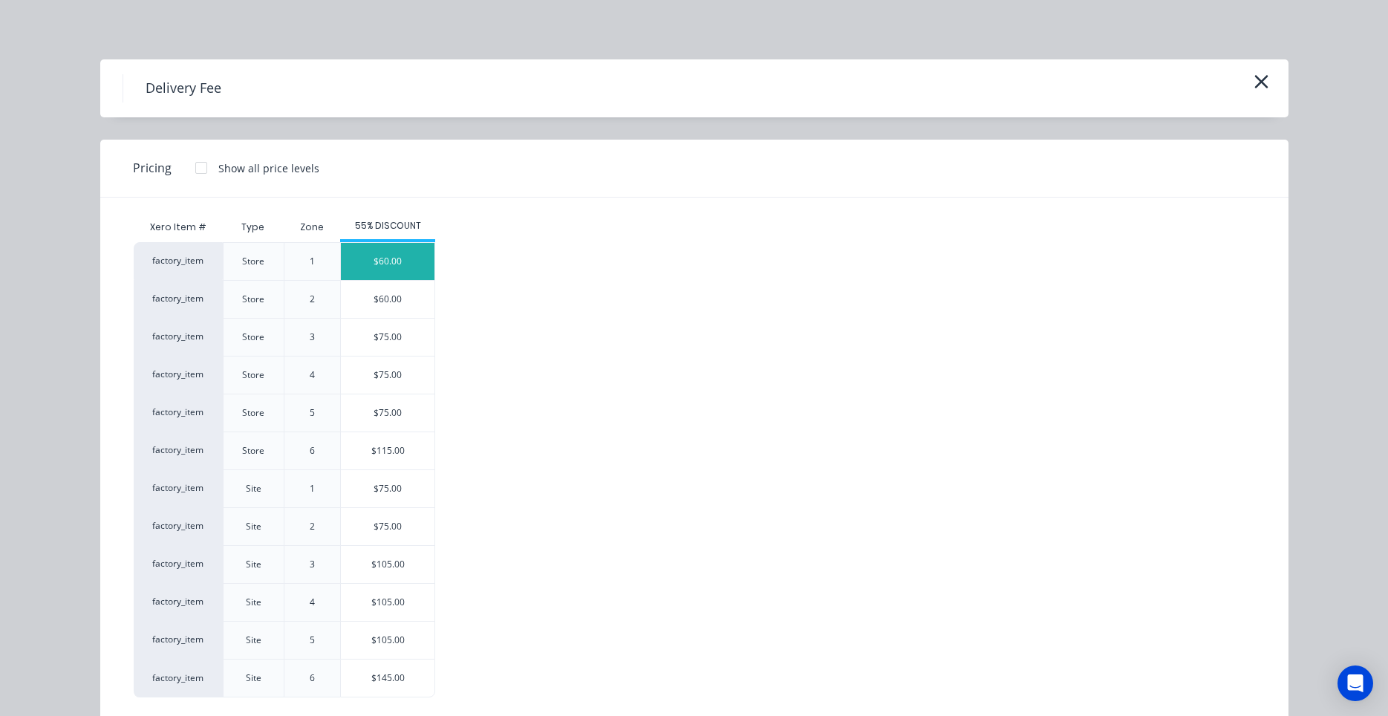
click at [367, 268] on div "$60.00" at bounding box center [388, 261] width 94 height 37
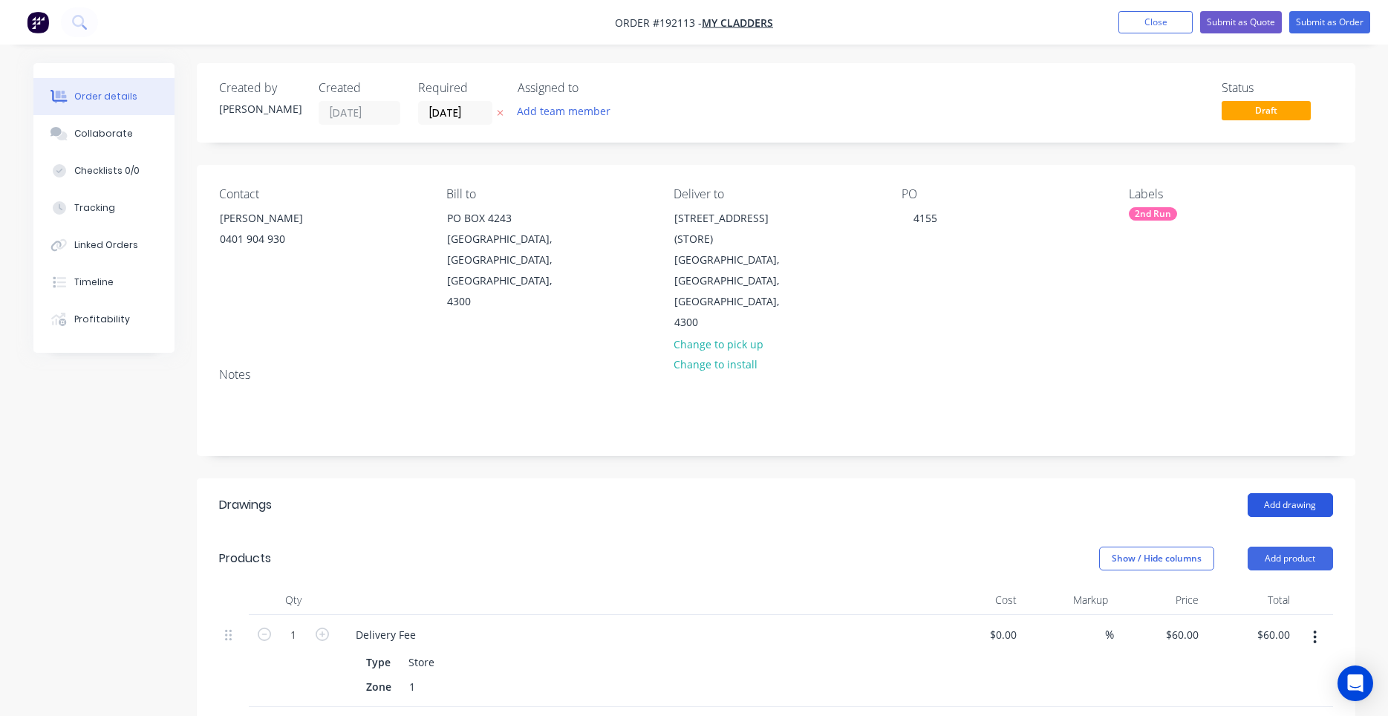
click at [1291, 493] on button "Add drawing" at bounding box center [1289, 505] width 85 height 24
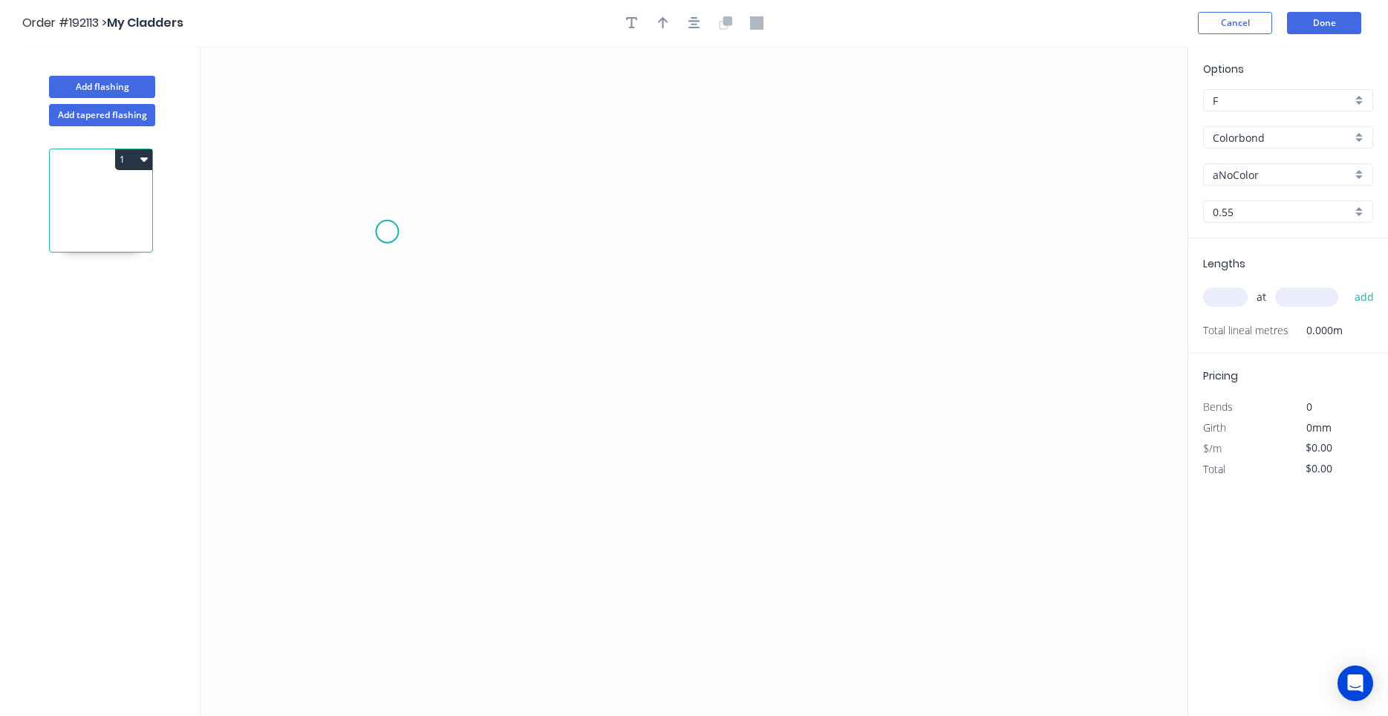
click at [387, 232] on icon "0" at bounding box center [693, 381] width 987 height 670
click at [388, 134] on icon "0" at bounding box center [693, 381] width 987 height 670
click at [715, 149] on icon "0 ?" at bounding box center [693, 381] width 987 height 670
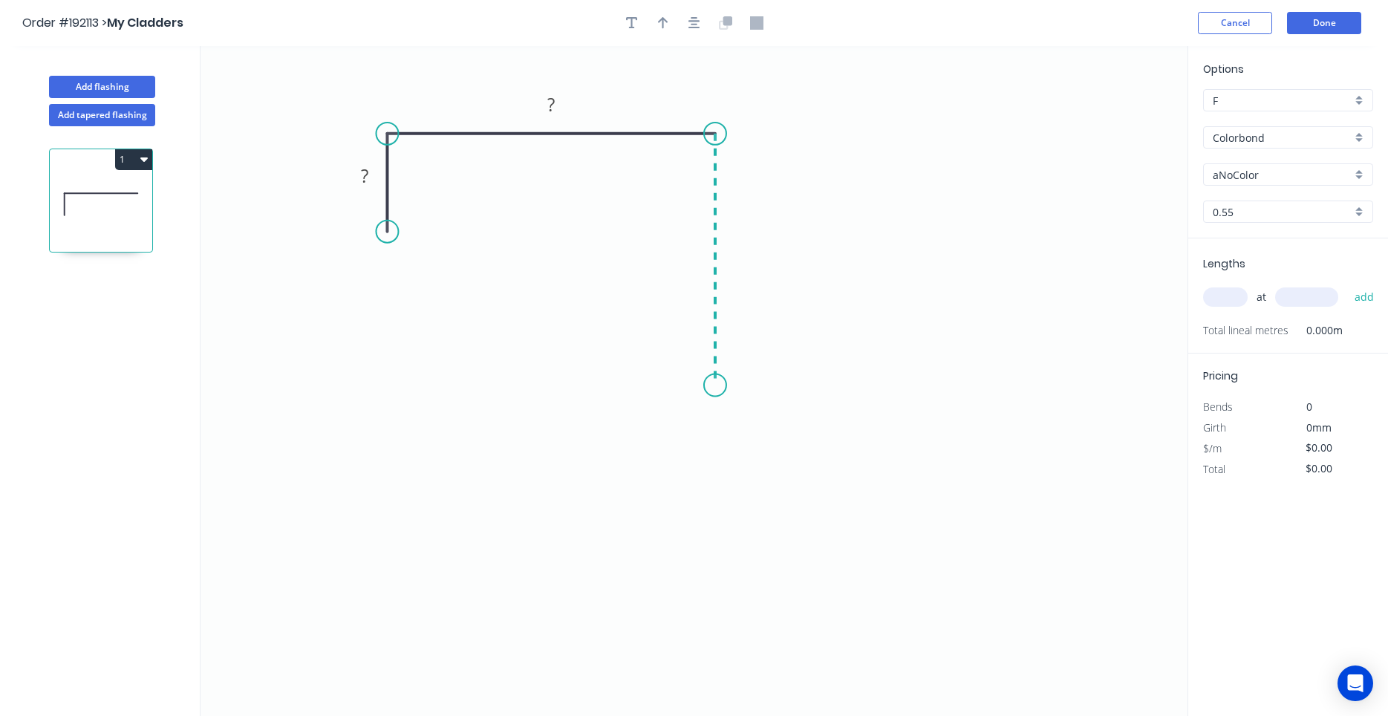
click at [708, 385] on icon "0 ? ?" at bounding box center [693, 381] width 987 height 670
click at [867, 375] on icon "0 ? ? ?" at bounding box center [693, 381] width 987 height 670
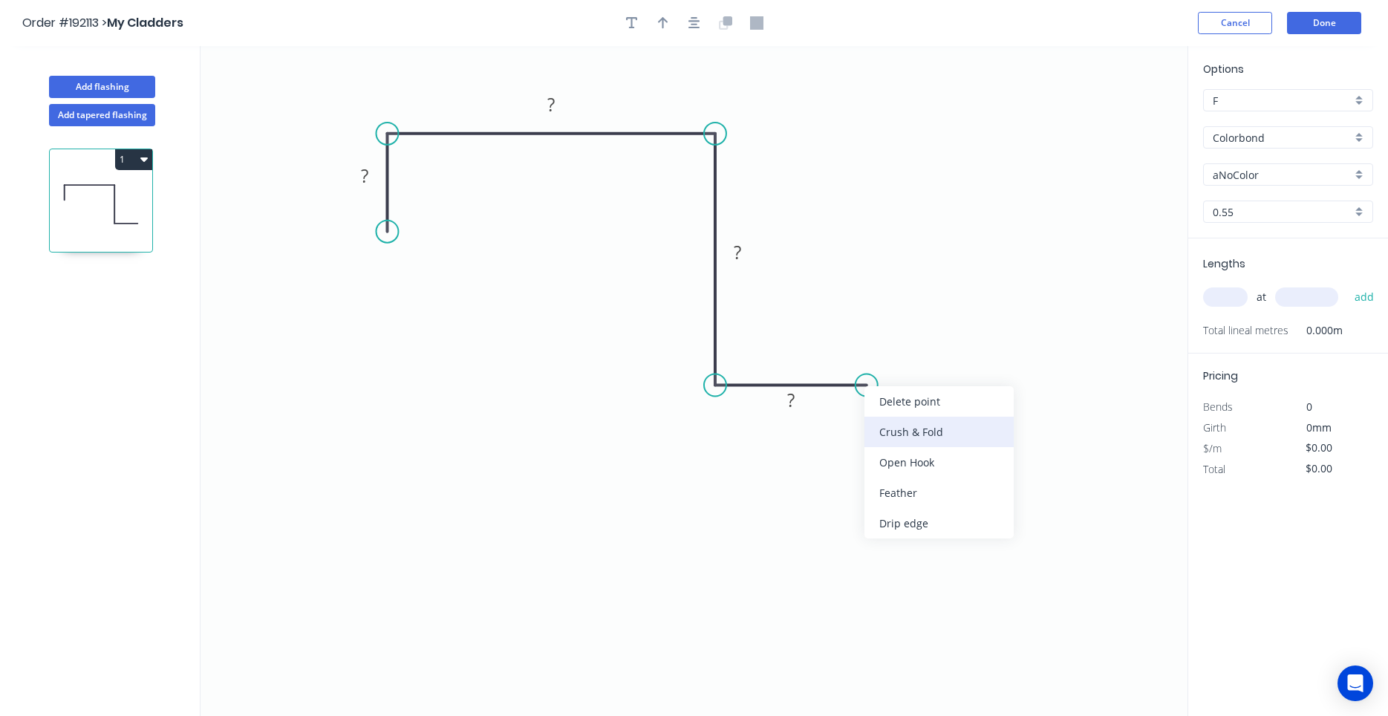
click at [882, 425] on div "Crush & Fold" at bounding box center [938, 432] width 149 height 30
click at [873, 429] on div "Flip bend" at bounding box center [935, 441] width 149 height 30
click at [861, 350] on tspan "10" at bounding box center [856, 346] width 21 height 25
type input "$27.50"
click at [691, 25] on icon "button" at bounding box center [694, 22] width 12 height 13
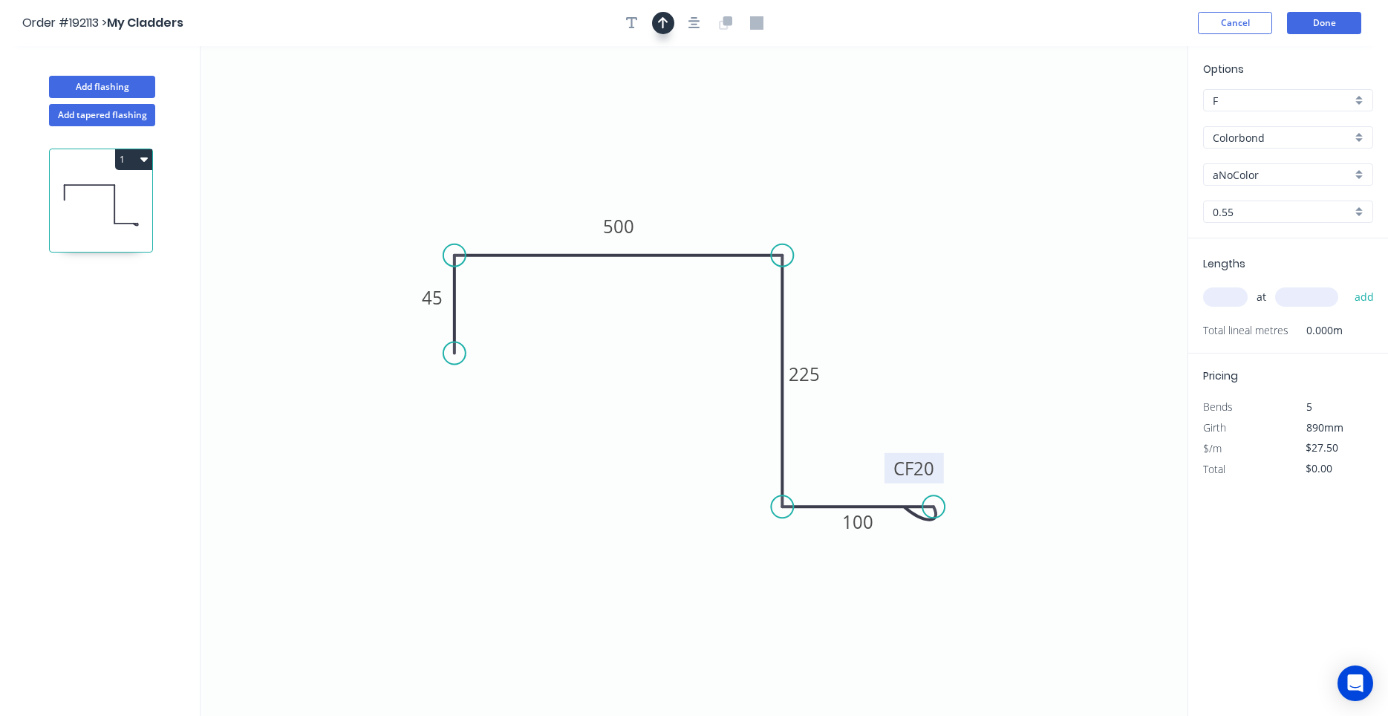
click at [656, 25] on button "button" at bounding box center [663, 23] width 22 height 22
click at [1110, 123] on icon at bounding box center [1112, 103] width 13 height 48
drag, startPoint x: 1110, startPoint y: 122, endPoint x: 771, endPoint y: 186, distance: 344.6
click at [774, 186] on icon at bounding box center [795, 171] width 43 height 43
click at [1255, 177] on input "aNoColor" at bounding box center [1282, 175] width 139 height 16
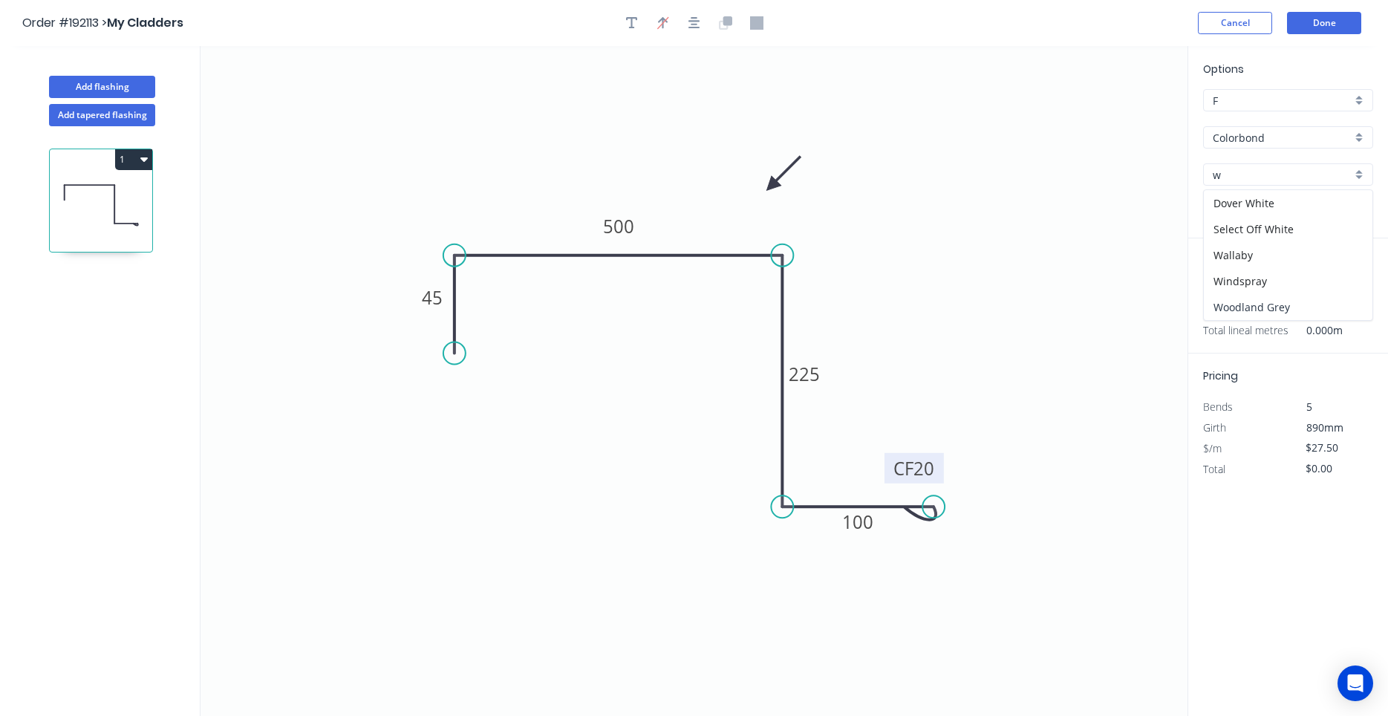
click at [1254, 298] on div "Woodland Grey" at bounding box center [1288, 307] width 169 height 26
type input "Woodland Grey"
click at [1238, 292] on input "text" at bounding box center [1225, 296] width 45 height 19
type input "1"
type input "3000"
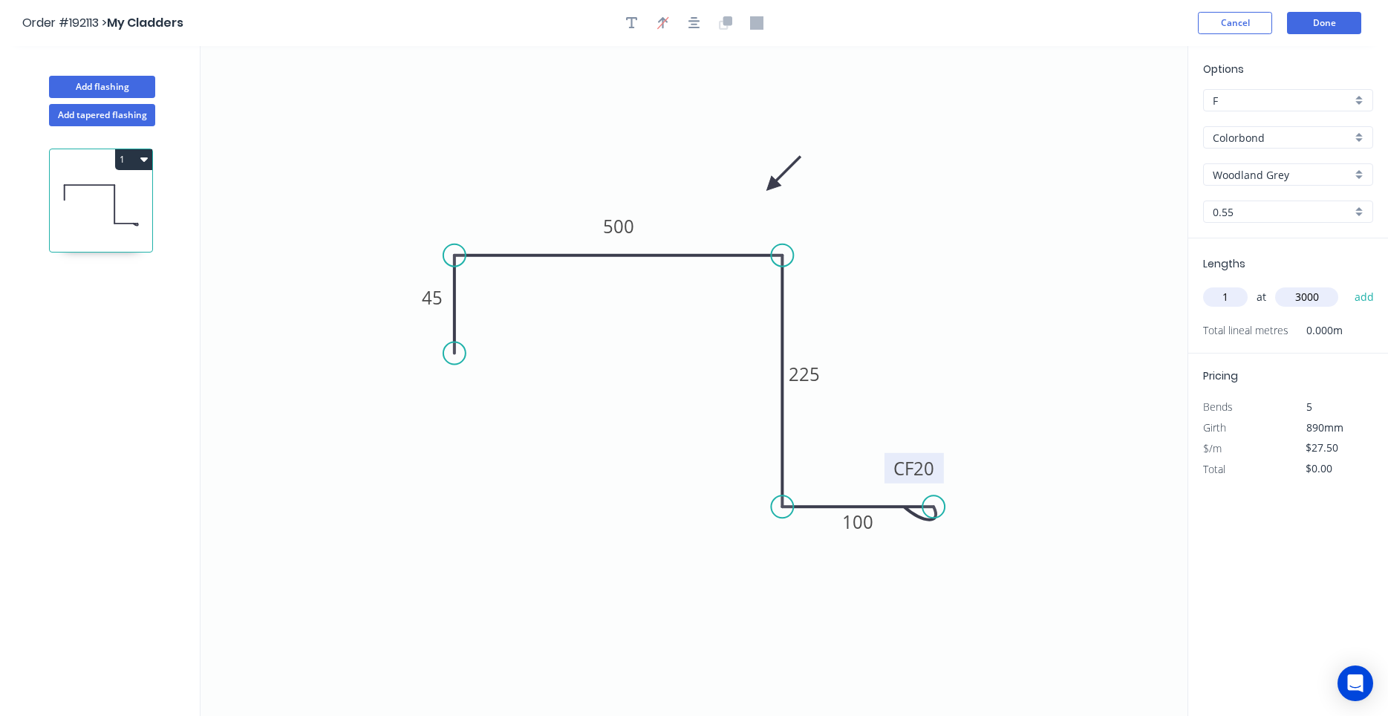
click at [1347, 284] on button "add" at bounding box center [1364, 296] width 35 height 25
type input "$82.50"
type input "1"
type input "2600"
click at [1347, 284] on button "add" at bounding box center [1364, 296] width 35 height 25
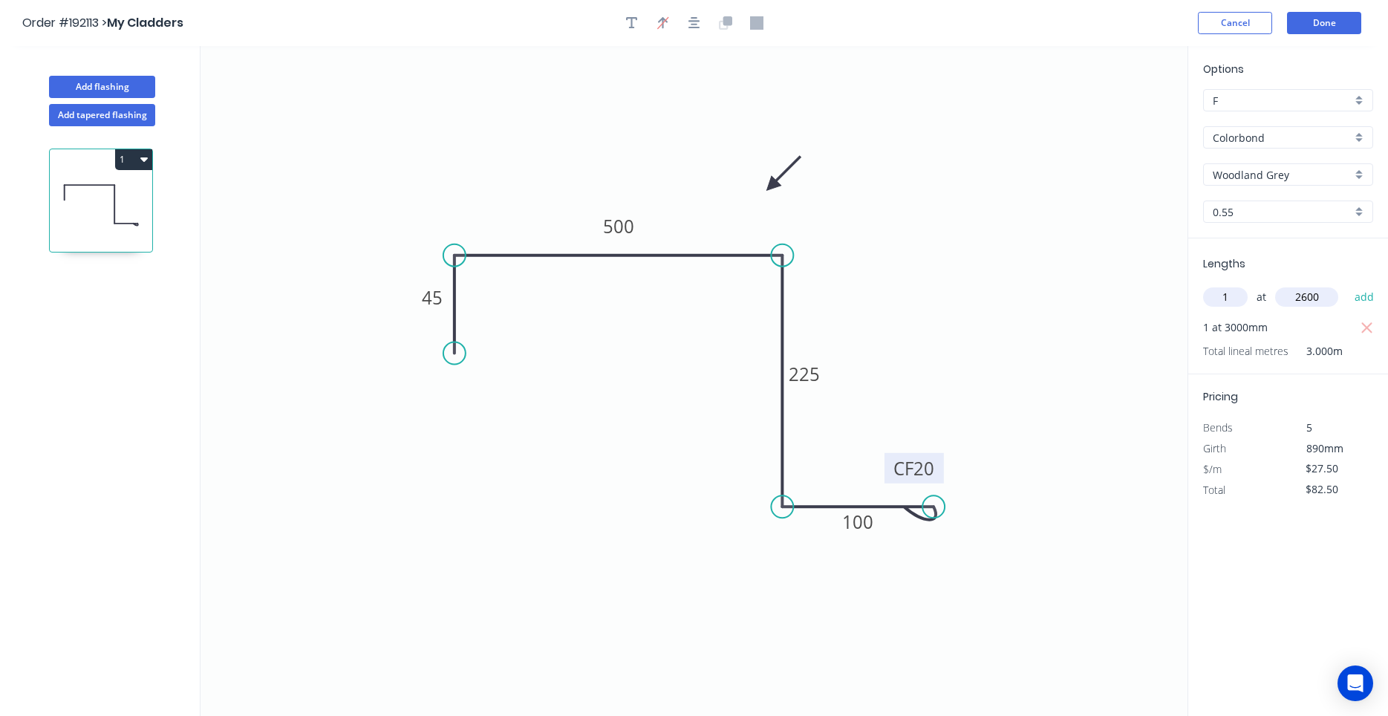
type input "$154.00"
click at [137, 85] on button "Add flashing" at bounding box center [102, 87] width 106 height 22
type input "$0.00"
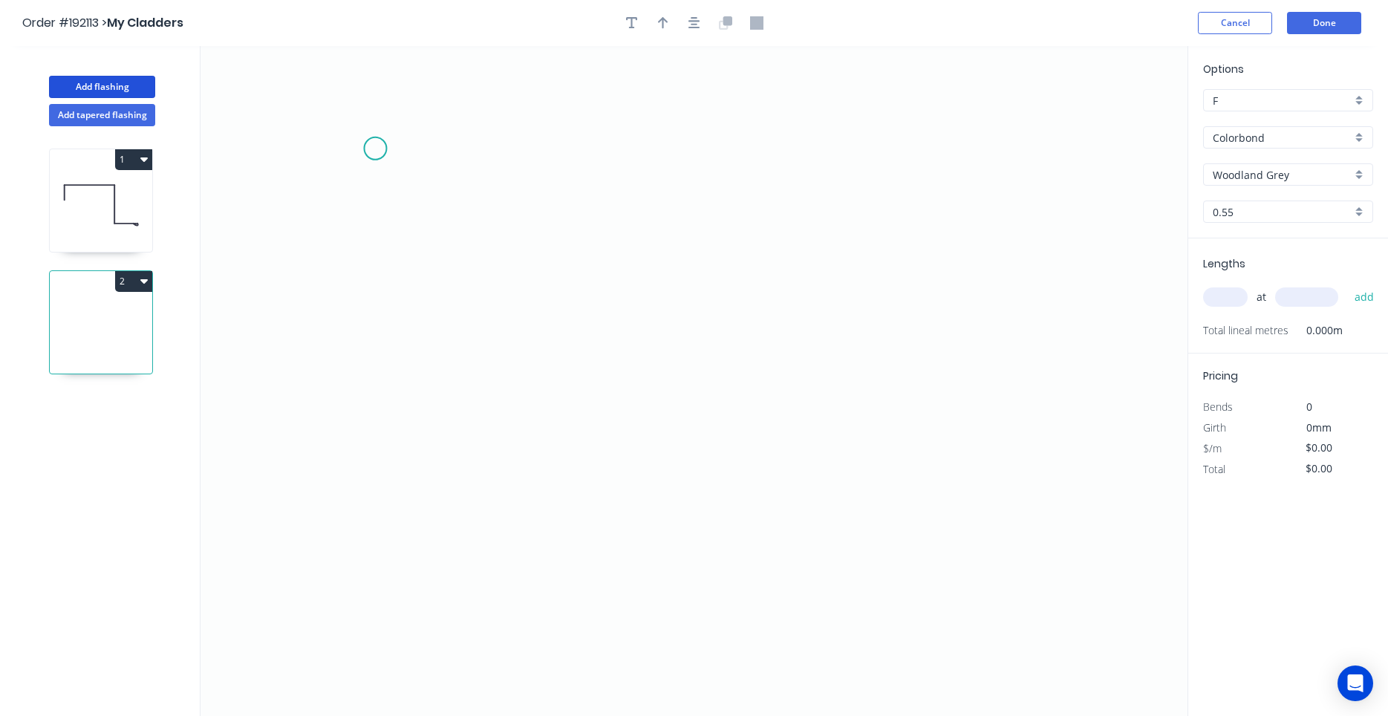
click at [375, 149] on icon "0" at bounding box center [693, 381] width 987 height 670
click at [374, 306] on icon "0" at bounding box center [693, 381] width 987 height 670
click at [555, 316] on icon "0 ?" at bounding box center [693, 381] width 987 height 670
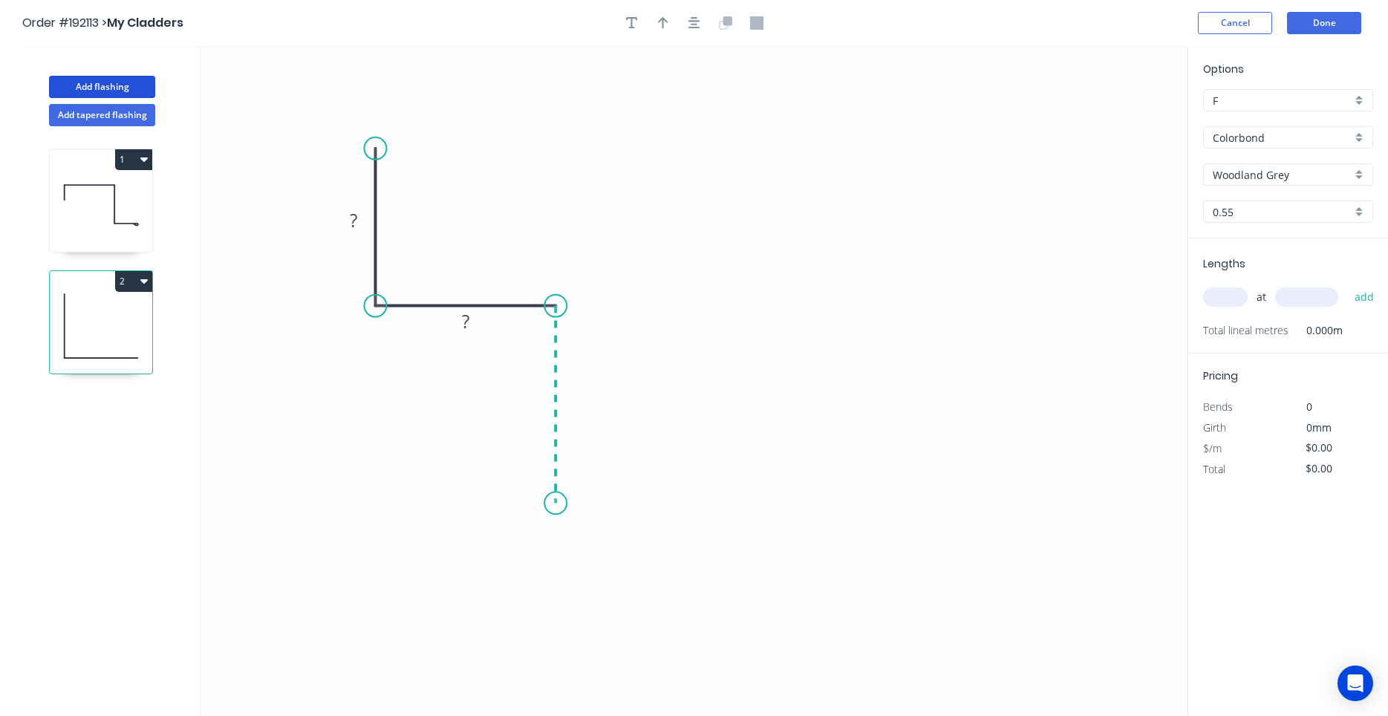
click at [541, 503] on icon "0 ? ?" at bounding box center [693, 381] width 987 height 670
click at [731, 495] on icon "0 ? ? ?" at bounding box center [693, 381] width 987 height 670
click at [731, 495] on circle at bounding box center [730, 503] width 22 height 22
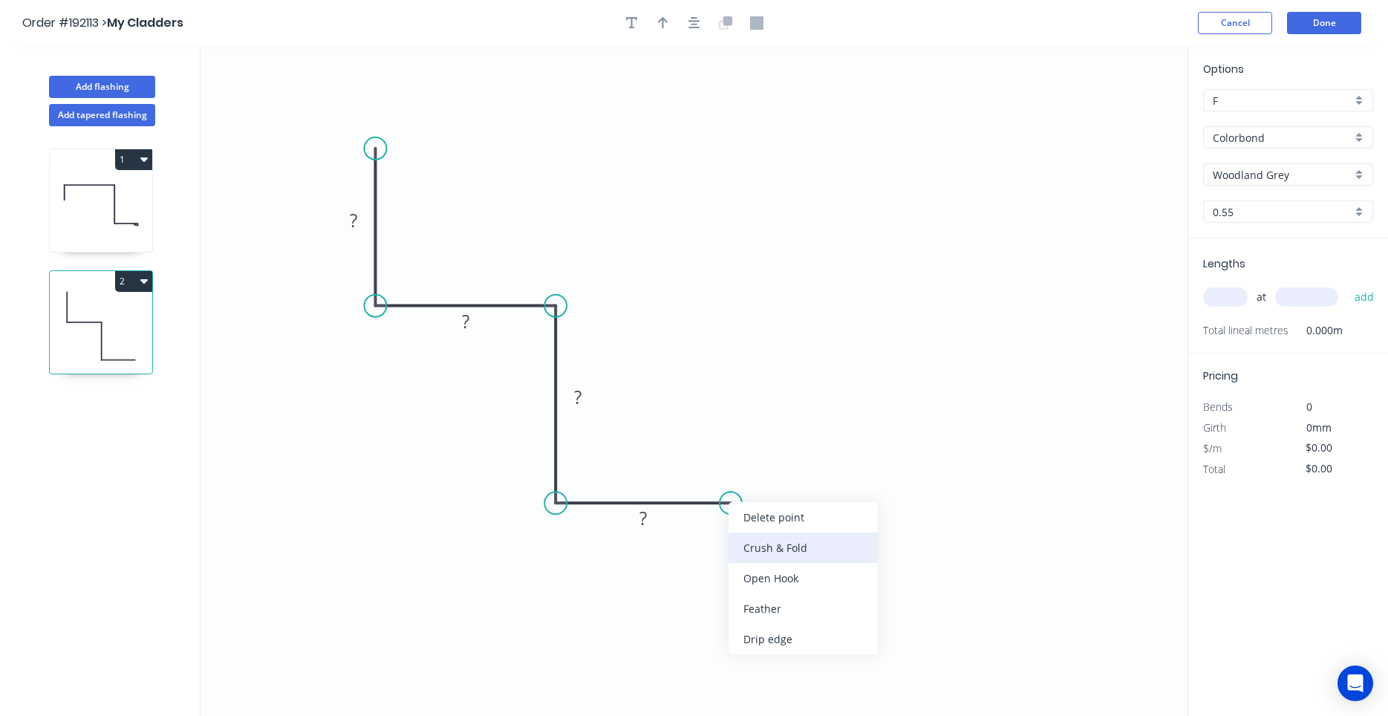
click at [753, 538] on div "Crush & Fold" at bounding box center [802, 547] width 149 height 30
click at [743, 541] on div "Flip bend" at bounding box center [806, 554] width 149 height 30
click at [725, 470] on tspan "10" at bounding box center [721, 464] width 21 height 25
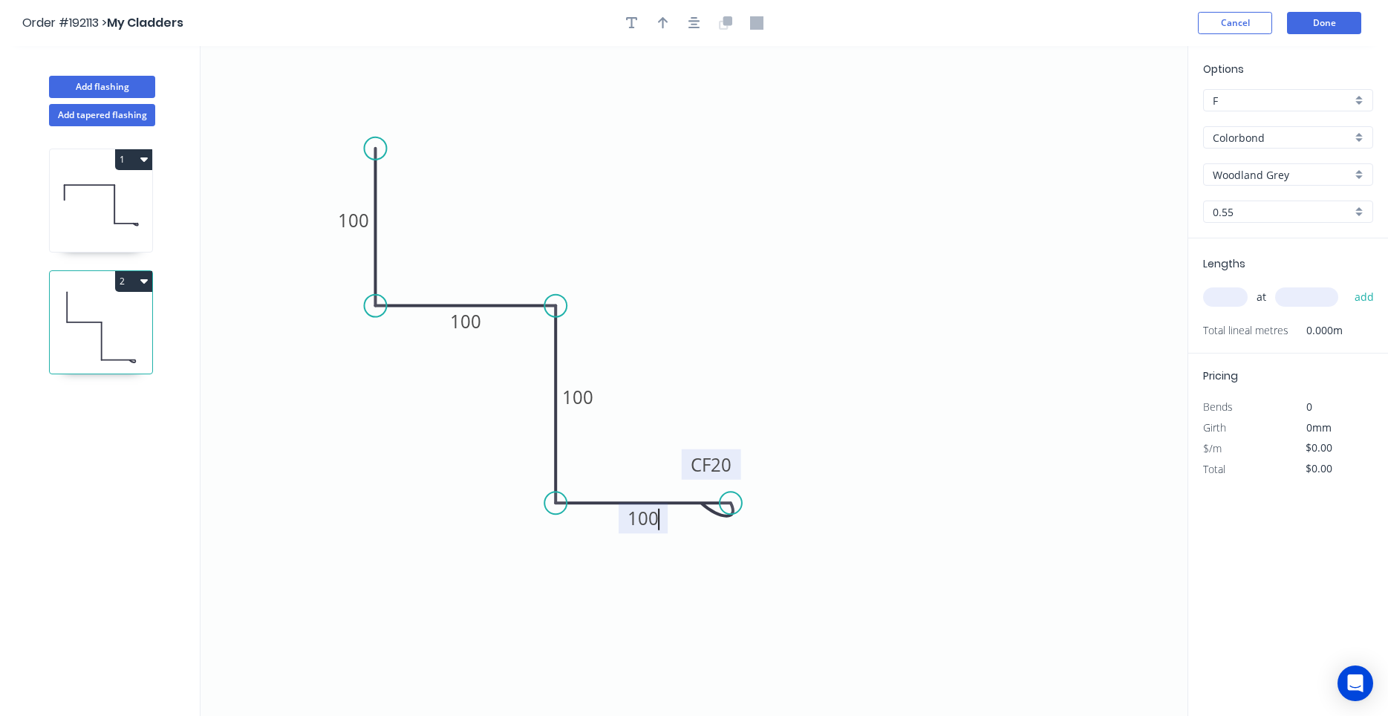
click at [691, 11] on header "Order #192113 > My Cladders Cancel Done" at bounding box center [694, 23] width 1388 height 46
type input "$17.13"
click at [686, 18] on button "button" at bounding box center [694, 23] width 22 height 22
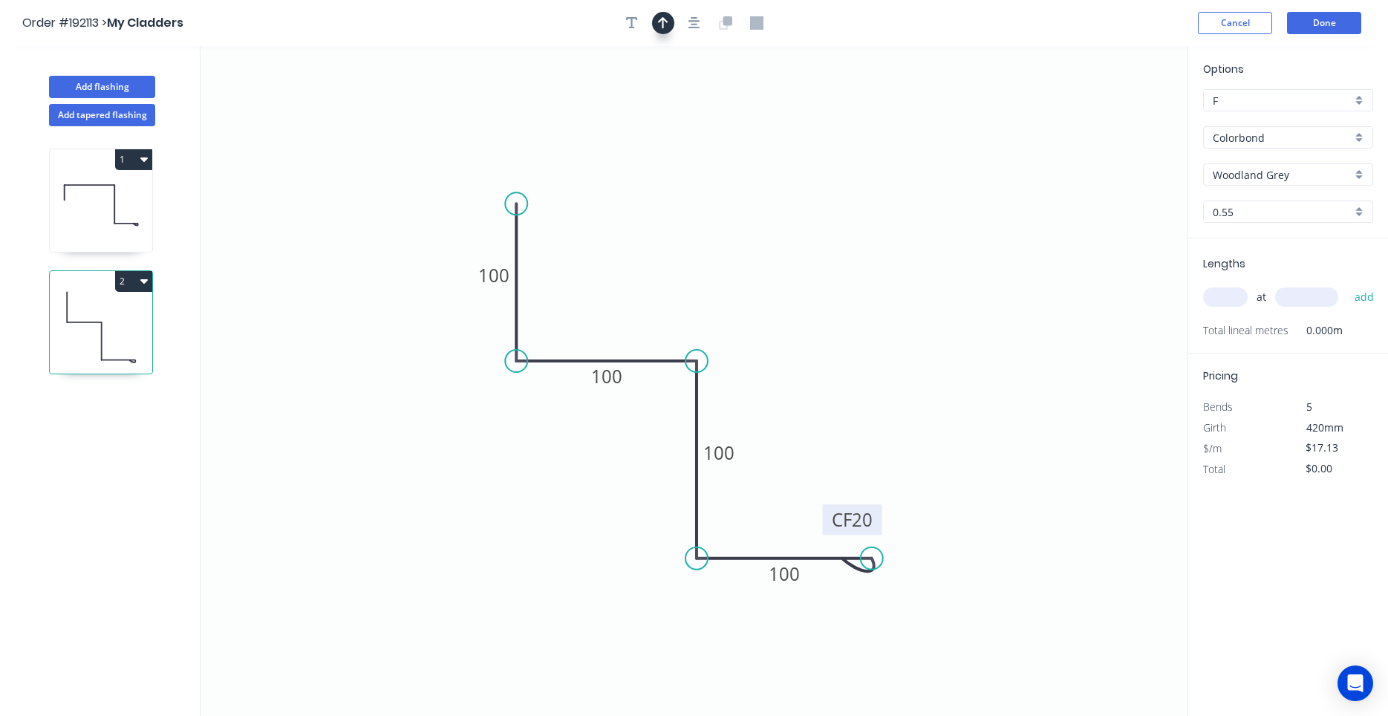
click at [660, 20] on icon "button" at bounding box center [663, 23] width 10 height 12
click at [1116, 122] on icon "0 100 100 100 CF 20 100" at bounding box center [693, 381] width 987 height 670
click at [1113, 120] on icon at bounding box center [1112, 103] width 13 height 48
drag, startPoint x: 1113, startPoint y: 120, endPoint x: 812, endPoint y: 287, distance: 344.0
click at [812, 287] on icon at bounding box center [831, 270] width 43 height 43
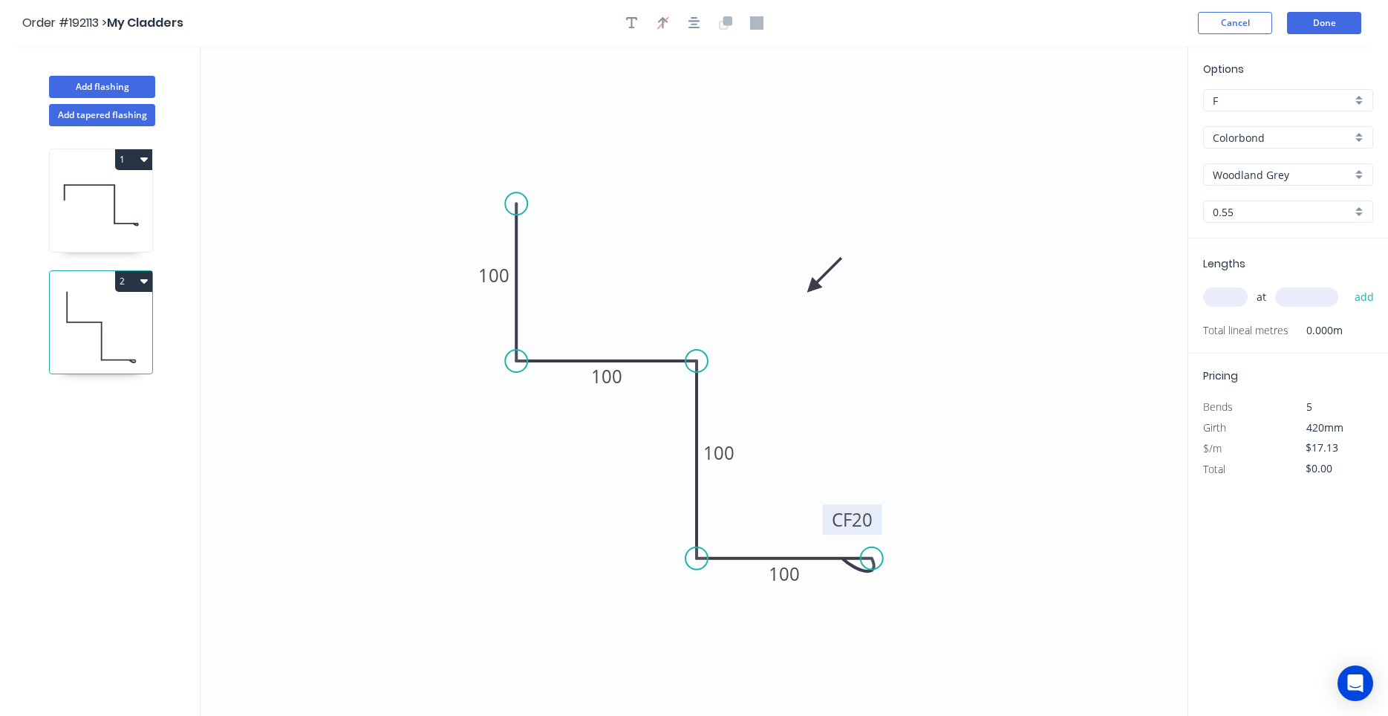
click at [1233, 295] on input "text" at bounding box center [1225, 296] width 45 height 19
type input "1"
type input "2000"
click at [1347, 284] on button "add" at bounding box center [1364, 296] width 35 height 25
type input "$34.26"
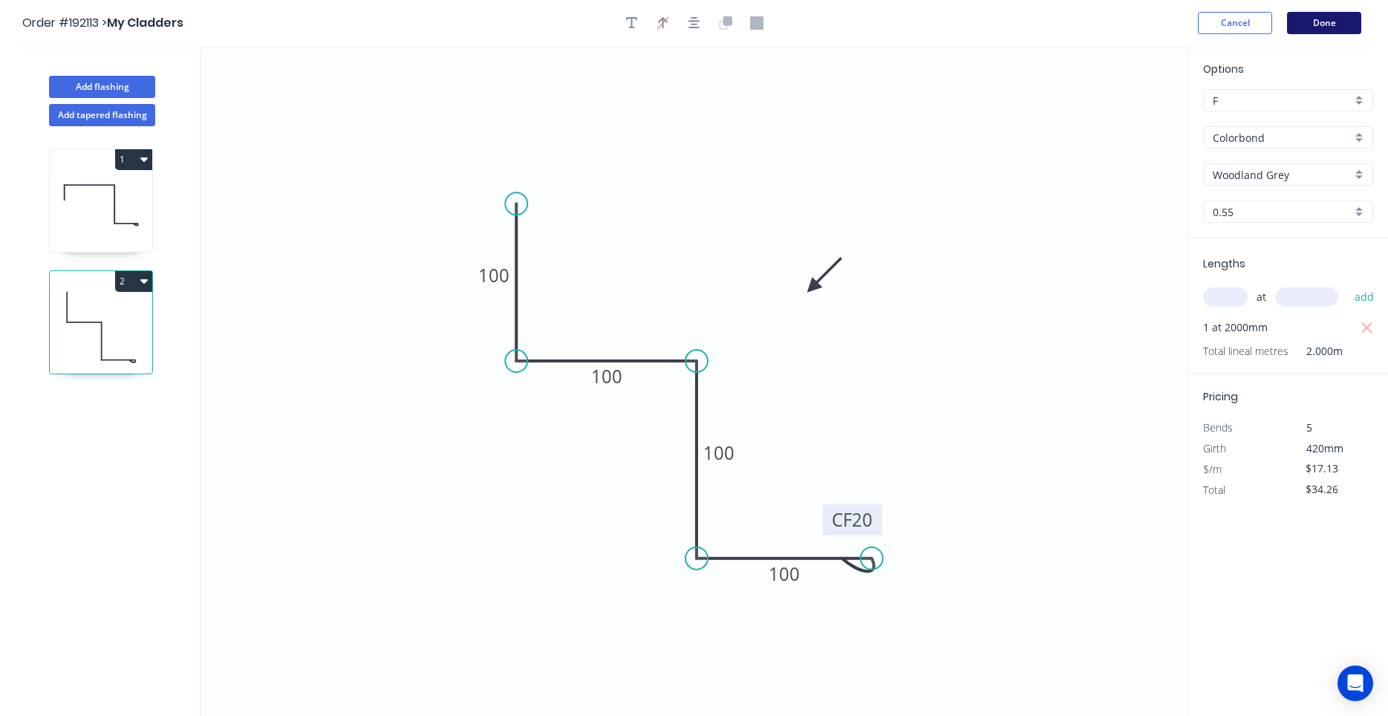
click at [1328, 22] on button "Done" at bounding box center [1324, 23] width 74 height 22
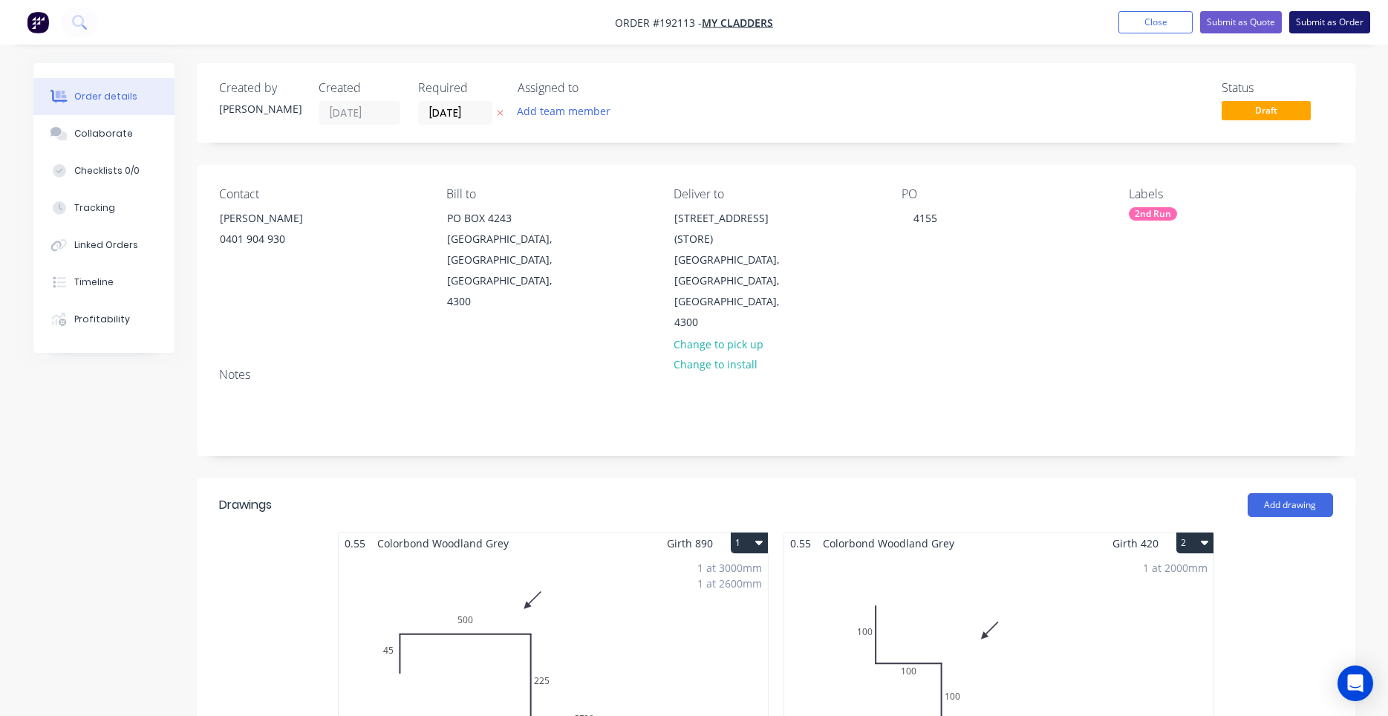
click at [1339, 20] on button "Submit as Order" at bounding box center [1329, 22] width 81 height 22
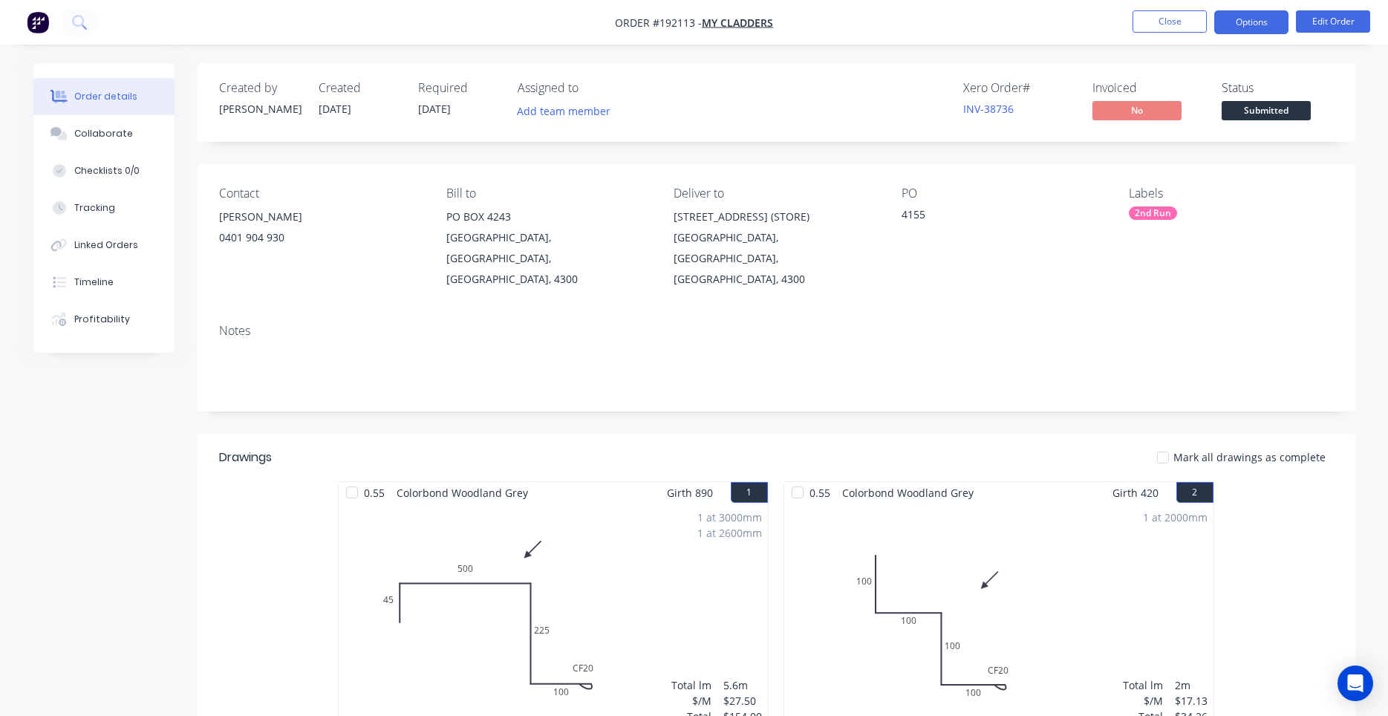
click at [1261, 30] on button "Options" at bounding box center [1251, 22] width 74 height 24
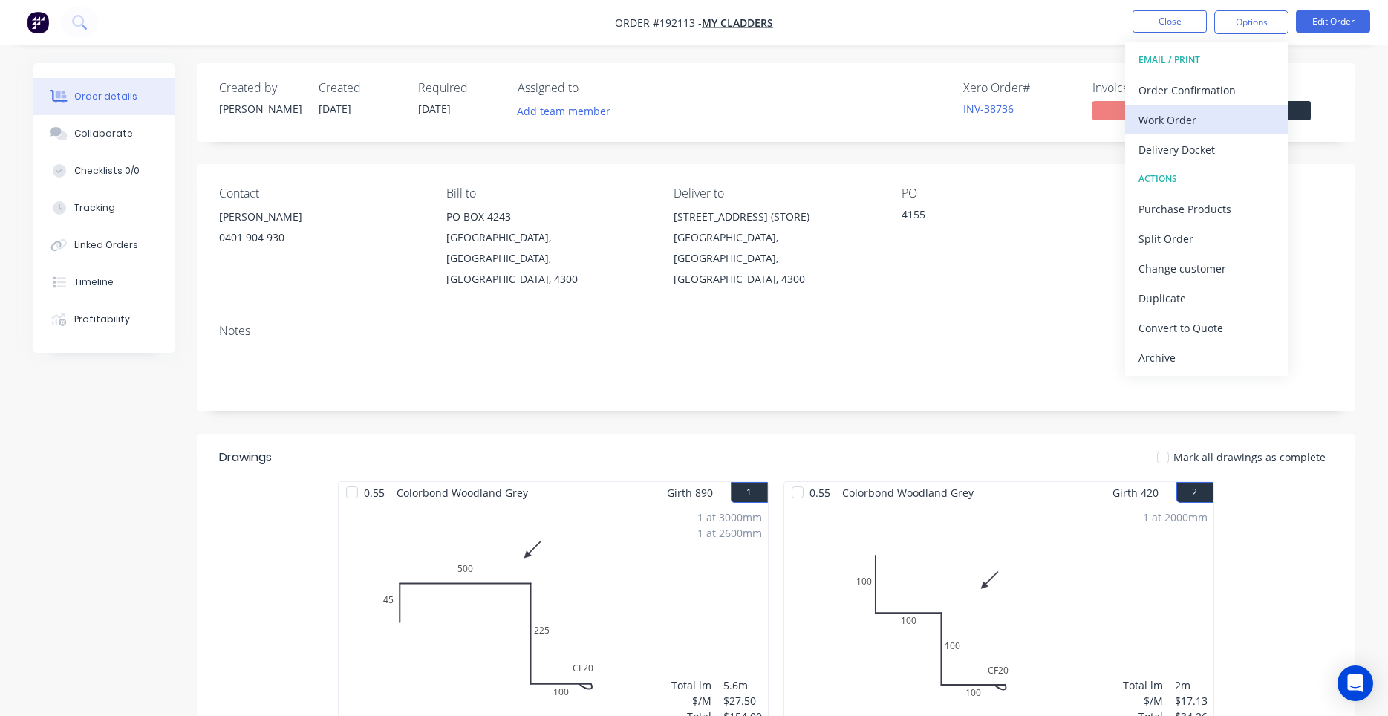
click at [1208, 114] on div "Work Order" at bounding box center [1206, 120] width 137 height 22
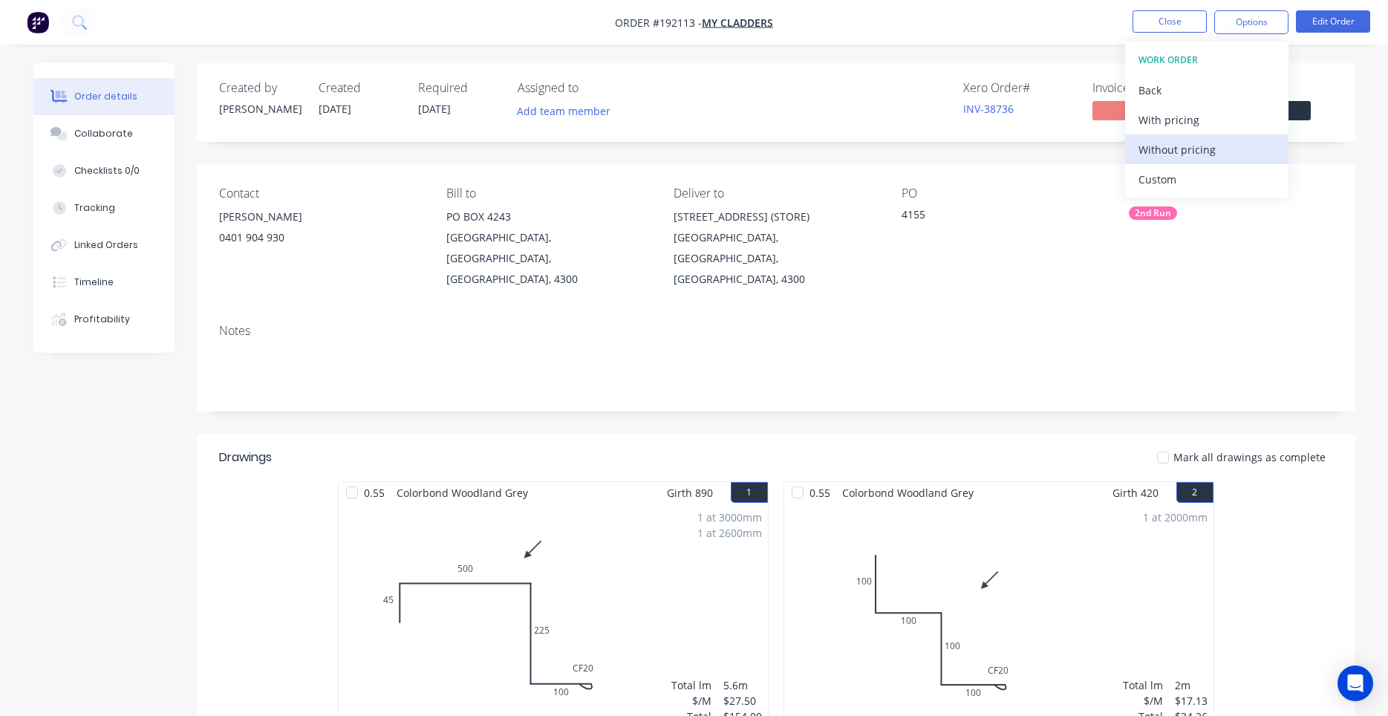
click at [1182, 144] on div "Without pricing" at bounding box center [1206, 150] width 137 height 22
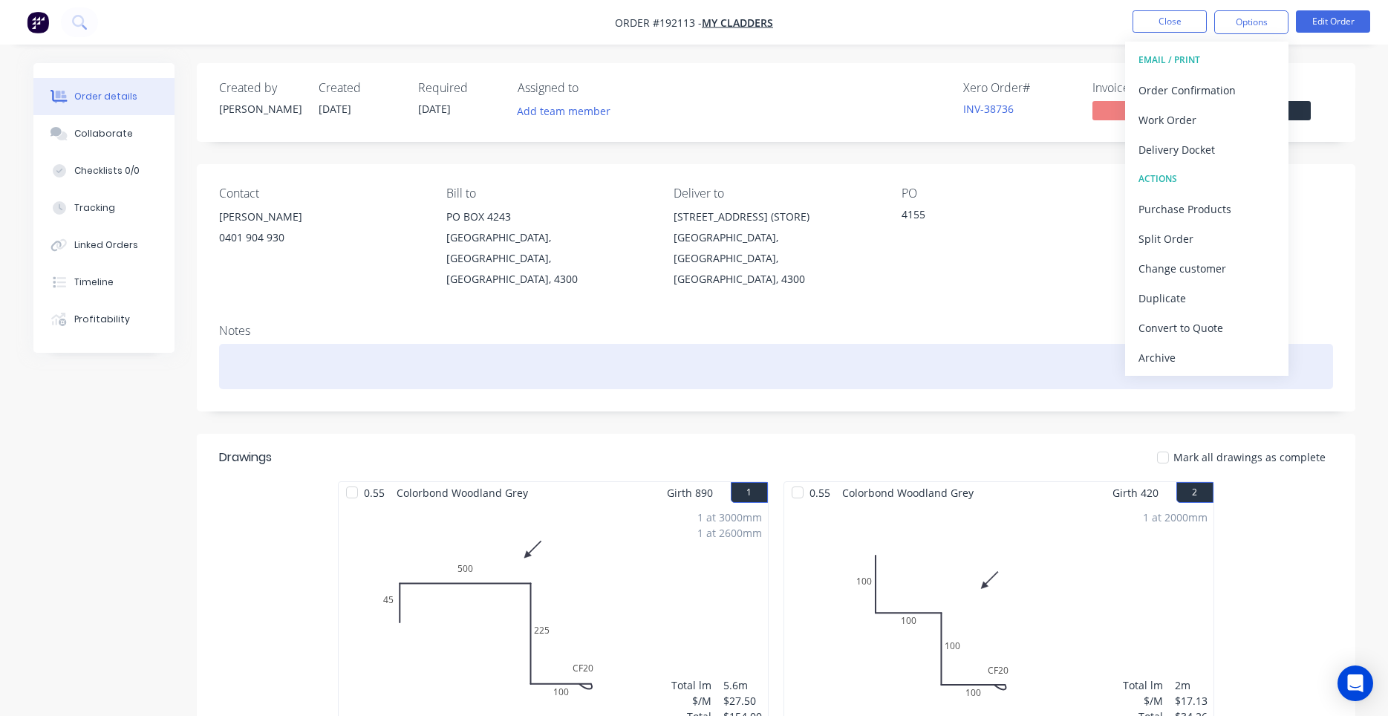
click at [670, 368] on div at bounding box center [776, 366] width 1114 height 45
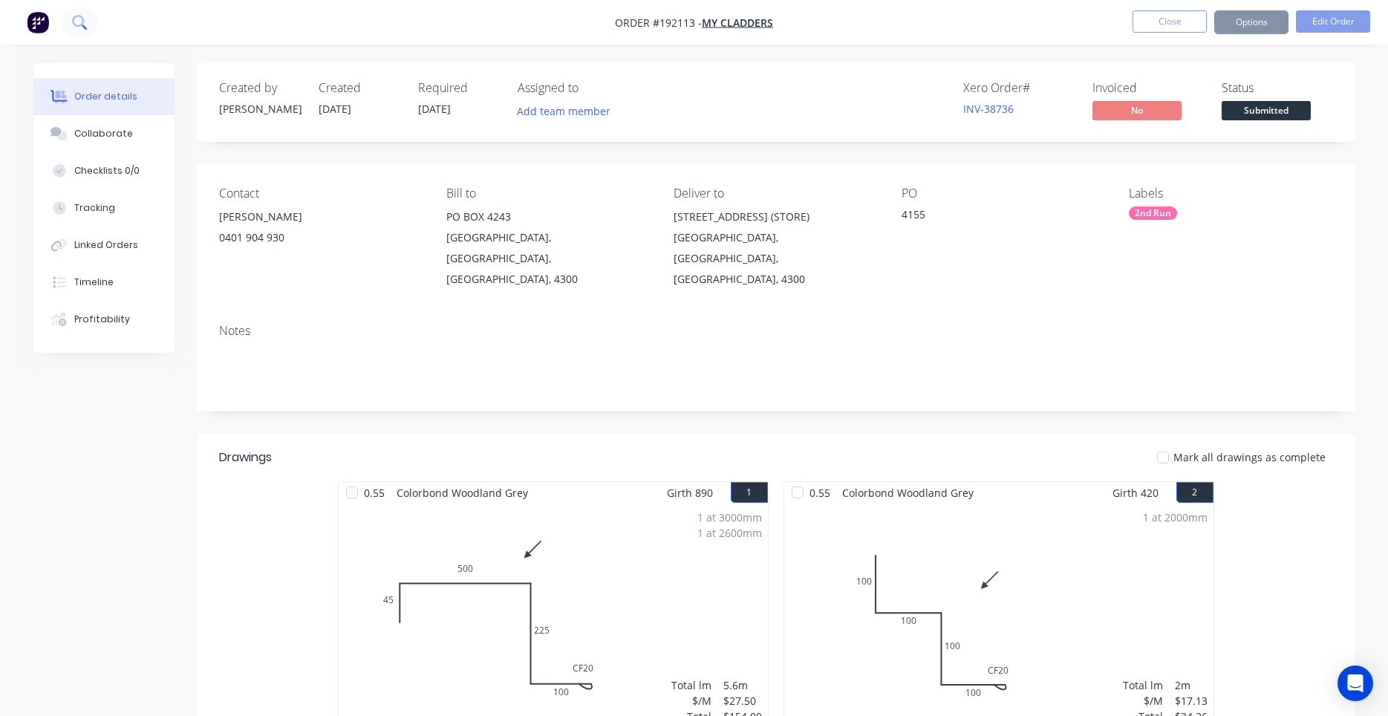
click at [83, 23] on icon at bounding box center [79, 22] width 14 height 14
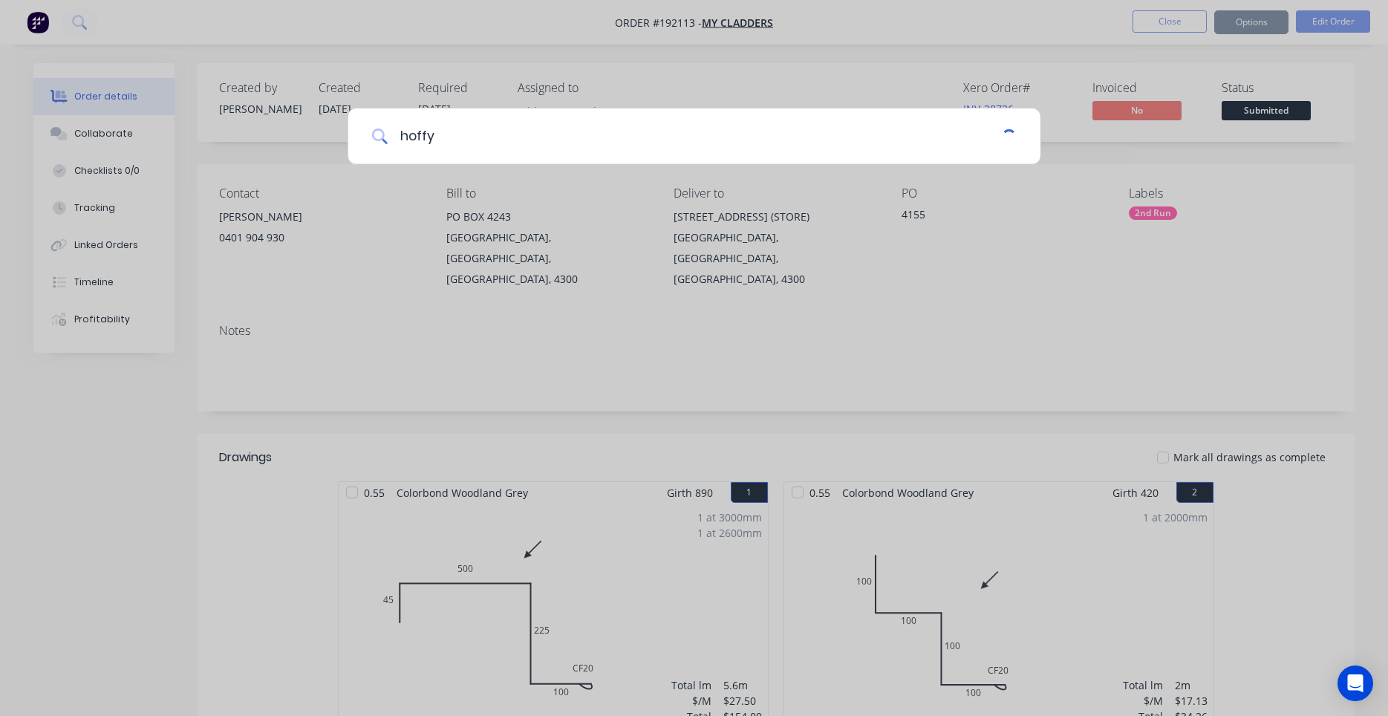
type input "hoffy"
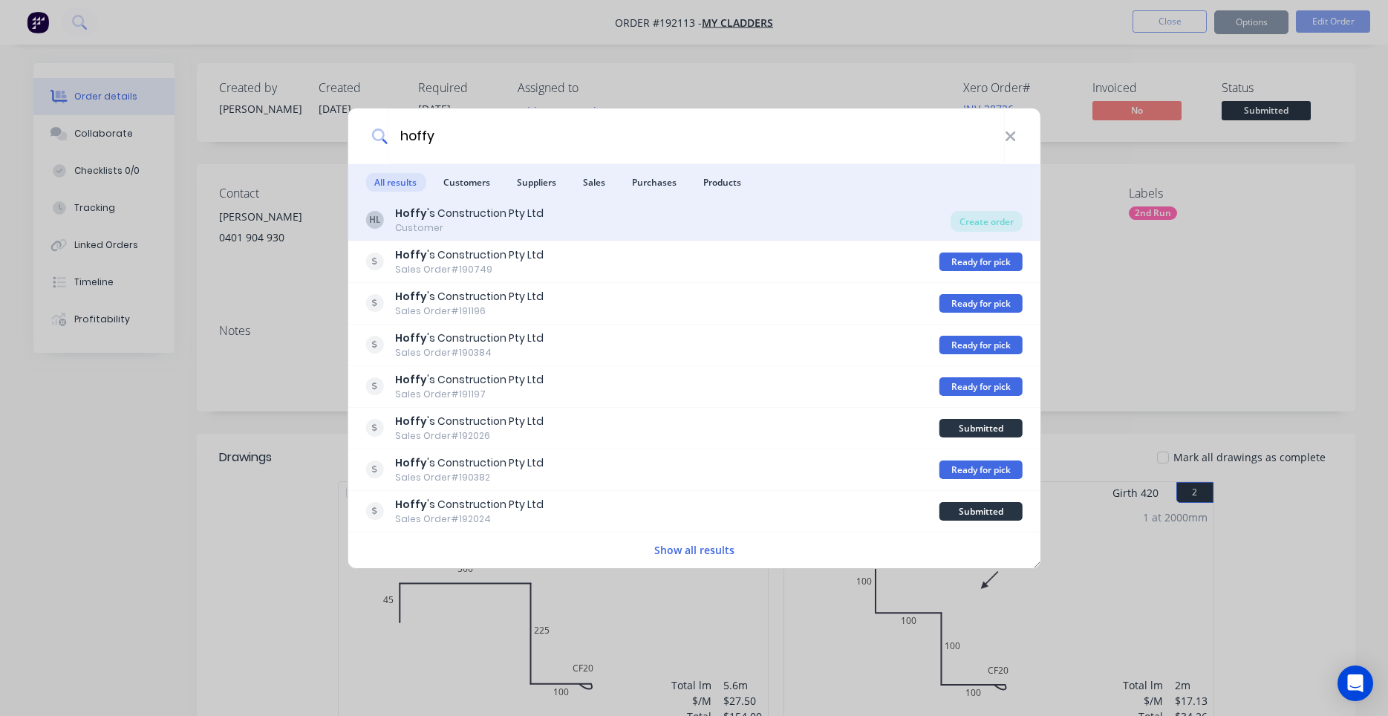
click at [787, 218] on div "HL Hoffy 's Construction Pty Ltd Customer" at bounding box center [657, 220] width 585 height 29
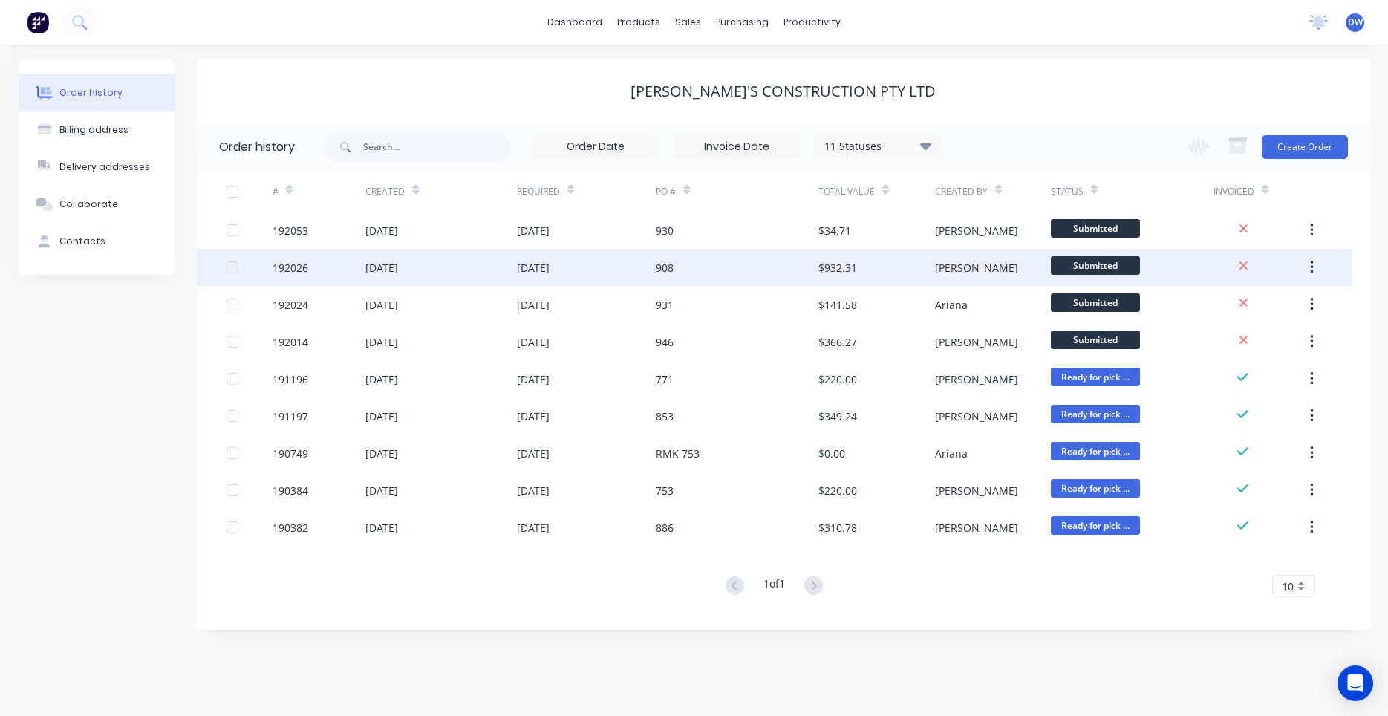
click at [636, 264] on div "09 Sep 2025" at bounding box center [587, 267] width 140 height 37
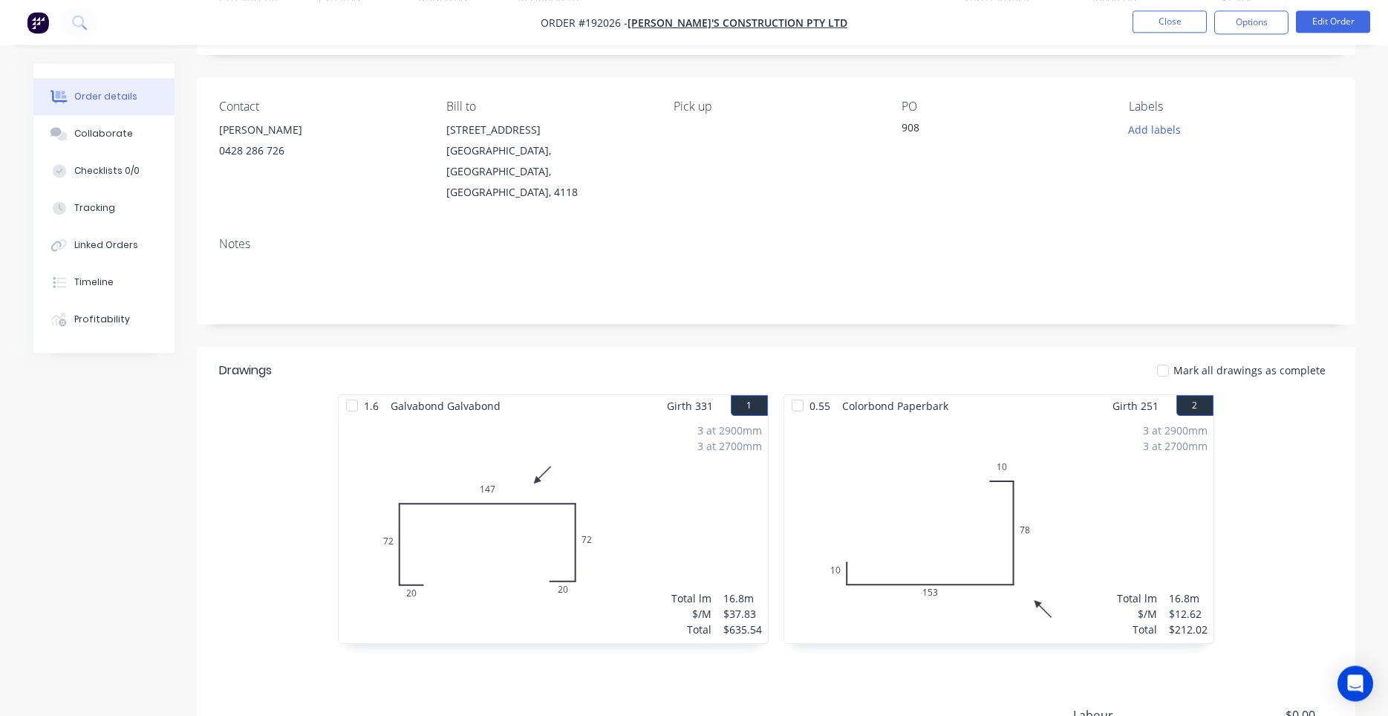
scroll to position [126, 0]
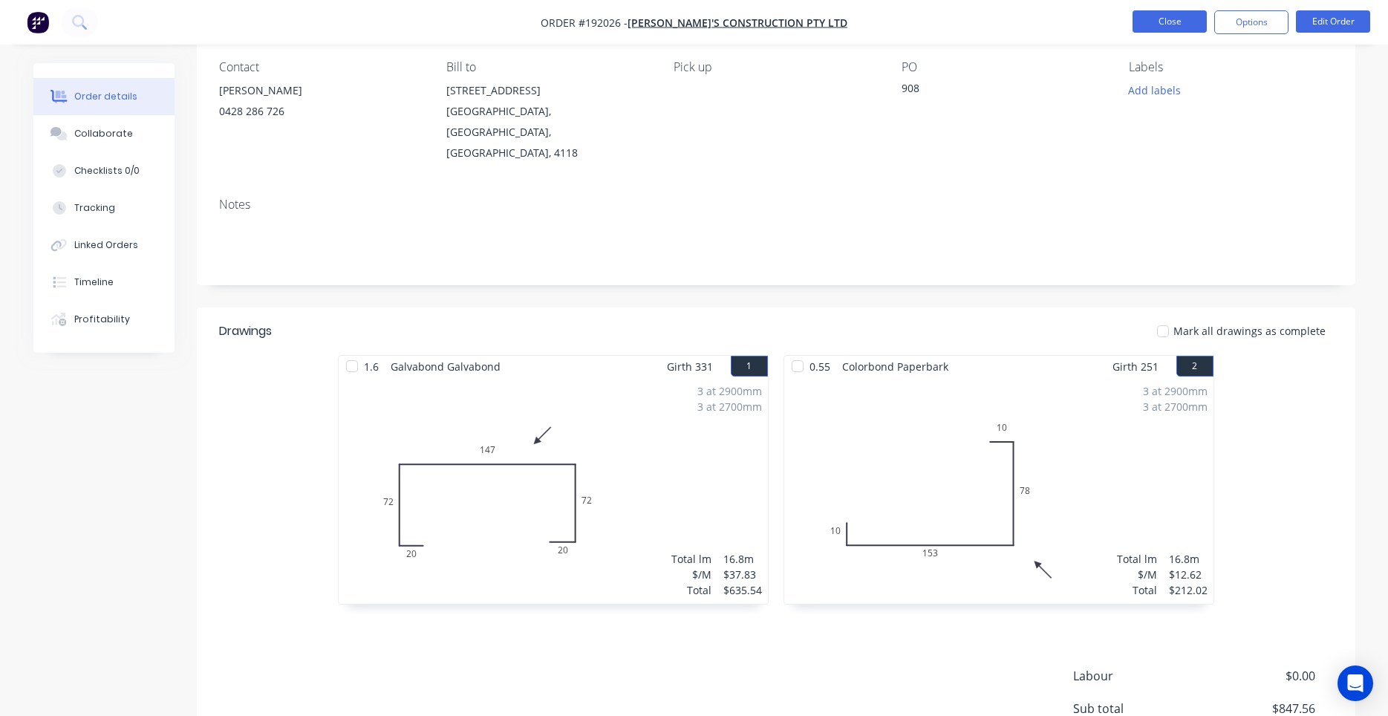
click at [1183, 19] on button "Close" at bounding box center [1169, 21] width 74 height 22
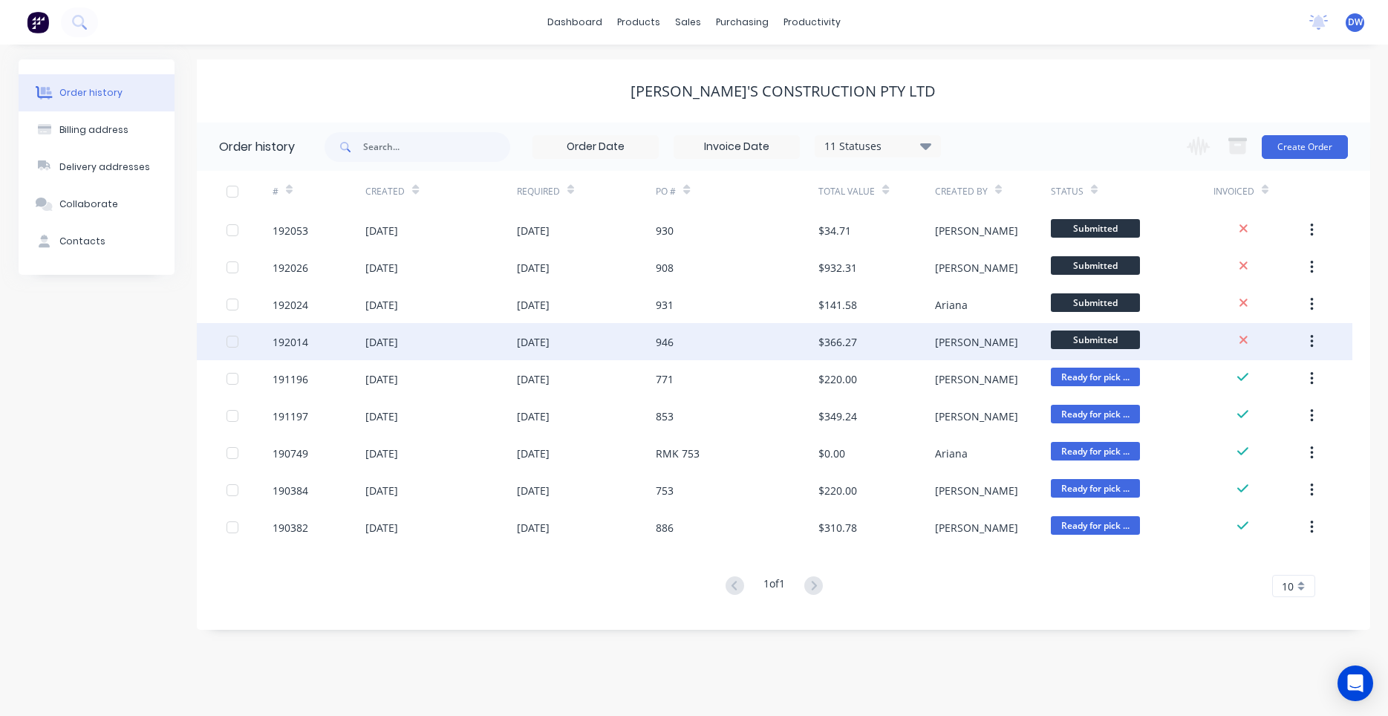
click at [937, 347] on div "[PERSON_NAME]" at bounding box center [976, 342] width 83 height 16
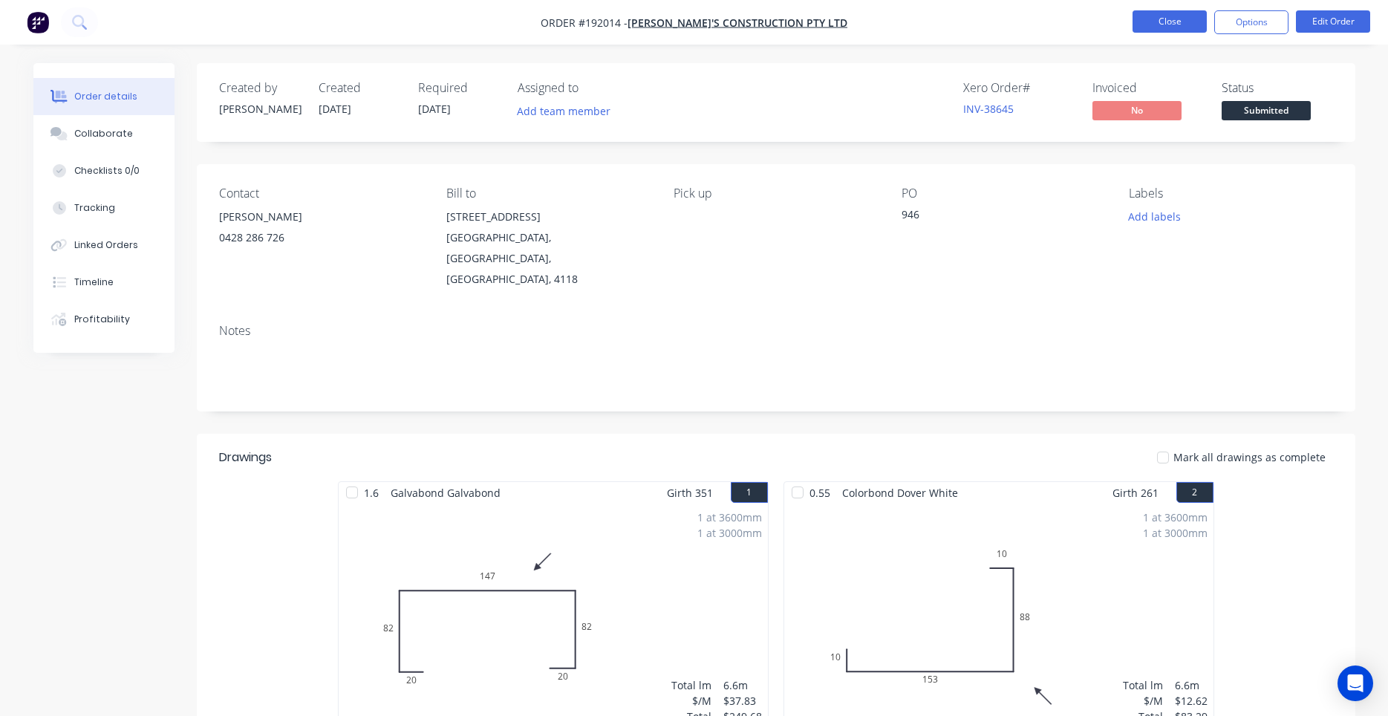
click at [1184, 27] on button "Close" at bounding box center [1169, 21] width 74 height 22
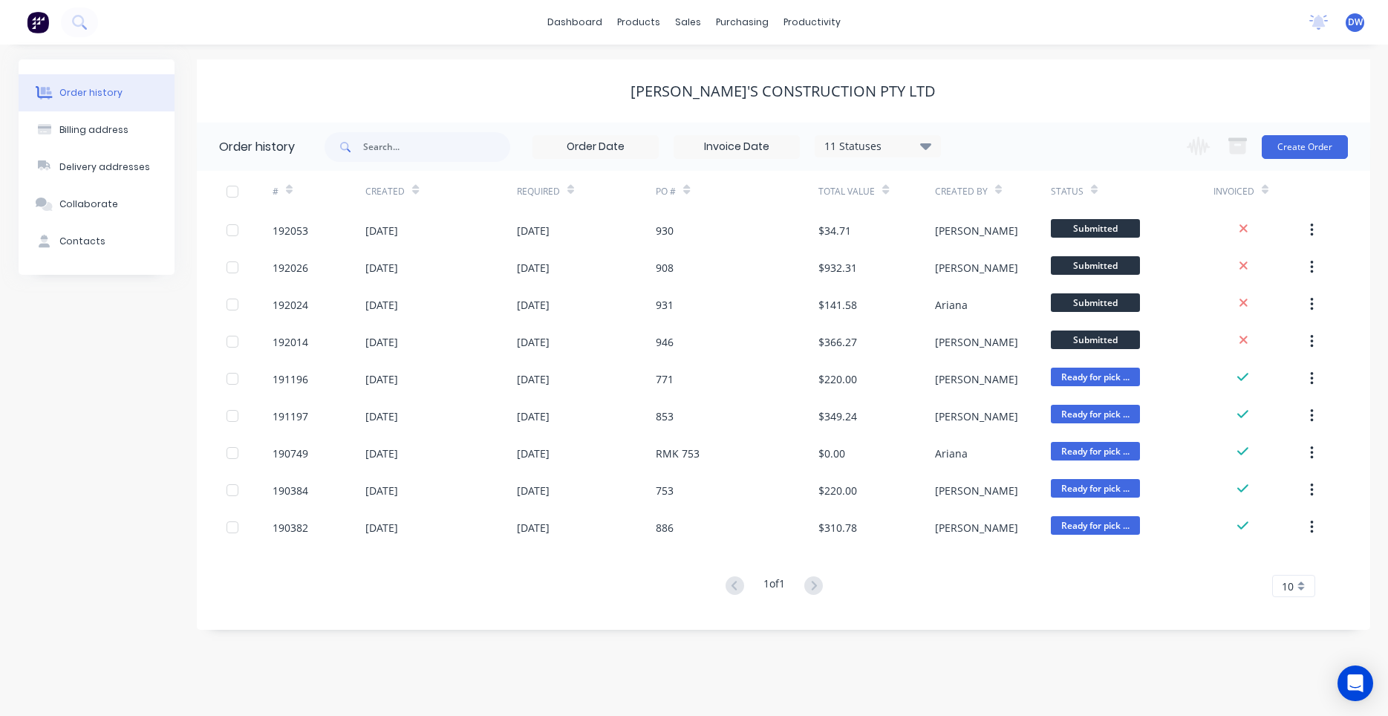
click at [1258, 149] on div "Change order status Submitted Manufactured Ready for pick up Slitting Delivered…" at bounding box center [1262, 147] width 169 height 48
click at [1273, 146] on button "Create Order" at bounding box center [1305, 147] width 86 height 24
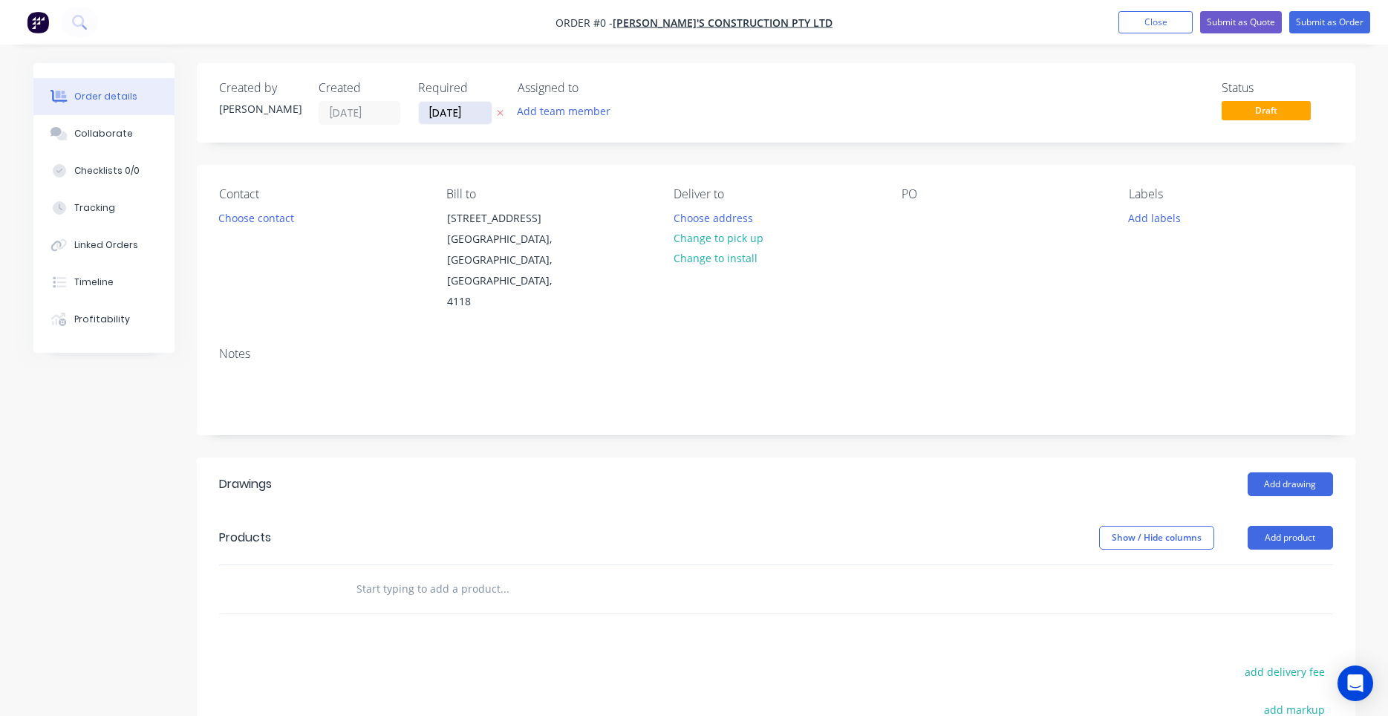
click at [466, 123] on input "[DATE]" at bounding box center [455, 113] width 73 height 22
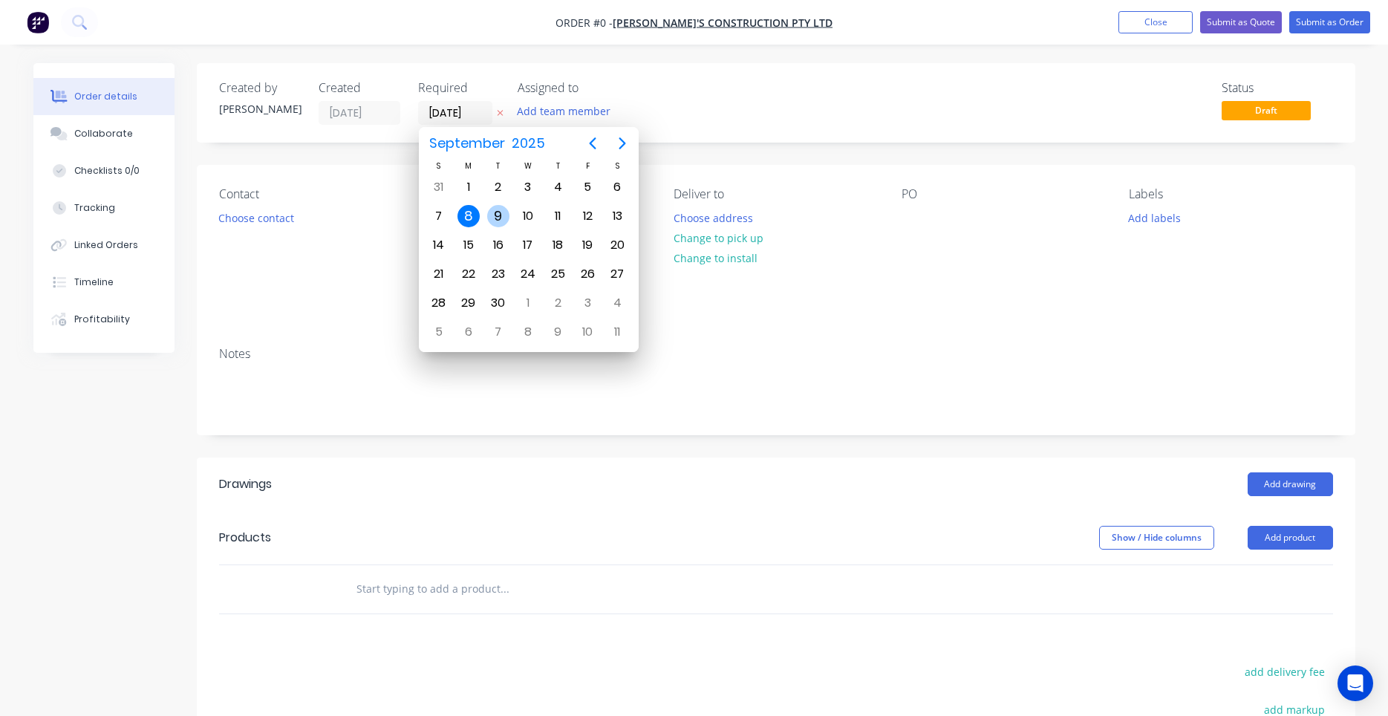
click at [498, 216] on div "9" at bounding box center [498, 216] width 22 height 22
type input "[DATE]"
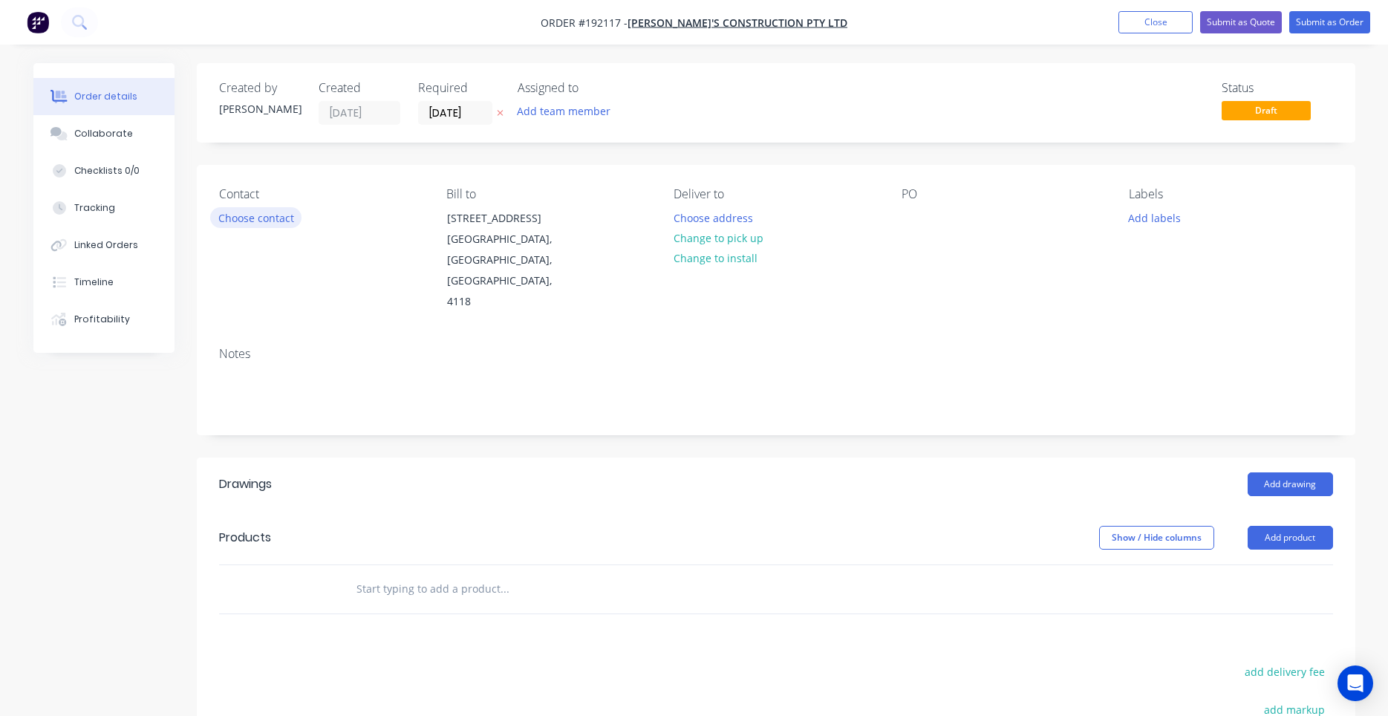
click at [288, 215] on button "Choose contact" at bounding box center [255, 217] width 91 height 20
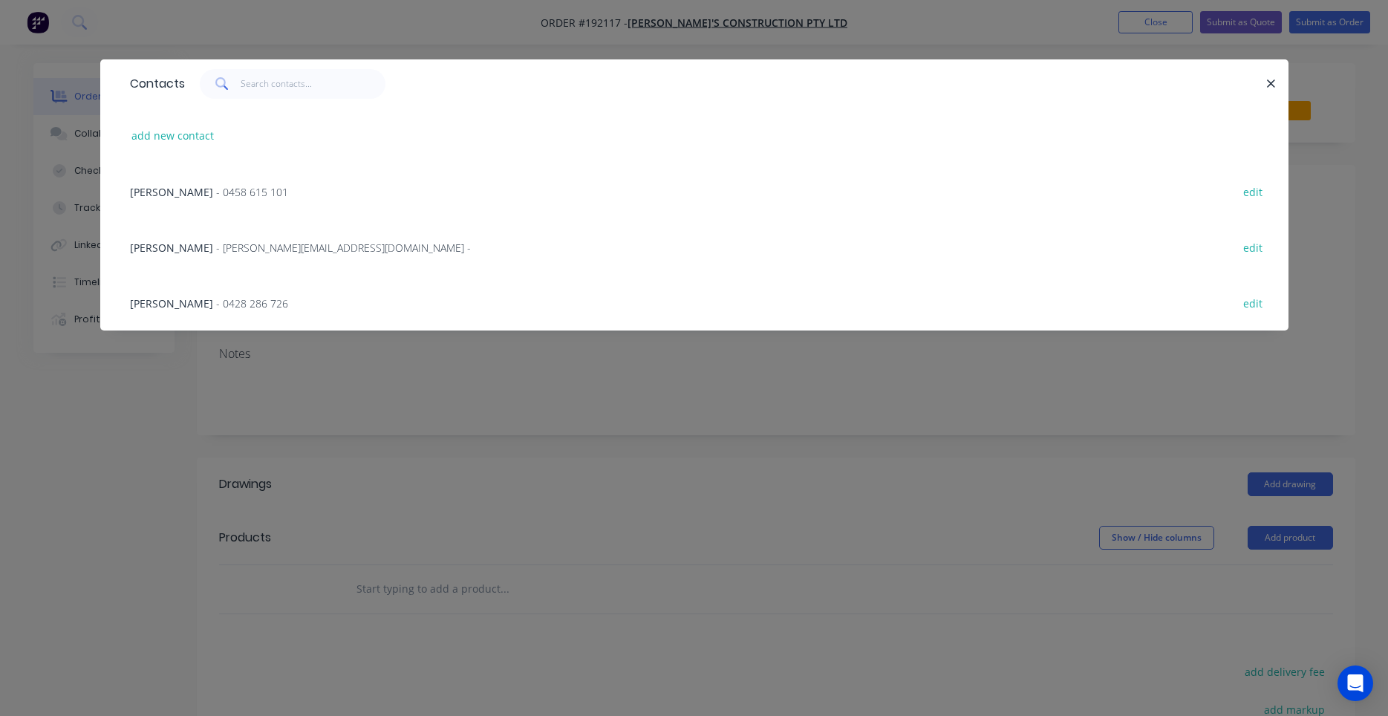
click at [260, 301] on span "- 0428 286 726" at bounding box center [252, 303] width 72 height 14
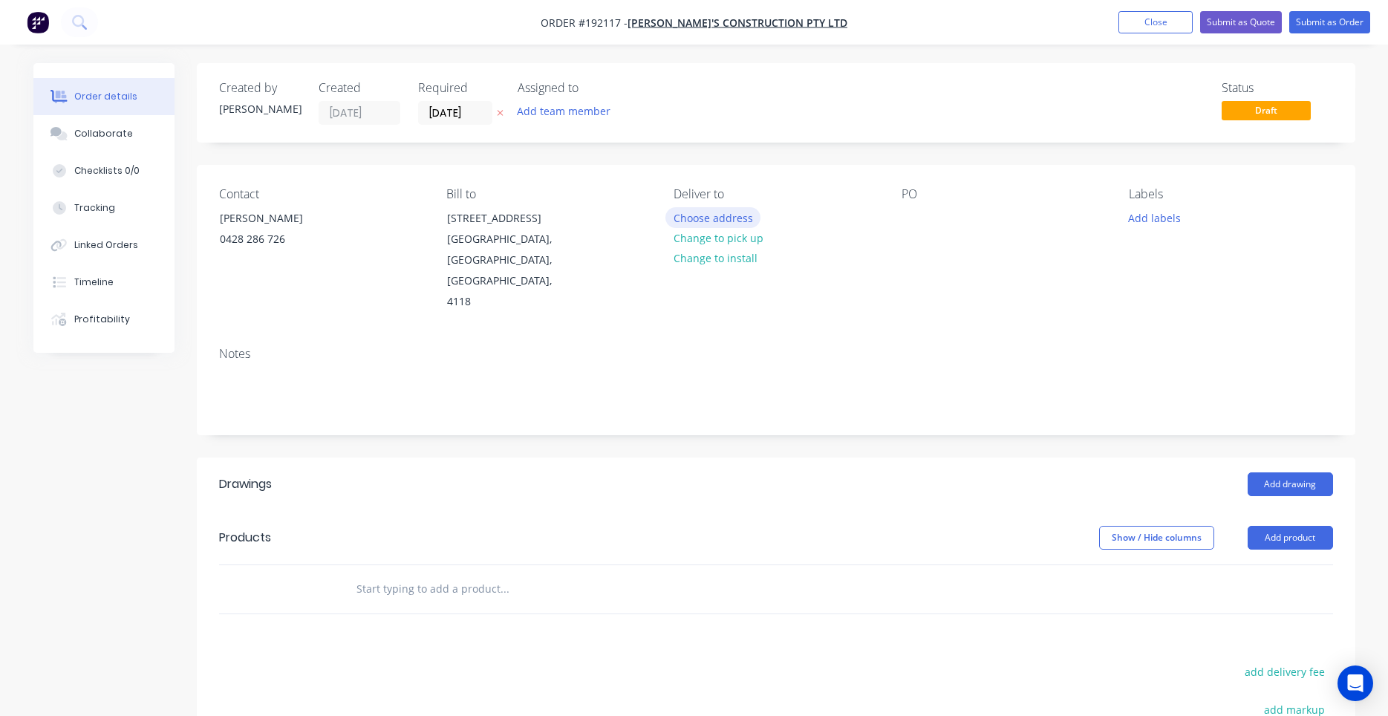
click at [741, 221] on button "Choose address" at bounding box center [712, 217] width 95 height 20
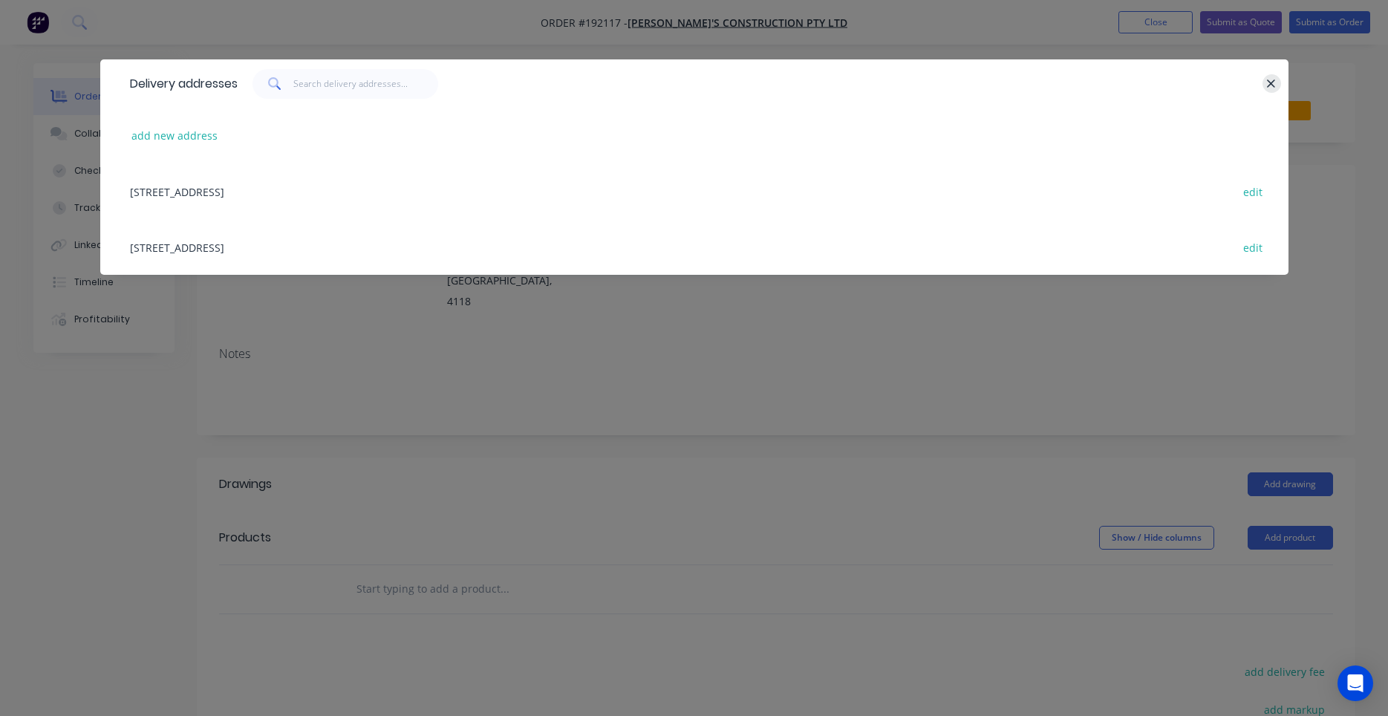
click at [1265, 83] on div at bounding box center [752, 84] width 1028 height 30
click at [1265, 83] on button "button" at bounding box center [1271, 83] width 19 height 19
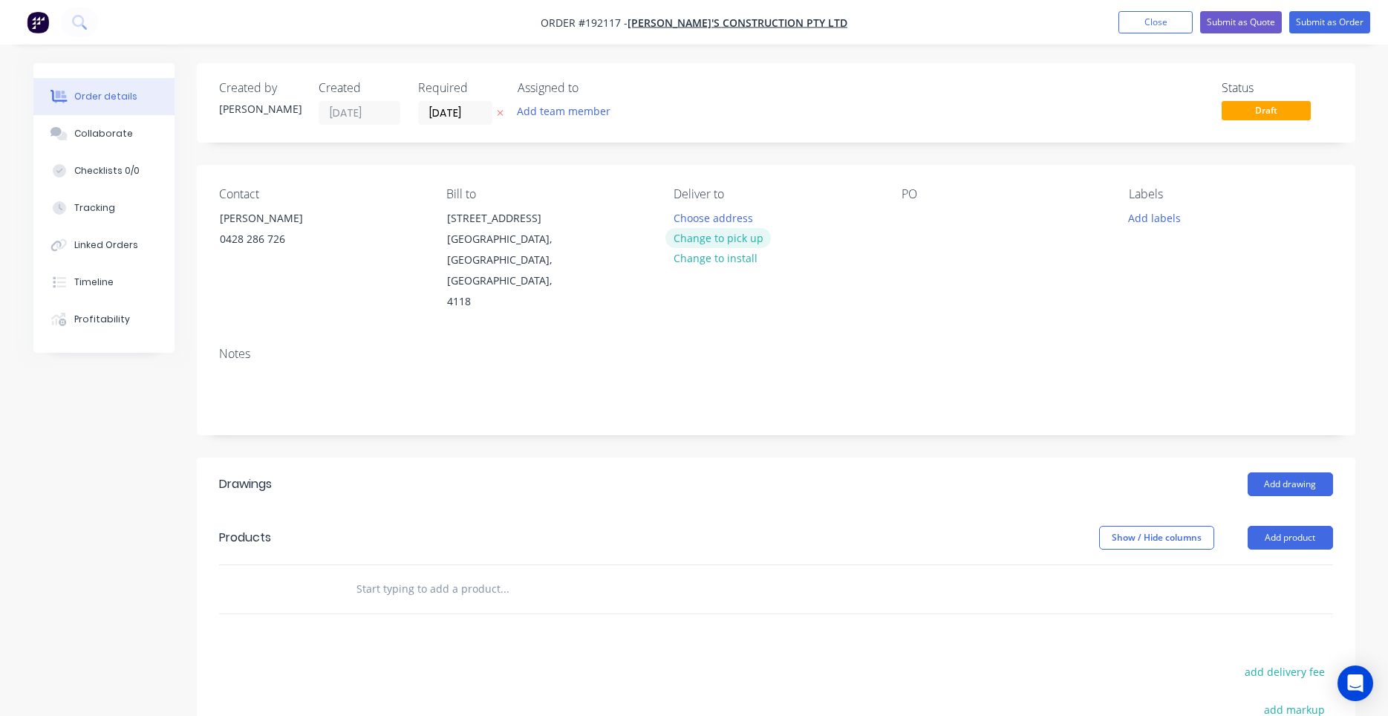
click at [738, 238] on button "Change to pick up" at bounding box center [717, 238] width 105 height 20
click at [896, 212] on div "Contact NICK HARDS 0428 286 726 Bill to 79 Eastern Road Unit 1 Browns Plains, Q…" at bounding box center [776, 250] width 1158 height 170
click at [907, 221] on div at bounding box center [913, 218] width 24 height 22
click at [696, 283] on div "Pick up Change to delivery Change to install" at bounding box center [774, 249] width 203 height 125
click at [1258, 472] on button "Add drawing" at bounding box center [1289, 484] width 85 height 24
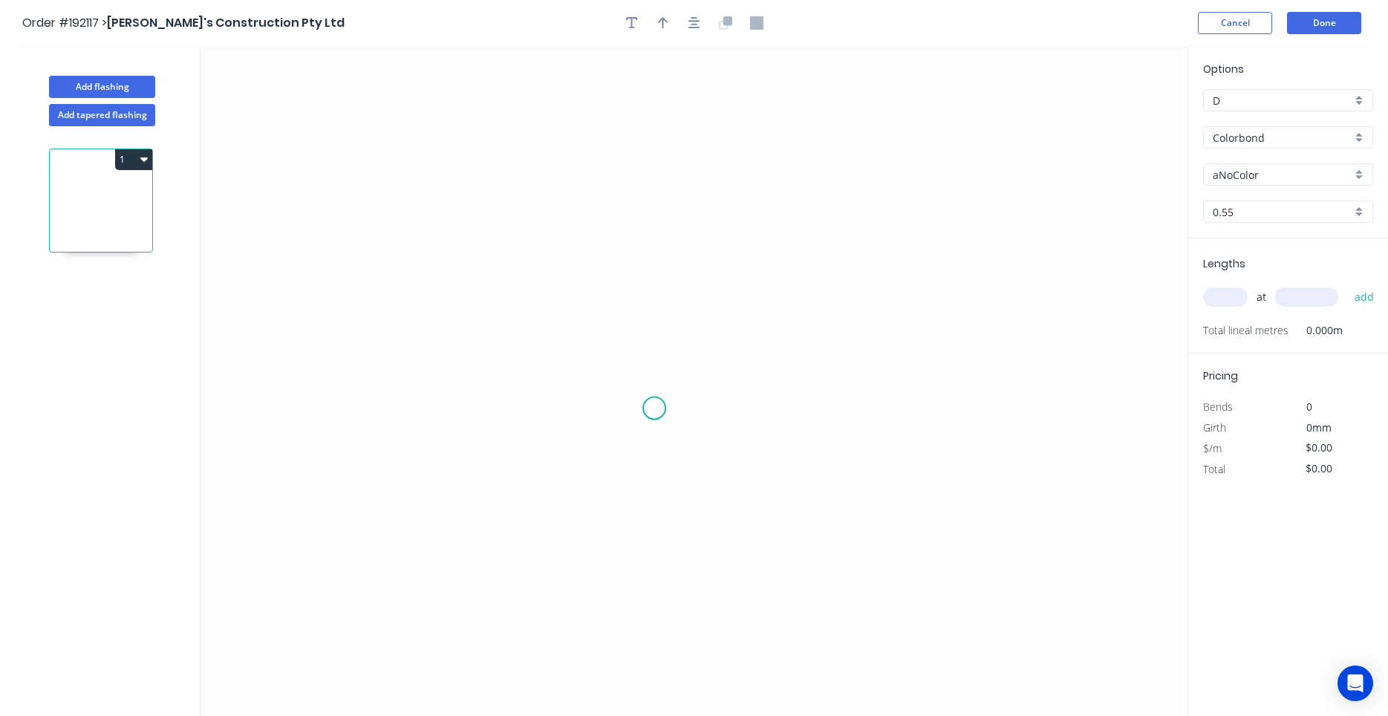
click at [653, 408] on icon "0" at bounding box center [693, 381] width 987 height 670
click at [653, 405] on circle at bounding box center [654, 407] width 22 height 22
drag, startPoint x: 653, startPoint y: 410, endPoint x: 538, endPoint y: 408, distance: 115.1
click at [538, 408] on circle at bounding box center [537, 407] width 22 height 22
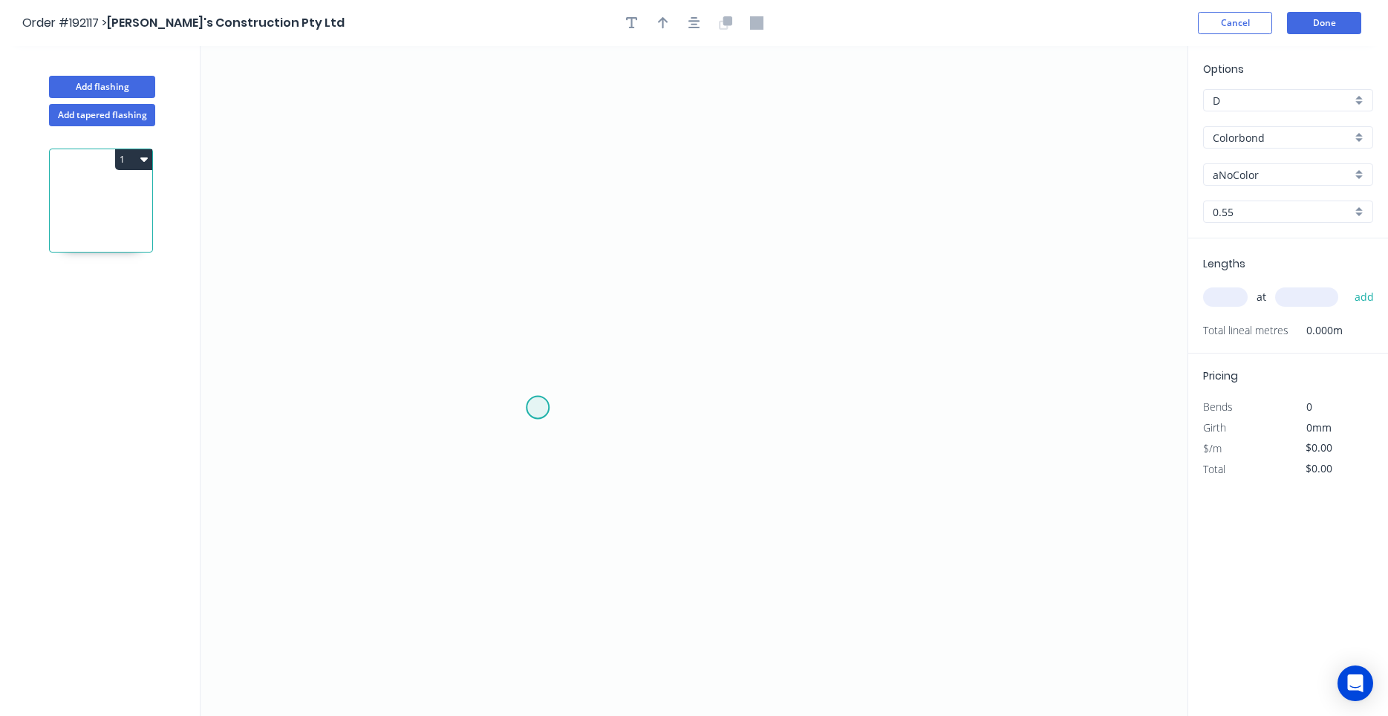
click at [538, 408] on circle at bounding box center [537, 407] width 22 height 22
click at [474, 405] on icon "0" at bounding box center [693, 381] width 987 height 670
click at [477, 173] on icon "0 ?" at bounding box center [693, 381] width 987 height 670
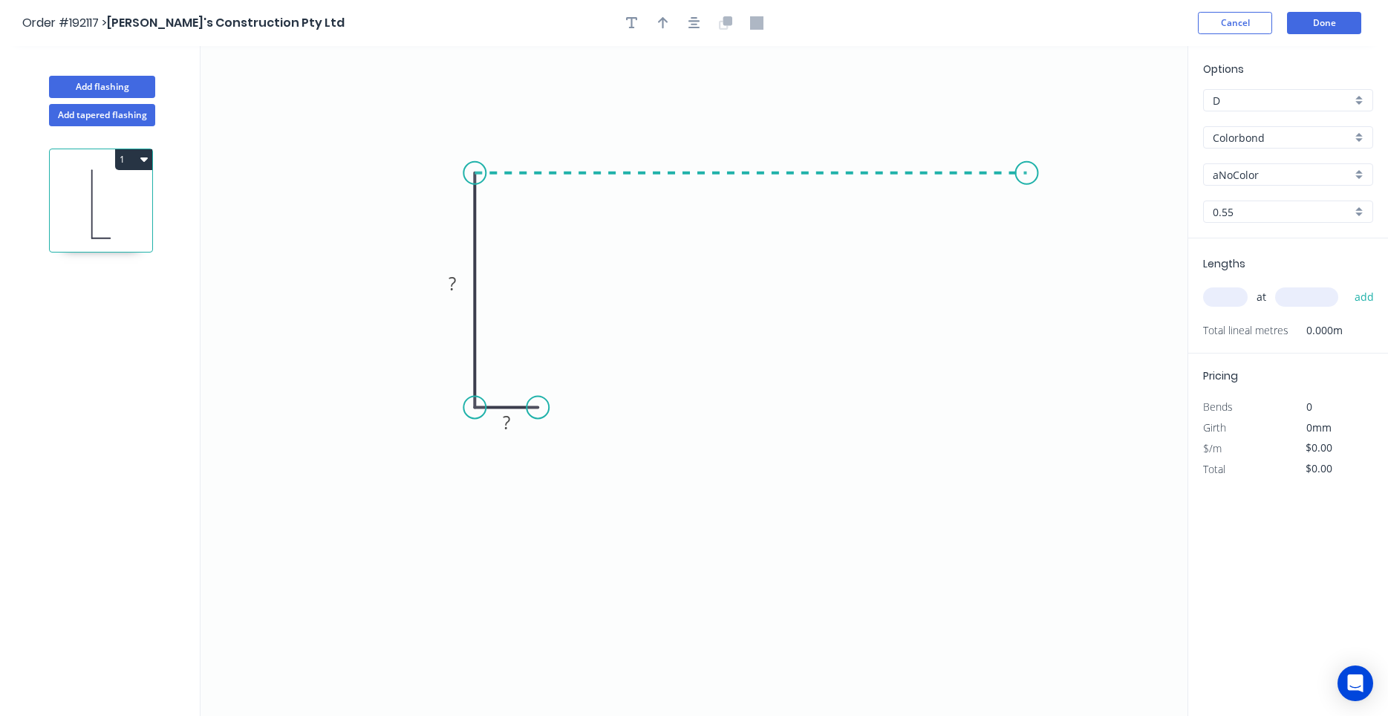
click at [1027, 179] on icon "0 ? ?" at bounding box center [693, 381] width 987 height 670
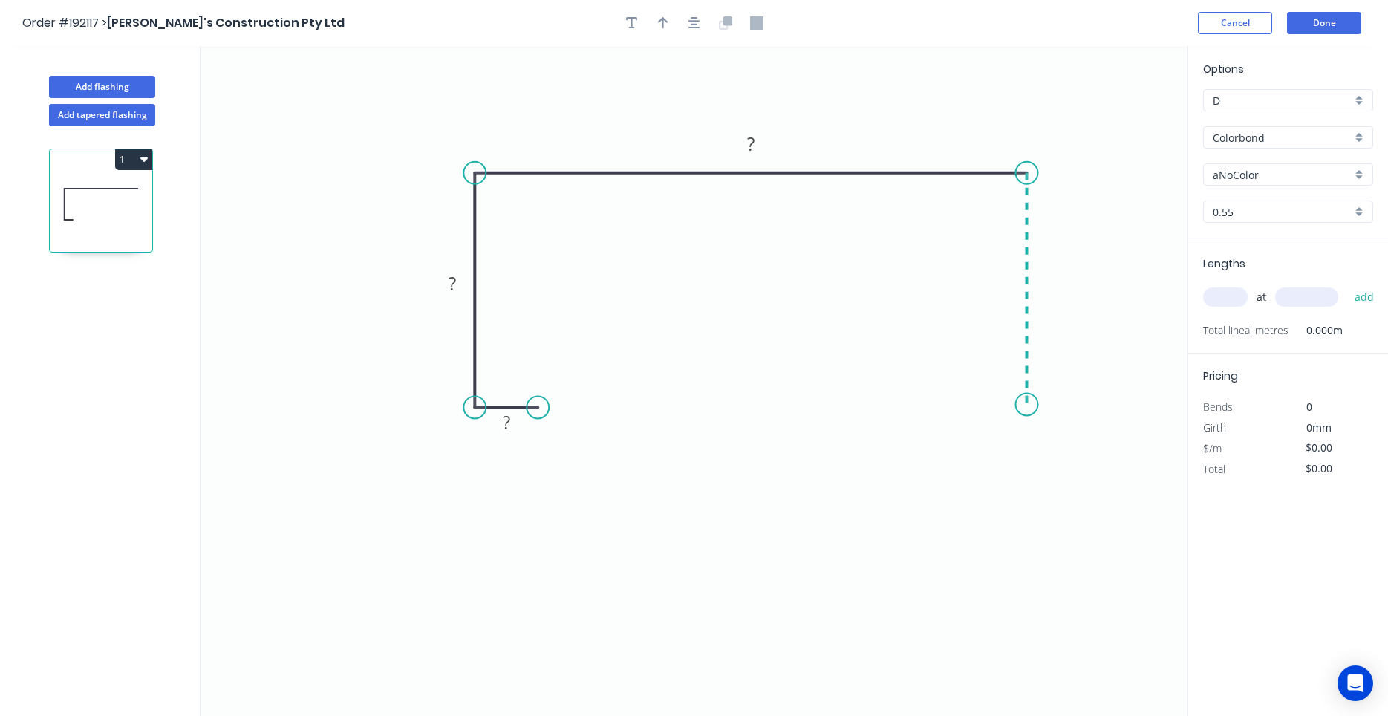
click at [1015, 405] on icon "0 ? ? ?" at bounding box center [693, 381] width 987 height 670
click at [944, 407] on icon "0 ? ? ? ?" at bounding box center [693, 381] width 987 height 670
click at [944, 407] on circle at bounding box center [944, 404] width 22 height 22
drag, startPoint x: 941, startPoint y: 402, endPoint x: 954, endPoint y: 402, distance: 13.4
click at [954, 402] on circle at bounding box center [954, 404] width 22 height 22
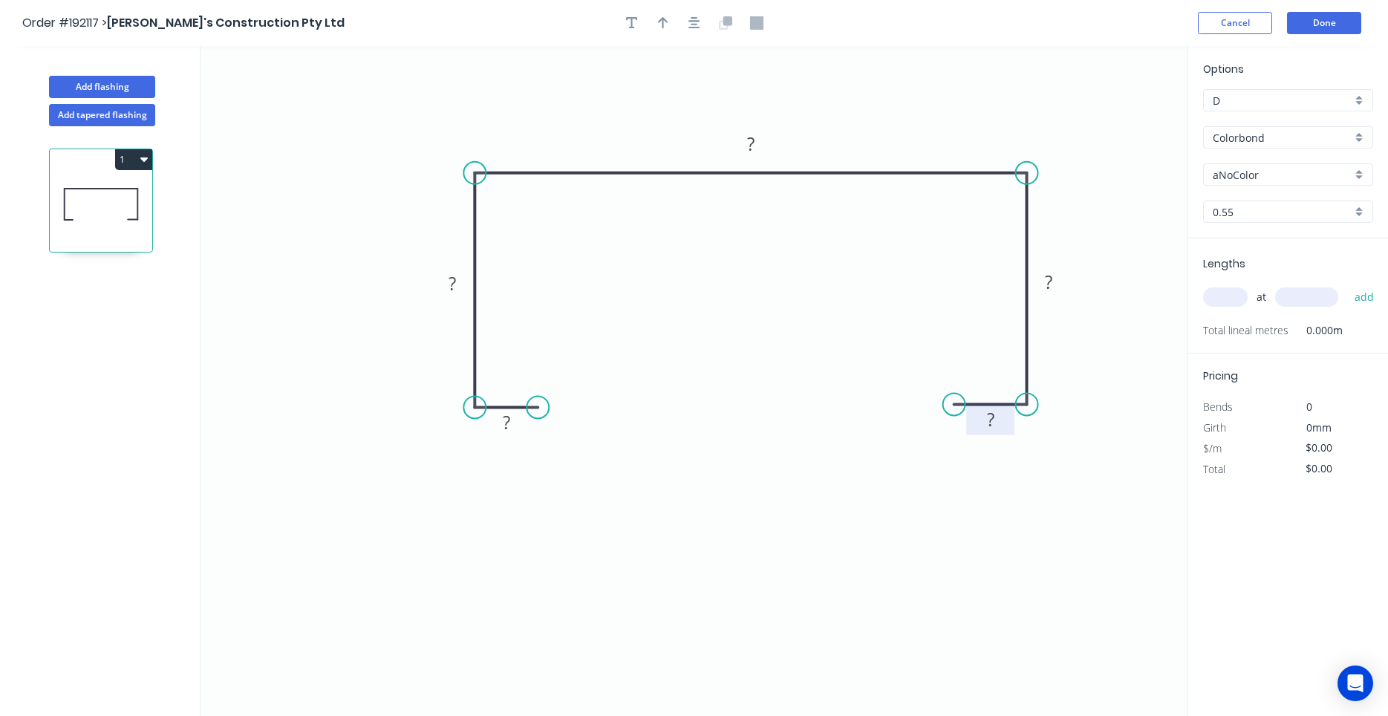
click at [982, 417] on rect at bounding box center [991, 420] width 30 height 21
type input "$20.44"
click at [1265, 140] on input "Colorbond" at bounding box center [1282, 138] width 139 height 16
click at [1256, 159] on div "Galvabond" at bounding box center [1288, 166] width 169 height 26
type input "Galvabond"
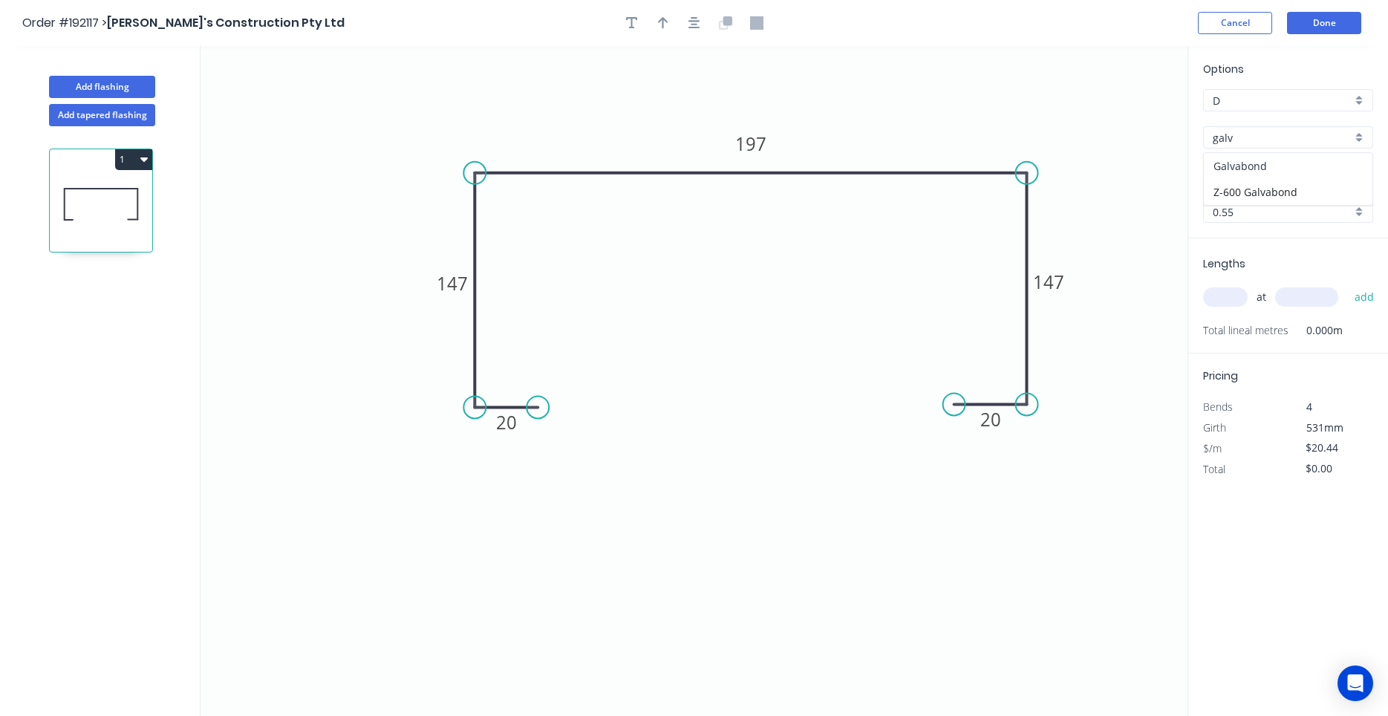
type input "Galvabond"
type input "$21.32"
click at [1251, 206] on input "0.55" at bounding box center [1282, 212] width 139 height 16
click at [1242, 342] on div "1.6" at bounding box center [1288, 344] width 169 height 26
type input "1.6"
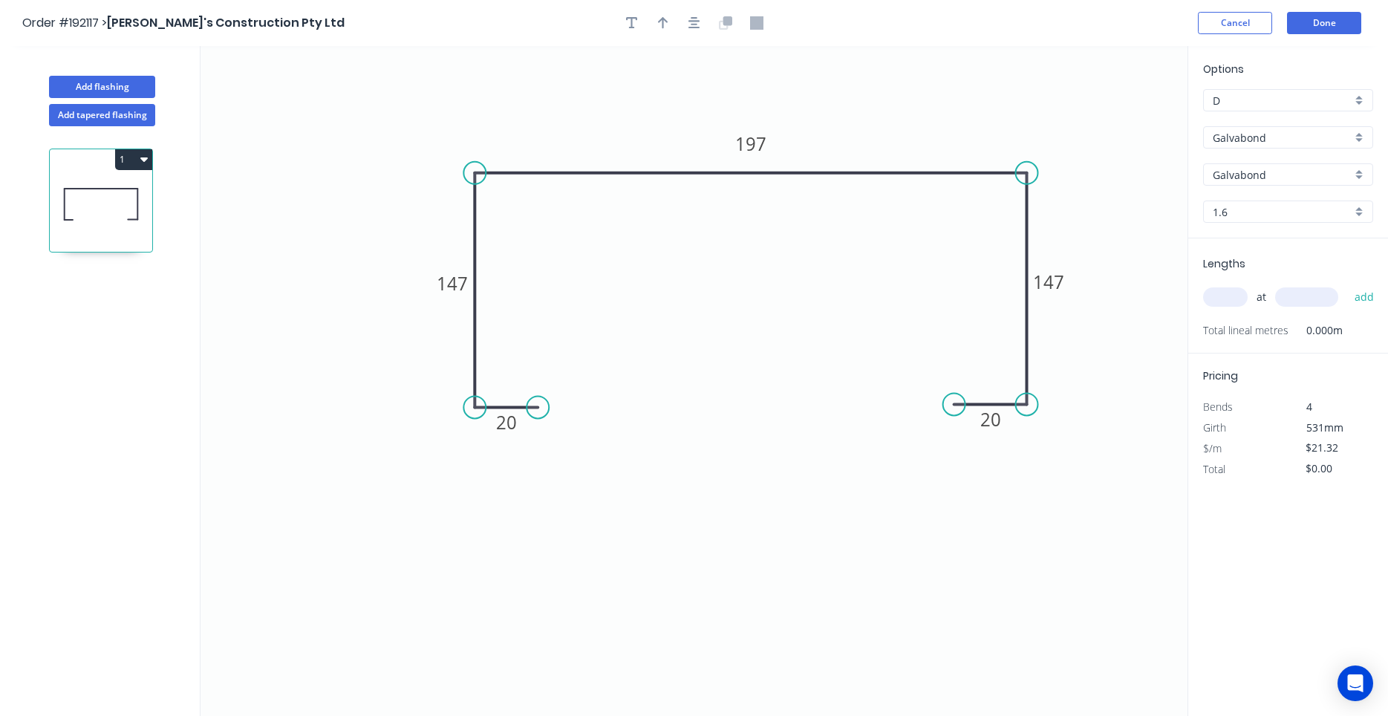
type input "$51.79"
click at [1230, 291] on input "text" at bounding box center [1225, 296] width 45 height 19
type input "1"
type input "3000"
click at [1347, 284] on button "add" at bounding box center [1364, 296] width 35 height 25
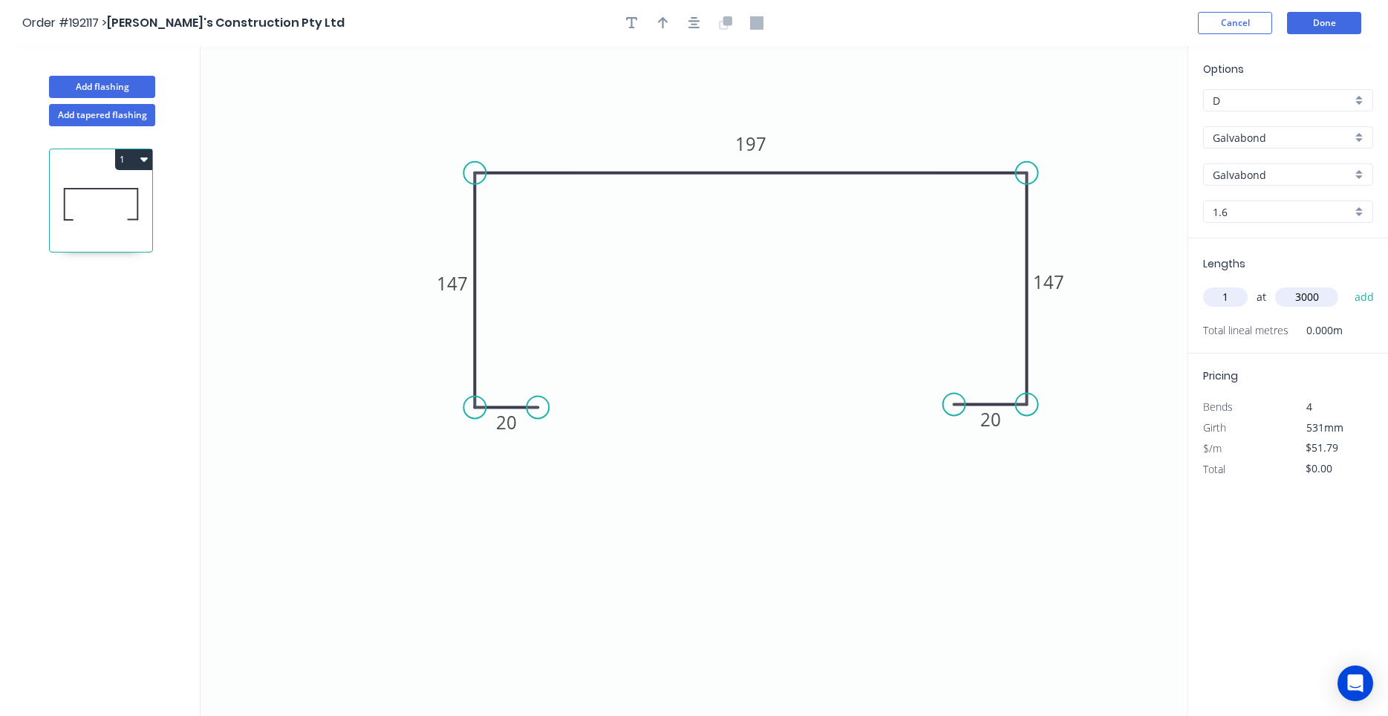
type input "$155.37"
click at [694, 18] on icon "button" at bounding box center [694, 23] width 12 height 12
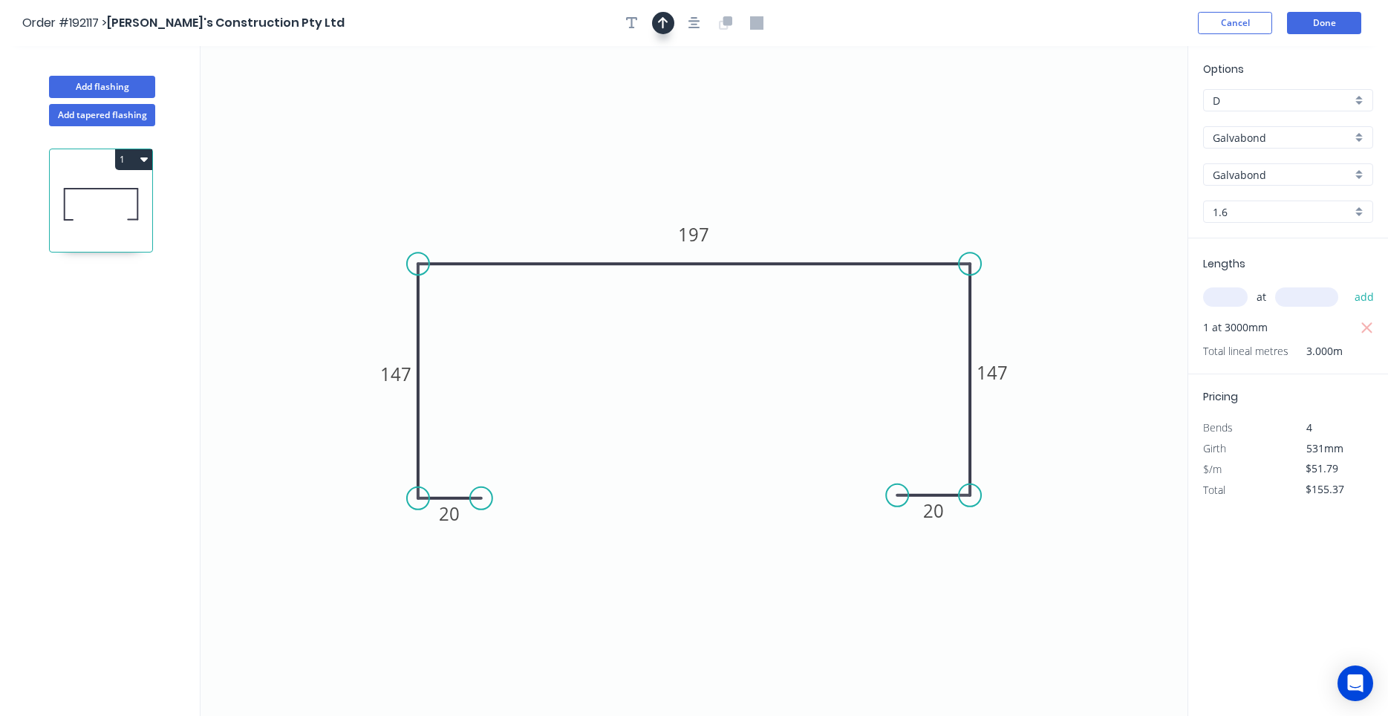
click at [668, 29] on button "button" at bounding box center [663, 23] width 22 height 22
click at [1109, 118] on icon at bounding box center [1112, 103] width 13 height 48
drag, startPoint x: 1109, startPoint y: 118, endPoint x: 988, endPoint y: 163, distance: 129.9
click at [983, 170] on icon "0 20 147 197 147 20" at bounding box center [693, 381] width 987 height 670
drag, startPoint x: 1114, startPoint y: 118, endPoint x: 883, endPoint y: 174, distance: 237.7
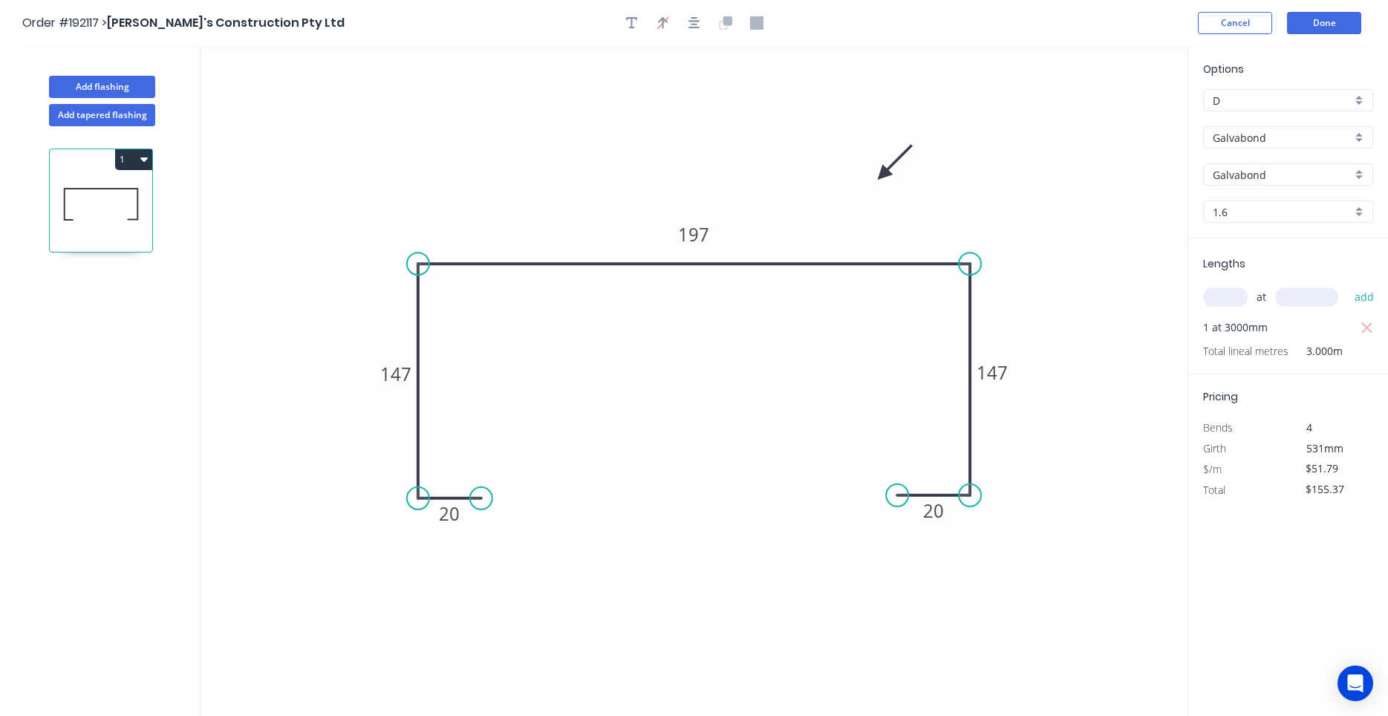
click at [883, 174] on icon at bounding box center [894, 162] width 43 height 43
click at [130, 82] on button "Add flashing" at bounding box center [102, 87] width 106 height 22
type input "$0.00"
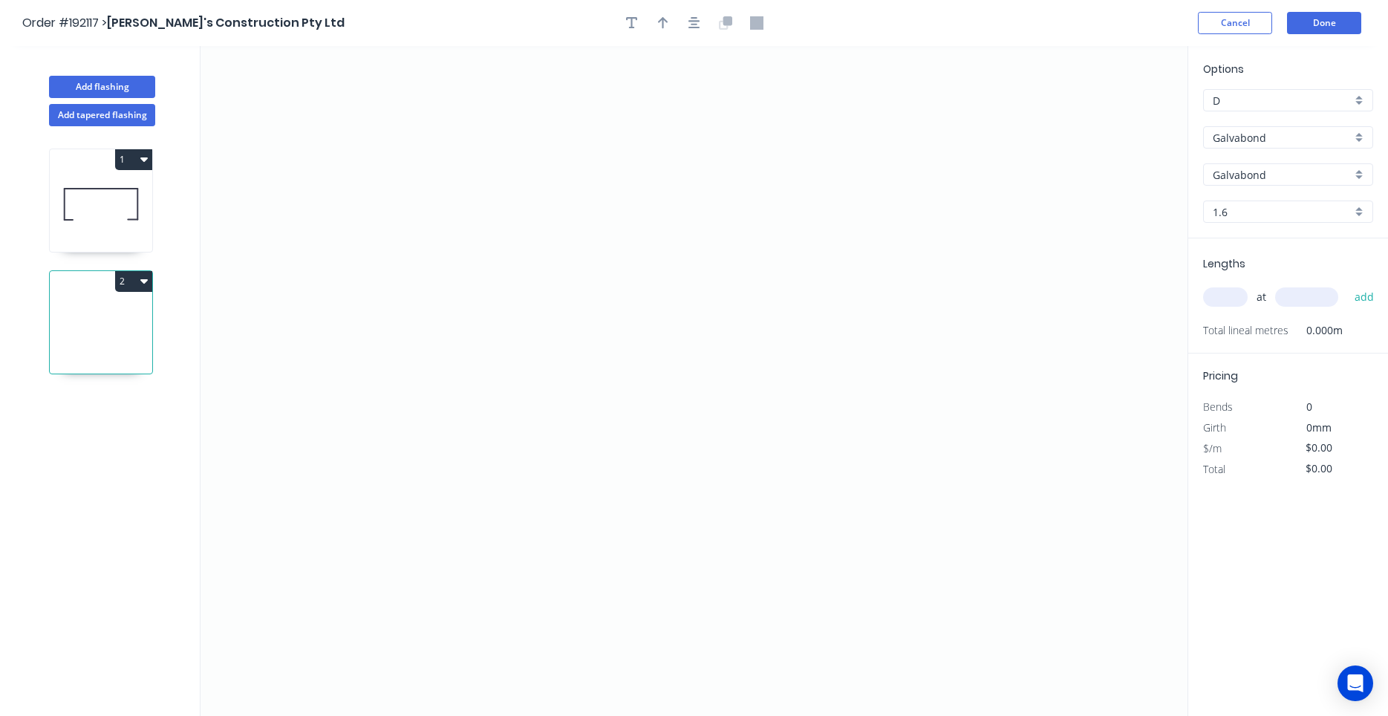
click at [1239, 135] on input "Galvabond" at bounding box center [1282, 138] width 139 height 16
click at [1244, 161] on div "Colorbond" at bounding box center [1288, 166] width 169 height 26
type input "Colorbond"
type input "aNoColor"
type input "0.55"
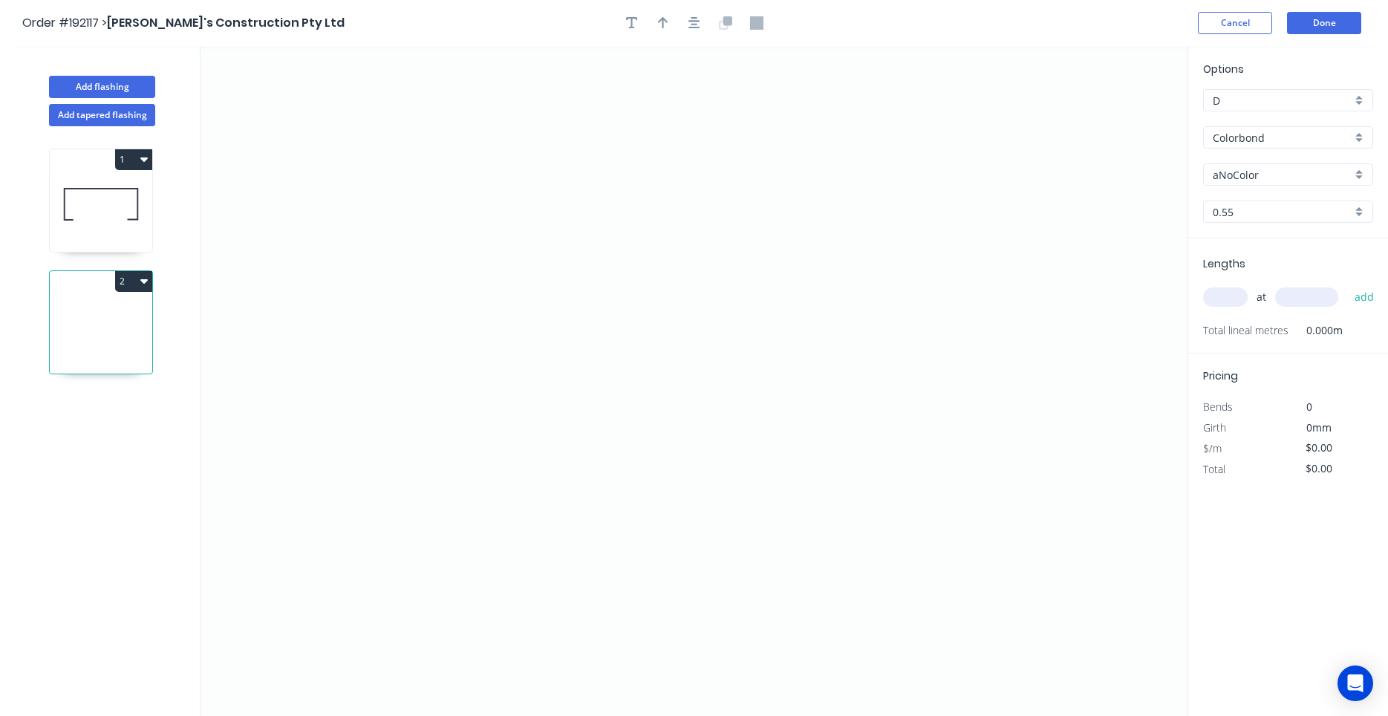
click at [1253, 165] on div "aNoColor" at bounding box center [1288, 174] width 170 height 22
click at [1247, 180] on input "text" at bounding box center [1282, 175] width 139 height 16
type input "aNoColor"
click at [1247, 180] on input "aNoColor" at bounding box center [1282, 175] width 139 height 16
click at [1247, 205] on div "Monument" at bounding box center [1288, 203] width 169 height 26
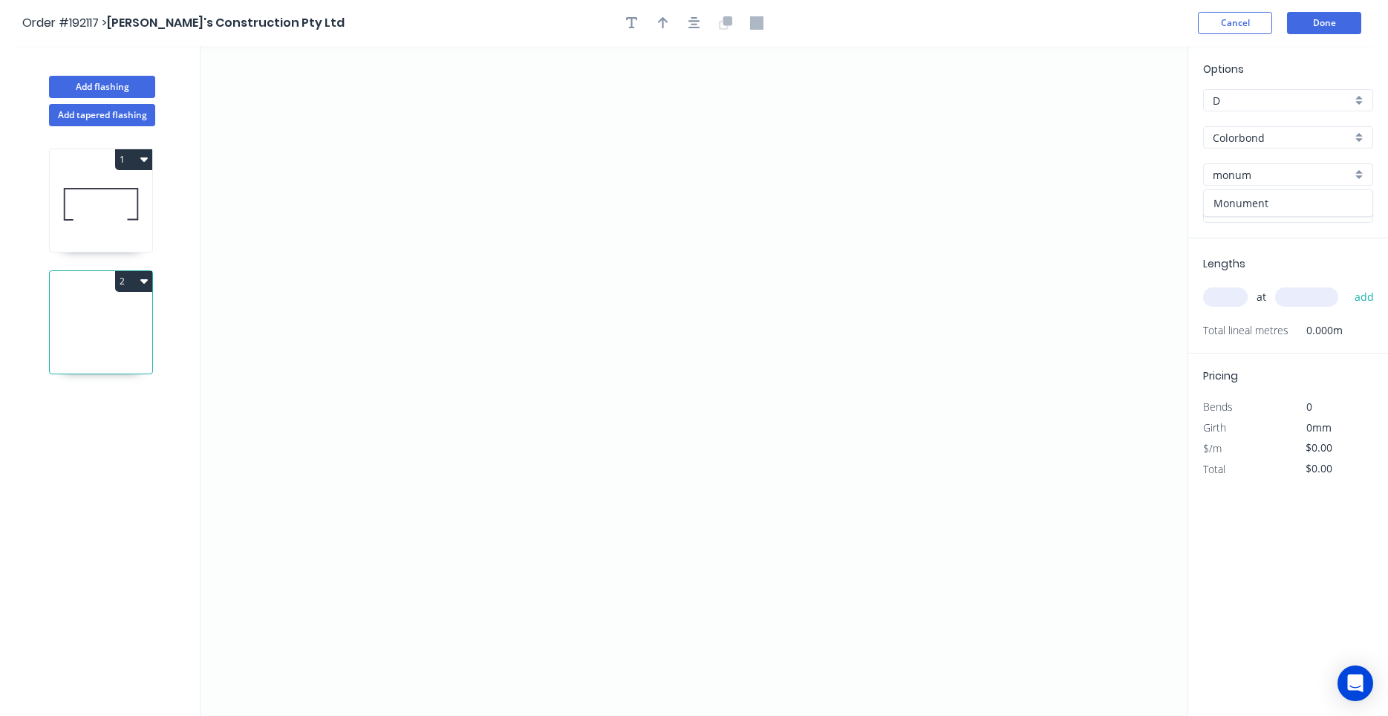
type input "Monument"
click at [1221, 280] on div "Lengths at add Total lineal metres 0.000m" at bounding box center [1288, 295] width 200 height 115
click at [1222, 290] on input "text" at bounding box center [1225, 296] width 45 height 19
type input "1"
type input "3000"
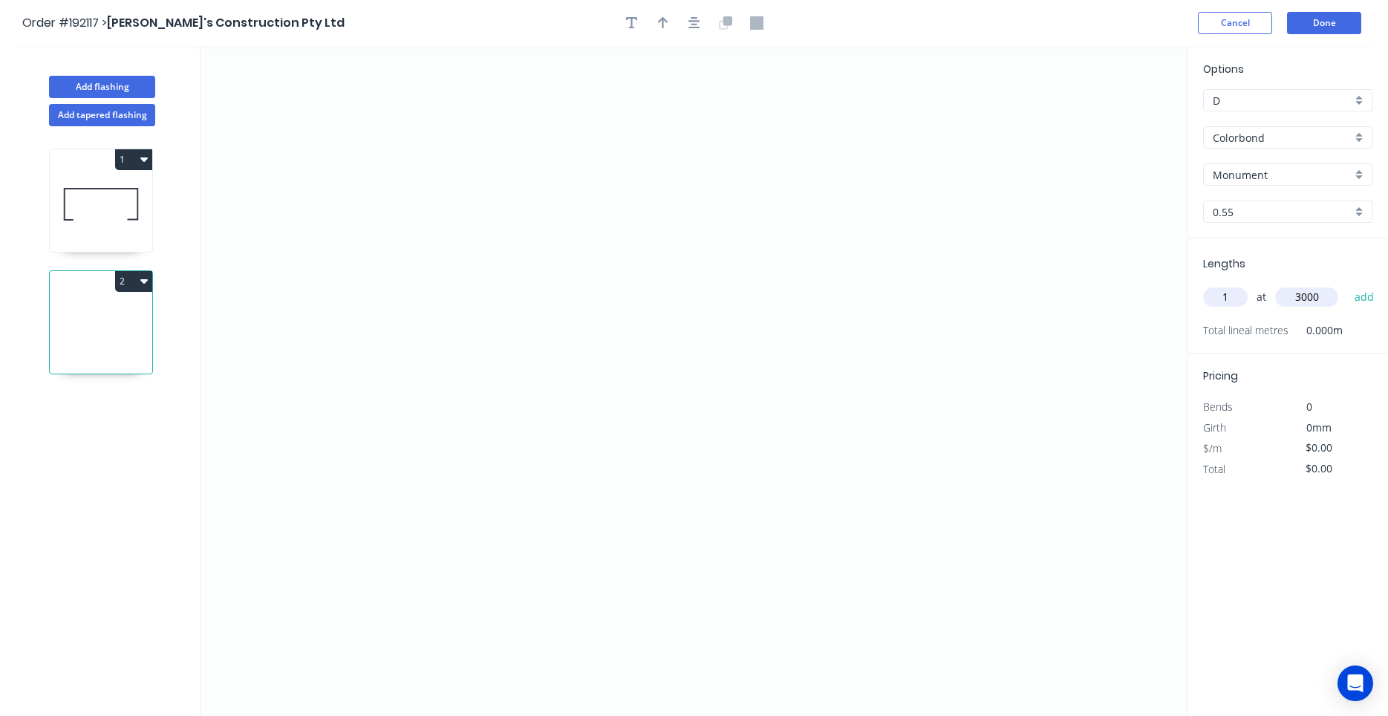
click at [1347, 284] on button "add" at bounding box center [1364, 296] width 35 height 25
click at [520, 176] on icon "0" at bounding box center [693, 381] width 987 height 670
click at [474, 178] on icon "0" at bounding box center [693, 381] width 987 height 670
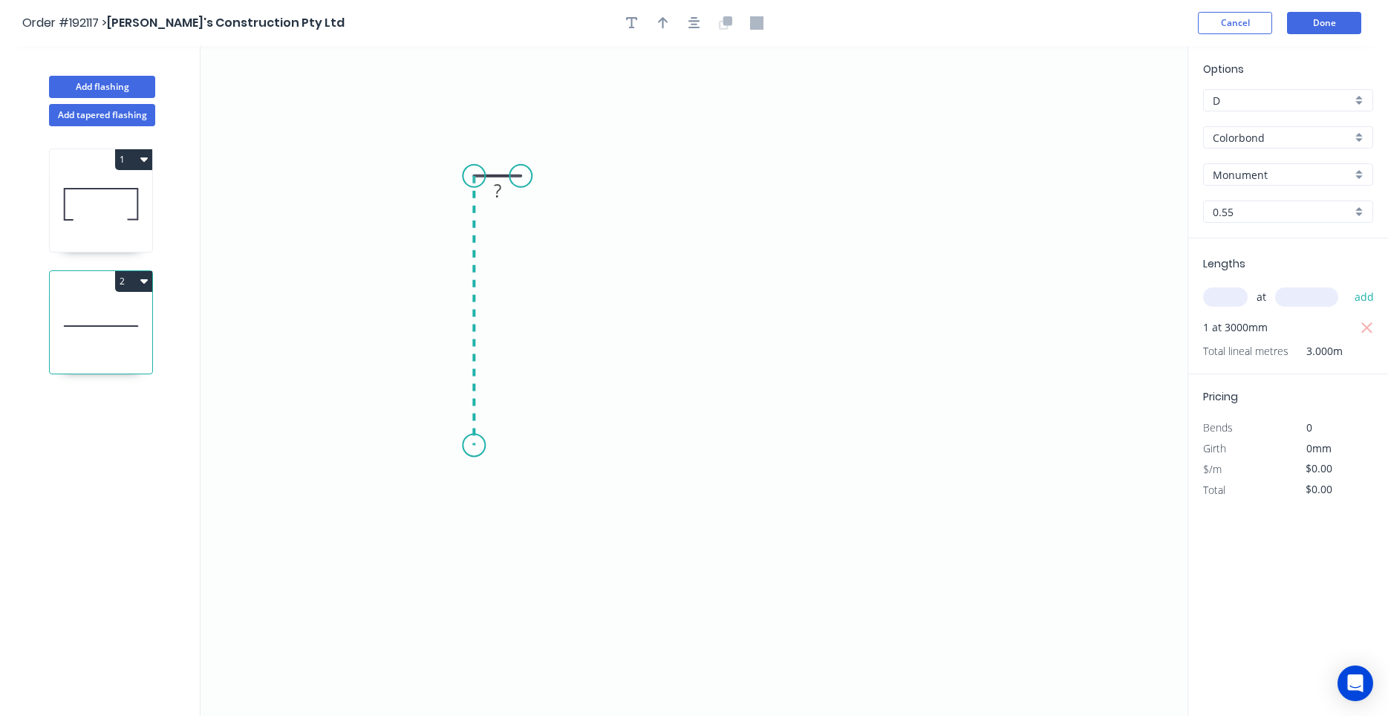
click at [469, 447] on icon "0 ?" at bounding box center [693, 381] width 987 height 670
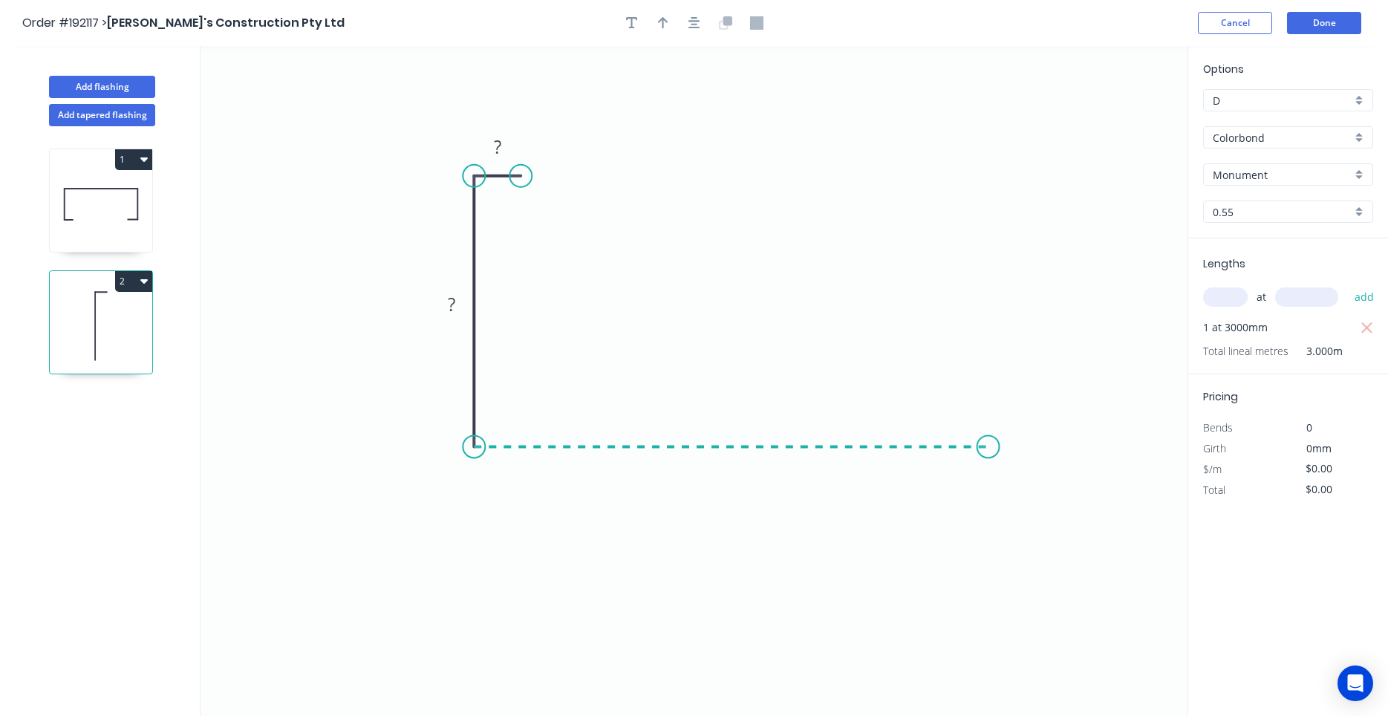
click at [988, 464] on icon "0 ? ?" at bounding box center [693, 381] width 987 height 670
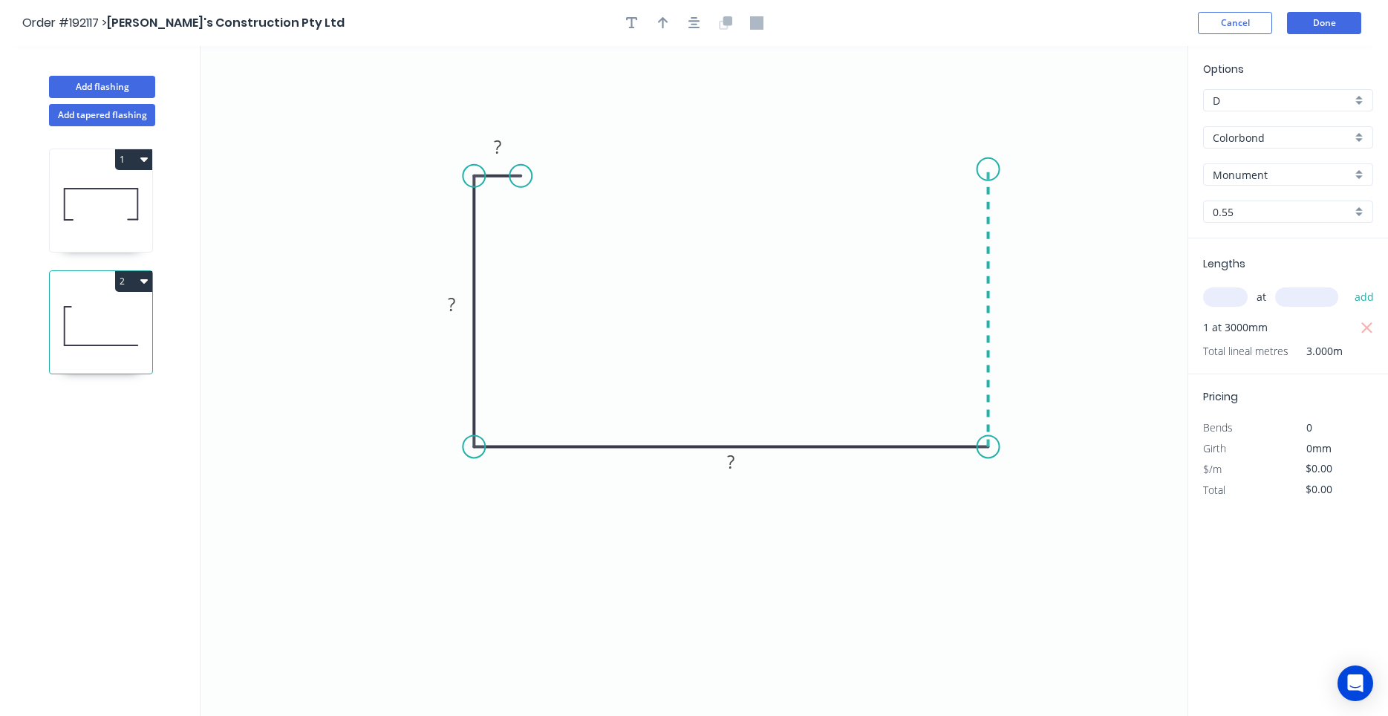
click at [996, 169] on icon "0 ? ? ?" at bounding box center [693, 381] width 987 height 670
click at [933, 167] on icon "0 ? ? ? ?" at bounding box center [693, 381] width 987 height 670
click at [933, 167] on circle at bounding box center [933, 169] width 22 height 22
click at [500, 150] on tspan "?" at bounding box center [497, 146] width 7 height 25
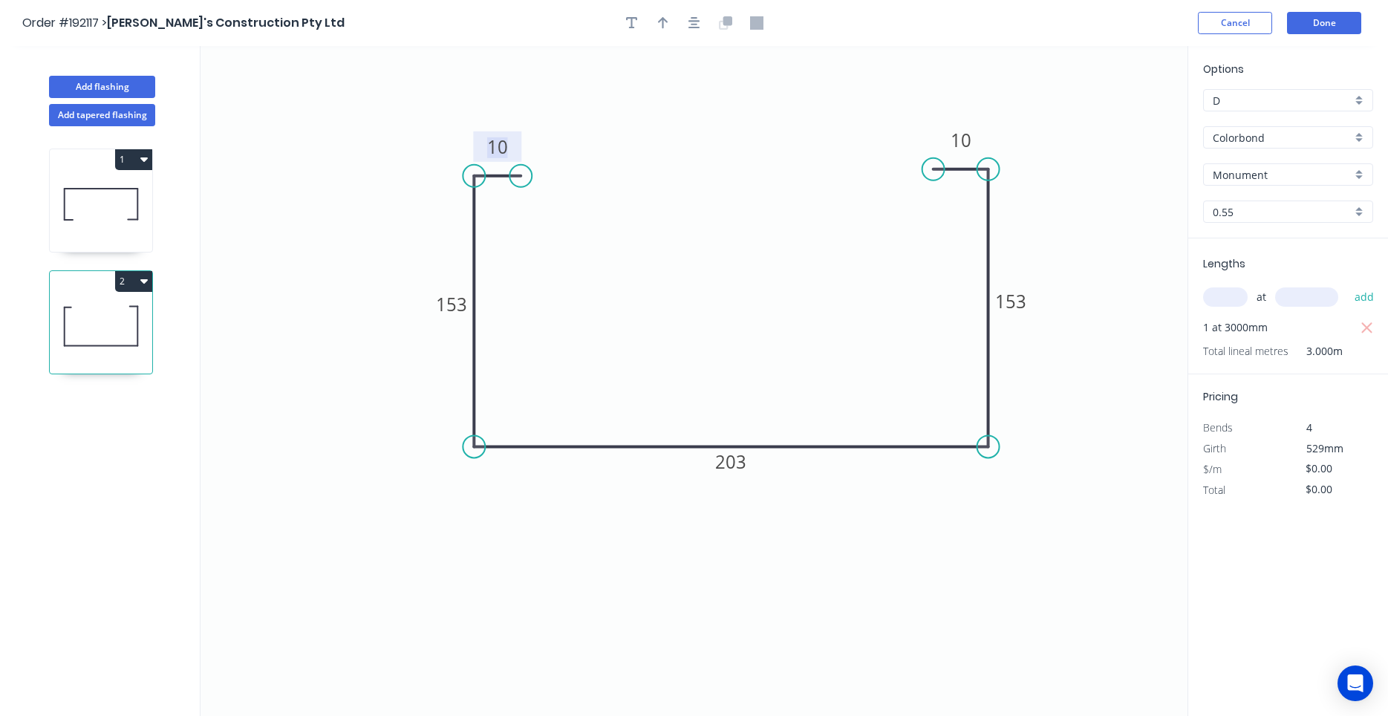
type input "$20.44"
type input "$61.32"
click at [695, 23] on icon "button" at bounding box center [694, 22] width 12 height 13
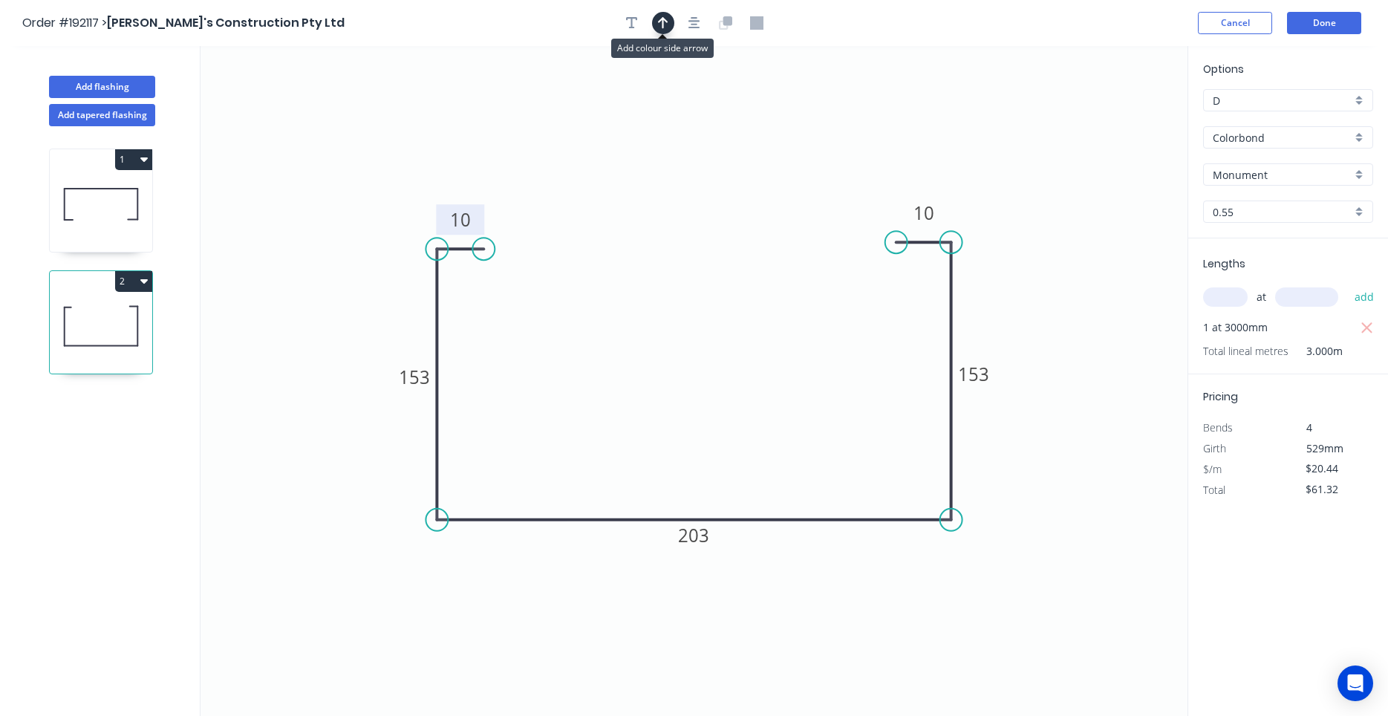
click at [669, 27] on button "button" at bounding box center [663, 23] width 22 height 22
click at [1115, 126] on icon at bounding box center [1112, 109] width 13 height 48
click at [1115, 126] on icon at bounding box center [1113, 109] width 13 height 48
click at [1115, 126] on icon at bounding box center [1131, 126] width 48 height 13
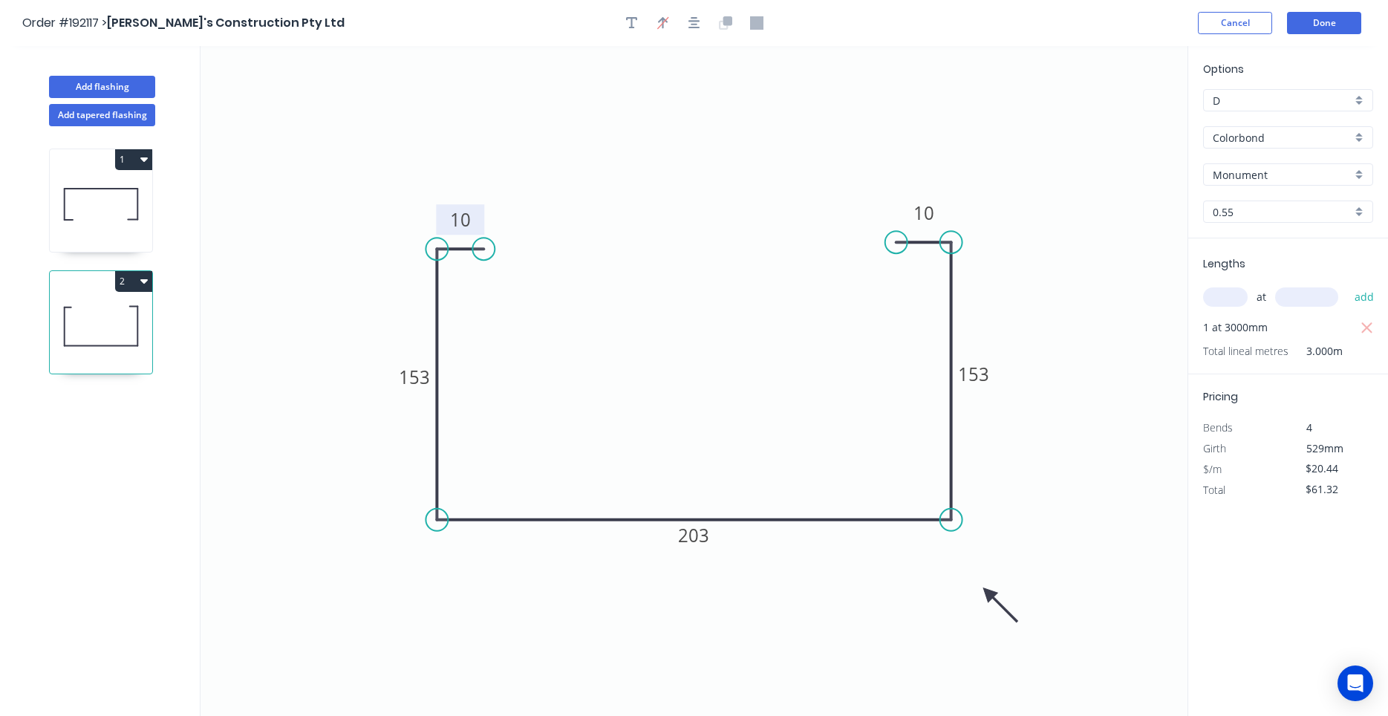
drag, startPoint x: 1115, startPoint y: 126, endPoint x: 988, endPoint y: 593, distance: 483.8
click at [988, 593] on icon at bounding box center [1000, 604] width 43 height 43
click at [1332, 15] on button "Done" at bounding box center [1324, 23] width 74 height 22
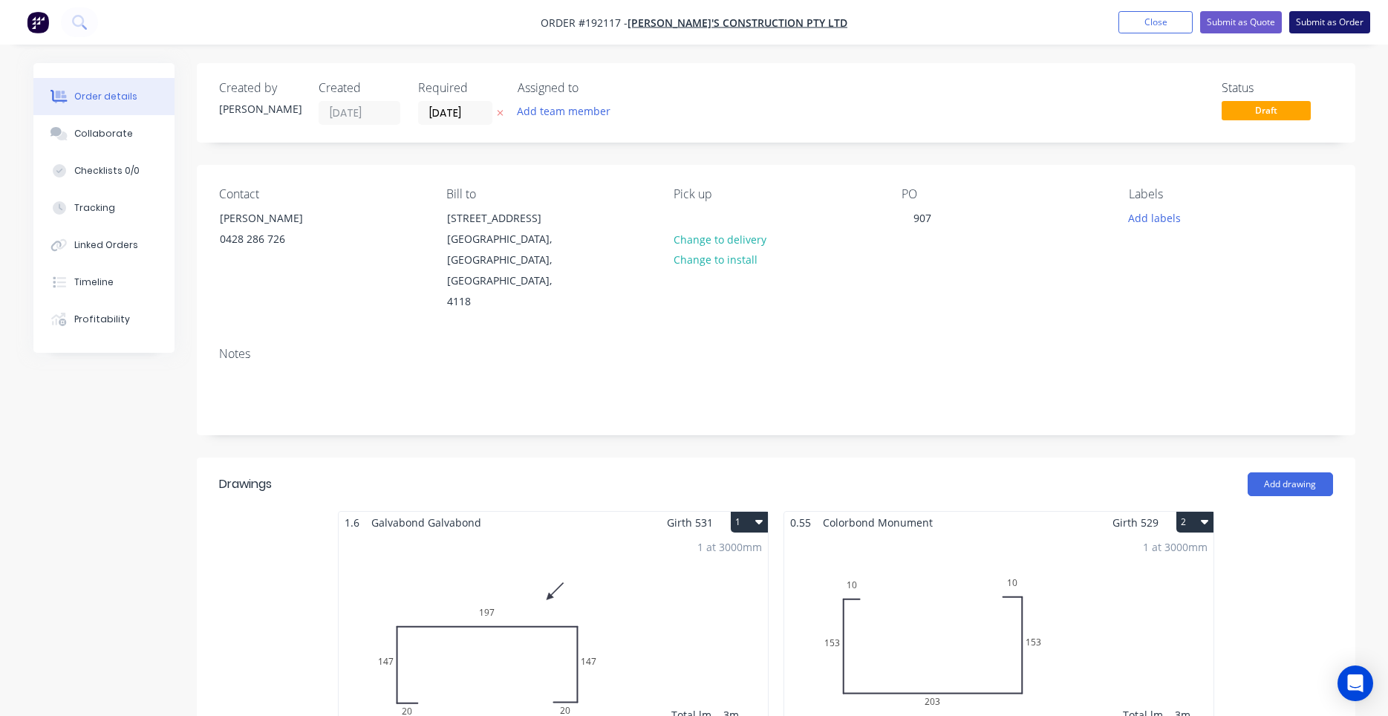
click at [1345, 28] on button "Submit as Order" at bounding box center [1329, 22] width 81 height 22
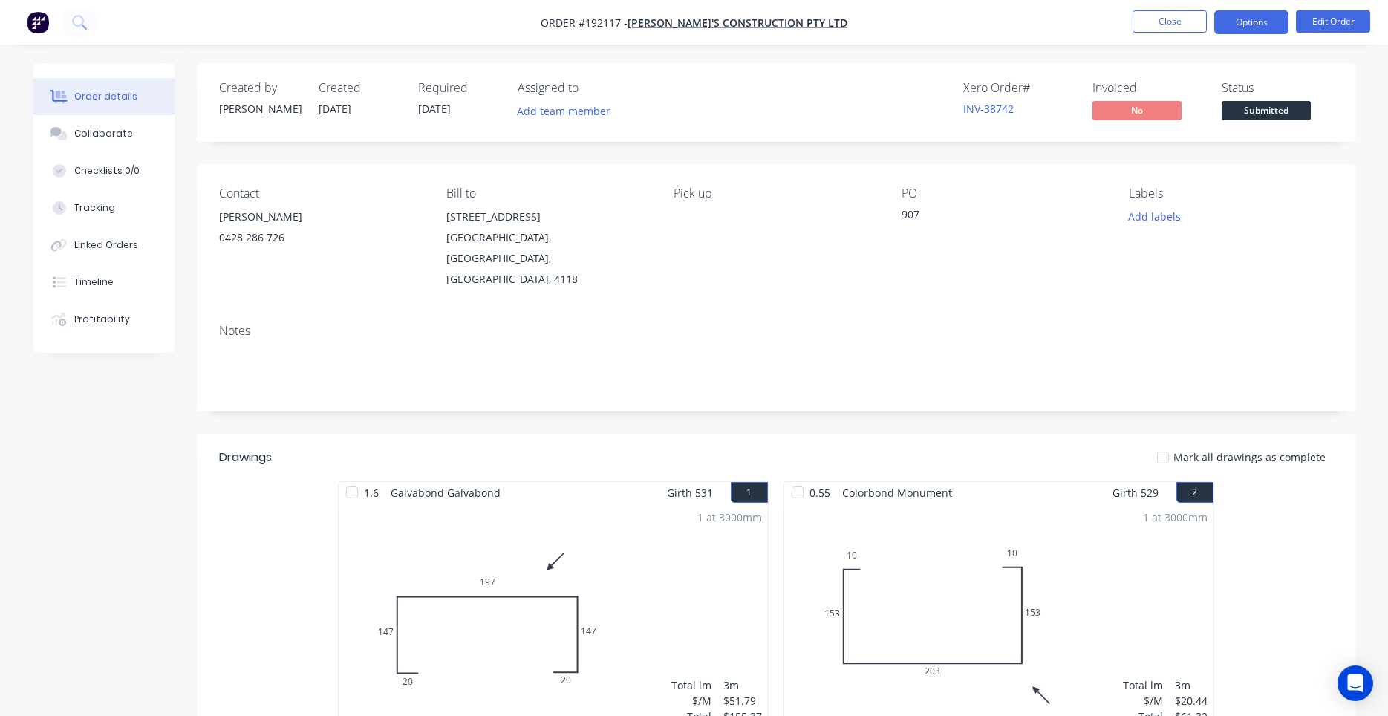
click at [1264, 26] on button "Options" at bounding box center [1251, 22] width 74 height 24
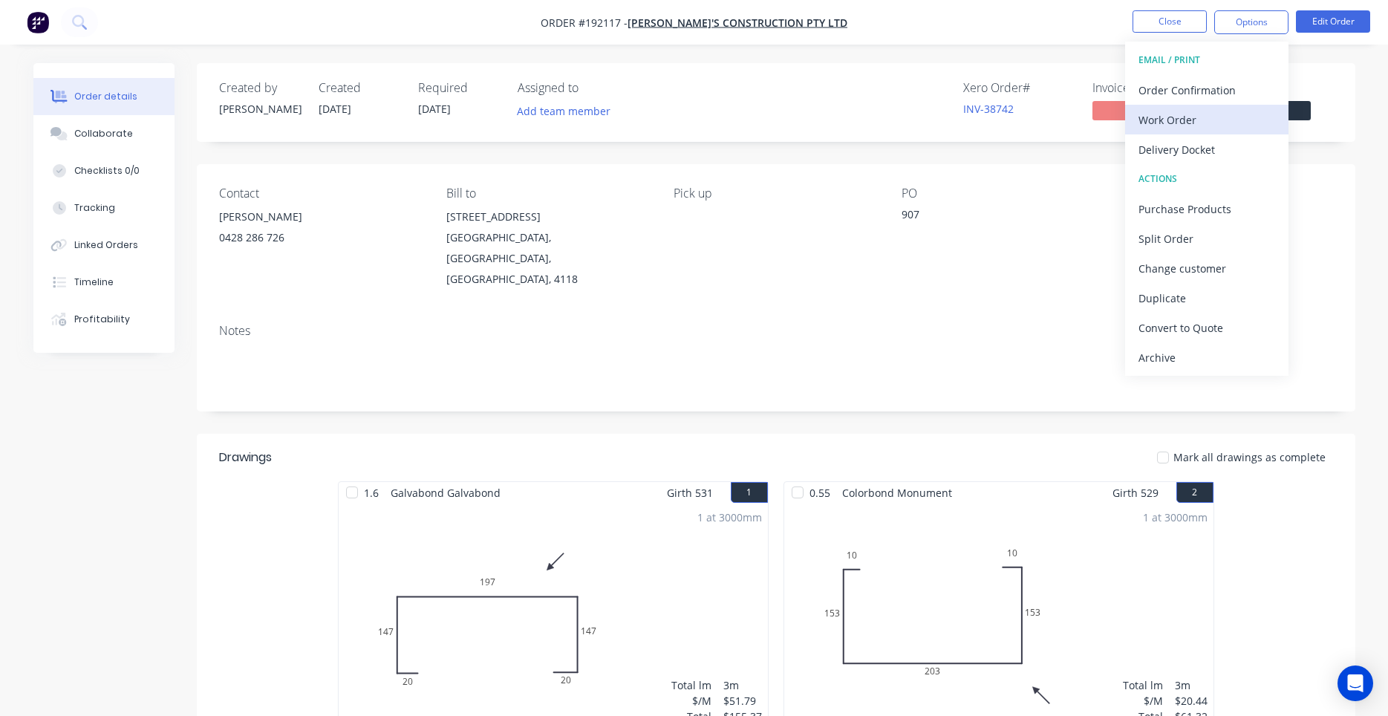
click at [1230, 110] on div "Work Order" at bounding box center [1206, 120] width 137 height 22
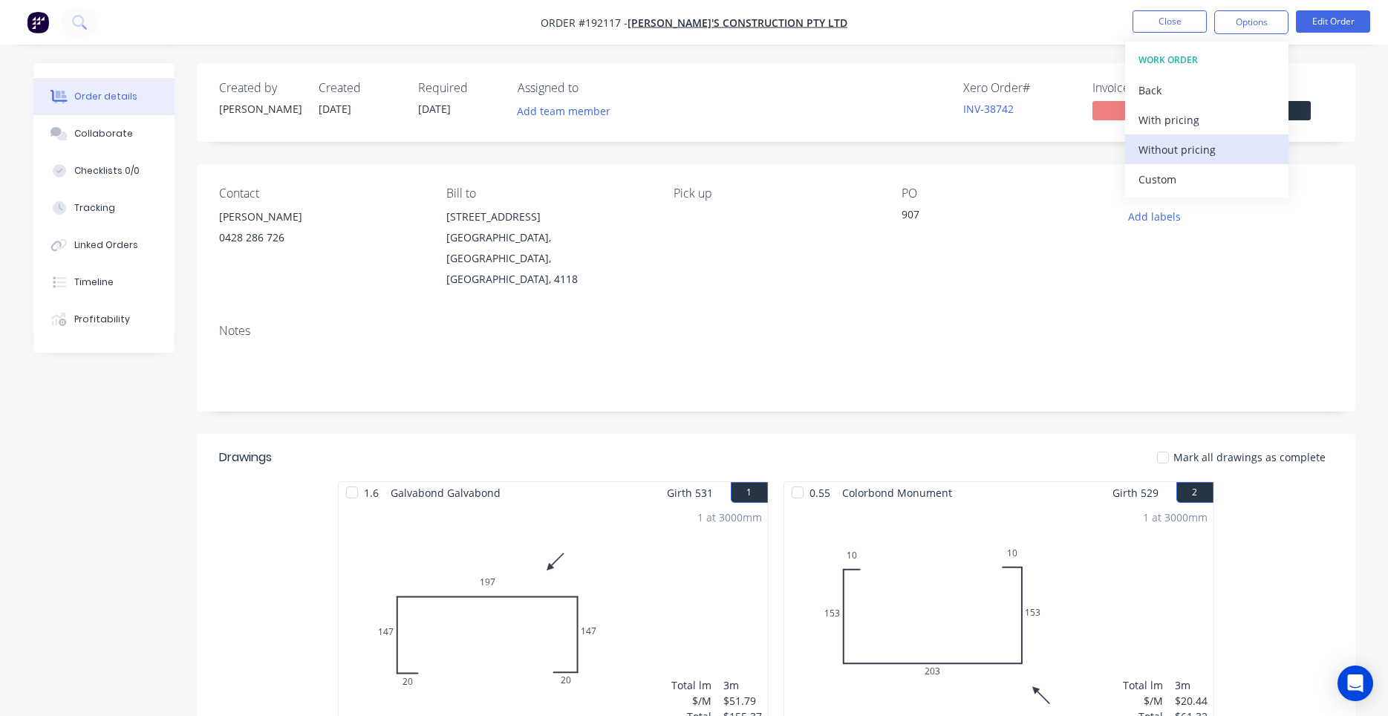
click at [1215, 134] on div "WORK ORDER Back With pricing Without pricing Custom" at bounding box center [1206, 120] width 163 height 156
click at [1210, 144] on div "Without pricing" at bounding box center [1206, 150] width 137 height 22
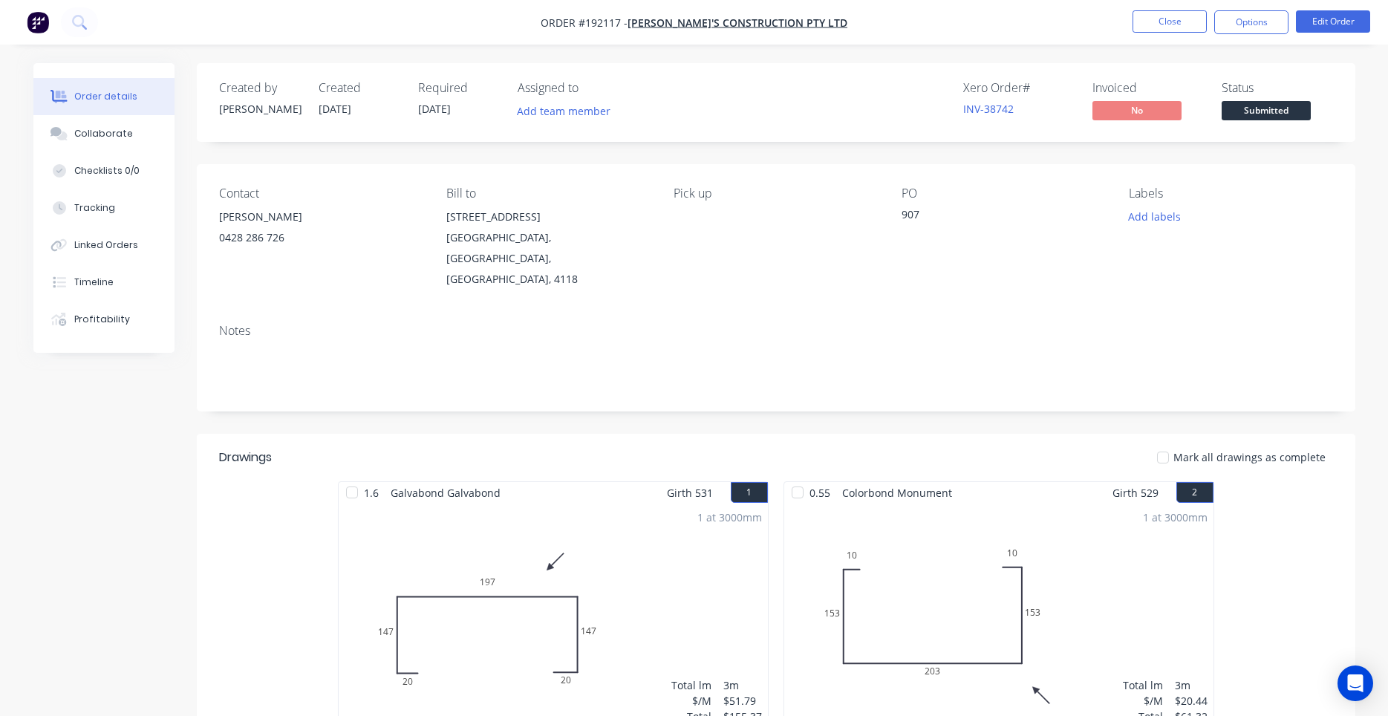
click at [878, 102] on div "Xero Order # INV-38742 Invoiced No Status Submitted" at bounding box center [999, 102] width 667 height 43
click at [1191, 19] on button "Close" at bounding box center [1169, 21] width 74 height 22
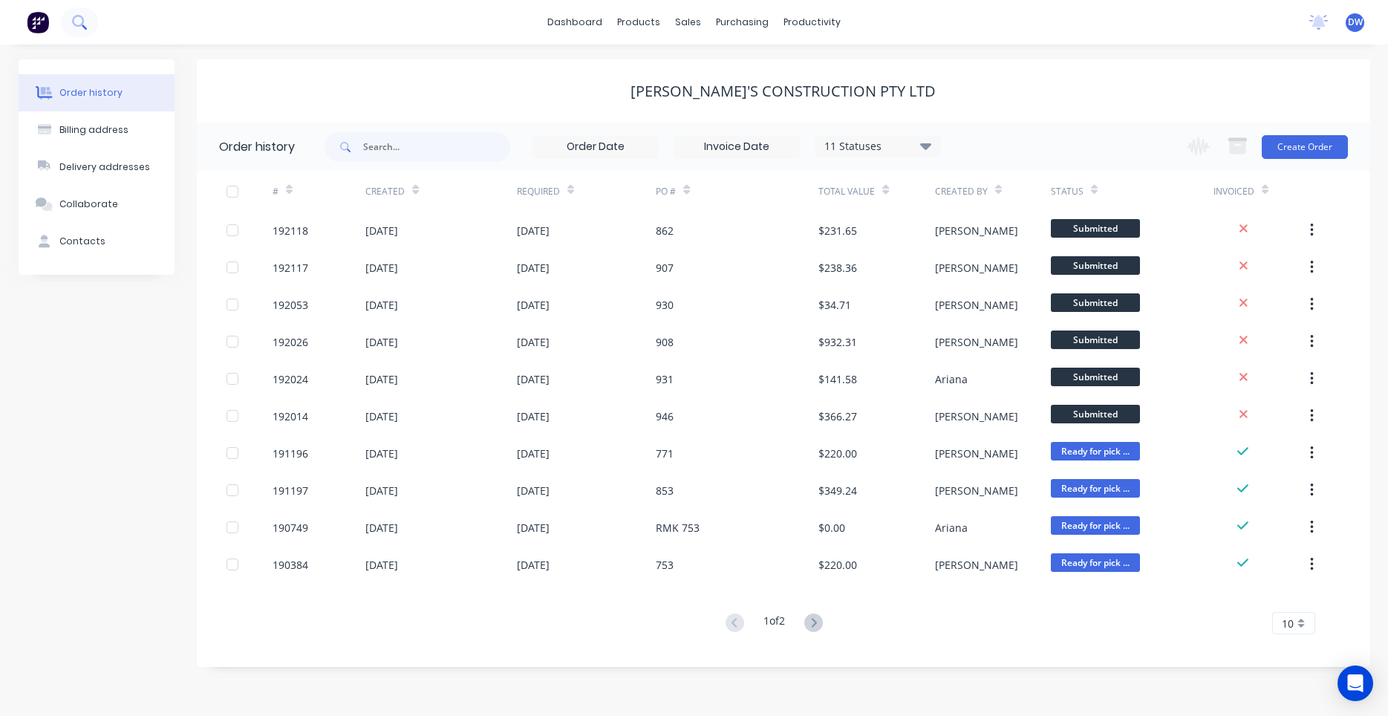
click at [86, 29] on button at bounding box center [79, 22] width 37 height 30
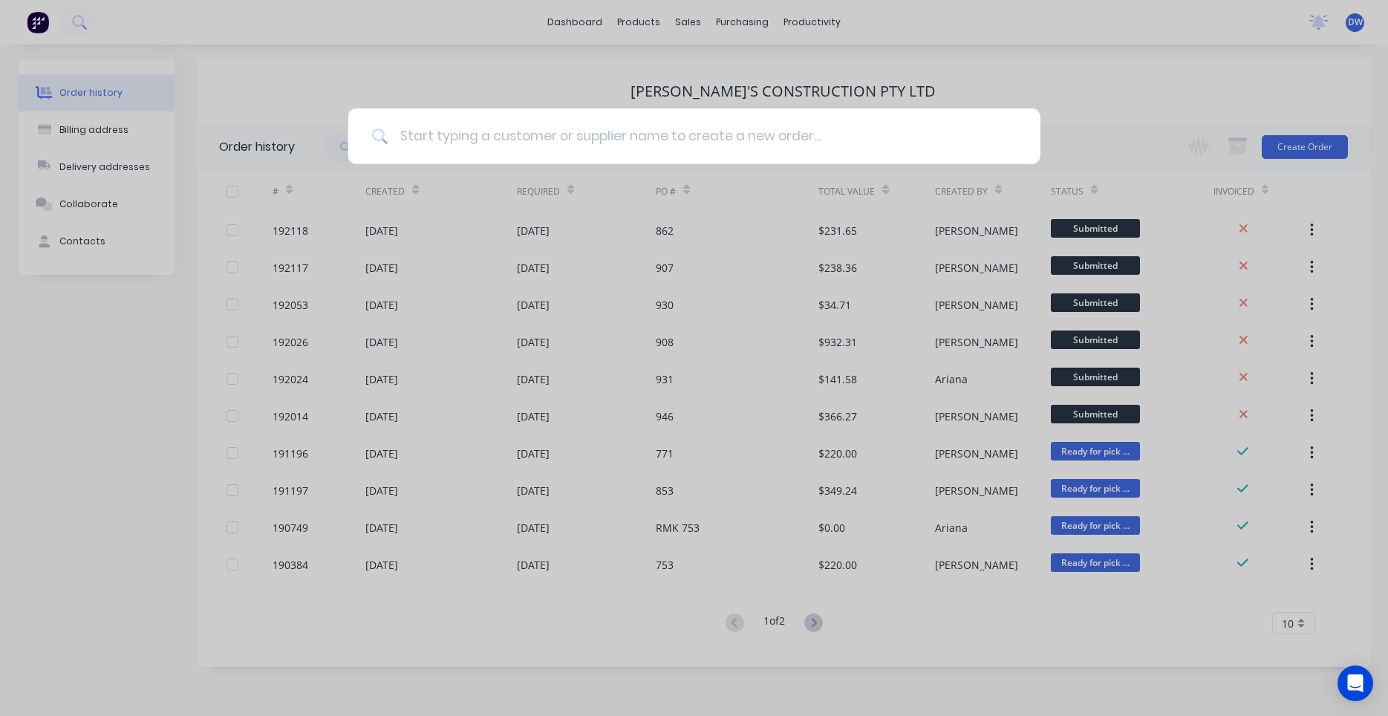
click at [422, 132] on input at bounding box center [702, 136] width 629 height 56
type input "apollo"
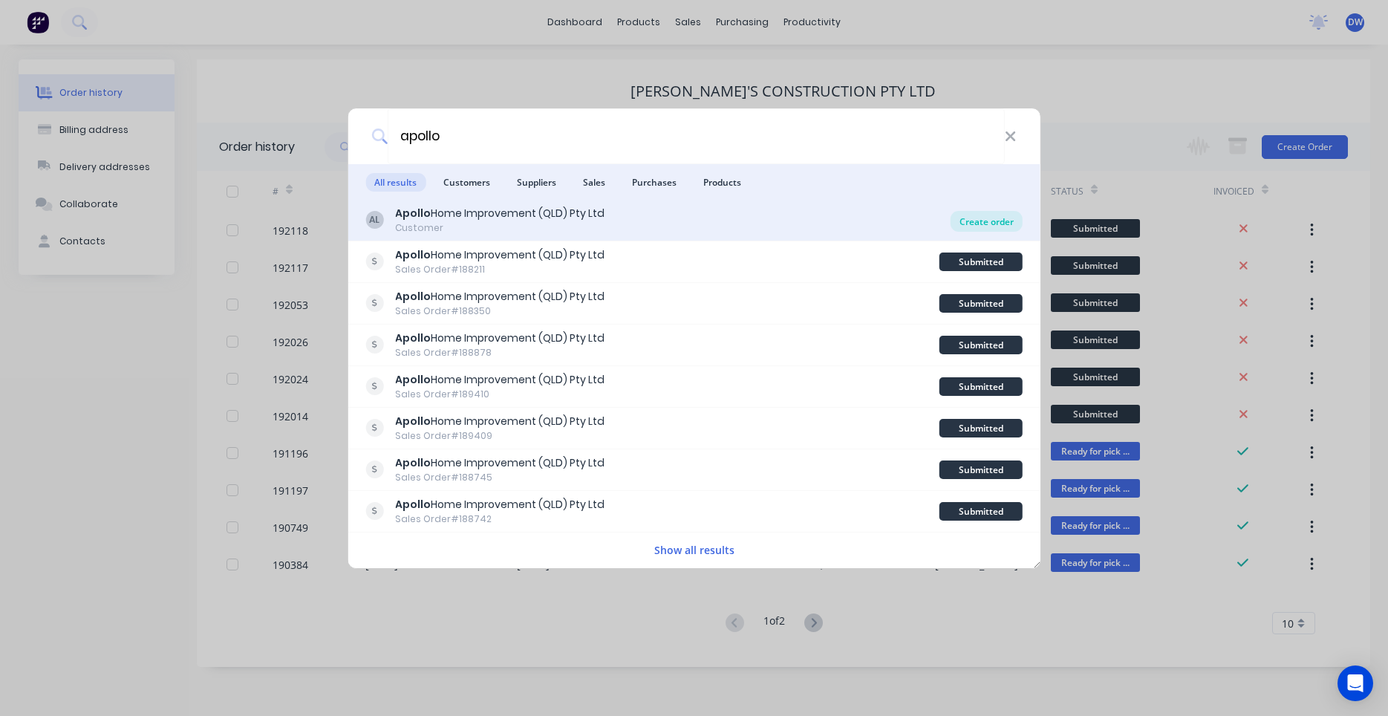
click at [983, 226] on div "Create order" at bounding box center [986, 221] width 72 height 21
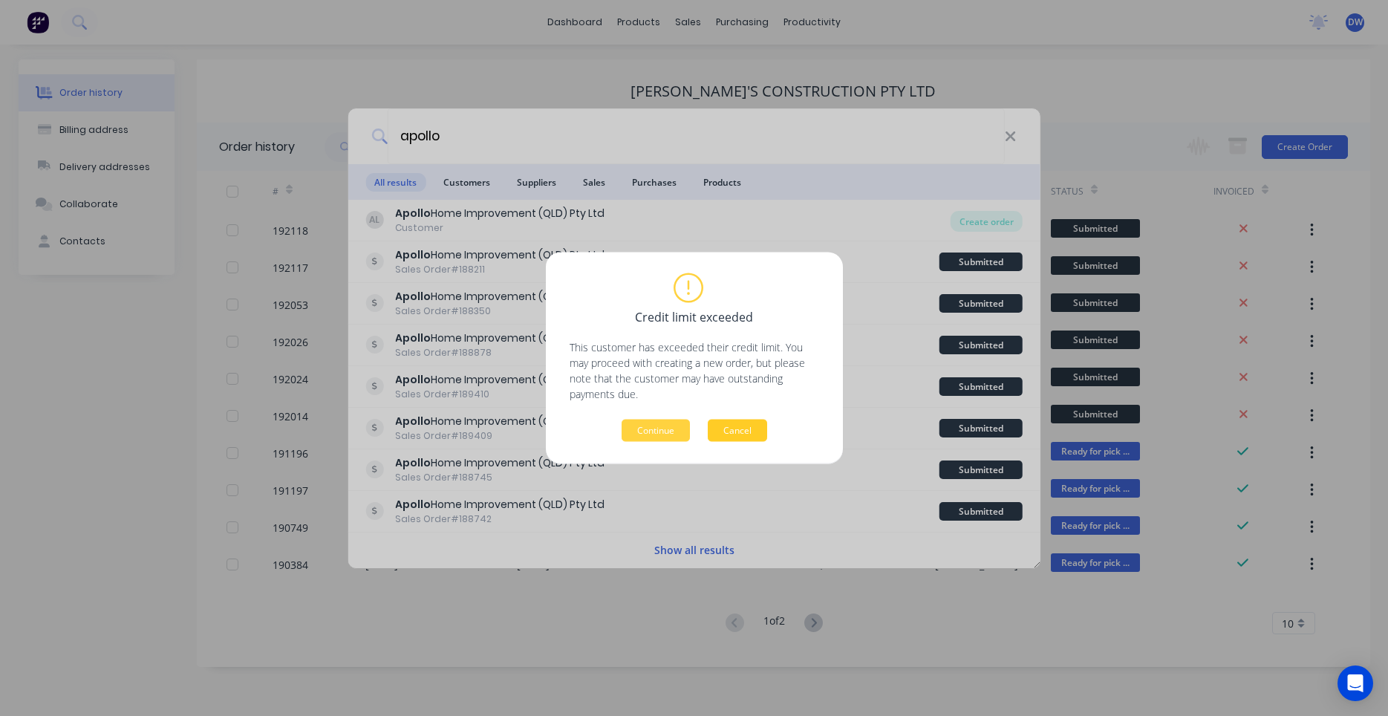
click at [760, 429] on button "Cancel" at bounding box center [737, 431] width 59 height 22
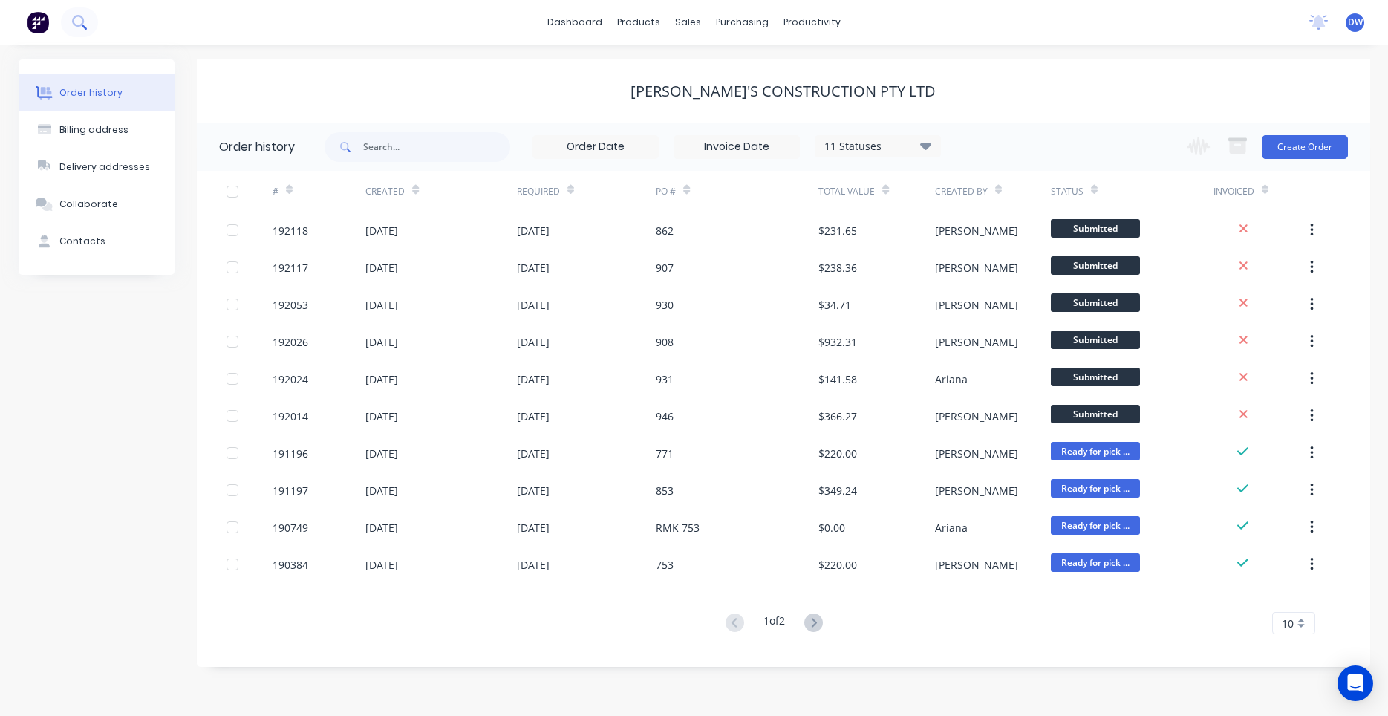
click at [79, 22] on icon at bounding box center [78, 21] width 12 height 12
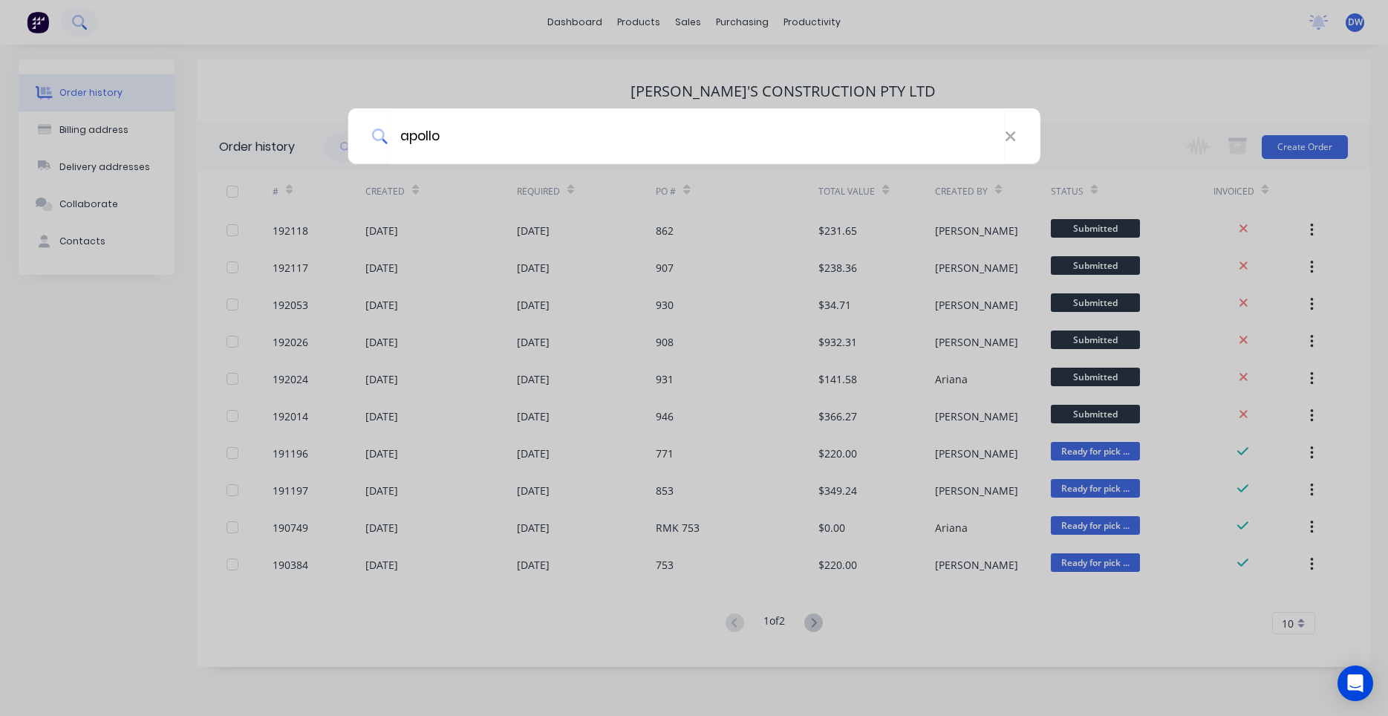
type input "apollo"
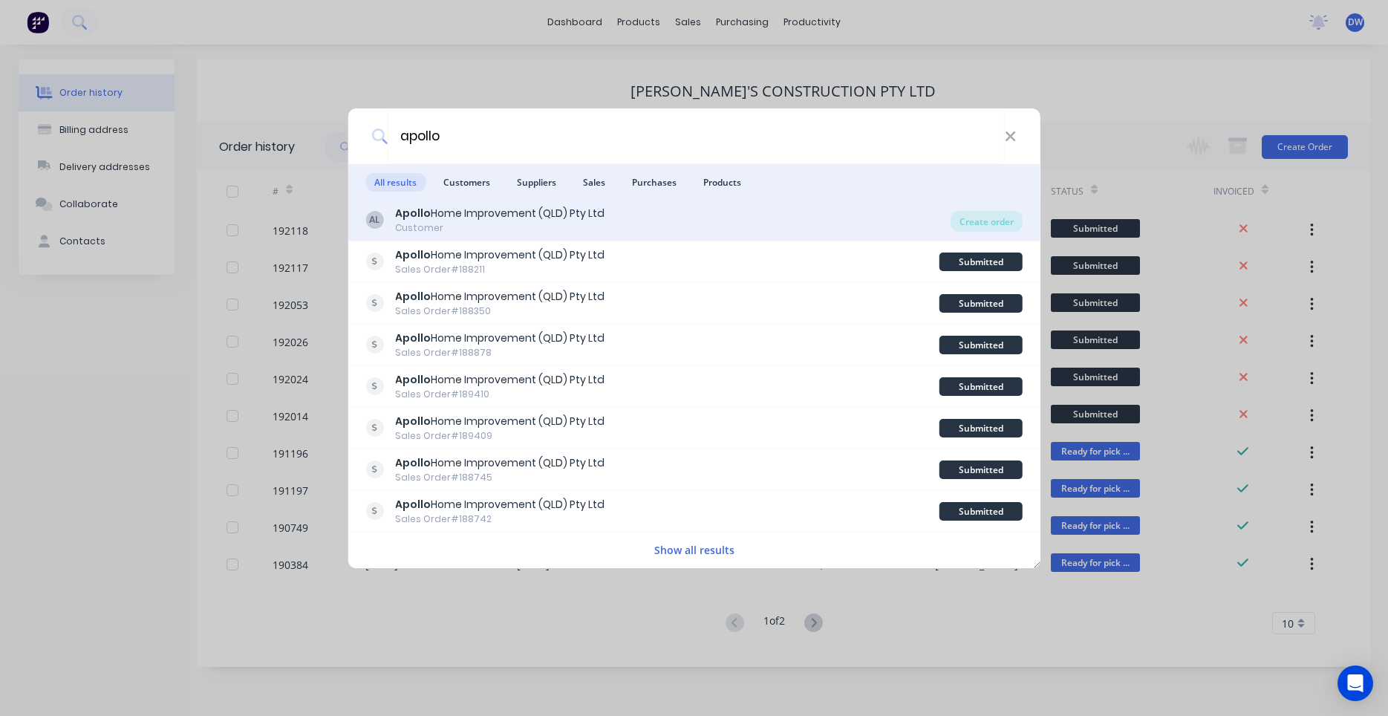
click at [445, 209] on div "Apollo Home Improvement (QLD) Pty Ltd" at bounding box center [499, 214] width 209 height 16
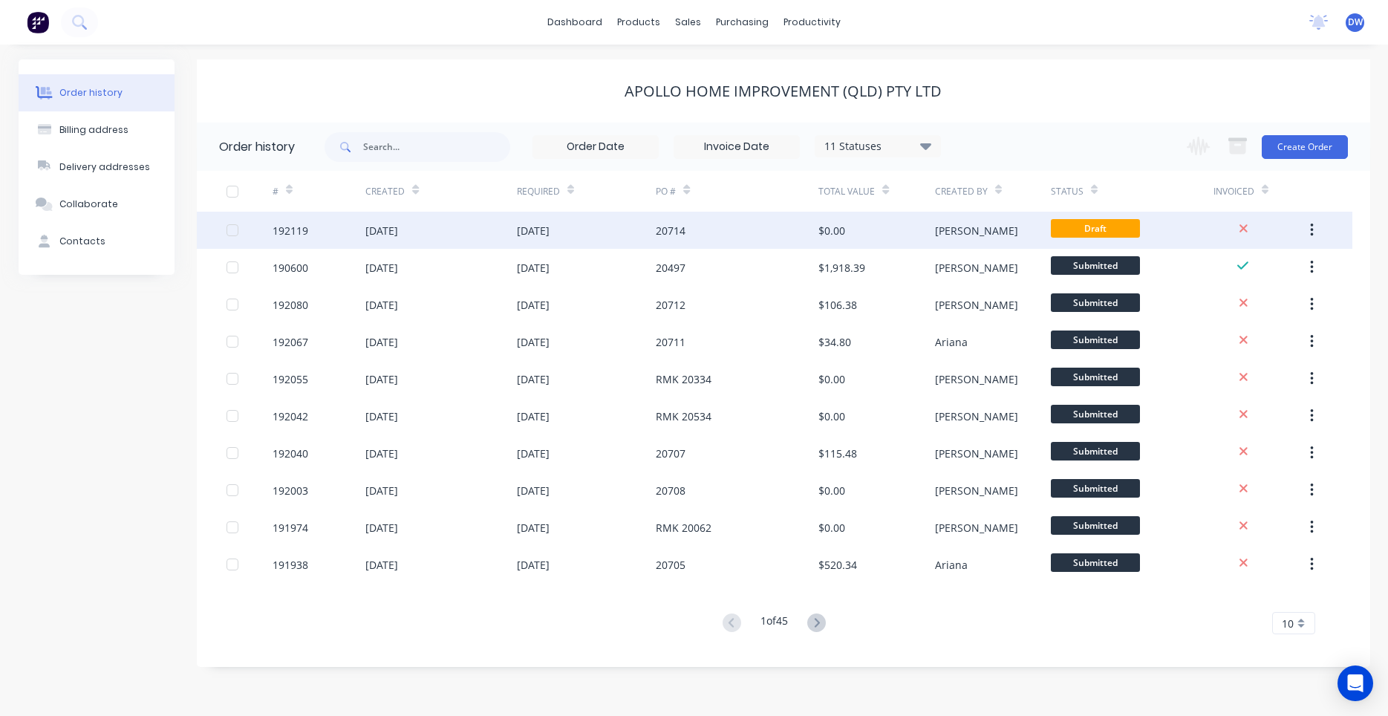
click at [806, 229] on div "20714" at bounding box center [737, 230] width 163 height 37
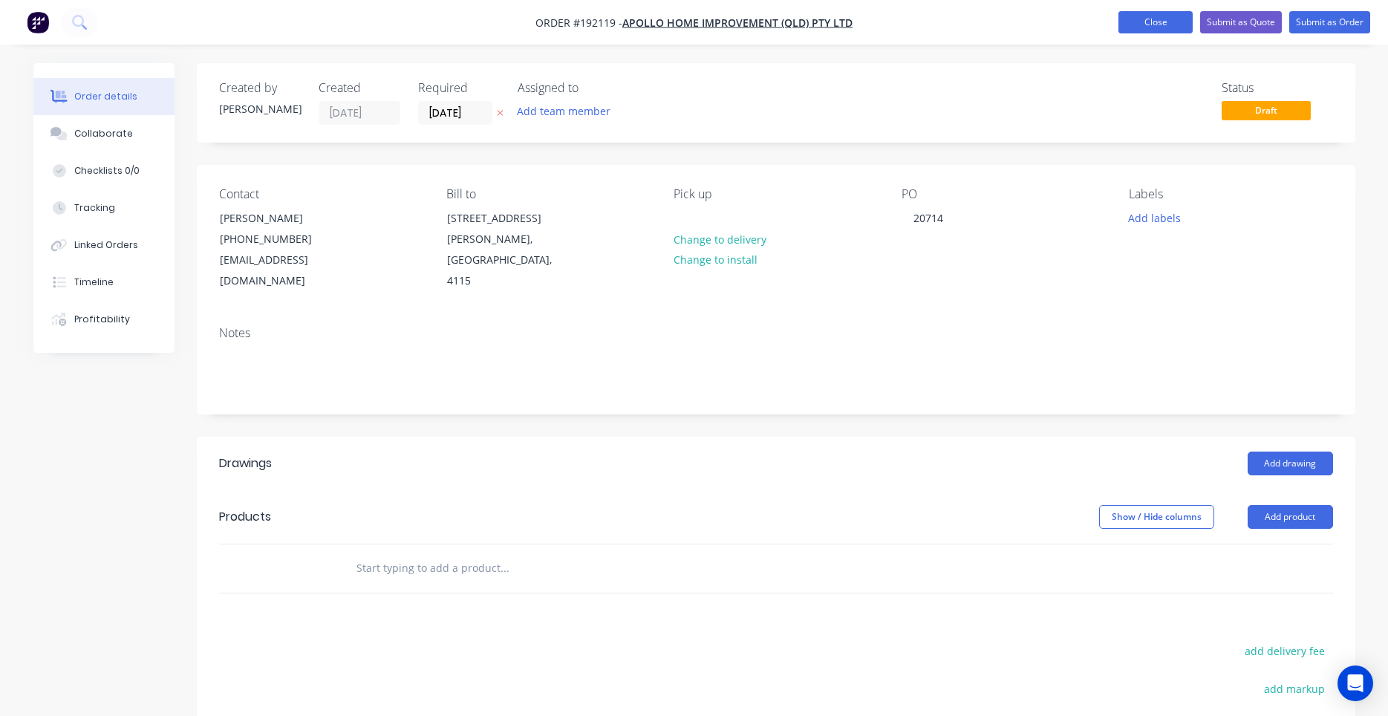
click at [1174, 24] on button "Close" at bounding box center [1155, 22] width 74 height 22
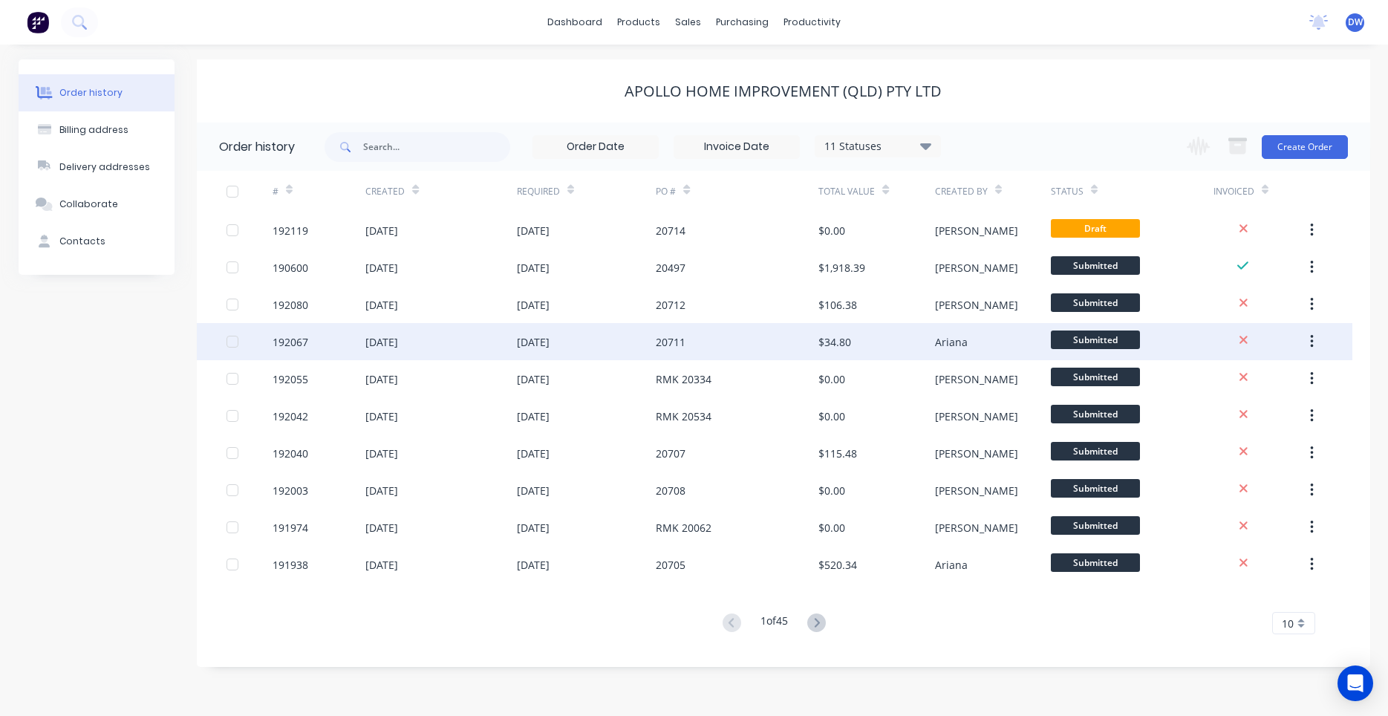
click at [844, 350] on div "$34.80" at bounding box center [876, 341] width 116 height 37
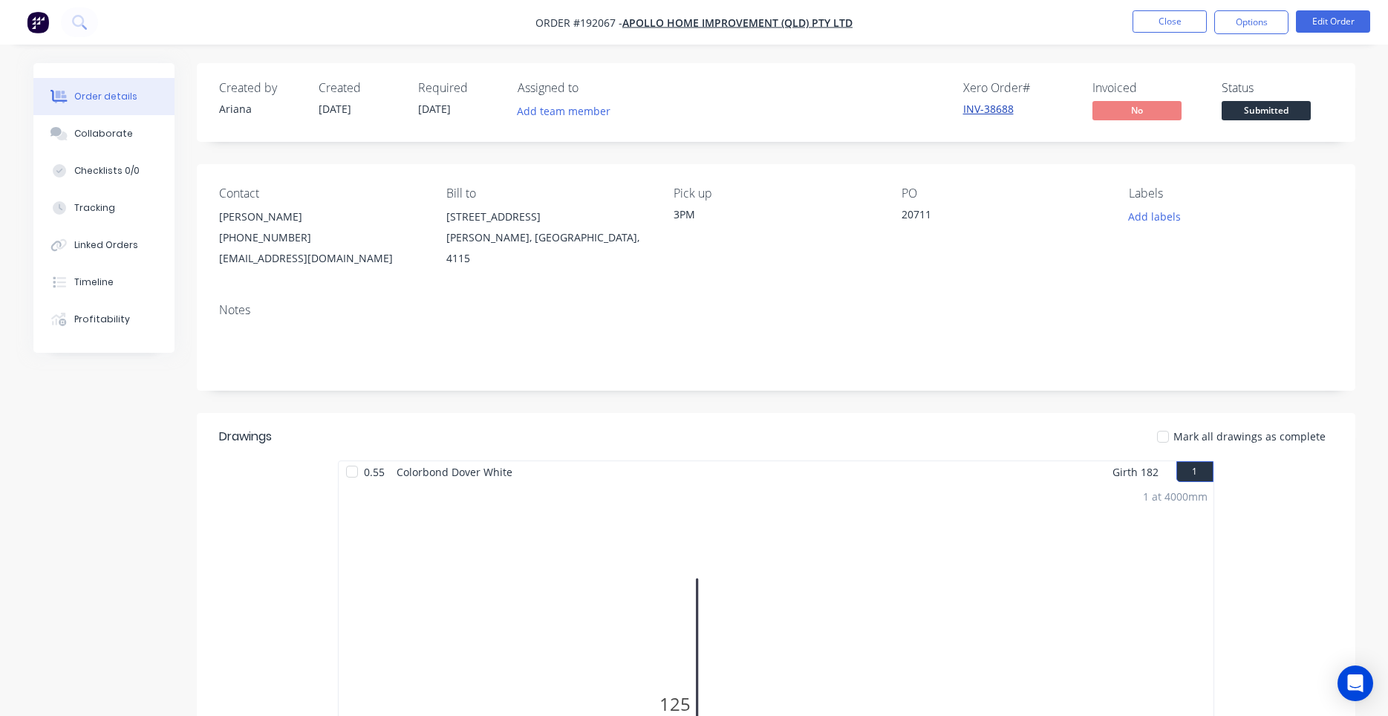
click at [1002, 107] on link "INV-38688" at bounding box center [988, 109] width 50 height 14
click at [1184, 24] on button "Close" at bounding box center [1169, 21] width 74 height 22
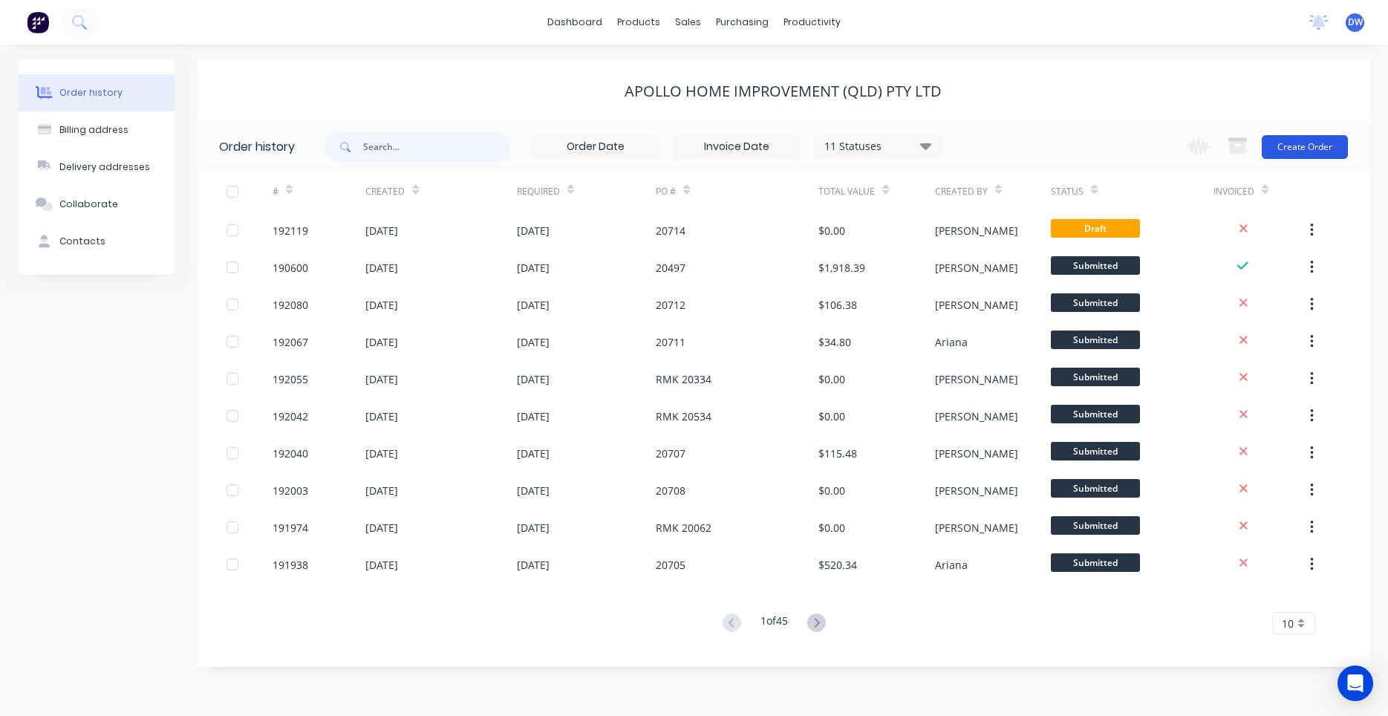
click at [1292, 149] on button "Create Order" at bounding box center [1305, 147] width 86 height 24
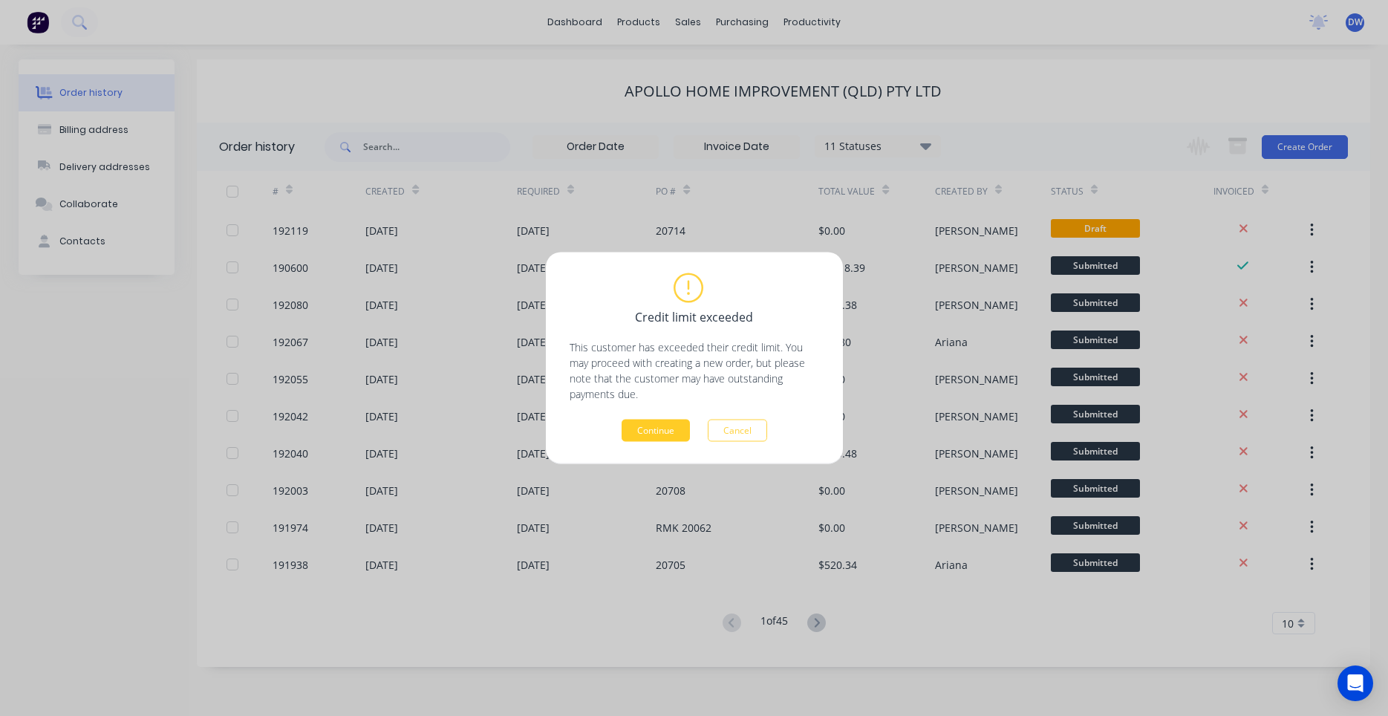
click at [670, 436] on button "Continue" at bounding box center [655, 431] width 68 height 22
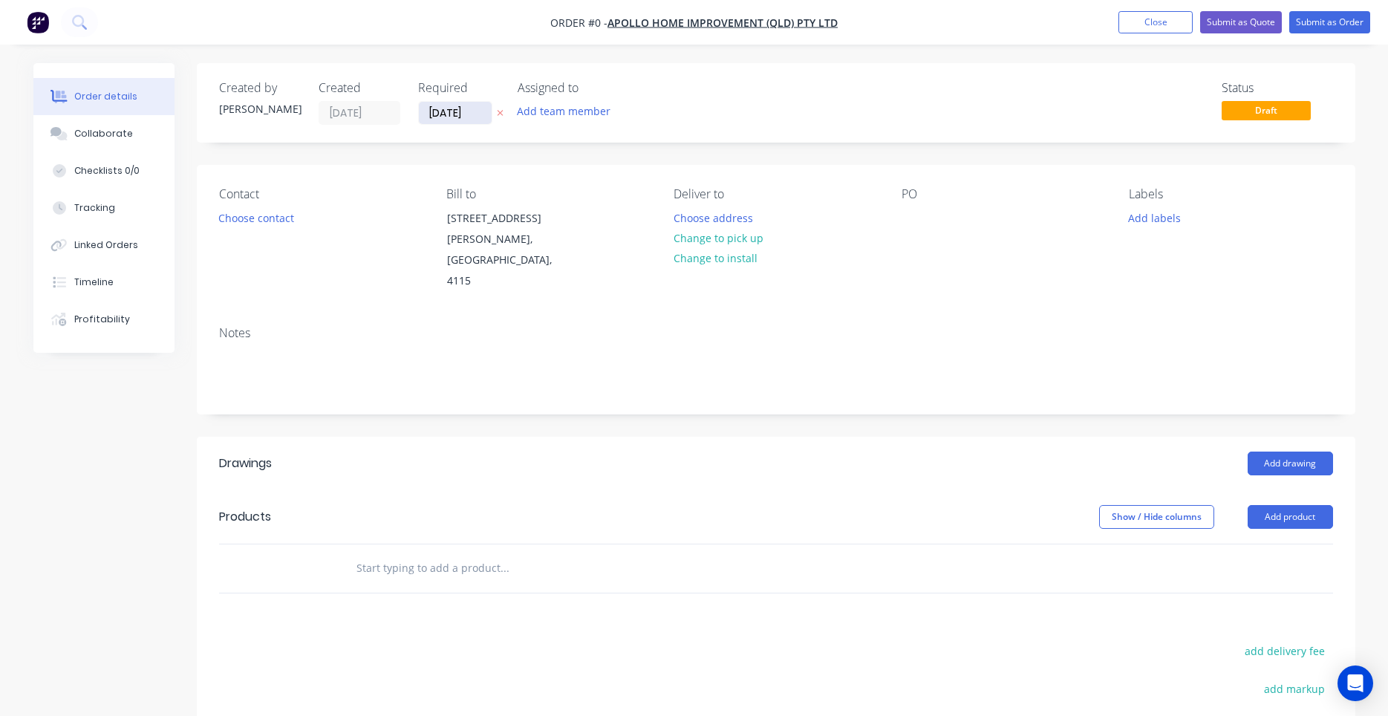
click at [467, 108] on input "[DATE]" at bounding box center [455, 113] width 73 height 22
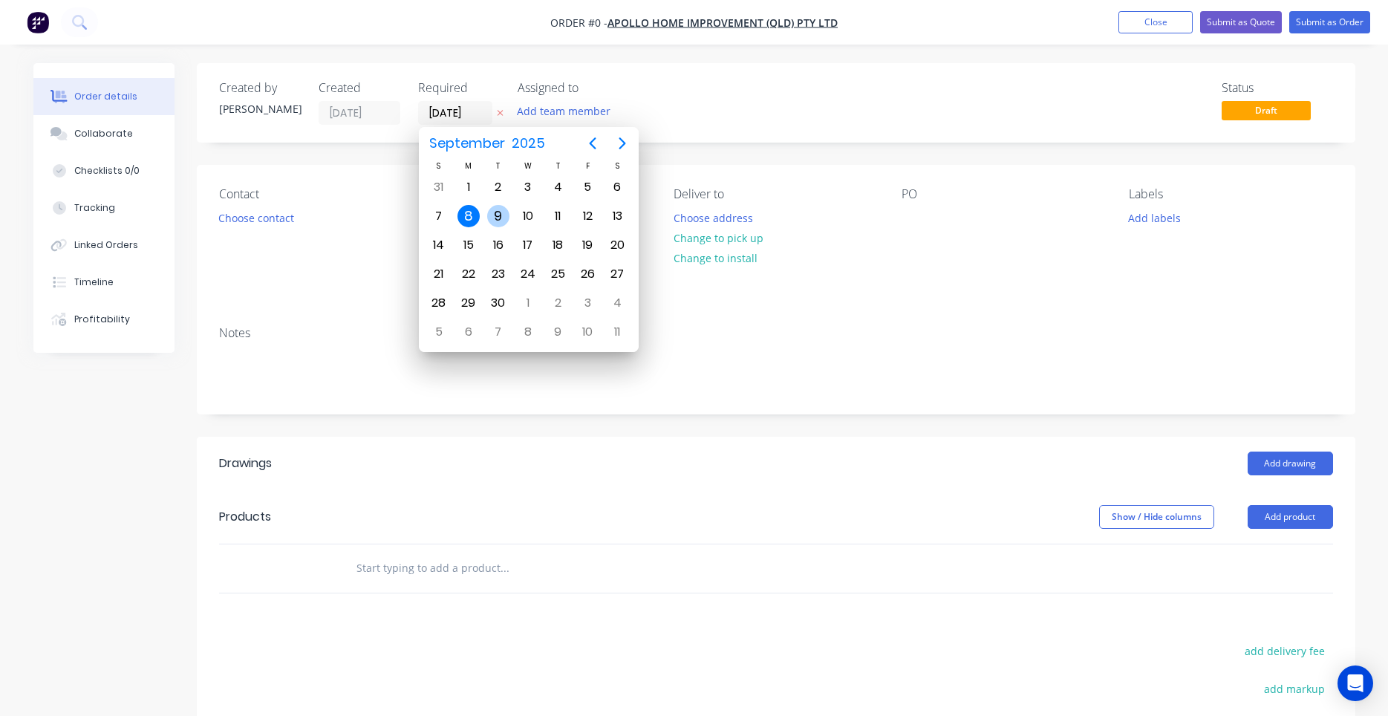
click at [503, 218] on div "9" at bounding box center [498, 216] width 22 height 22
type input "[DATE]"
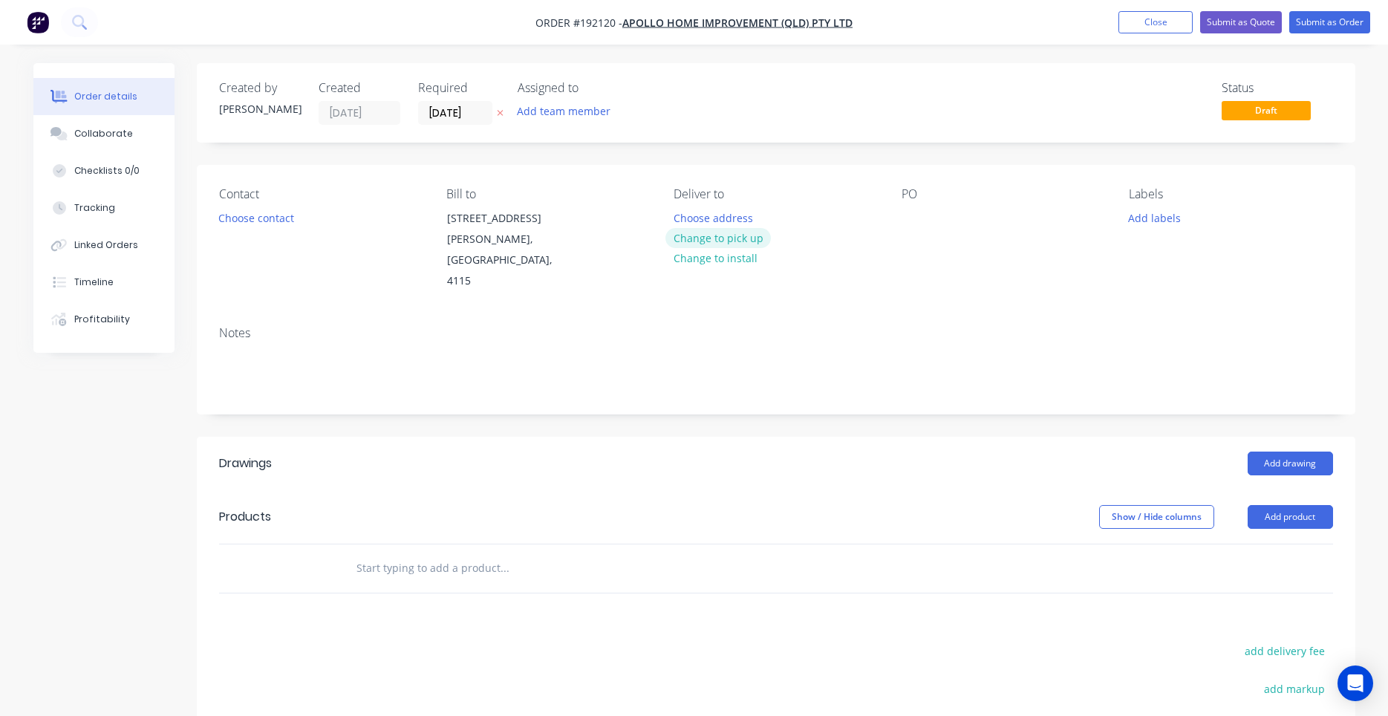
click at [695, 235] on button "Change to pick up" at bounding box center [717, 238] width 105 height 20
click at [680, 208] on div at bounding box center [685, 218] width 24 height 22
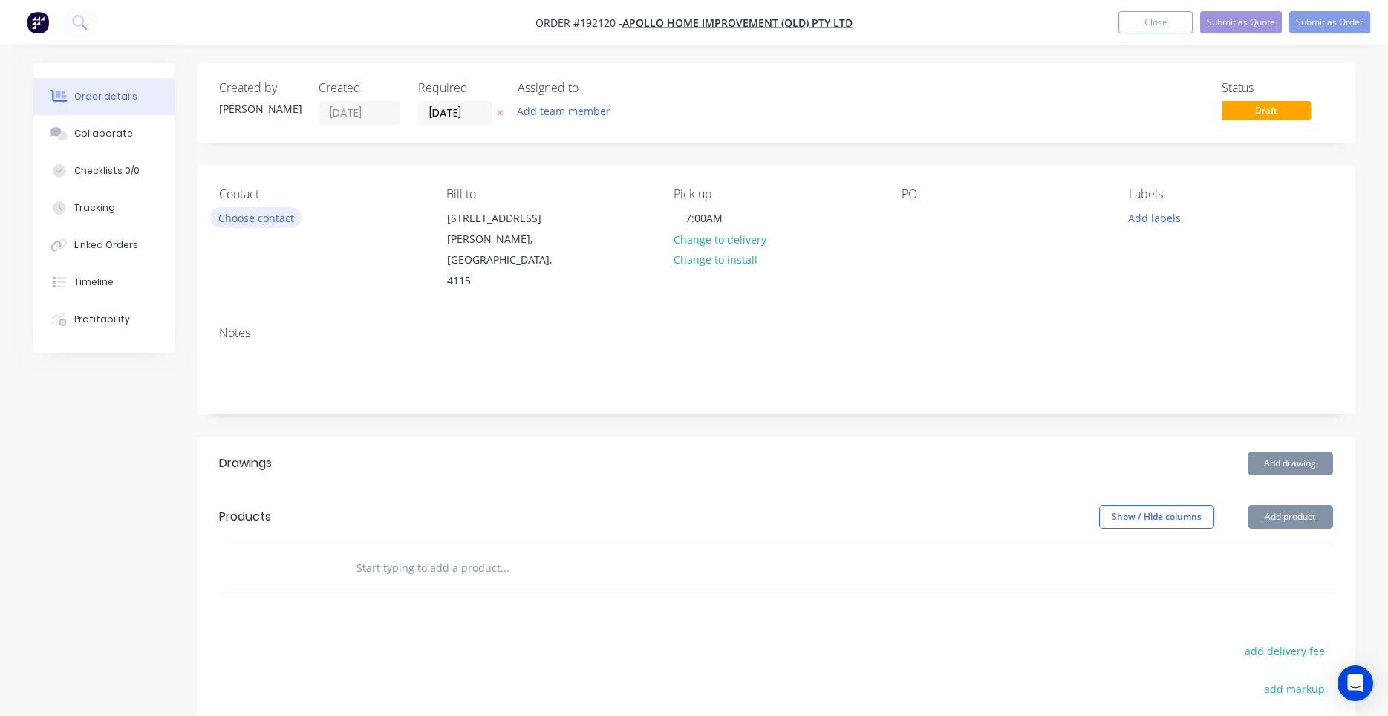
click at [278, 219] on button "Choose contact" at bounding box center [255, 217] width 91 height 20
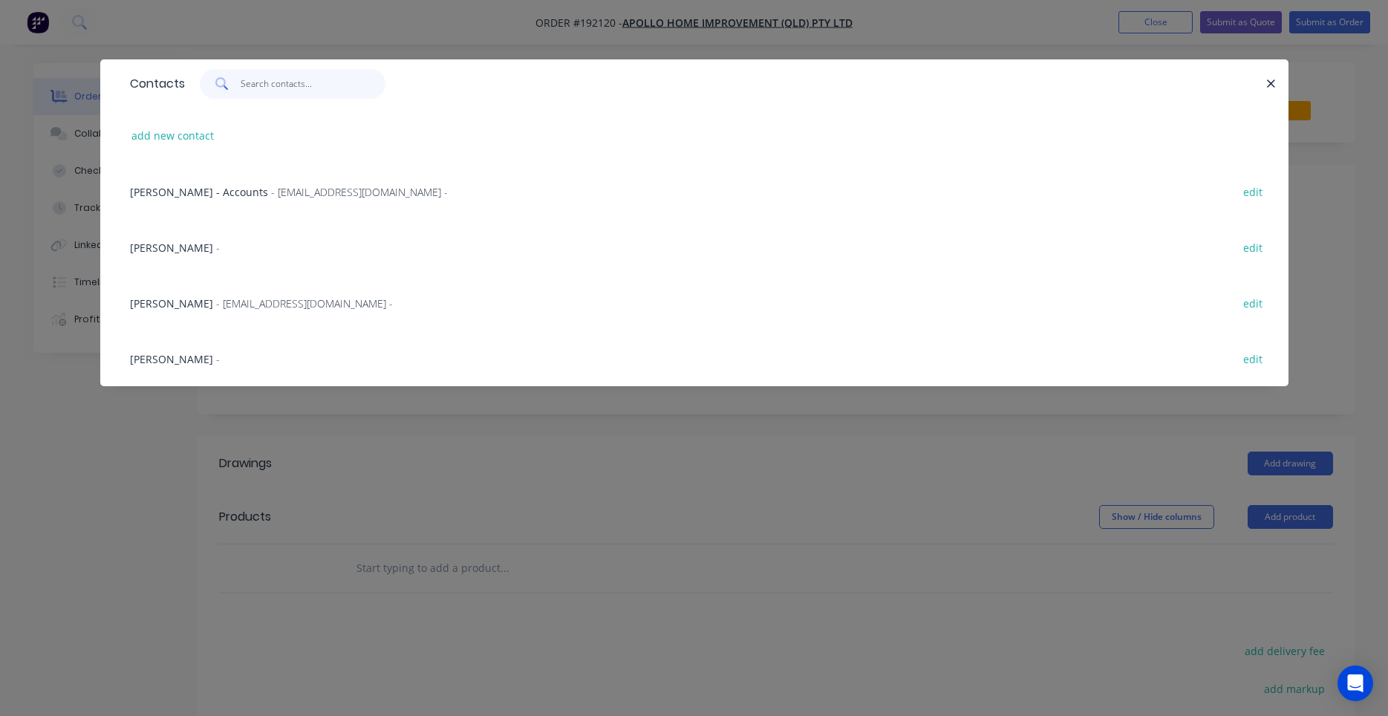
click at [330, 85] on input "text" at bounding box center [313, 84] width 145 height 30
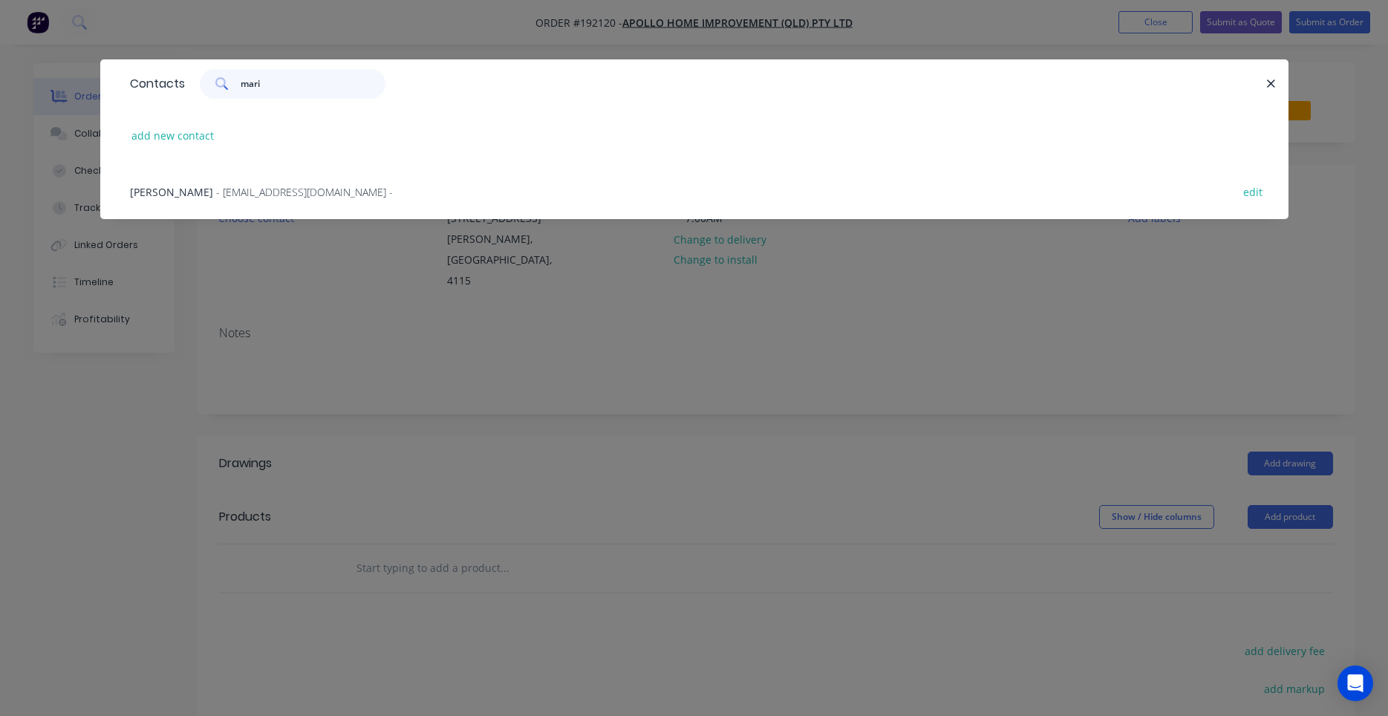
type input "mari"
click at [316, 183] on div "Marie Defty - maried@apollopatios.com.au - edit" at bounding box center [694, 191] width 1143 height 56
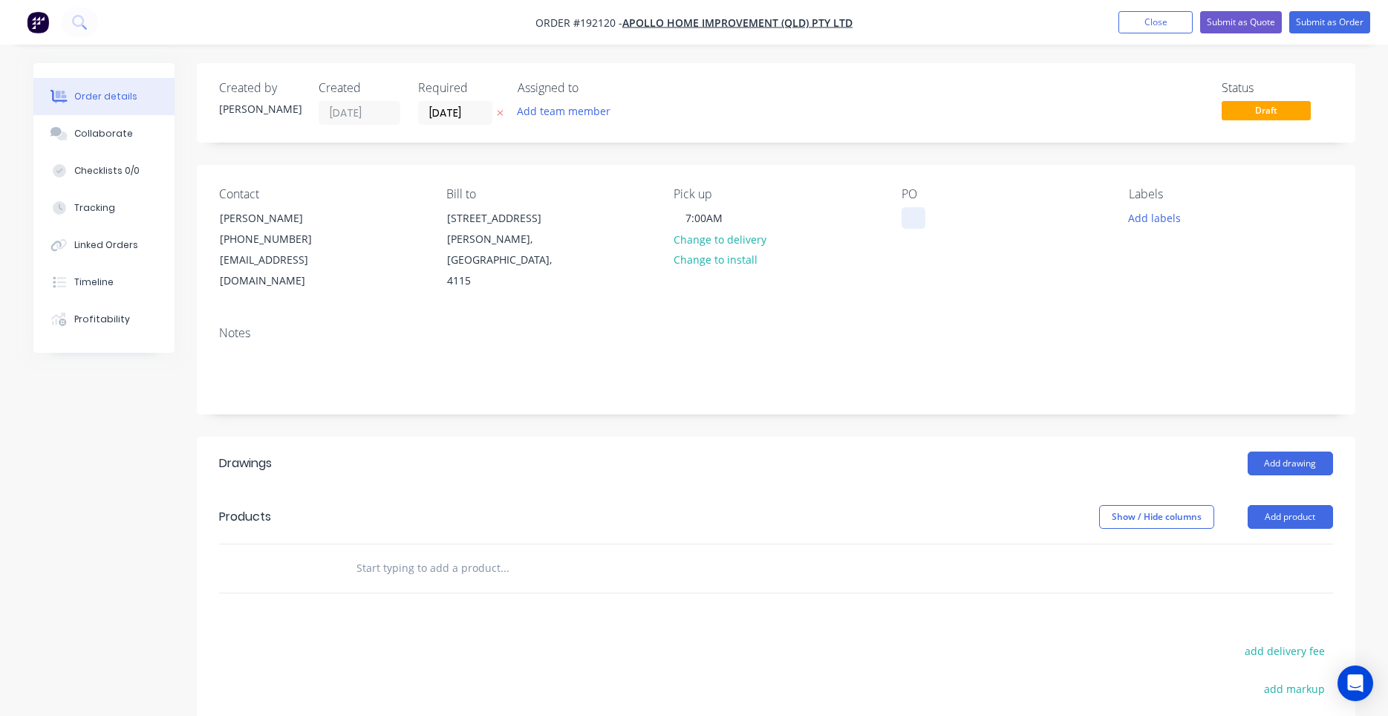
click at [904, 215] on div at bounding box center [913, 218] width 24 height 22
click at [1008, 264] on div "PO 20713" at bounding box center [1002, 239] width 203 height 105
click at [477, 553] on input "text" at bounding box center [504, 568] width 297 height 30
type input "bundle"
drag, startPoint x: 530, startPoint y: 552, endPoint x: 212, endPoint y: 526, distance: 319.5
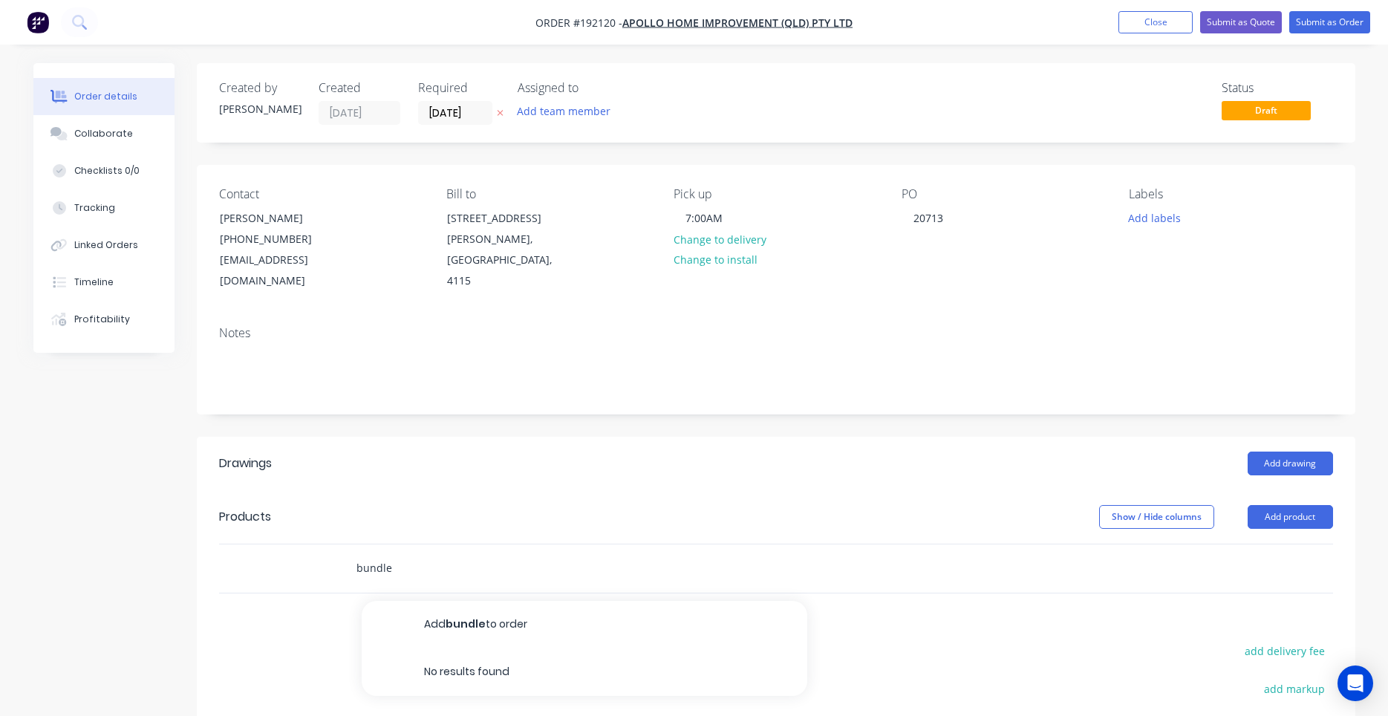
click at [356, 553] on input "bundle" at bounding box center [504, 568] width 297 height 30
click at [1276, 505] on button "Add product" at bounding box center [1289, 517] width 85 height 24
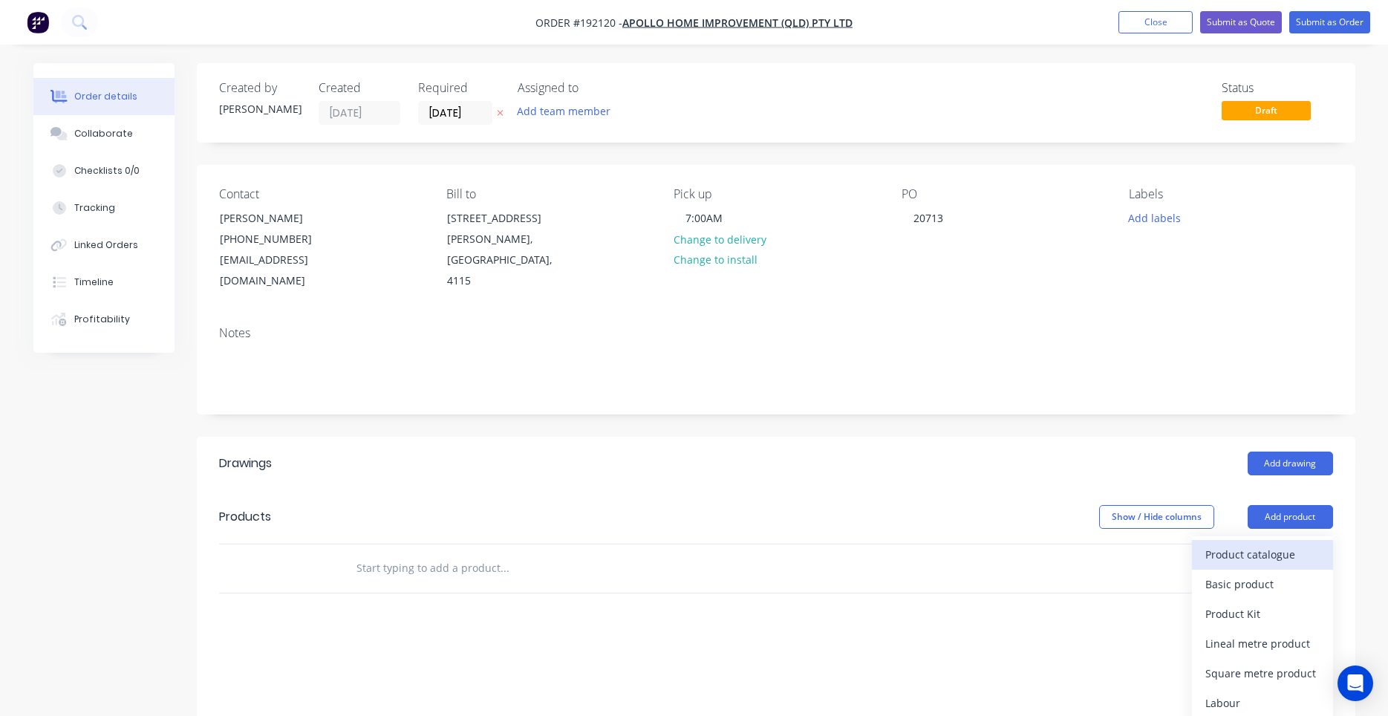
click at [1254, 544] on div "Product catalogue" at bounding box center [1262, 555] width 114 height 22
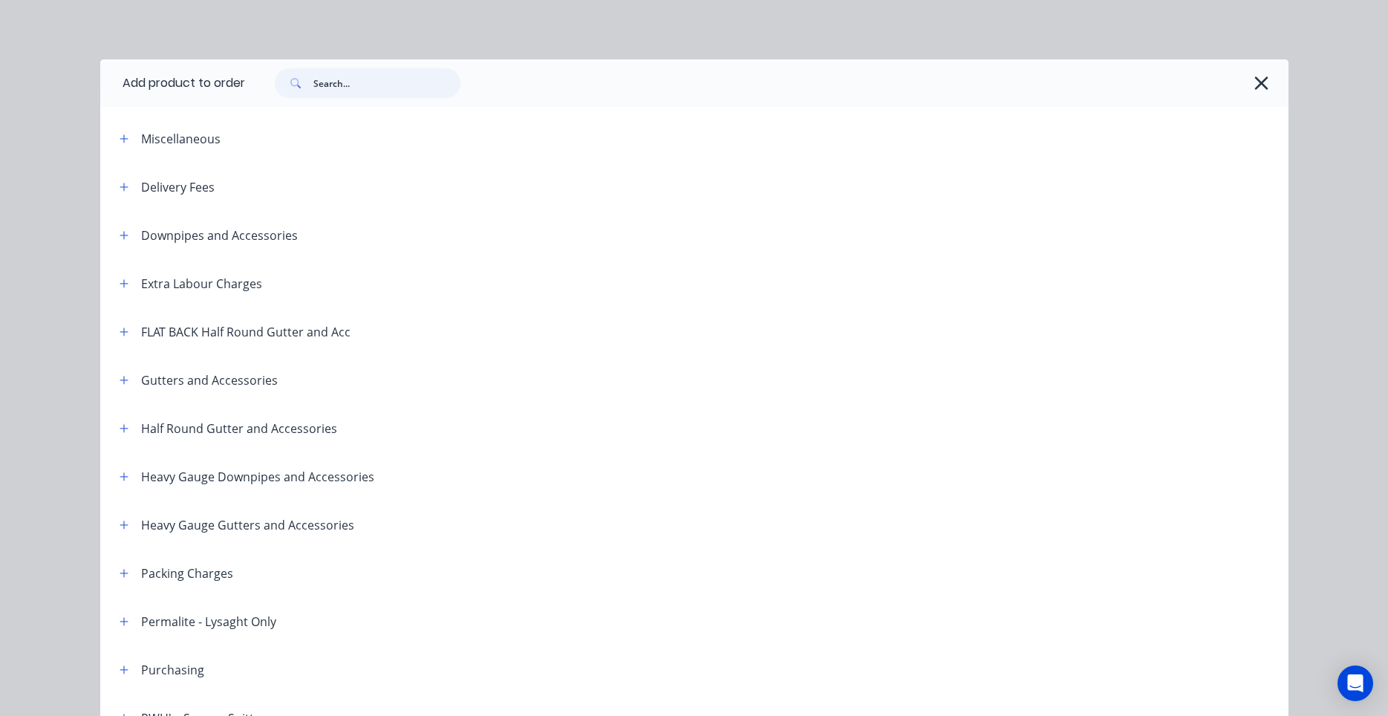
click at [358, 90] on input "text" at bounding box center [386, 83] width 147 height 30
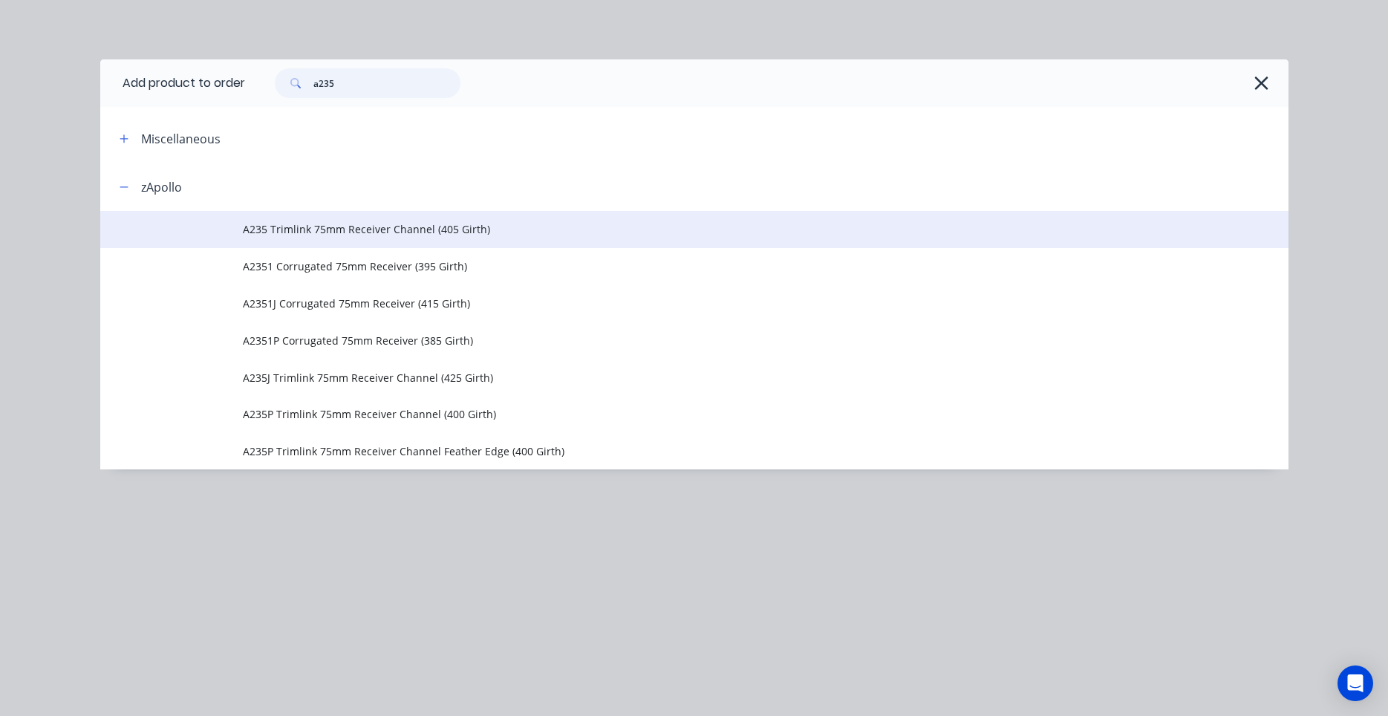
type input "a235"
click at [463, 238] on td "A235 Trimlink 75mm Receiver Channel (405 Girth)" at bounding box center [765, 229] width 1045 height 37
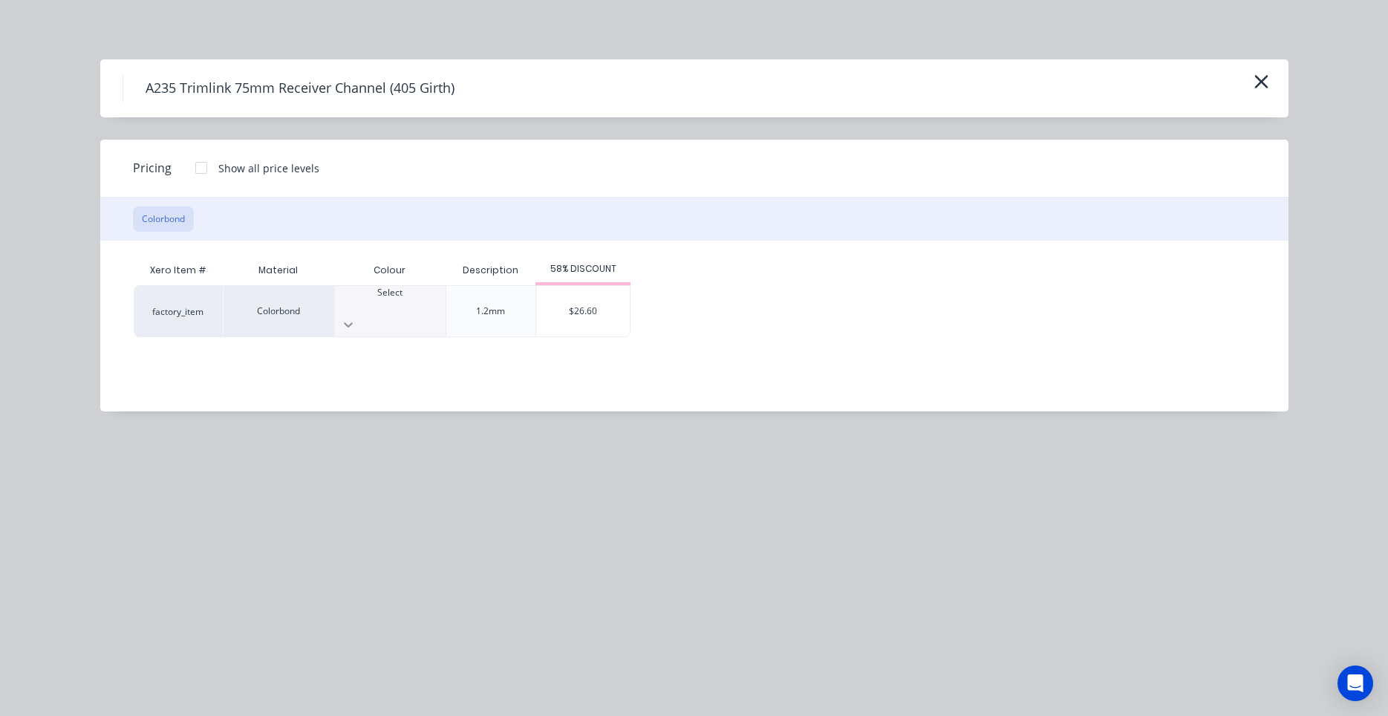
click at [422, 313] on div at bounding box center [390, 325] width 111 height 24
click at [434, 313] on div at bounding box center [390, 325] width 111 height 24
click at [604, 311] on div "$26.60" at bounding box center [583, 311] width 94 height 50
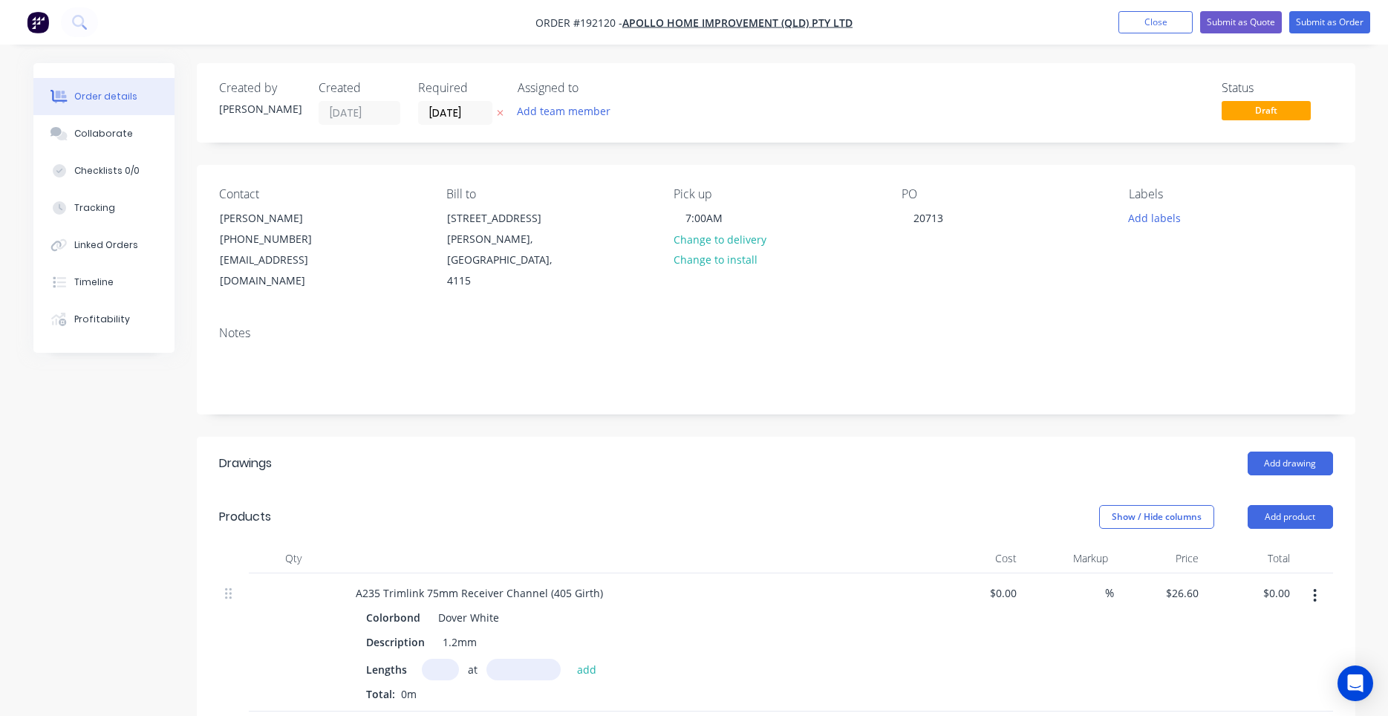
click at [449, 659] on input "text" at bounding box center [440, 670] width 37 height 22
type input "1"
type input "7800"
click at [570, 659] on button "add" at bounding box center [587, 669] width 35 height 20
type input "$207.48"
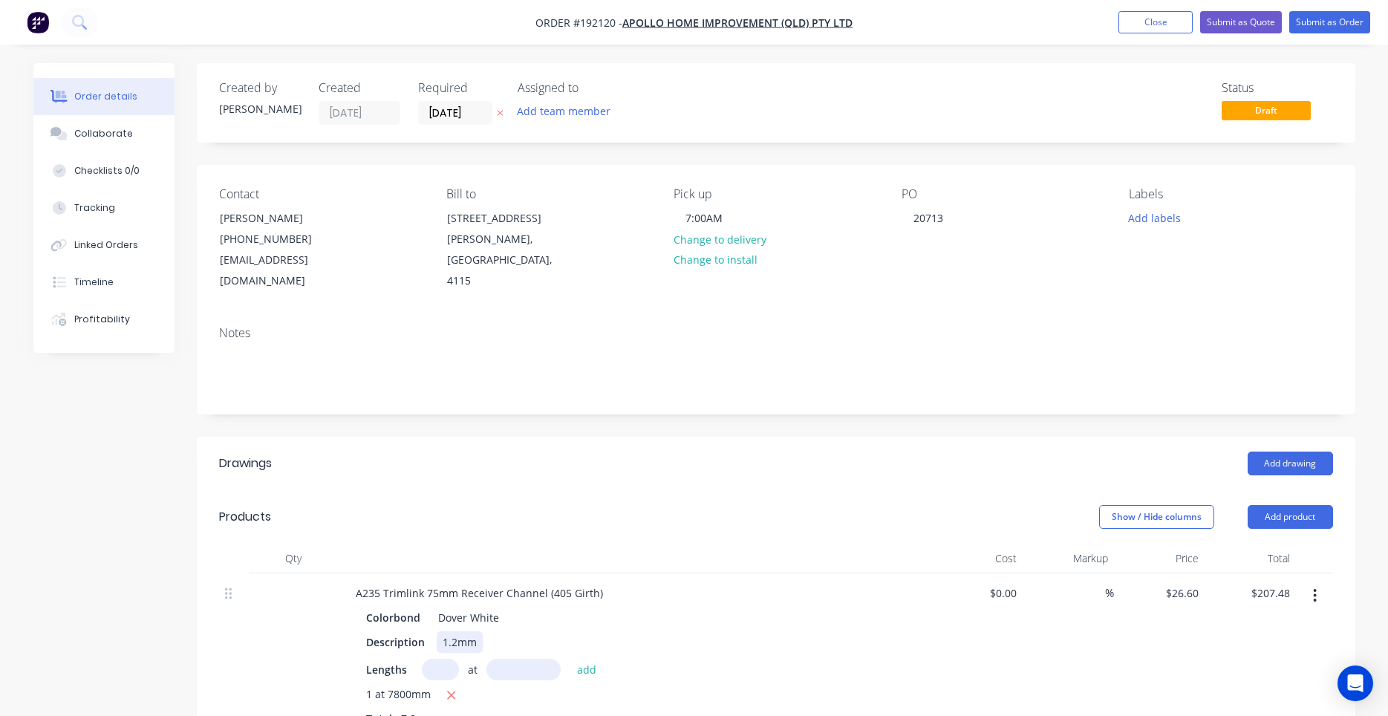
click at [460, 631] on div "1.2mm" at bounding box center [460, 642] width 46 height 22
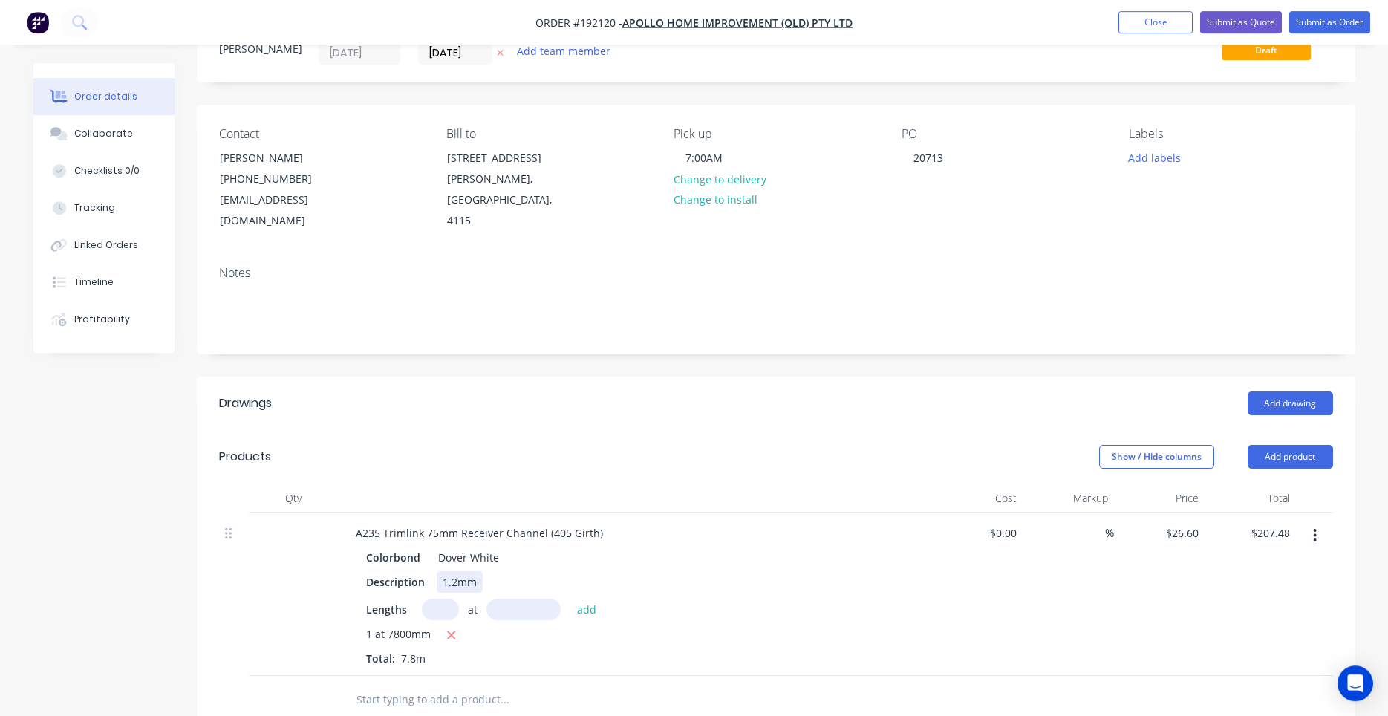
scroll to position [126, 0]
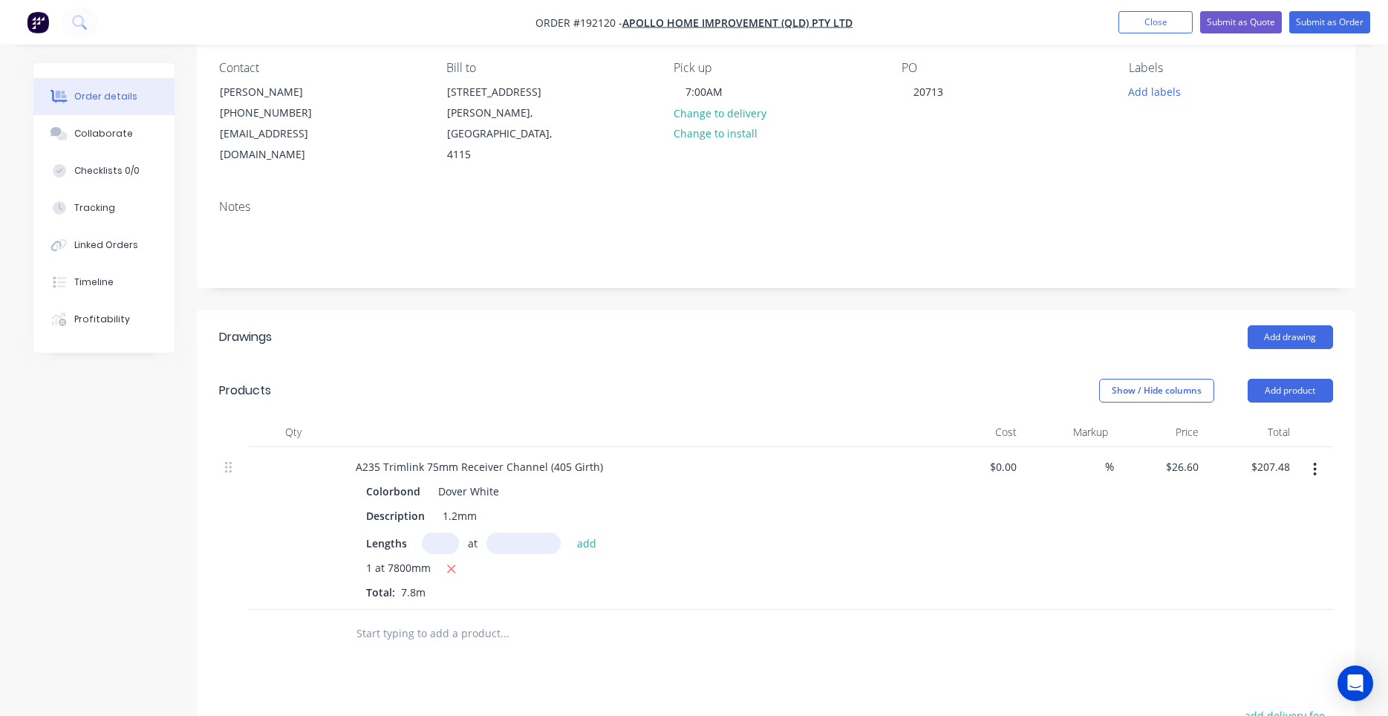
click at [523, 532] on input "text" at bounding box center [523, 543] width 74 height 22
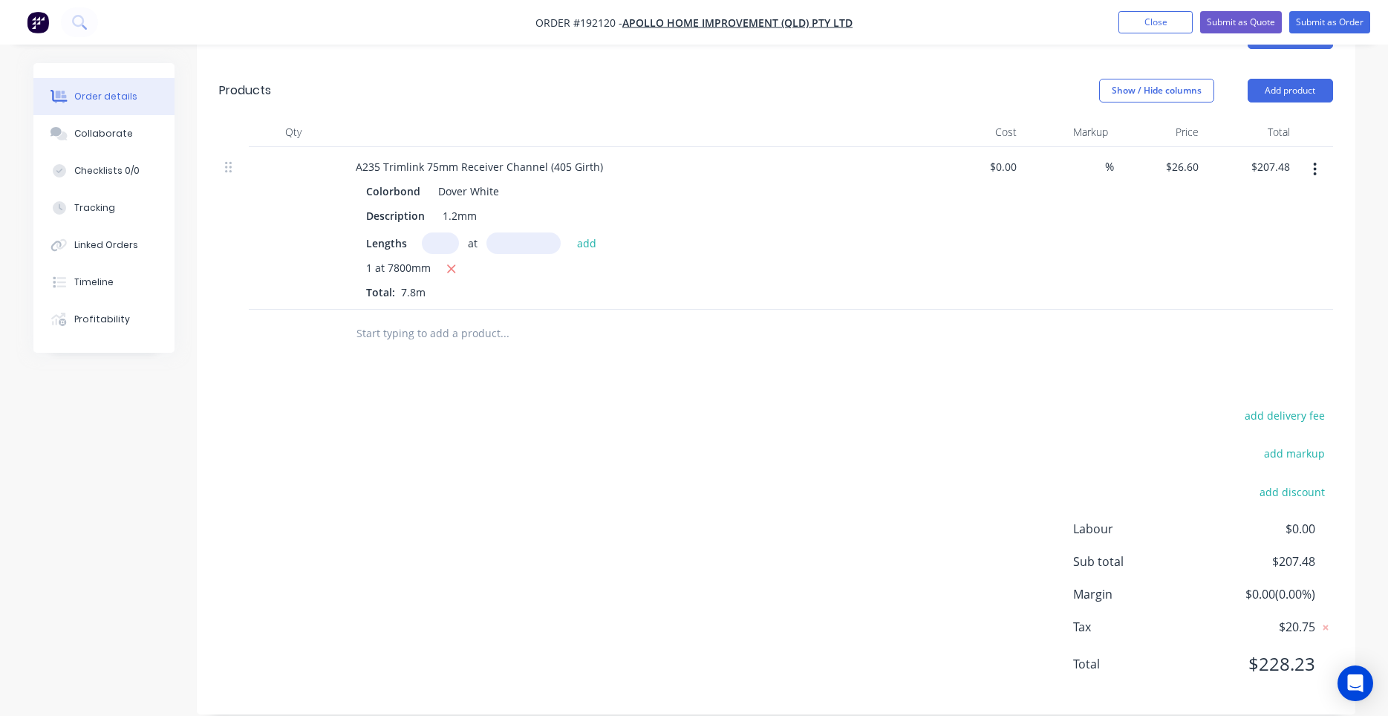
scroll to position [0, 0]
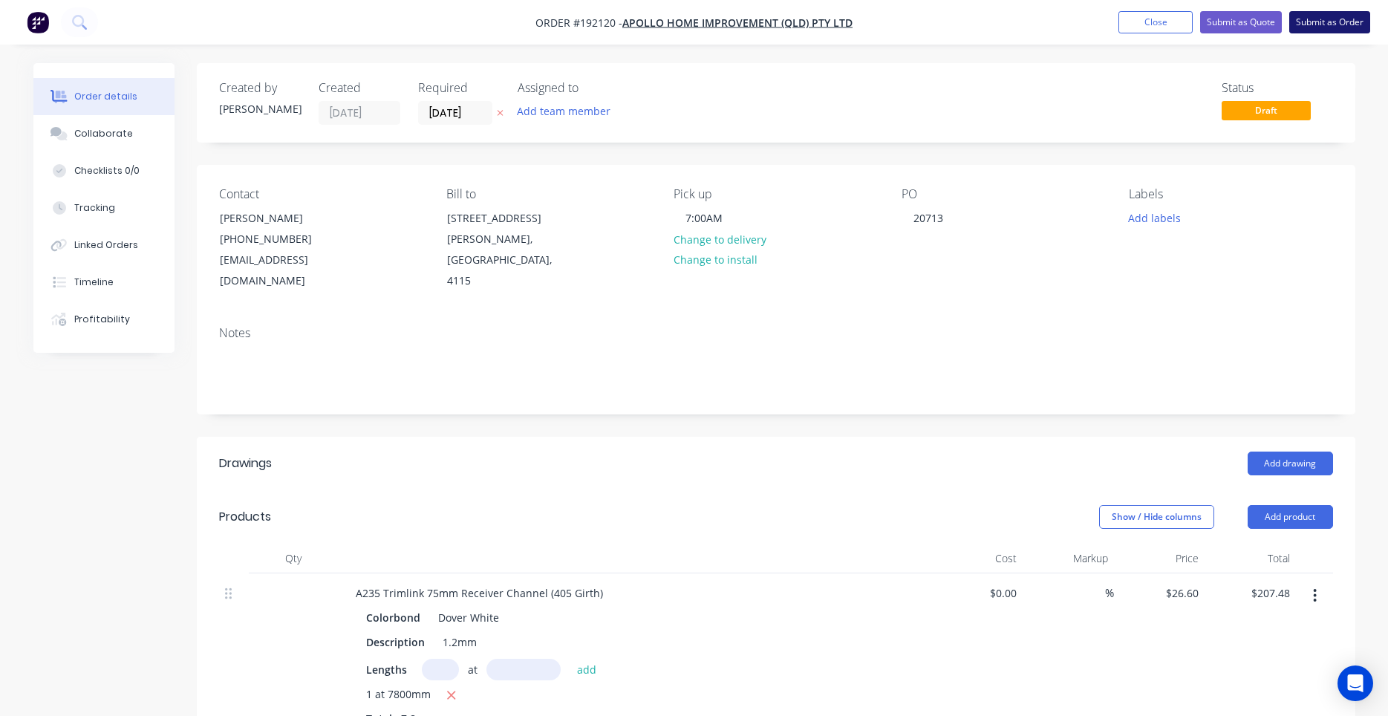
click at [1319, 16] on button "Submit as Order" at bounding box center [1329, 22] width 81 height 22
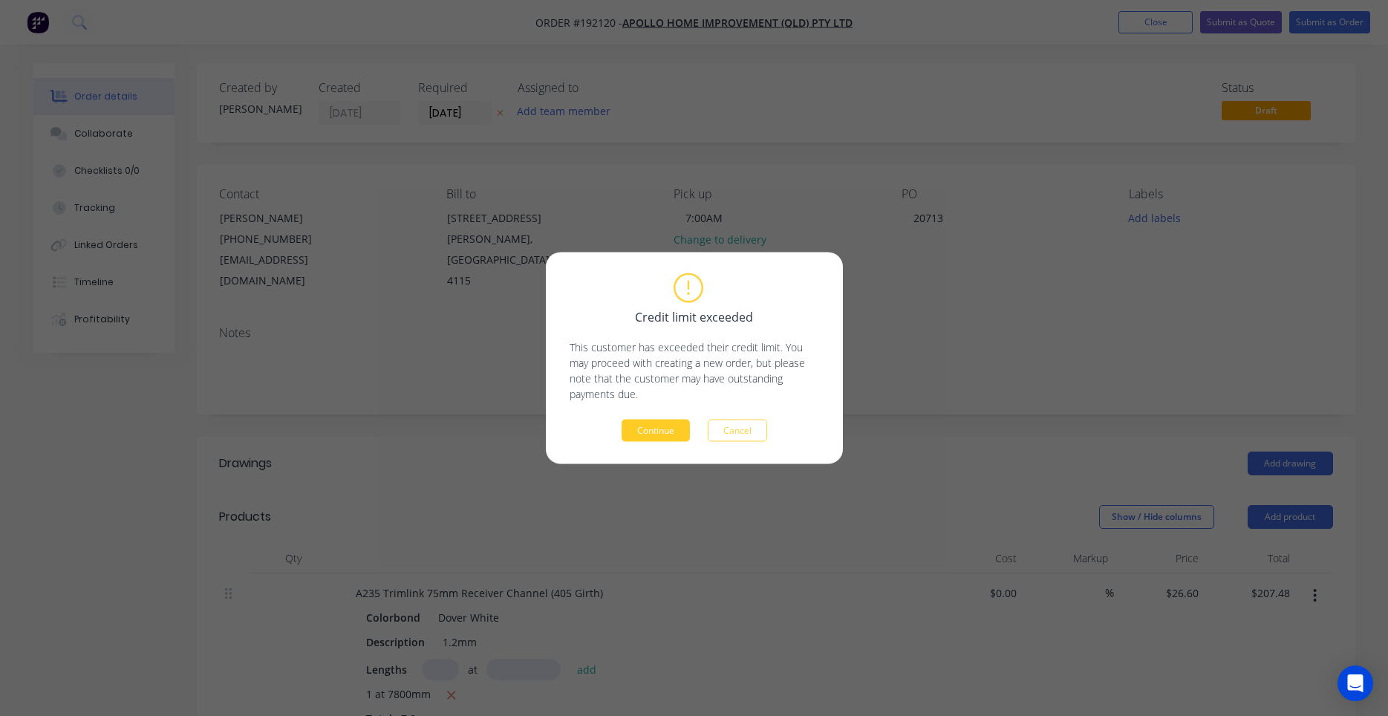
click at [664, 426] on button "Continue" at bounding box center [655, 431] width 68 height 22
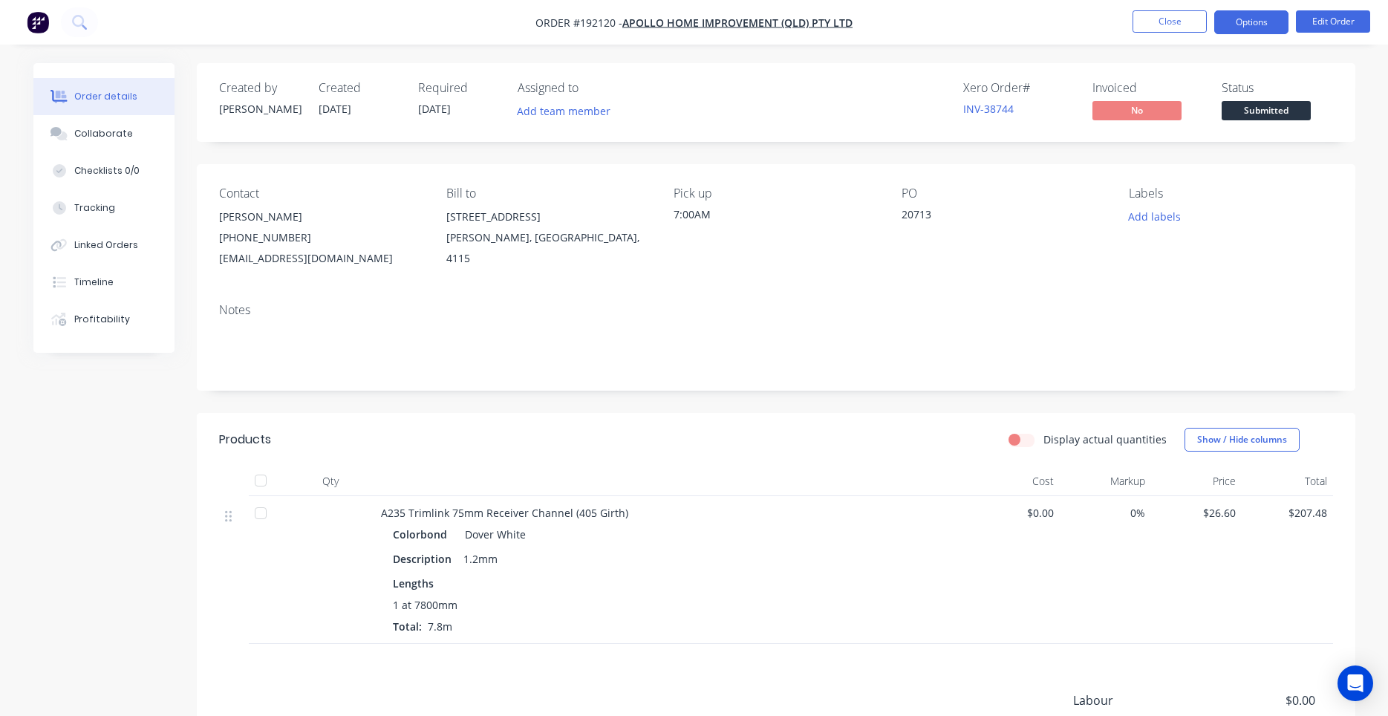
click at [1227, 28] on button "Options" at bounding box center [1251, 22] width 74 height 24
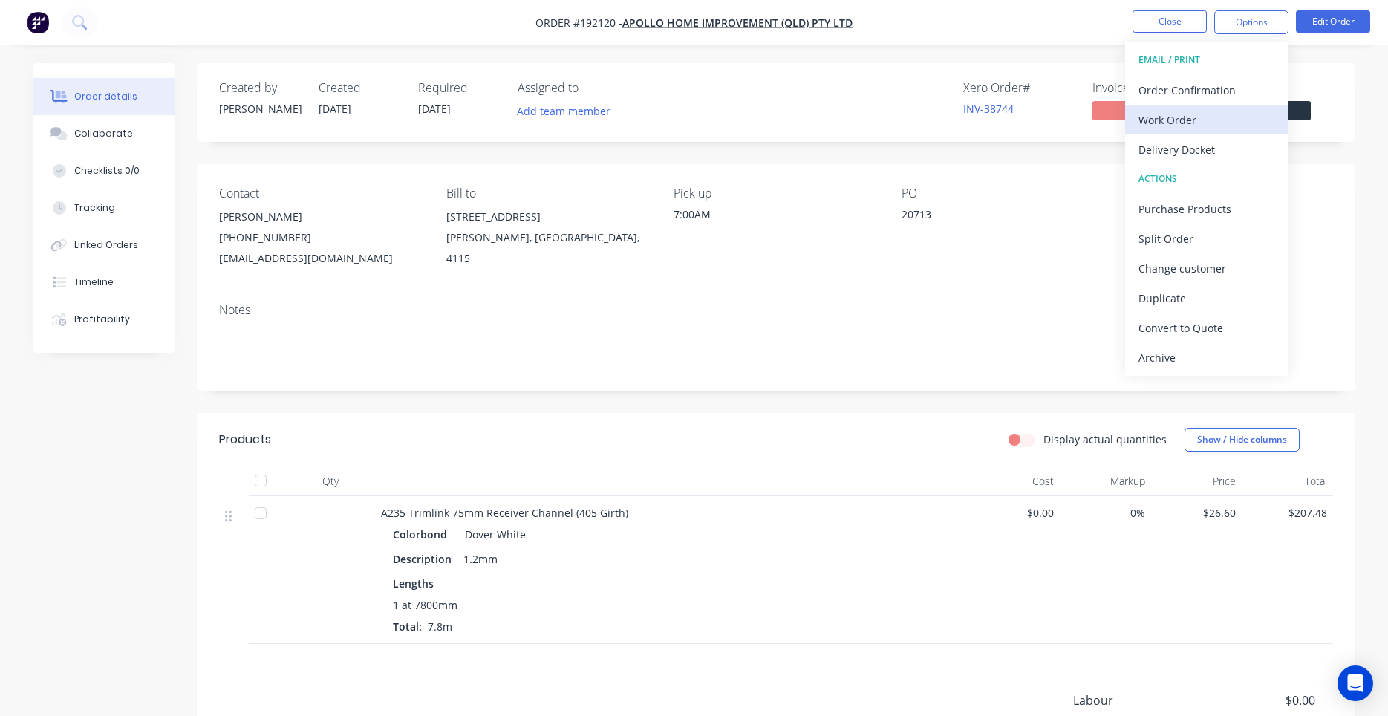
click at [1184, 114] on div "Work Order" at bounding box center [1206, 120] width 137 height 22
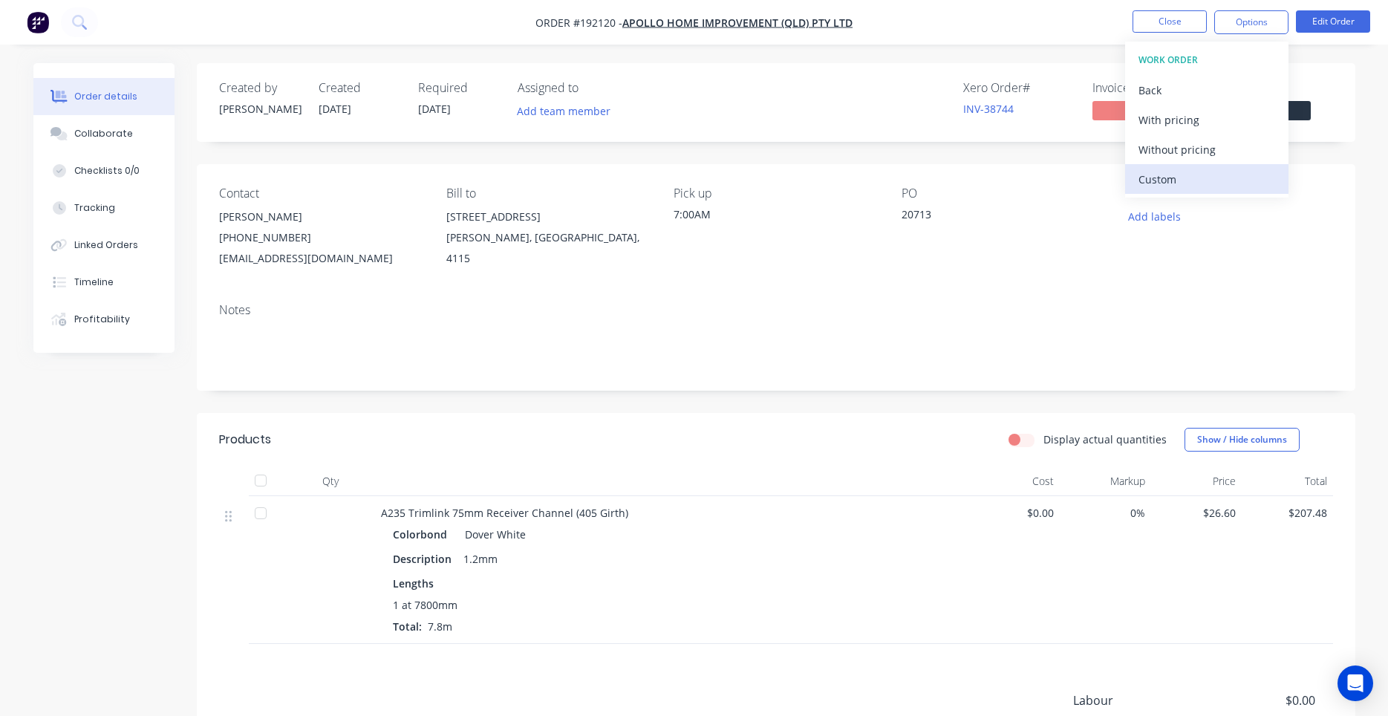
click at [1178, 176] on div "Custom" at bounding box center [1206, 180] width 137 height 22
click at [1184, 147] on div "Without pricing" at bounding box center [1206, 150] width 137 height 22
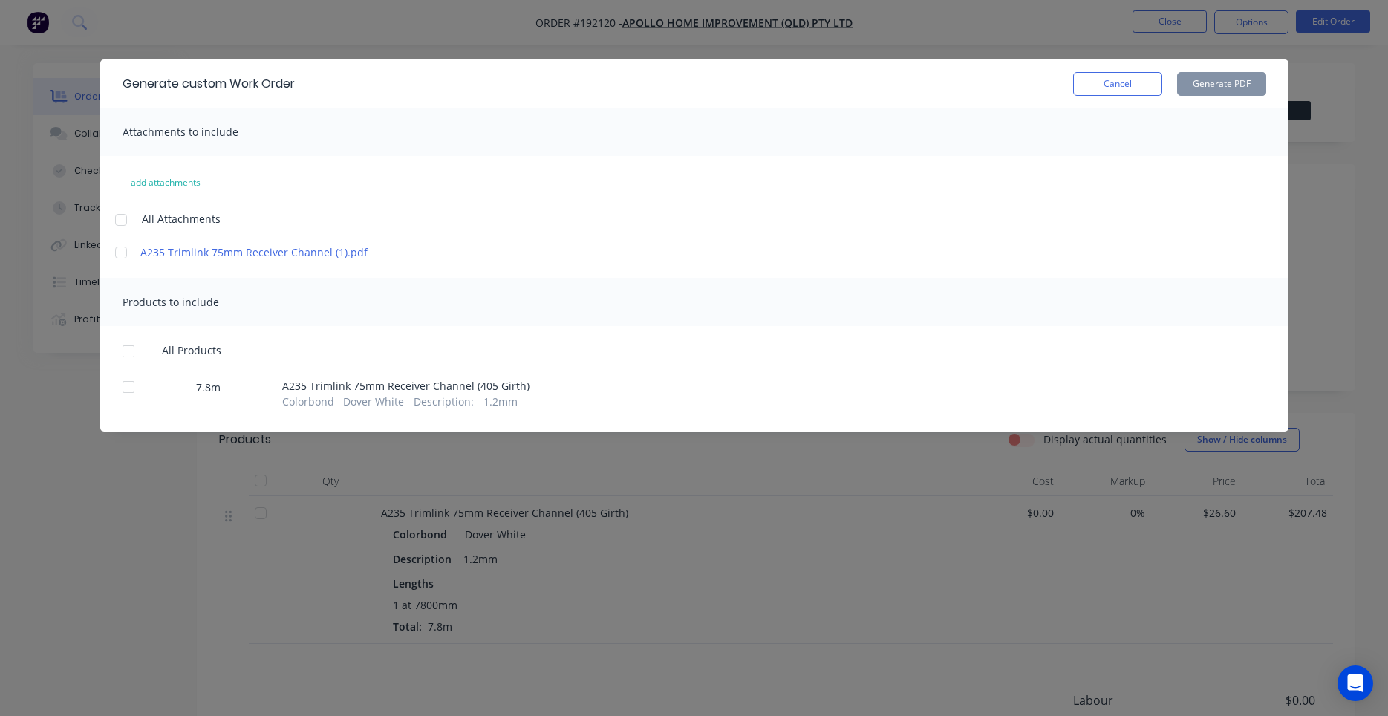
click at [183, 225] on span "All Attachments" at bounding box center [181, 219] width 79 height 16
click at [130, 220] on div at bounding box center [121, 220] width 30 height 30
click at [131, 342] on div at bounding box center [129, 351] width 30 height 30
click at [1206, 80] on button "Generate PDF" at bounding box center [1221, 84] width 89 height 24
click at [1145, 89] on button "Cancel" at bounding box center [1117, 84] width 89 height 24
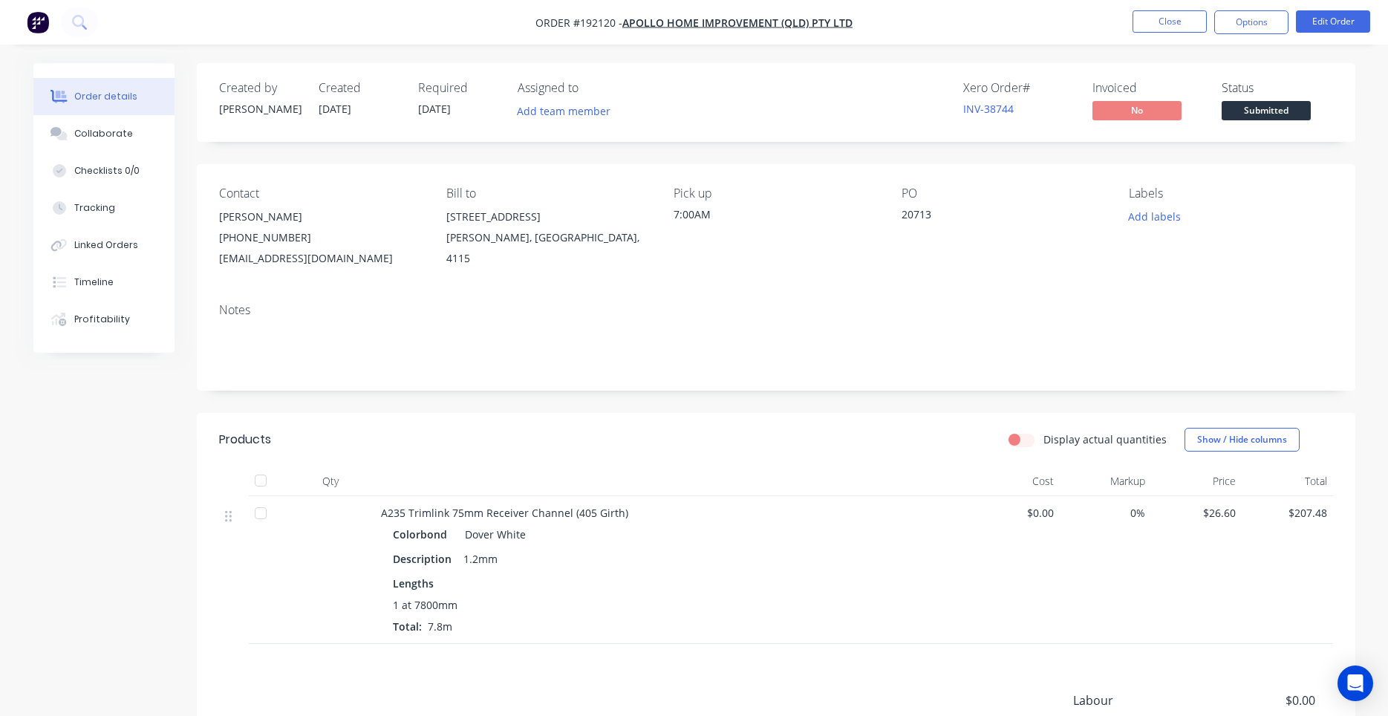
click at [845, 275] on div "Contact Marie Defty (07) 3086 6060 maried@apollopatios.com.au Bill to 29 Corymb…" at bounding box center [776, 227] width 1158 height 127
click at [1180, 23] on button "Close" at bounding box center [1169, 21] width 74 height 22
